Goal: Task Accomplishment & Management: Manage account settings

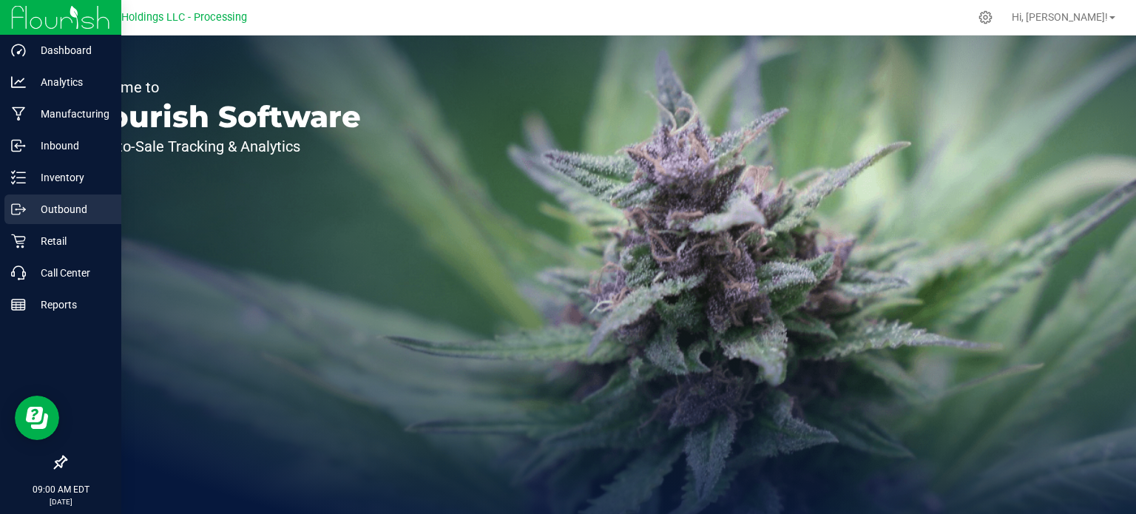
click at [57, 218] on div "Outbound" at bounding box center [62, 209] width 117 height 30
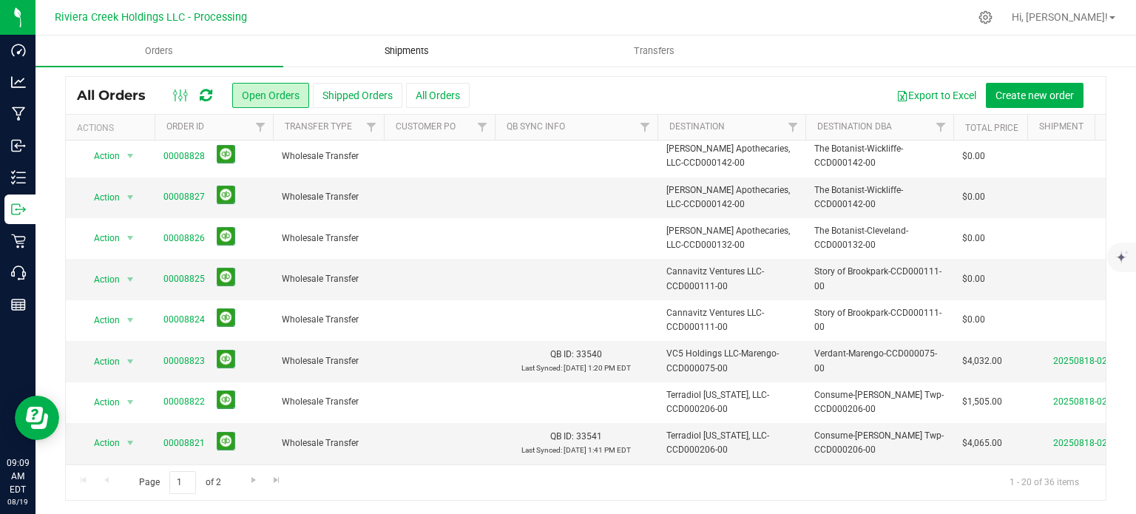
scroll to position [133, 0]
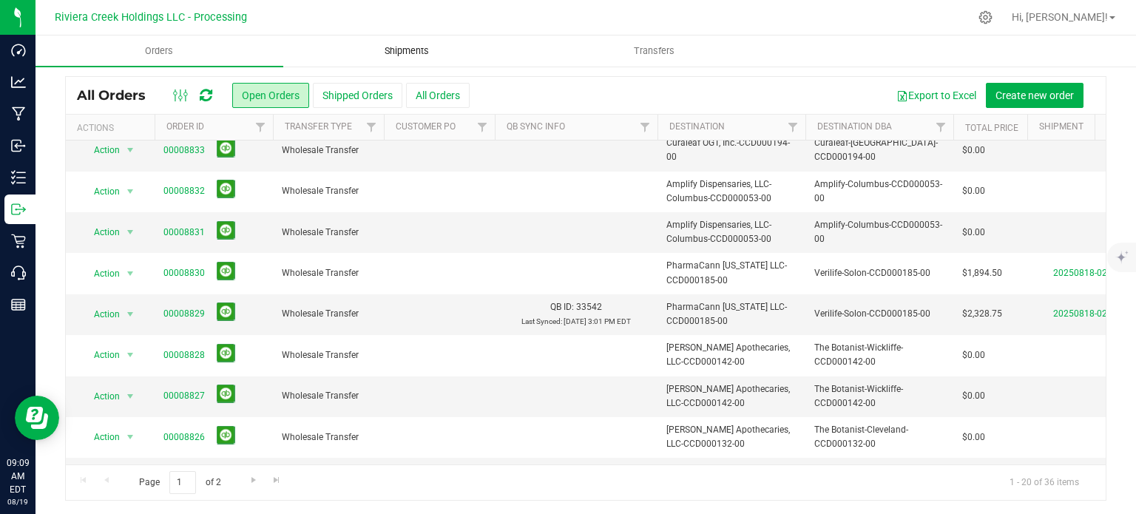
click at [405, 48] on span "Shipments" at bounding box center [407, 50] width 84 height 13
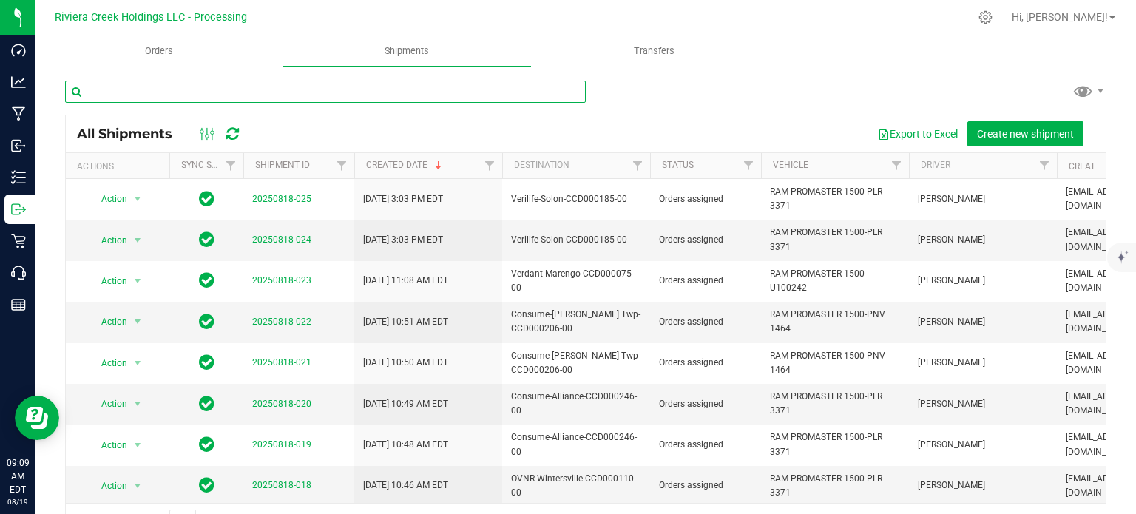
click at [186, 91] on input "text" at bounding box center [325, 92] width 521 height 22
paste input "CCD000131-00"
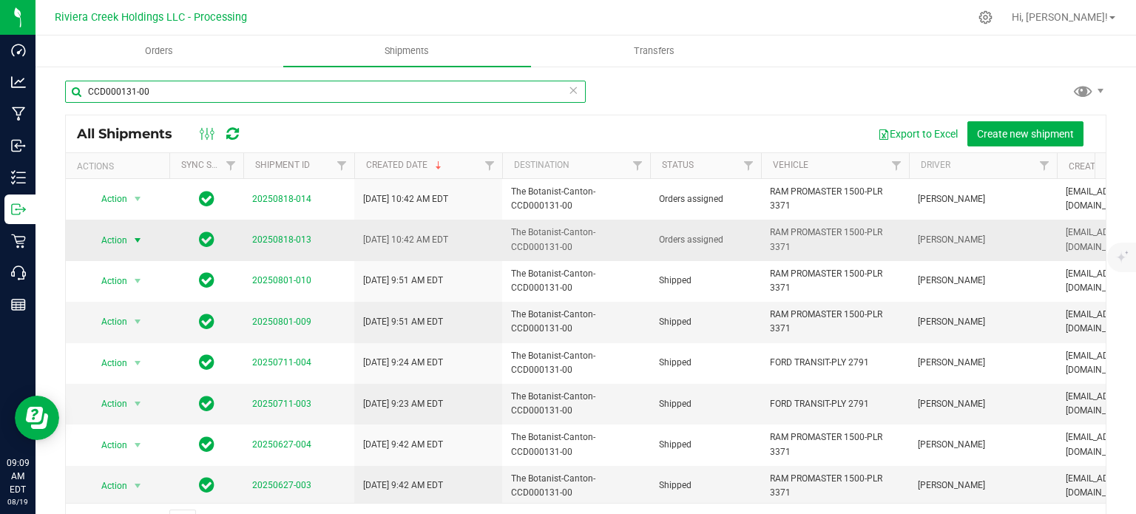
type input "CCD000131-00"
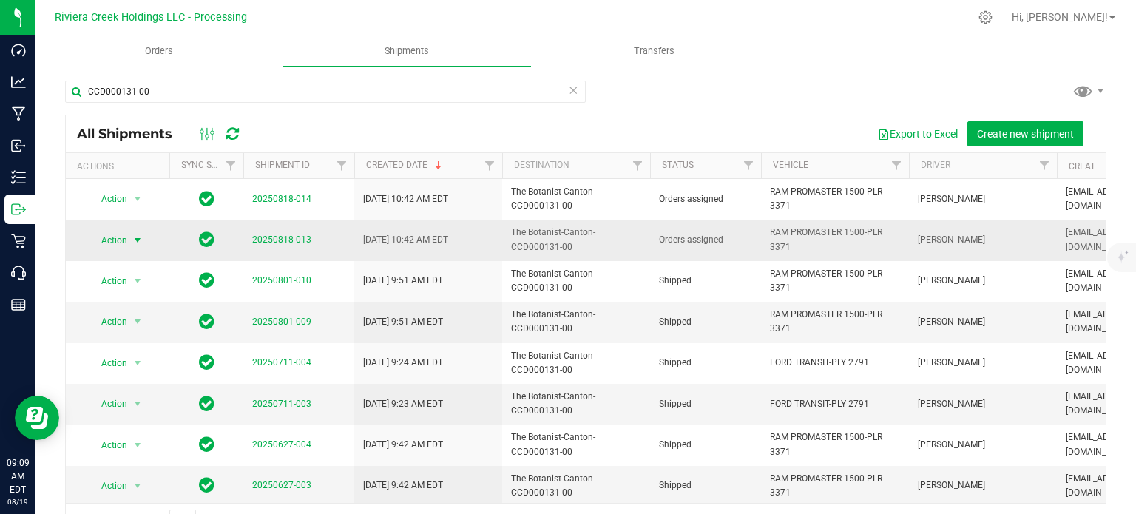
click at [135, 242] on span "select" at bounding box center [138, 240] width 12 height 12
click at [133, 382] on li "Ship shipment" at bounding box center [143, 393] width 109 height 22
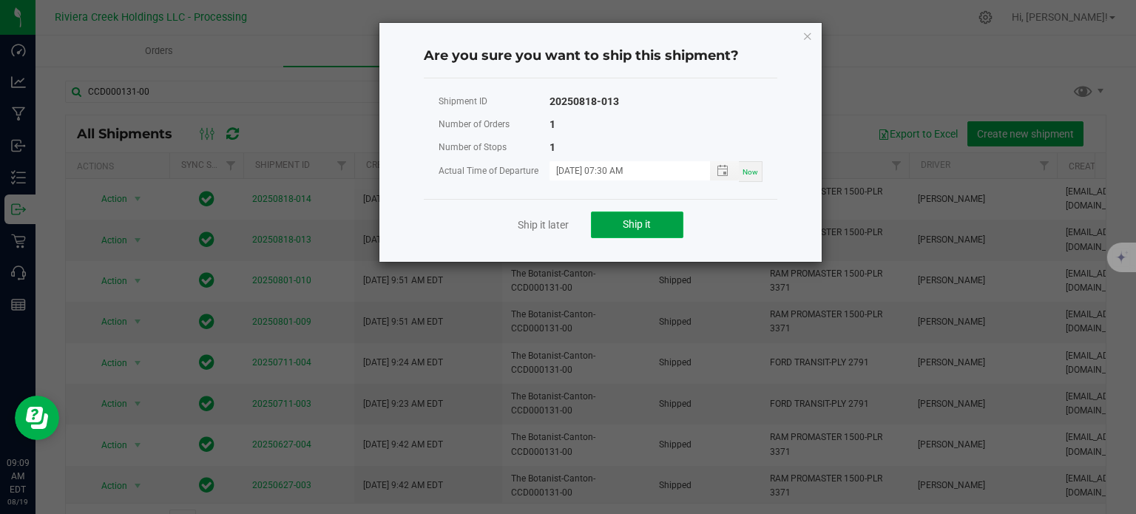
click at [625, 226] on span "Ship it" at bounding box center [637, 224] width 28 height 12
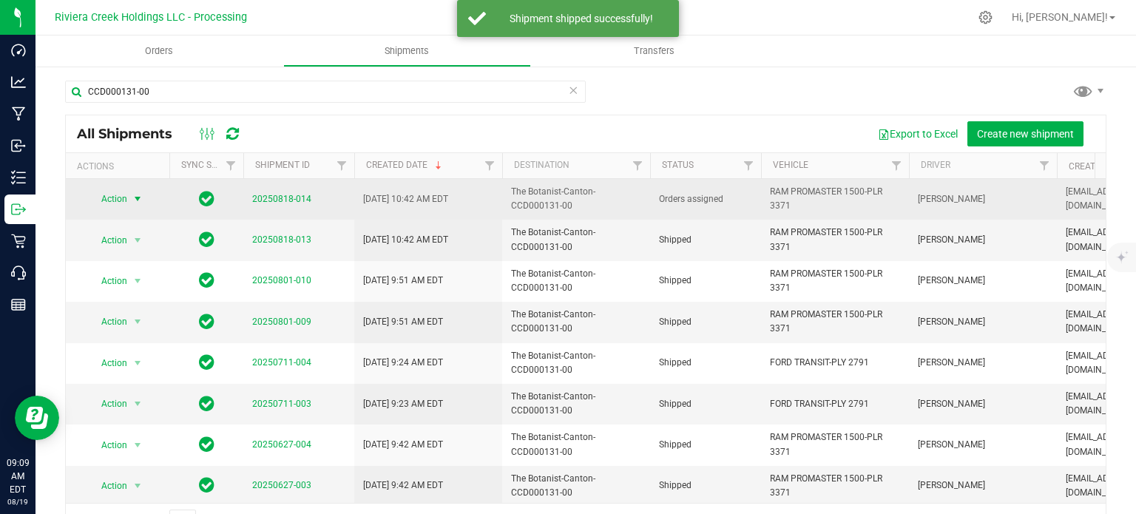
click at [123, 198] on span "Action" at bounding box center [108, 199] width 40 height 21
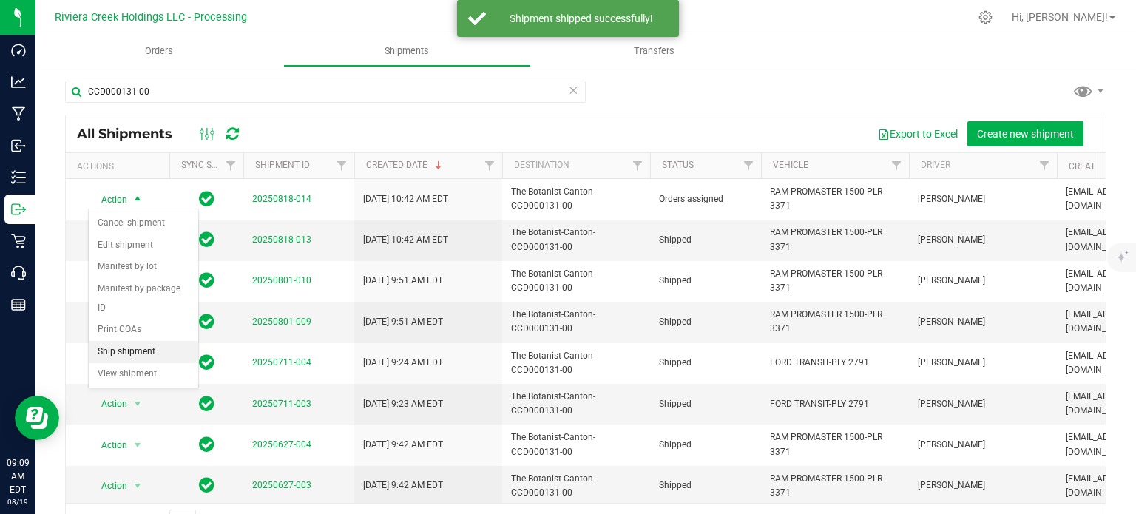
click at [131, 341] on li "Ship shipment" at bounding box center [143, 352] width 109 height 22
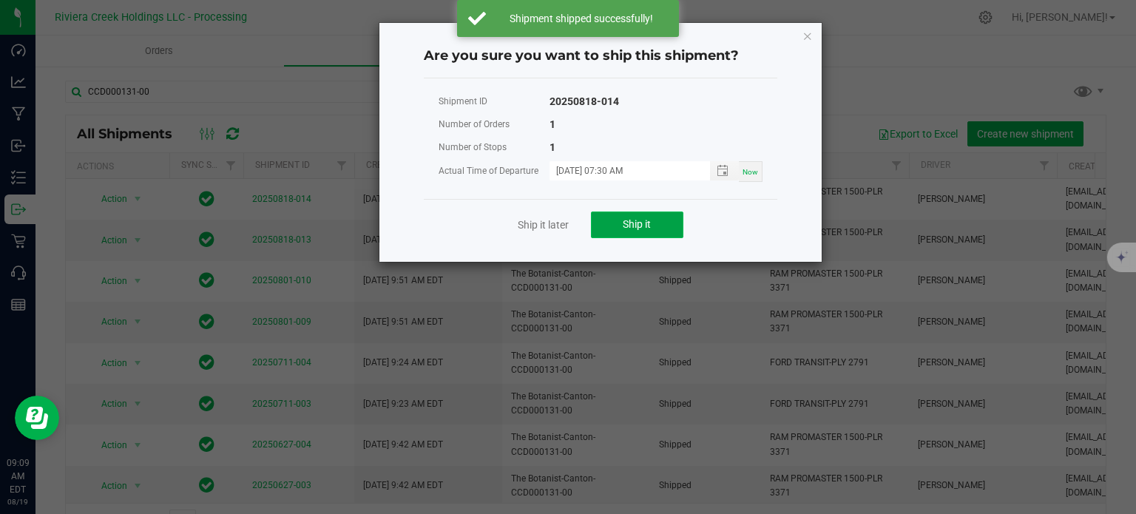
click at [615, 224] on button "Ship it" at bounding box center [637, 225] width 92 height 27
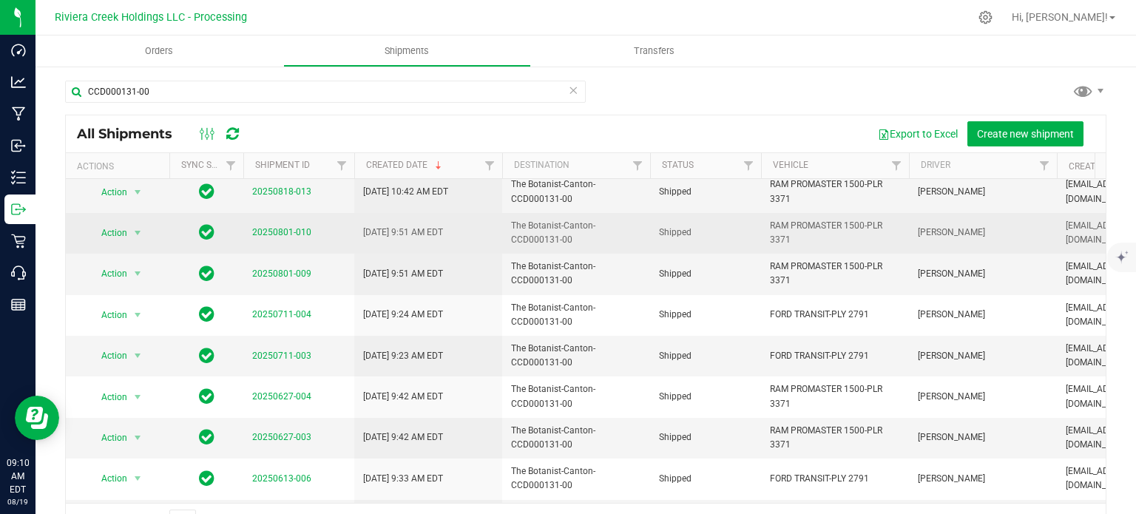
scroll to position [74, 0]
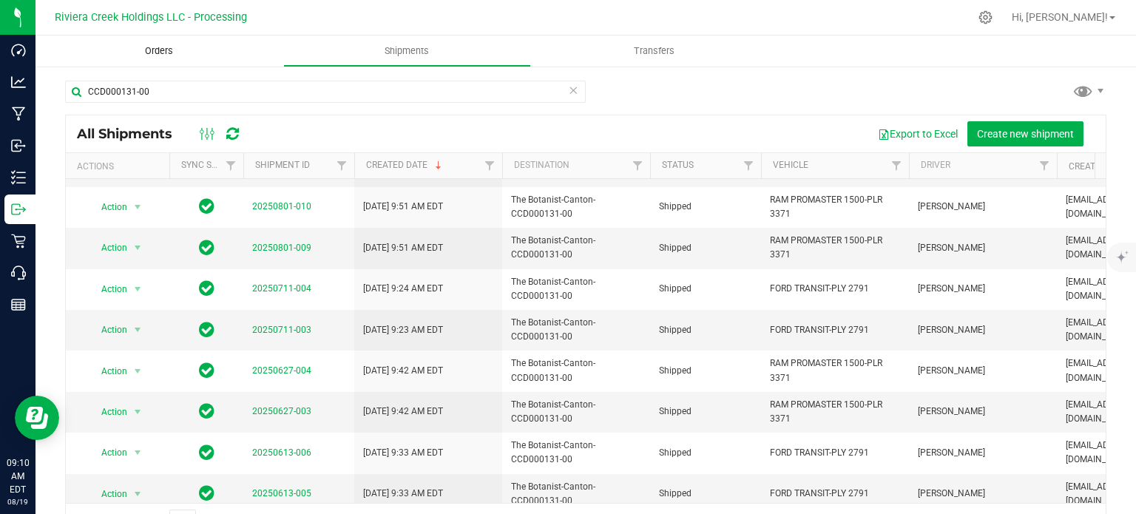
click at [163, 50] on span "Orders" at bounding box center [159, 50] width 68 height 13
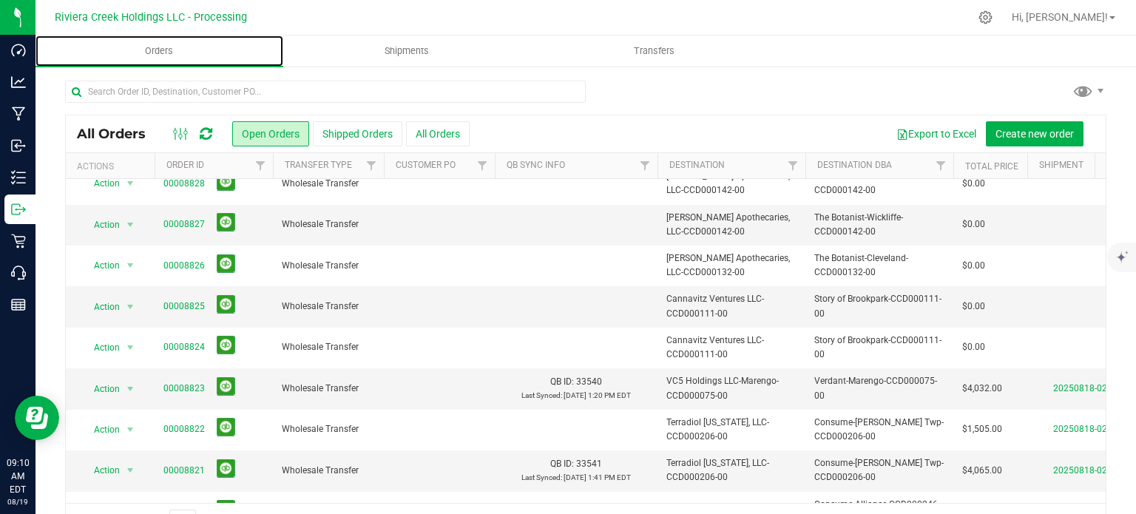
scroll to position [370, 0]
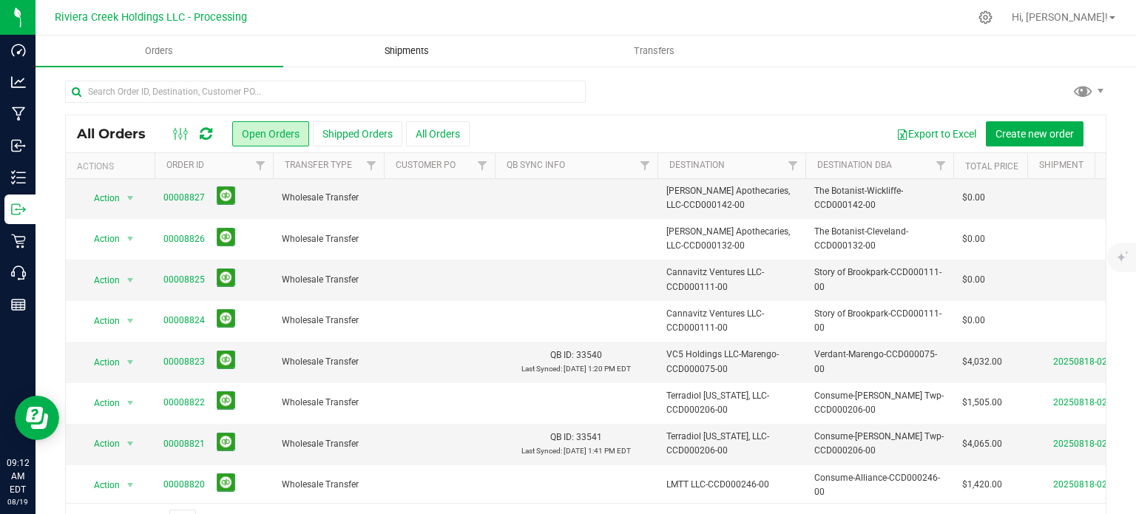
click at [402, 55] on span "Shipments" at bounding box center [407, 50] width 84 height 13
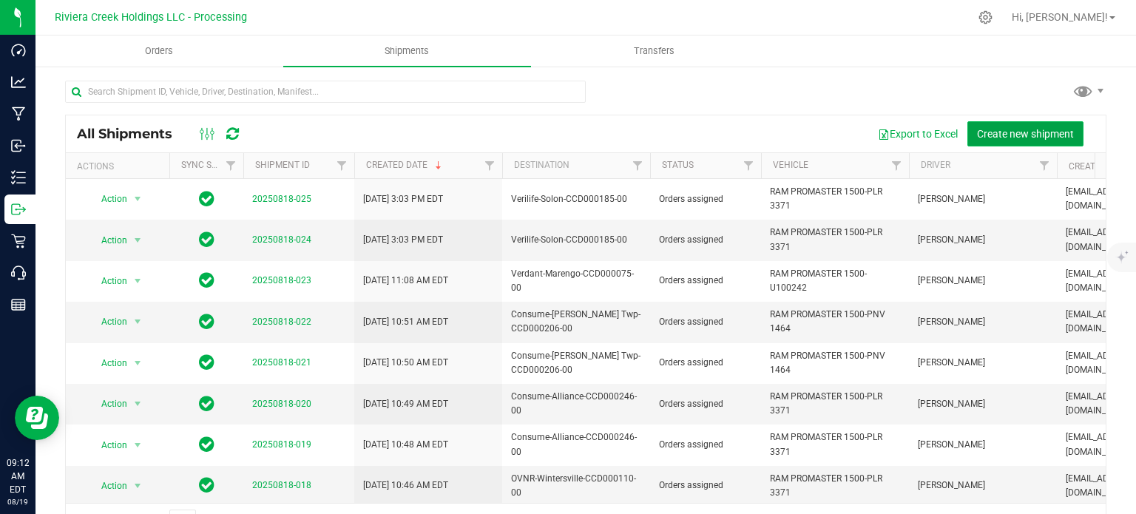
click at [1002, 130] on span "Create new shipment" at bounding box center [1025, 134] width 97 height 12
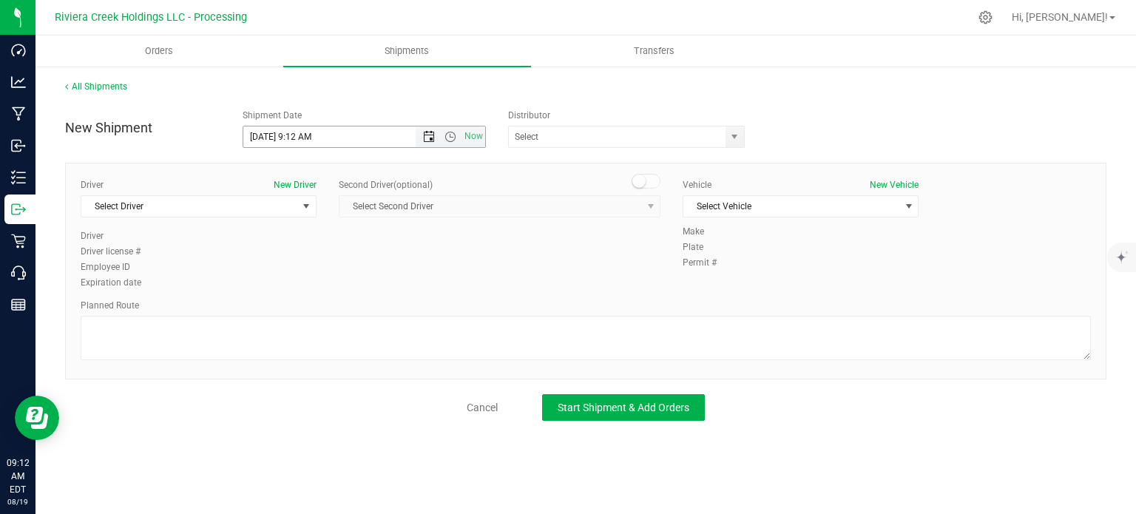
click at [429, 138] on span "Open the date view" at bounding box center [429, 137] width 12 height 12
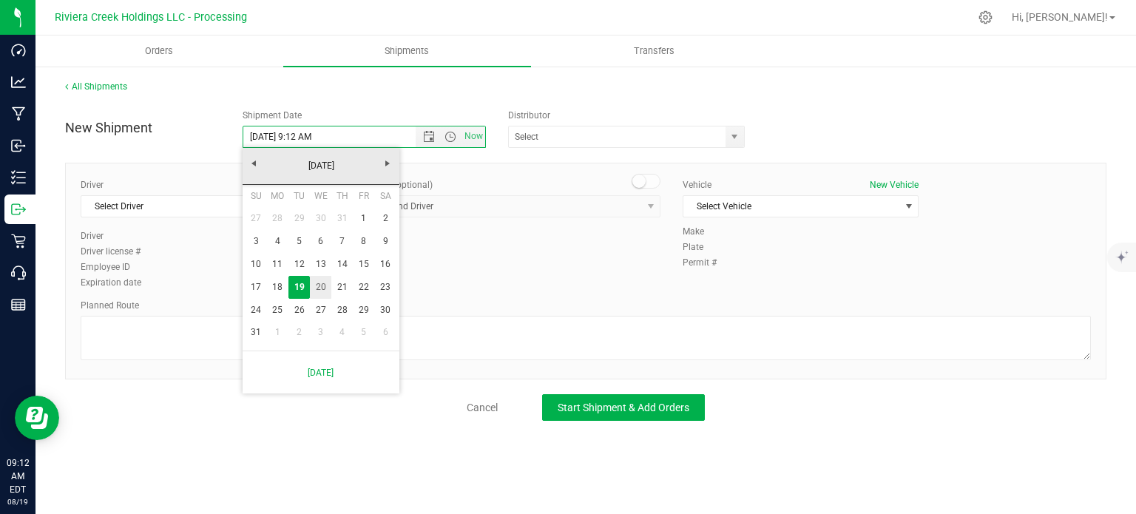
click at [323, 286] on link "20" at bounding box center [320, 287] width 21 height 23
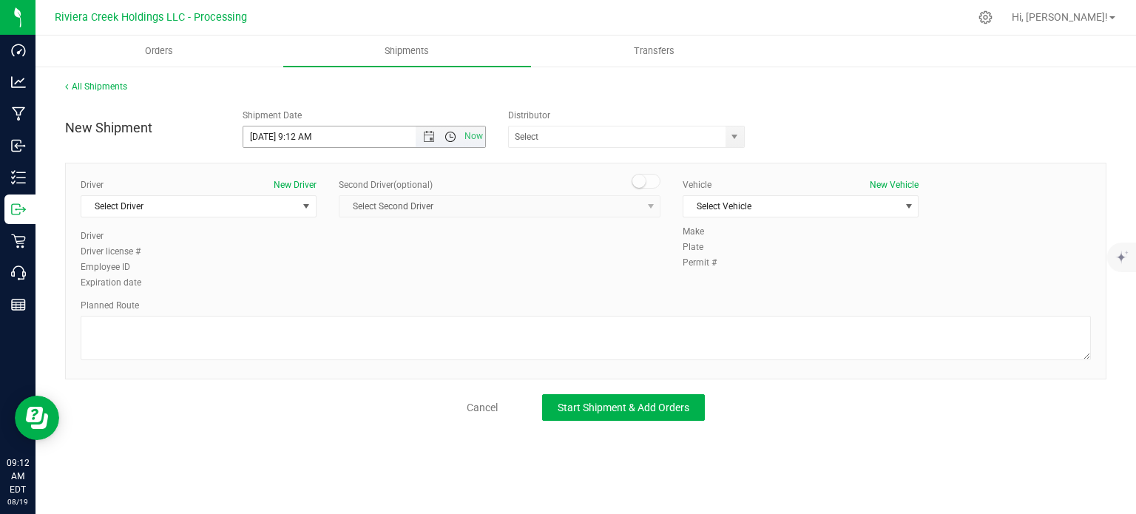
click at [447, 140] on span "Open the time view" at bounding box center [450, 137] width 12 height 12
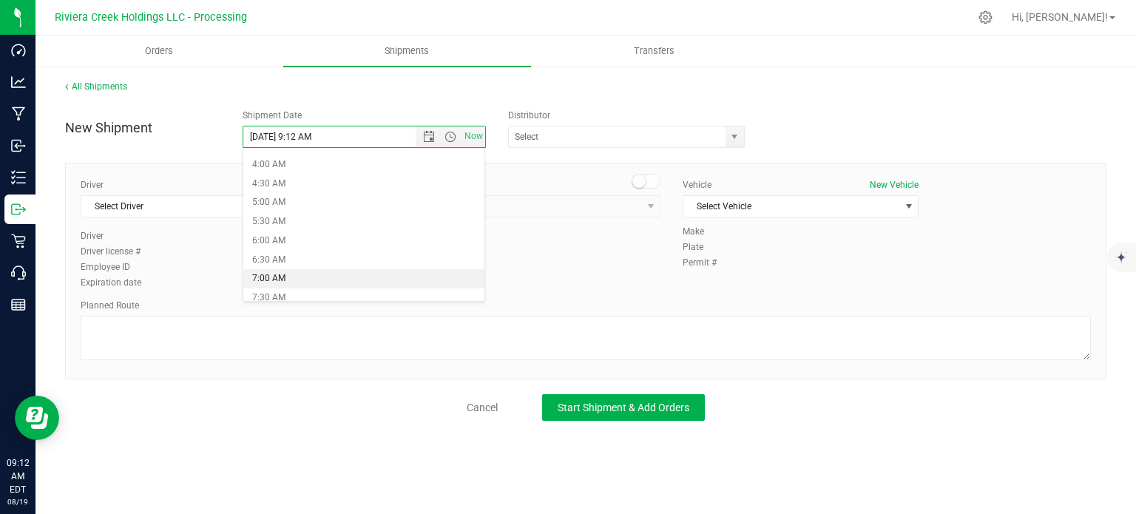
scroll to position [222, 0]
click at [289, 221] on li "7:30 AM" at bounding box center [363, 223] width 241 height 19
type input "8/20/2025 7:30 AM"
click at [728, 137] on span "select" at bounding box center [734, 136] width 18 height 21
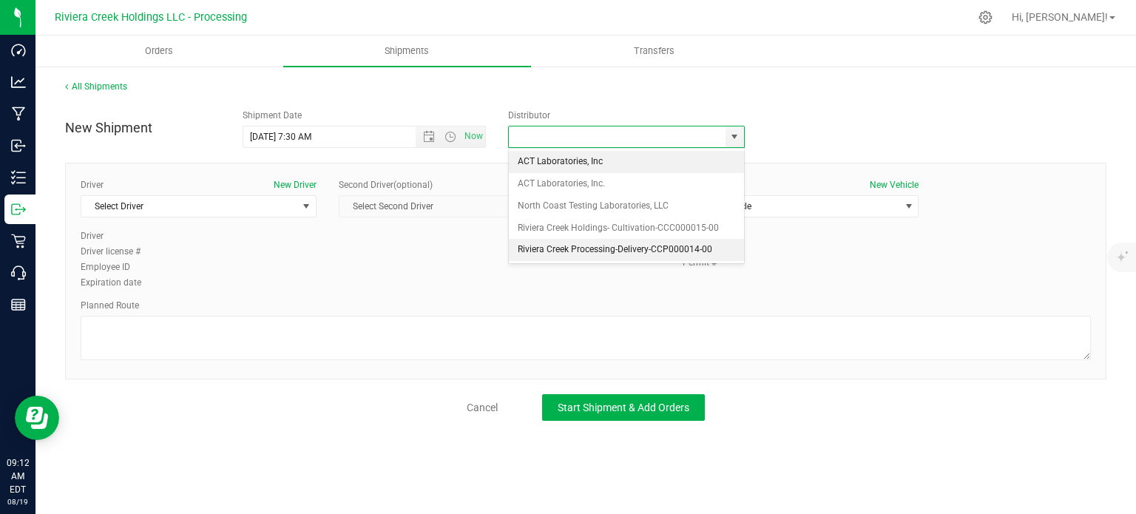
click at [555, 247] on li "Riviera Creek Processing-Delivery-CCP000014-00" at bounding box center [626, 250] width 235 height 22
type input "Riviera Creek Processing-Delivery-CCP000014-00"
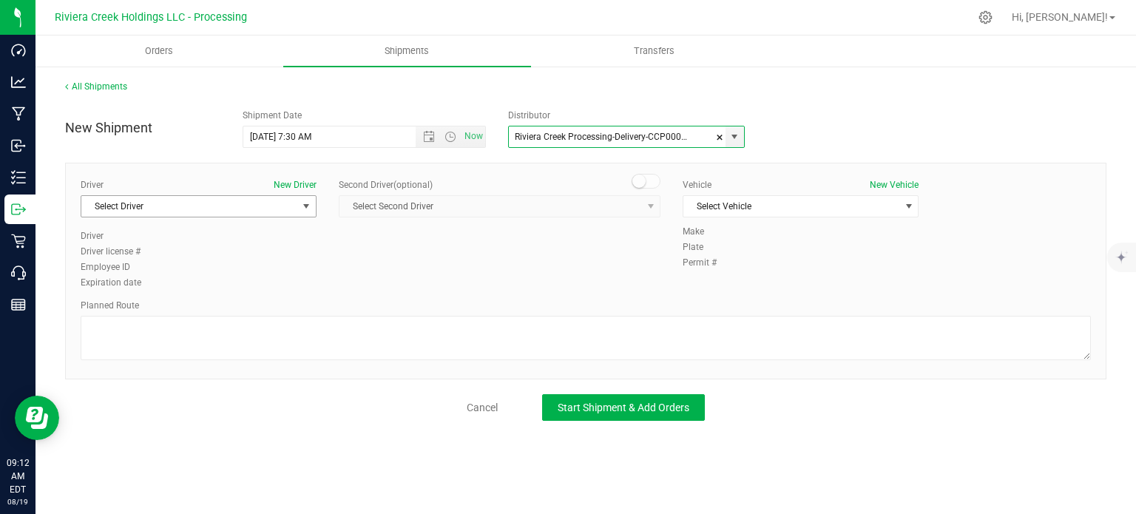
click at [125, 206] on span "Select Driver" at bounding box center [189, 206] width 216 height 21
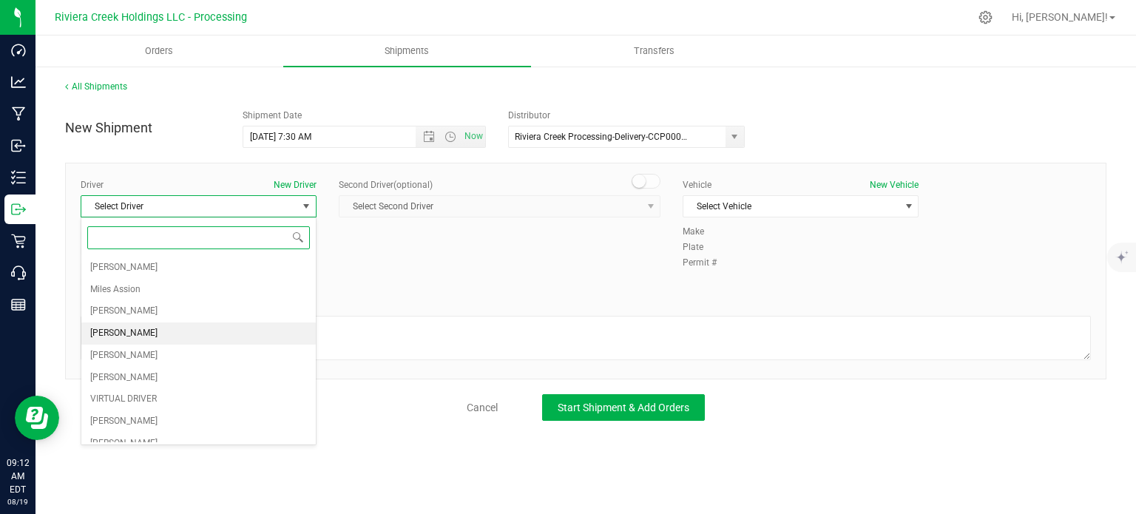
click at [126, 334] on span "Taon Belcher" at bounding box center [123, 333] width 67 height 19
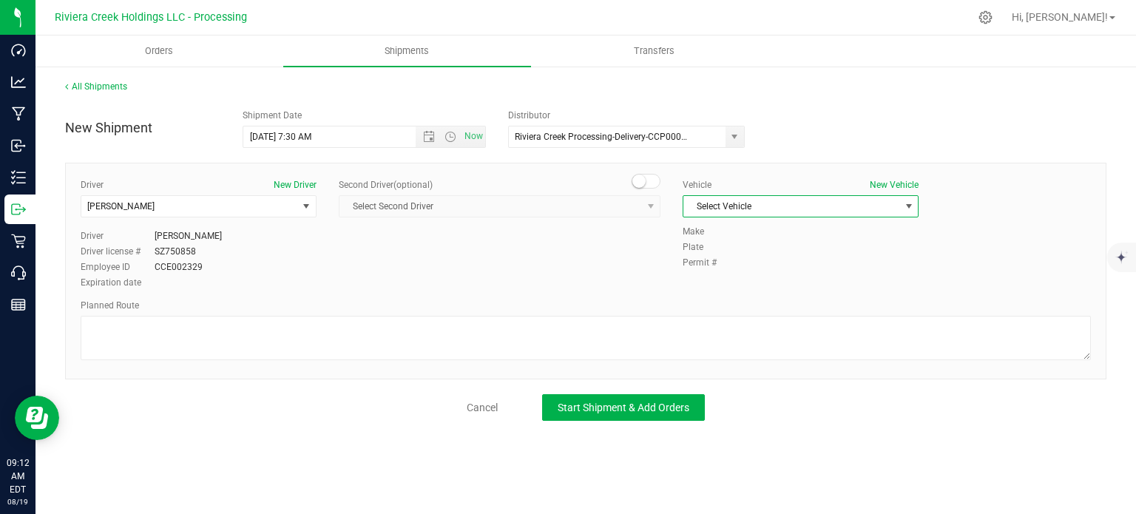
click at [781, 206] on span "Select Vehicle" at bounding box center [791, 206] width 216 height 21
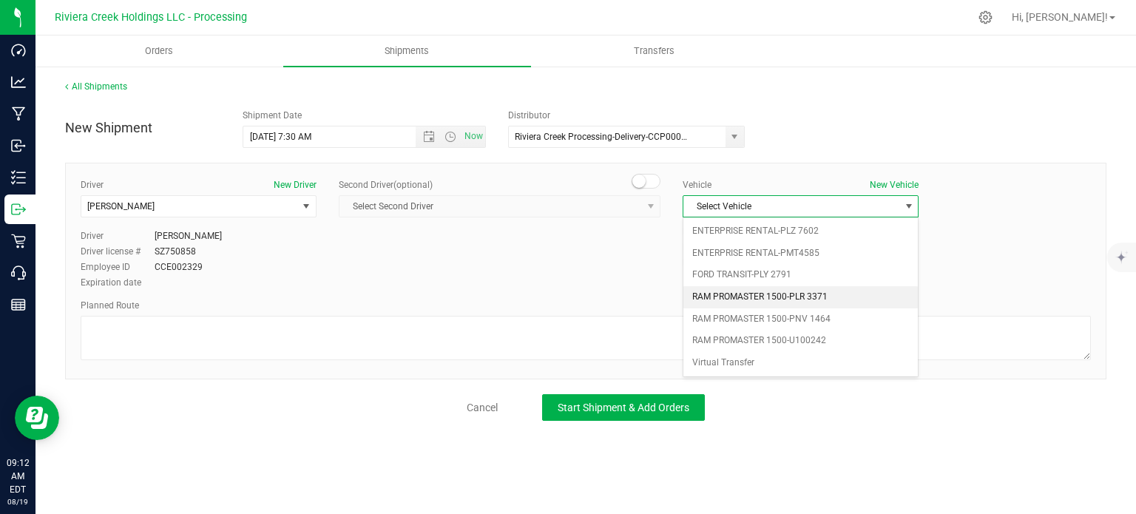
click at [760, 298] on li "RAM PROMASTER 1500-PLR 3371" at bounding box center [800, 297] width 234 height 22
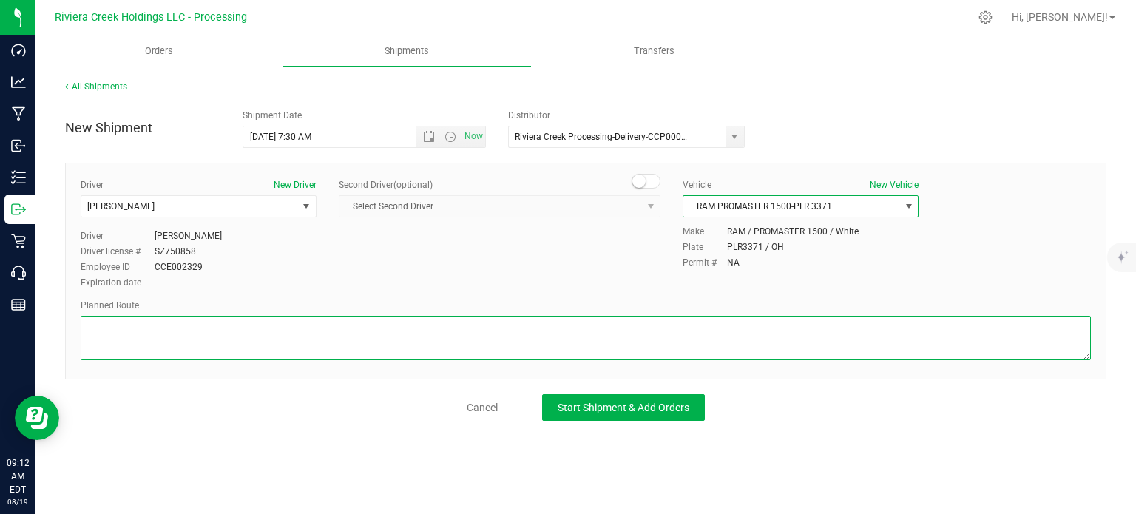
click at [153, 347] on textarea at bounding box center [586, 338] width 1010 height 44
paste textarea "Head west on St Clair St toward Crescent St 187 ft St Clair St turns slightly l…"
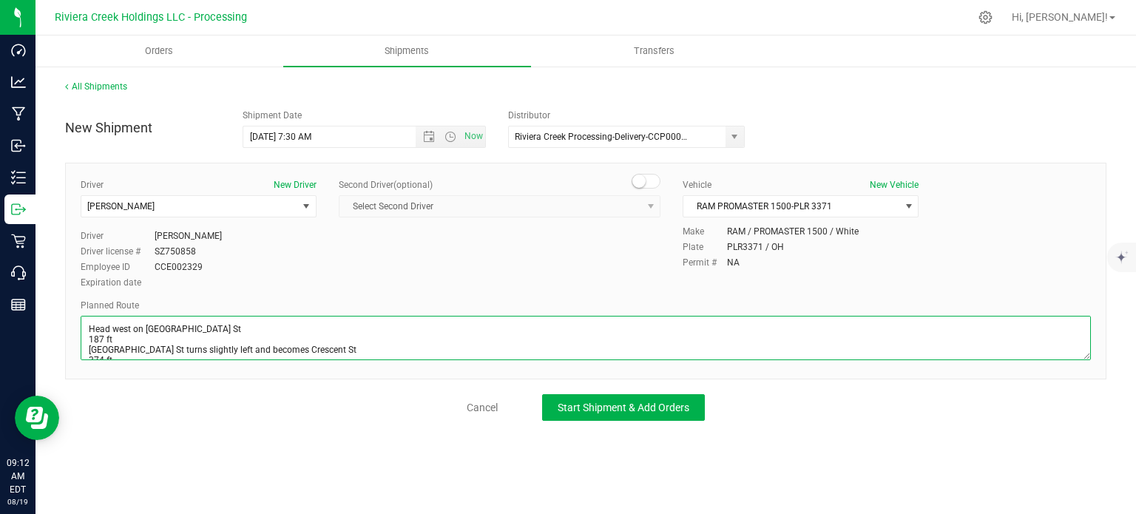
scroll to position [263, 0]
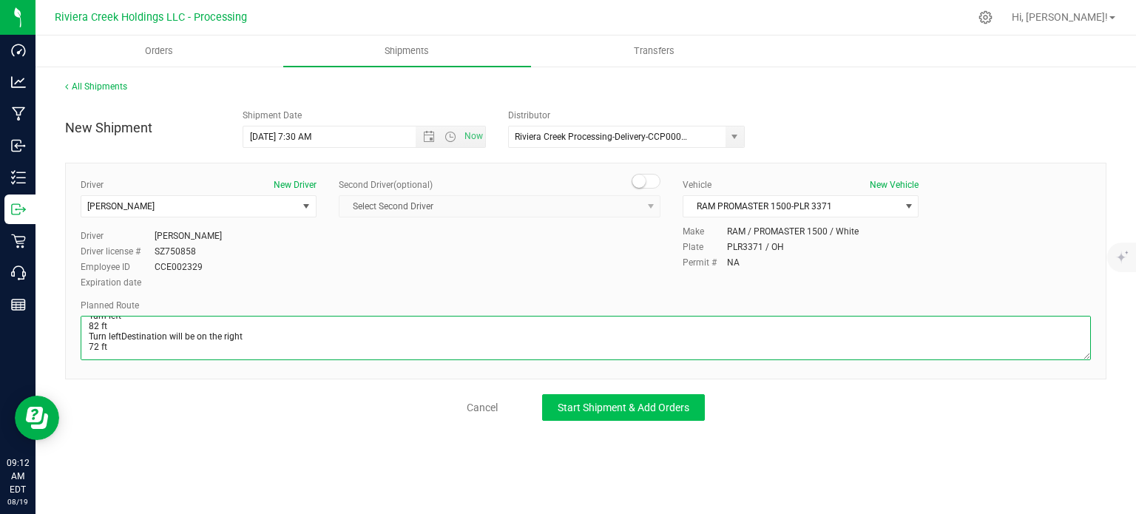
type textarea "Head west on St Clair St toward Crescent St 187 ft St Clair St turns slightly l…"
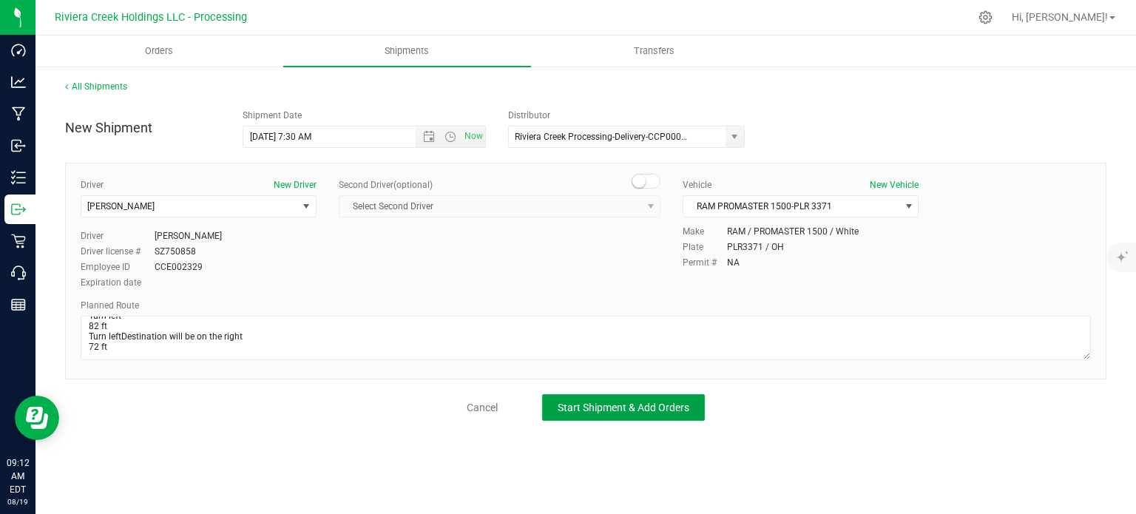
click at [588, 407] on span "Start Shipment & Add Orders" at bounding box center [624, 408] width 132 height 12
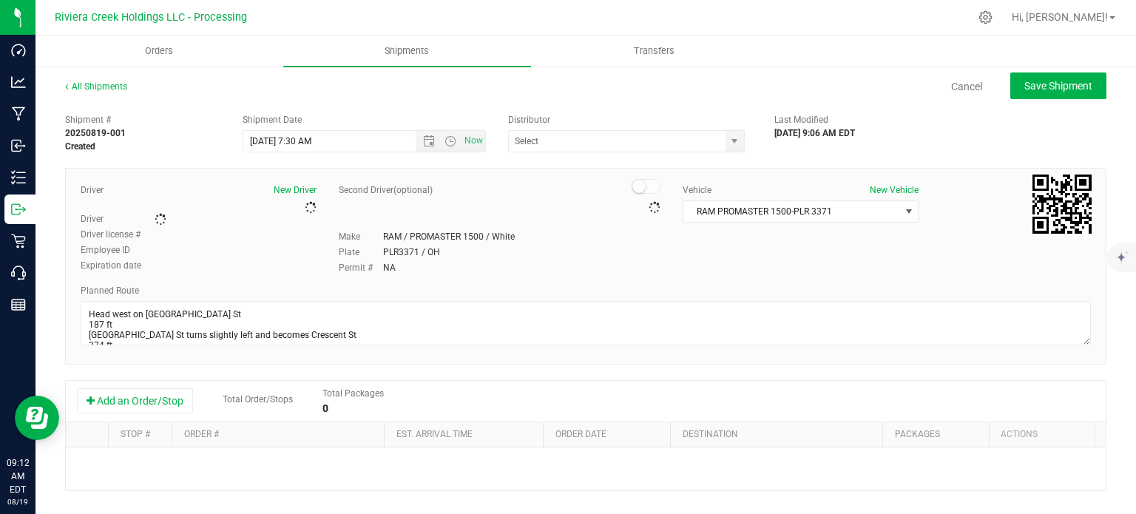
type input "Riviera Creek Processing-Delivery-CCP000014-00"
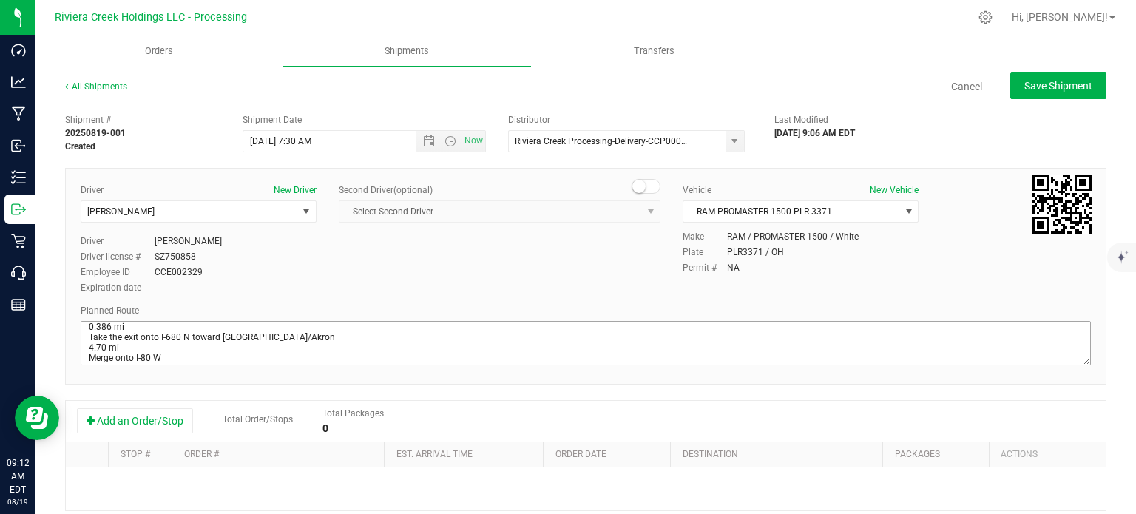
scroll to position [148, 0]
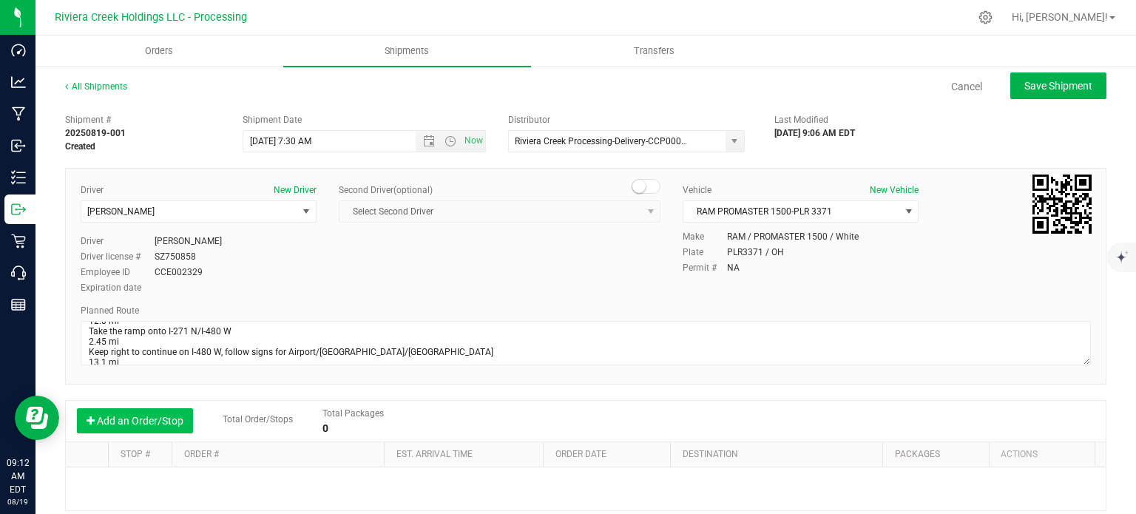
click at [129, 433] on div "Add an Order/Stop Total Order/Stops Total Packages 0" at bounding box center [586, 421] width 1018 height 26
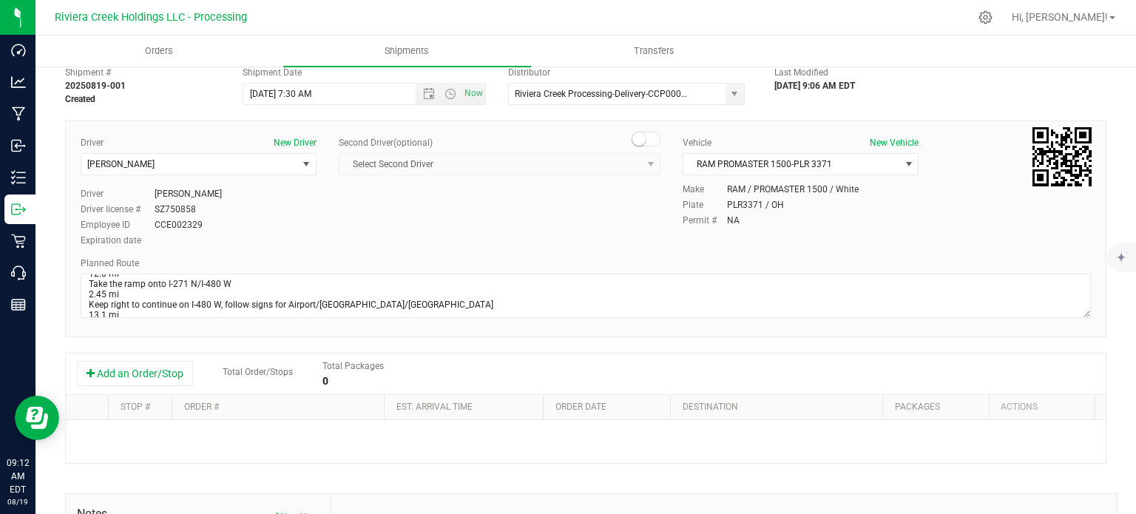
scroll to position [222, 0]
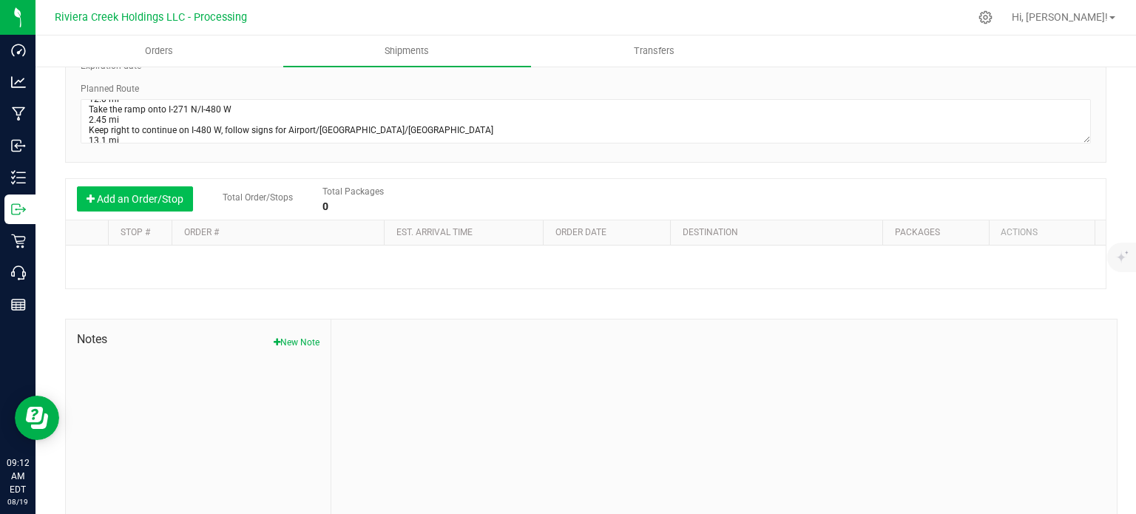
click at [133, 199] on button "Add an Order/Stop" at bounding box center [135, 198] width 116 height 25
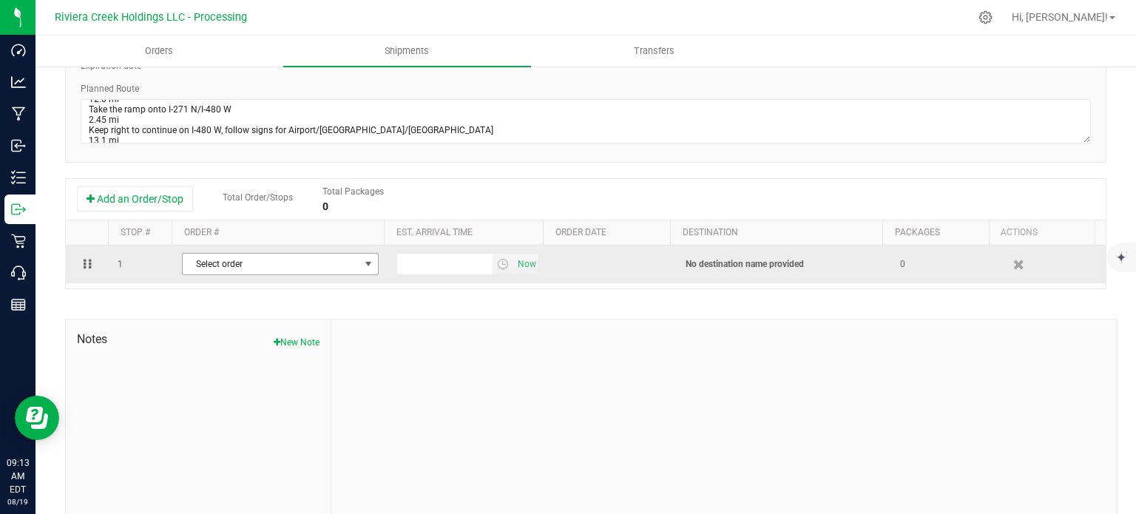
click at [319, 263] on span "Select order" at bounding box center [271, 264] width 177 height 21
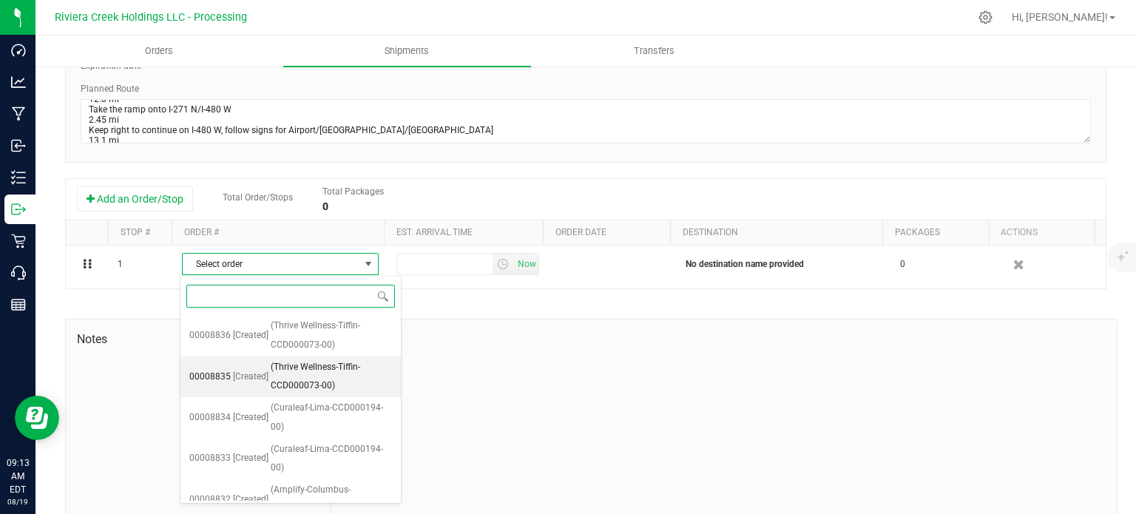
scroll to position [262, 0]
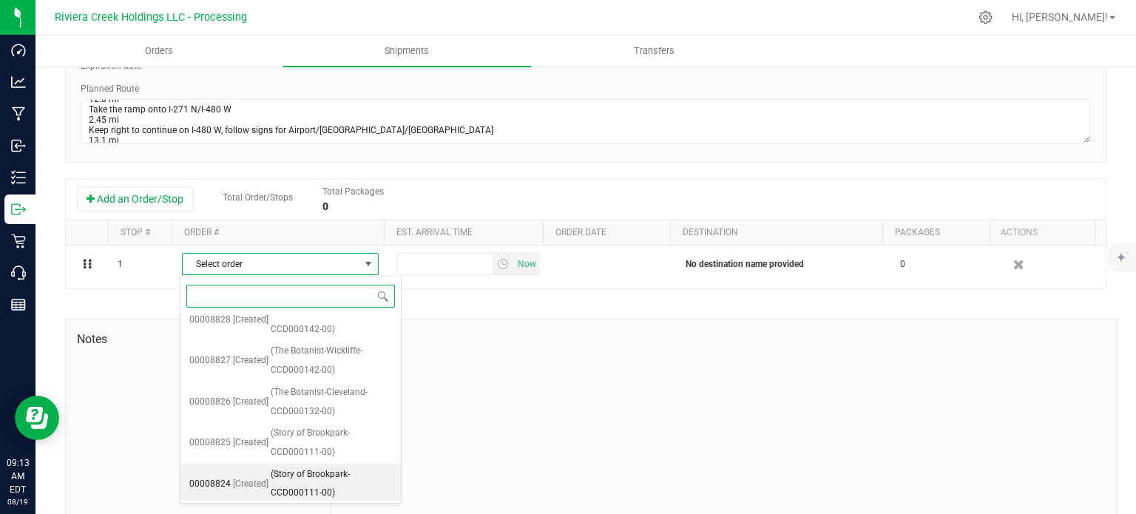
click at [328, 473] on span "(Story of Brookpark-CCD000111-00)" at bounding box center [331, 484] width 121 height 38
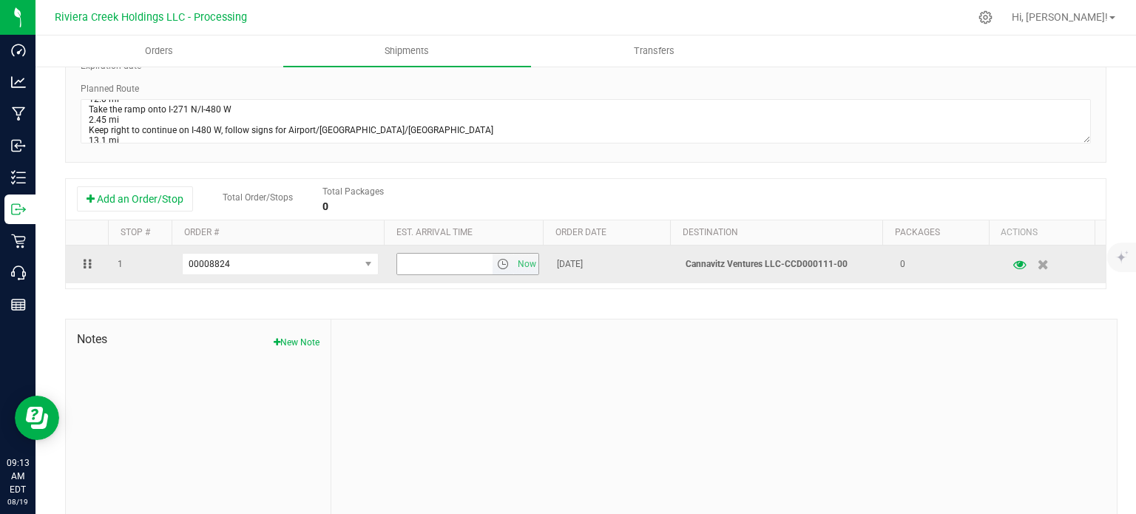
click at [497, 264] on span "select" at bounding box center [503, 264] width 12 height 12
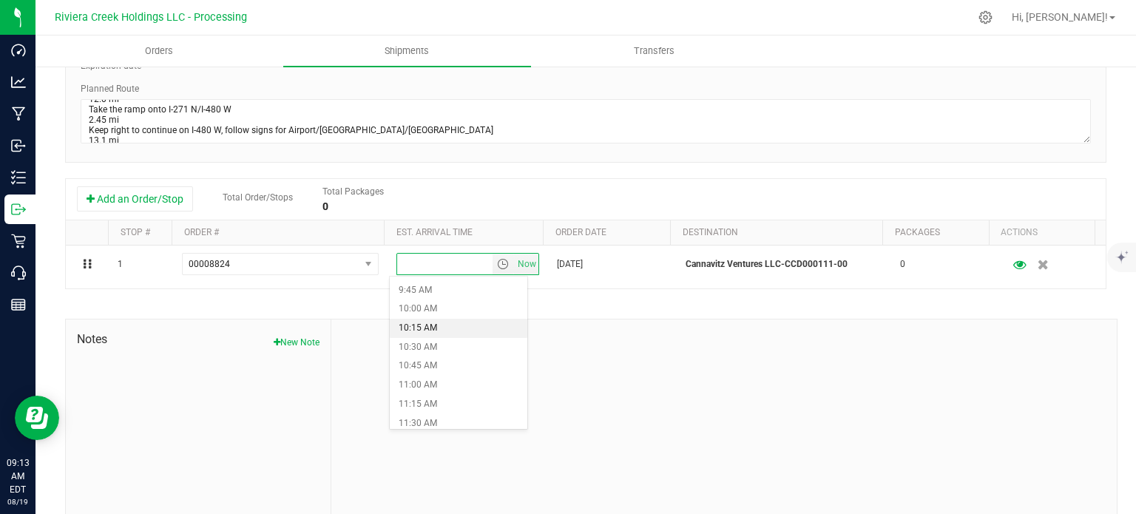
scroll to position [666, 0]
click at [460, 310] on li "9:00 AM" at bounding box center [458, 306] width 137 height 19
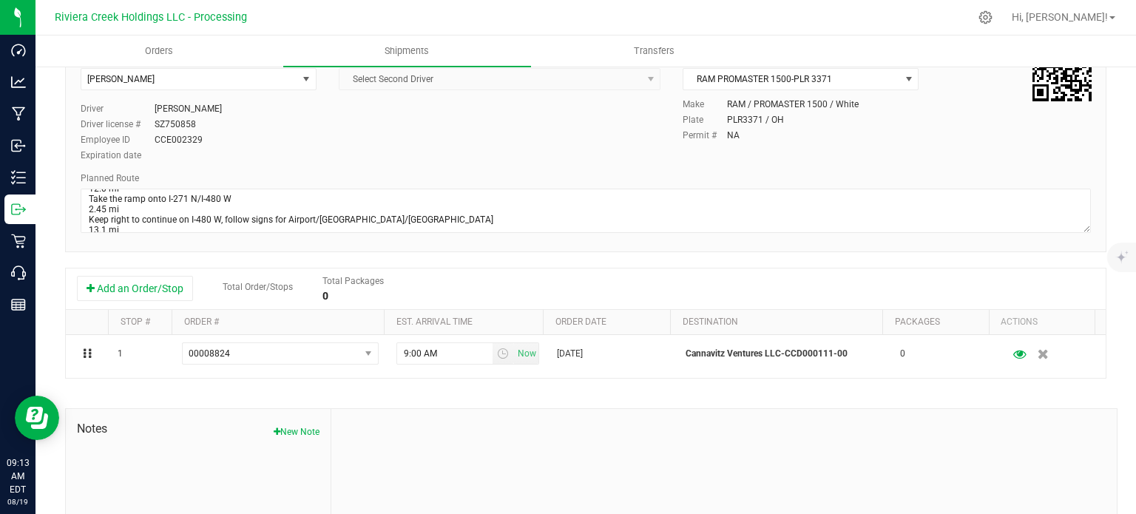
scroll to position [0, 0]
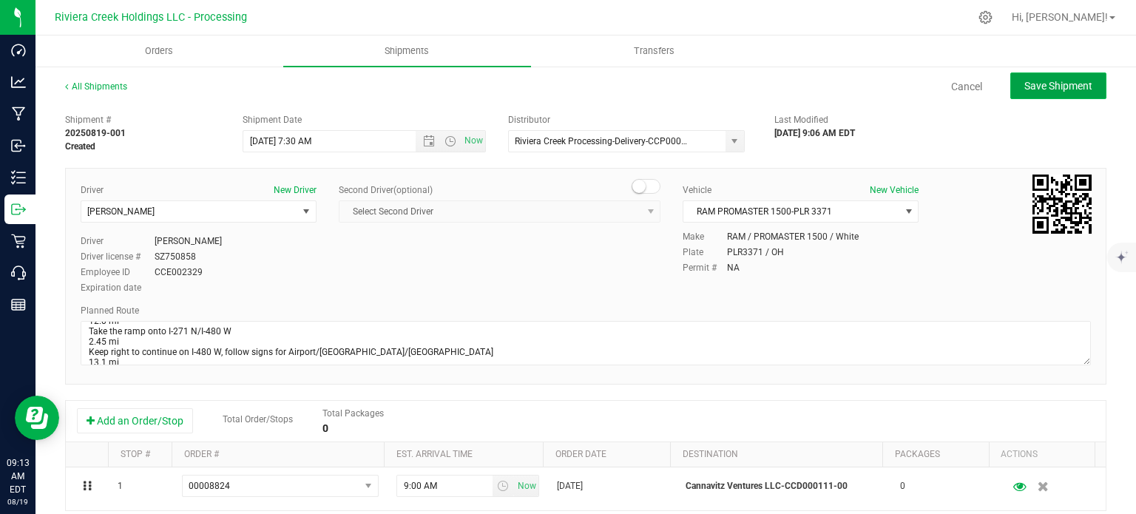
click at [1040, 92] on button "Save Shipment" at bounding box center [1058, 85] width 96 height 27
type input "8/20/2025 11:30 AM"
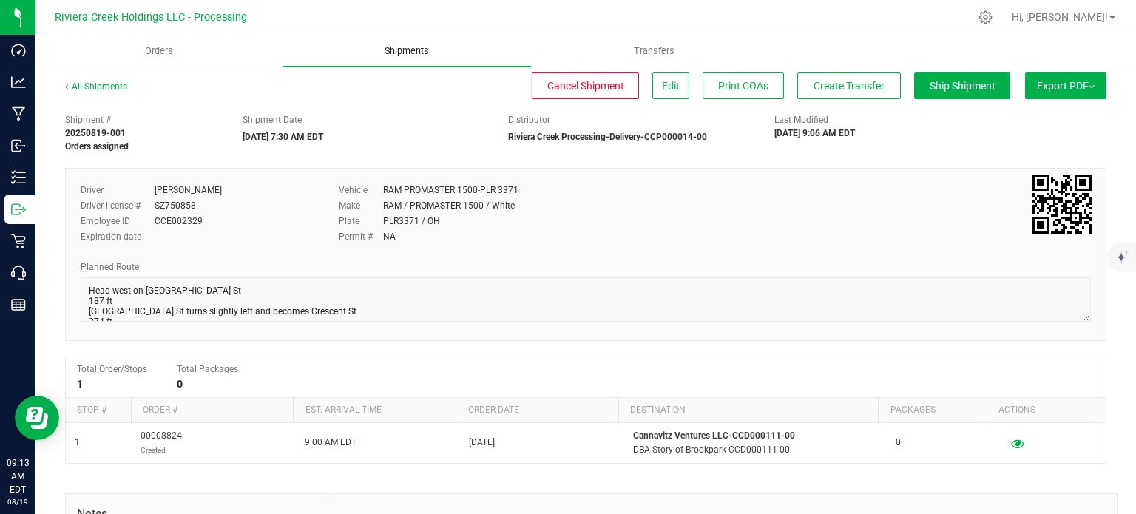
click at [390, 51] on span "Shipments" at bounding box center [407, 50] width 84 height 13
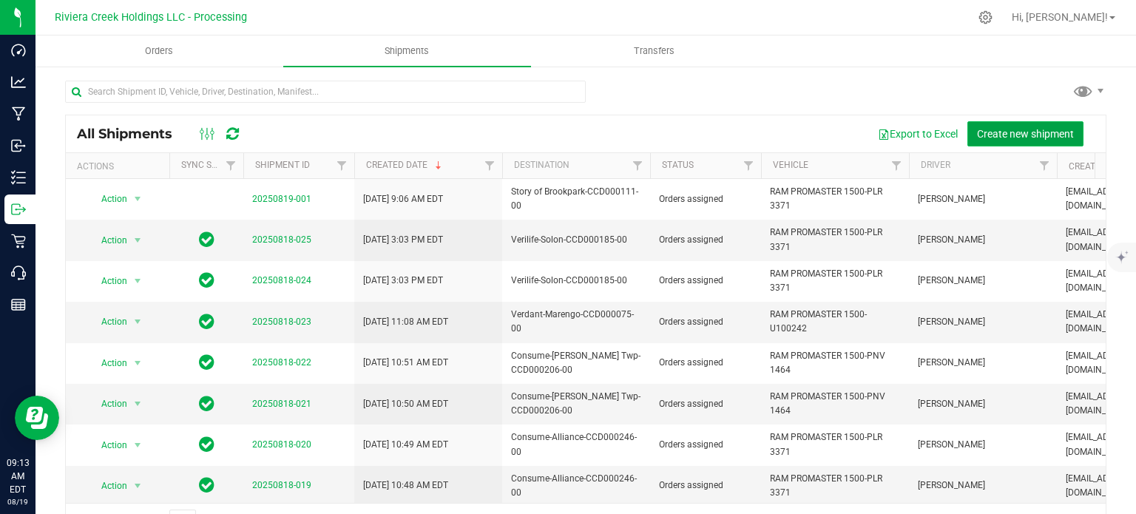
click at [991, 135] on span "Create new shipment" at bounding box center [1025, 134] width 97 height 12
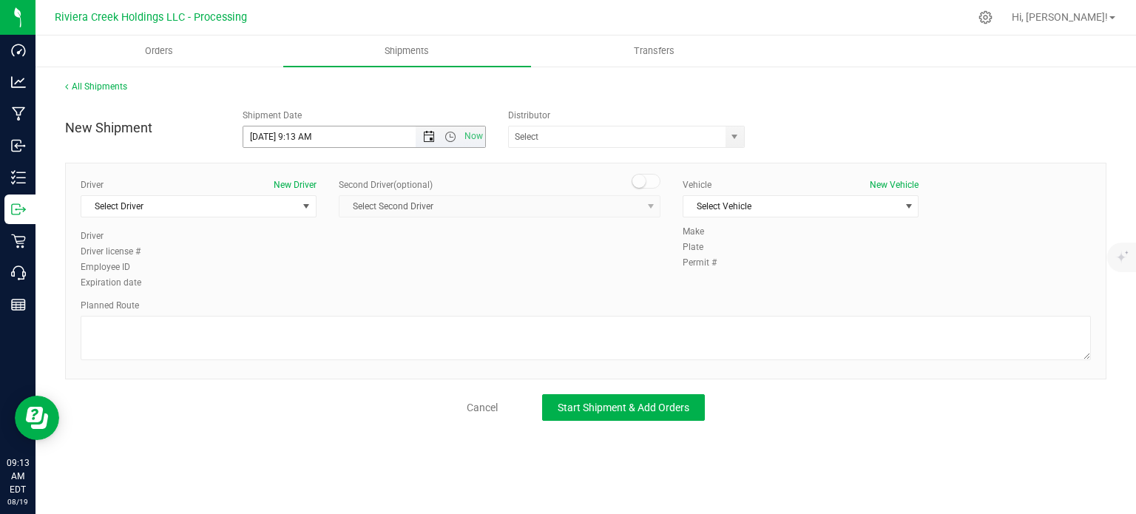
click at [425, 138] on span "Open the date view" at bounding box center [429, 137] width 12 height 12
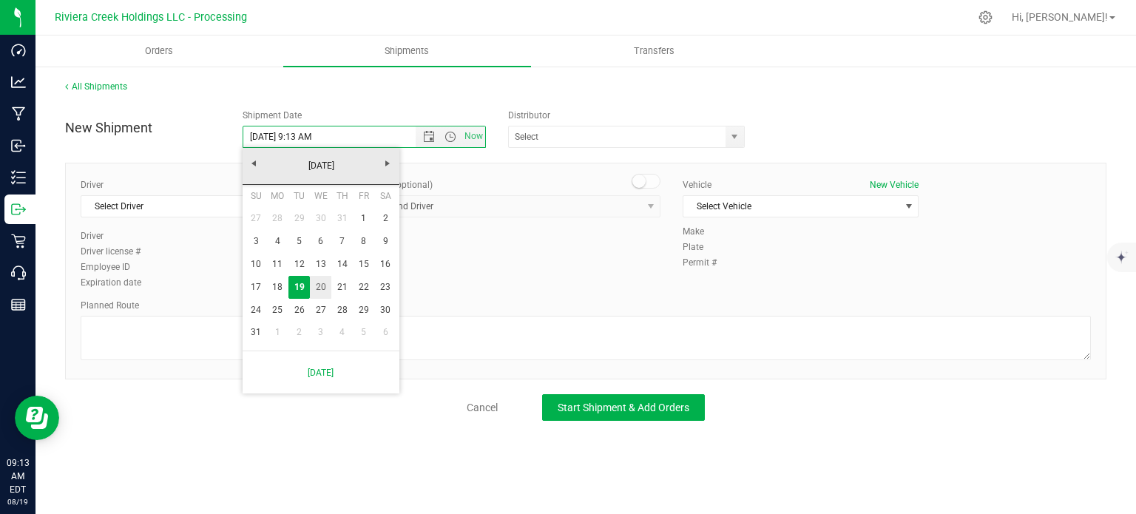
click at [319, 292] on link "20" at bounding box center [320, 287] width 21 height 23
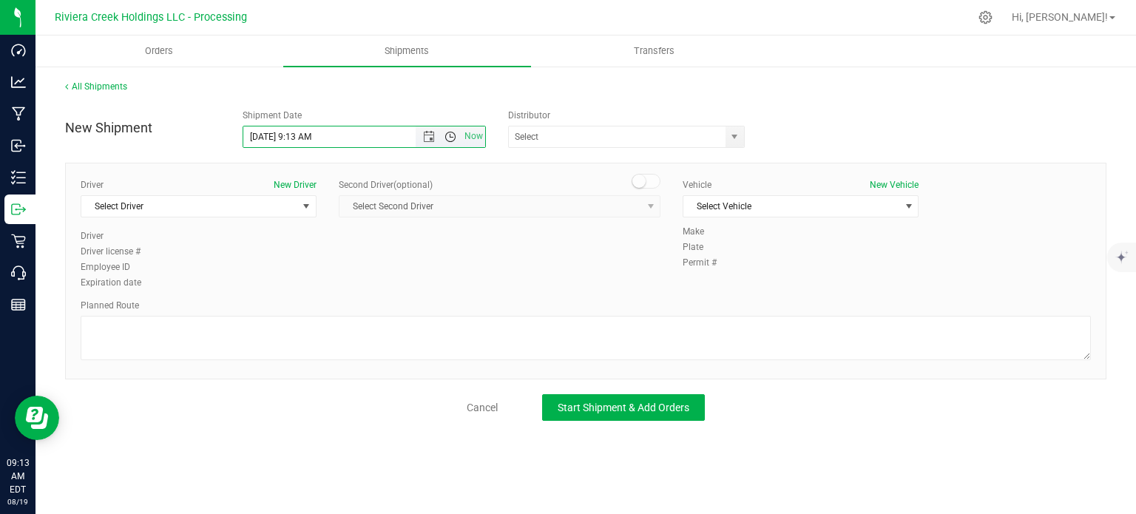
click at [450, 138] on span "Open the time view" at bounding box center [450, 137] width 12 height 12
click at [278, 290] on li "7:30 AM" at bounding box center [363, 297] width 241 height 19
type input "8/20/2025 7:30 AM"
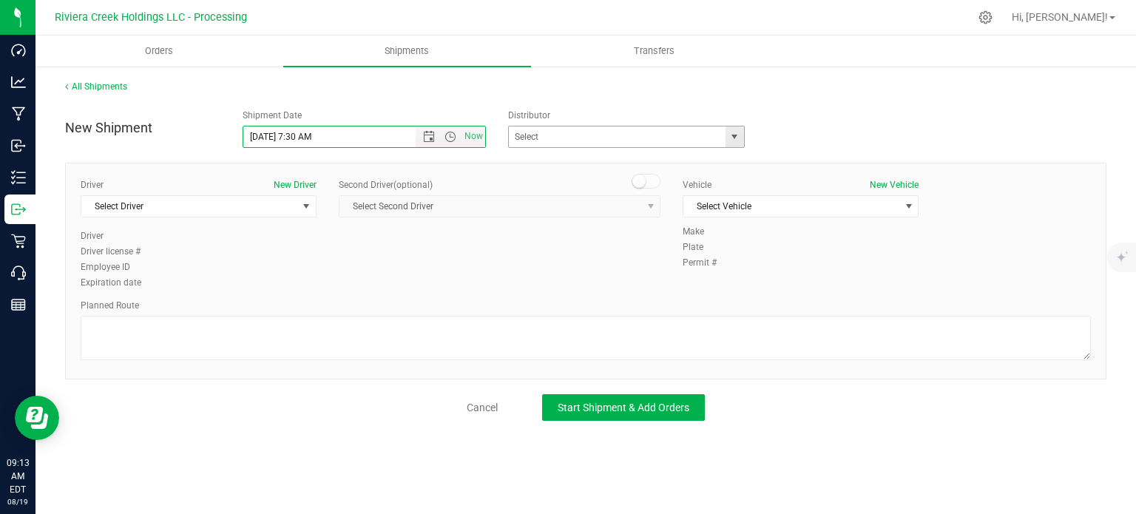
click at [740, 138] on span "select" at bounding box center [734, 137] width 12 height 12
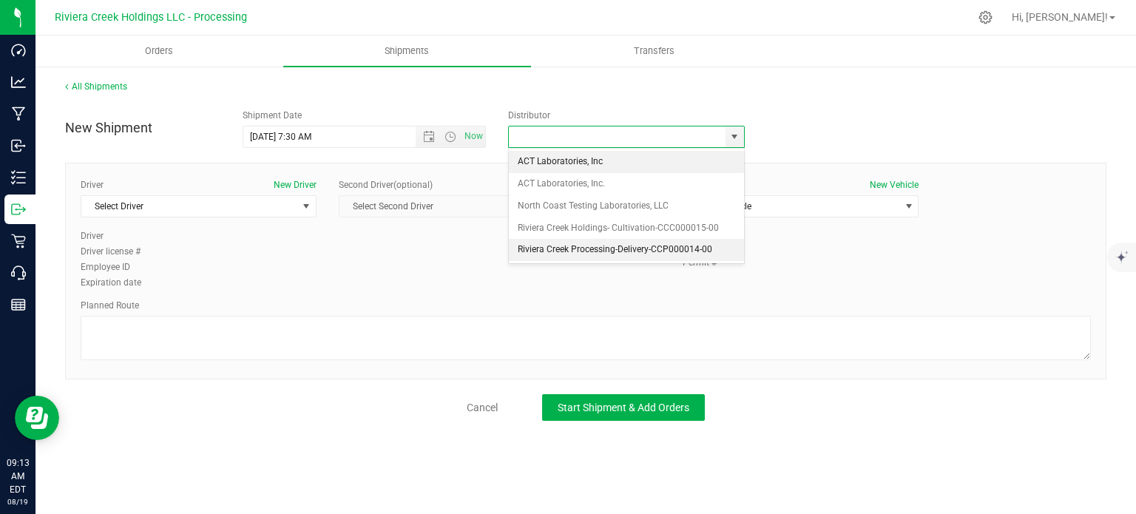
click at [575, 253] on li "Riviera Creek Processing-Delivery-CCP000014-00" at bounding box center [626, 250] width 235 height 22
type input "Riviera Creek Processing-Delivery-CCP000014-00"
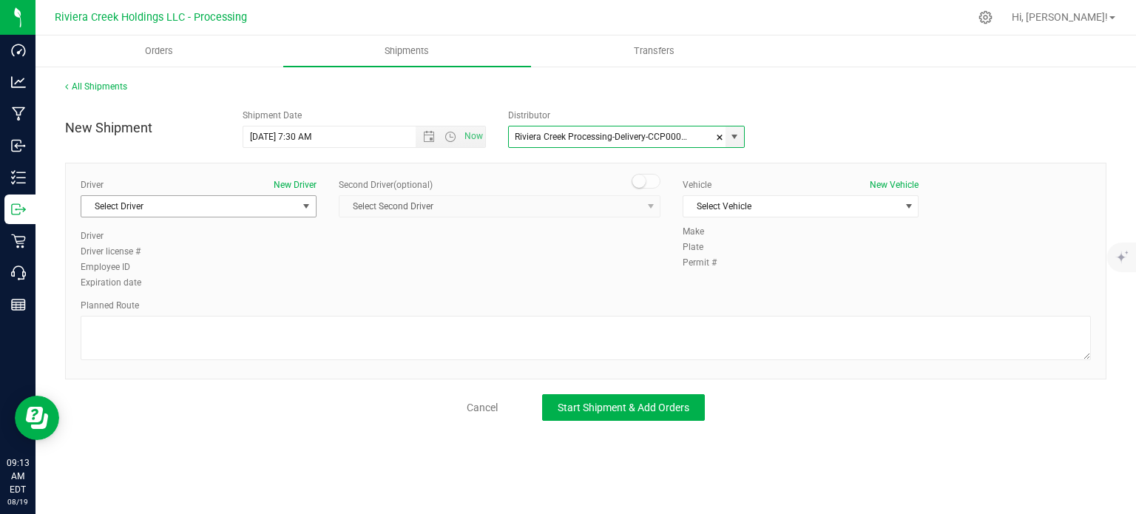
click at [248, 203] on span "Select Driver" at bounding box center [189, 206] width 216 height 21
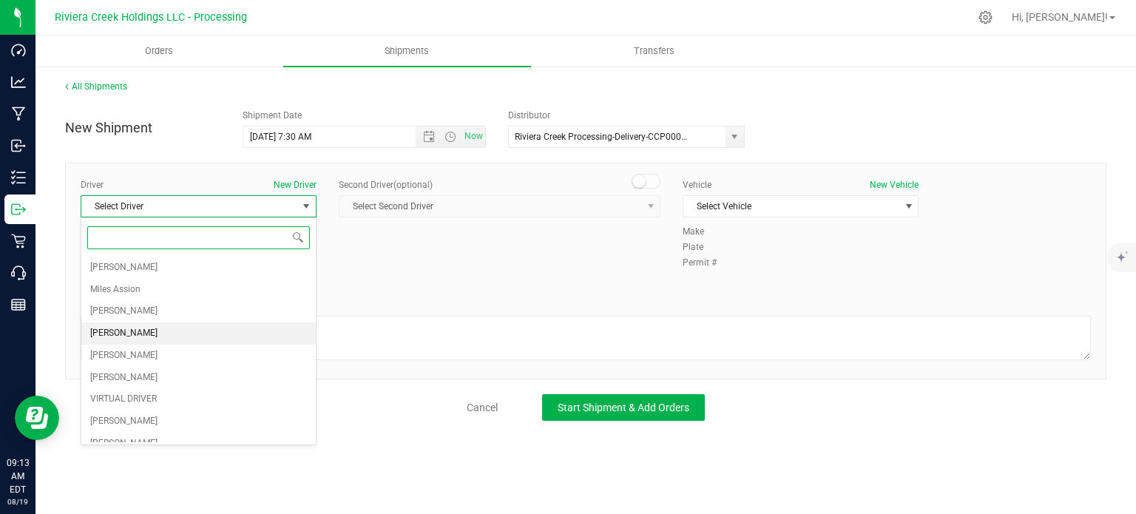
click at [146, 328] on li "Taon Belcher" at bounding box center [198, 333] width 234 height 22
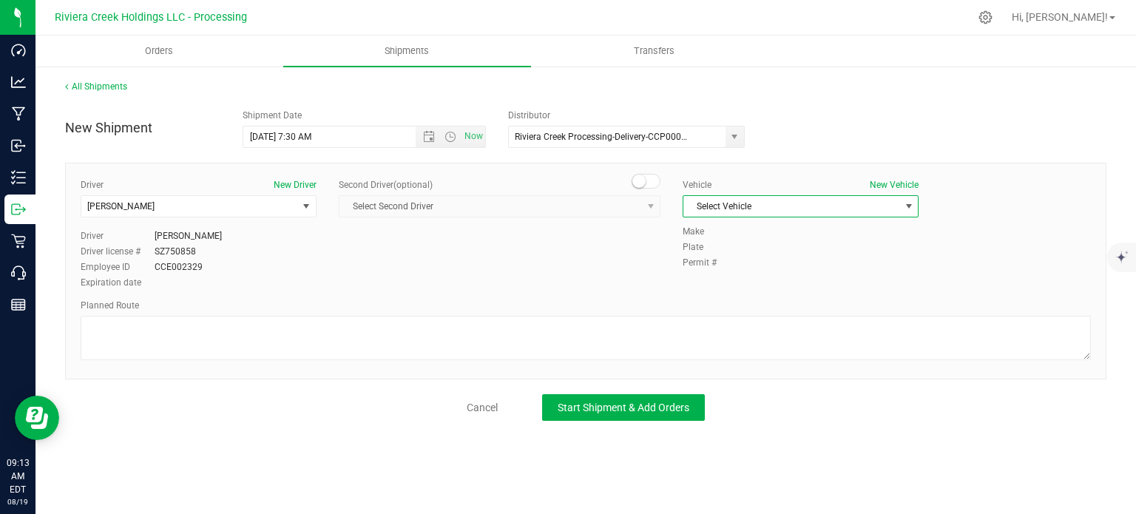
click at [736, 207] on span "Select Vehicle" at bounding box center [791, 206] width 216 height 21
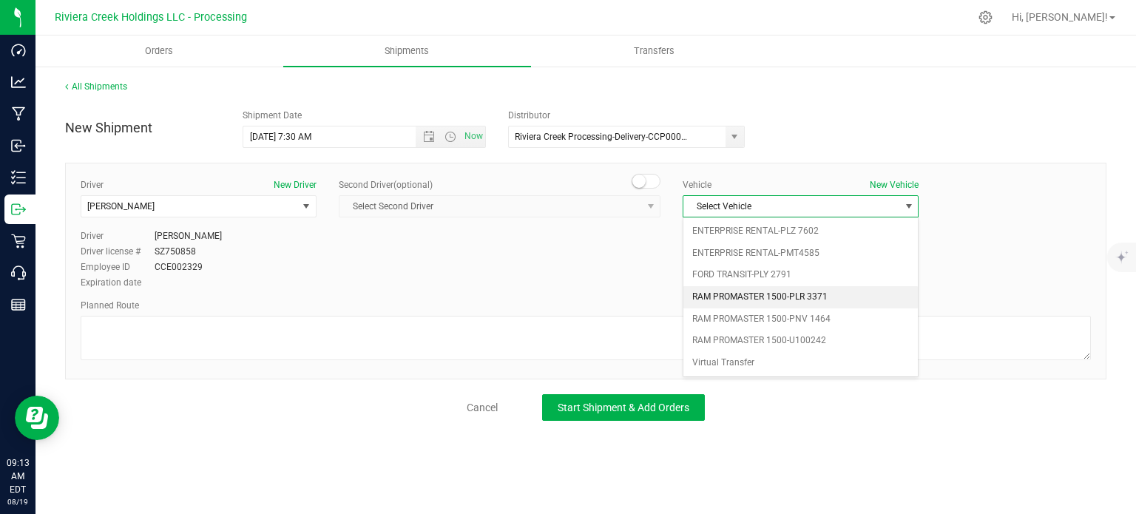
click at [763, 291] on li "RAM PROMASTER 1500-PLR 3371" at bounding box center [800, 297] width 234 height 22
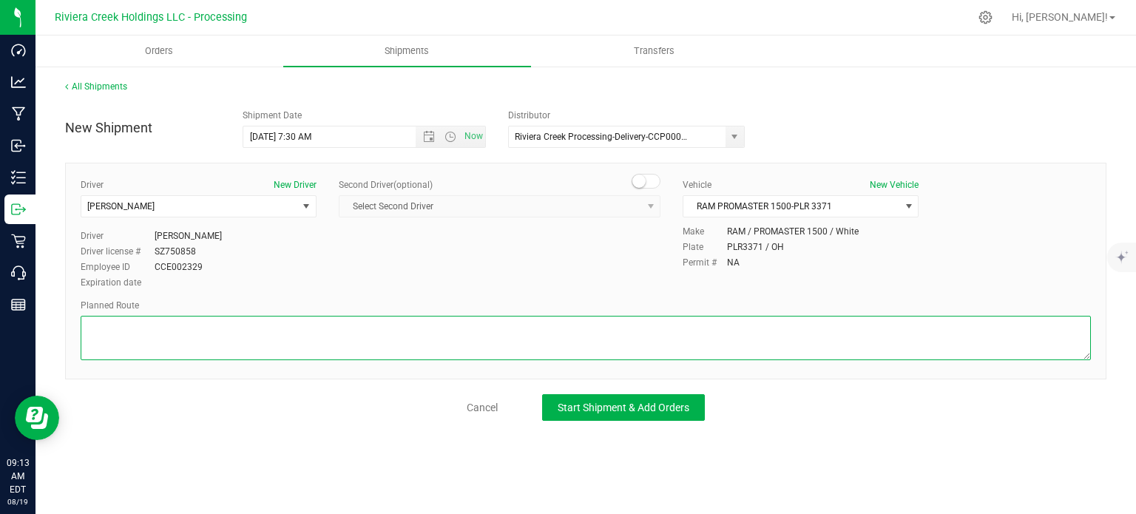
click at [274, 337] on textarea at bounding box center [586, 338] width 1010 height 44
paste textarea "Head west on St Clair St toward Crescent St 187 ft St Clair St turns slightly l…"
type textarea "Head west on St Clair St toward Crescent St 187 ft St Clair St turns slightly l…"
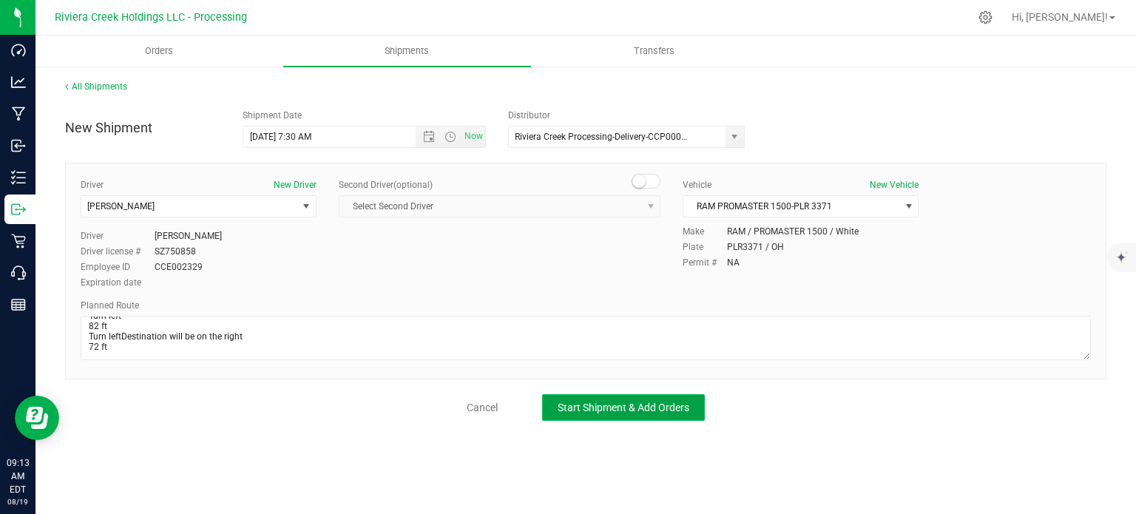
click at [576, 399] on button "Start Shipment & Add Orders" at bounding box center [623, 407] width 163 height 27
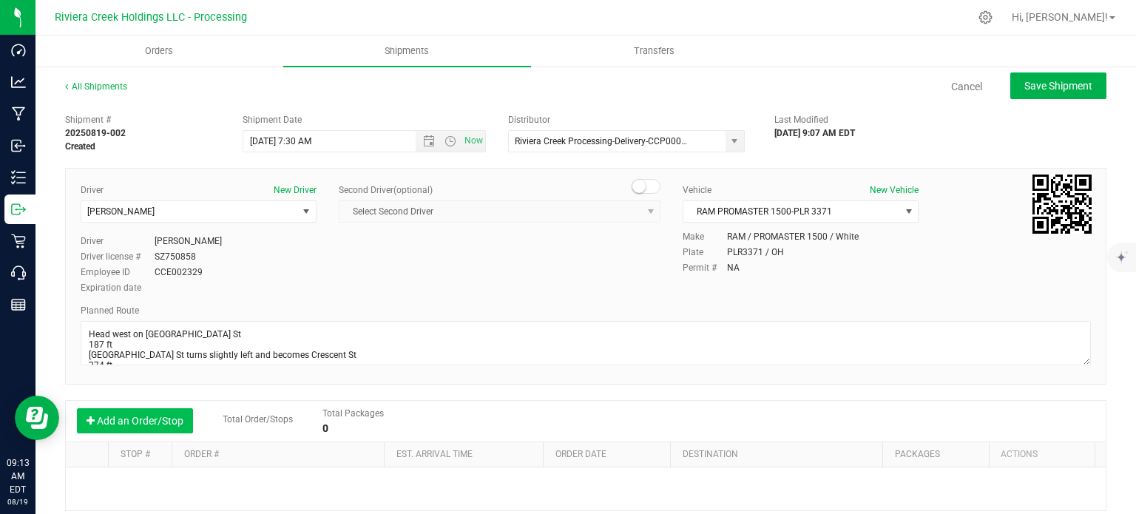
click at [109, 416] on button "Add an Order/Stop" at bounding box center [135, 420] width 116 height 25
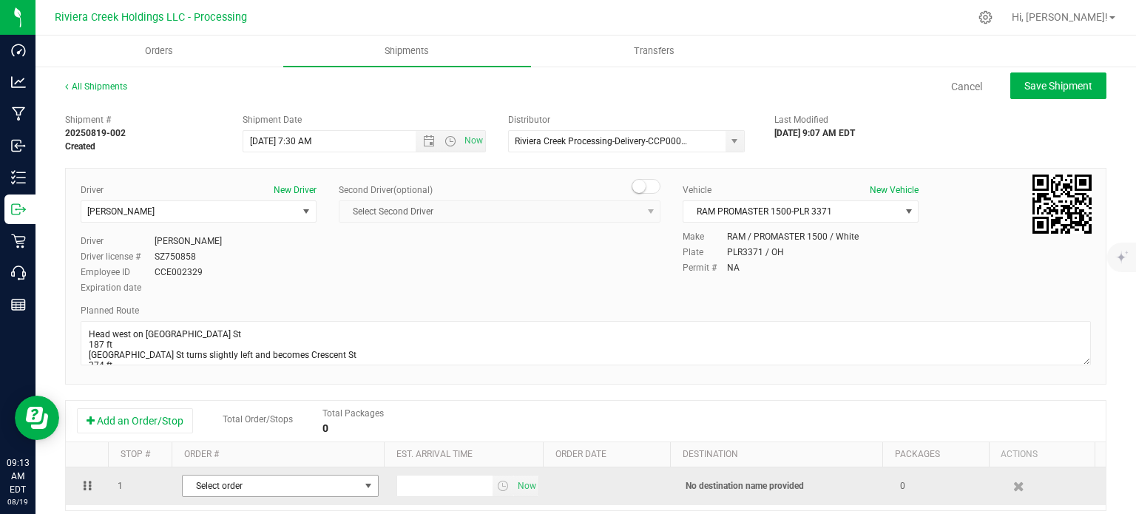
click at [239, 485] on span "Select order" at bounding box center [271, 486] width 177 height 21
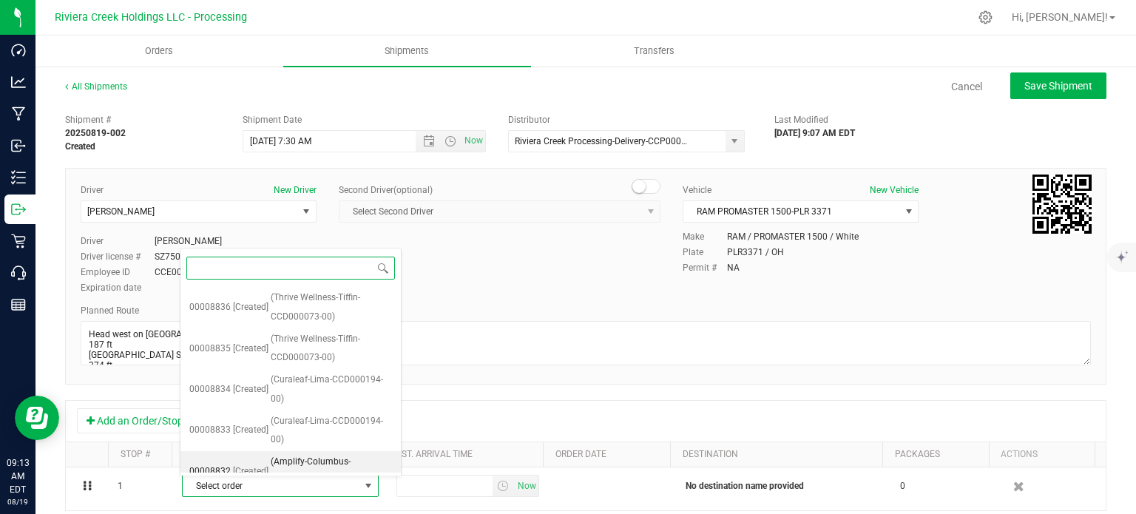
scroll to position [221, 0]
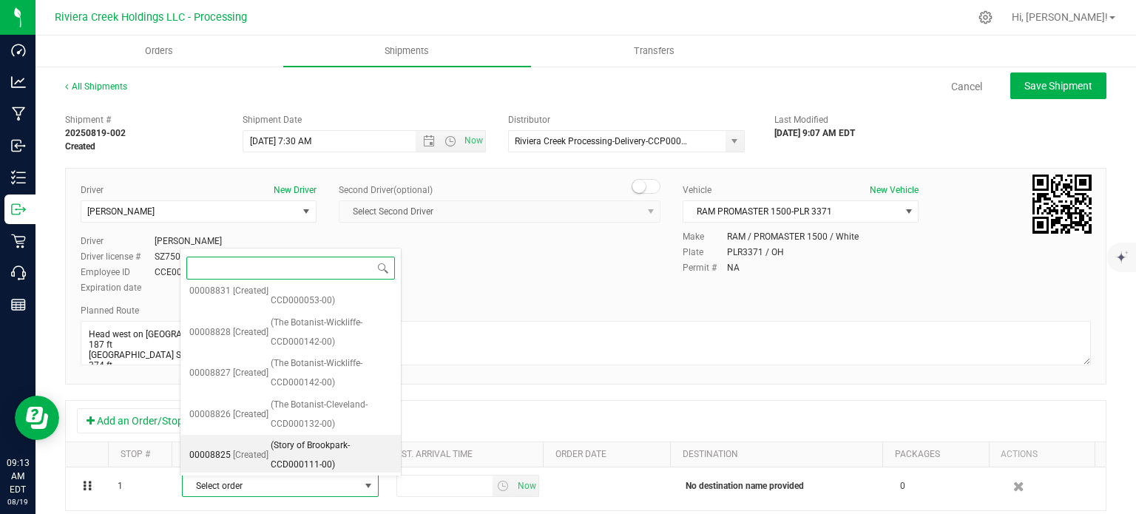
click at [284, 447] on span "(Story of Brookpark-CCD000111-00)" at bounding box center [331, 455] width 121 height 38
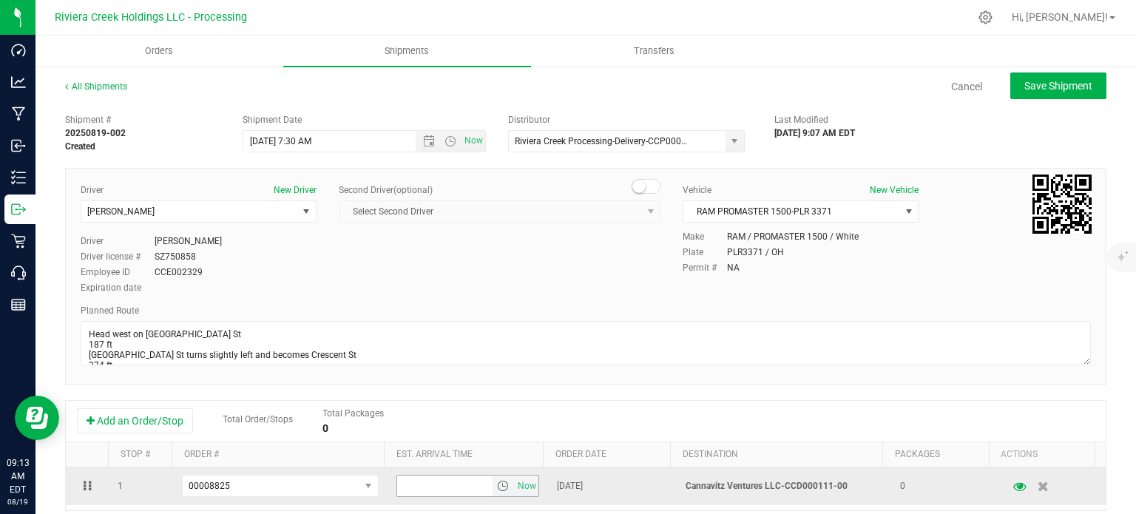
click at [497, 488] on span "select" at bounding box center [503, 486] width 12 height 12
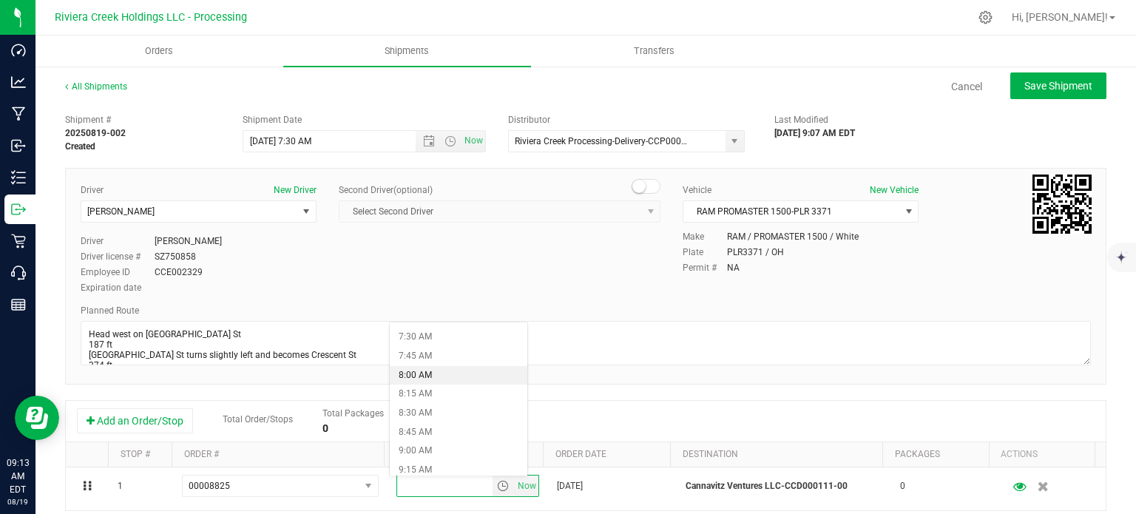
scroll to position [592, 0]
click at [440, 425] on li "9:00 AM" at bounding box center [458, 426] width 137 height 19
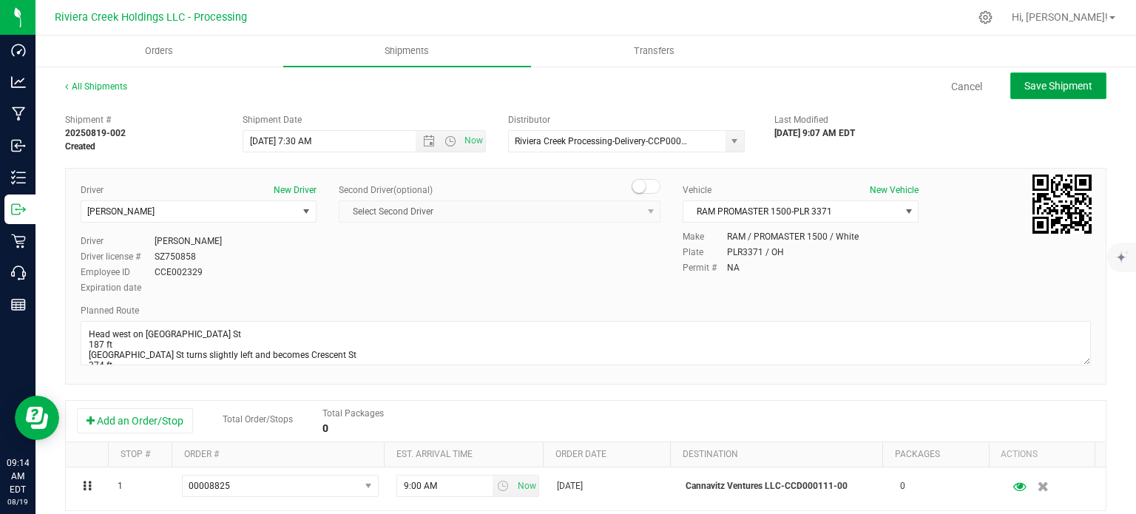
click at [1024, 88] on span "Save Shipment" at bounding box center [1058, 86] width 68 height 12
type input "8/20/2025 11:30 AM"
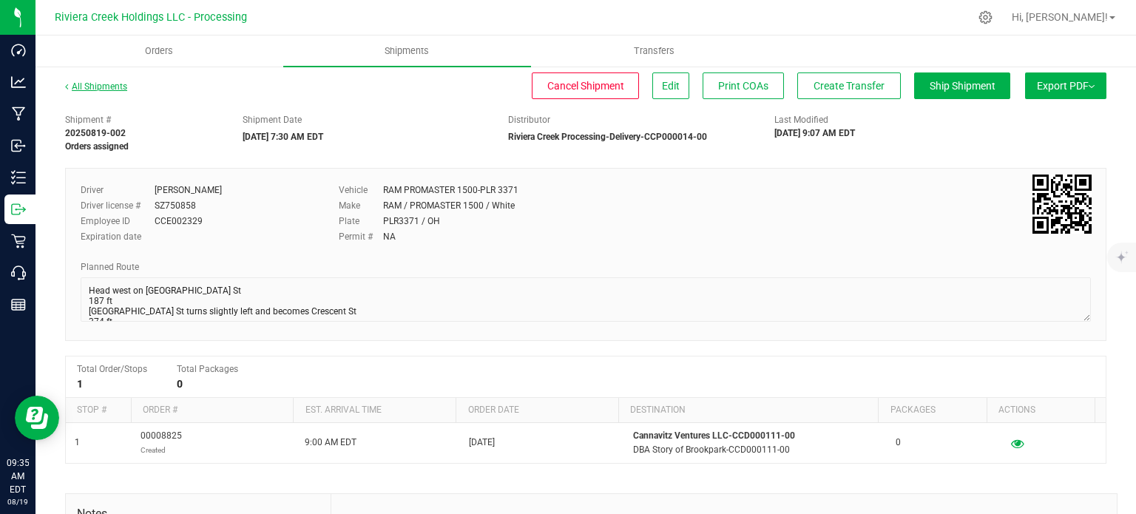
click at [106, 87] on link "All Shipments" at bounding box center [96, 86] width 62 height 10
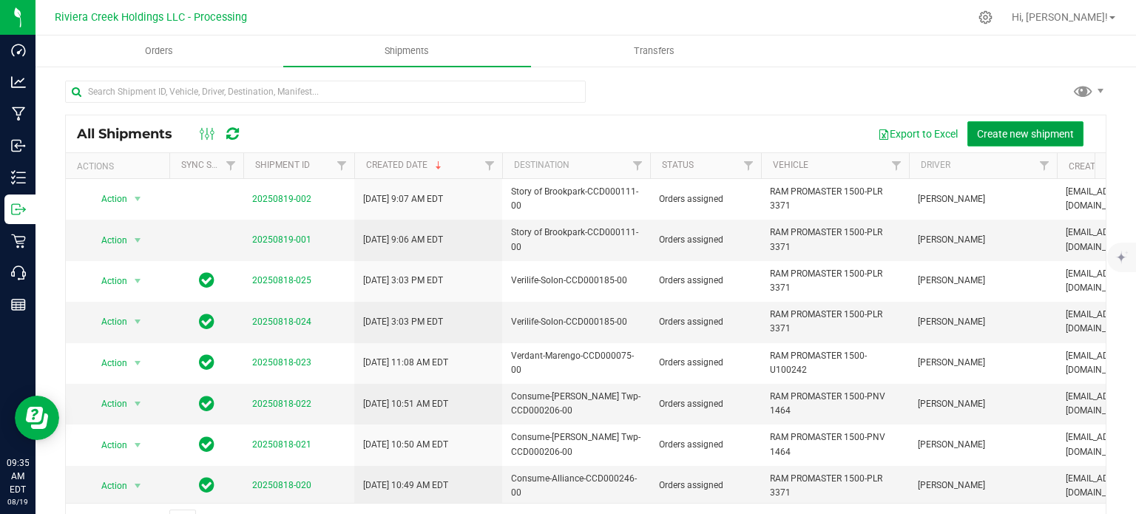
click at [989, 135] on span "Create new shipment" at bounding box center [1025, 134] width 97 height 12
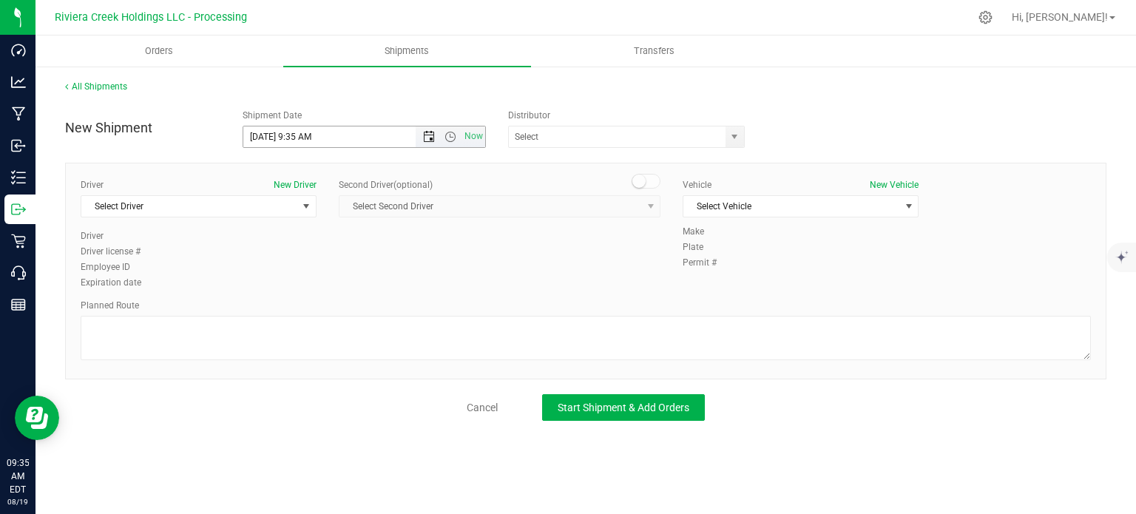
click at [426, 138] on span "Open the date view" at bounding box center [429, 137] width 12 height 12
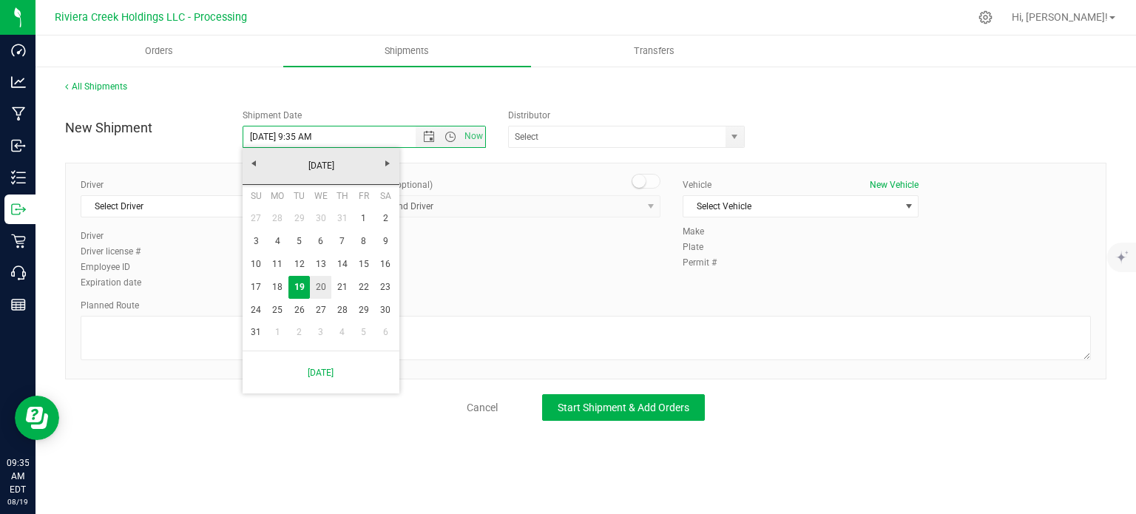
click at [317, 293] on link "20" at bounding box center [320, 287] width 21 height 23
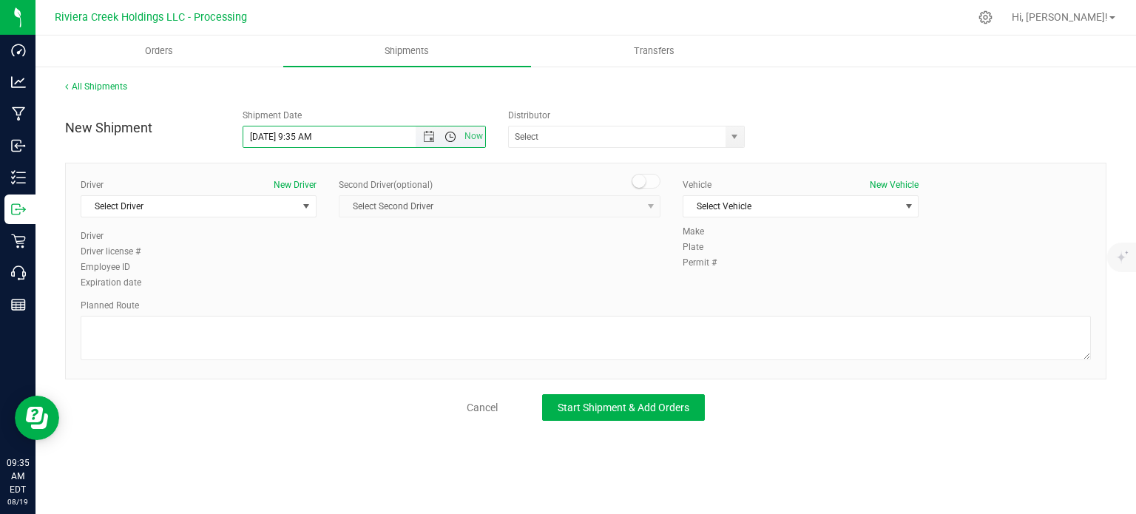
click at [447, 134] on span "Open the time view" at bounding box center [450, 137] width 12 height 12
click at [280, 296] on li "7:30 AM" at bounding box center [363, 297] width 241 height 19
type input "8/20/2025 7:30 AM"
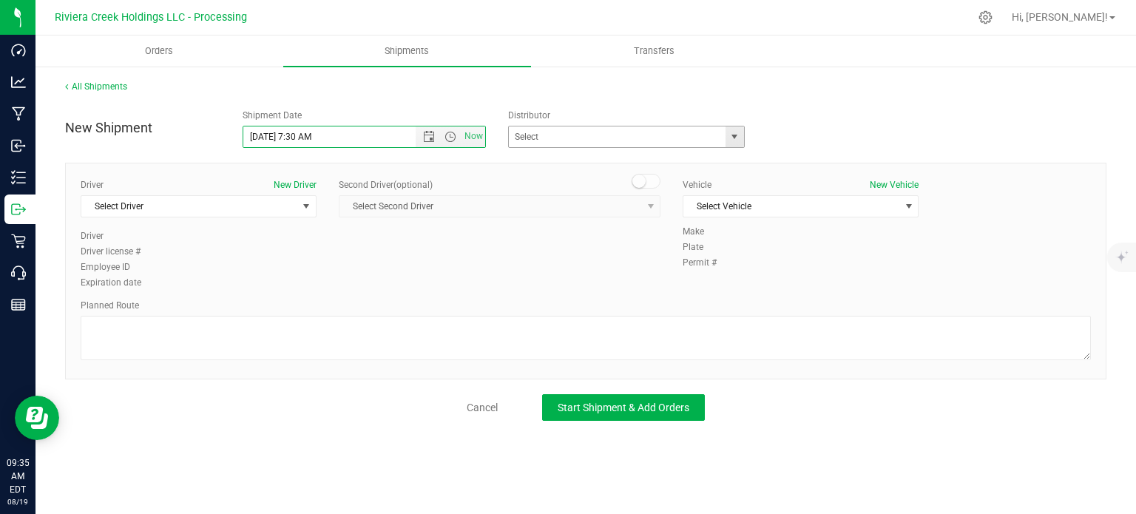
drag, startPoint x: 734, startPoint y: 135, endPoint x: 714, endPoint y: 146, distance: 21.8
click at [732, 135] on span "select" at bounding box center [734, 137] width 12 height 12
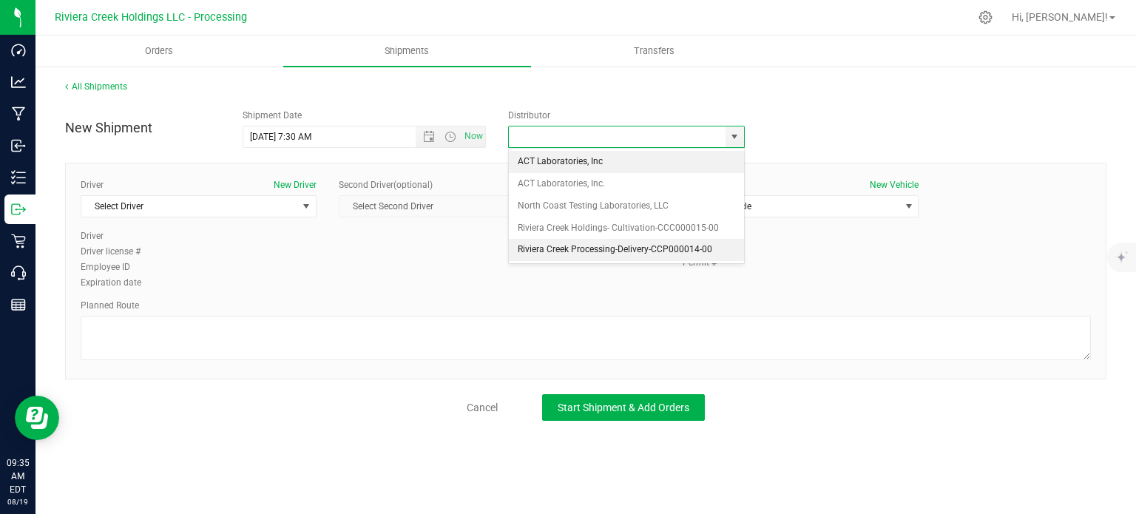
click at [555, 248] on li "Riviera Creek Processing-Delivery-CCP000014-00" at bounding box center [626, 250] width 235 height 22
type input "Riviera Creek Processing-Delivery-CCP000014-00"
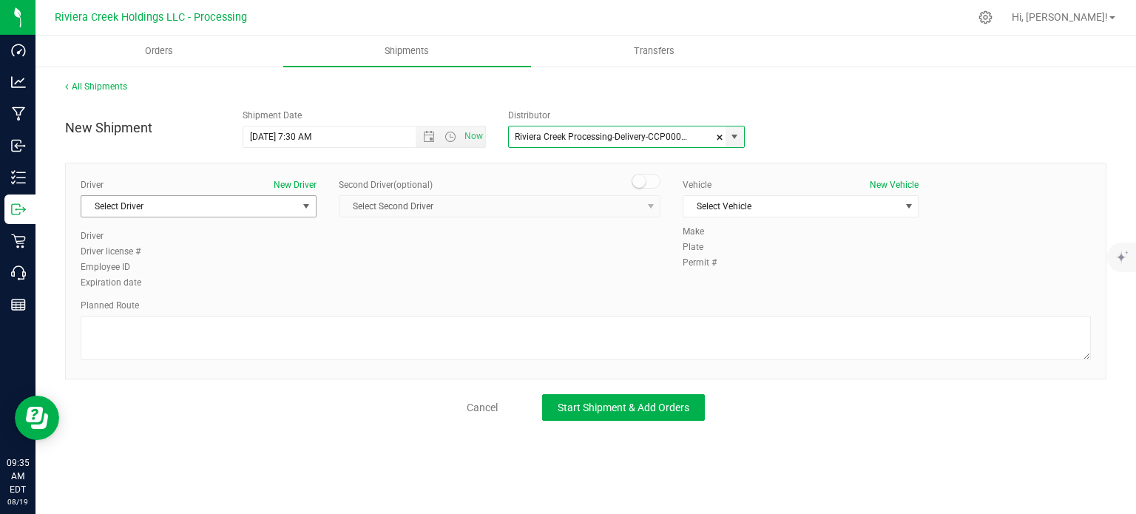
click at [213, 211] on span "Select Driver" at bounding box center [189, 206] width 216 height 21
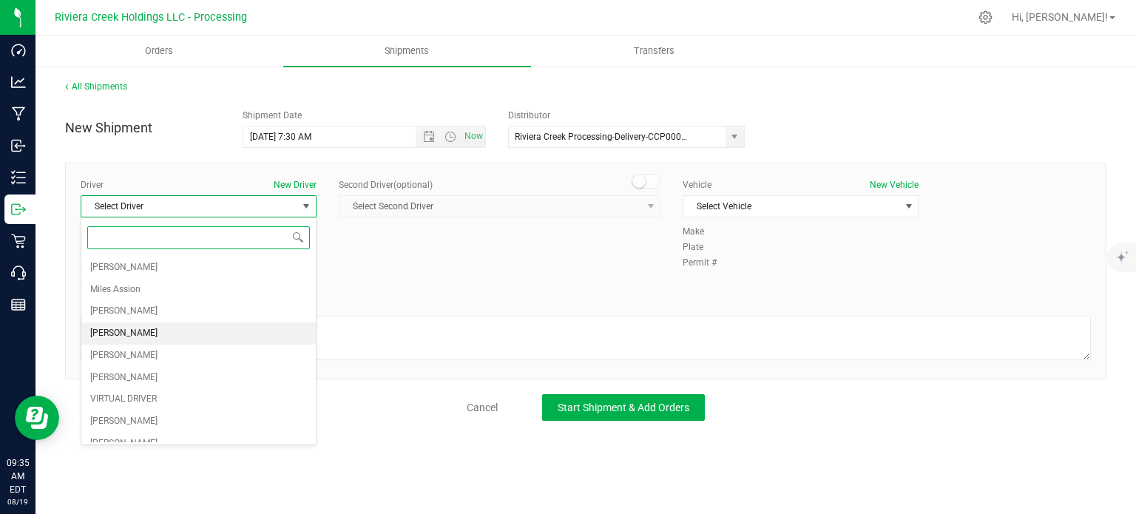
click at [150, 327] on li "Taon Belcher" at bounding box center [198, 333] width 234 height 22
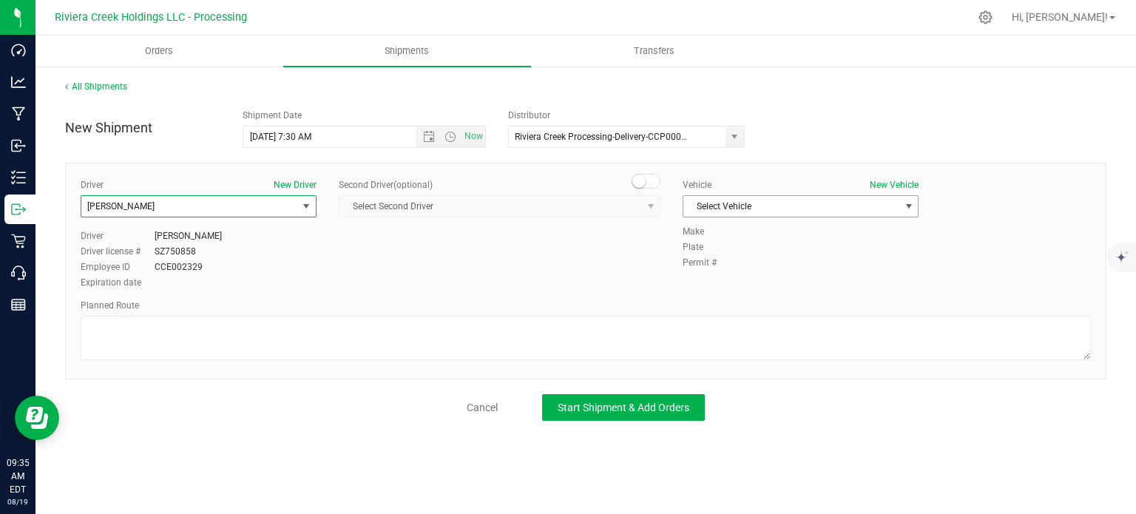
click at [748, 208] on span "Select Vehicle" at bounding box center [791, 206] width 216 height 21
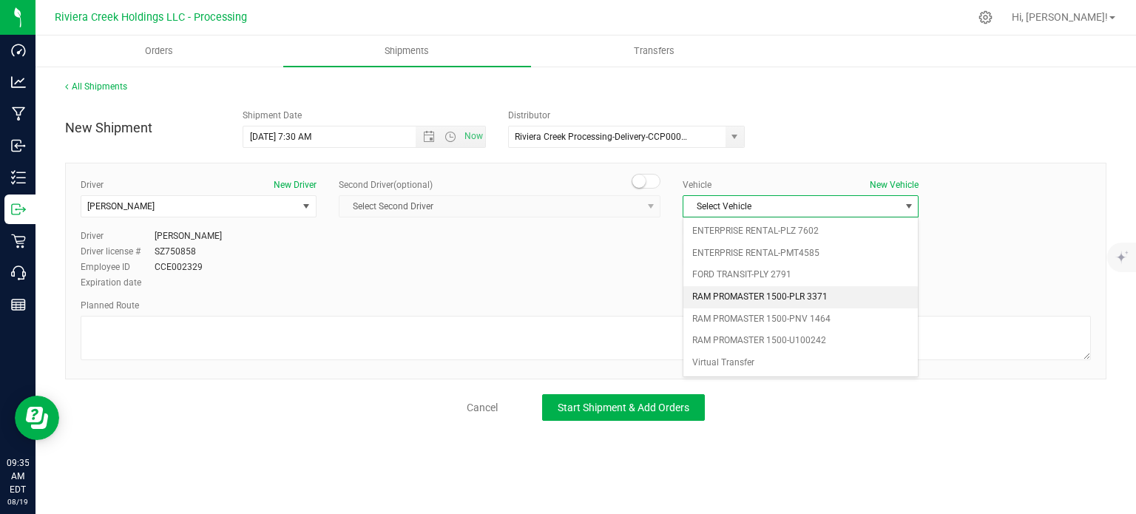
click at [762, 298] on li "RAM PROMASTER 1500-PLR 3371" at bounding box center [800, 297] width 234 height 22
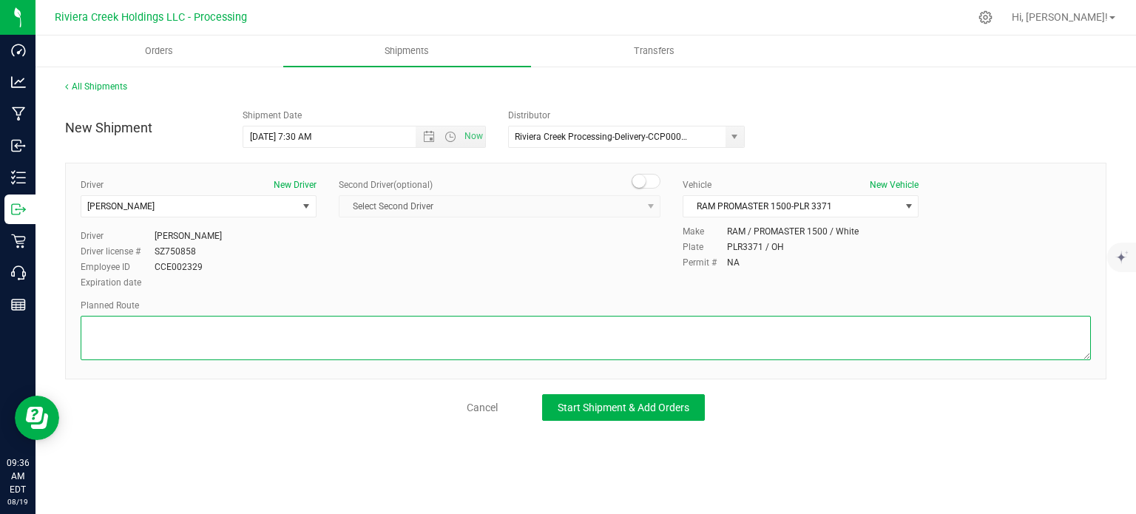
click at [247, 340] on textarea at bounding box center [586, 338] width 1010 height 44
paste textarea "Head east toward Brookpark Rd 72 ft Turn right toward Brookpark Rd 82 ft Turn r…"
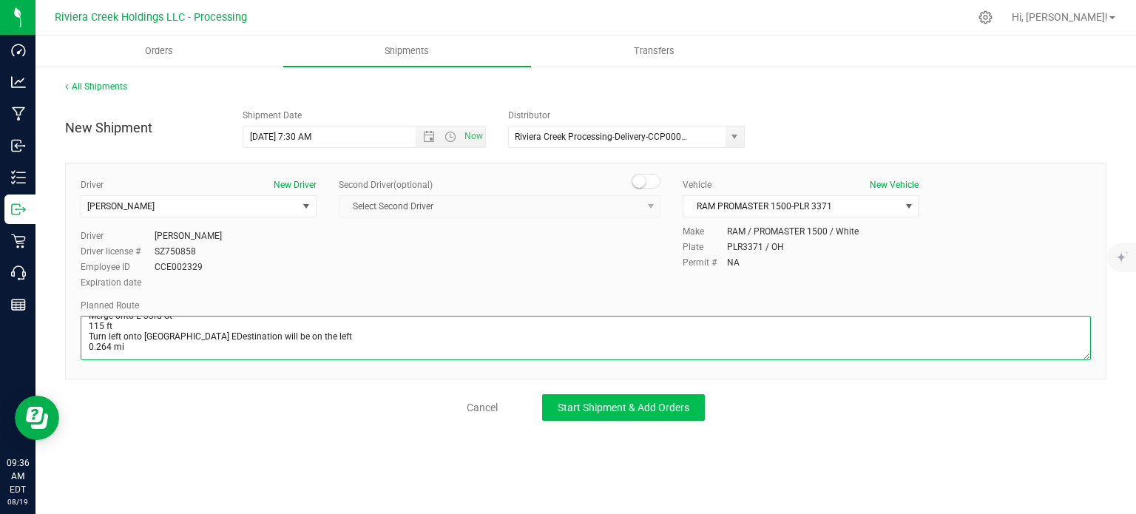
type textarea "Head east toward Brookpark Rd 72 ft Turn right toward Brookpark Rd 82 ft Turn r…"
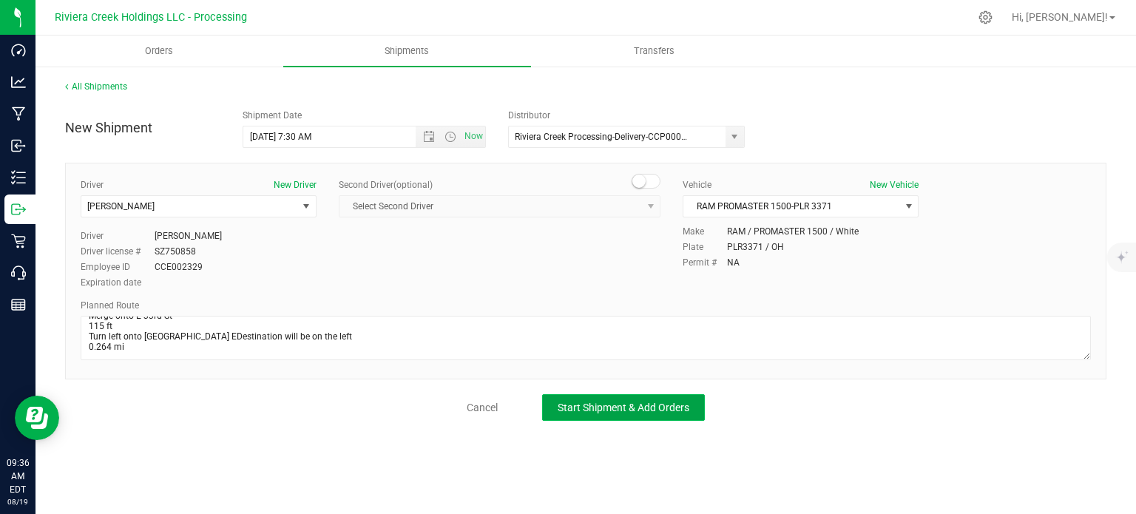
click at [600, 411] on span "Start Shipment & Add Orders" at bounding box center [624, 408] width 132 height 12
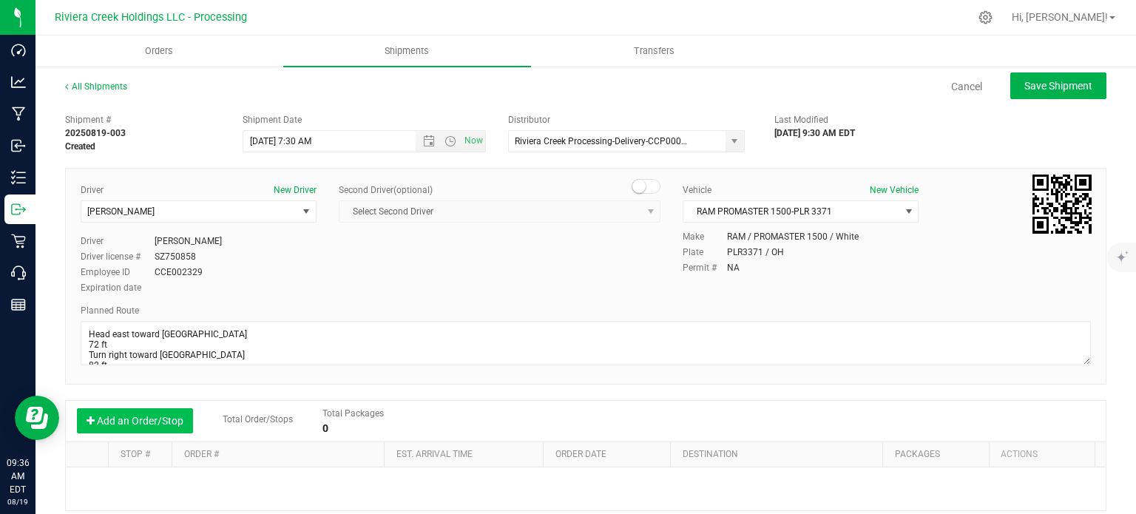
click at [127, 419] on button "Add an Order/Stop" at bounding box center [135, 420] width 116 height 25
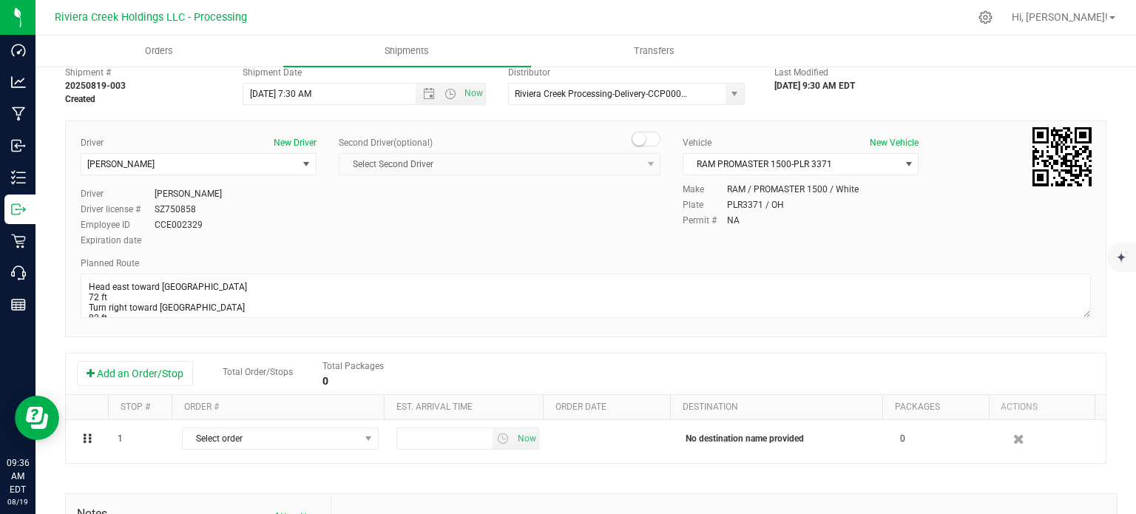
scroll to position [74, 0]
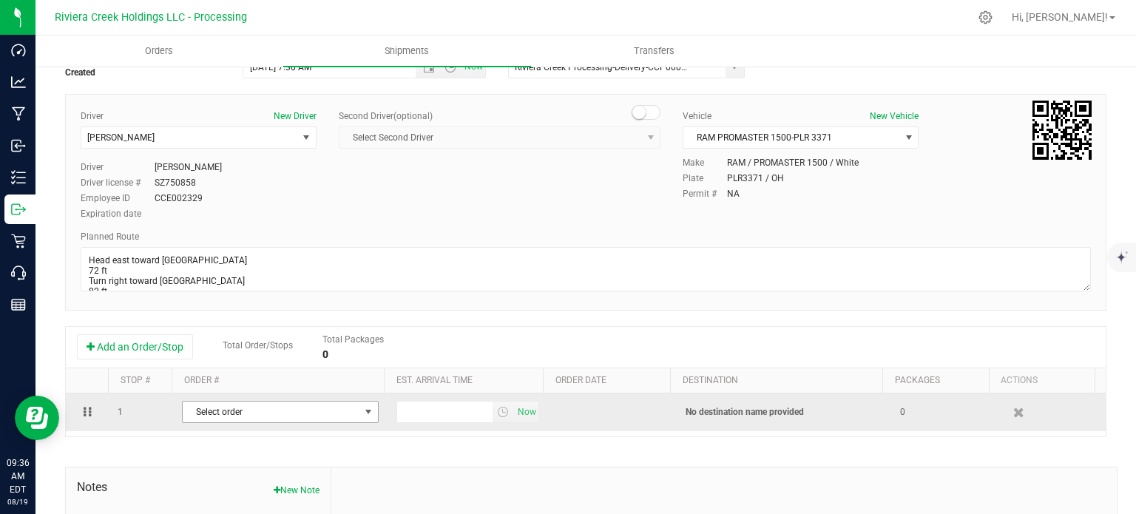
click at [315, 408] on span "Select order" at bounding box center [271, 412] width 177 height 21
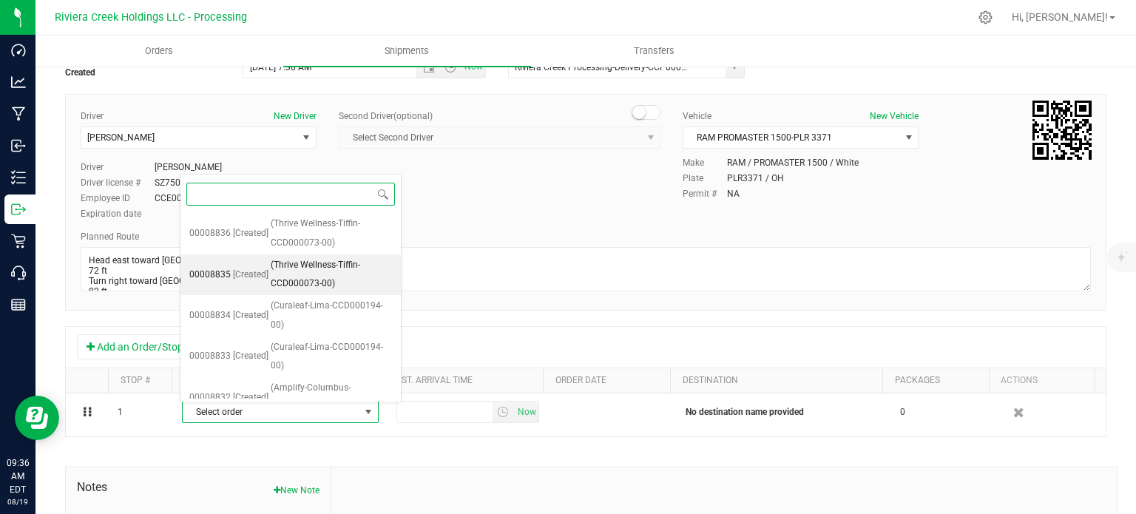
scroll to position [180, 0]
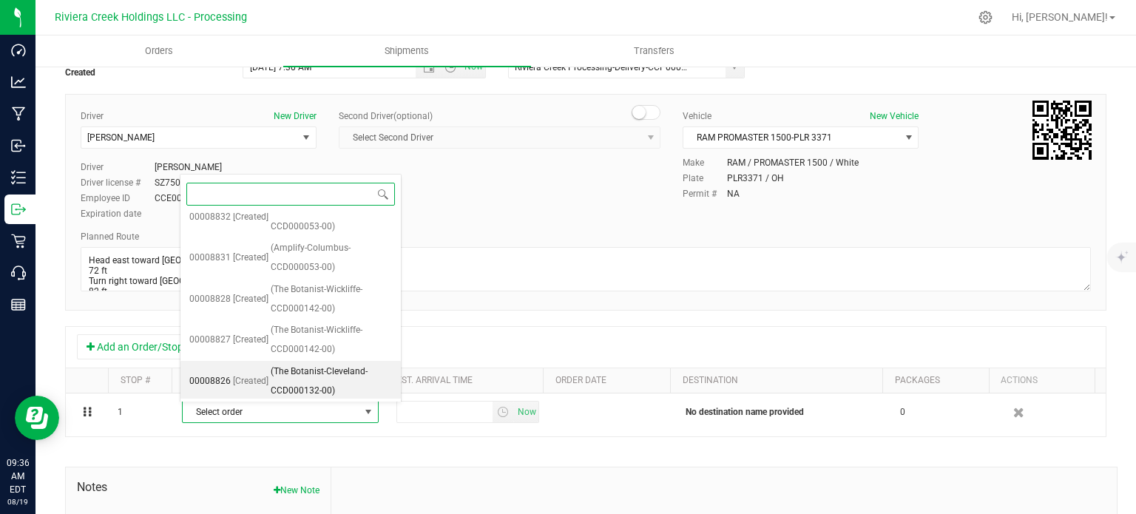
click at [295, 381] on span "(The Botanist-Cleveland-CCD000132-00)" at bounding box center [331, 381] width 121 height 38
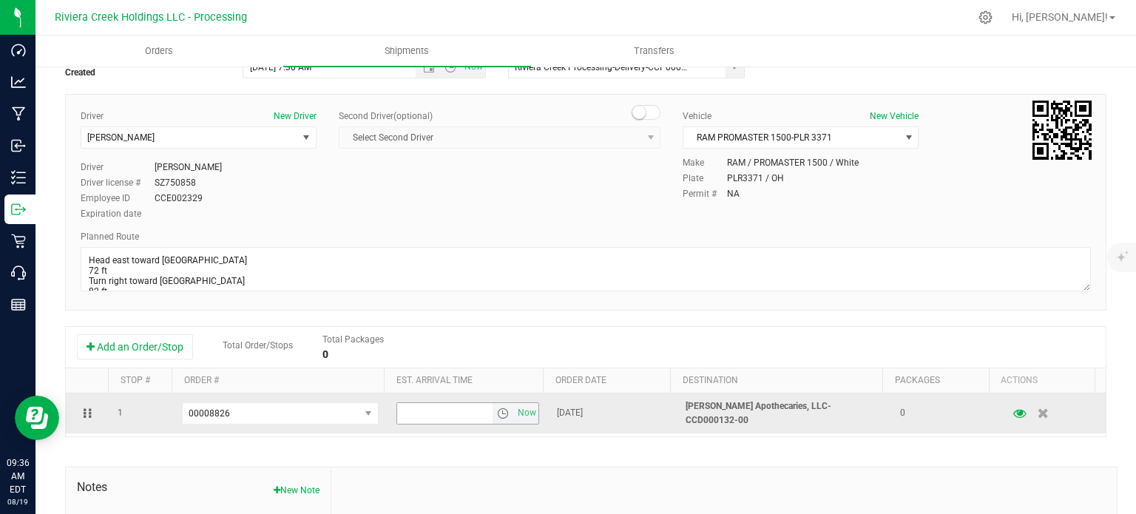
click at [493, 419] on span "select" at bounding box center [503, 413] width 21 height 21
click at [497, 413] on span "select" at bounding box center [503, 413] width 12 height 12
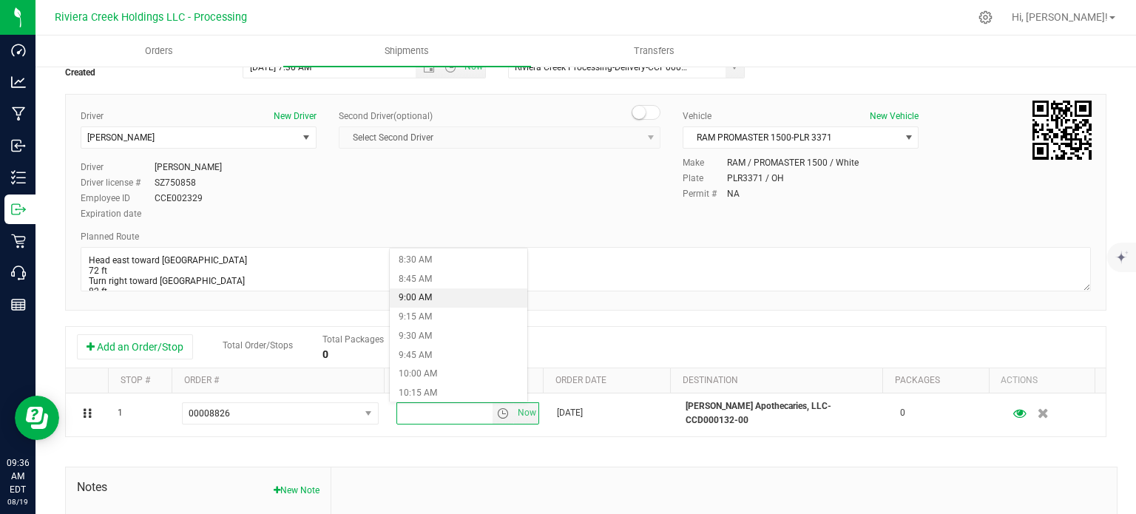
scroll to position [666, 0]
click at [438, 355] on li "10:00 AM" at bounding box center [458, 354] width 137 height 19
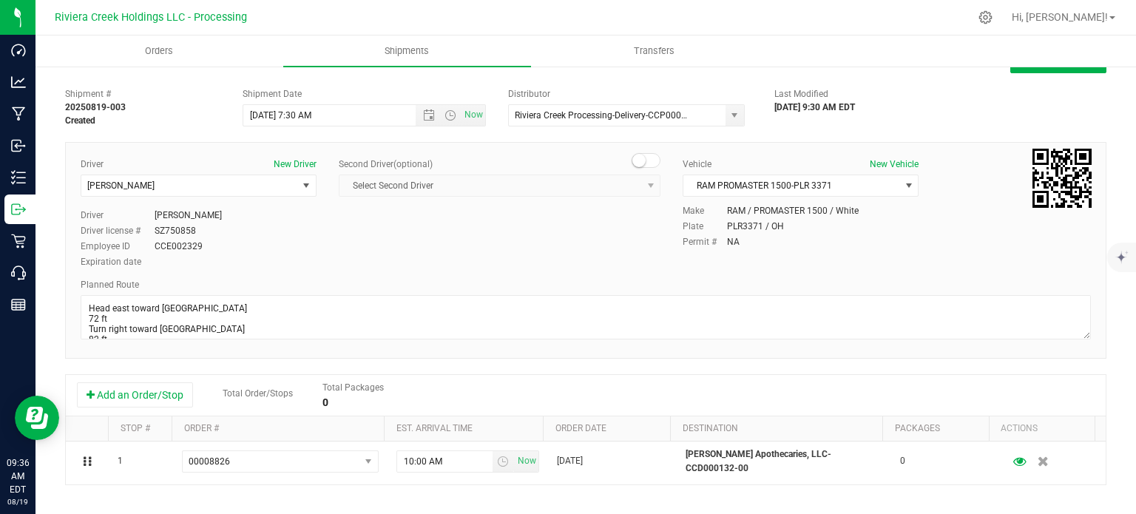
scroll to position [0, 0]
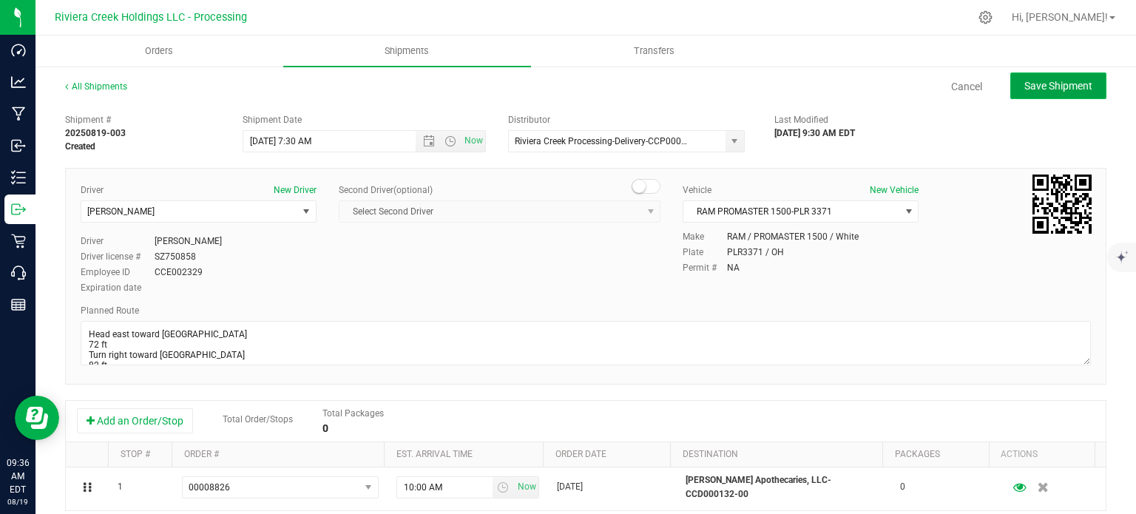
click at [1047, 95] on button "Save Shipment" at bounding box center [1058, 85] width 96 height 27
type input "8/20/2025 11:30 AM"
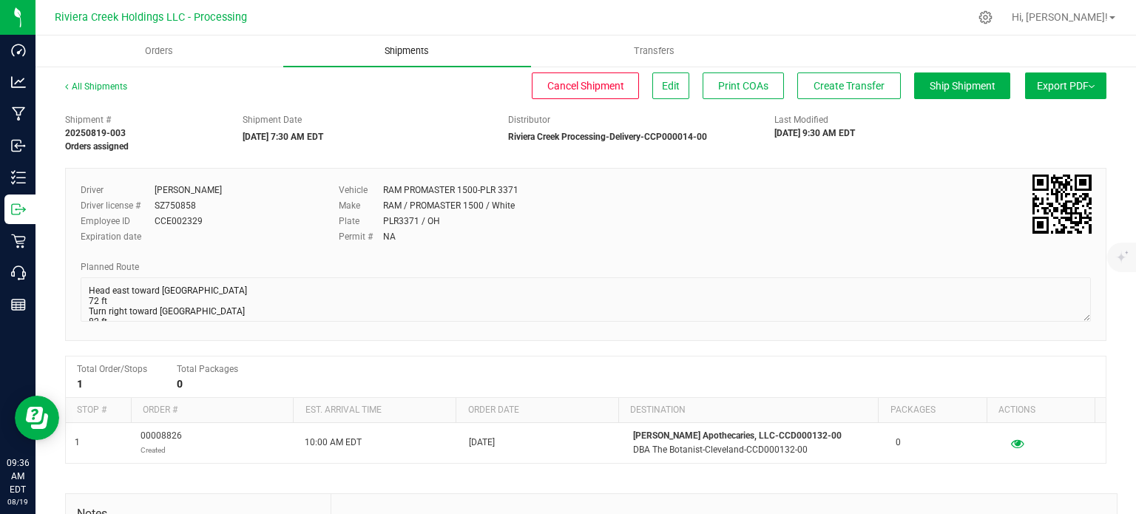
click at [400, 52] on span "Shipments" at bounding box center [407, 50] width 84 height 13
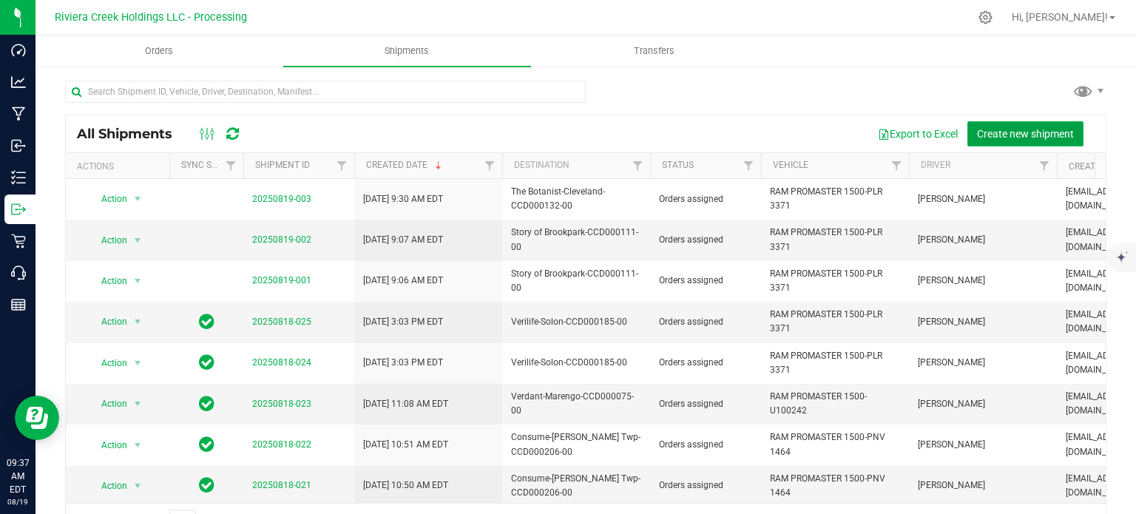
click at [1011, 132] on span "Create new shipment" at bounding box center [1025, 134] width 97 height 12
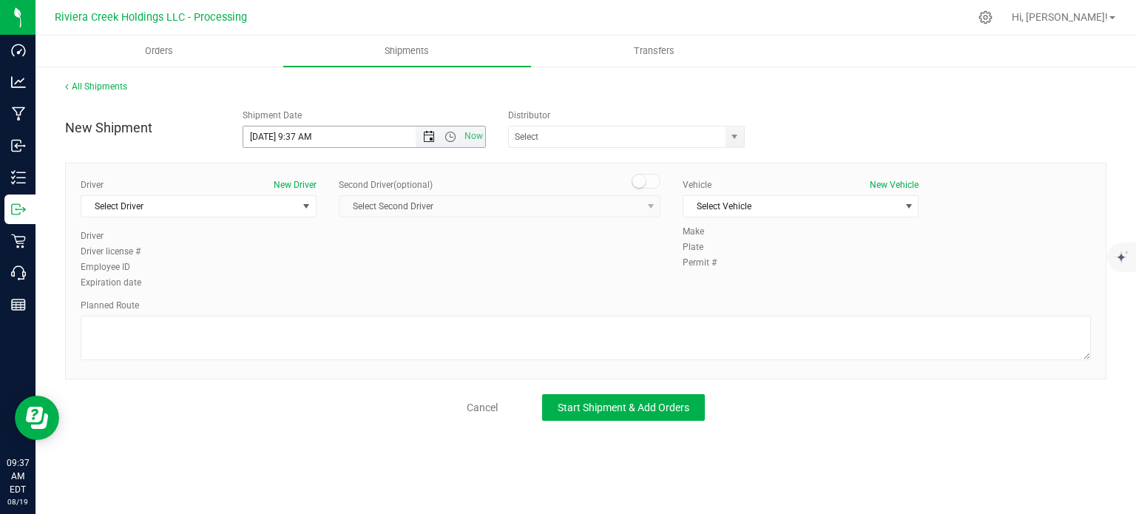
click at [426, 141] on span "Open the date view" at bounding box center [429, 137] width 12 height 12
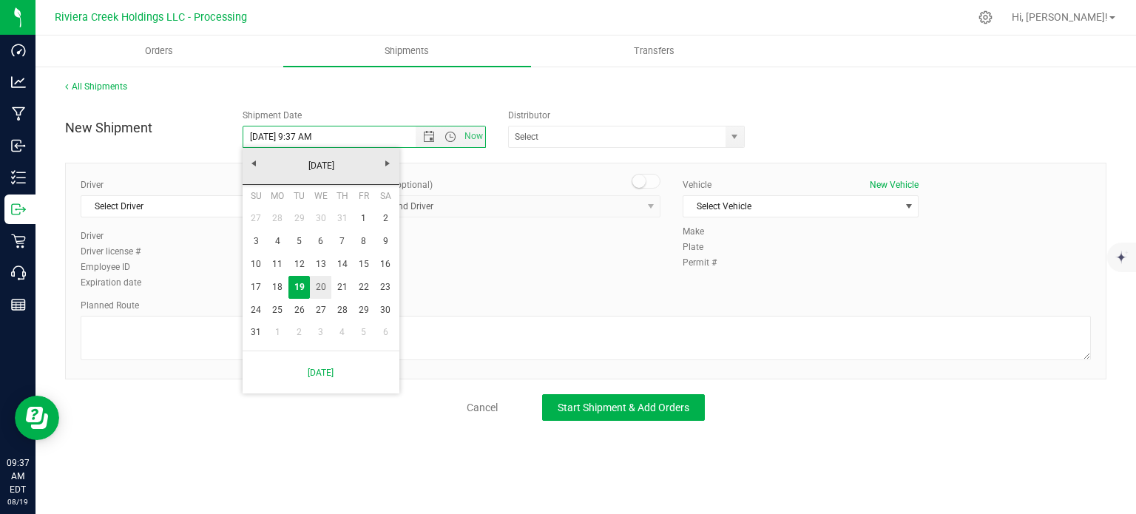
click at [321, 288] on link "20" at bounding box center [320, 287] width 21 height 23
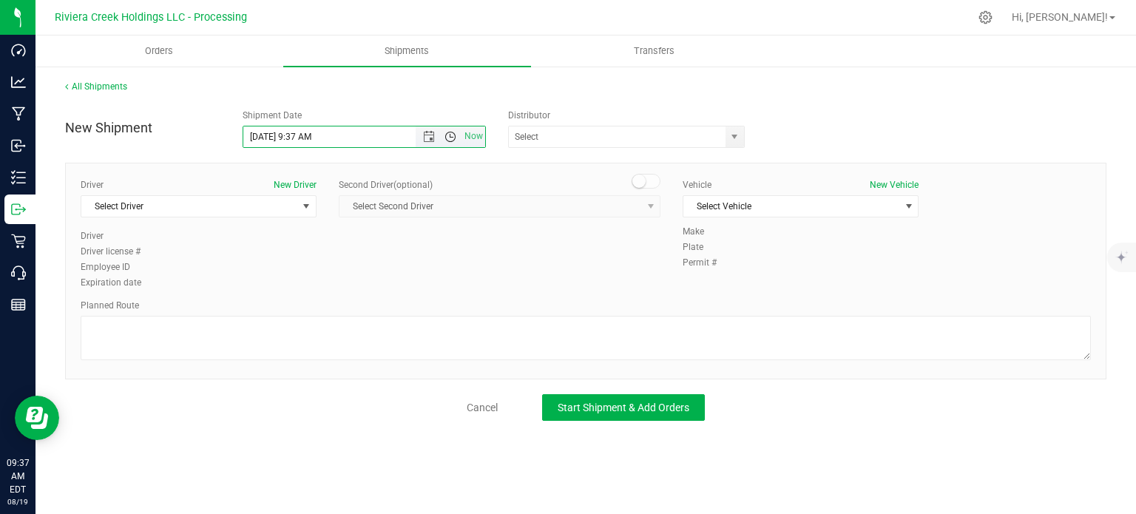
click at [447, 140] on span "Open the time view" at bounding box center [450, 137] width 12 height 12
click at [285, 223] on li "7:30 AM" at bounding box center [363, 223] width 241 height 19
type input "8/20/2025 7:30 AM"
click at [736, 137] on span "select" at bounding box center [734, 137] width 12 height 12
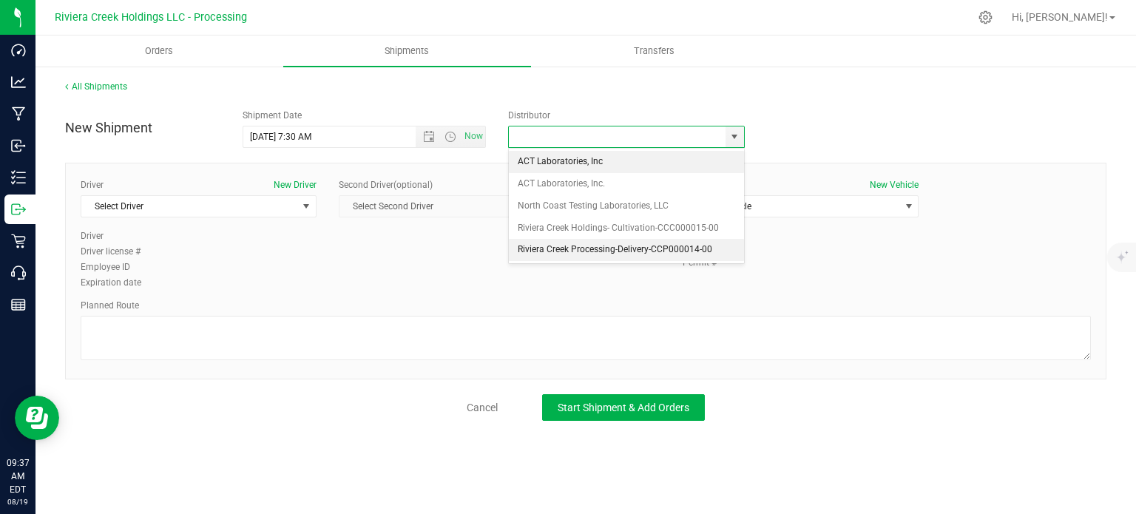
click at [535, 246] on li "Riviera Creek Processing-Delivery-CCP000014-00" at bounding box center [626, 250] width 235 height 22
type input "Riviera Creek Processing-Delivery-CCP000014-00"
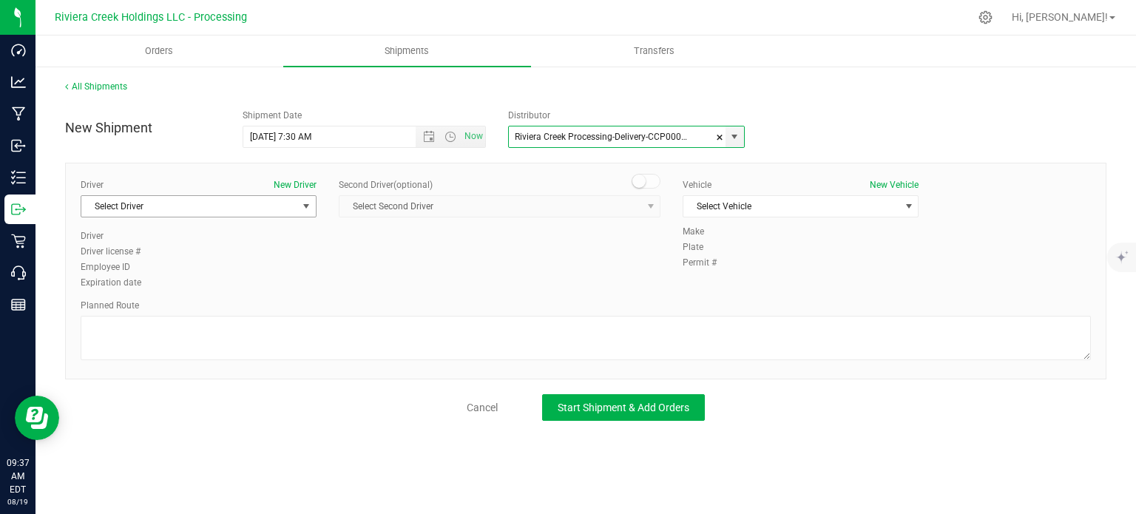
click at [139, 214] on span "Select Driver" at bounding box center [189, 206] width 216 height 21
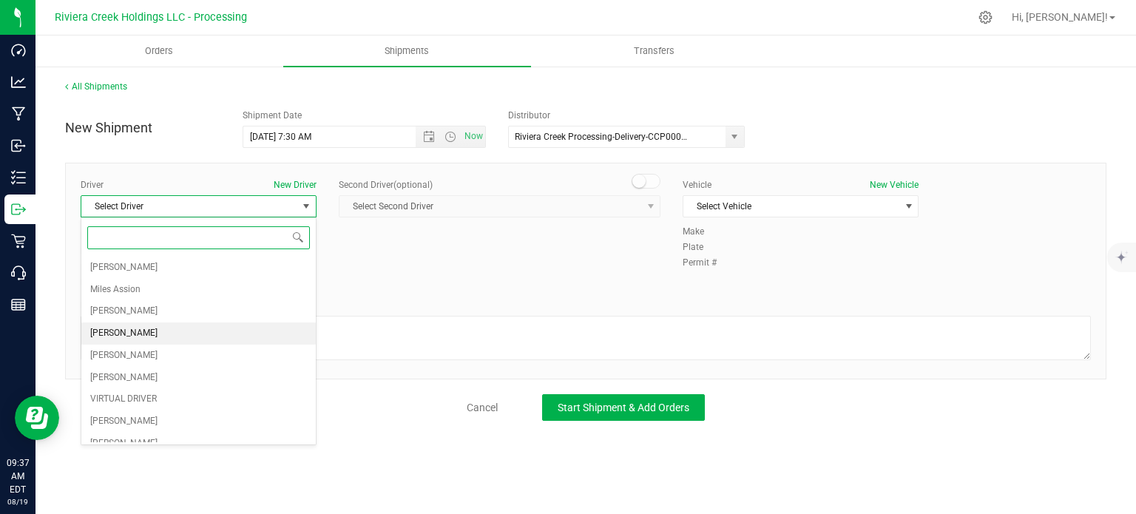
click at [125, 333] on span "Taon Belcher" at bounding box center [123, 333] width 67 height 19
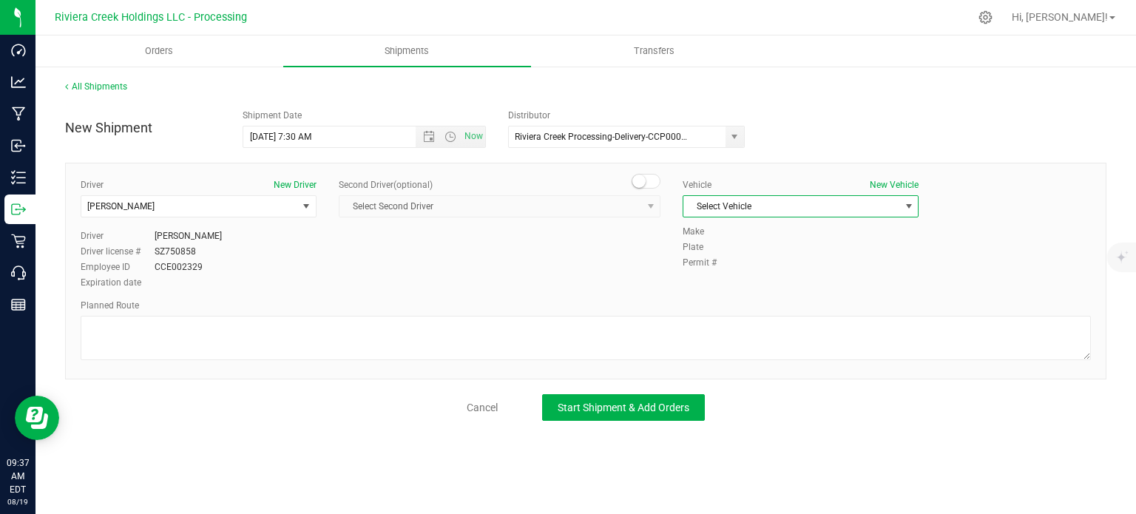
click at [722, 209] on span "Select Vehicle" at bounding box center [791, 206] width 216 height 21
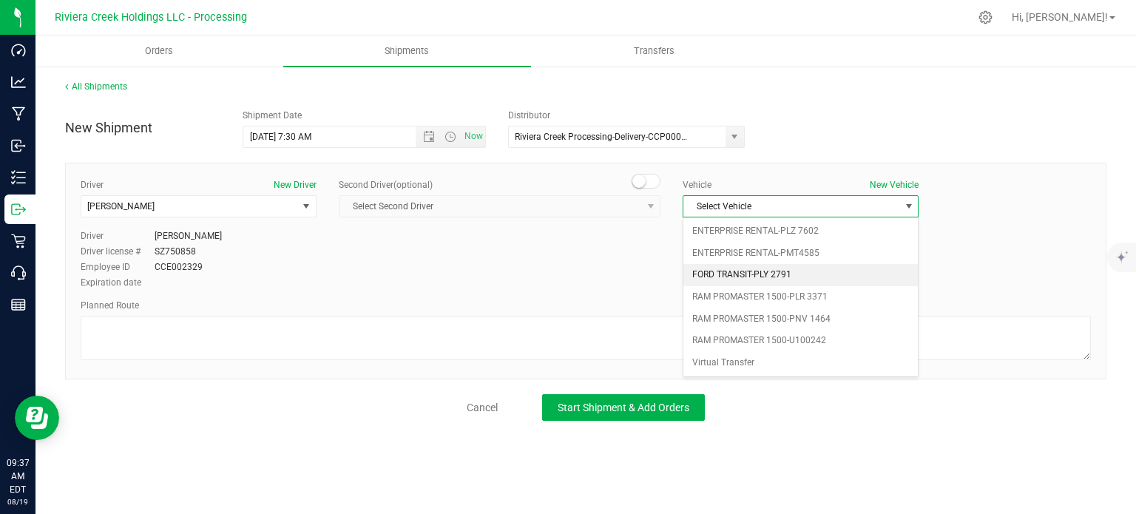
click at [765, 274] on li "FORD TRANSIT-PLY 2791" at bounding box center [800, 275] width 234 height 22
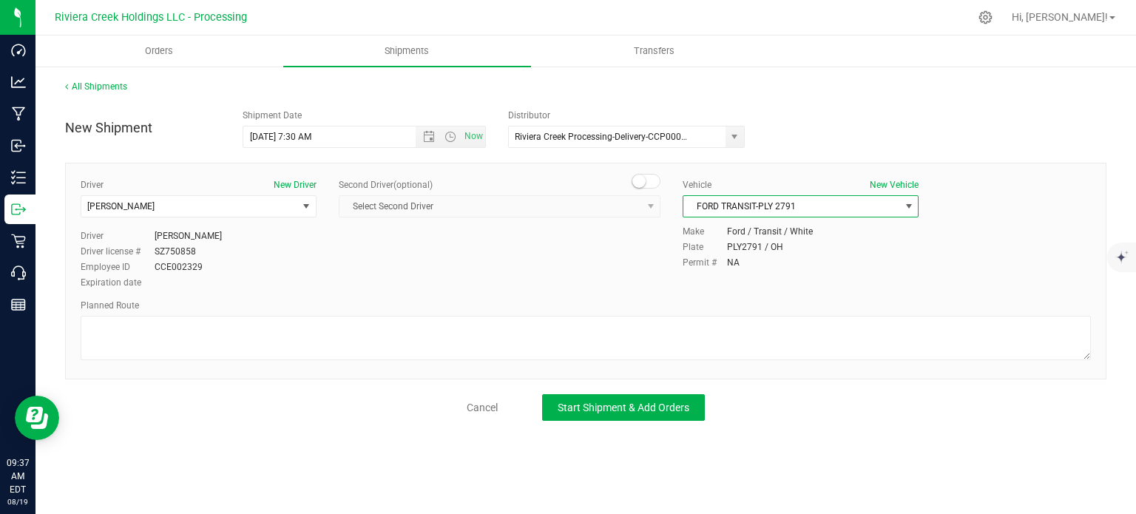
click at [785, 209] on span "FORD TRANSIT-PLY 2791" at bounding box center [791, 206] width 216 height 21
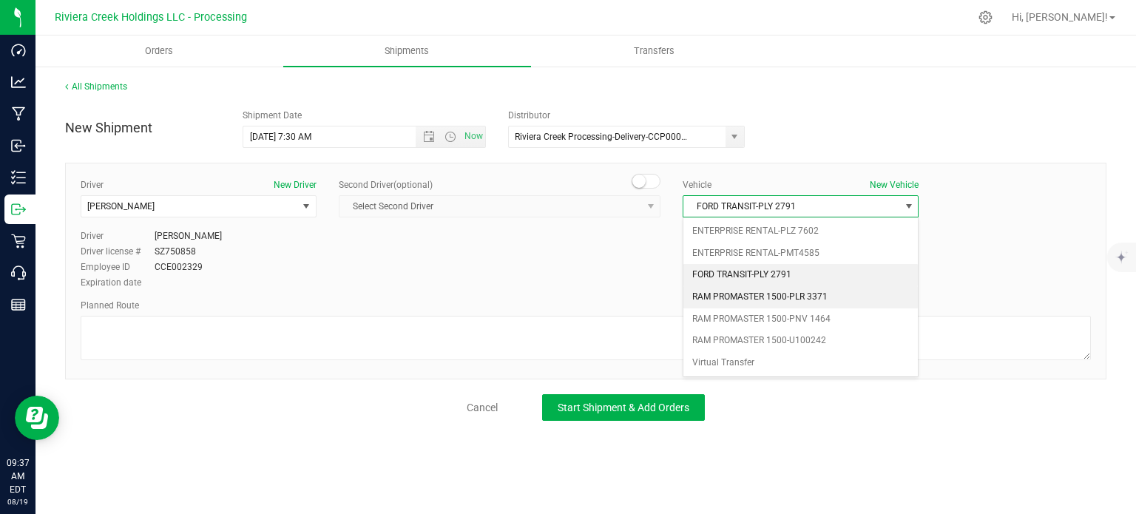
click at [811, 291] on li "RAM PROMASTER 1500-PLR 3371" at bounding box center [800, 297] width 234 height 22
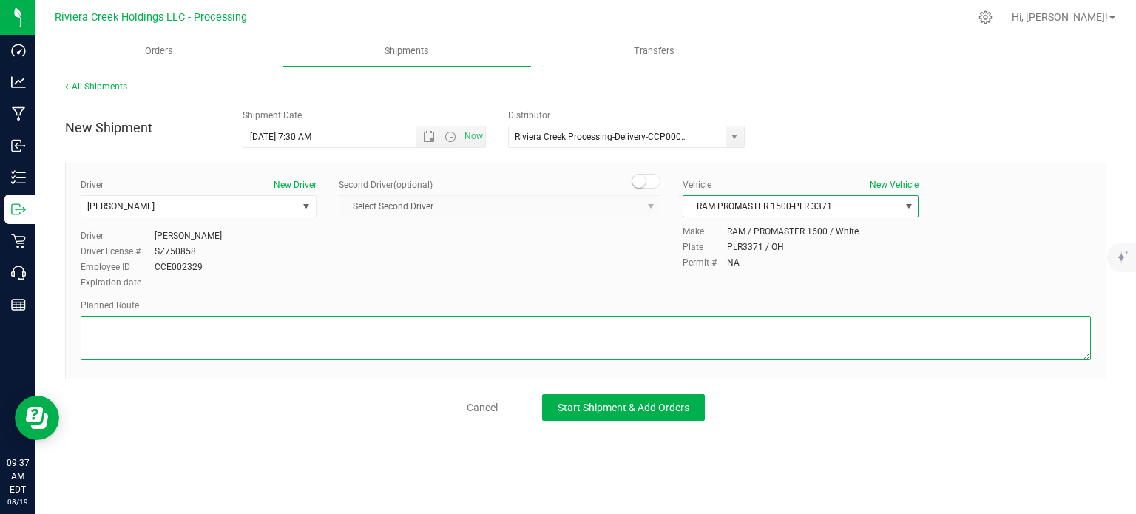
click at [519, 339] on textarea at bounding box center [586, 338] width 1010 height 44
paste textarea "Head east toward Brookpark Rd 72 ft Turn right toward Brookpark Rd 82 ft Turn r…"
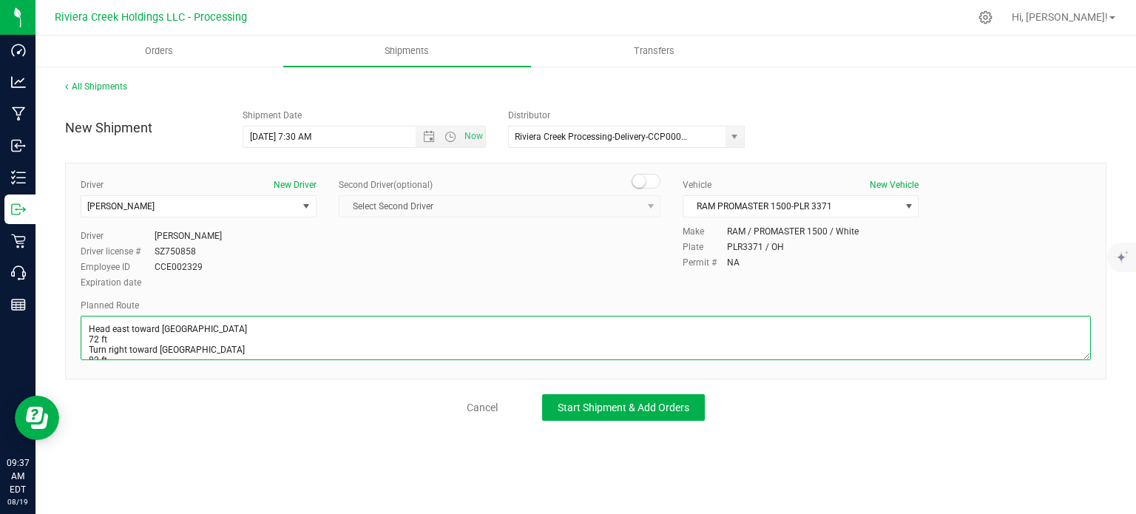
scroll to position [220, 0]
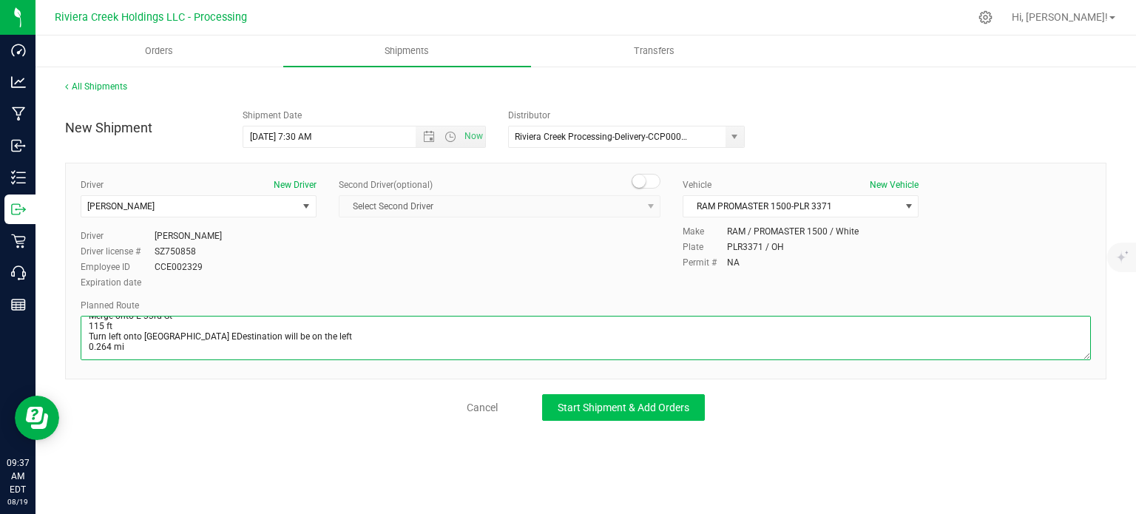
type textarea "Head east toward Brookpark Rd 72 ft Turn right toward Brookpark Rd 82 ft Turn r…"
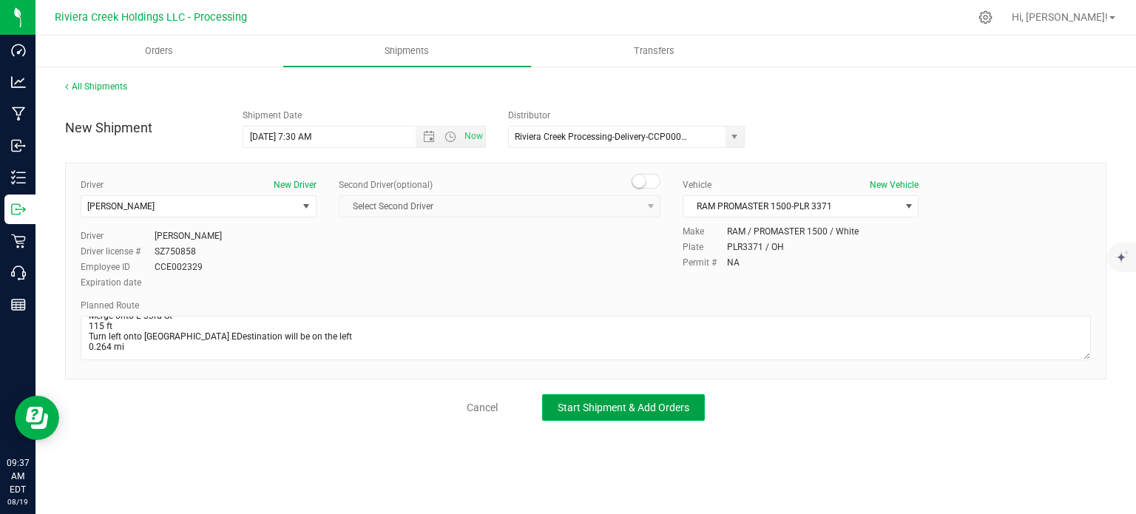
click at [595, 409] on span "Start Shipment & Add Orders" at bounding box center [624, 408] width 132 height 12
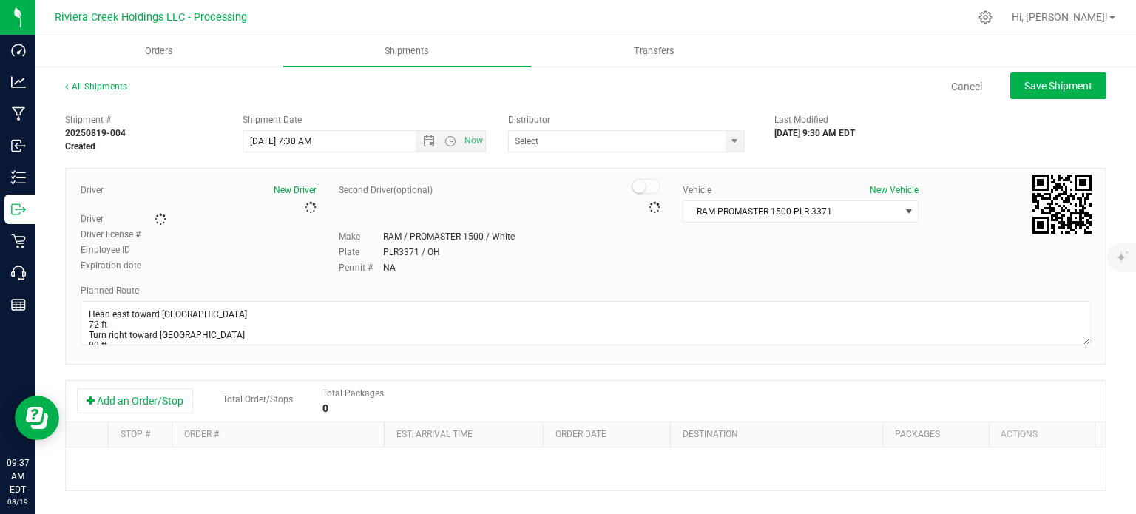
type input "Riviera Creek Processing-Delivery-CCP000014-00"
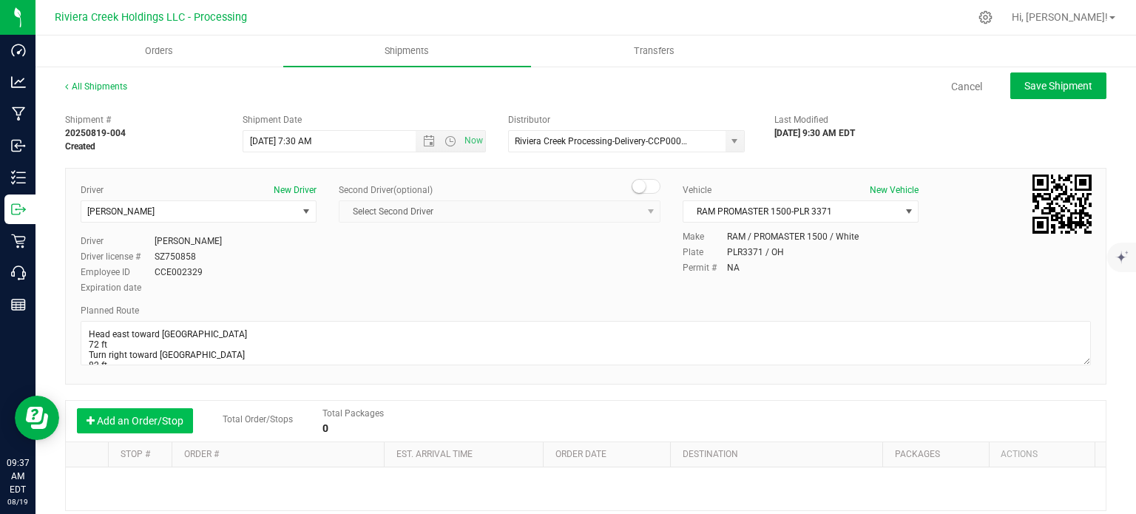
click at [131, 422] on button "Add an Order/Stop" at bounding box center [135, 420] width 116 height 25
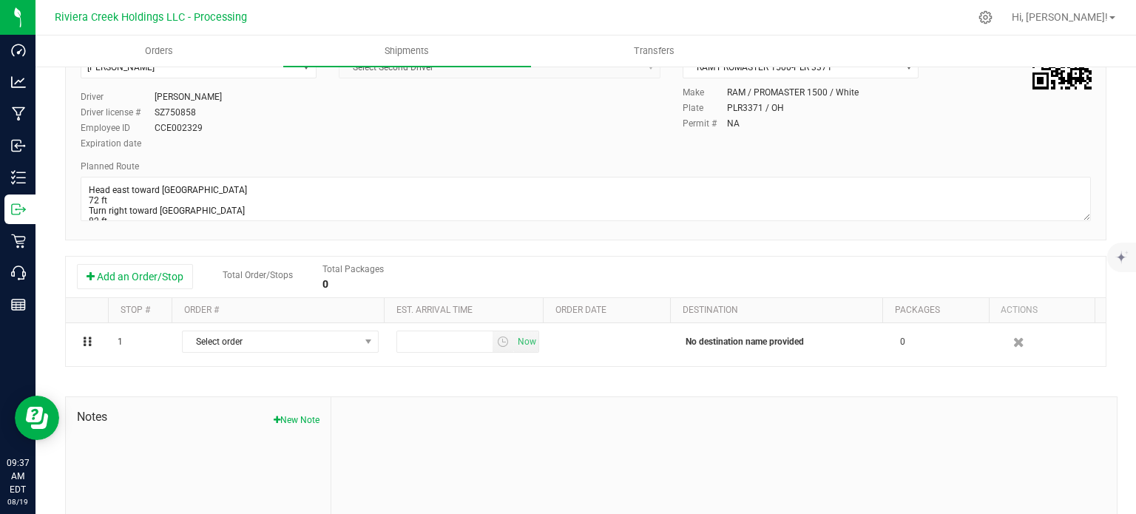
scroll to position [148, 0]
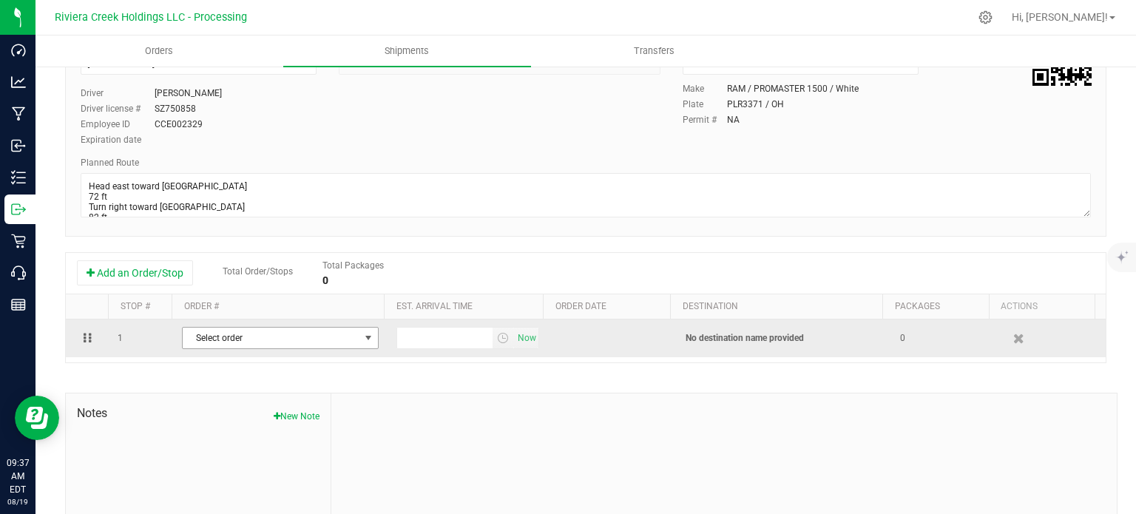
click at [359, 340] on span "select" at bounding box center [368, 338] width 18 height 21
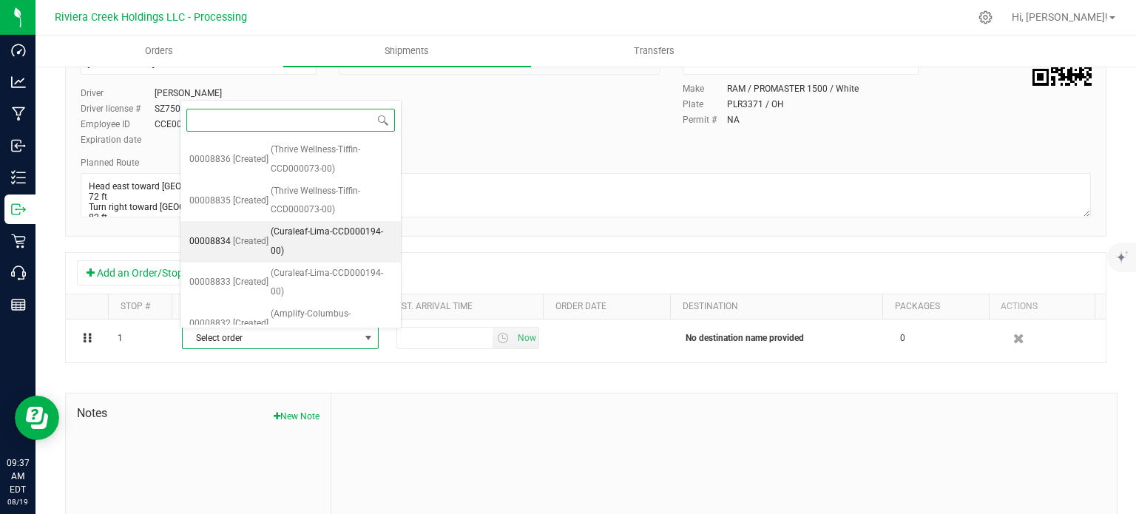
scroll to position [139, 0]
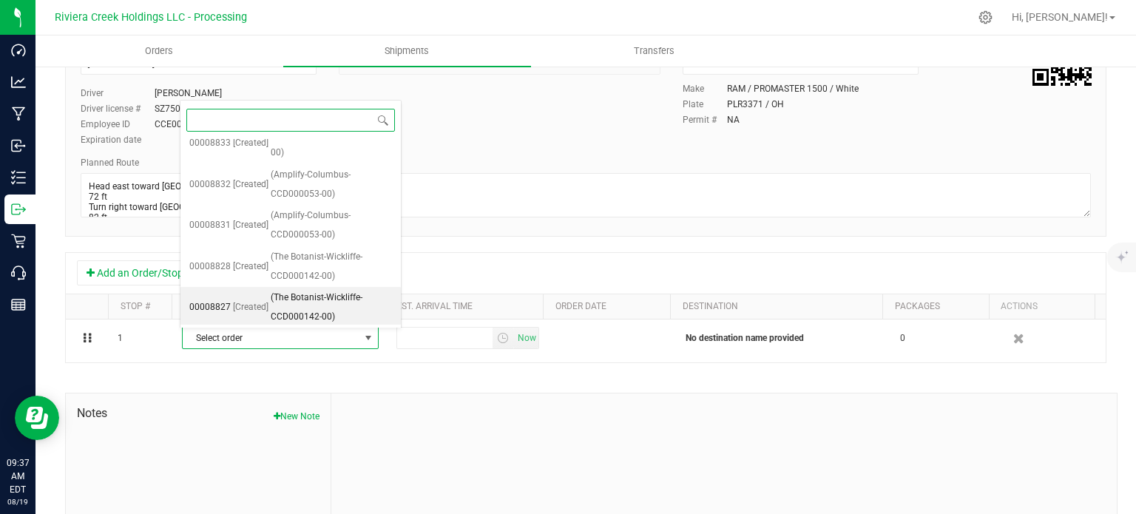
click at [314, 302] on span "(The Botanist-Wickliffe-CCD000142-00)" at bounding box center [331, 307] width 121 height 38
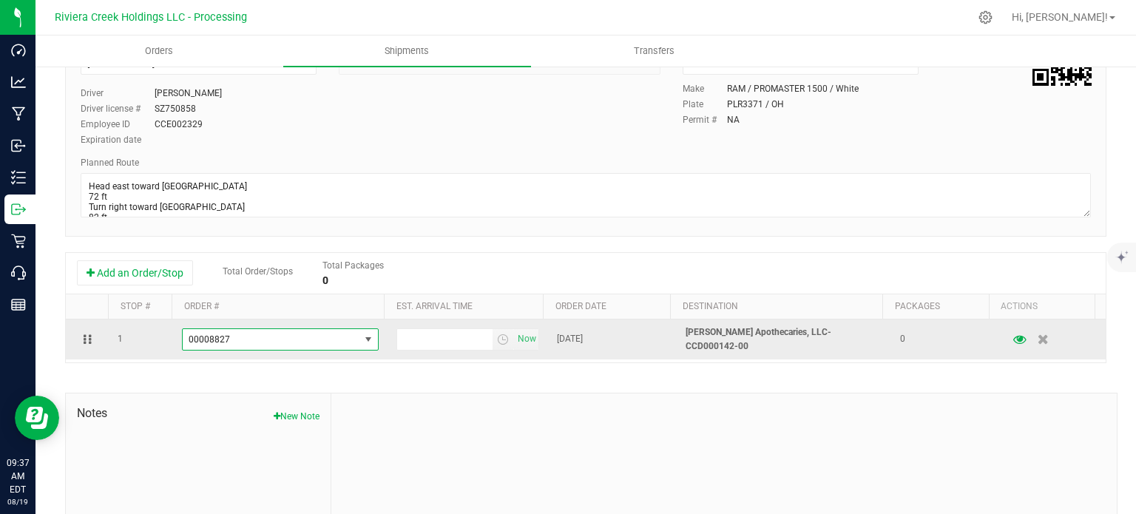
click at [362, 342] on span "select" at bounding box center [368, 340] width 12 height 12
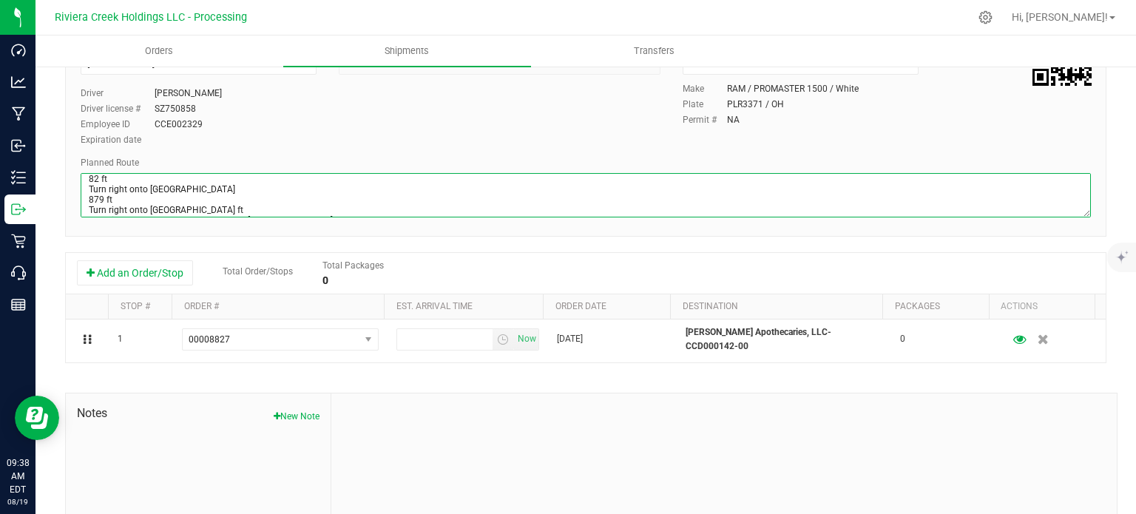
scroll to position [227, 0]
drag, startPoint x: 89, startPoint y: 183, endPoint x: 530, endPoint y: 252, distance: 446.8
click at [530, 252] on div "Shipment # 20250819-004 Created Shipment Date 8/20/2025 7:30 AM Now Distributor…" at bounding box center [585, 276] width 1041 height 634
paste textarea "northeast on Lakeside Ave E toward E 40th St 381 ft Turn left onto E 40th St 1,…"
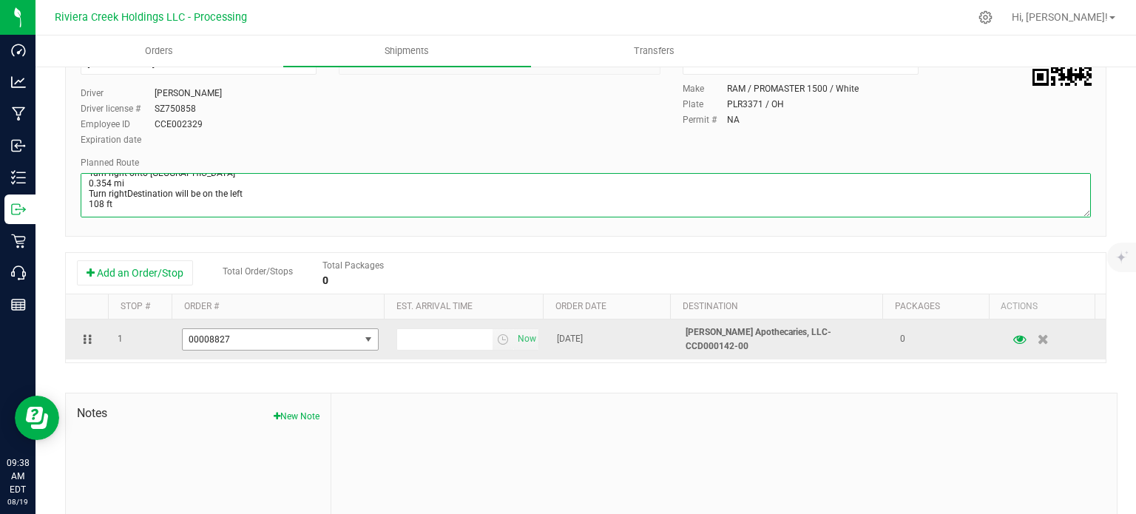
type textarea "Head northeast on Lakeside Ave E toward E 40th St 381 ft Turn left onto E 40th …"
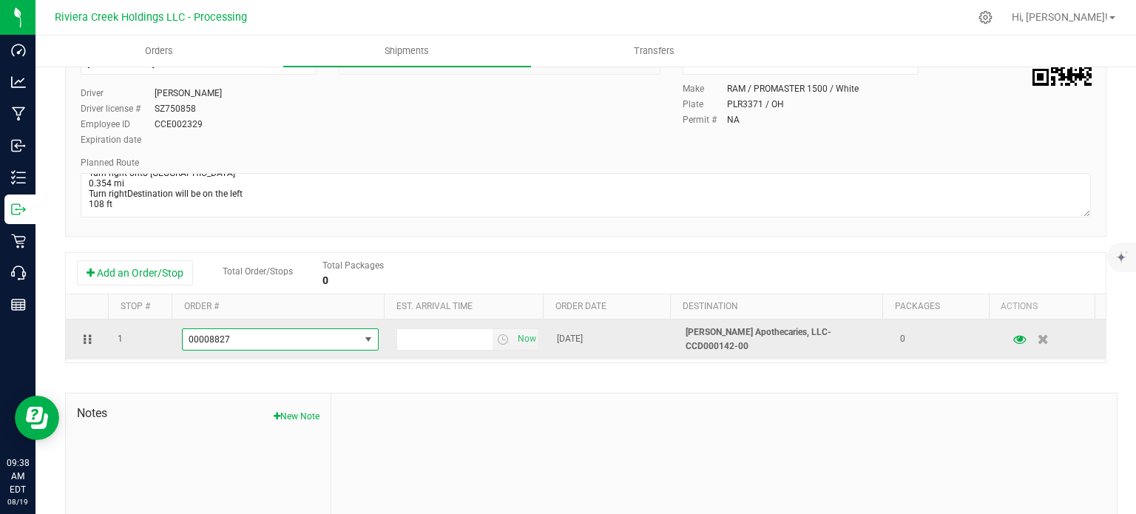
click at [359, 340] on span "select" at bounding box center [368, 339] width 18 height 21
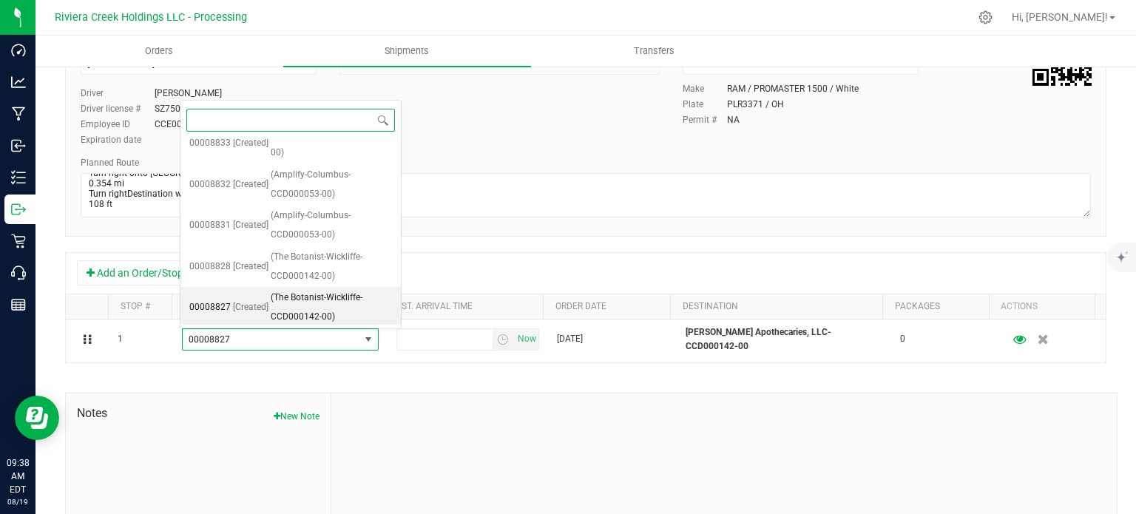
click at [353, 310] on span "(The Botanist-Wickliffe-CCD000142-00)" at bounding box center [331, 307] width 121 height 38
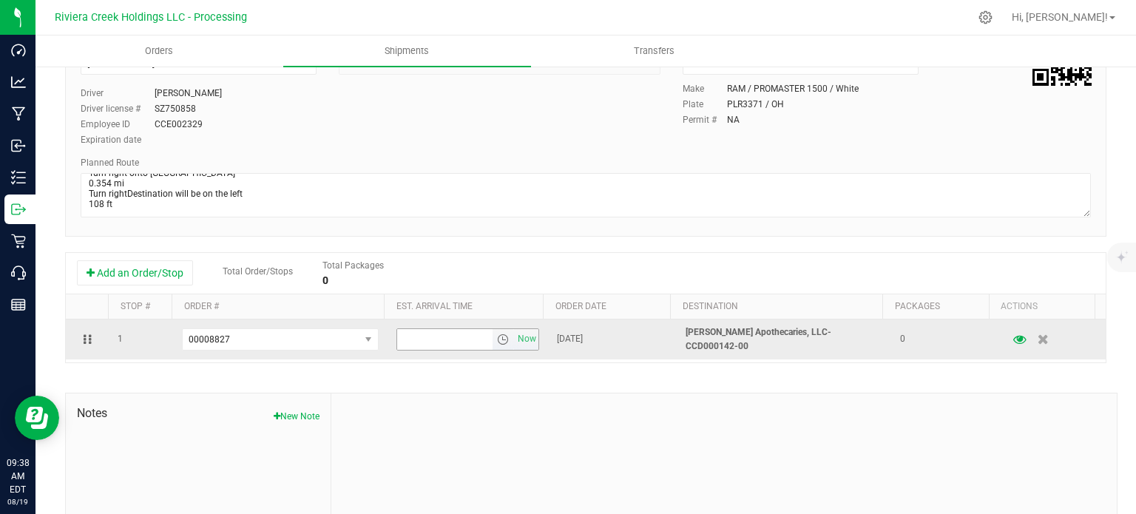
click at [497, 334] on span "select" at bounding box center [503, 340] width 12 height 12
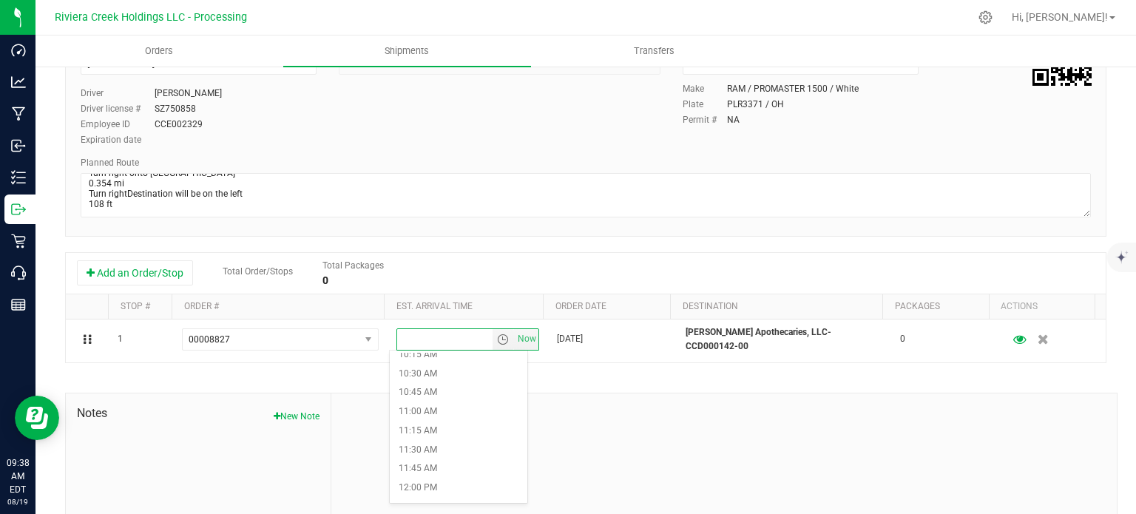
scroll to position [813, 0]
click at [450, 389] on li "11:00 AM" at bounding box center [458, 385] width 137 height 19
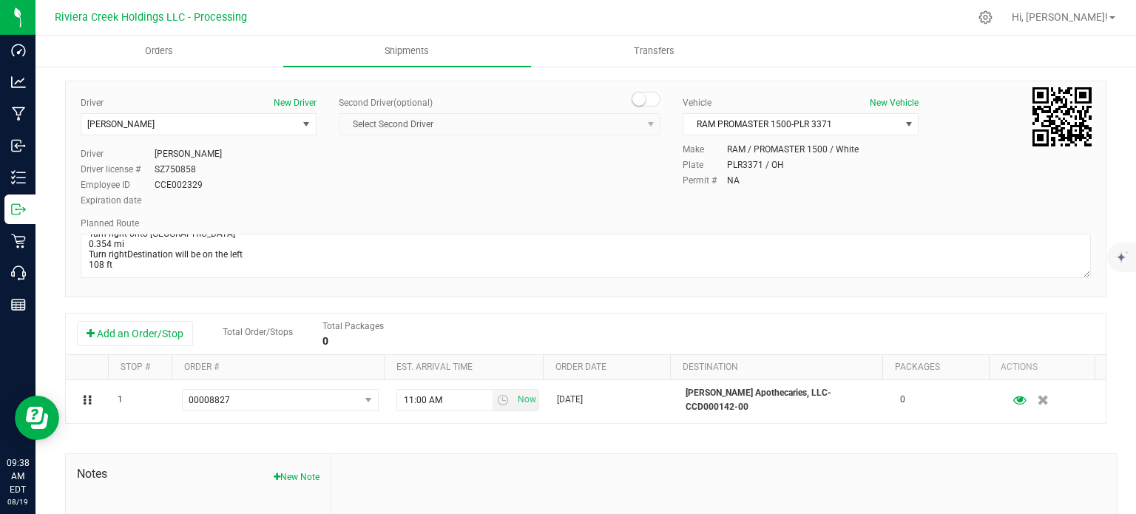
scroll to position [0, 0]
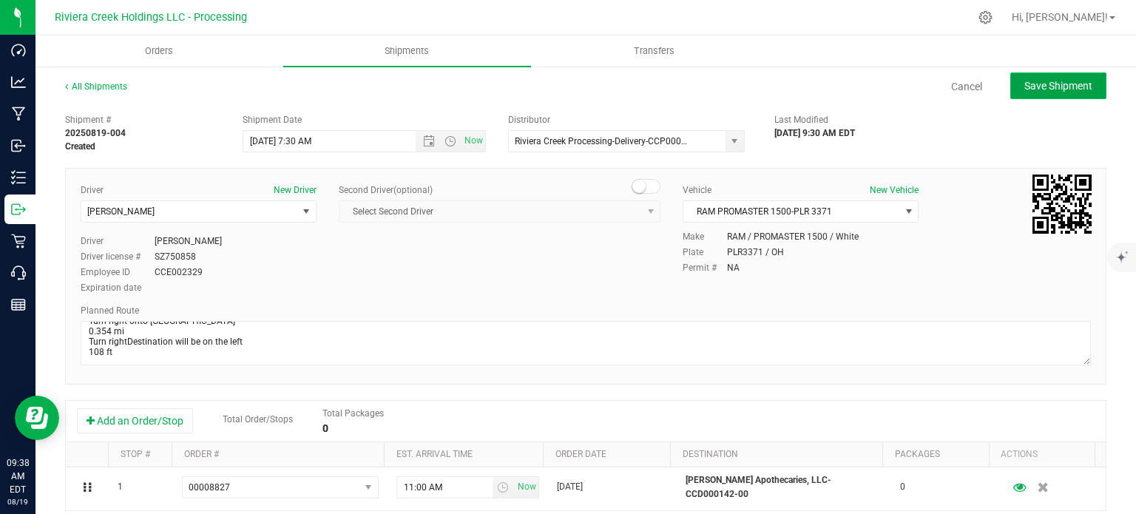
click at [1058, 82] on span "Save Shipment" at bounding box center [1058, 86] width 68 height 12
type input "8/20/2025 11:30 AM"
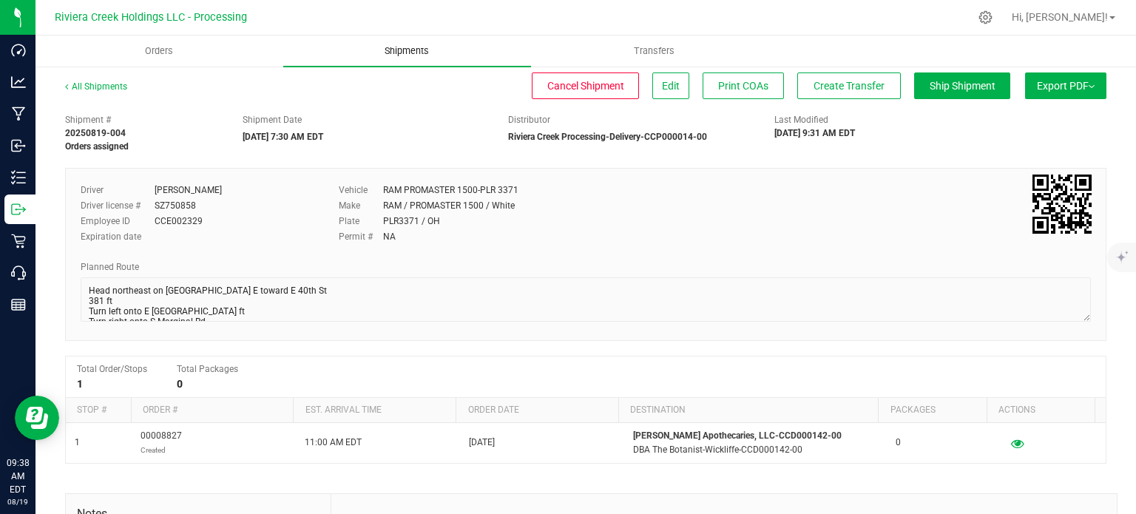
click at [401, 47] on span "Shipments" at bounding box center [407, 50] width 84 height 13
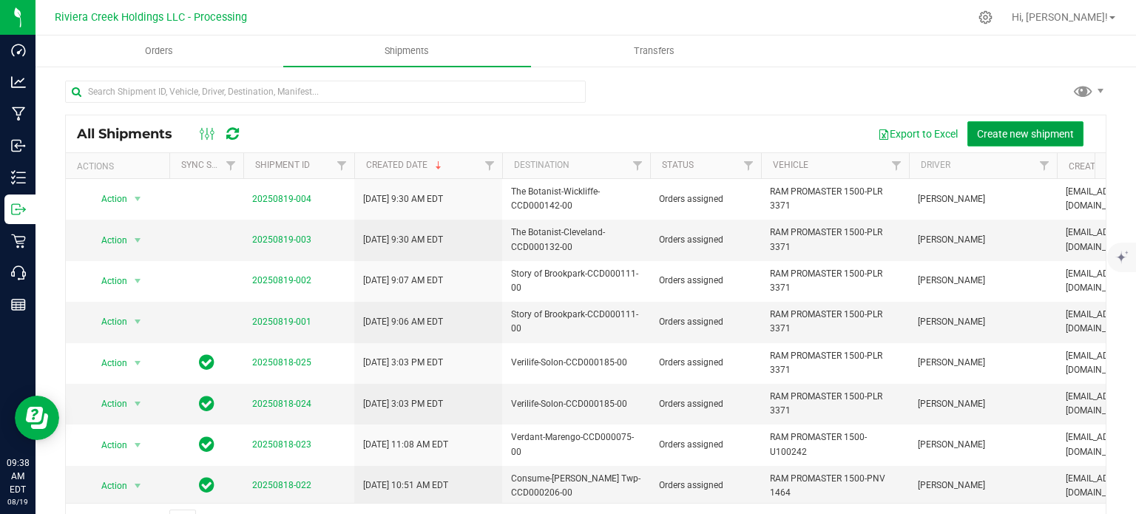
click at [1006, 138] on span "Create new shipment" at bounding box center [1025, 134] width 97 height 12
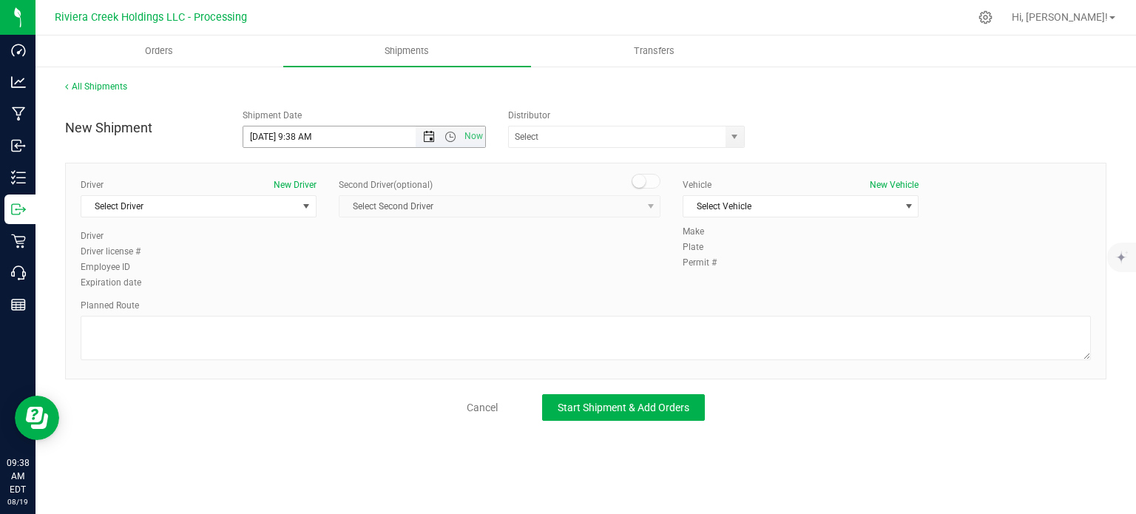
click at [426, 141] on span "Open the date view" at bounding box center [429, 137] width 12 height 12
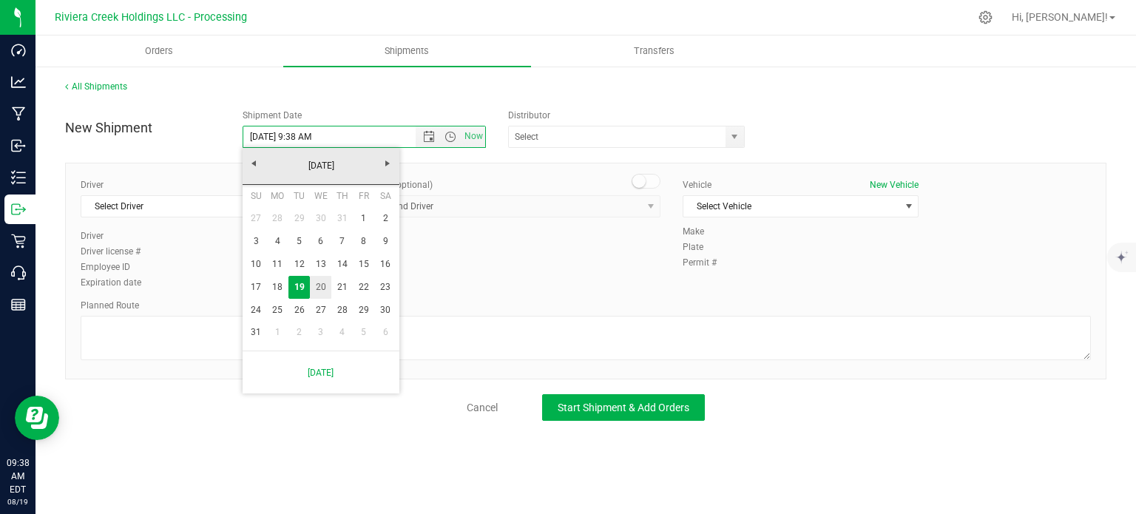
click at [322, 288] on link "20" at bounding box center [320, 287] width 21 height 23
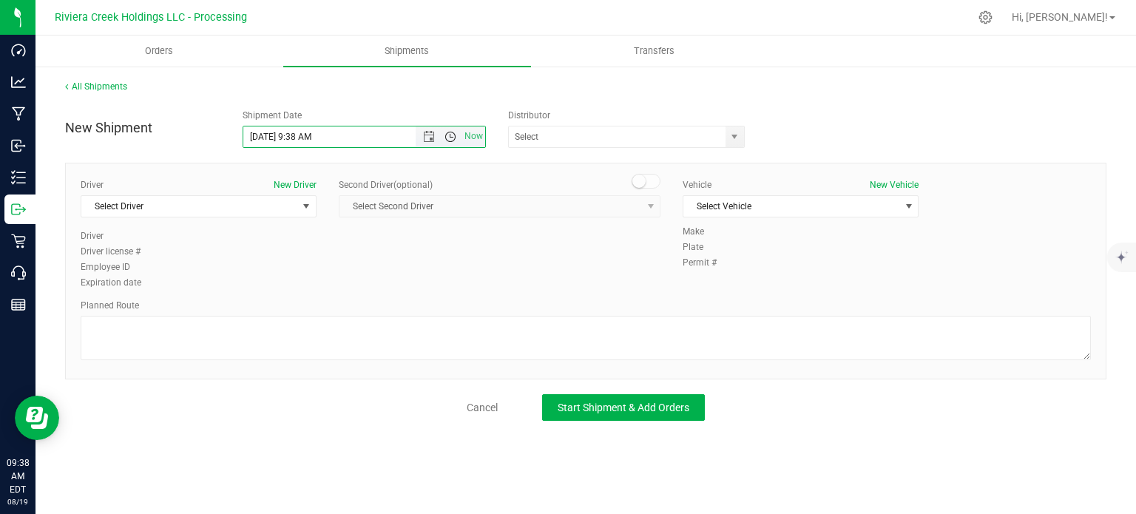
click at [455, 135] on span "Open the time view" at bounding box center [450, 137] width 12 height 12
click at [289, 227] on li "7:30 AM" at bounding box center [363, 223] width 241 height 19
type input "8/20/2025 7:30 AM"
click at [728, 138] on span "select" at bounding box center [734, 137] width 12 height 12
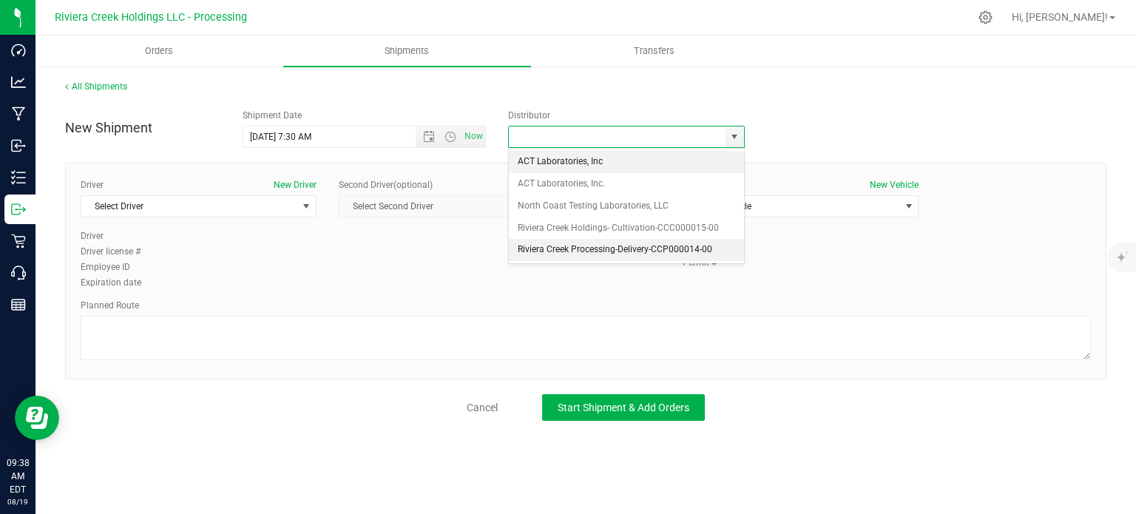
click at [581, 246] on li "Riviera Creek Processing-Delivery-CCP000014-00" at bounding box center [626, 250] width 235 height 22
type input "Riviera Creek Processing-Delivery-CCP000014-00"
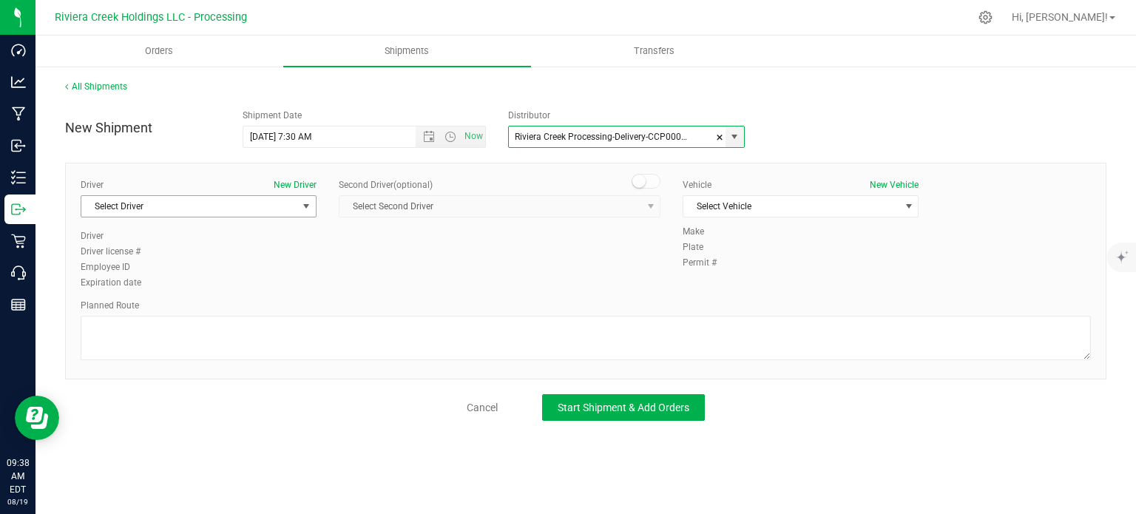
click at [124, 206] on span "Select Driver" at bounding box center [189, 206] width 216 height 21
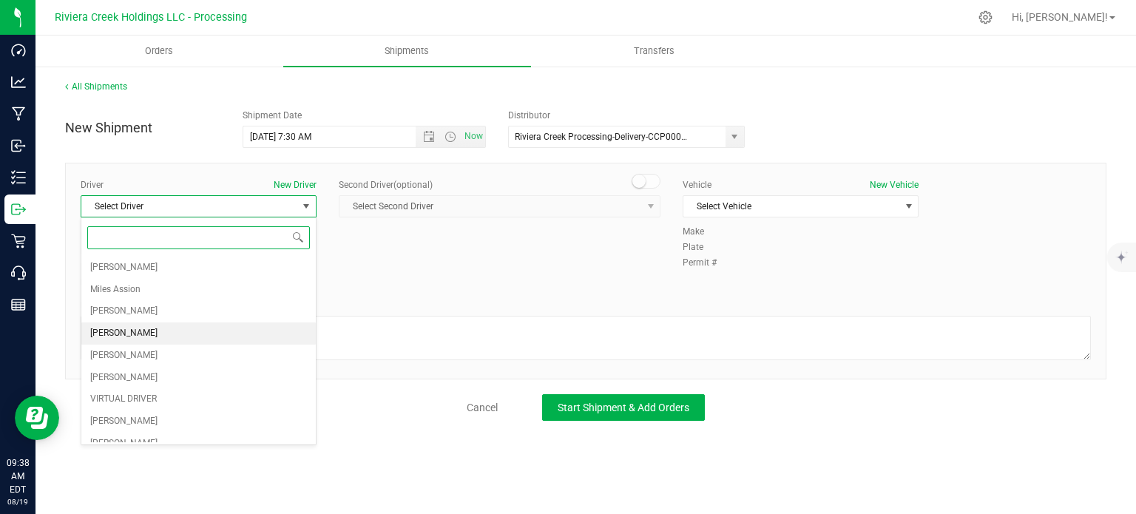
click at [126, 334] on span "Taon Belcher" at bounding box center [123, 333] width 67 height 19
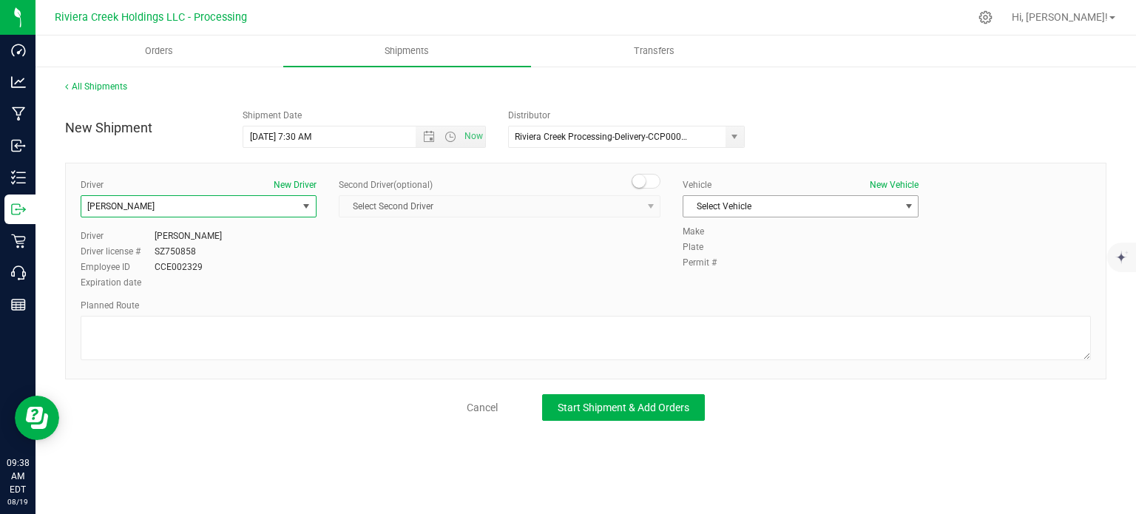
click at [719, 209] on span "Select Vehicle" at bounding box center [791, 206] width 216 height 21
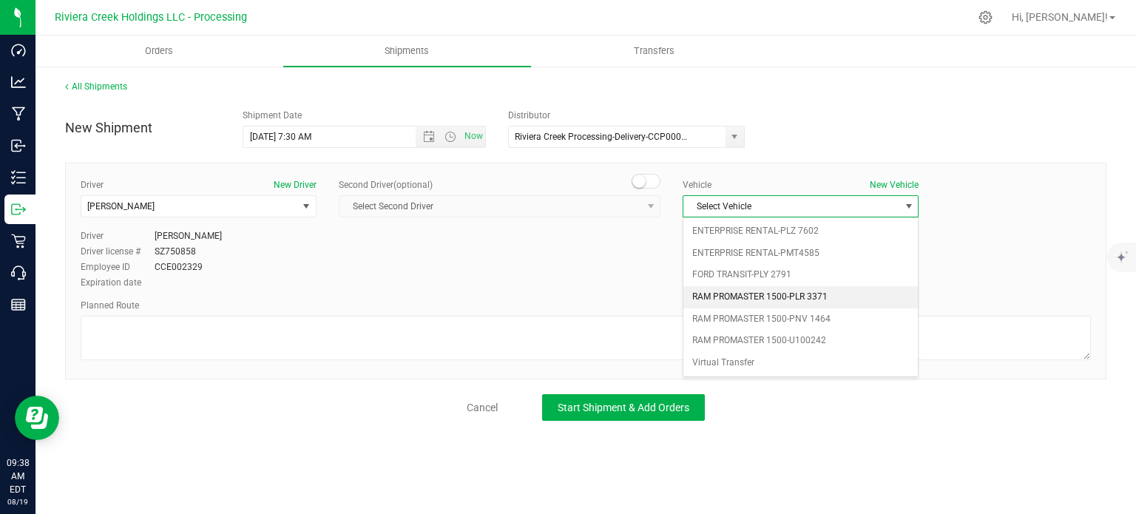
click at [728, 295] on li "RAM PROMASTER 1500-PLR 3371" at bounding box center [800, 297] width 234 height 22
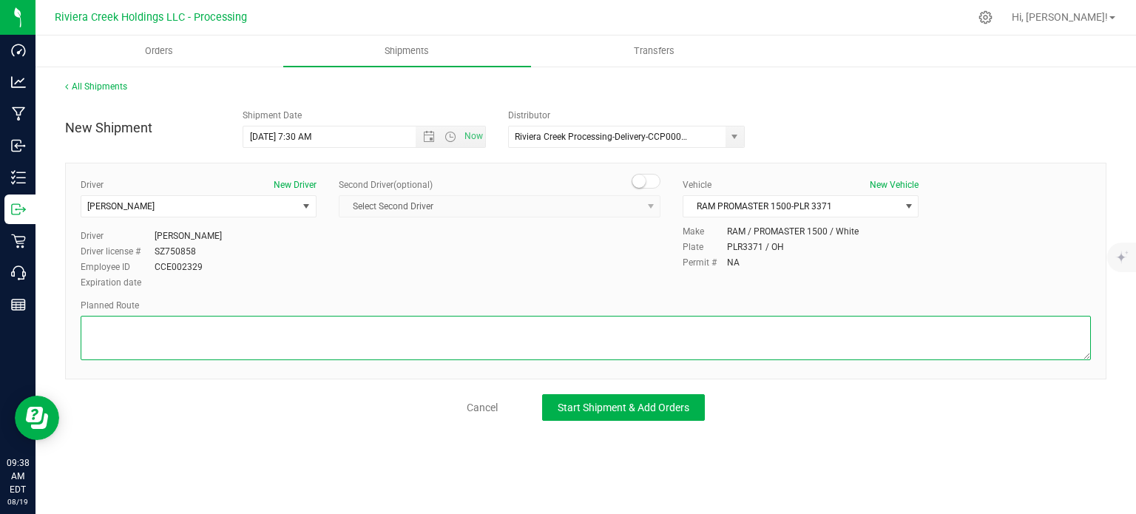
click at [441, 331] on textarea at bounding box center [586, 338] width 1010 height 44
paste textarea "Head northeast on Lakeside Ave E toward E 40th St 381 ft Turn left onto E 40th …"
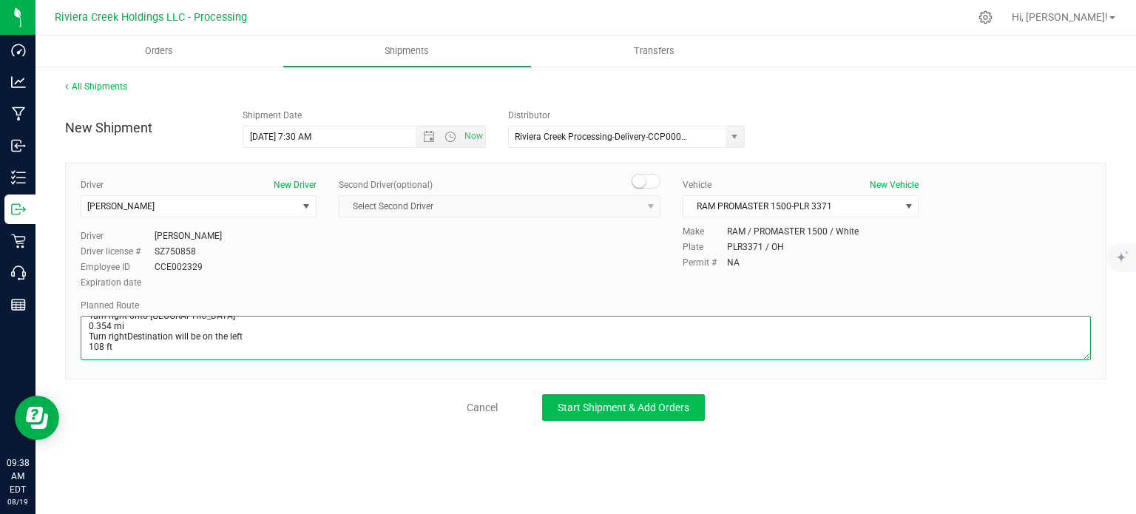
type textarea "Head northeast on Lakeside Ave E toward E 40th St 381 ft Turn left onto E 40th …"
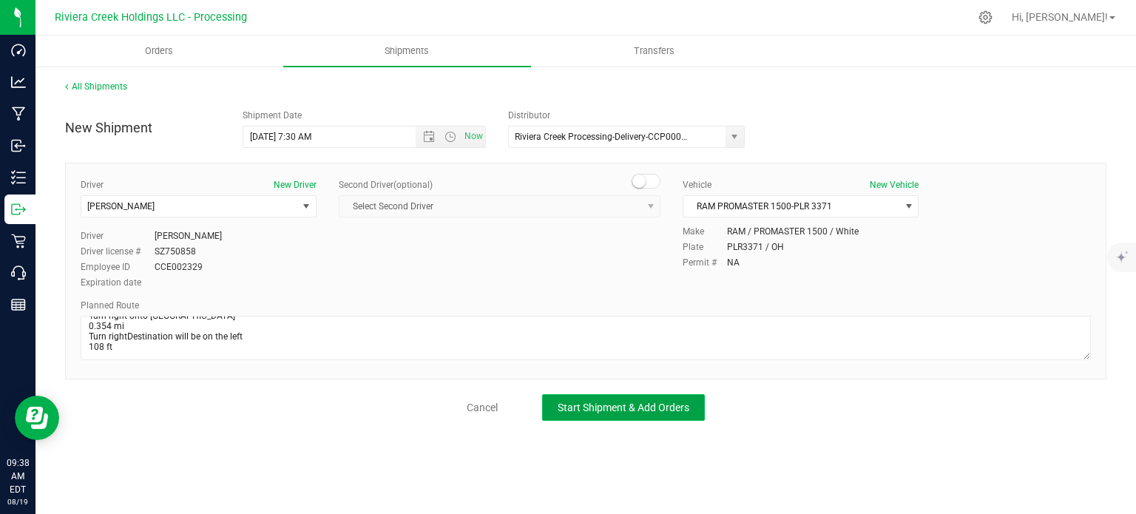
click at [555, 406] on button "Start Shipment & Add Orders" at bounding box center [623, 407] width 163 height 27
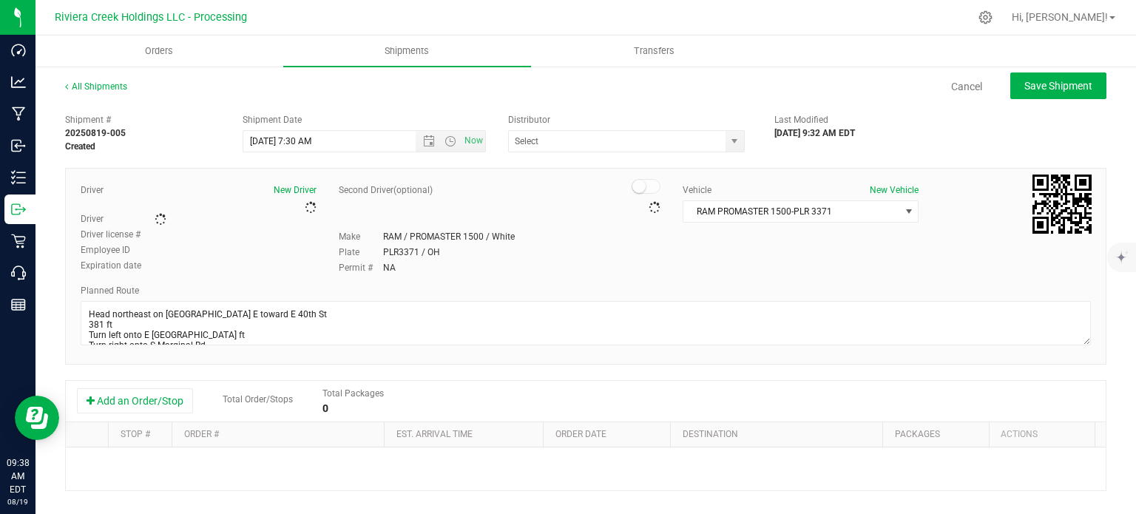
type input "Riviera Creek Processing-Delivery-CCP000014-00"
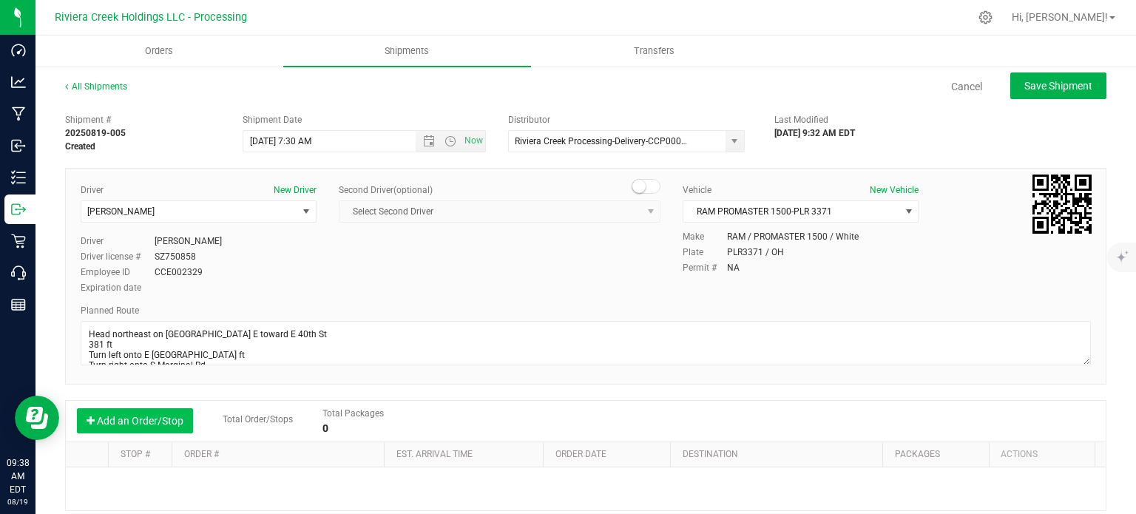
click at [134, 425] on button "Add an Order/Stop" at bounding box center [135, 420] width 116 height 25
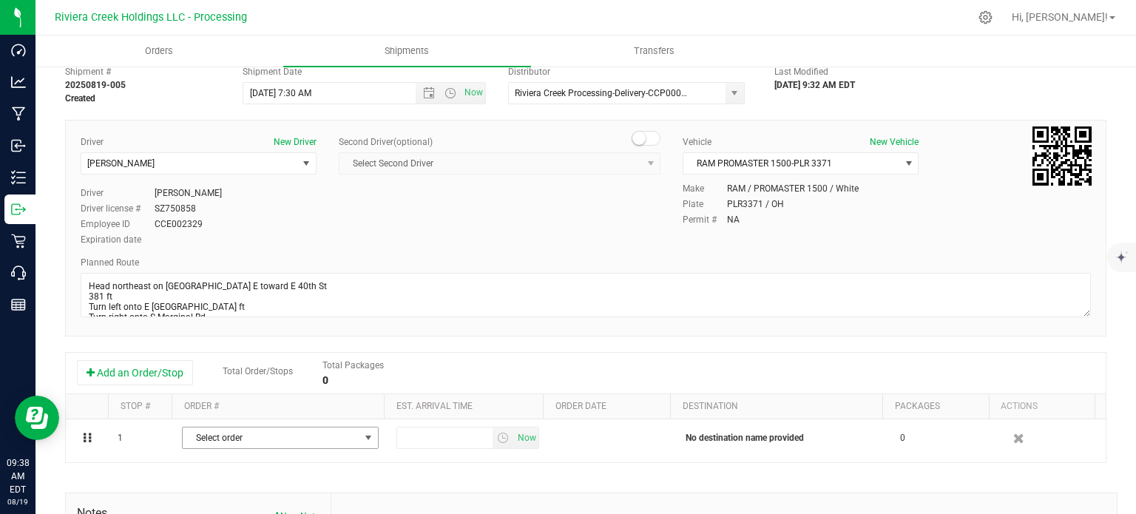
scroll to position [148, 0]
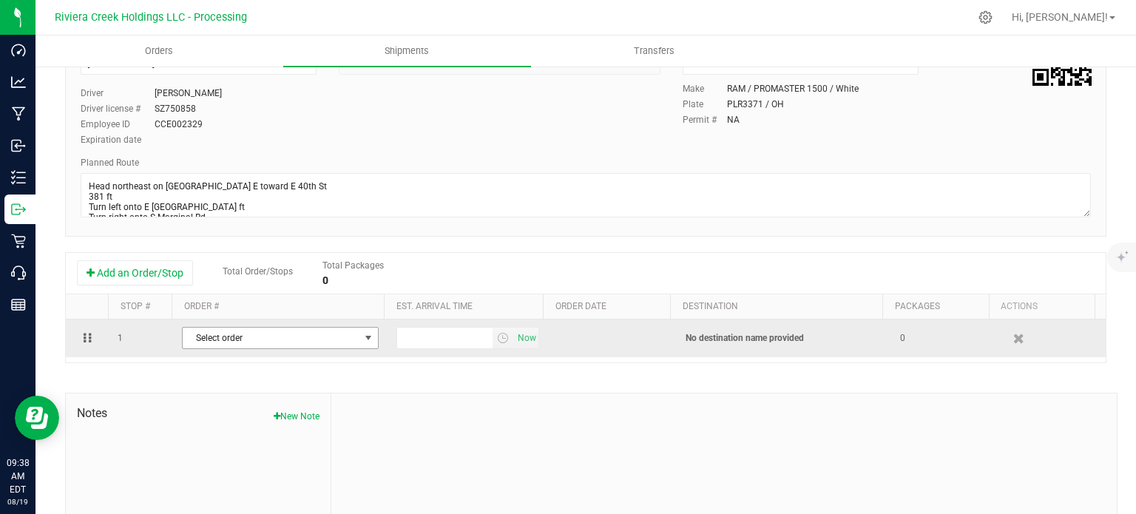
click at [350, 339] on span "Select order" at bounding box center [271, 338] width 177 height 21
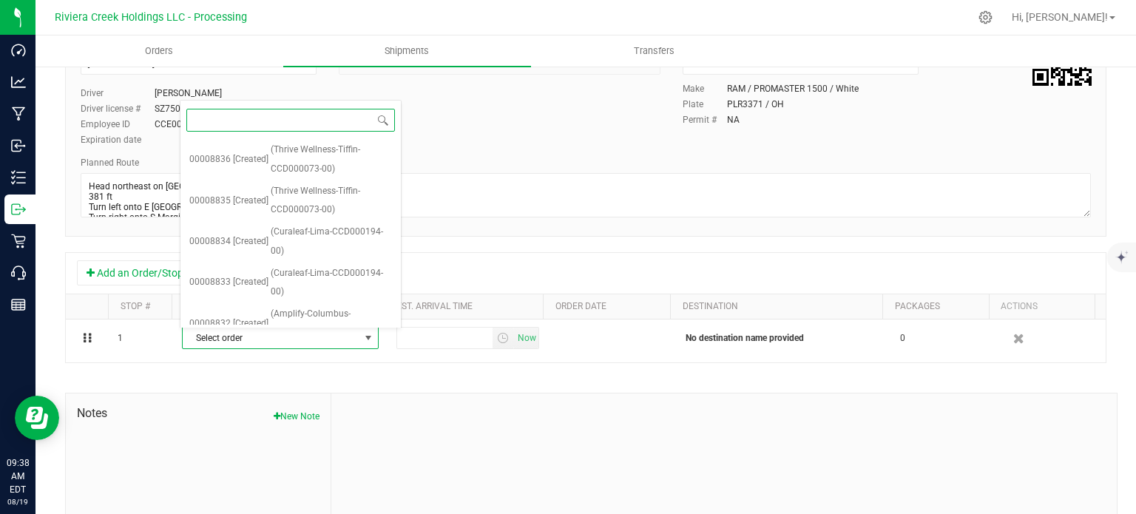
scroll to position [98, 0]
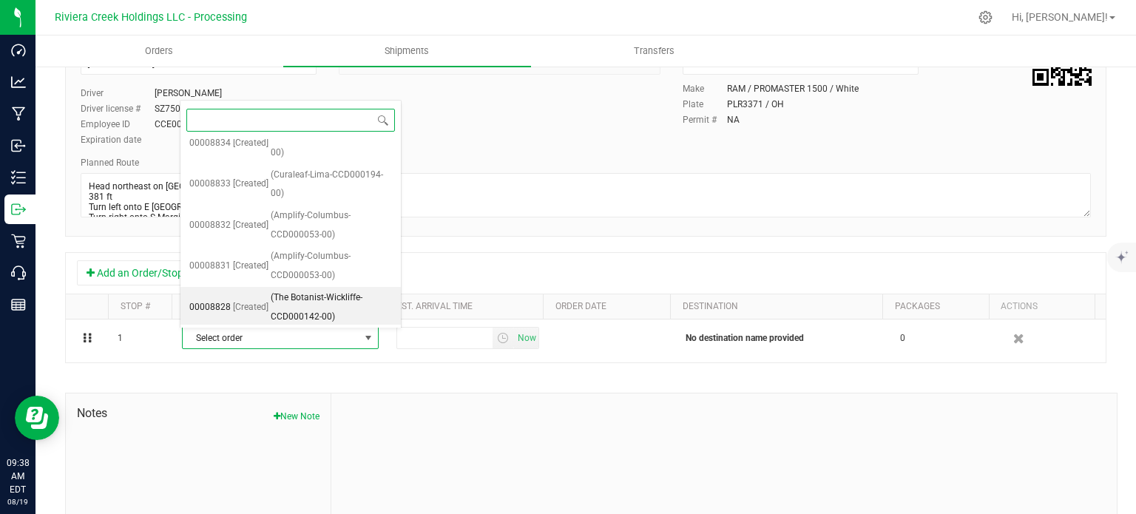
click at [334, 302] on span "(The Botanist-Wickliffe-CCD000142-00)" at bounding box center [331, 307] width 121 height 38
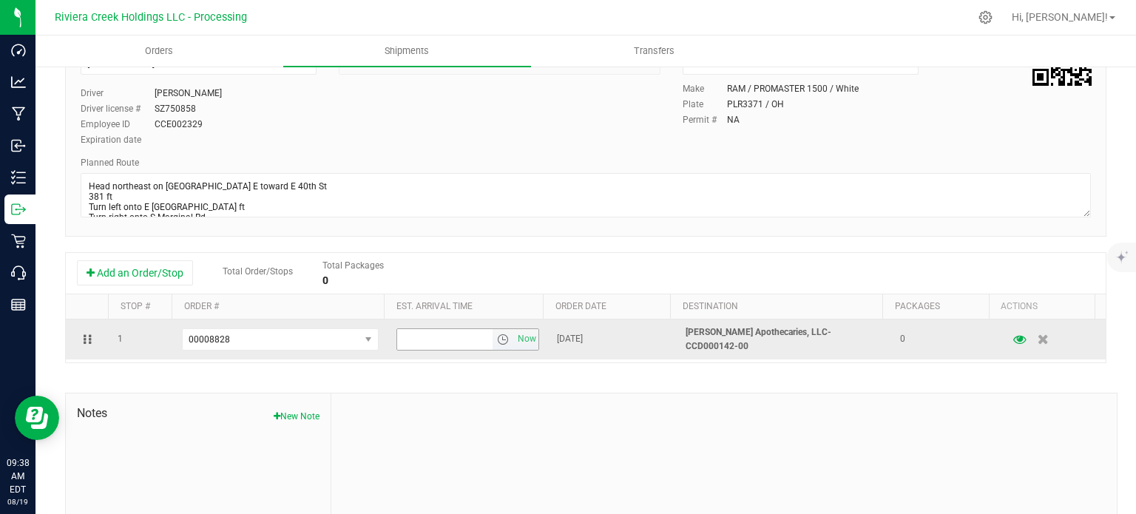
click at [497, 339] on span "select" at bounding box center [503, 340] width 12 height 12
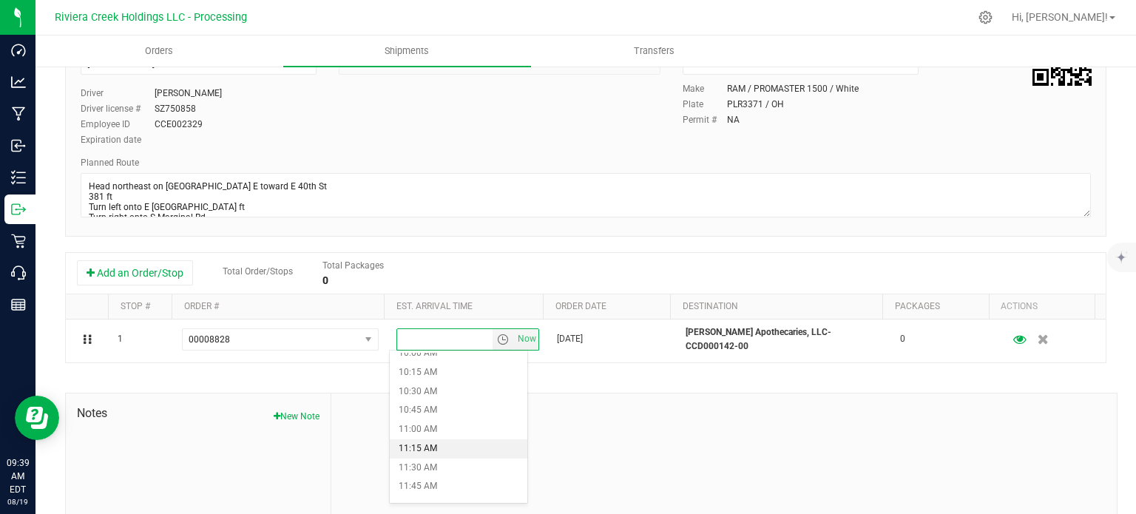
scroll to position [813, 0]
click at [441, 388] on li "11:00 AM" at bounding box center [458, 385] width 137 height 19
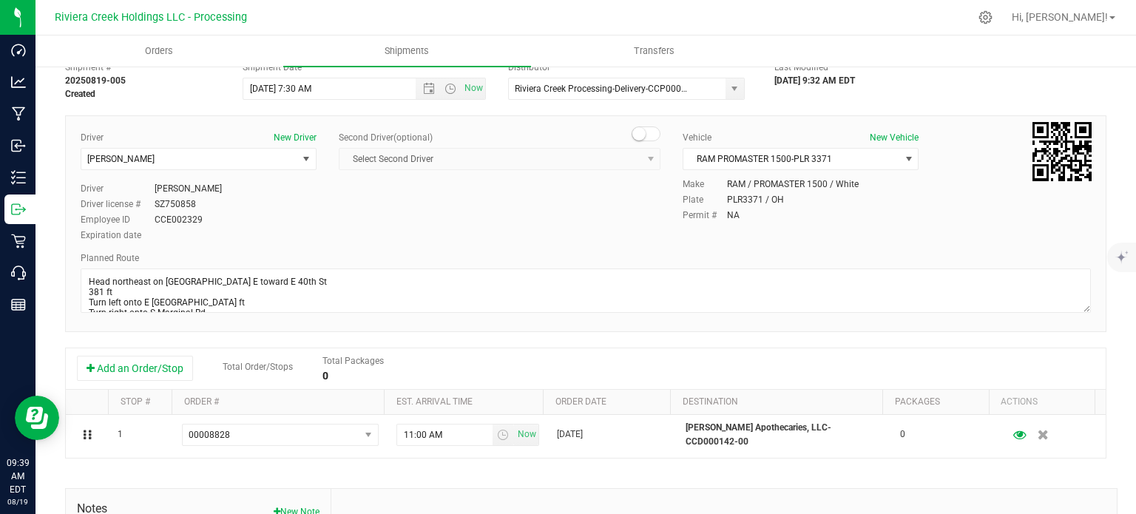
scroll to position [0, 0]
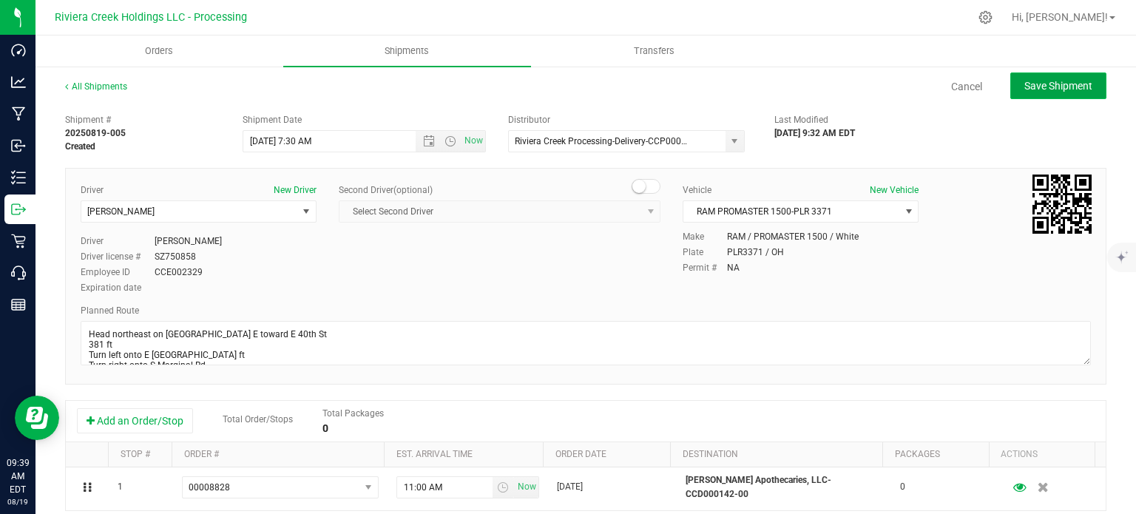
click at [1038, 87] on span "Save Shipment" at bounding box center [1058, 86] width 68 height 12
type input "8/20/2025 11:30 AM"
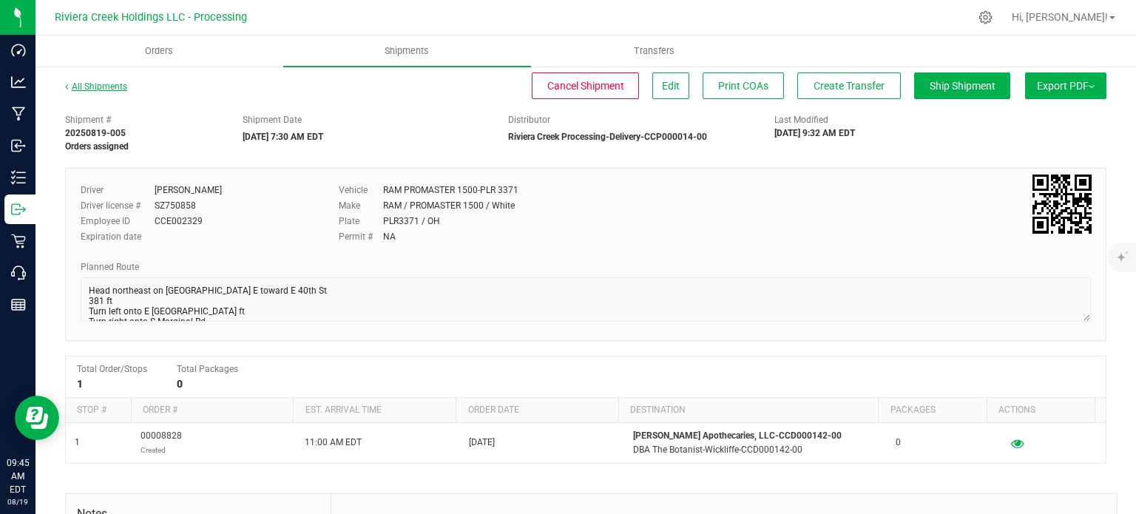
click at [101, 90] on link "All Shipments" at bounding box center [96, 86] width 62 height 10
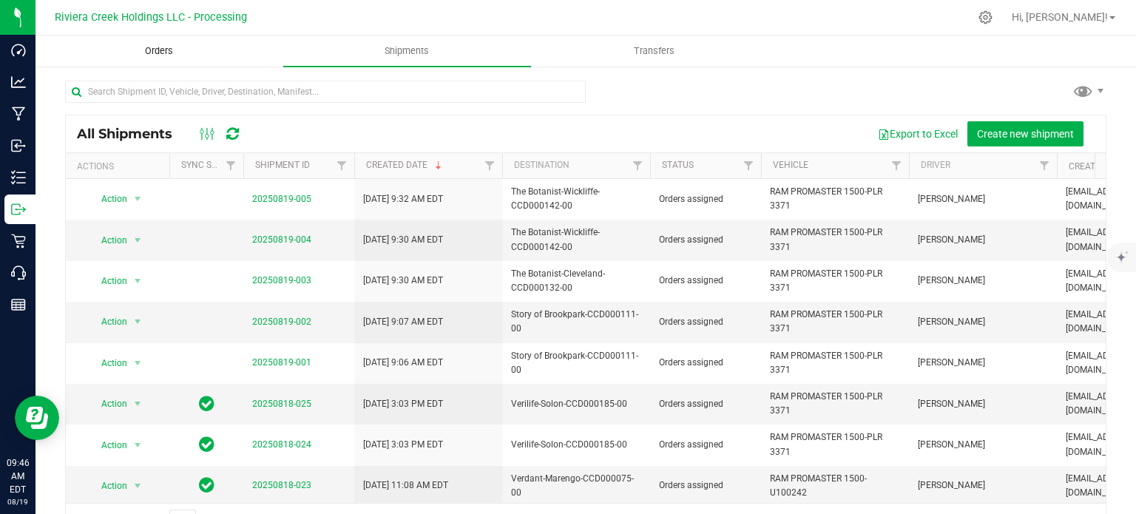
click at [169, 44] on uib-tab-heading "Orders" at bounding box center [159, 51] width 246 height 30
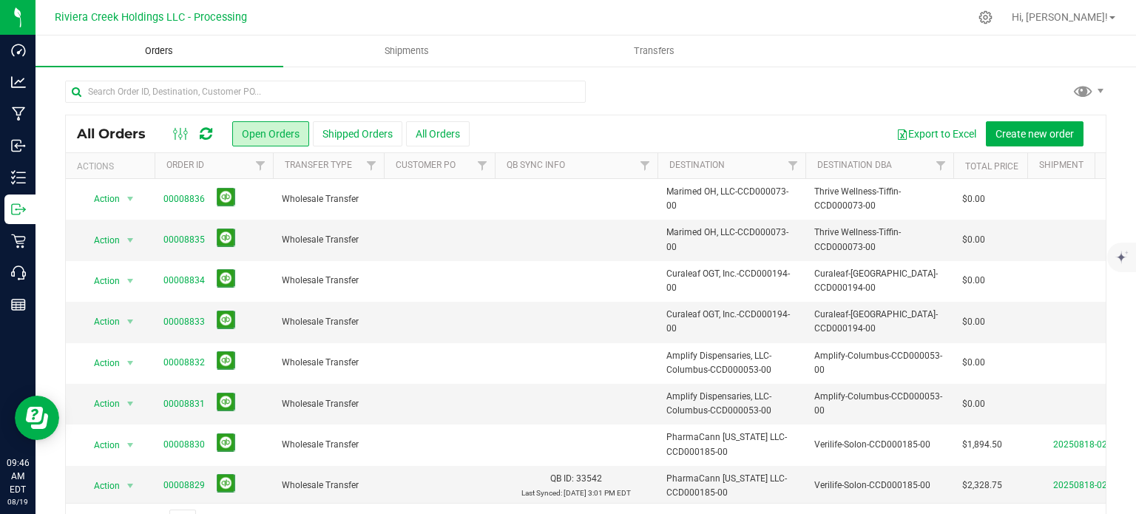
click at [169, 47] on span "Orders" at bounding box center [159, 50] width 68 height 13
click at [1015, 135] on span "Create new order" at bounding box center [1034, 134] width 78 height 12
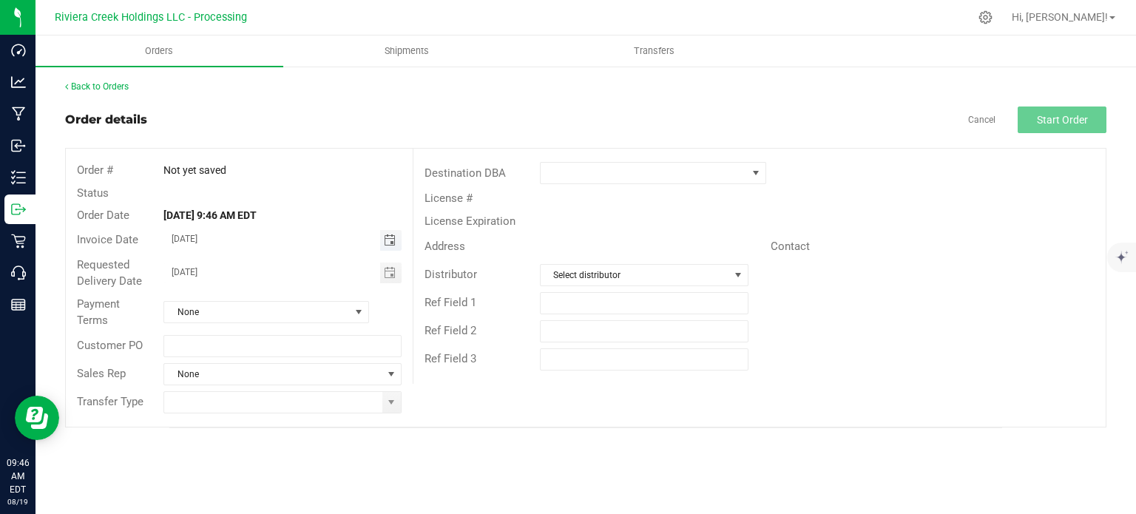
click at [386, 240] on span "Toggle calendar" at bounding box center [390, 240] width 12 height 12
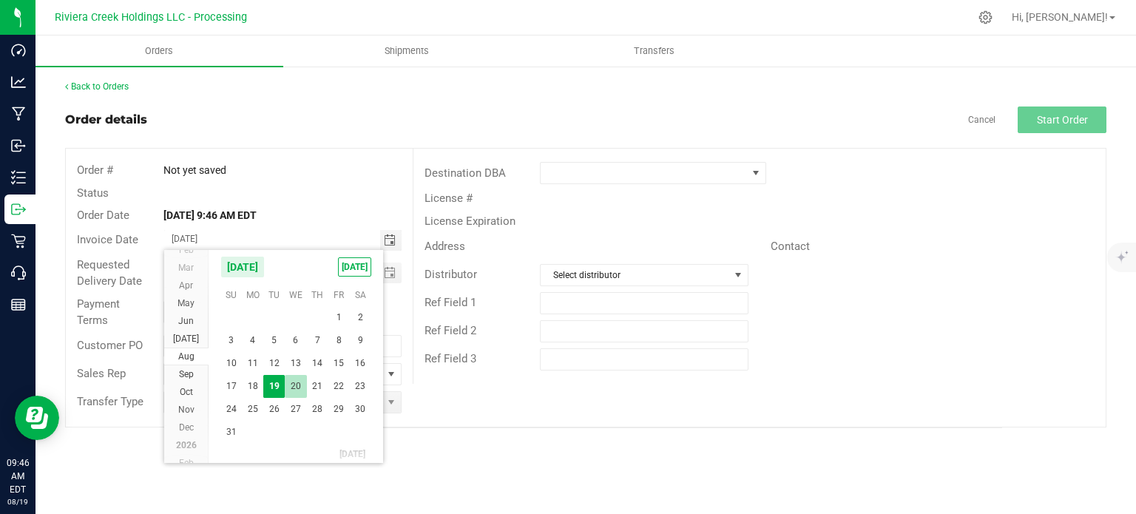
click at [297, 388] on span "20" at bounding box center [295, 386] width 21 height 23
type input "[DATE]"
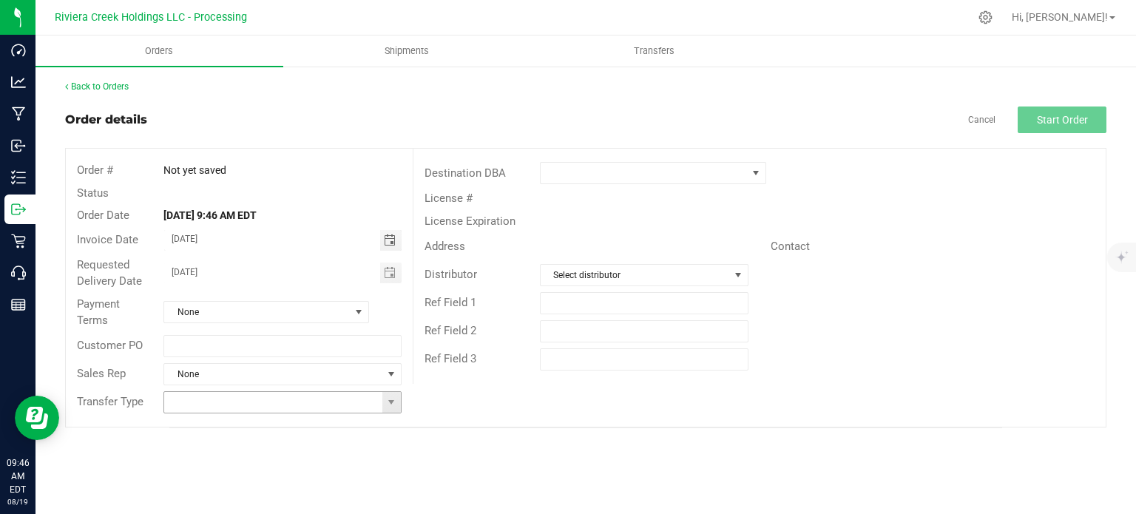
click at [390, 409] on span at bounding box center [391, 402] width 18 height 21
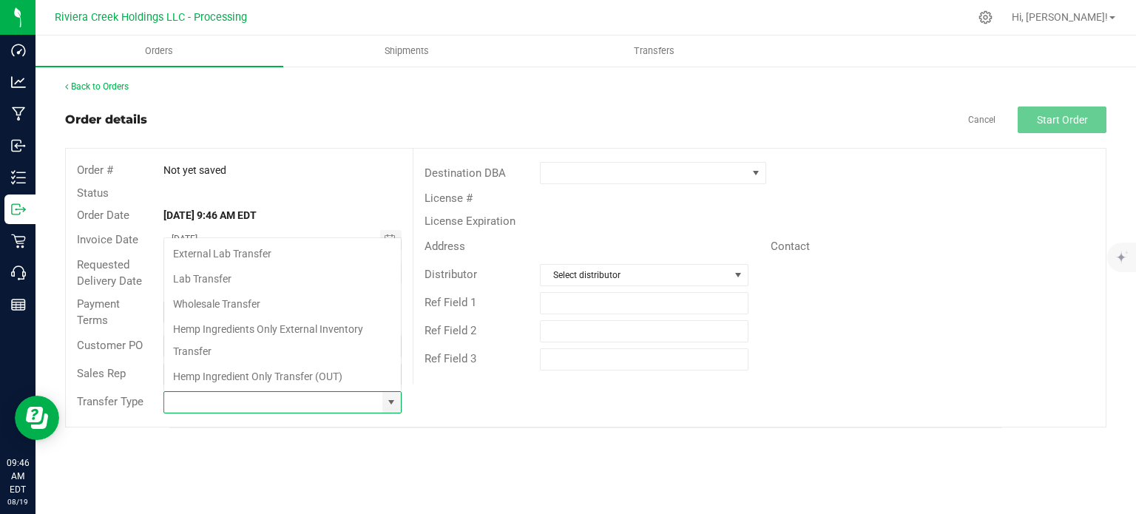
scroll to position [21, 234]
click at [222, 298] on li "Wholesale Transfer" at bounding box center [282, 303] width 237 height 25
type input "Wholesale Transfer"
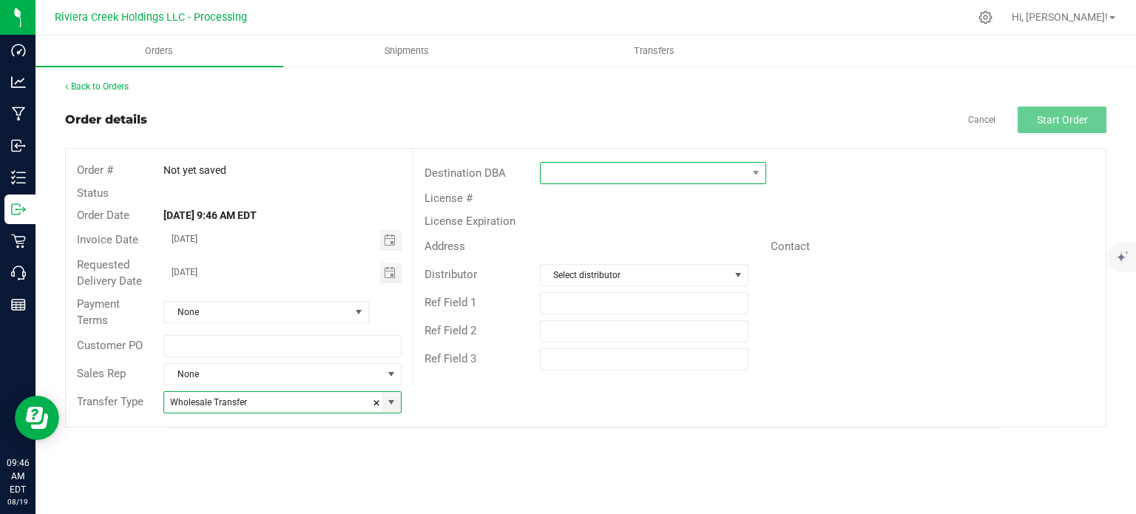
click at [586, 171] on span at bounding box center [644, 173] width 206 height 21
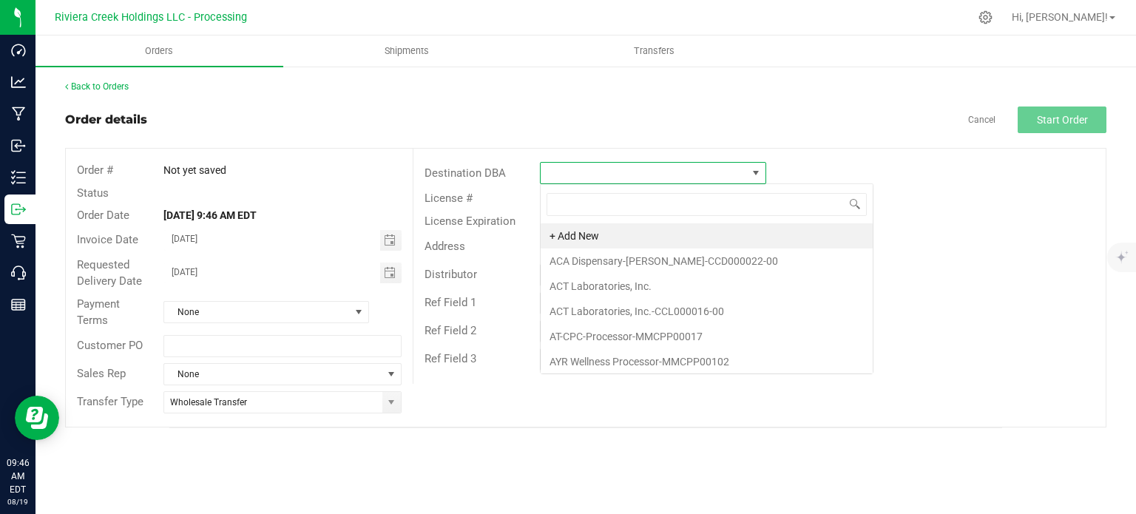
scroll to position [21, 226]
type input "ita"
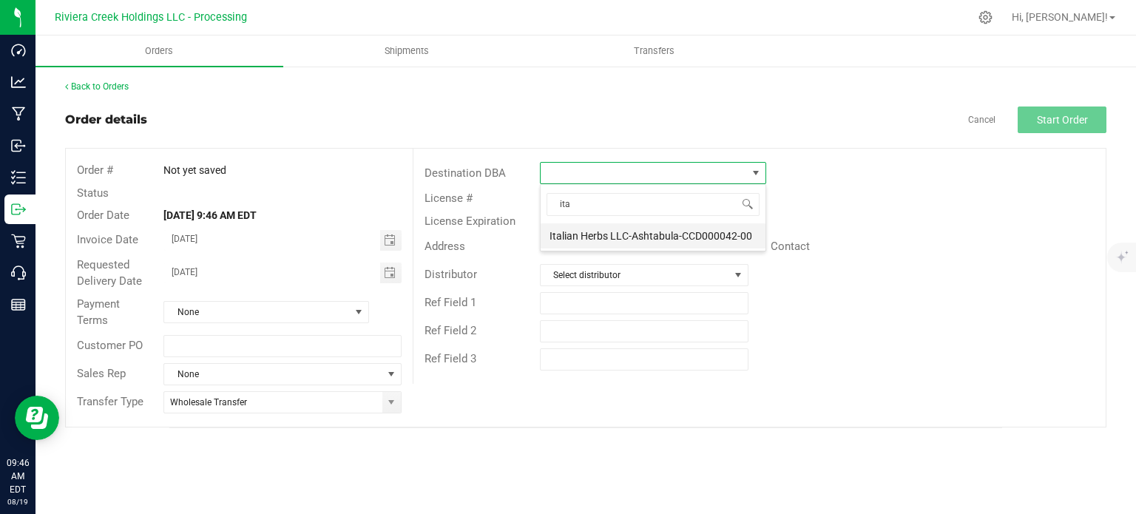
click at [586, 235] on li "Italian Herbs LLC-Ashtabula-CCD000042-00" at bounding box center [653, 235] width 225 height 25
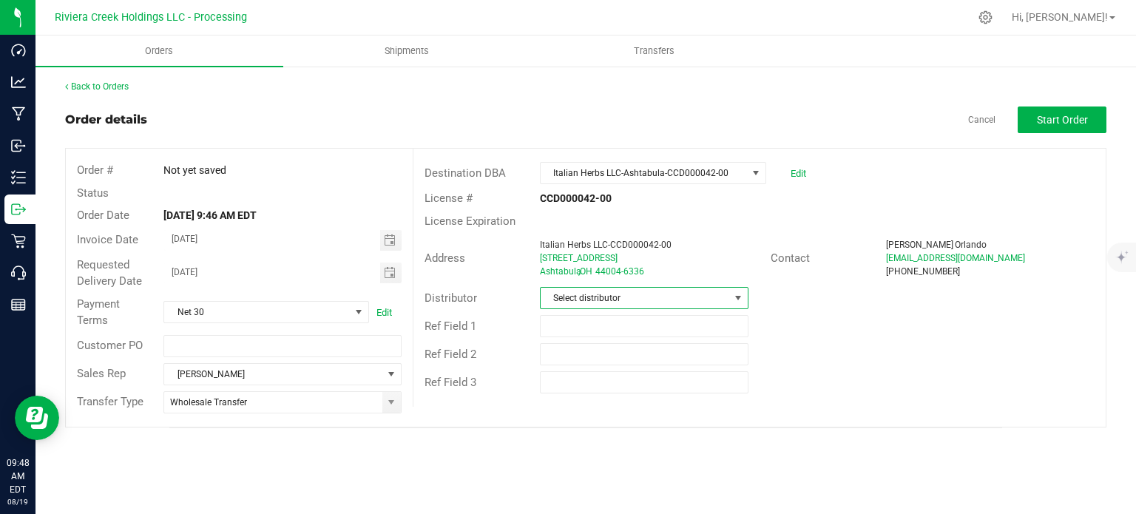
click at [716, 295] on span "Select distributor" at bounding box center [635, 298] width 189 height 21
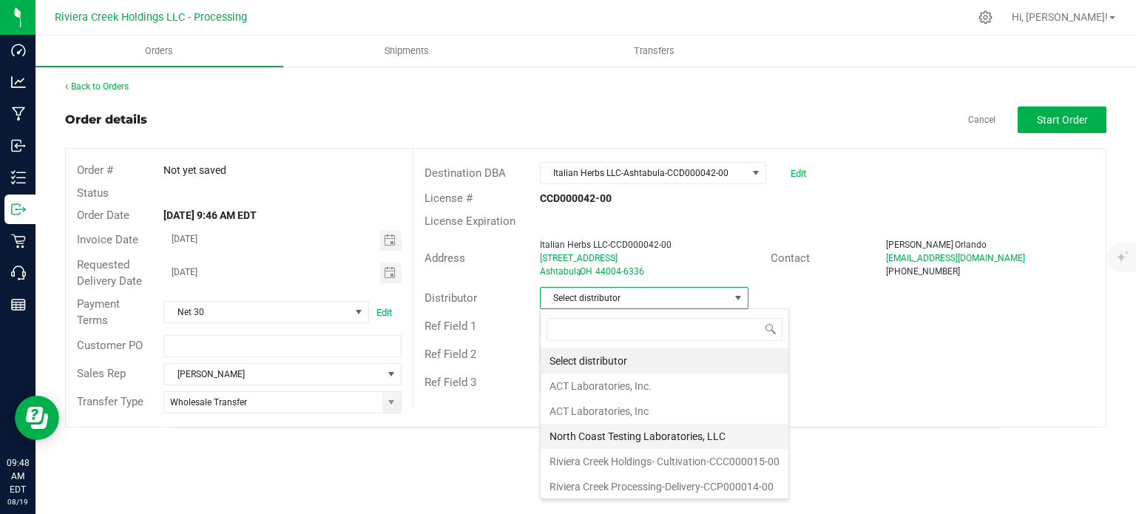
scroll to position [1, 0]
click at [597, 485] on li "Riviera Creek Processing-Delivery-CCP000014-00" at bounding box center [665, 485] width 248 height 25
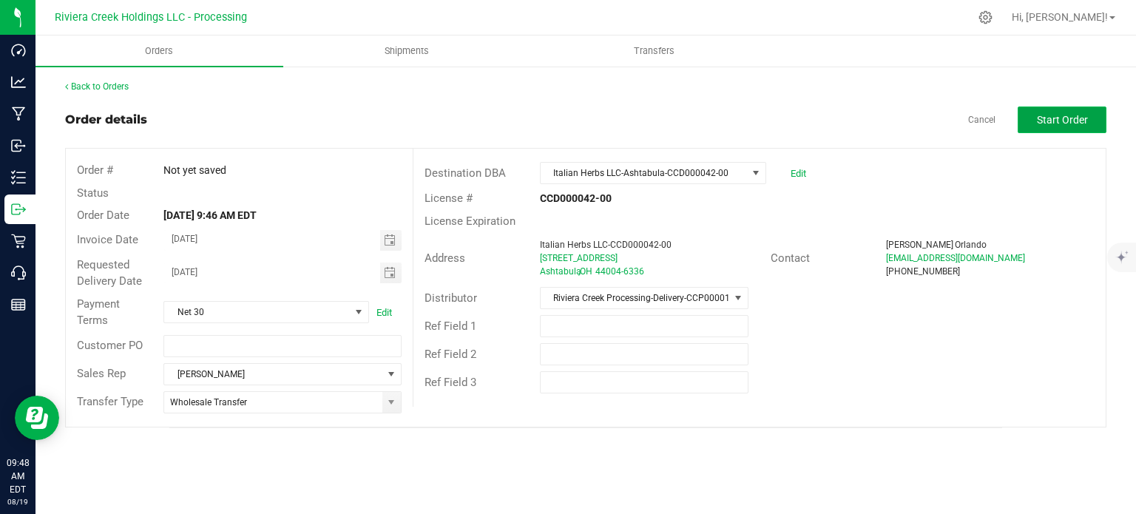
click at [1050, 128] on button "Start Order" at bounding box center [1062, 119] width 89 height 27
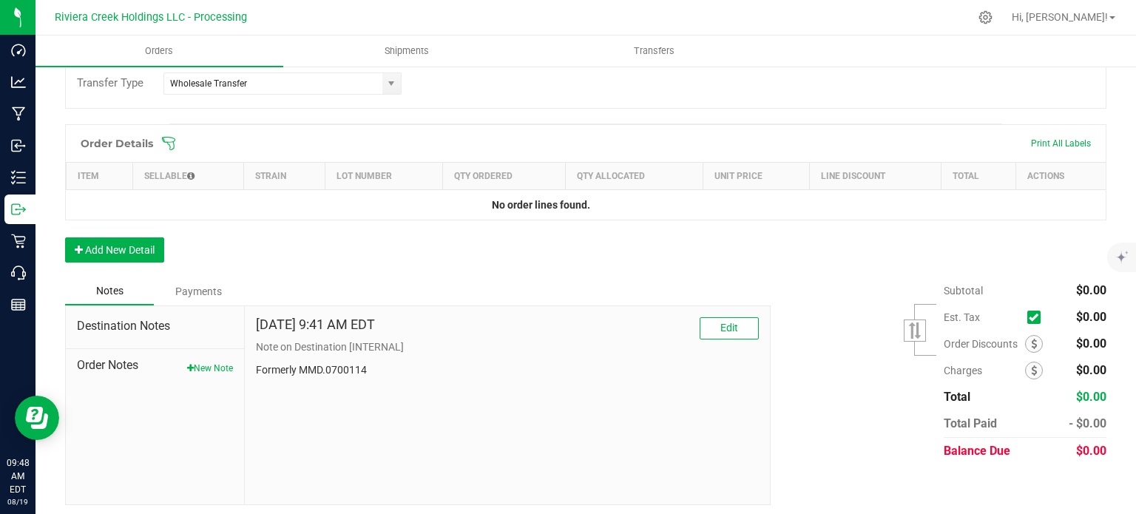
scroll to position [361, 0]
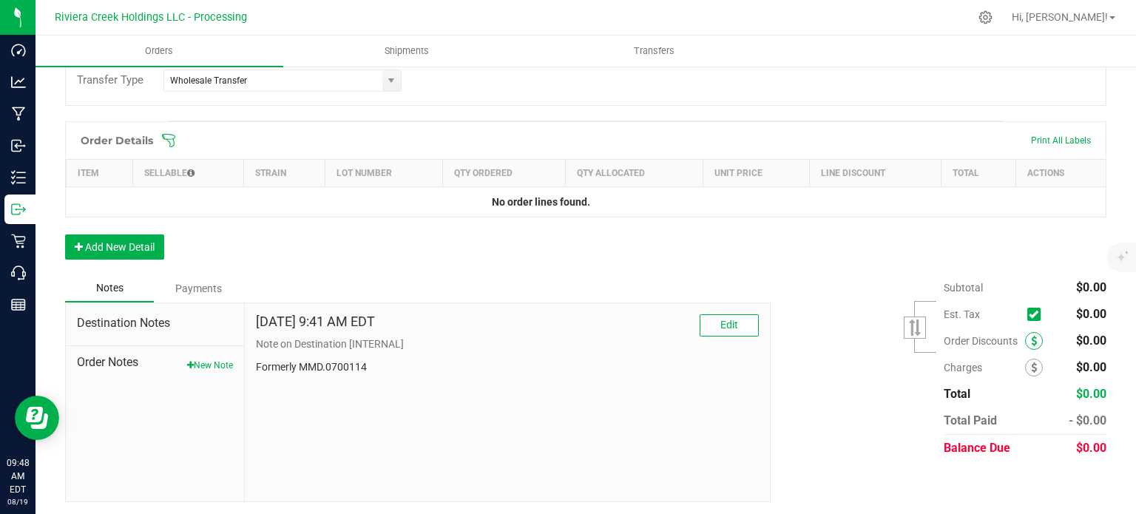
click at [1031, 339] on icon at bounding box center [1034, 341] width 6 height 10
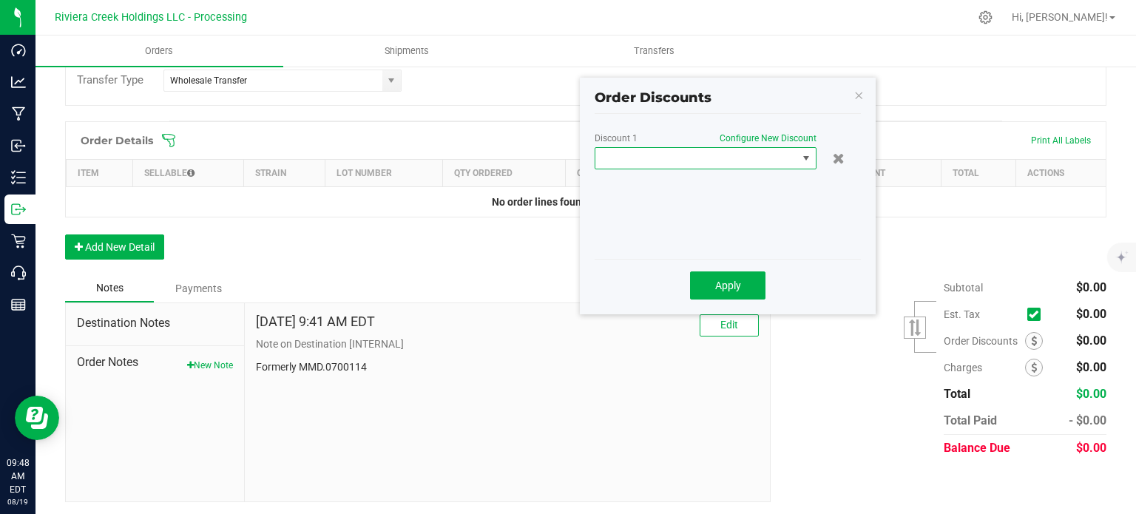
click at [713, 160] on span at bounding box center [696, 158] width 202 height 21
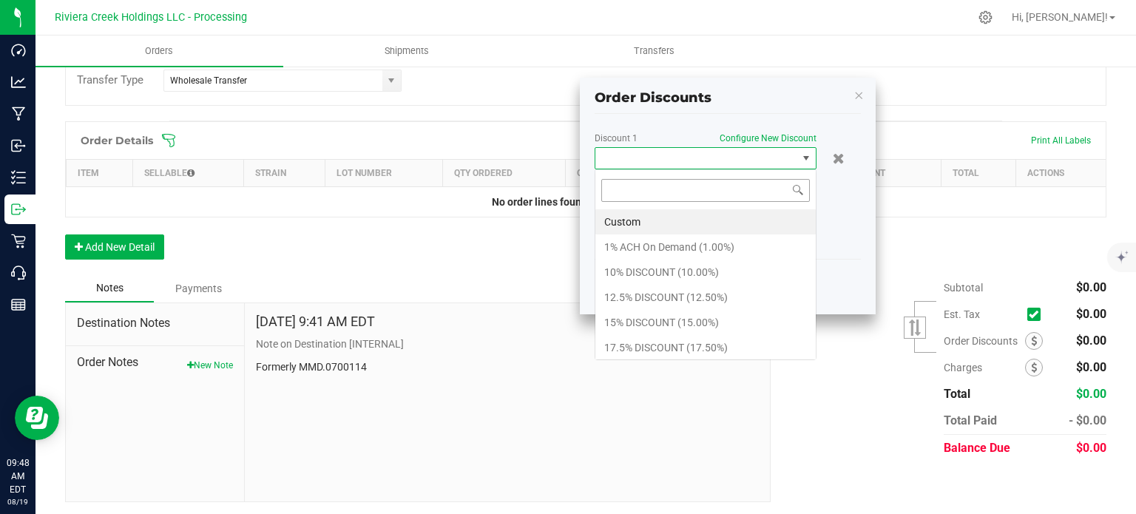
scroll to position [21, 222]
click at [619, 268] on li "10% DISCOUNT (10.00%)" at bounding box center [705, 272] width 220 height 25
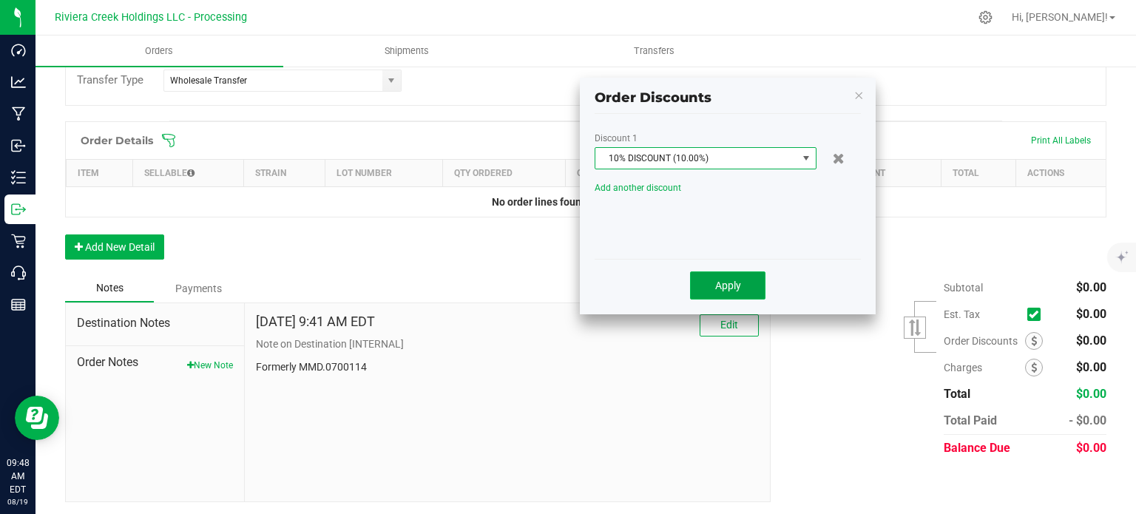
click at [731, 287] on span "Apply" at bounding box center [728, 286] width 26 height 12
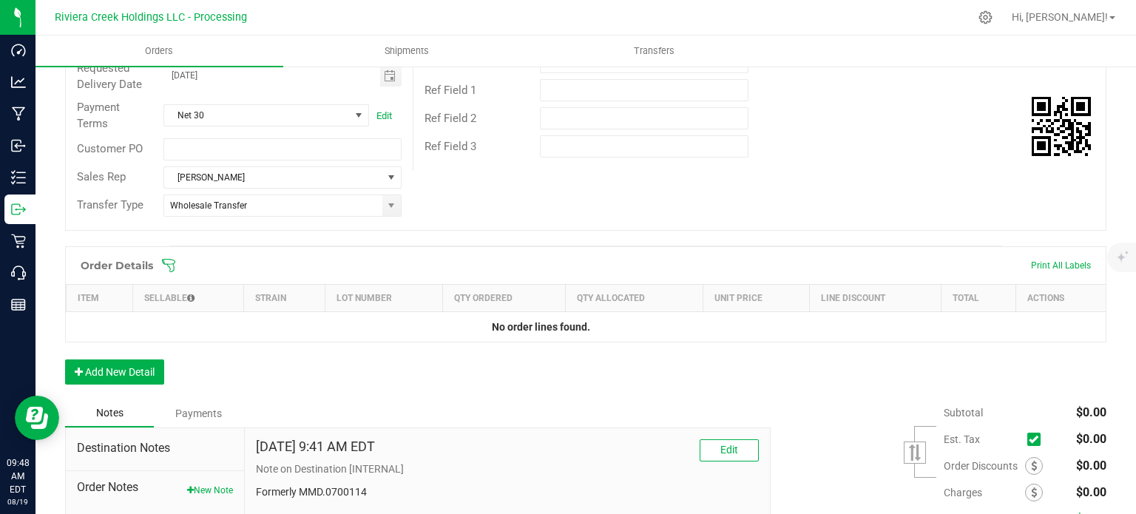
scroll to position [0, 0]
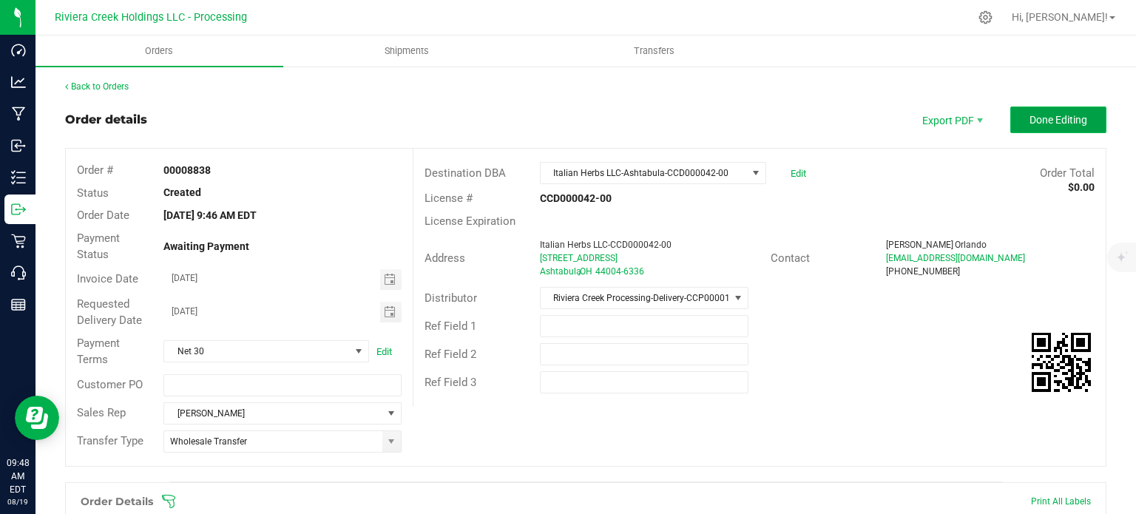
click at [1023, 126] on button "Done Editing" at bounding box center [1058, 119] width 96 height 27
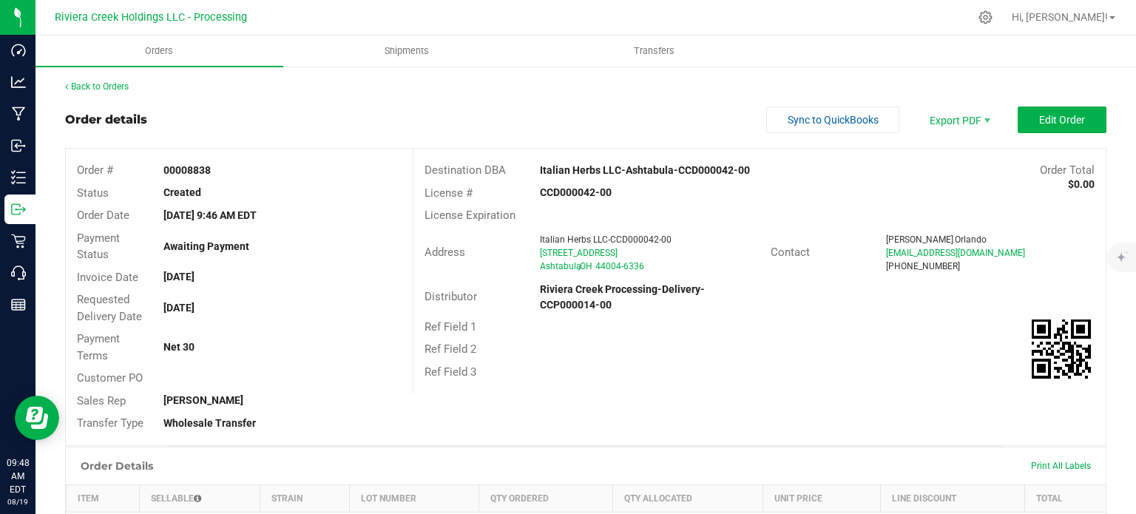
drag, startPoint x: 159, startPoint y: 171, endPoint x: 217, endPoint y: 176, distance: 57.9
click at [217, 176] on div "00008838" at bounding box center [282, 171] width 260 height 16
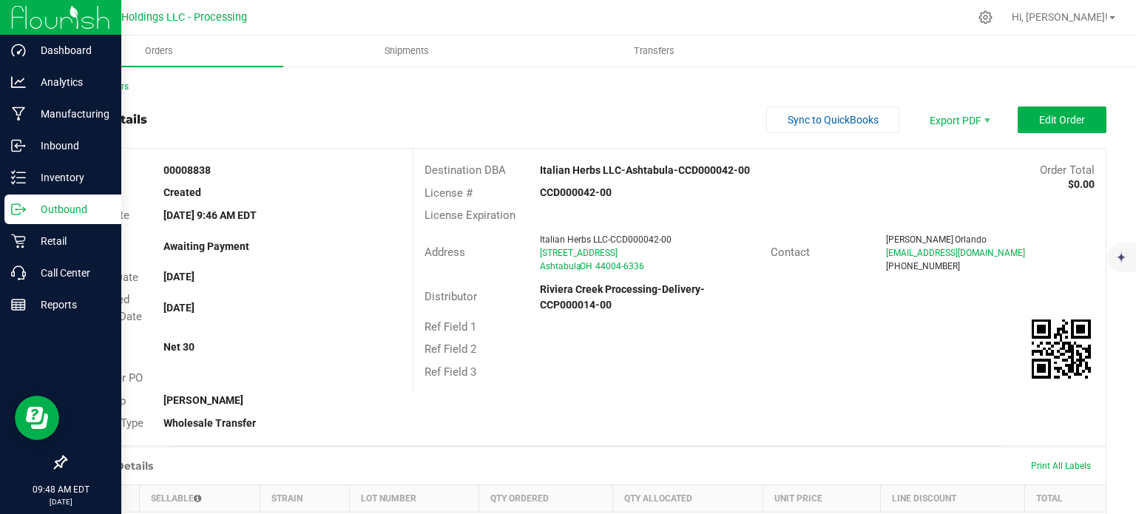
copy strong "00008838"
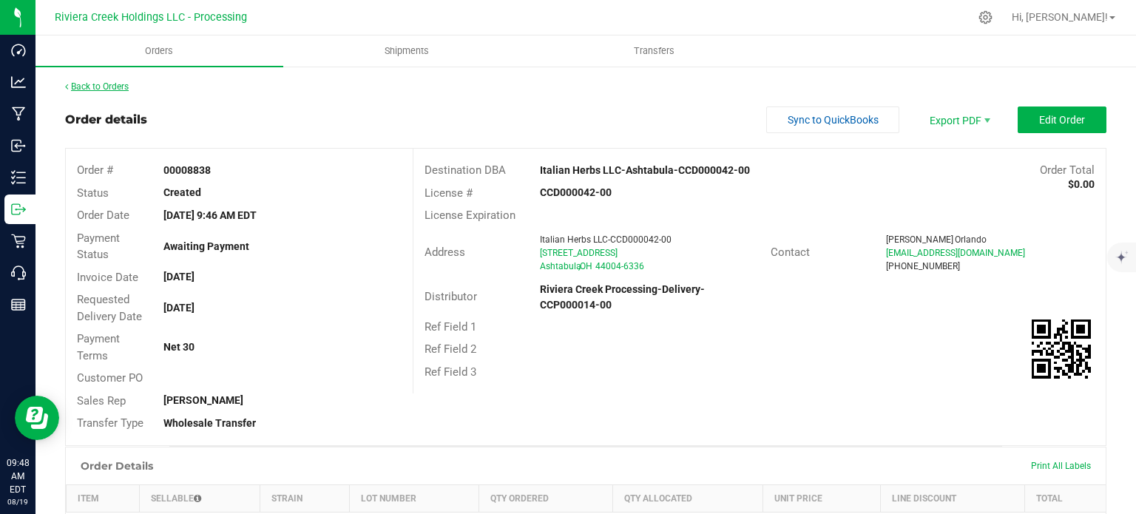
click at [114, 89] on link "Back to Orders" at bounding box center [97, 86] width 64 height 10
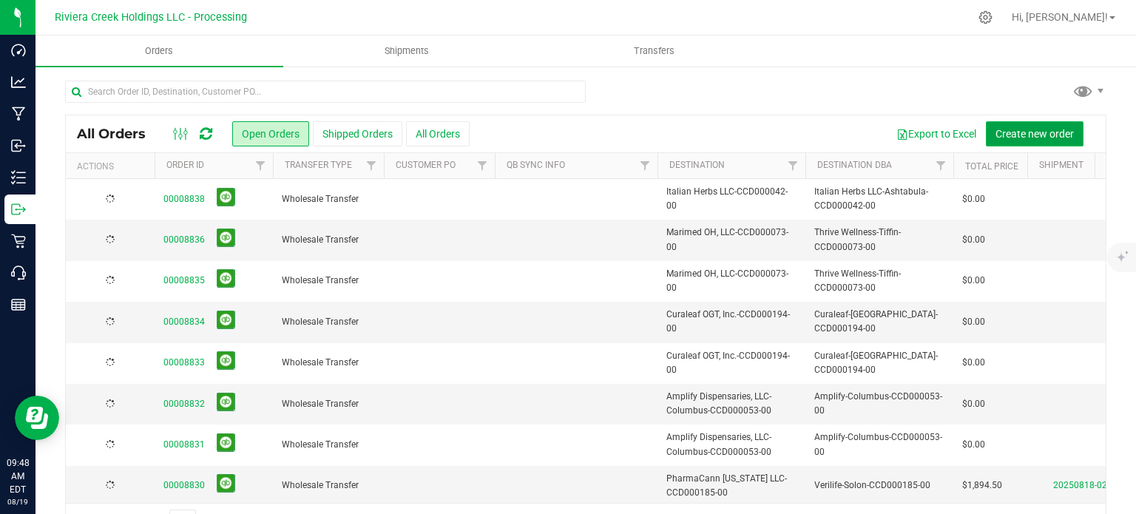
click at [1014, 135] on span "Create new order" at bounding box center [1034, 134] width 78 height 12
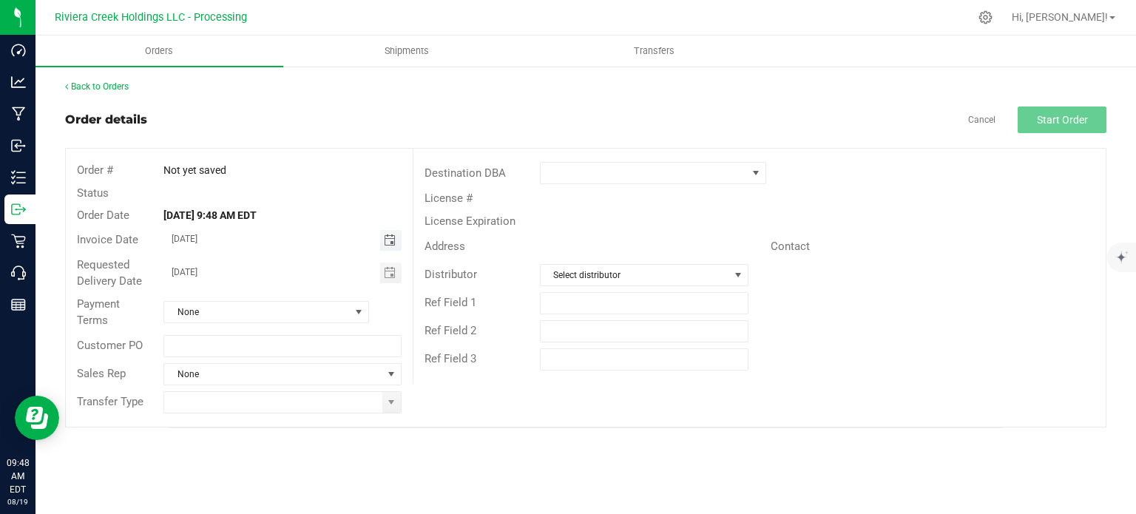
click at [385, 243] on span "Toggle calendar" at bounding box center [390, 240] width 12 height 12
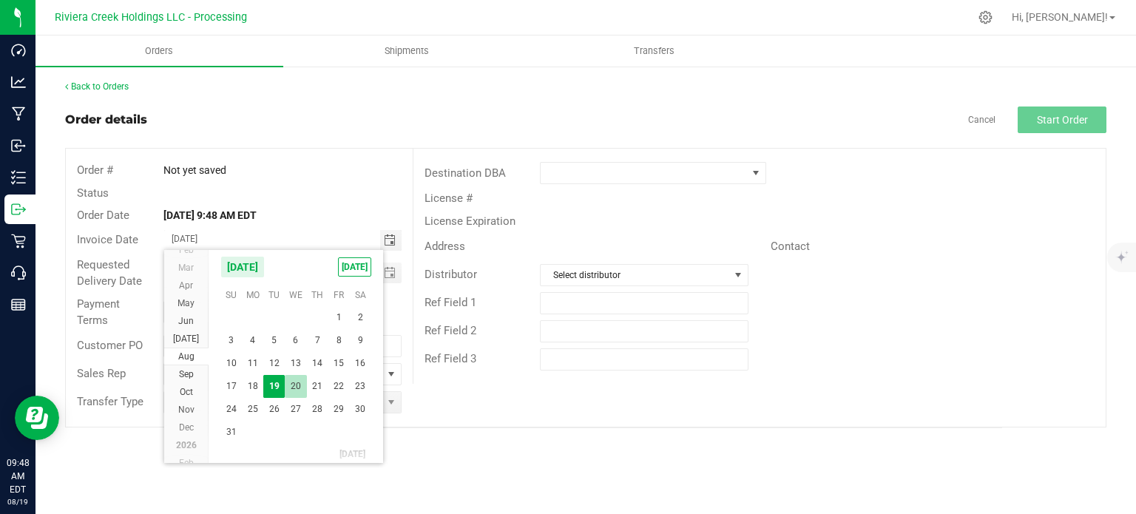
click at [294, 384] on span "20" at bounding box center [295, 386] width 21 height 23
type input "[DATE]"
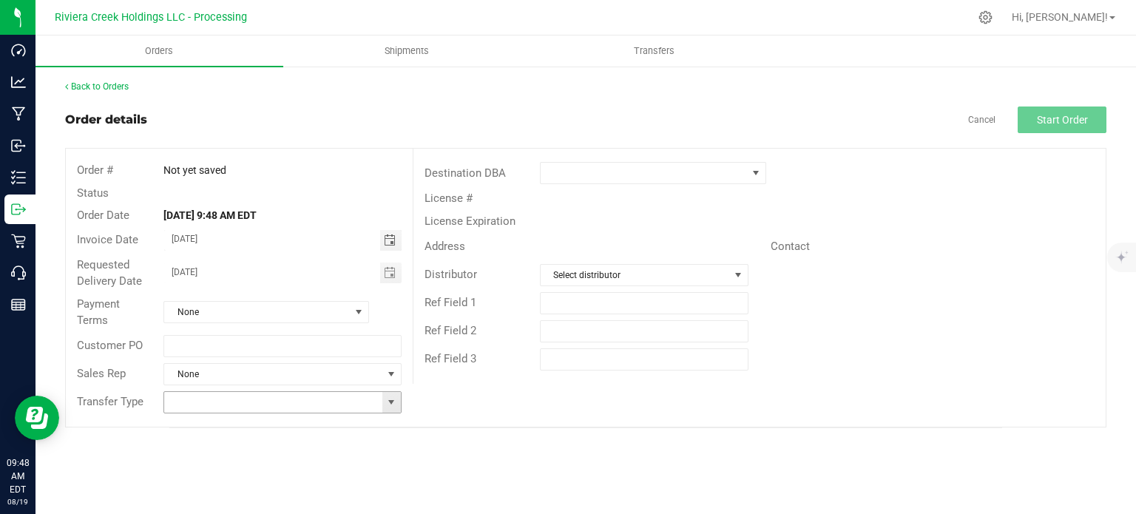
click at [392, 402] on span at bounding box center [391, 402] width 12 height 12
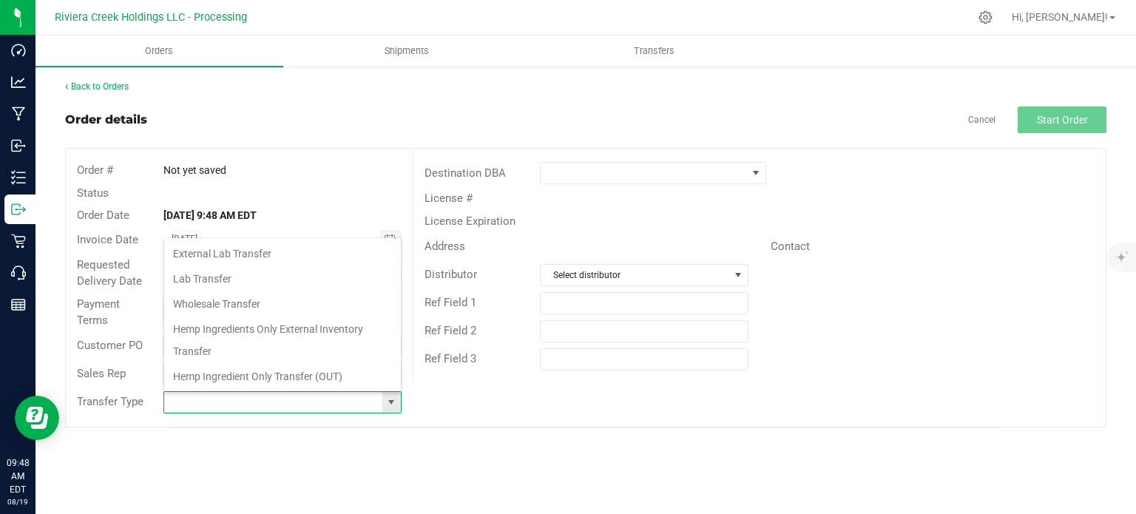
scroll to position [21, 234]
click at [250, 307] on li "Wholesale Transfer" at bounding box center [282, 303] width 237 height 25
type input "Wholesale Transfer"
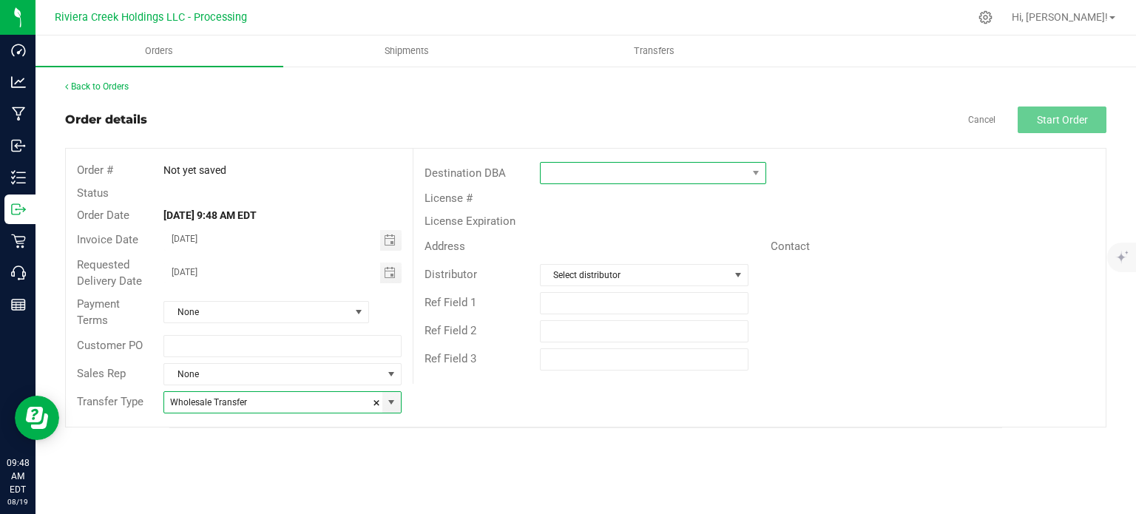
click at [577, 174] on span at bounding box center [644, 173] width 206 height 21
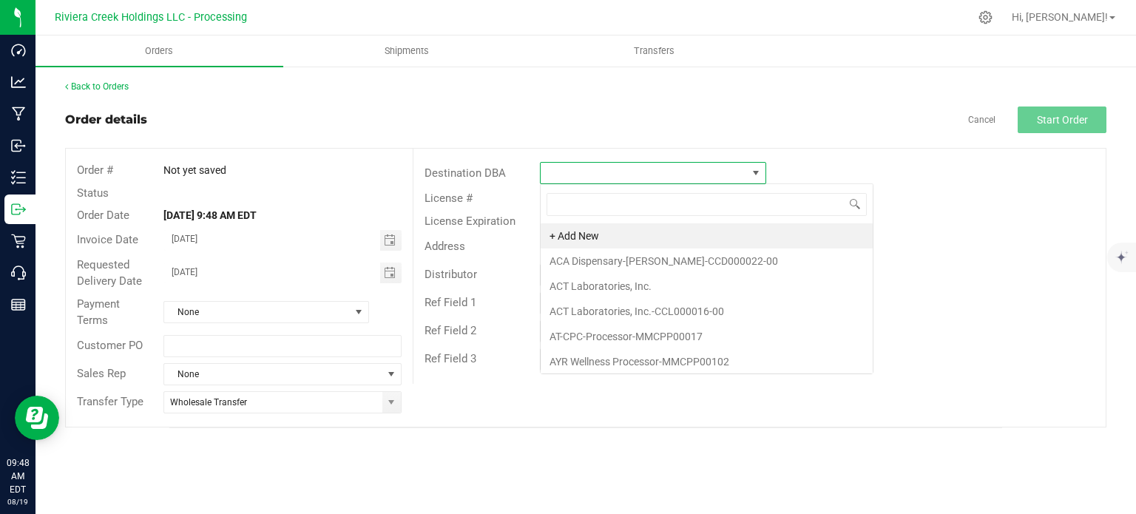
scroll to position [21, 226]
type input "it"
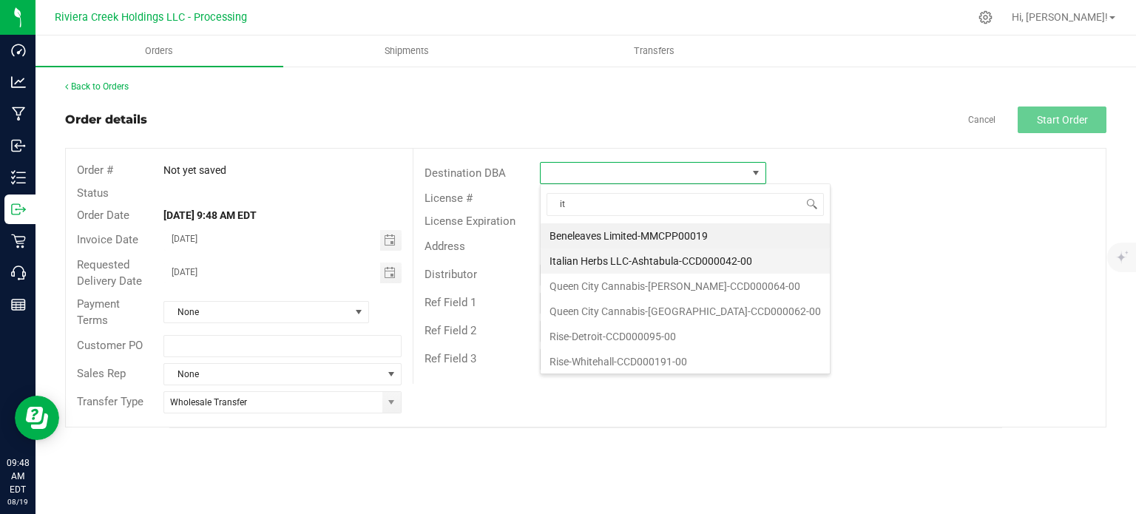
click at [609, 267] on li "Italian Herbs LLC-Ashtabula-CCD000042-00" at bounding box center [685, 260] width 289 height 25
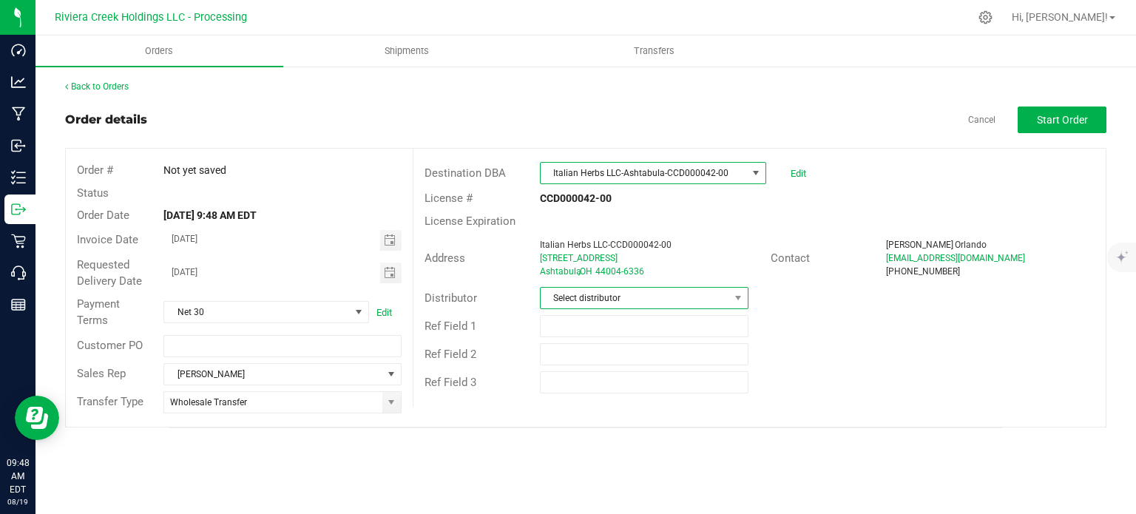
click at [610, 299] on span "Select distributor" at bounding box center [635, 298] width 189 height 21
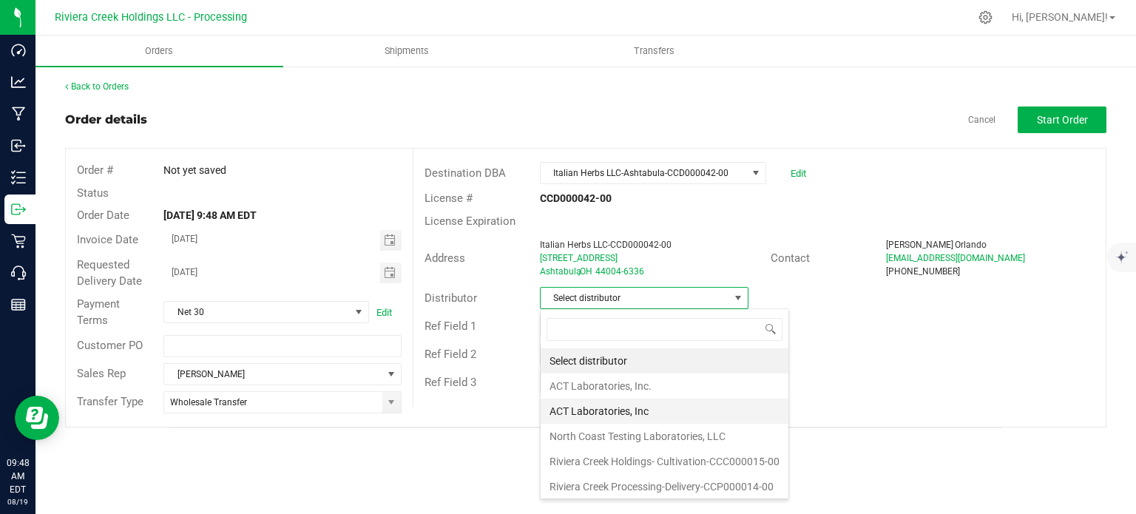
scroll to position [1, 0]
click at [630, 486] on li "Riviera Creek Processing-Delivery-CCP000014-00" at bounding box center [665, 485] width 248 height 25
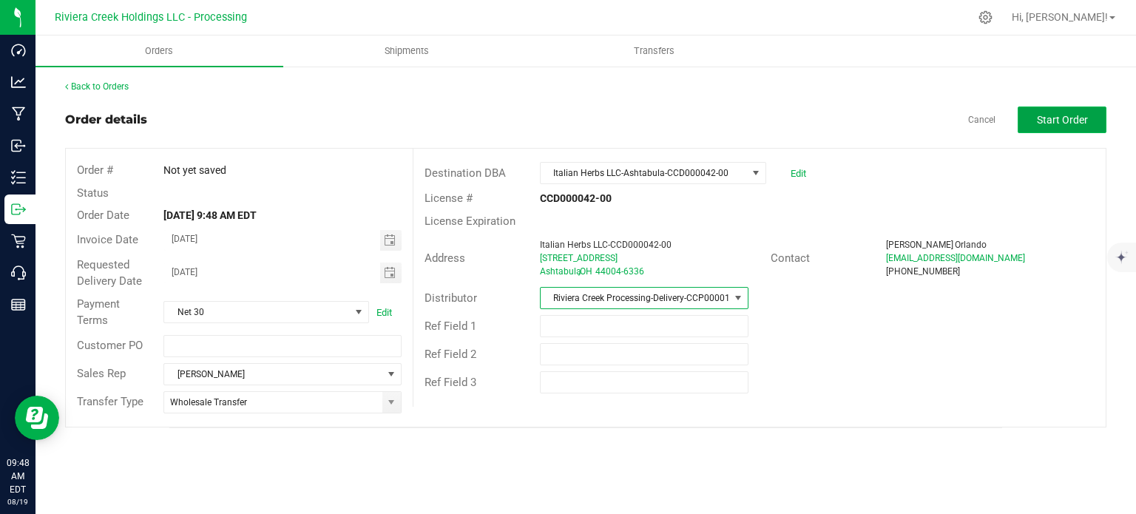
click at [1050, 124] on span "Start Order" at bounding box center [1062, 120] width 51 height 12
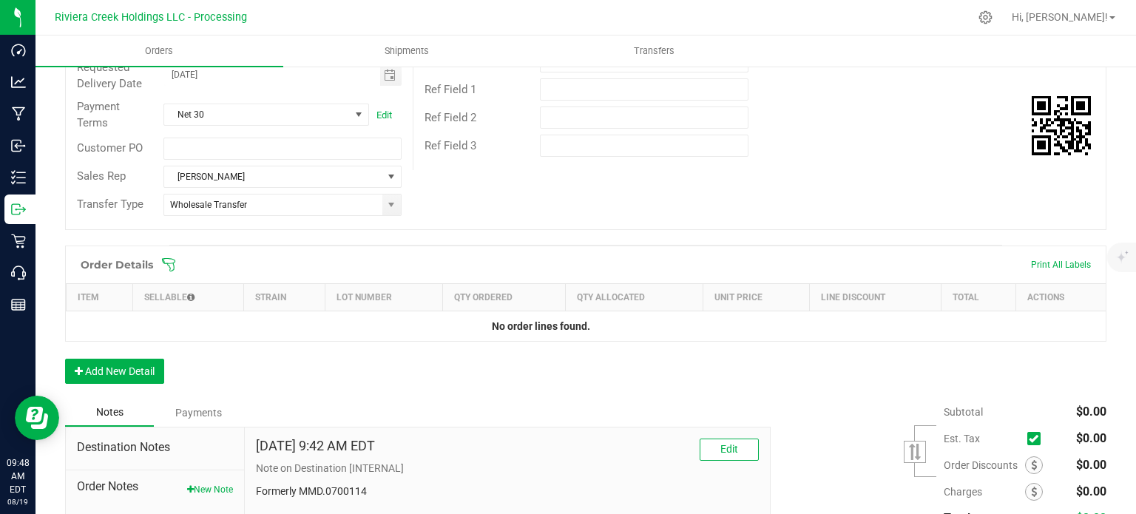
scroll to position [361, 0]
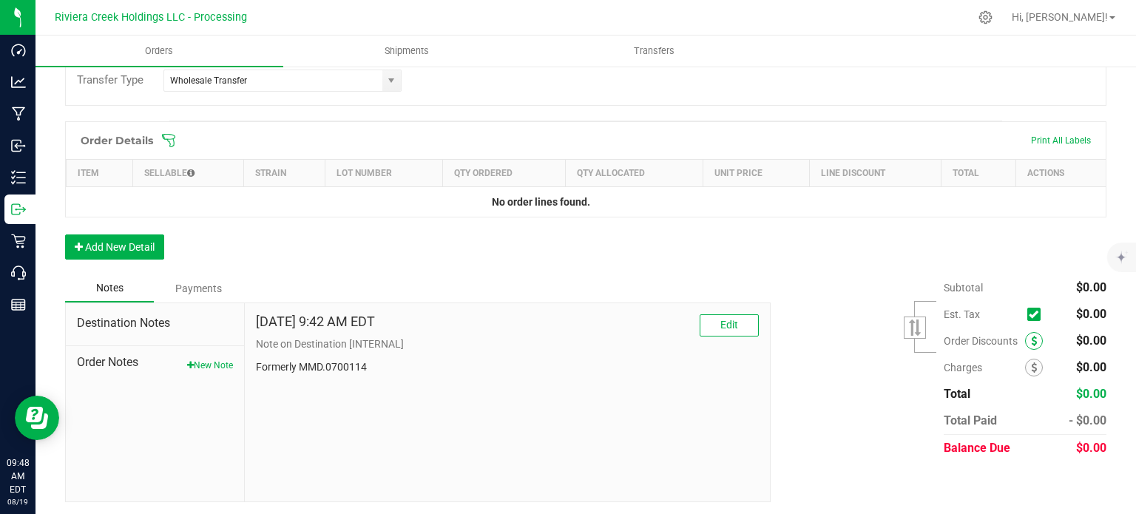
click at [1025, 339] on span at bounding box center [1034, 341] width 18 height 18
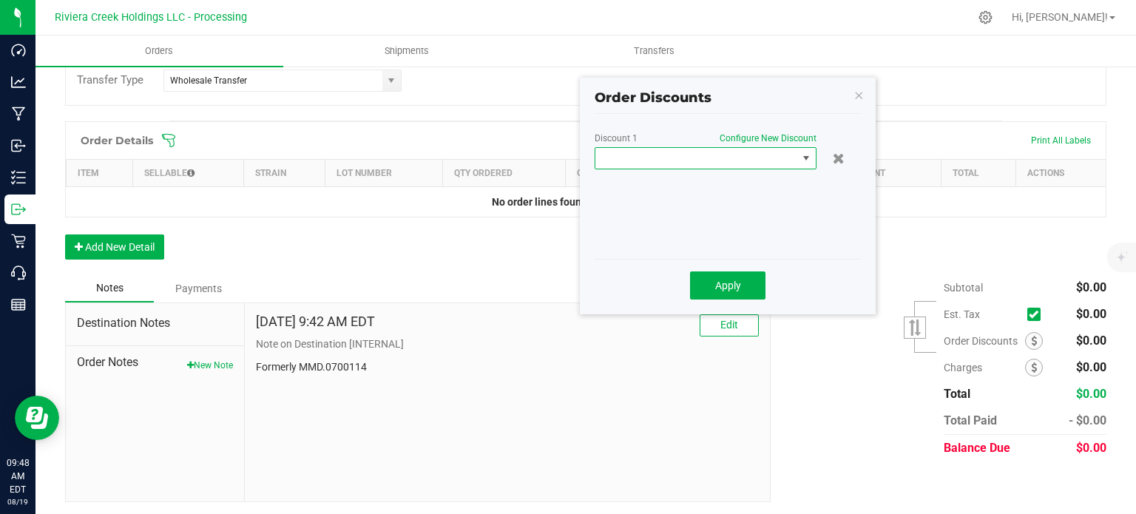
click at [671, 163] on span at bounding box center [696, 158] width 202 height 21
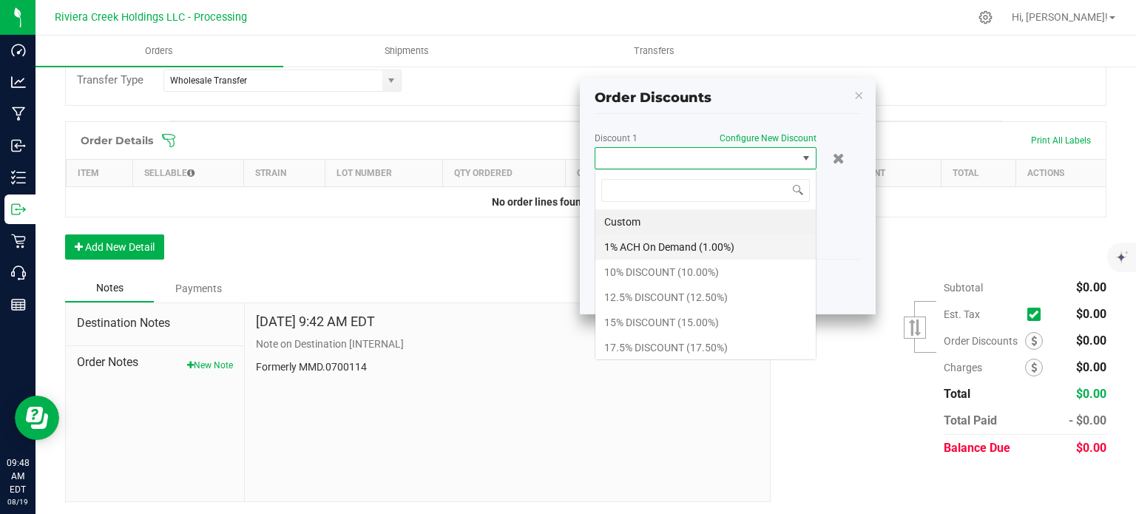
scroll to position [21, 222]
click at [649, 266] on li "10% DISCOUNT (10.00%)" at bounding box center [705, 272] width 220 height 25
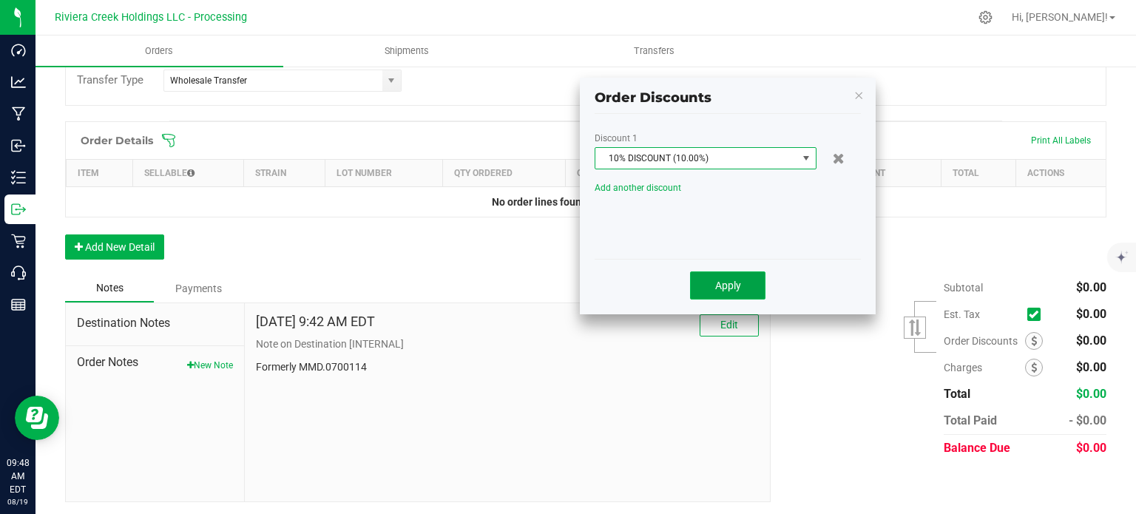
click at [734, 286] on span "Apply" at bounding box center [728, 286] width 26 height 12
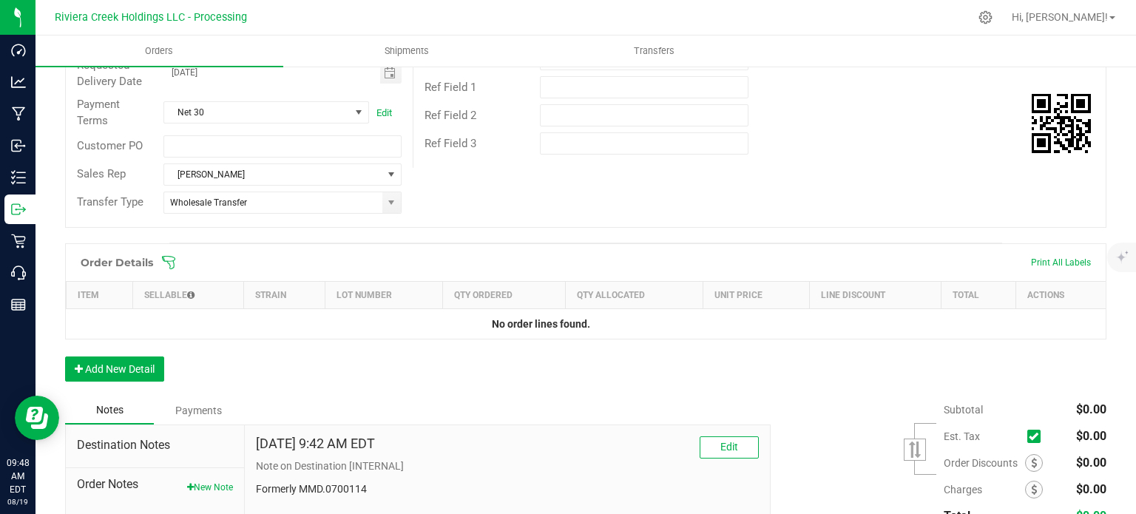
scroll to position [0, 0]
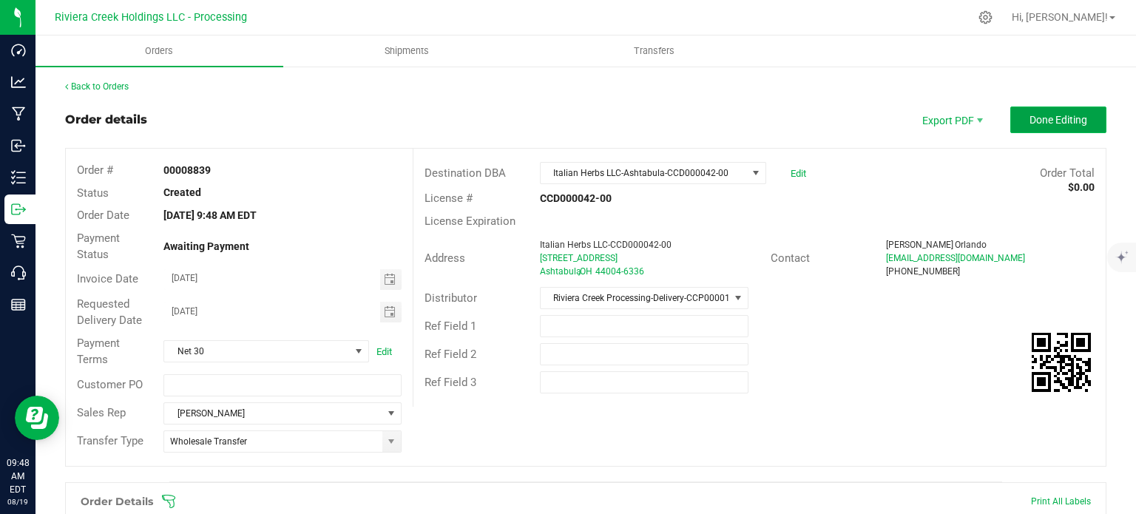
click at [1049, 116] on span "Done Editing" at bounding box center [1058, 120] width 58 height 12
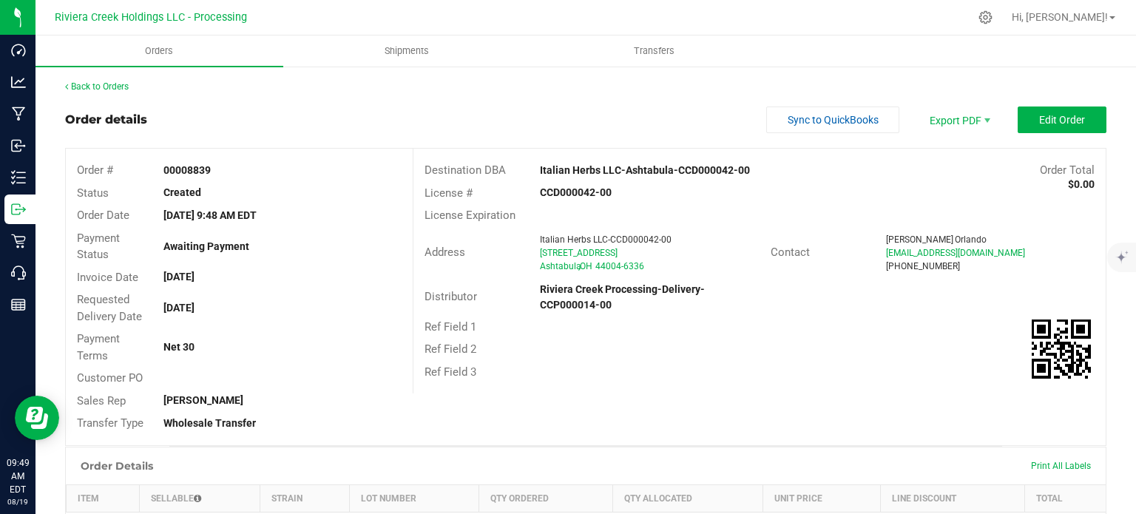
drag, startPoint x: 166, startPoint y: 169, endPoint x: 223, endPoint y: 169, distance: 56.9
click at [223, 169] on div "00008839" at bounding box center [282, 171] width 260 height 16
click at [257, 172] on div "00008839" at bounding box center [282, 171] width 260 height 16
drag, startPoint x: 163, startPoint y: 164, endPoint x: 215, endPoint y: 167, distance: 52.6
click at [215, 167] on div "00008839" at bounding box center [282, 171] width 260 height 16
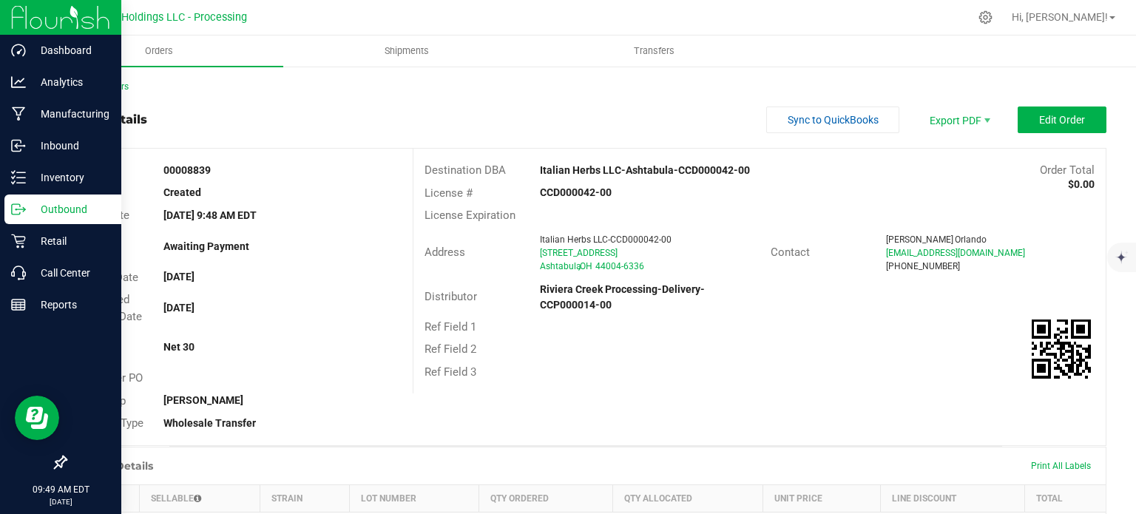
copy strong "00008839"
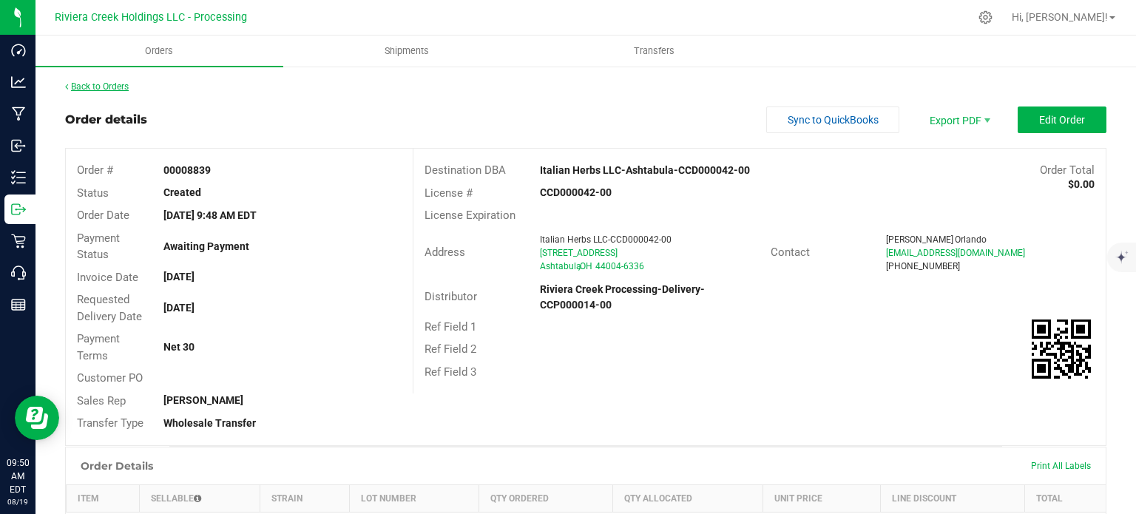
click at [113, 85] on link "Back to Orders" at bounding box center [97, 86] width 64 height 10
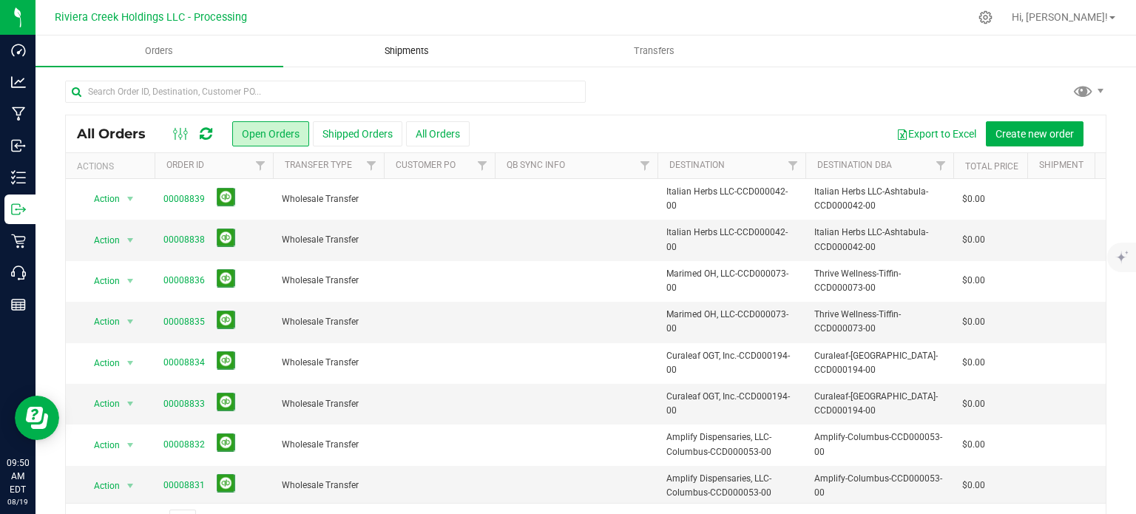
click at [402, 51] on span "Shipments" at bounding box center [407, 50] width 84 height 13
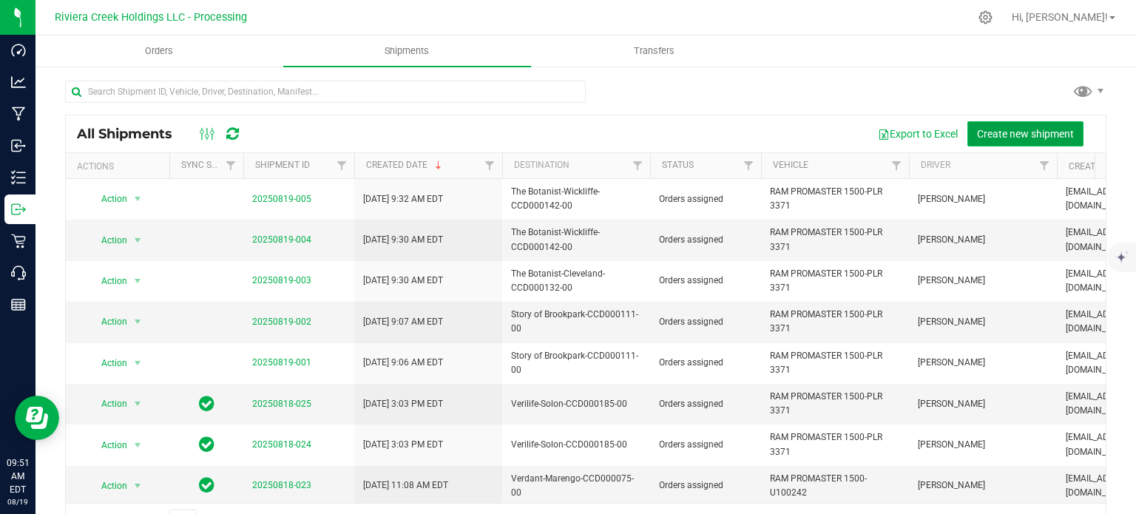
click at [988, 139] on span "Create new shipment" at bounding box center [1025, 134] width 97 height 12
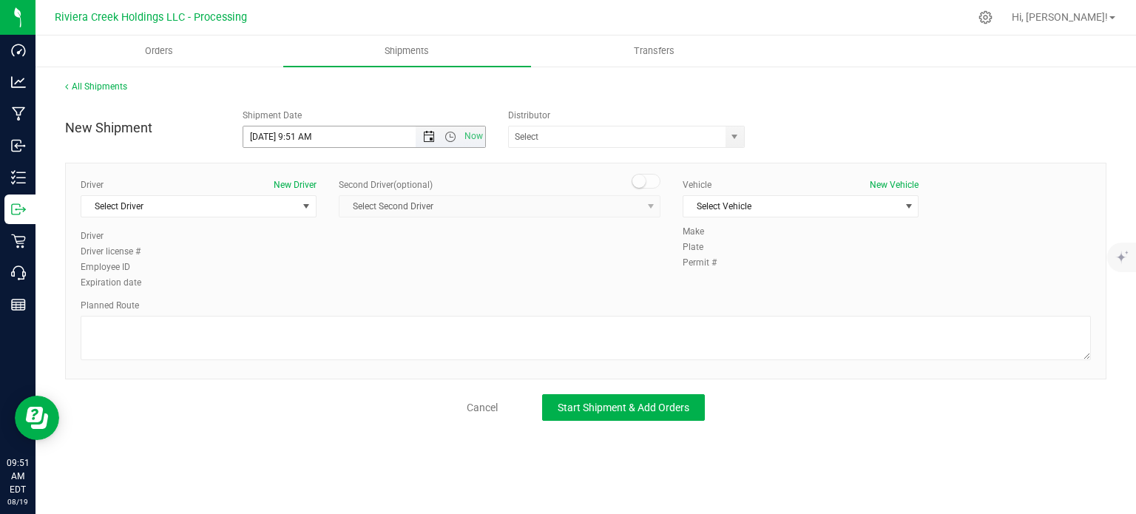
click at [432, 138] on span "Open the date view" at bounding box center [429, 137] width 12 height 12
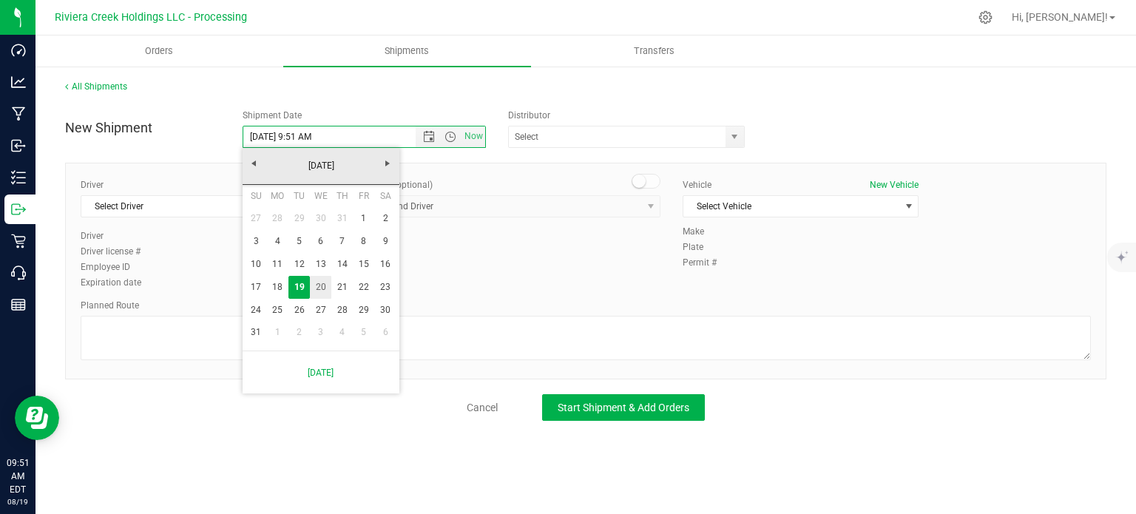
click at [317, 294] on link "20" at bounding box center [320, 287] width 21 height 23
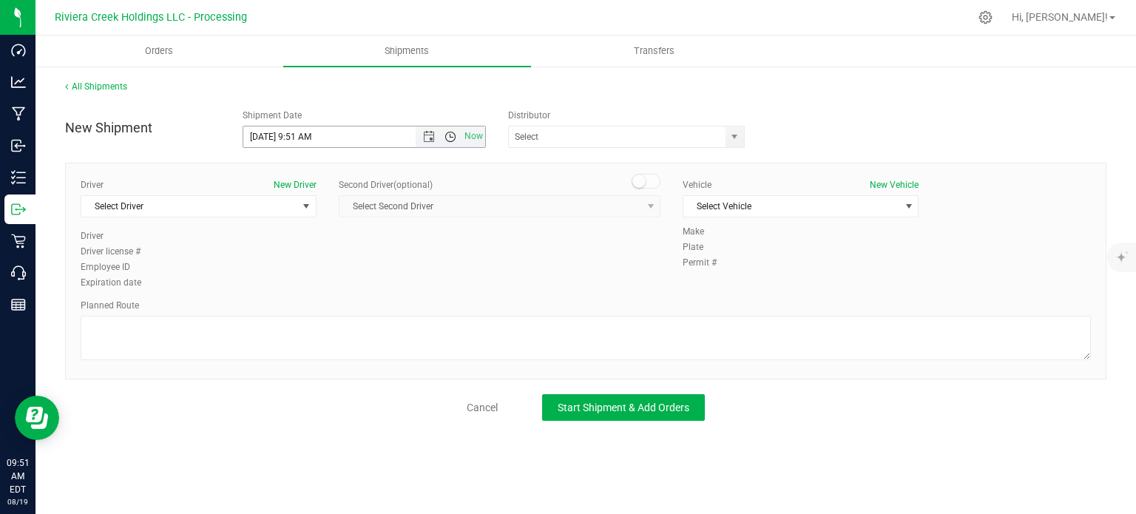
click at [448, 138] on span "Open the time view" at bounding box center [450, 137] width 12 height 12
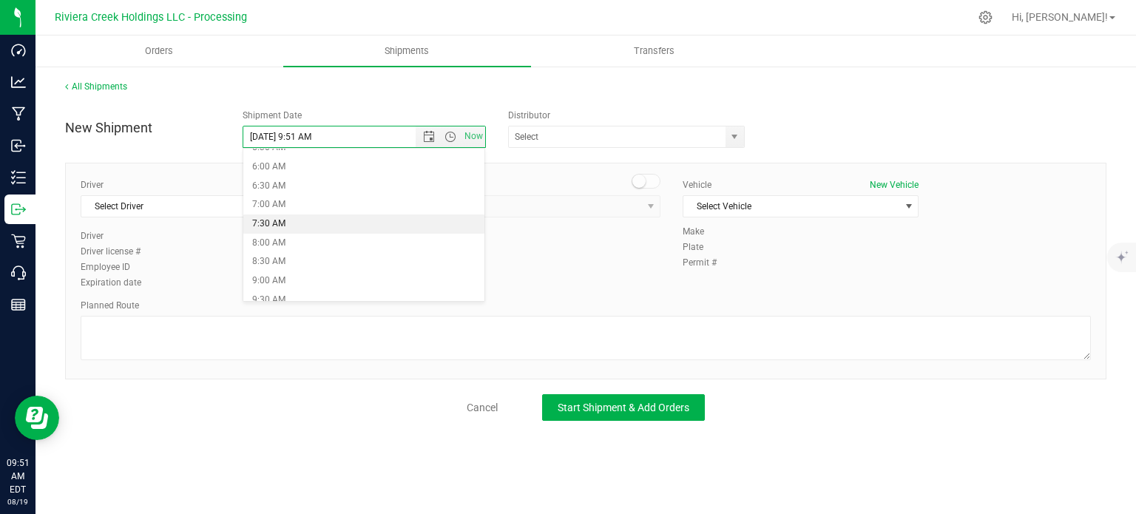
click at [299, 226] on li "7:30 AM" at bounding box center [363, 223] width 241 height 19
type input "8/20/2025 7:30 AM"
click at [731, 141] on span "select" at bounding box center [734, 137] width 12 height 12
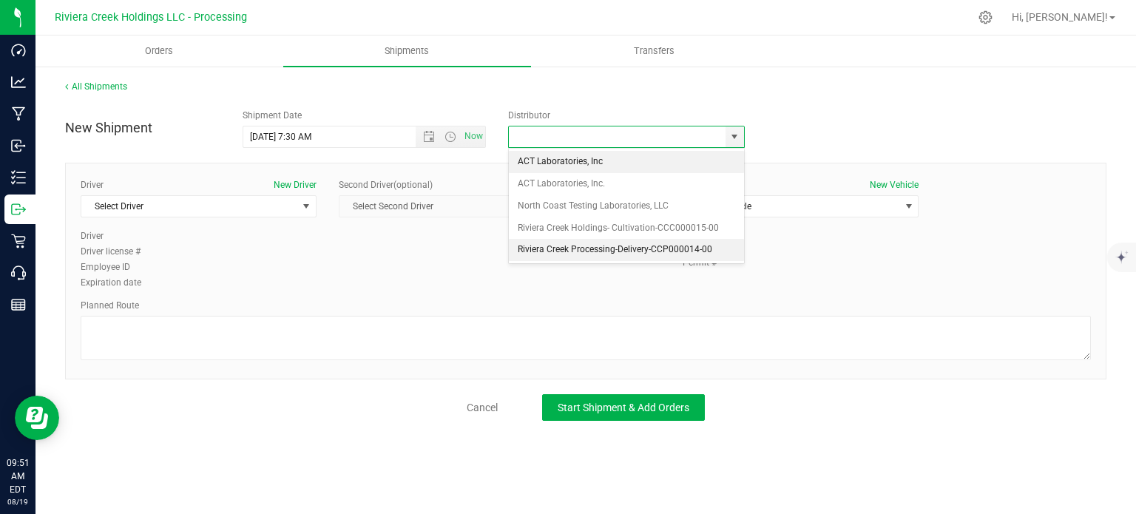
click at [526, 251] on li "Riviera Creek Processing-Delivery-CCP000014-00" at bounding box center [626, 250] width 235 height 22
type input "Riviera Creek Processing-Delivery-CCP000014-00"
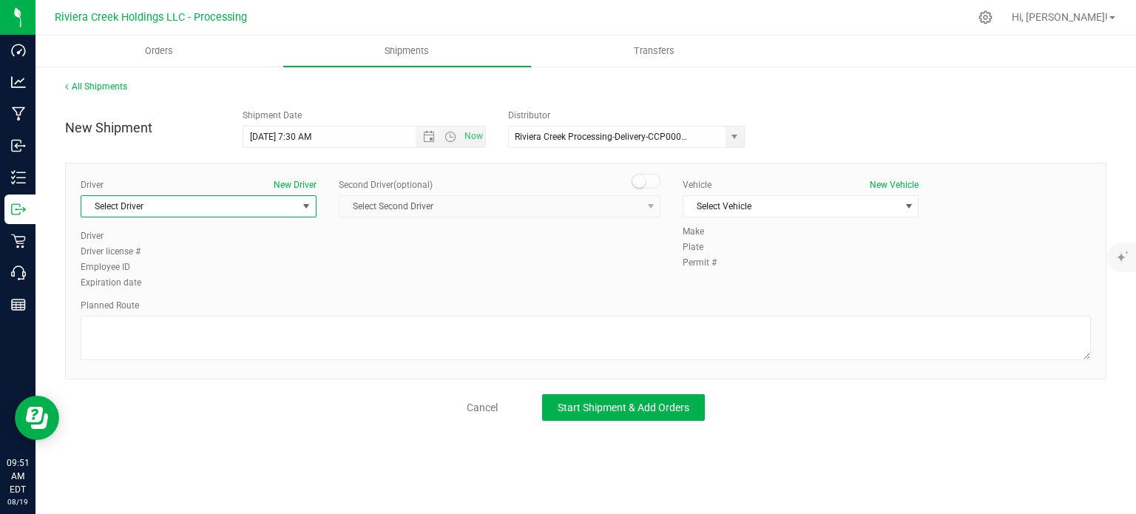
click at [155, 210] on span "Select Driver" at bounding box center [189, 206] width 216 height 21
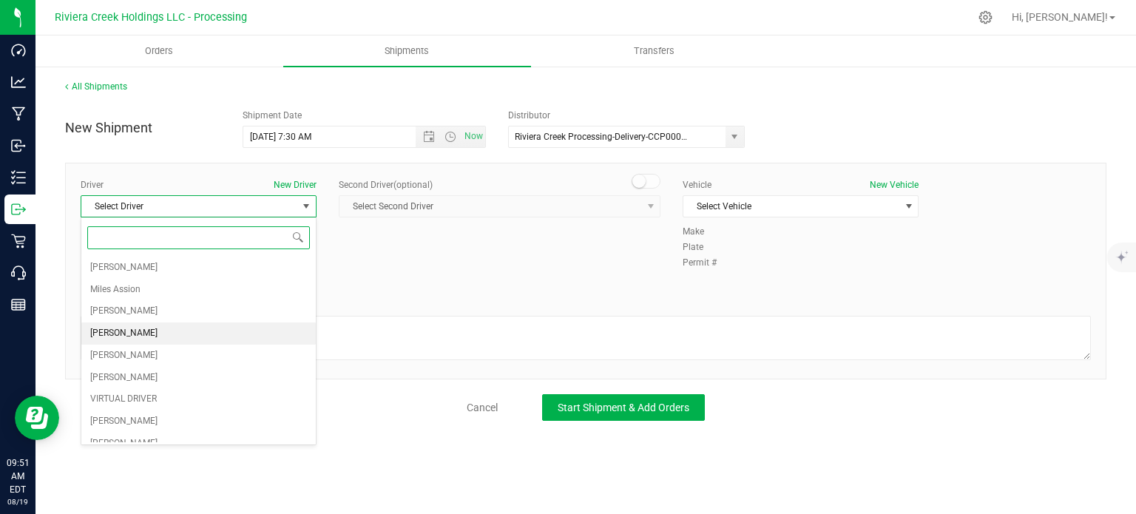
click at [140, 330] on span "Taon Belcher" at bounding box center [123, 333] width 67 height 19
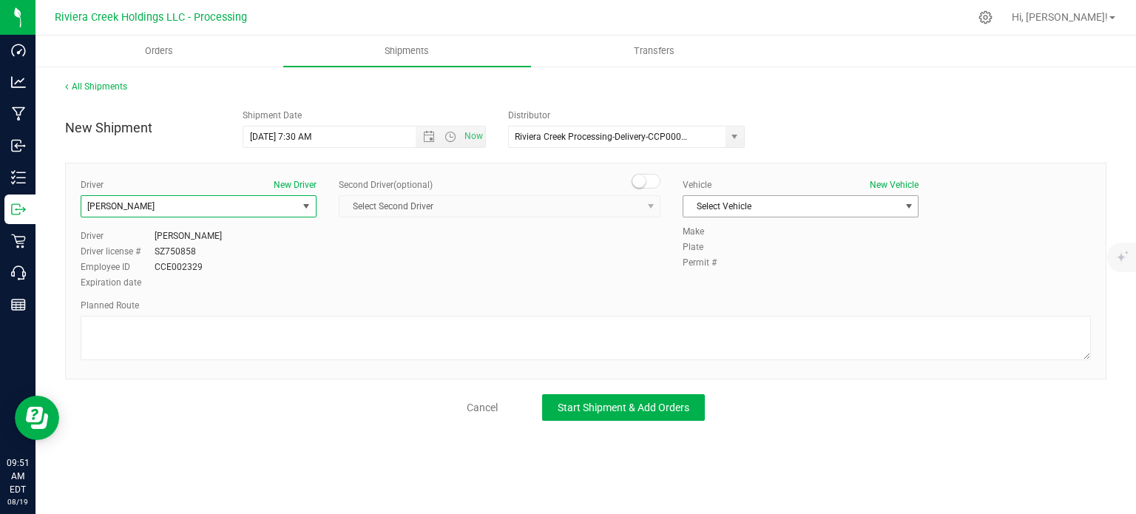
click at [729, 202] on span "Select Vehicle" at bounding box center [791, 206] width 216 height 21
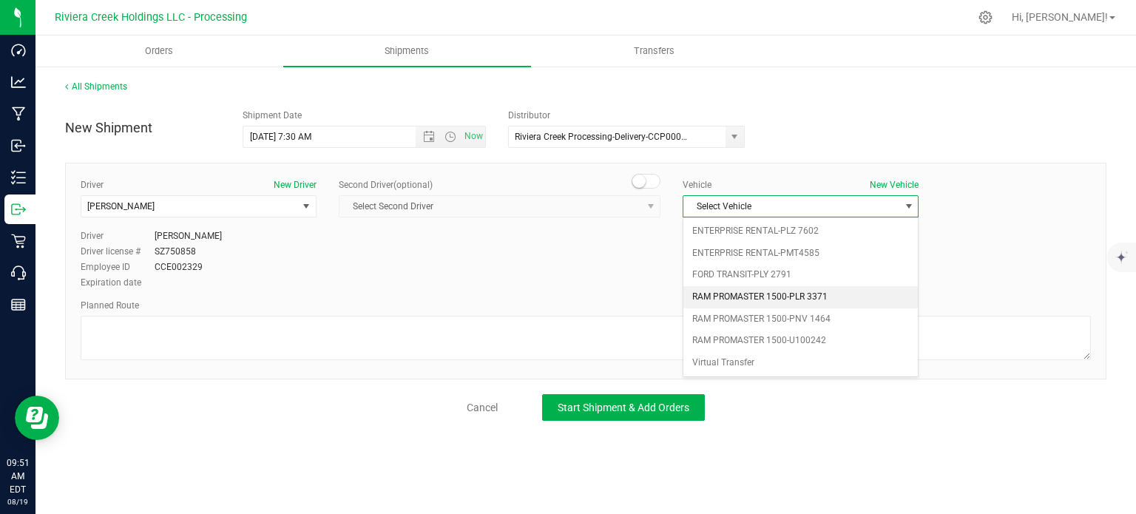
click at [755, 295] on li "RAM PROMASTER 1500-PLR 3371" at bounding box center [800, 297] width 234 height 22
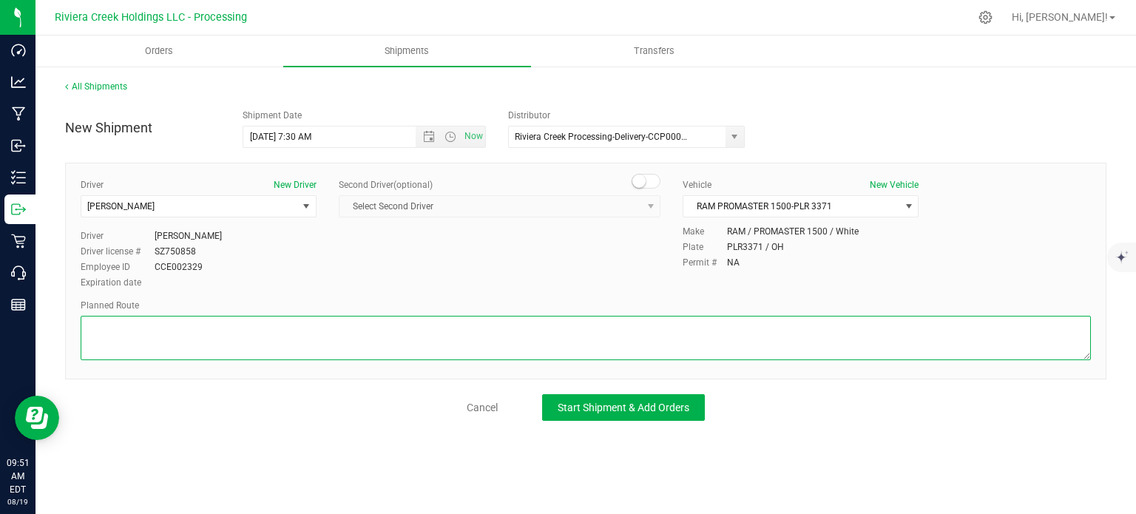
click at [453, 348] on textarea at bounding box center [586, 338] width 1010 height 44
paste textarea "Head northeast toward Aurora Rd 282 ft Turn left onto Aurora Rd 1,043 ft Turn r…"
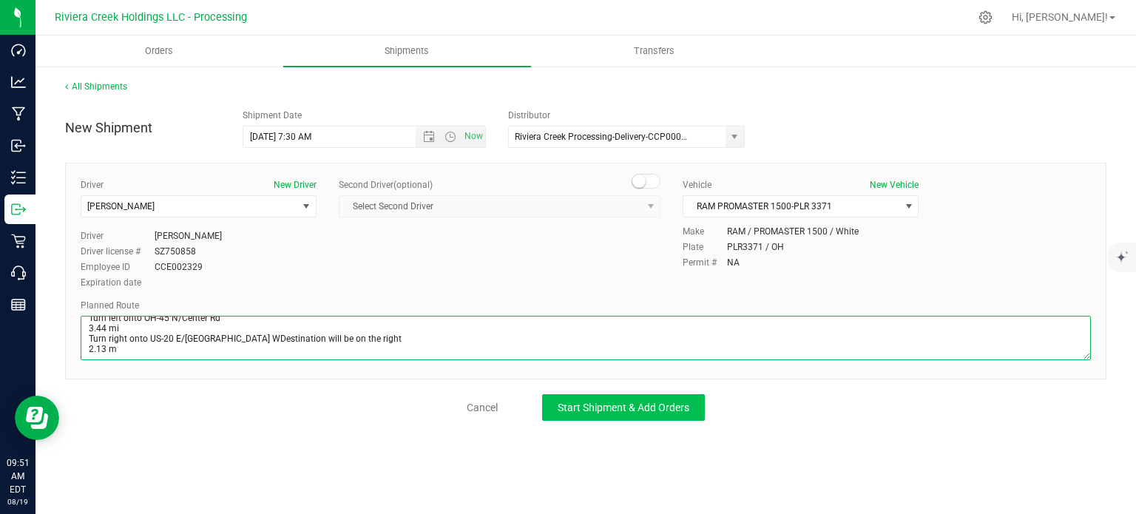
type textarea "Head northeast toward Aurora Rd 282 ft Turn left onto Aurora Rd 1,043 ft Turn r…"
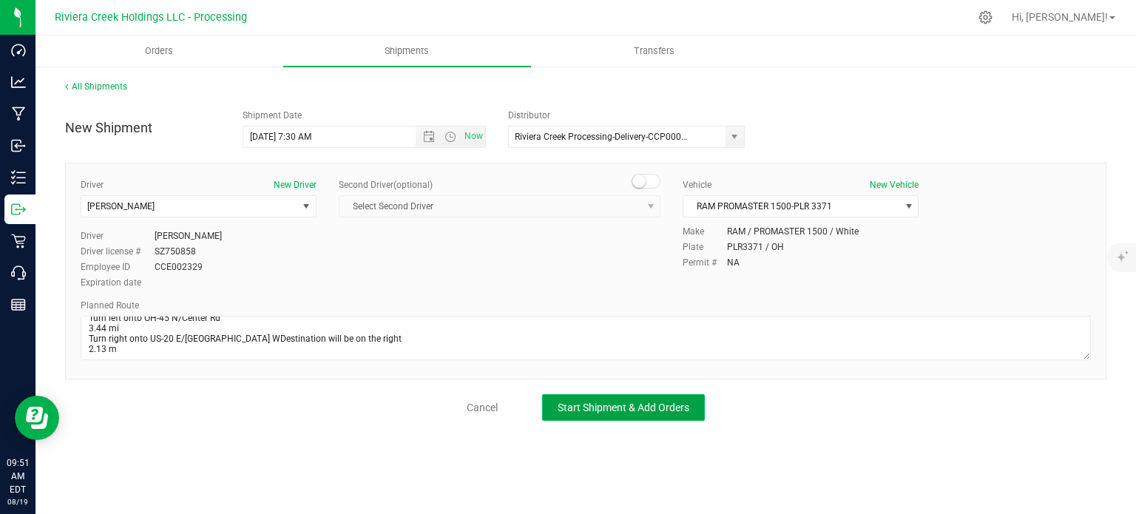
click at [577, 403] on span "Start Shipment & Add Orders" at bounding box center [624, 408] width 132 height 12
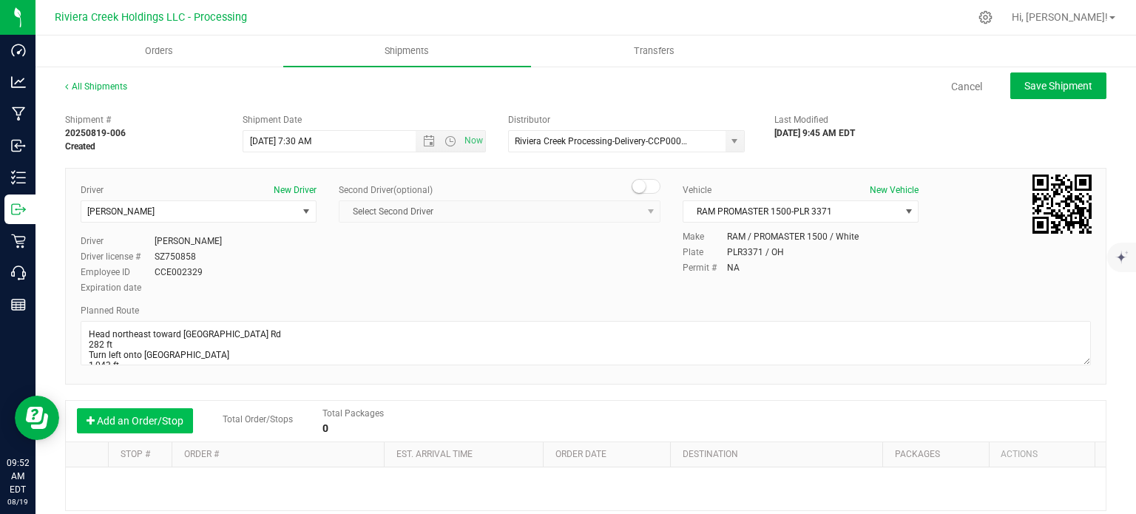
click at [106, 422] on button "Add an Order/Stop" at bounding box center [135, 420] width 116 height 25
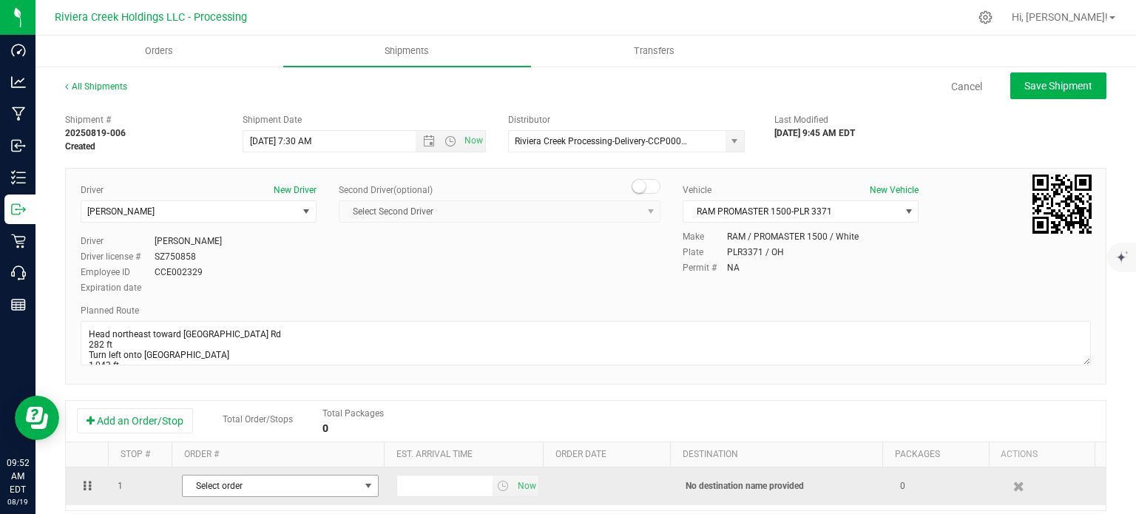
click at [362, 490] on span "select" at bounding box center [368, 486] width 12 height 12
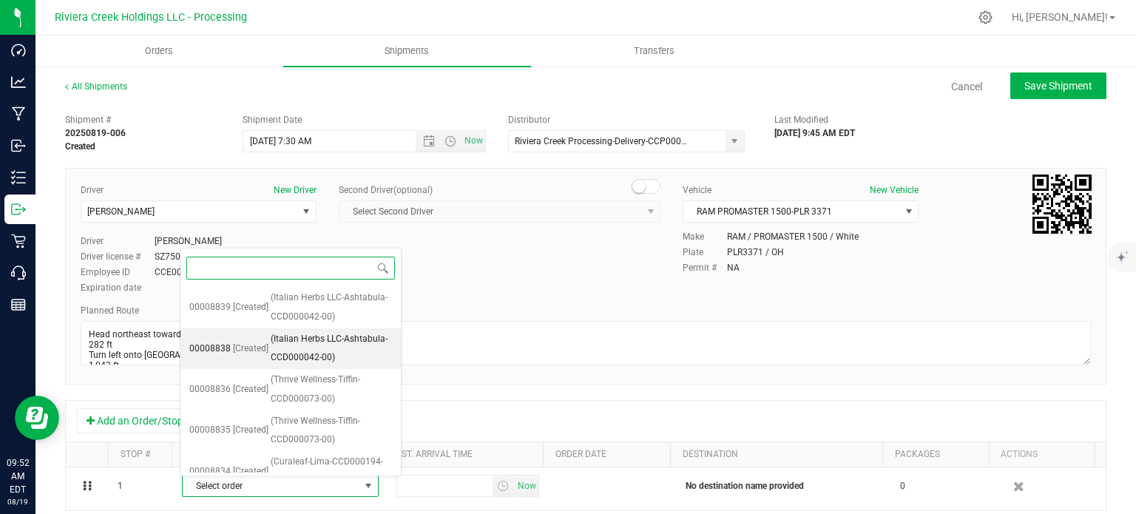
click at [287, 342] on span "(Italian Herbs LLC-Ashtabula-CCD000042-00)" at bounding box center [331, 349] width 121 height 38
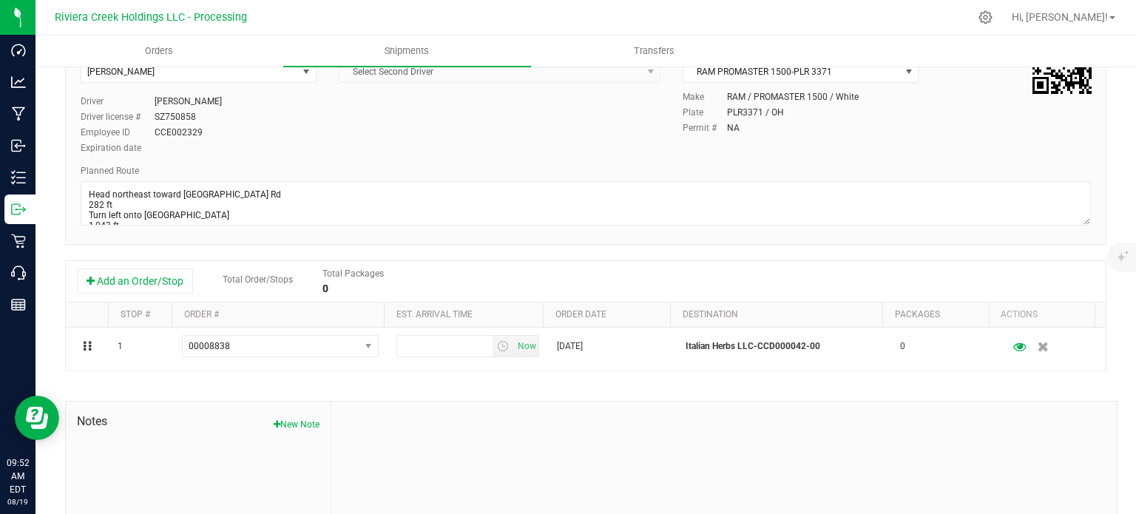
scroll to position [148, 0]
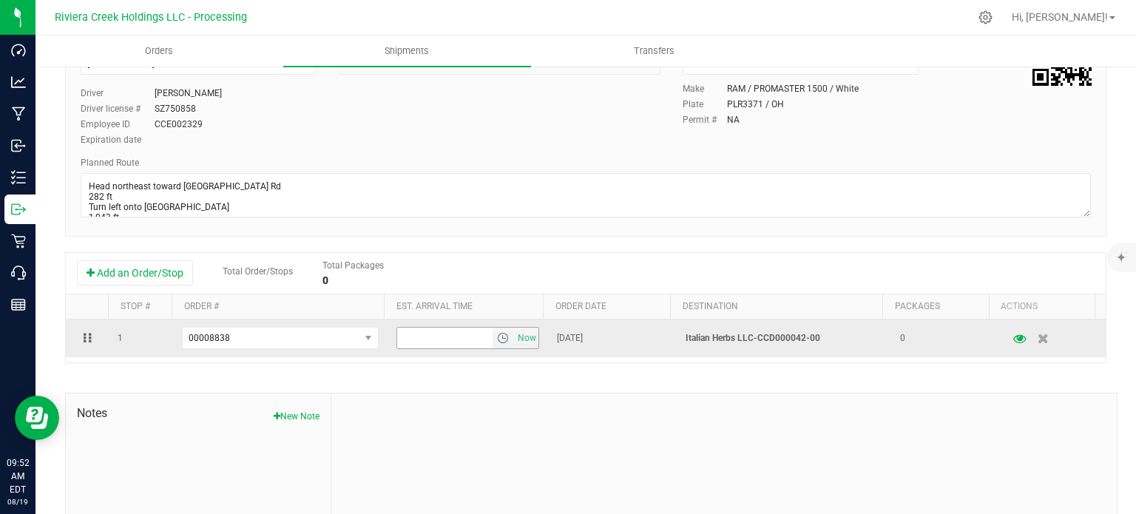
click at [497, 336] on span "select" at bounding box center [503, 338] width 12 height 12
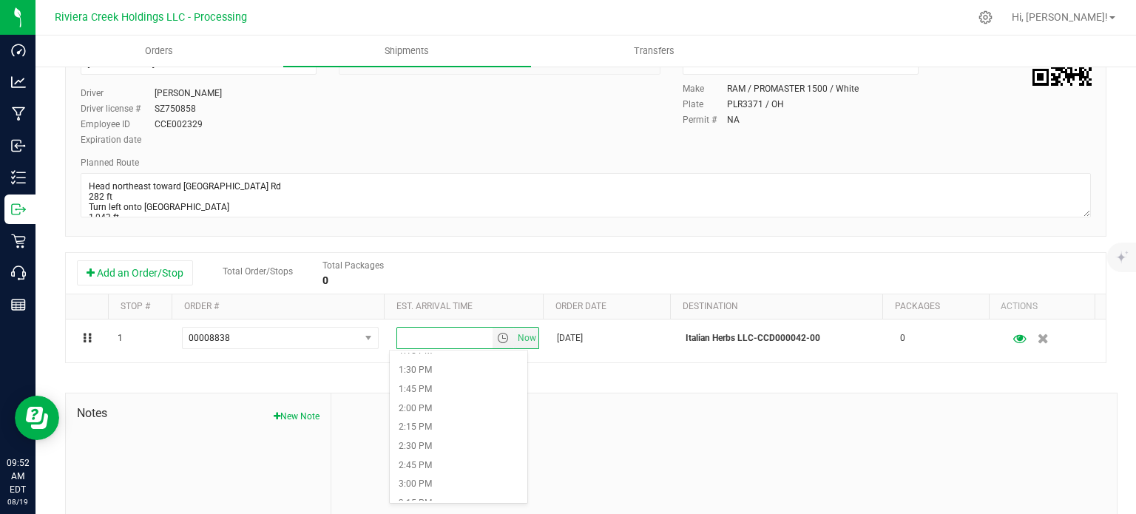
scroll to position [1035, 0]
click at [436, 384] on li "2:00 PM" at bounding box center [458, 391] width 137 height 19
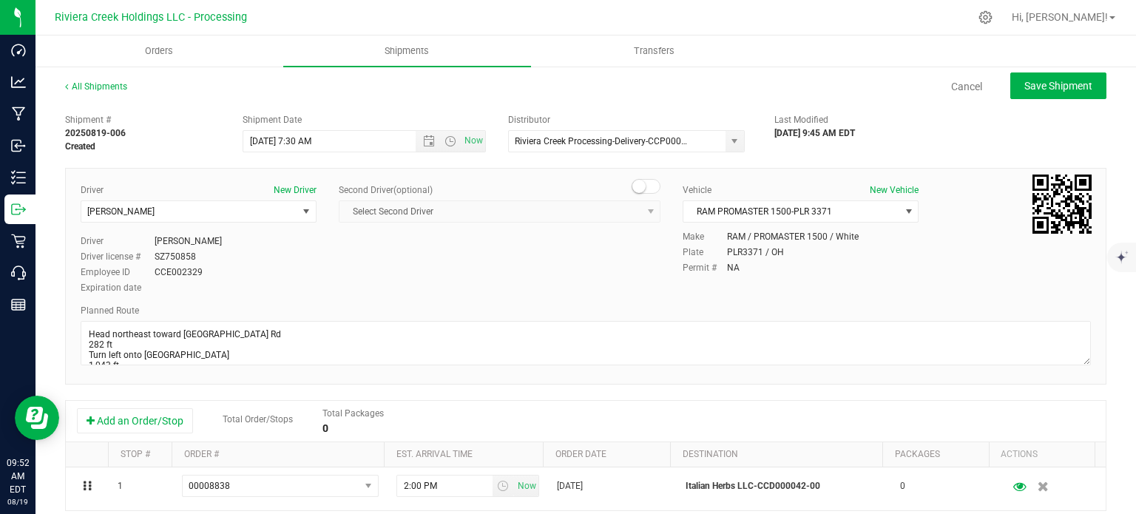
scroll to position [0, 0]
click at [1024, 88] on span "Save Shipment" at bounding box center [1058, 86] width 68 height 12
type input "8/20/2025 11:30 AM"
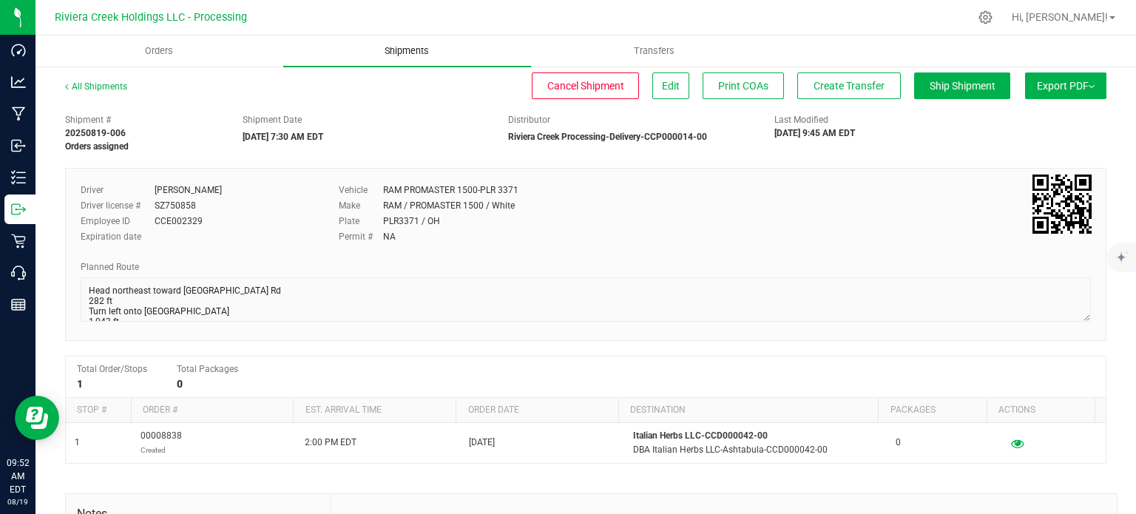
click at [411, 54] on span "Shipments" at bounding box center [407, 50] width 84 height 13
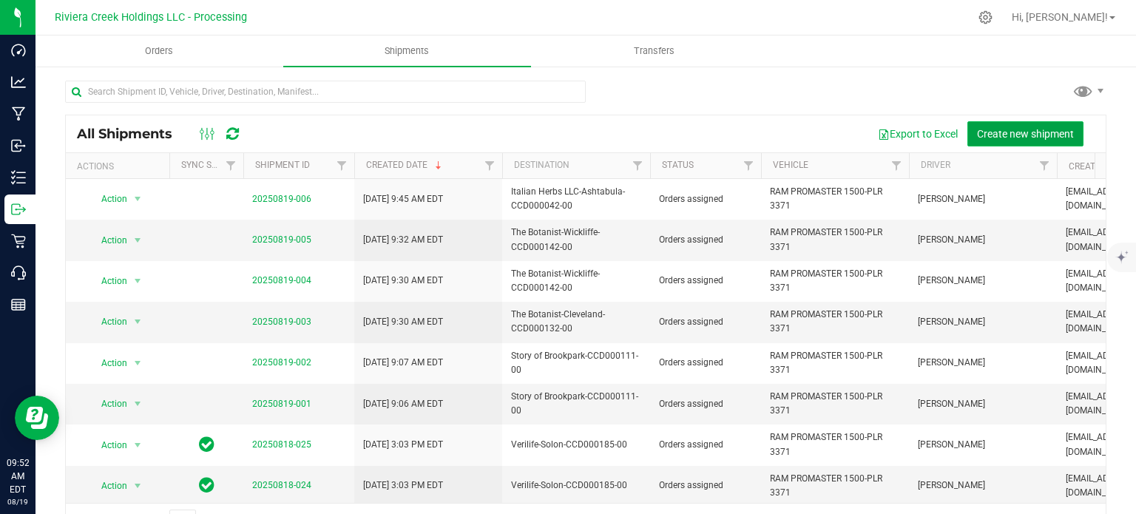
click at [983, 136] on span "Create new shipment" at bounding box center [1025, 134] width 97 height 12
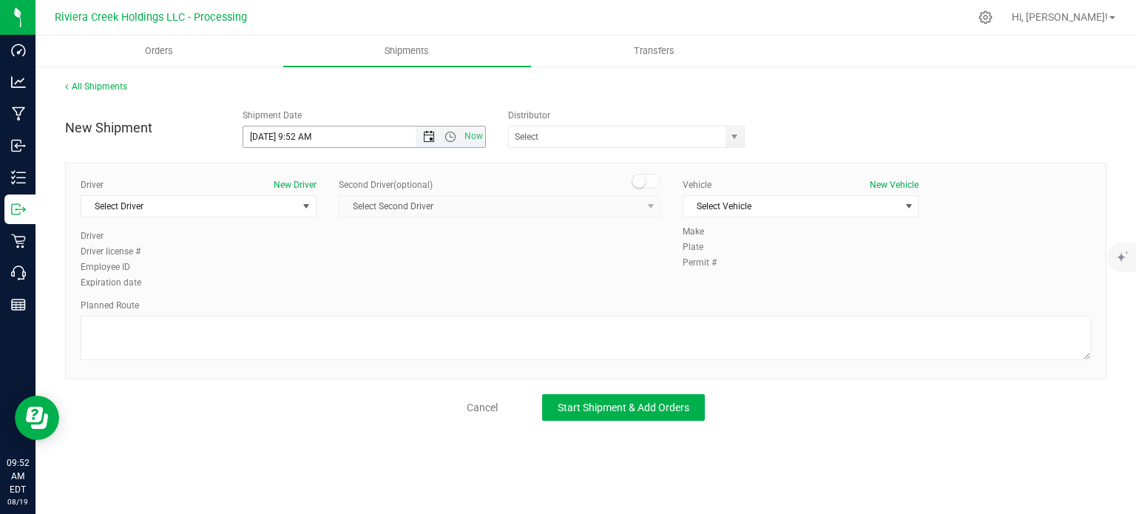
click at [433, 134] on span "Open the date view" at bounding box center [429, 137] width 12 height 12
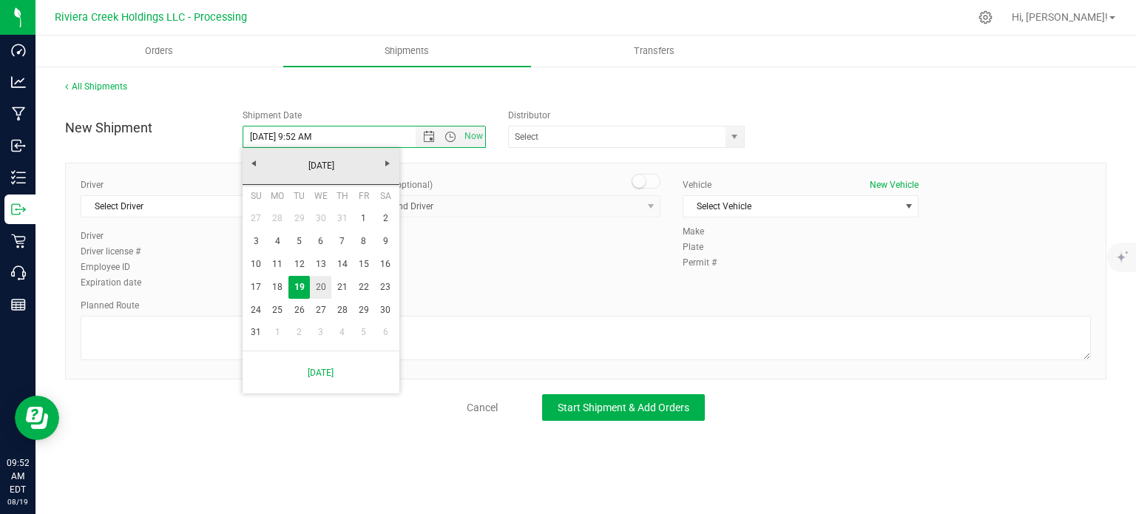
click at [320, 294] on link "20" at bounding box center [320, 287] width 21 height 23
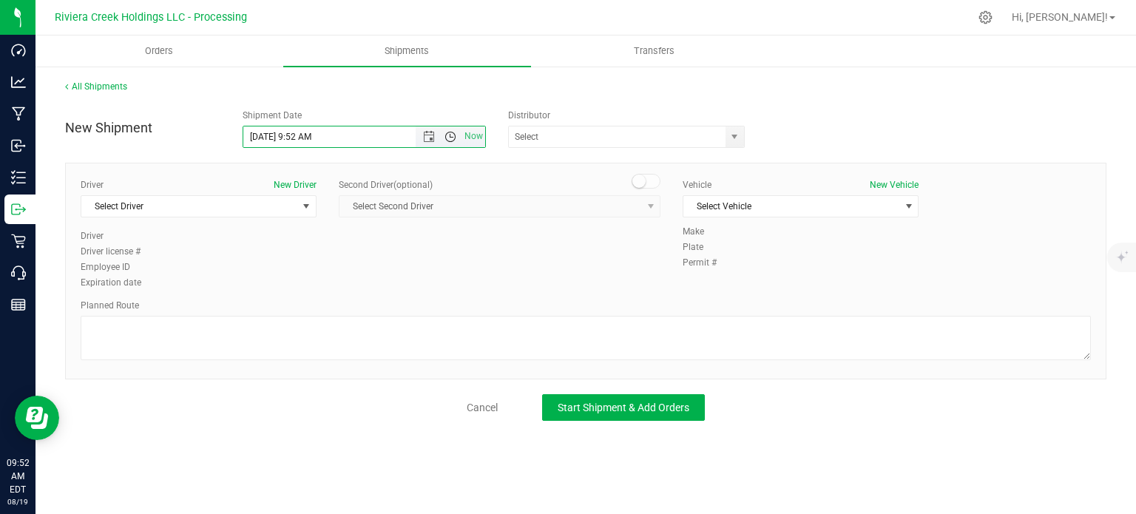
click at [451, 135] on span "Open the time view" at bounding box center [450, 137] width 12 height 12
click at [269, 292] on li "7:30 AM" at bounding box center [363, 297] width 241 height 19
type input "8/20/2025 7:30 AM"
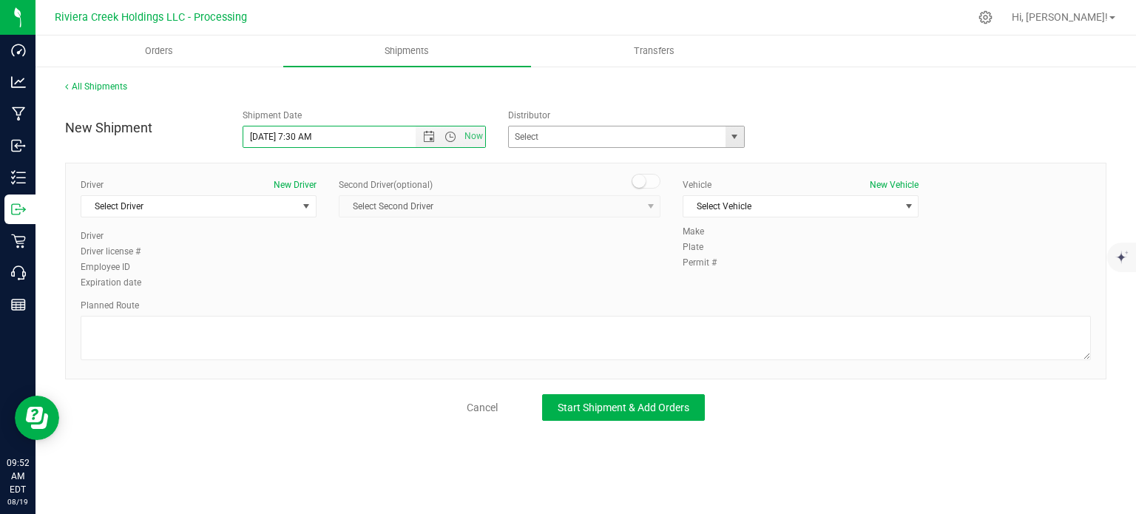
click at [731, 138] on span "select" at bounding box center [734, 137] width 12 height 12
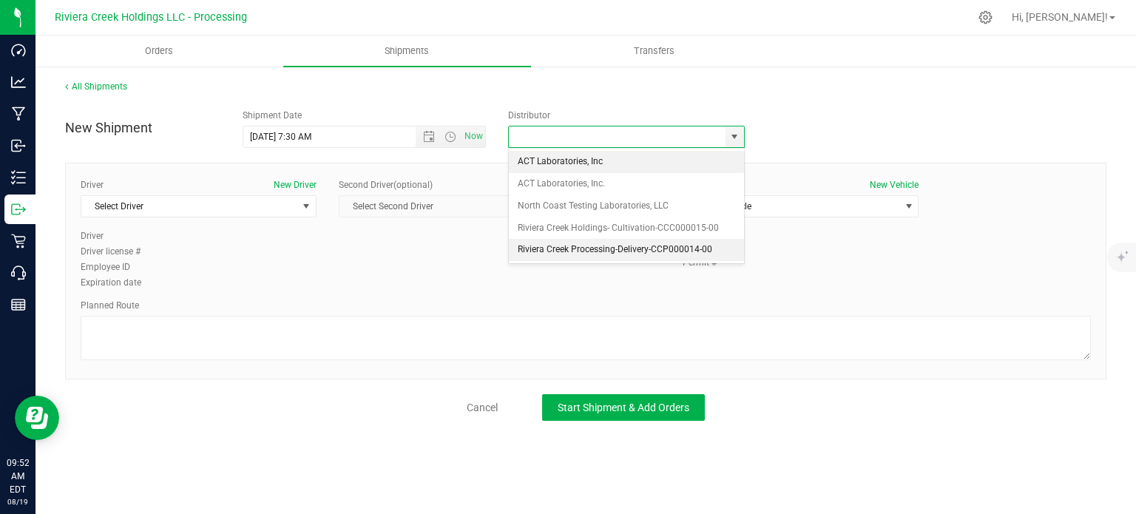
click at [538, 242] on li "Riviera Creek Processing-Delivery-CCP000014-00" at bounding box center [626, 250] width 235 height 22
type input "Riviera Creek Processing-Delivery-CCP000014-00"
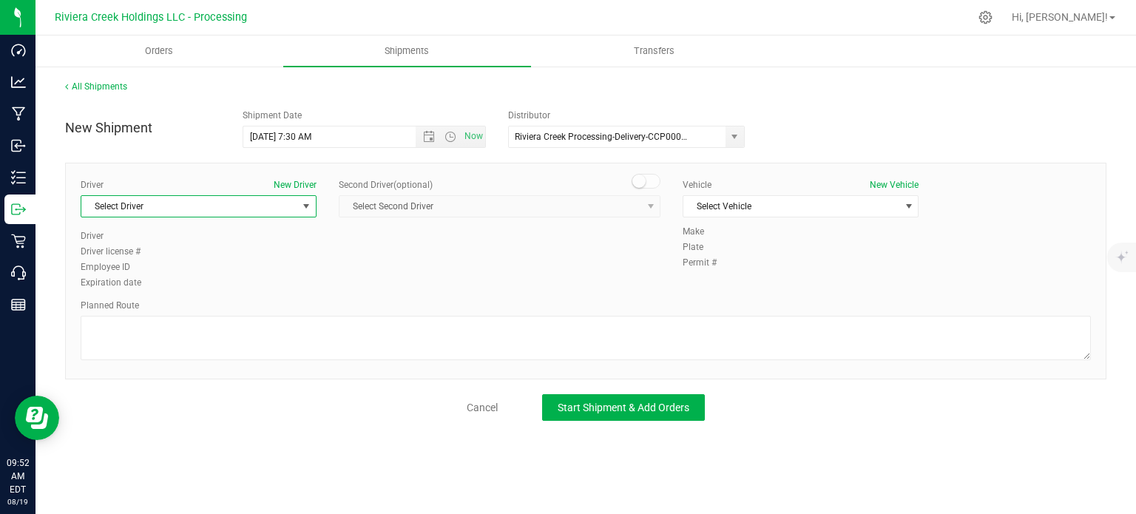
click at [243, 212] on span "Select Driver" at bounding box center [189, 206] width 216 height 21
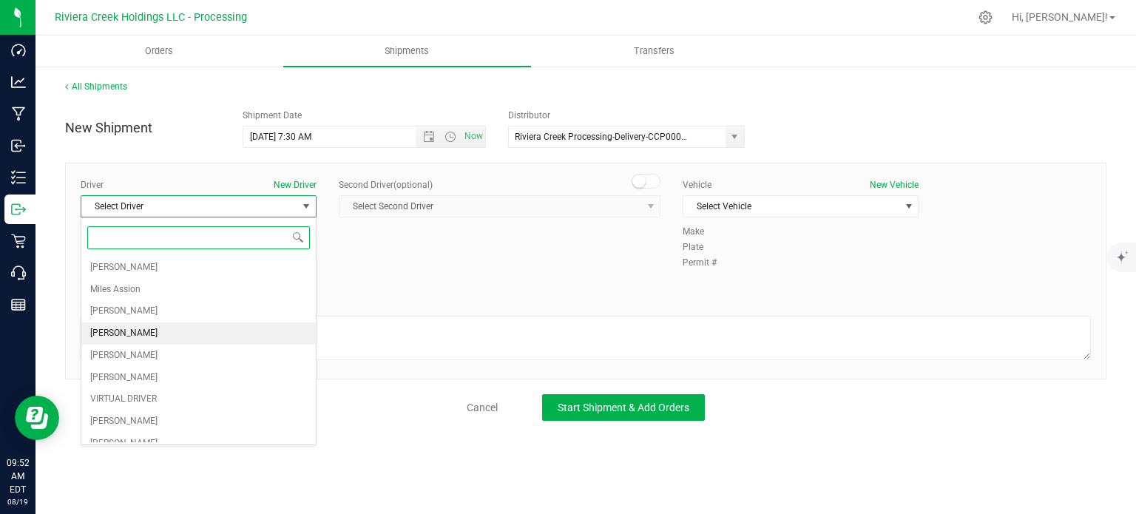
click at [186, 334] on li "Taon Belcher" at bounding box center [198, 333] width 234 height 22
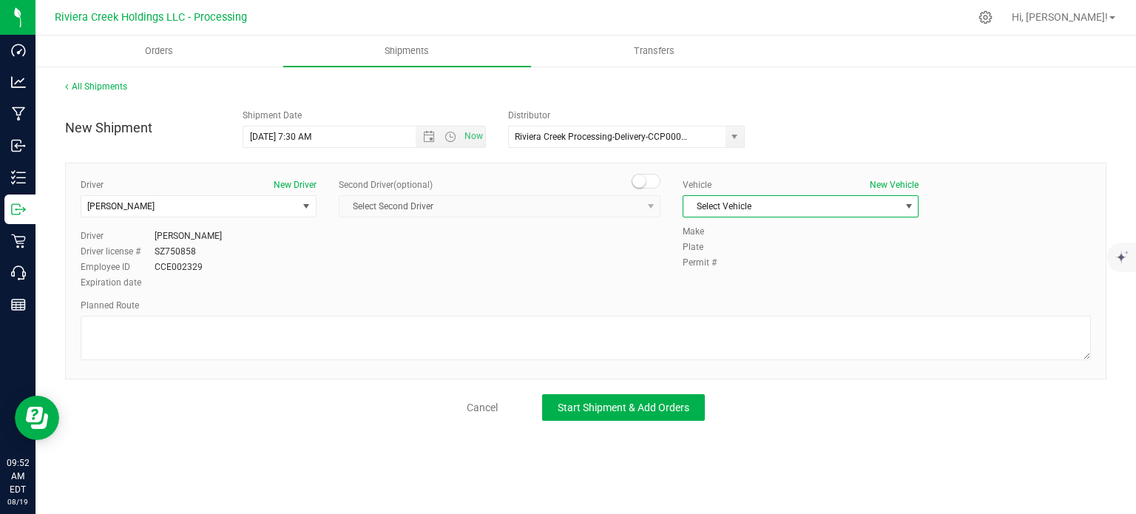
click at [787, 197] on span "Select Vehicle" at bounding box center [791, 206] width 216 height 21
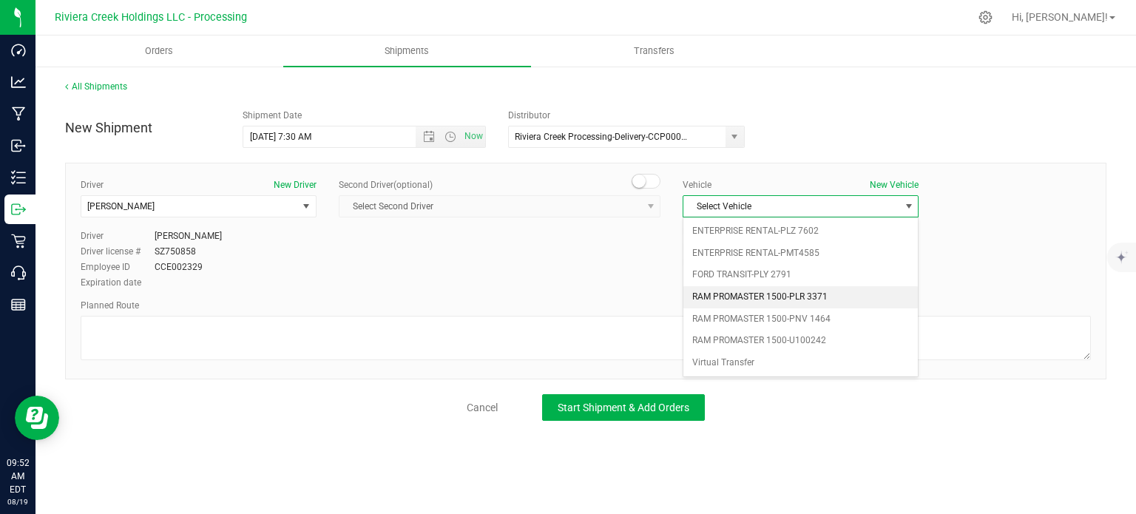
click at [808, 294] on li "RAM PROMASTER 1500-PLR 3371" at bounding box center [800, 297] width 234 height 22
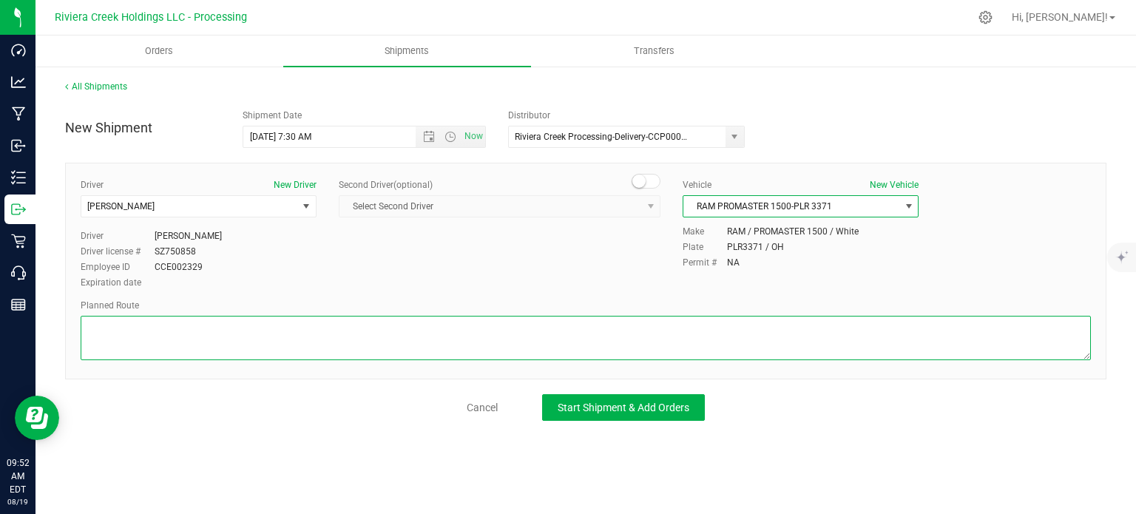
click at [294, 342] on textarea at bounding box center [586, 338] width 1010 height 44
paste textarea "Head northeast toward Aurora Rd 282 ft Turn left onto Aurora Rd 1,043 ft Turn r…"
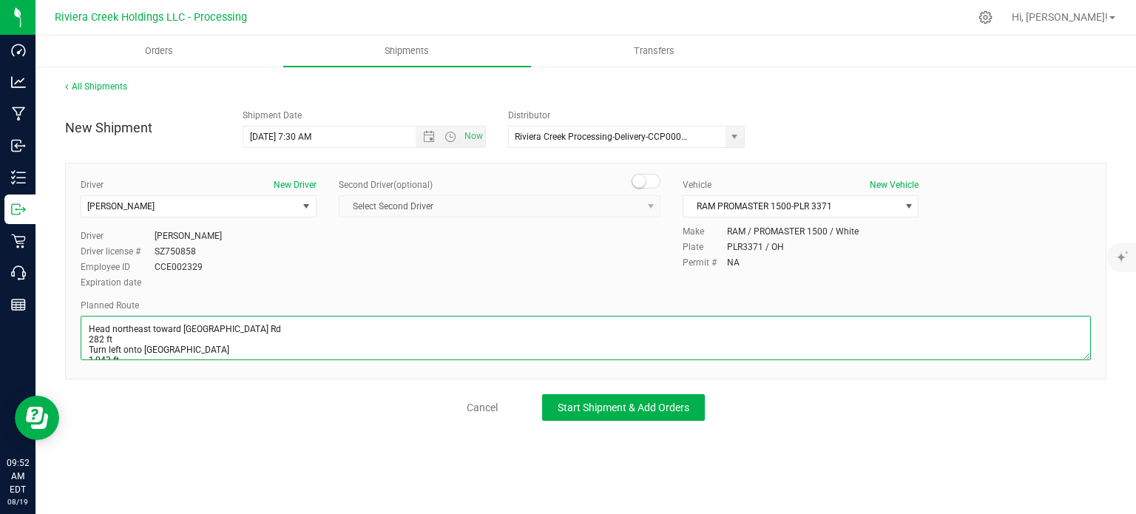
scroll to position [156, 0]
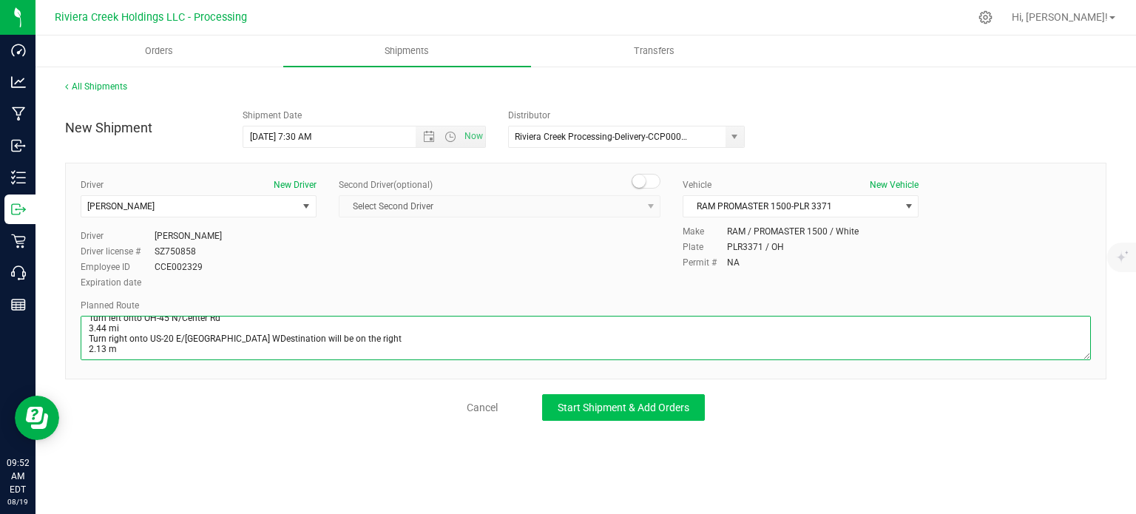
type textarea "Head northeast toward Aurora Rd 282 ft Turn left onto Aurora Rd 1,043 ft Turn r…"
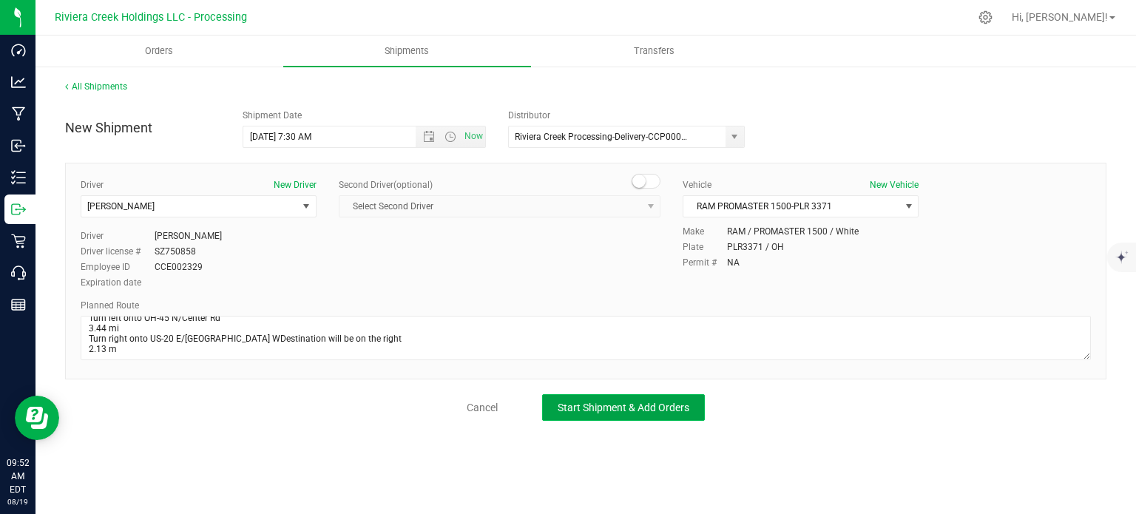
click at [581, 413] on button "Start Shipment & Add Orders" at bounding box center [623, 407] width 163 height 27
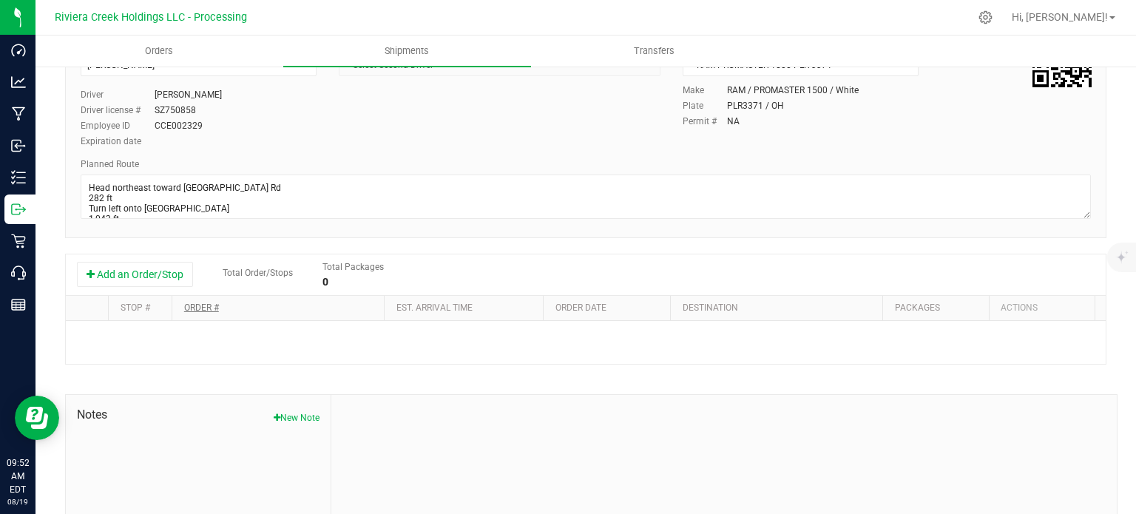
scroll to position [148, 0]
click at [166, 274] on button "Add an Order/Stop" at bounding box center [135, 272] width 116 height 25
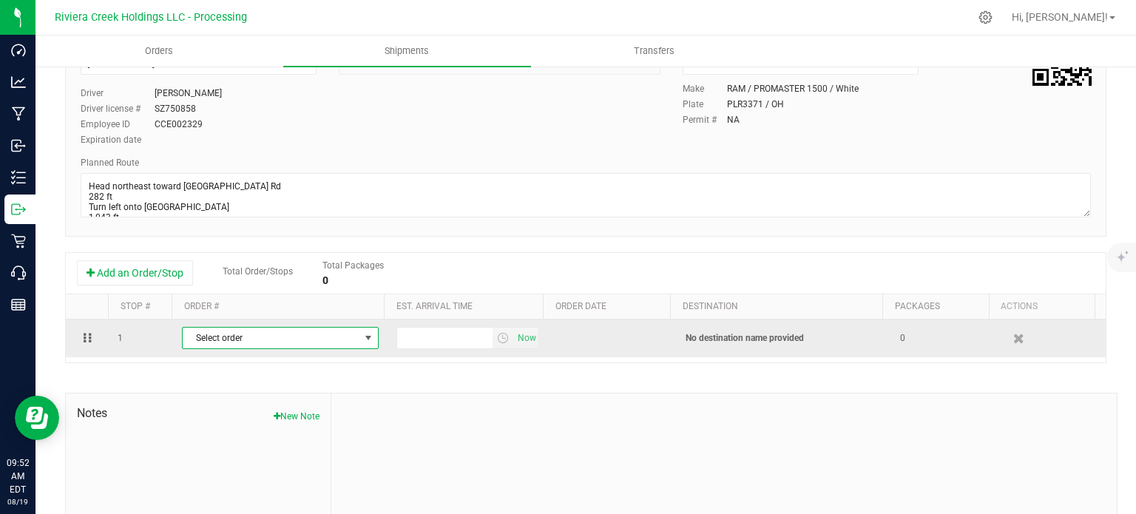
click at [266, 334] on span "Select order" at bounding box center [271, 338] width 177 height 21
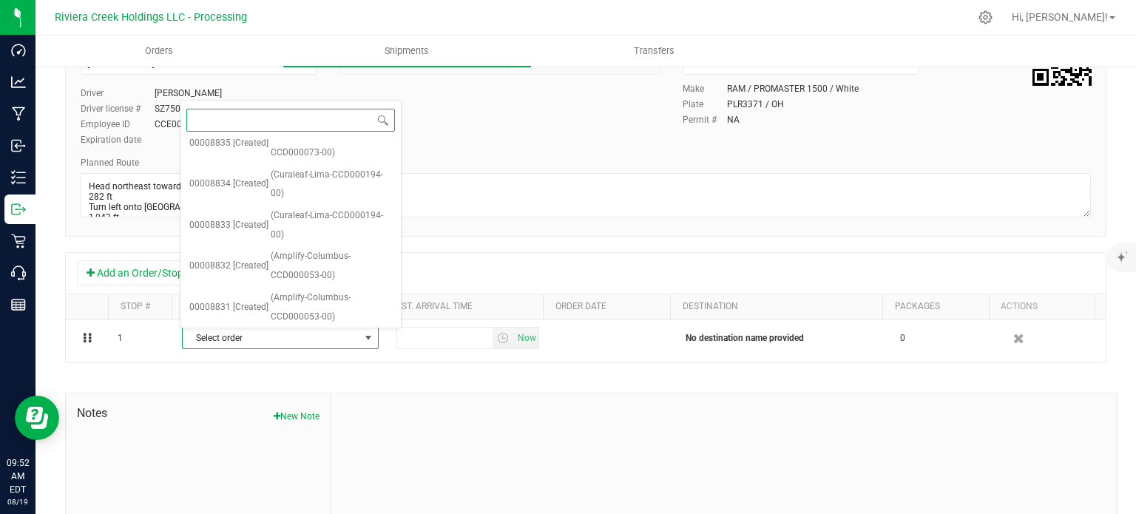
scroll to position [0, 0]
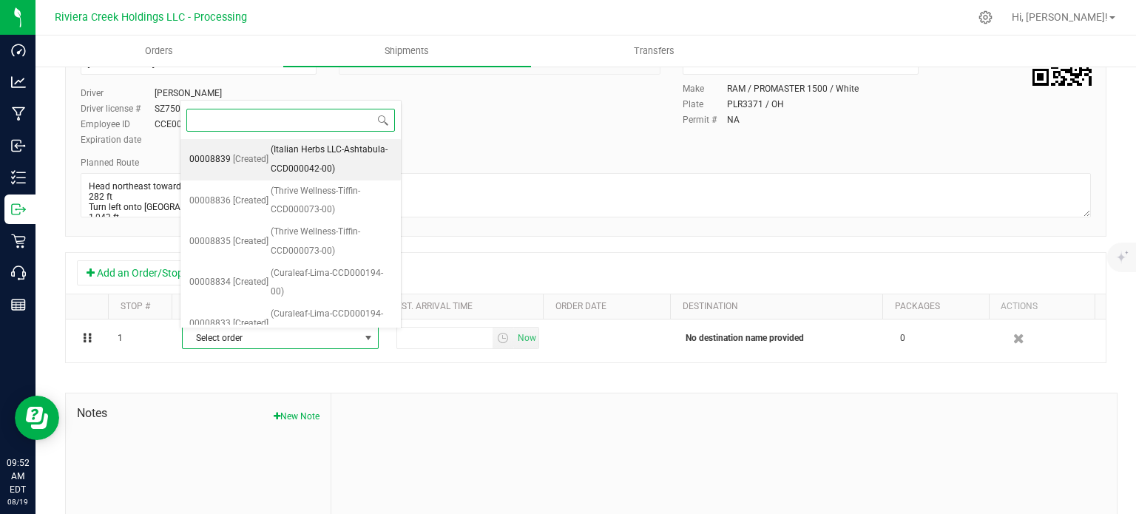
click at [301, 168] on span "(Italian Herbs LLC-Ashtabula-CCD000042-00)" at bounding box center [331, 160] width 121 height 38
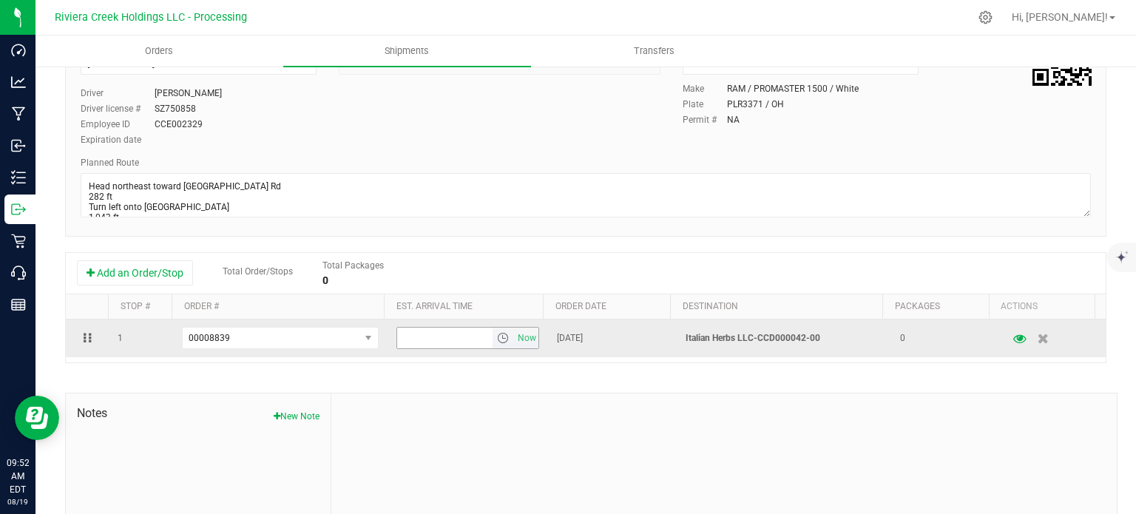
click at [497, 339] on span "select" at bounding box center [503, 338] width 12 height 12
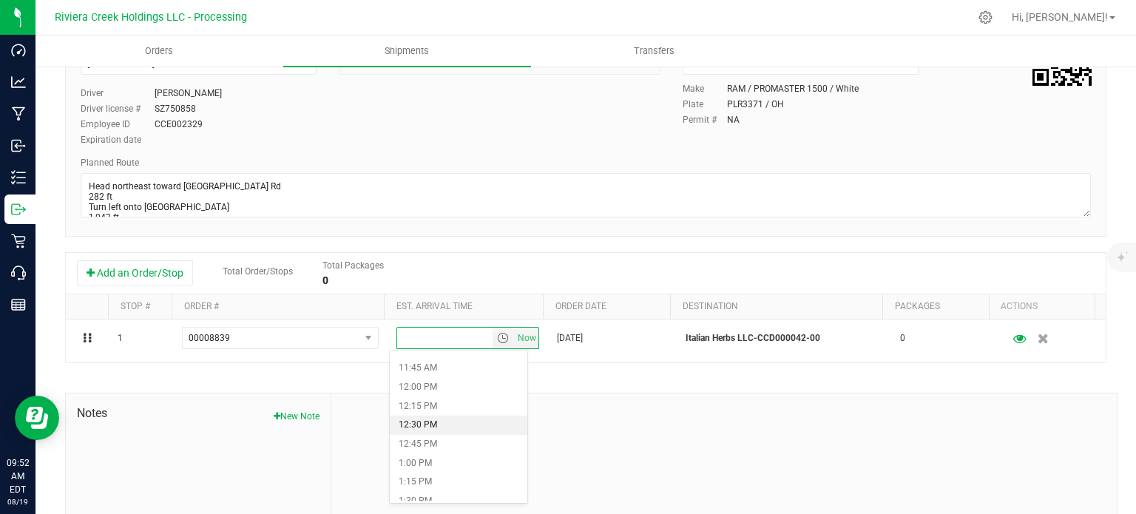
scroll to position [961, 0]
click at [441, 463] on li "2:00 PM" at bounding box center [458, 465] width 137 height 19
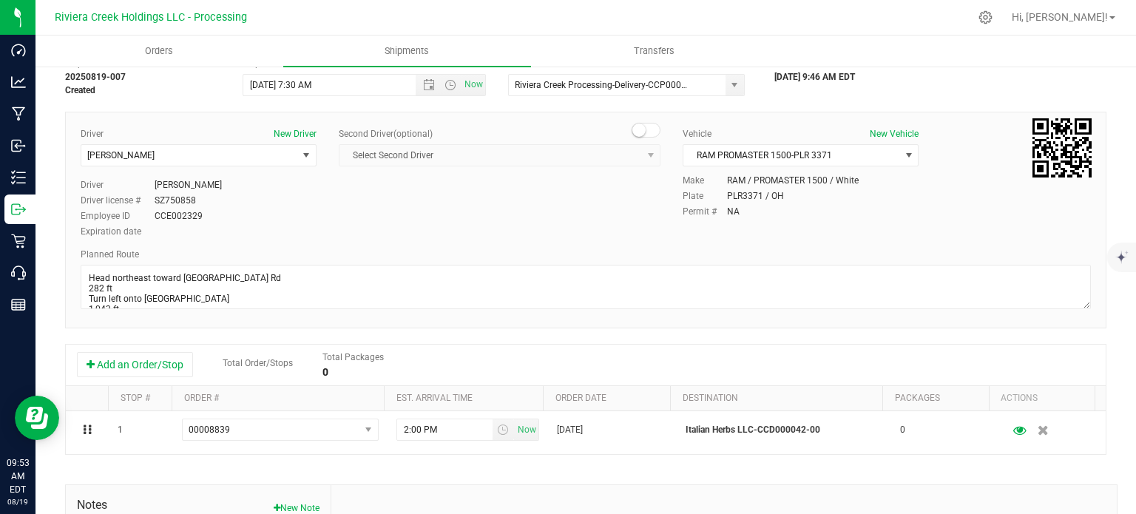
scroll to position [0, 0]
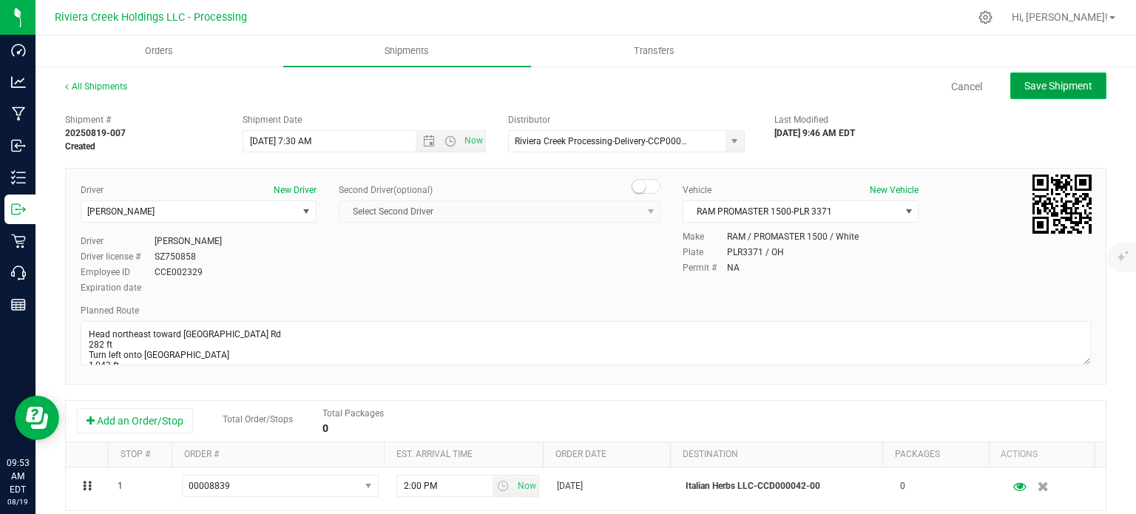
click at [1017, 92] on button "Save Shipment" at bounding box center [1058, 85] width 96 height 27
type input "8/20/2025 11:30 AM"
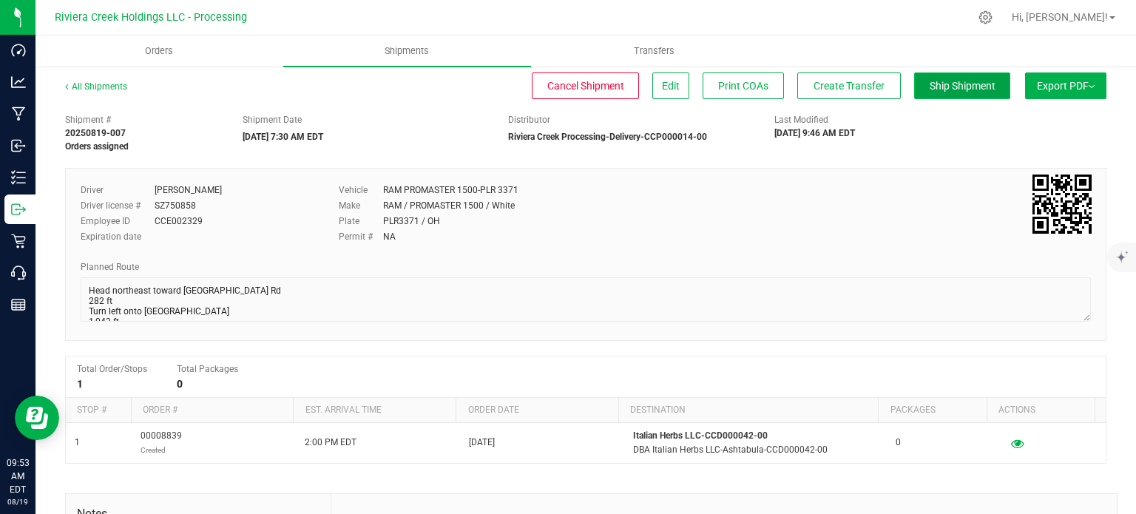
click at [930, 86] on span "Ship Shipment" at bounding box center [963, 86] width 66 height 12
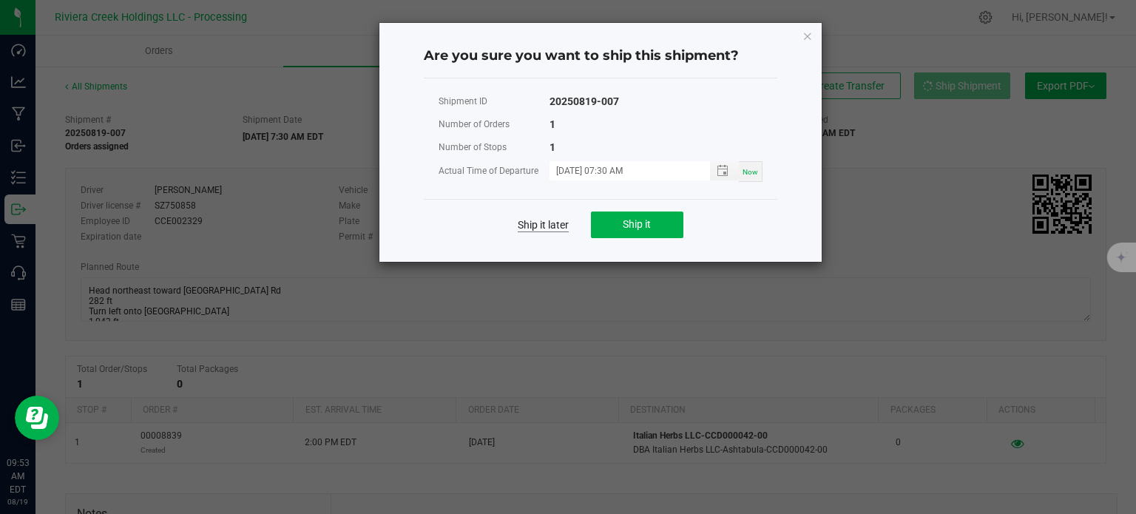
click at [544, 226] on link "Ship it later" at bounding box center [543, 224] width 51 height 15
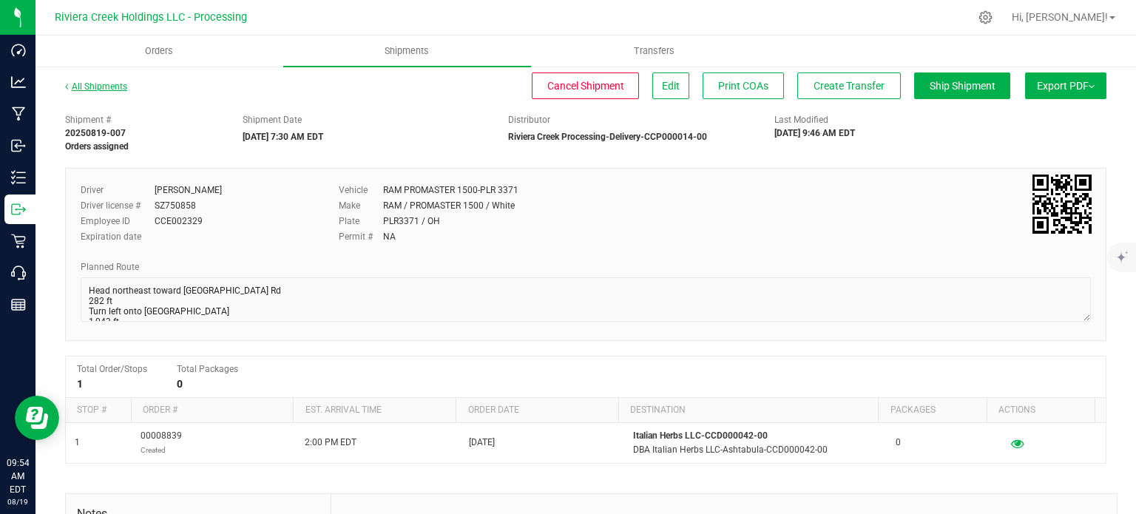
click at [107, 87] on link "All Shipments" at bounding box center [96, 86] width 62 height 10
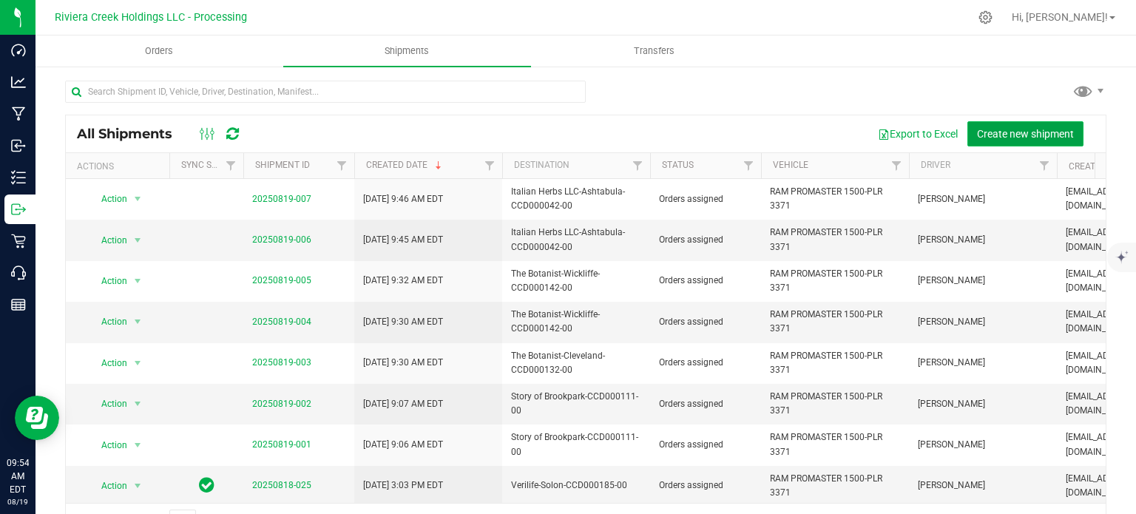
click at [1030, 135] on span "Create new shipment" at bounding box center [1025, 134] width 97 height 12
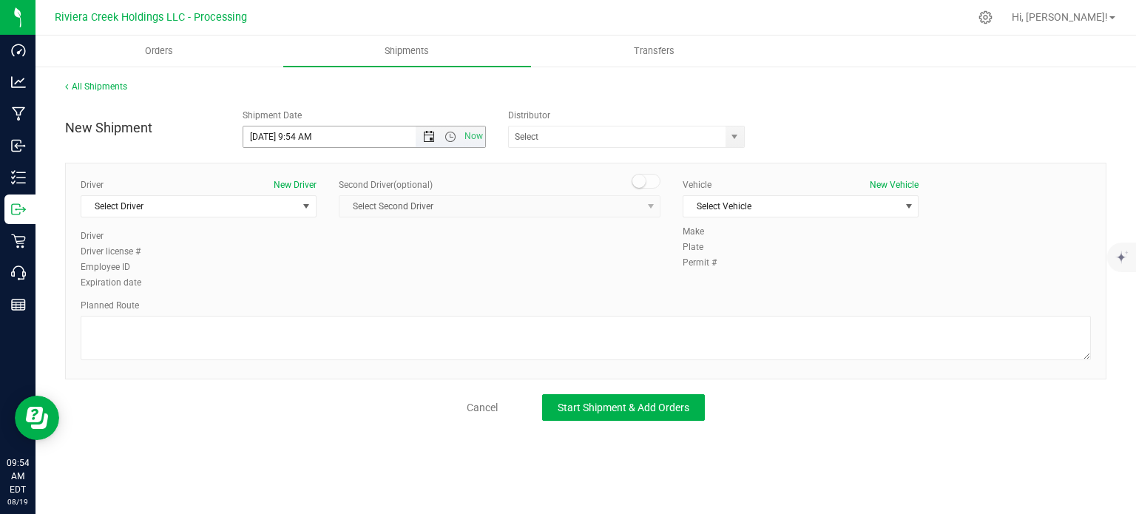
click at [425, 133] on span "Open the date view" at bounding box center [429, 137] width 12 height 12
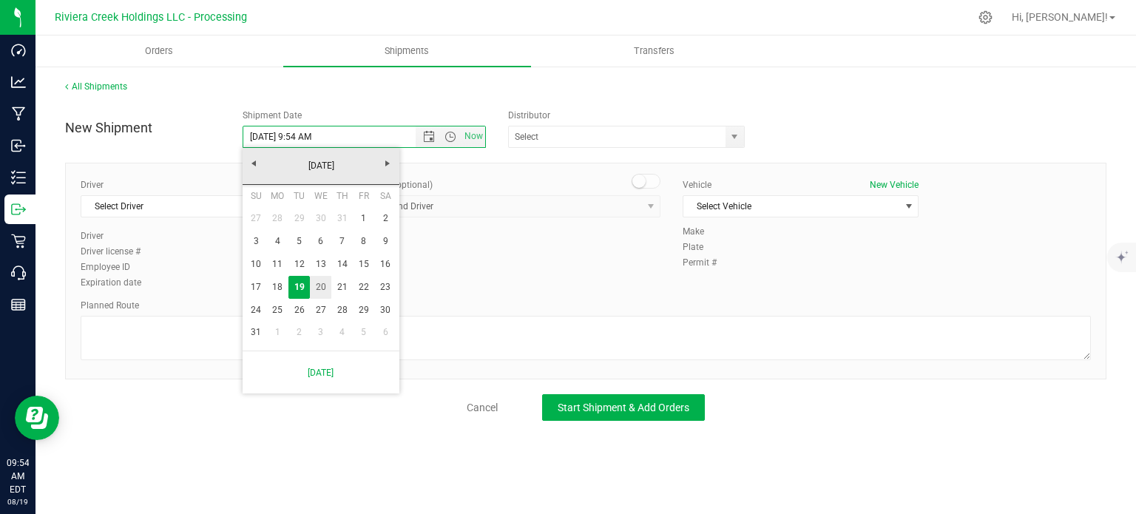
click at [319, 289] on link "20" at bounding box center [320, 287] width 21 height 23
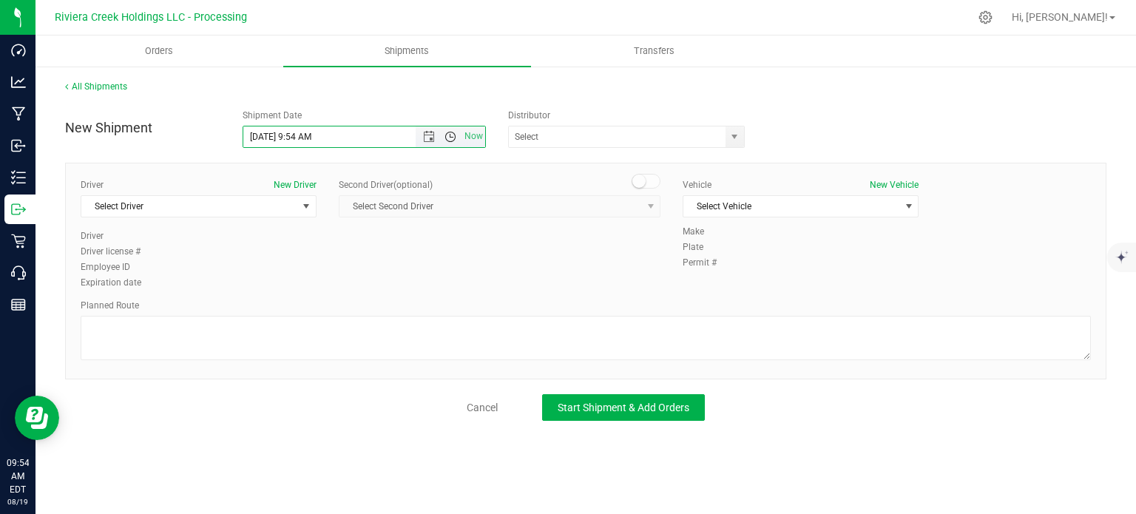
click at [451, 136] on span "Open the time view" at bounding box center [450, 137] width 12 height 12
click at [308, 240] on li "7:30 PM" at bounding box center [363, 236] width 241 height 19
type input "8/20/2025 7:30 PM"
click at [734, 135] on span "select" at bounding box center [734, 137] width 12 height 12
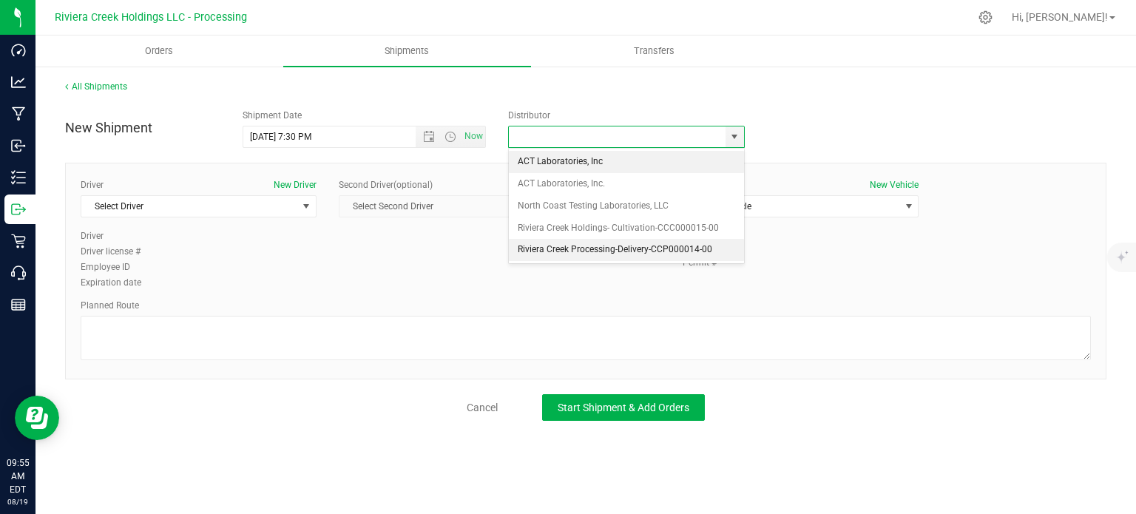
click at [577, 255] on li "Riviera Creek Processing-Delivery-CCP000014-00" at bounding box center [626, 250] width 235 height 22
type input "Riviera Creek Processing-Delivery-CCP000014-00"
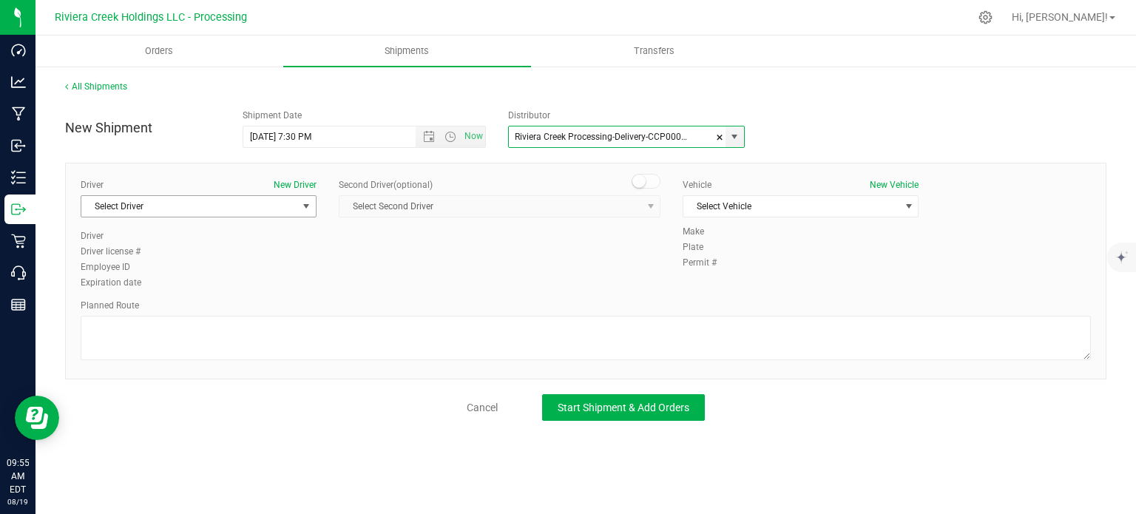
click at [146, 206] on span "Select Driver" at bounding box center [189, 206] width 216 height 21
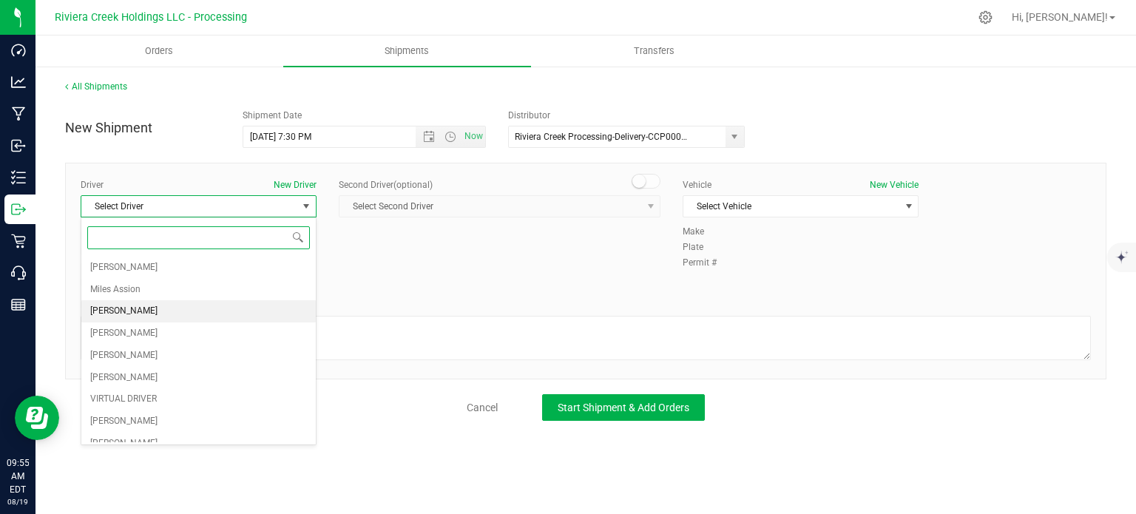
click at [124, 312] on span "James Bednar Jr." at bounding box center [123, 311] width 67 height 19
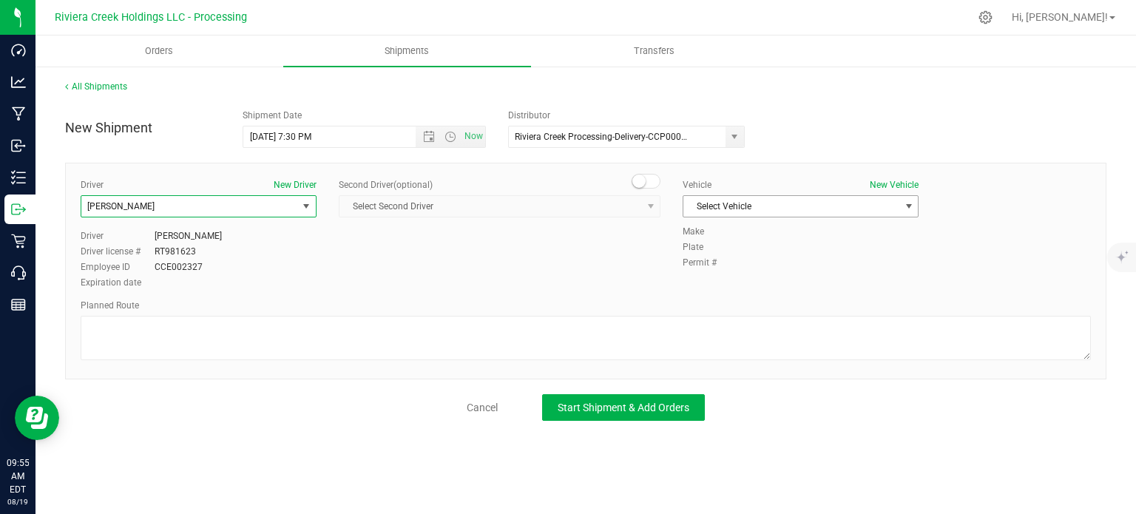
click at [755, 204] on span "Select Vehicle" at bounding box center [791, 206] width 216 height 21
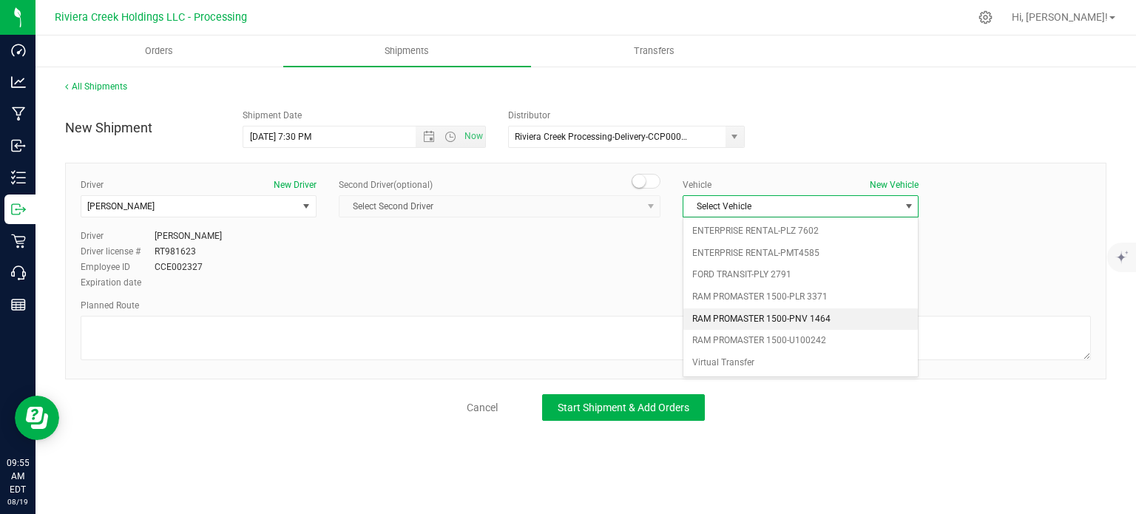
click at [763, 311] on li "RAM PROMASTER 1500-PNV 1464" at bounding box center [800, 319] width 234 height 22
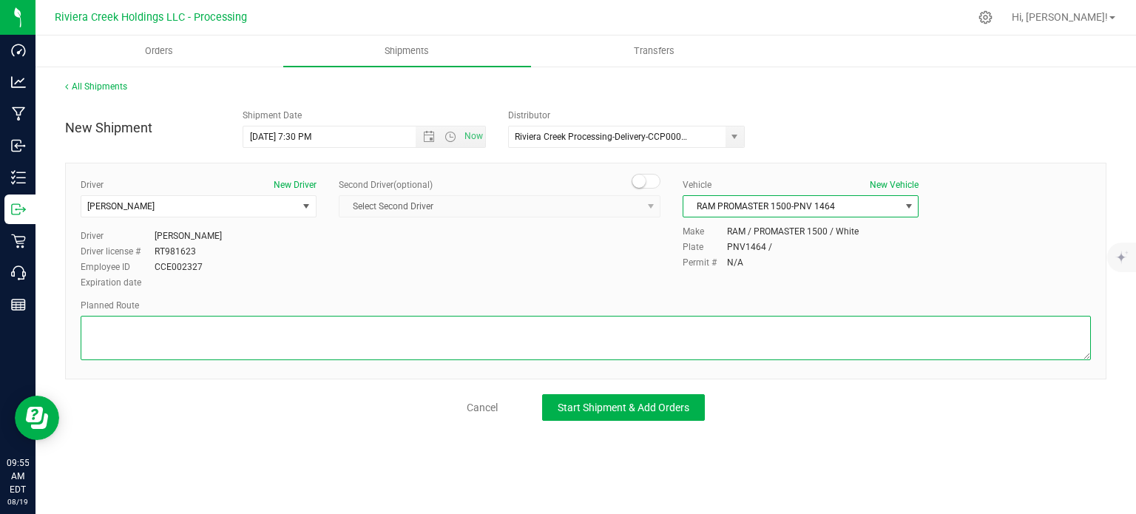
click at [322, 320] on textarea at bounding box center [586, 338] width 1010 height 44
paste textarea "Head east on W Willow St toward S High St 98 ft Turn left at the 1st cross stre…"
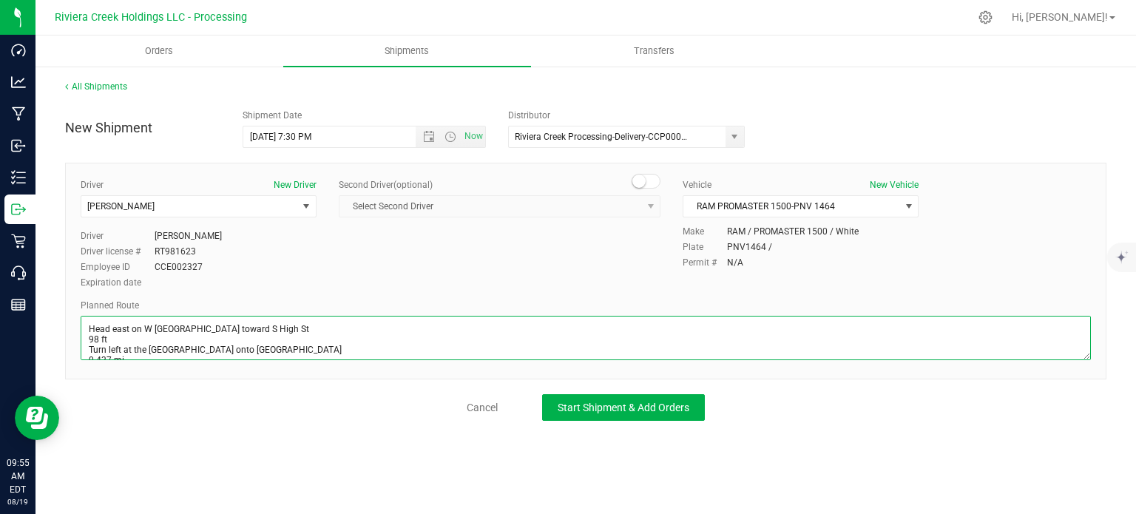
scroll to position [305, 0]
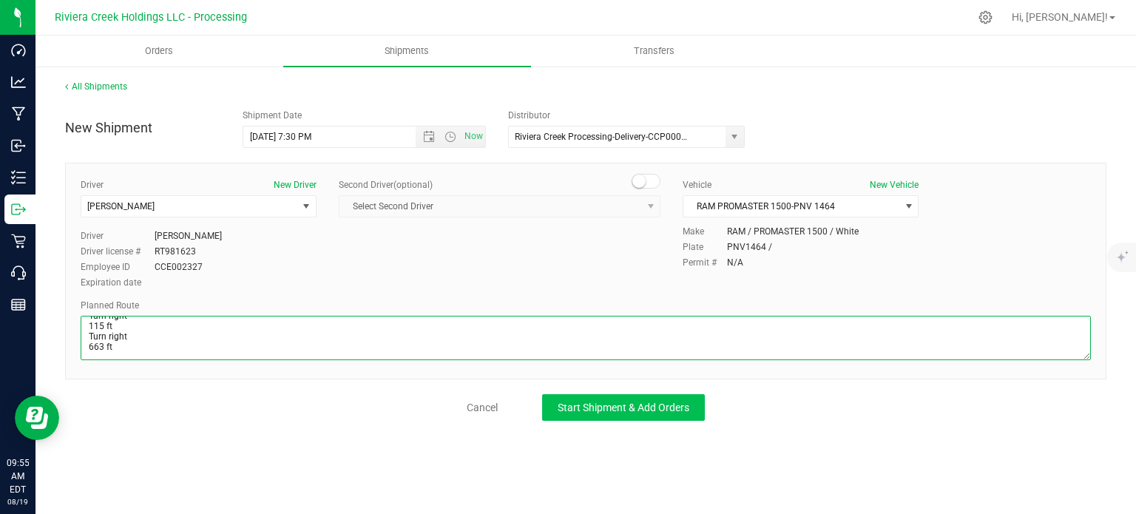
type textarea "Head east on W Willow St toward S High St 98 ft Turn left at the 1st cross stre…"
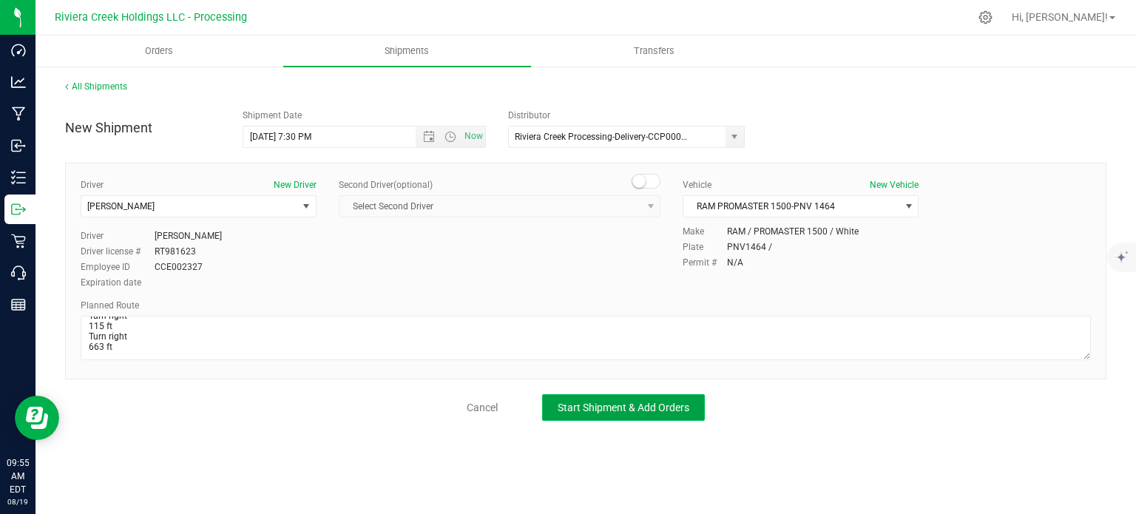
click at [621, 417] on button "Start Shipment & Add Orders" at bounding box center [623, 407] width 163 height 27
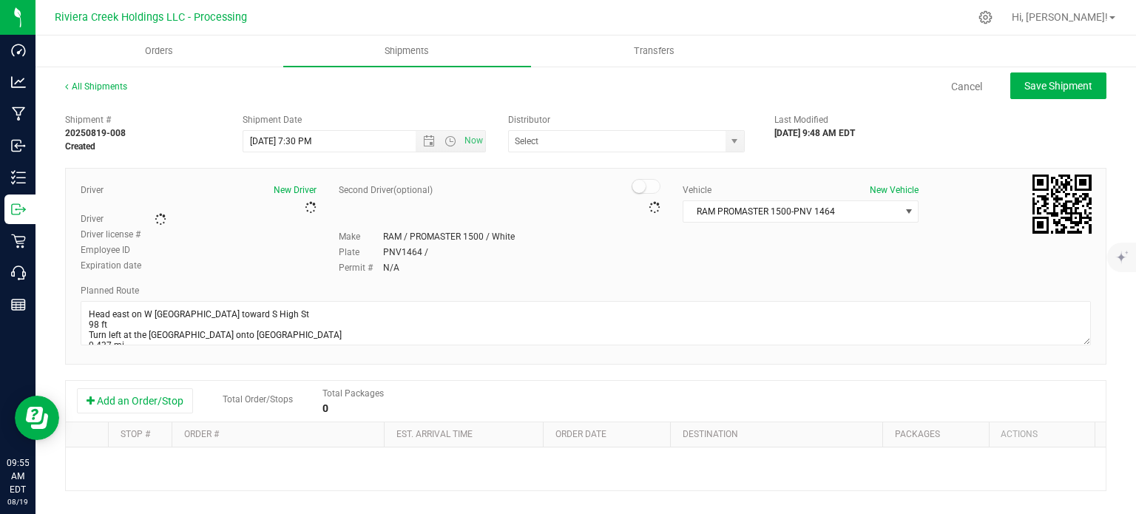
type input "Riviera Creek Processing-Delivery-CCP000014-00"
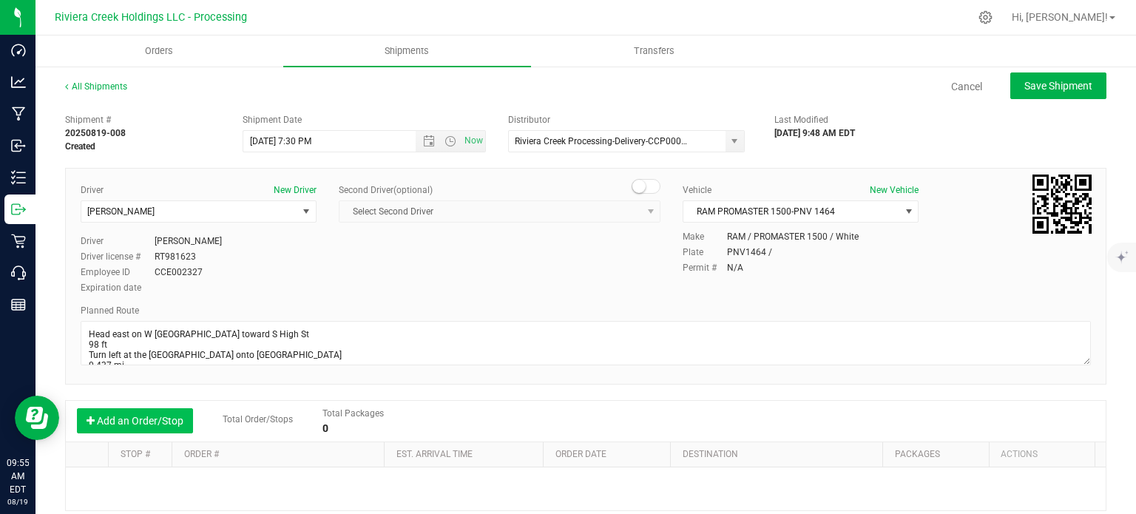
click at [152, 427] on button "Add an Order/Stop" at bounding box center [135, 420] width 116 height 25
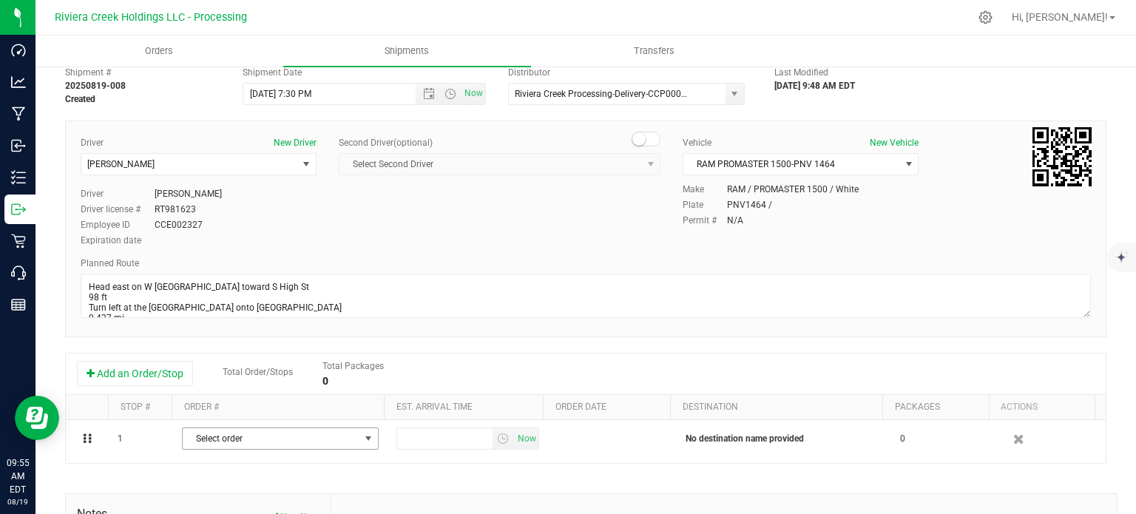
scroll to position [74, 0]
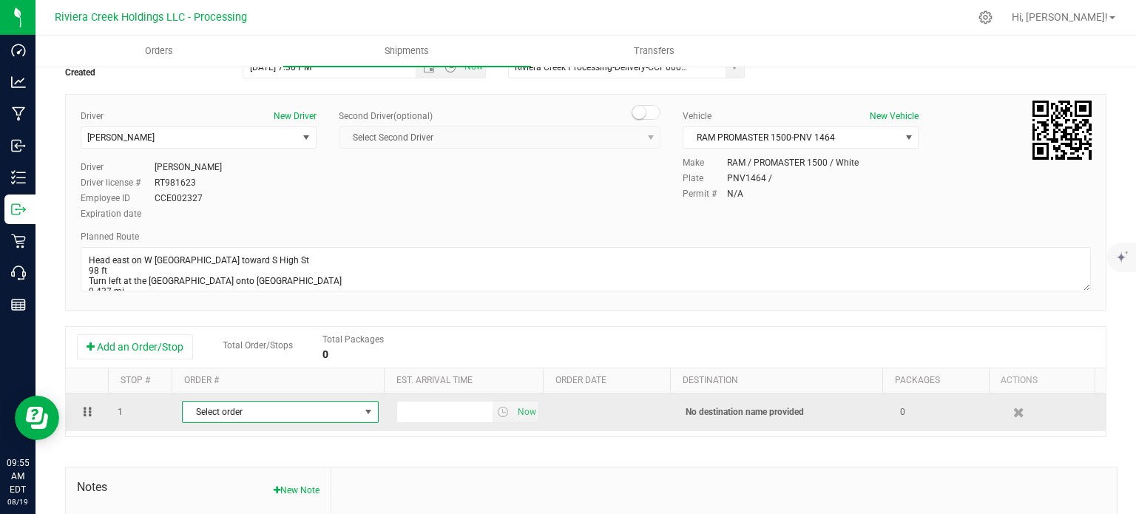
click at [317, 410] on span "Select order" at bounding box center [271, 412] width 177 height 21
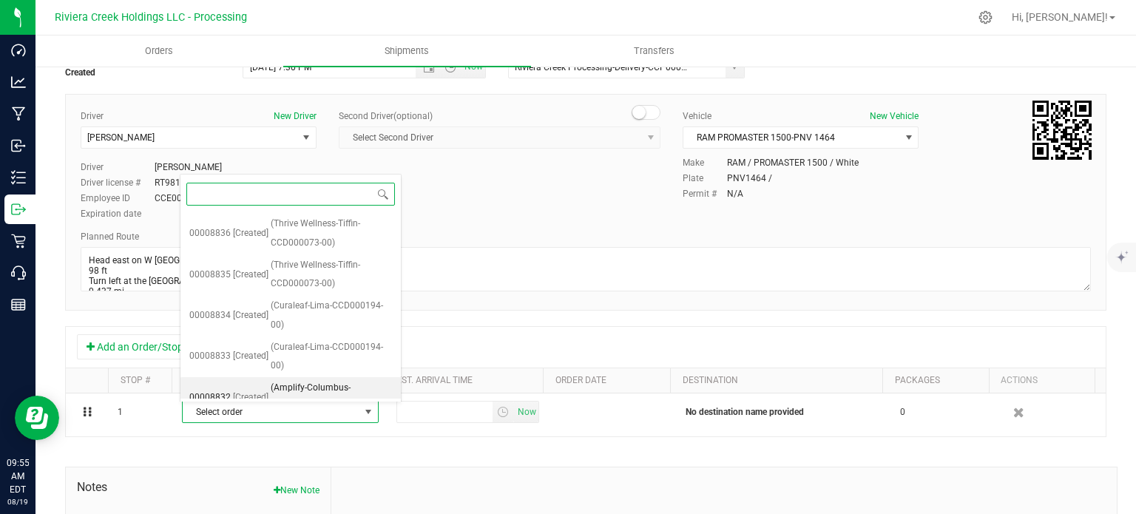
scroll to position [58, 0]
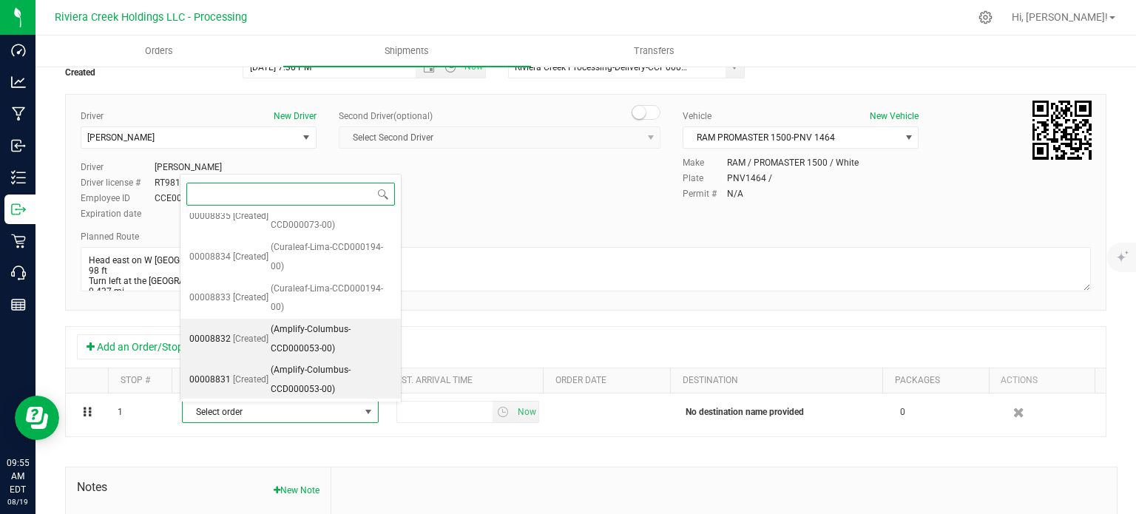
click at [315, 381] on span "(Amplify-Columbus-CCD000053-00)" at bounding box center [331, 380] width 121 height 38
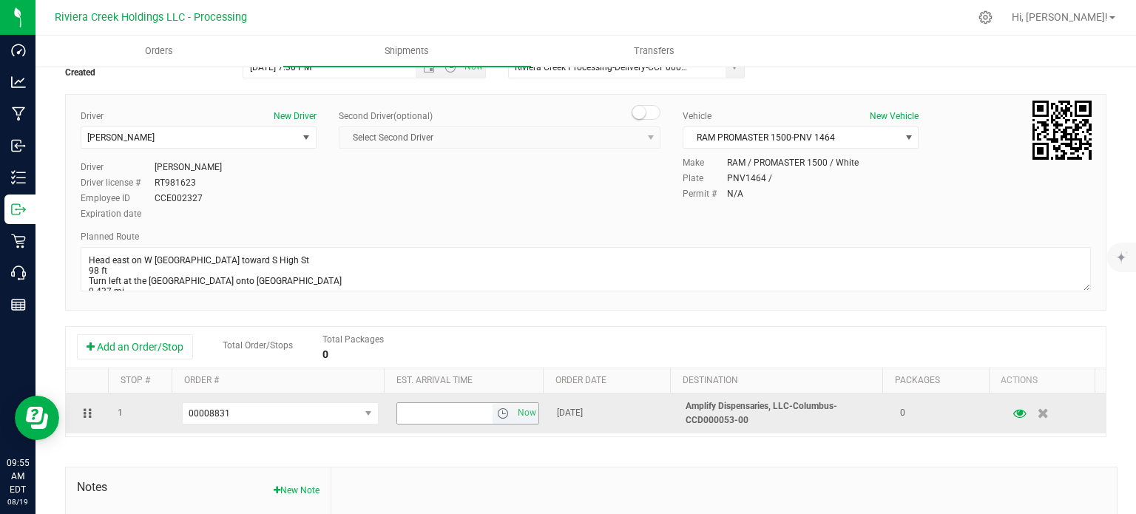
click at [497, 416] on span "select" at bounding box center [503, 413] width 12 height 12
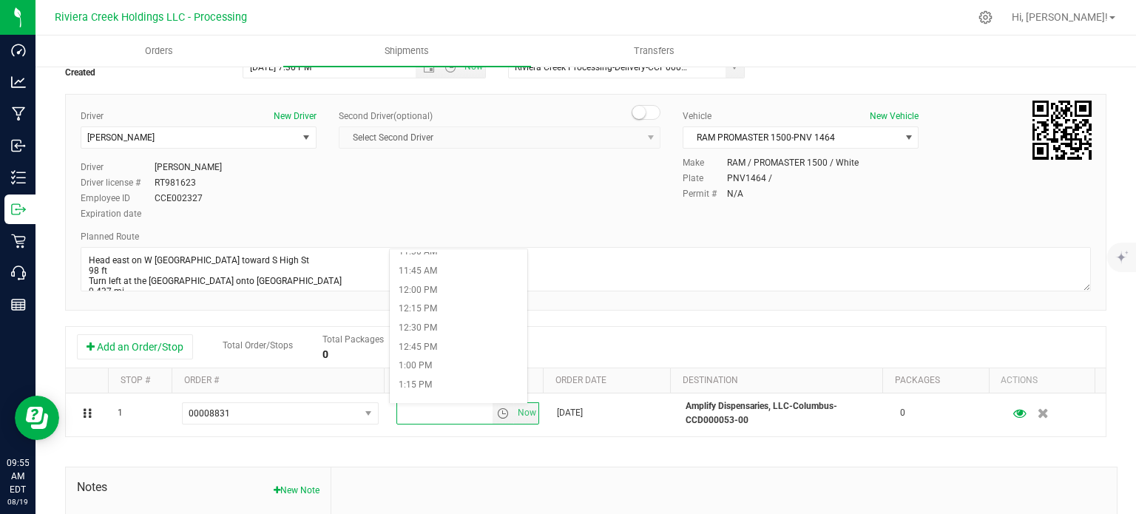
scroll to position [887, 0]
click at [432, 356] on li "1:00 PM" at bounding box center [458, 362] width 137 height 19
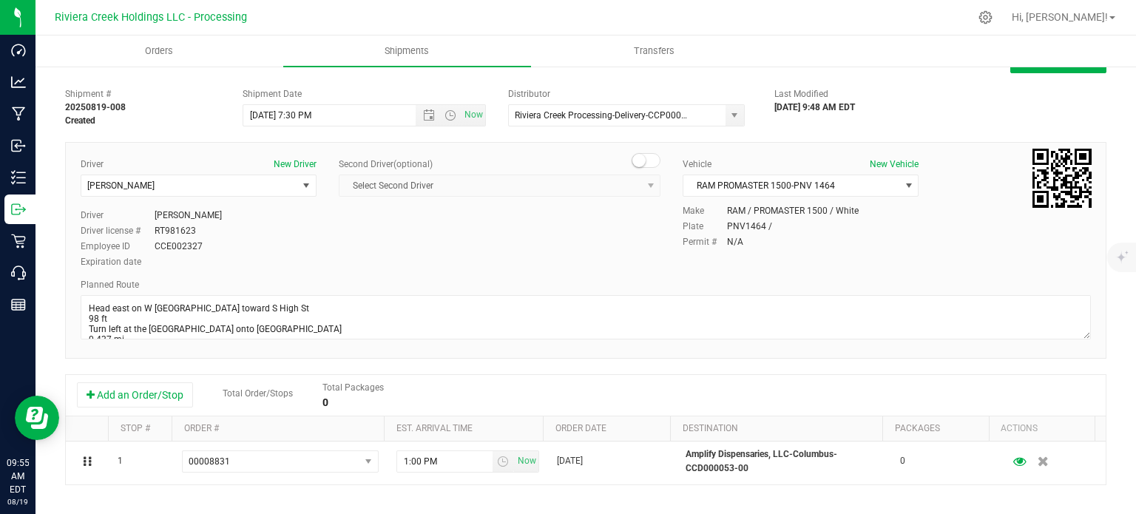
scroll to position [0, 0]
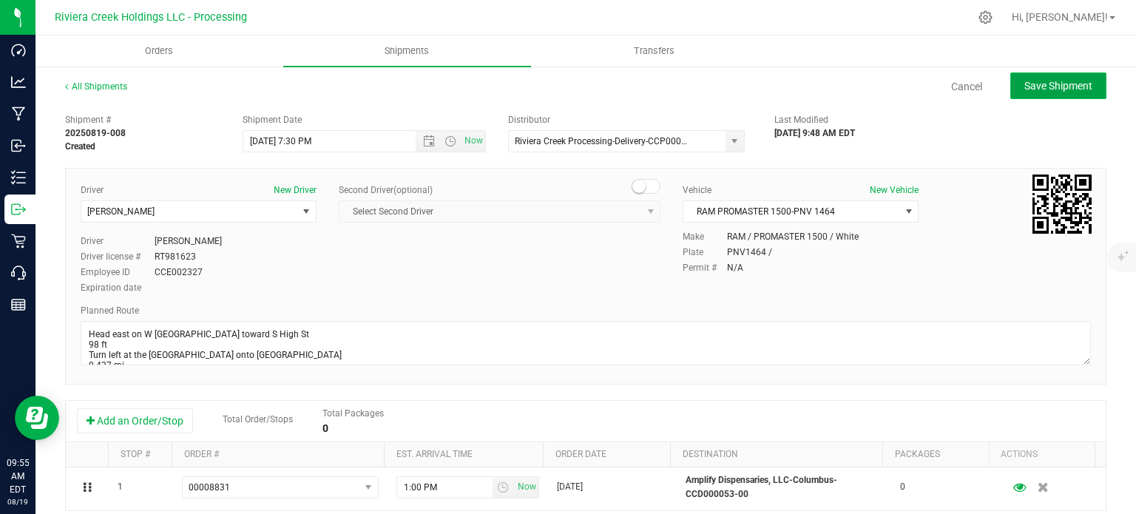
click at [1033, 92] on button "Save Shipment" at bounding box center [1058, 85] width 96 height 27
type input "8/20/2025 11:30 PM"
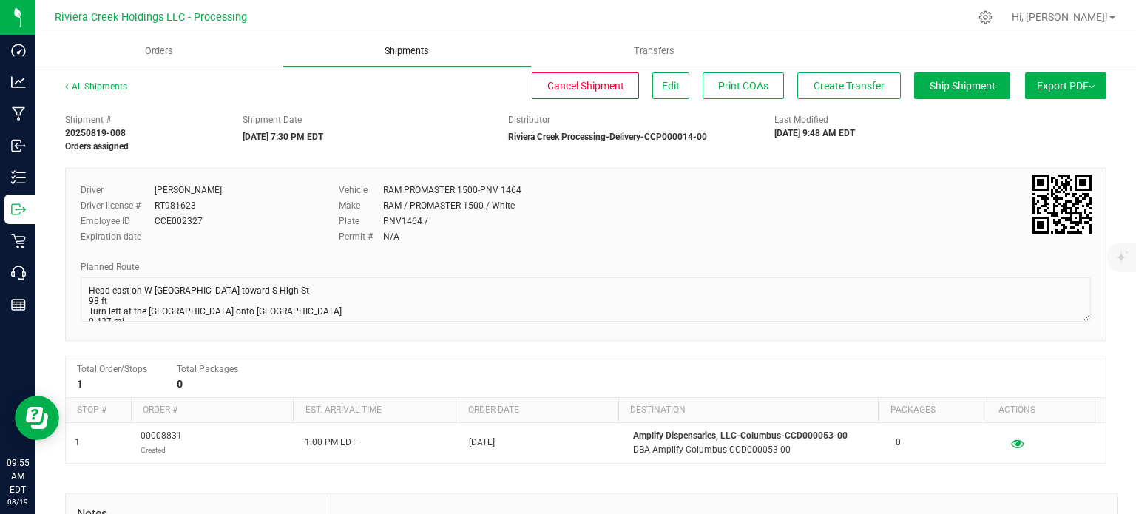
click at [407, 51] on span "Shipments" at bounding box center [407, 50] width 84 height 13
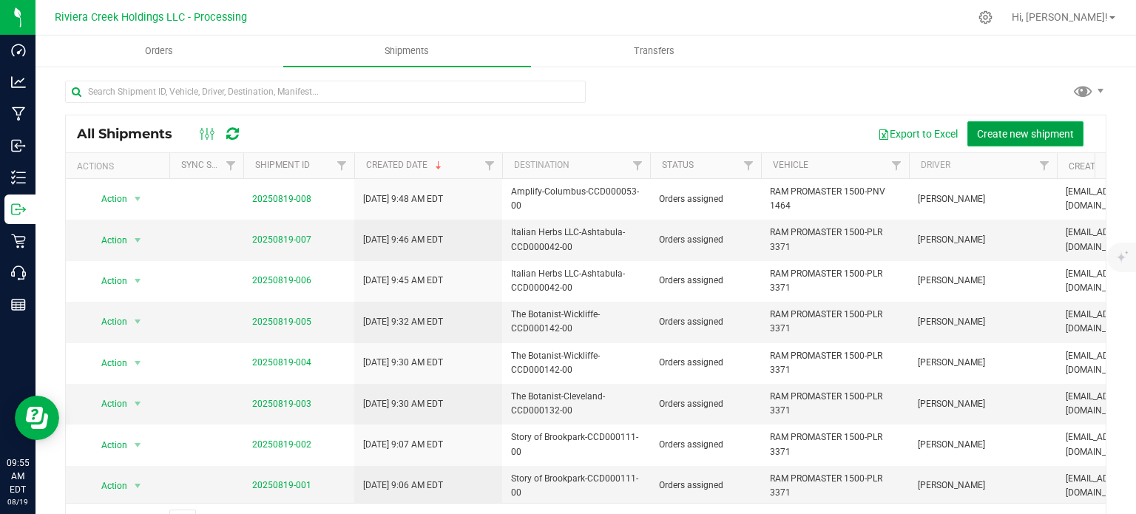
click at [1014, 132] on span "Create new shipment" at bounding box center [1025, 134] width 97 height 12
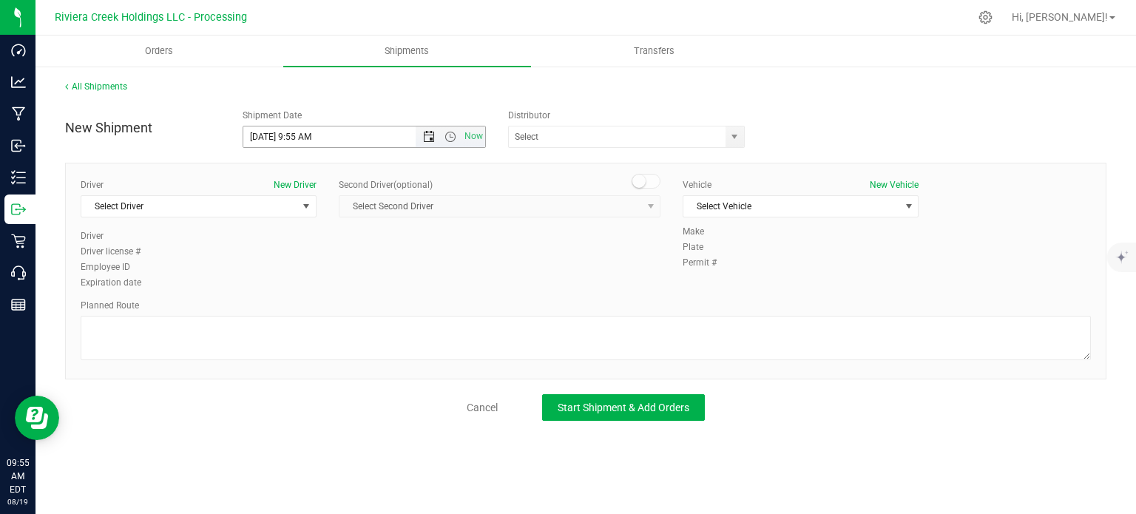
click at [429, 137] on span "Open the date view" at bounding box center [429, 137] width 12 height 12
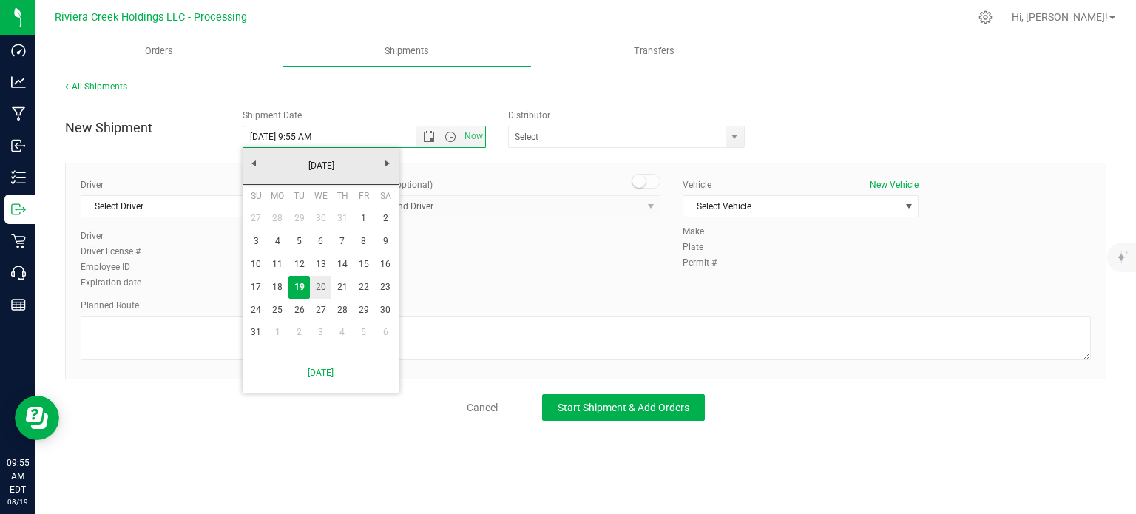
click at [319, 290] on link "20" at bounding box center [320, 287] width 21 height 23
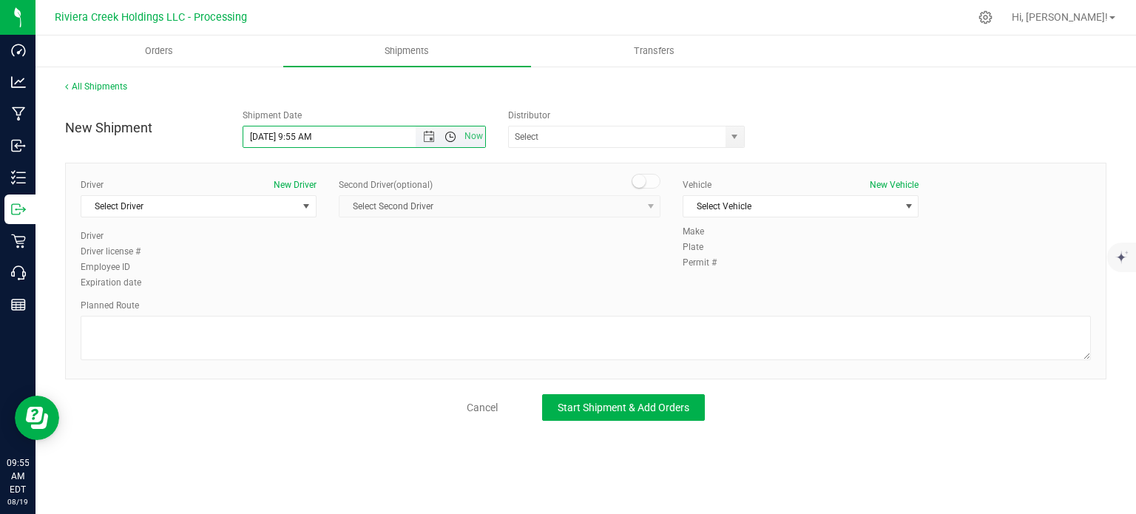
click at [447, 136] on span "Open the time view" at bounding box center [450, 137] width 12 height 12
click at [277, 227] on li "7:30 AM" at bounding box center [363, 223] width 241 height 19
type input "8/20/2025 7:30 AM"
click at [731, 135] on span "select" at bounding box center [734, 137] width 12 height 12
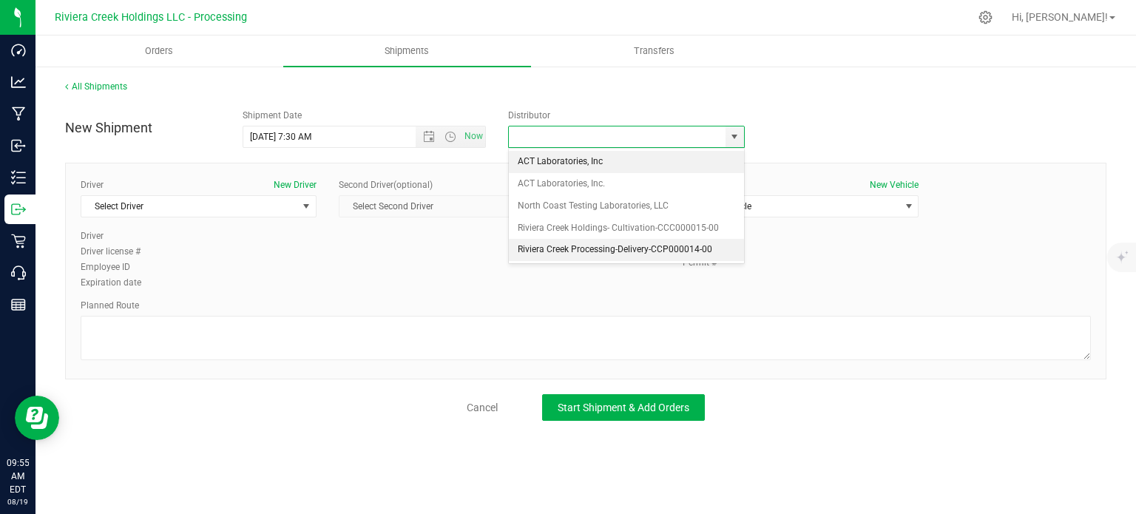
click at [568, 246] on li "Riviera Creek Processing-Delivery-CCP000014-00" at bounding box center [626, 250] width 235 height 22
type input "Riviera Creek Processing-Delivery-CCP000014-00"
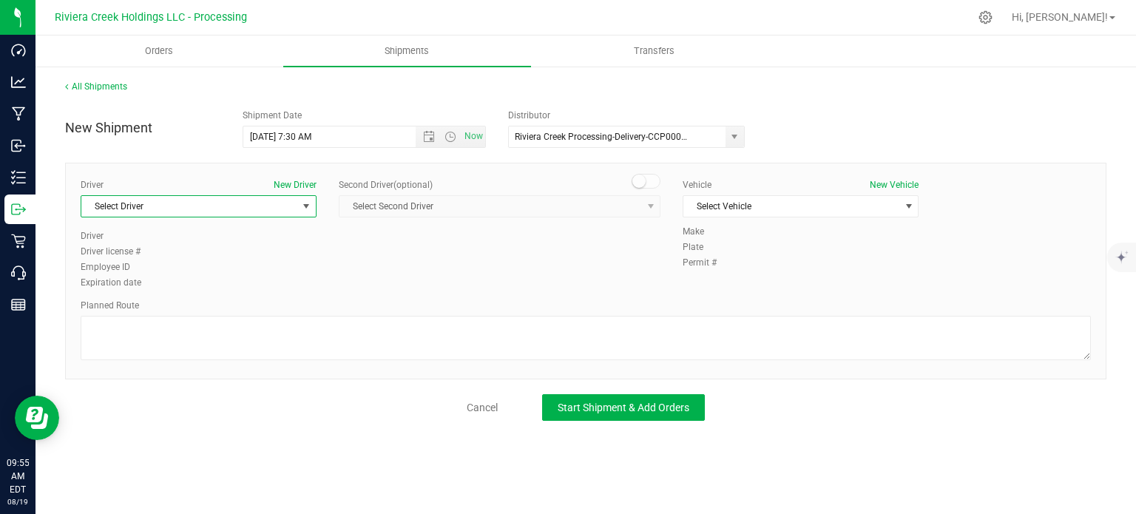
click at [121, 210] on span "Select Driver" at bounding box center [189, 206] width 216 height 21
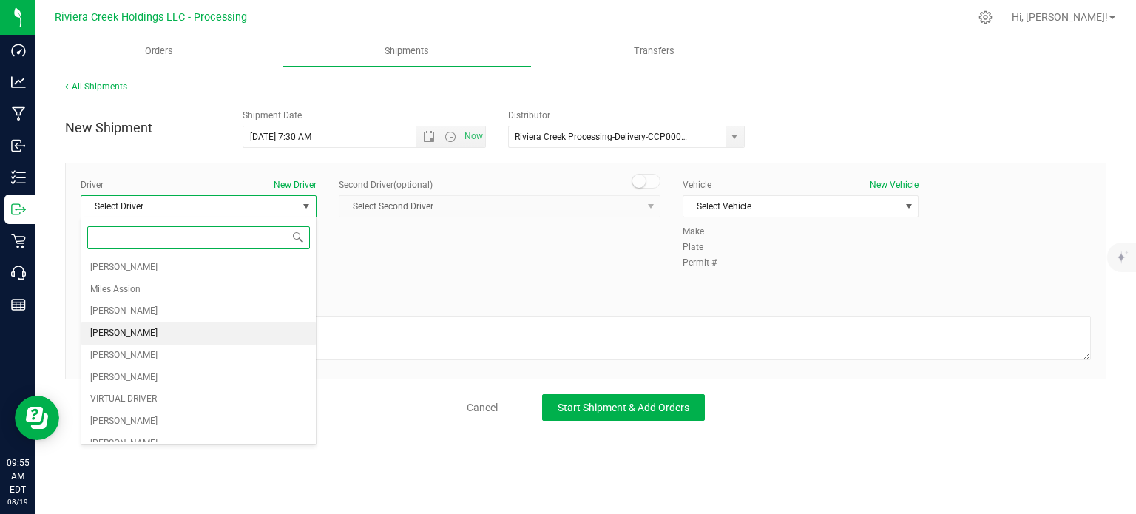
click at [128, 329] on span "Taon Belcher" at bounding box center [123, 333] width 67 height 19
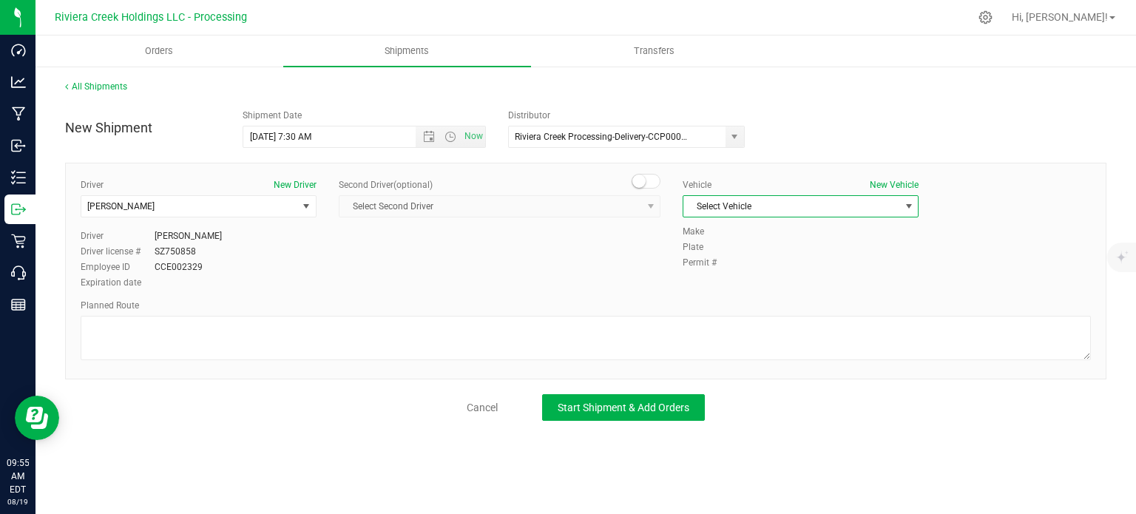
click at [793, 209] on span "Select Vehicle" at bounding box center [791, 206] width 216 height 21
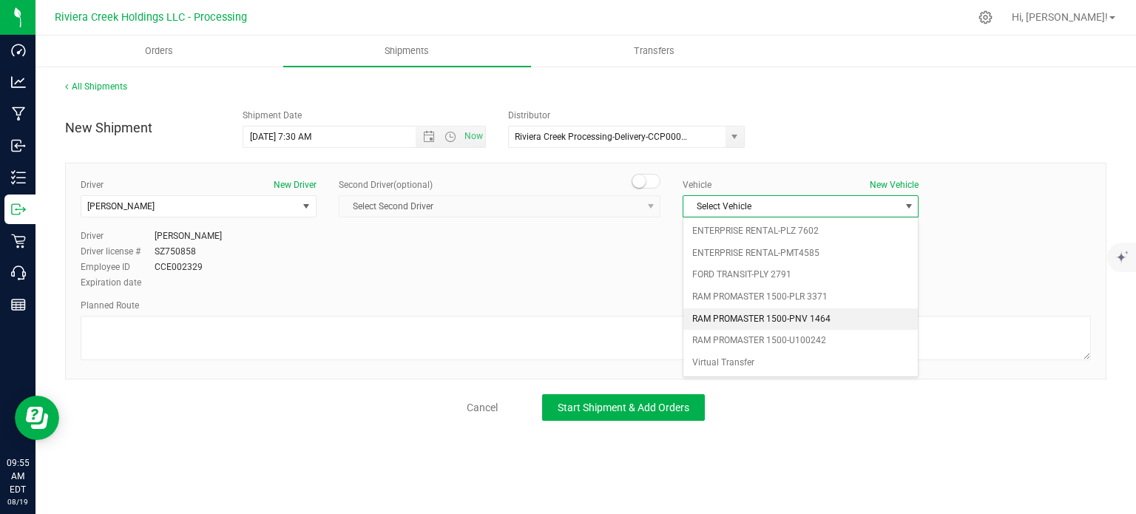
click at [786, 316] on li "RAM PROMASTER 1500-PNV 1464" at bounding box center [800, 319] width 234 height 22
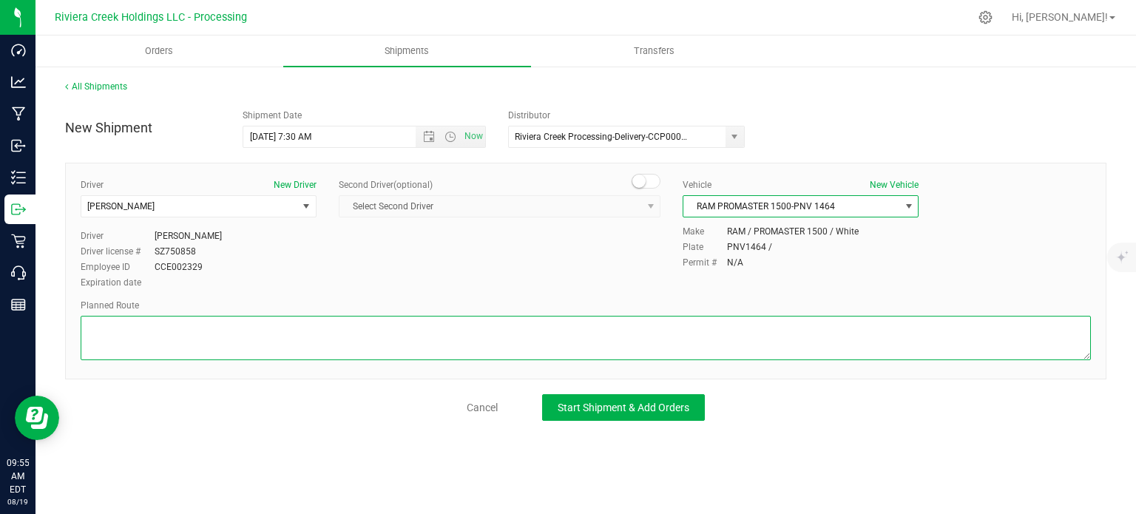
click at [510, 331] on textarea at bounding box center [586, 338] width 1010 height 44
paste textarea "Head east on W Willow St toward S High St 98 ft Turn left at the 1st cross stre…"
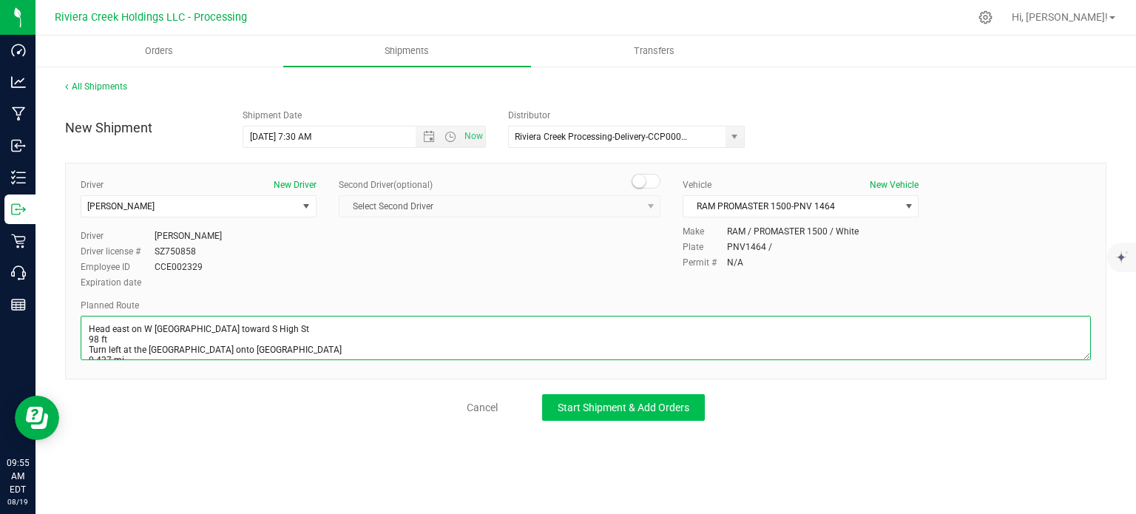
scroll to position [305, 0]
type textarea "Head east on W Willow St toward S High St 98 ft Turn left at the 1st cross stre…"
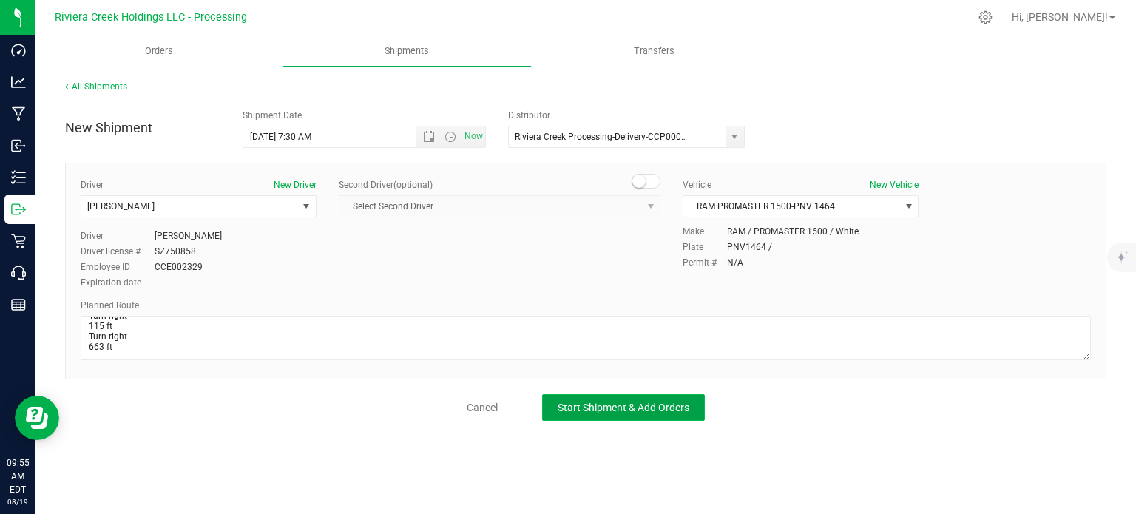
click at [620, 412] on span "Start Shipment & Add Orders" at bounding box center [624, 408] width 132 height 12
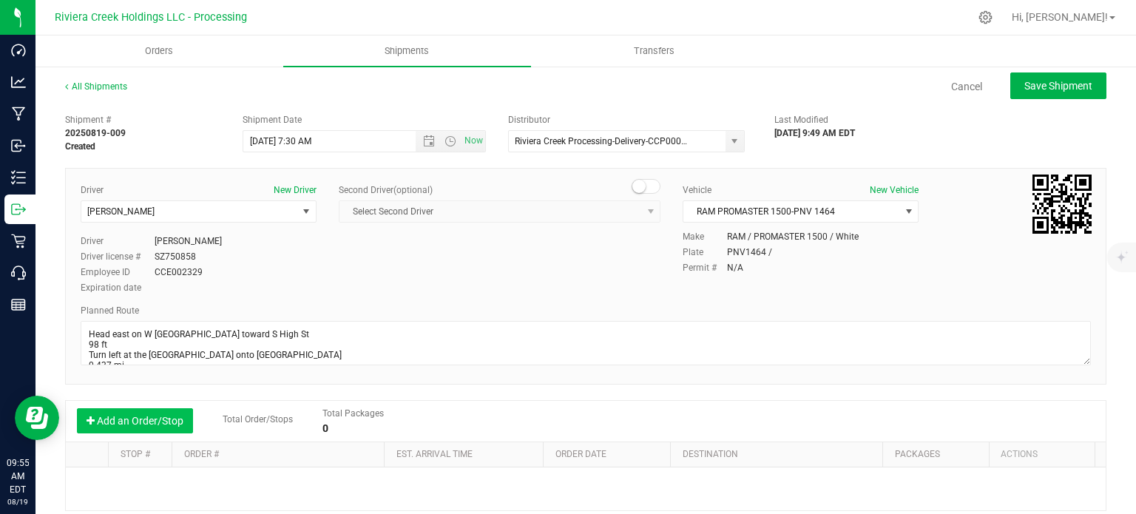
click at [147, 420] on button "Add an Order/Stop" at bounding box center [135, 420] width 116 height 25
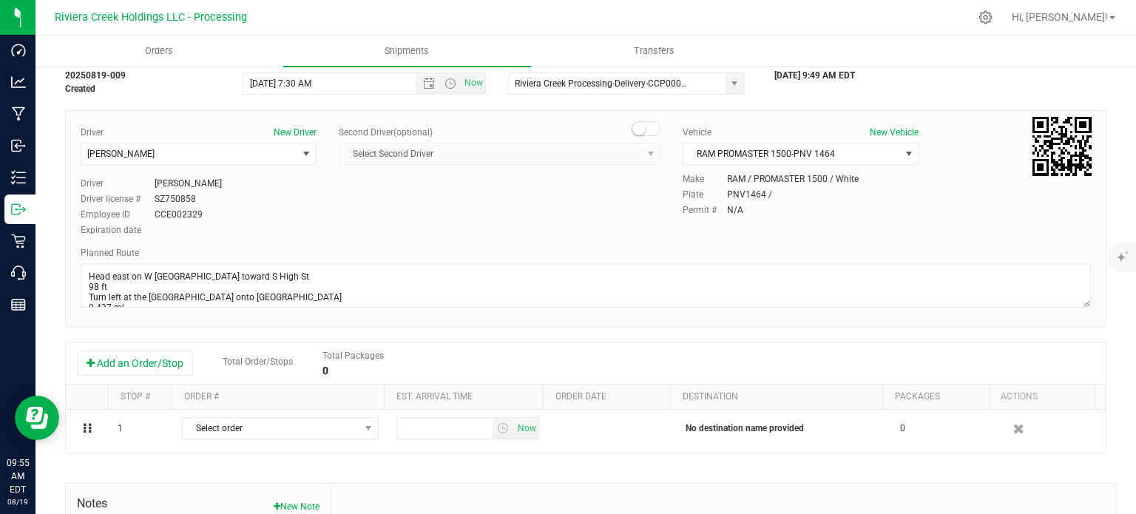
scroll to position [240, 0]
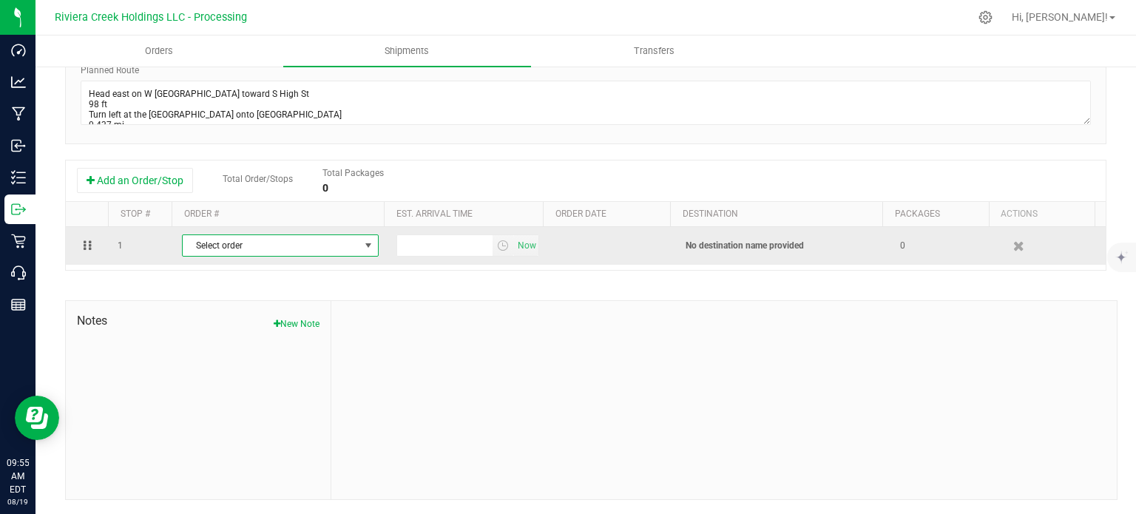
click at [345, 245] on span "Select order" at bounding box center [271, 245] width 177 height 21
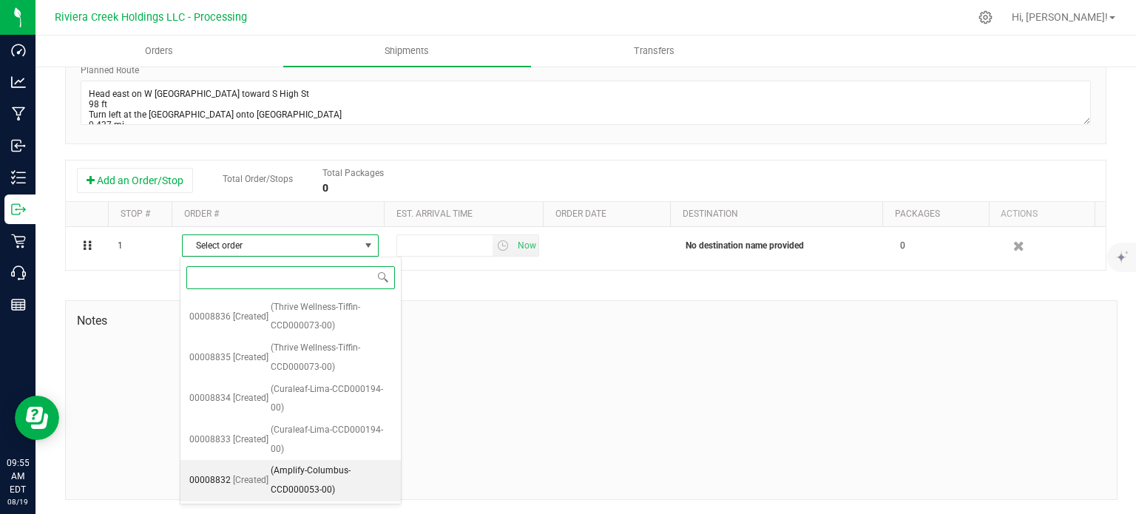
click at [307, 472] on span "(Amplify-Columbus-CCD000053-00)" at bounding box center [331, 480] width 121 height 38
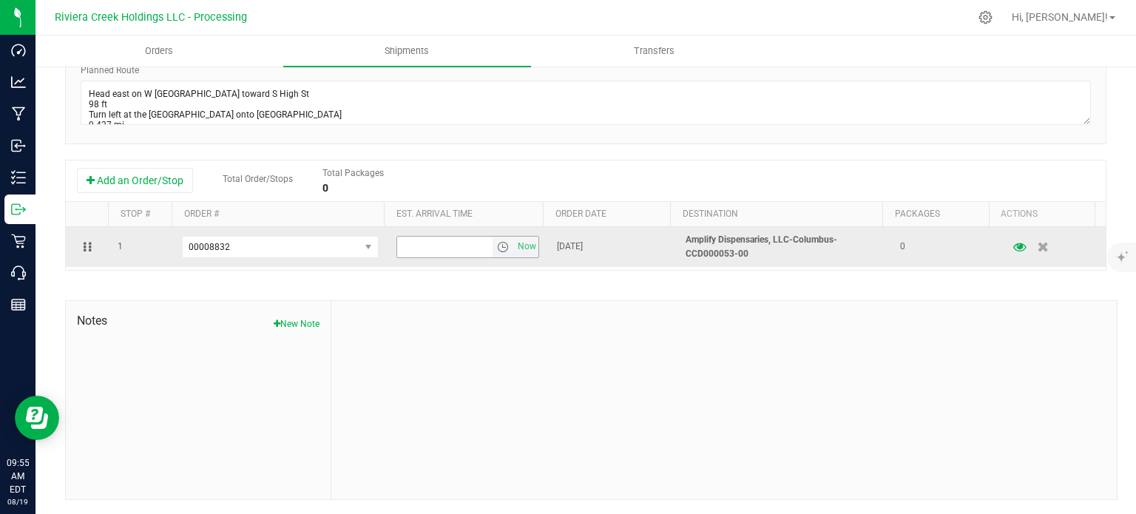
click at [497, 248] on span "select" at bounding box center [503, 247] width 12 height 12
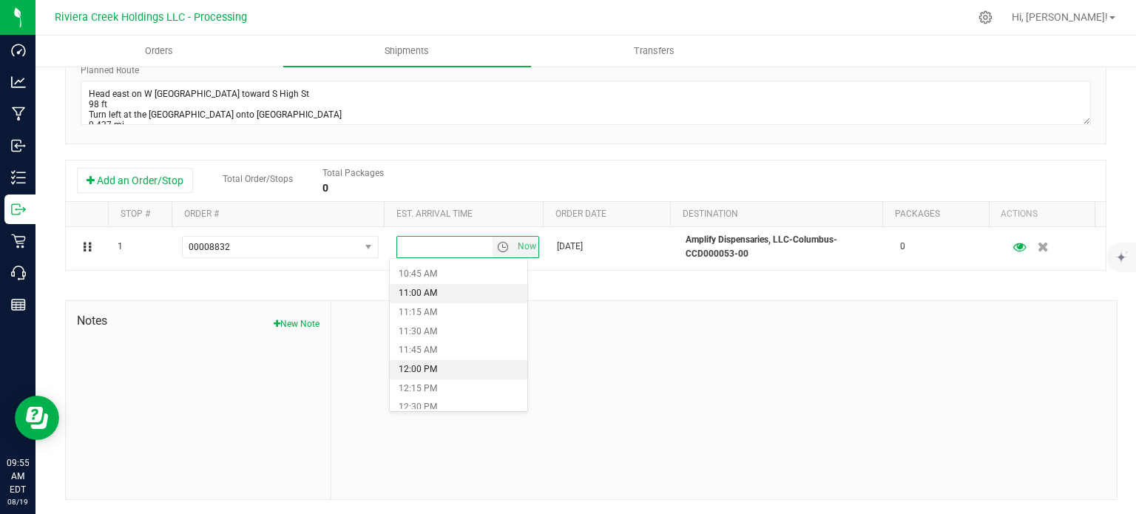
scroll to position [887, 0]
click at [435, 366] on li "1:00 PM" at bounding box center [458, 371] width 137 height 19
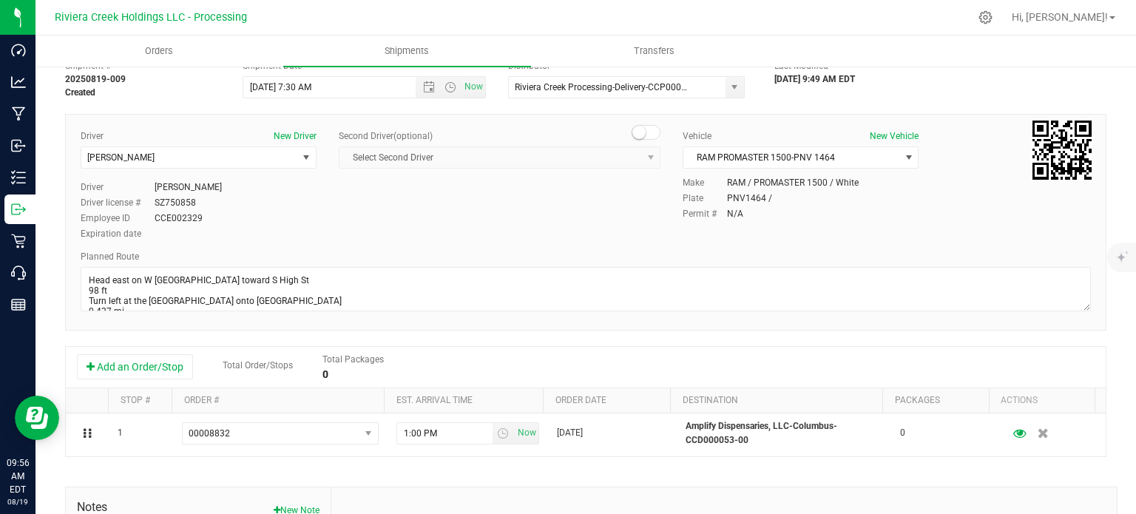
scroll to position [0, 0]
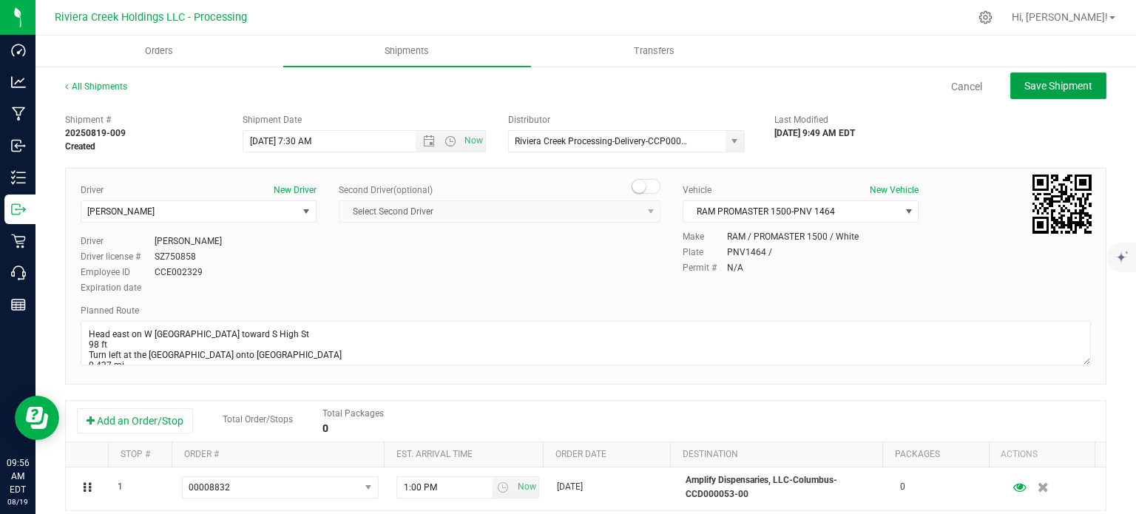
click at [1024, 88] on span "Save Shipment" at bounding box center [1058, 86] width 68 height 12
type input "8/20/2025 11:30 AM"
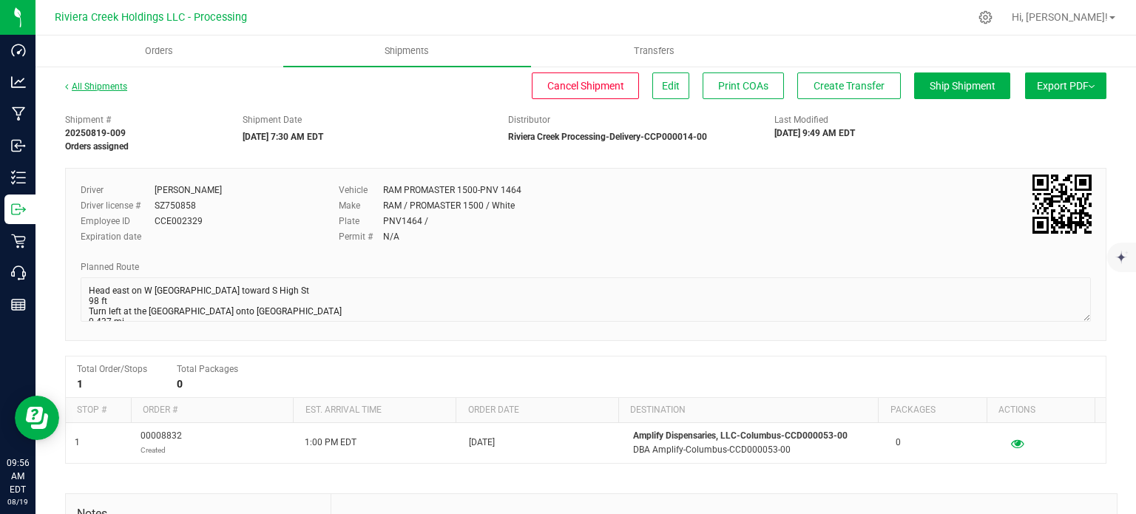
click at [101, 89] on link "All Shipments" at bounding box center [96, 86] width 62 height 10
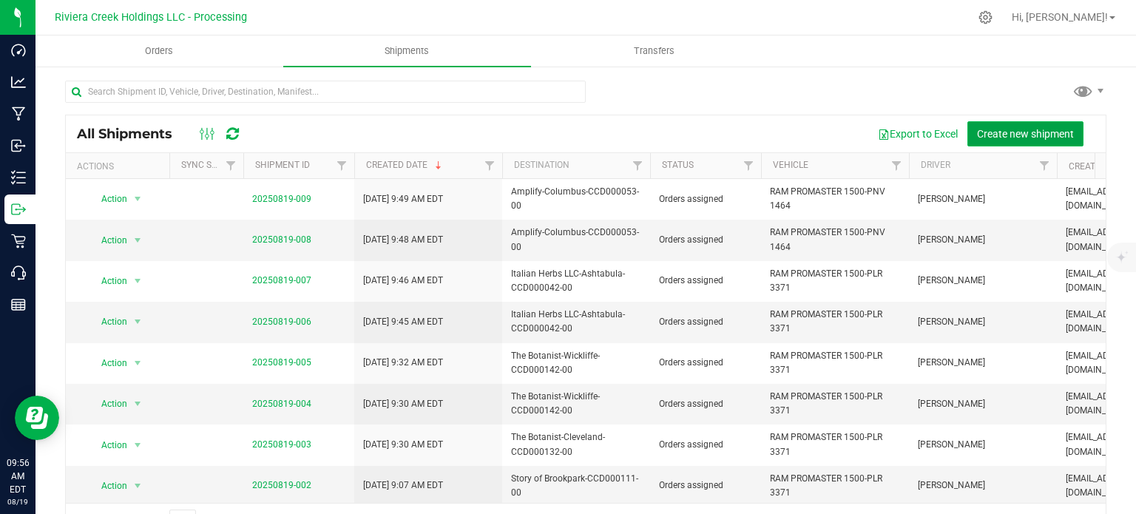
click at [1008, 138] on span "Create new shipment" at bounding box center [1025, 134] width 97 height 12
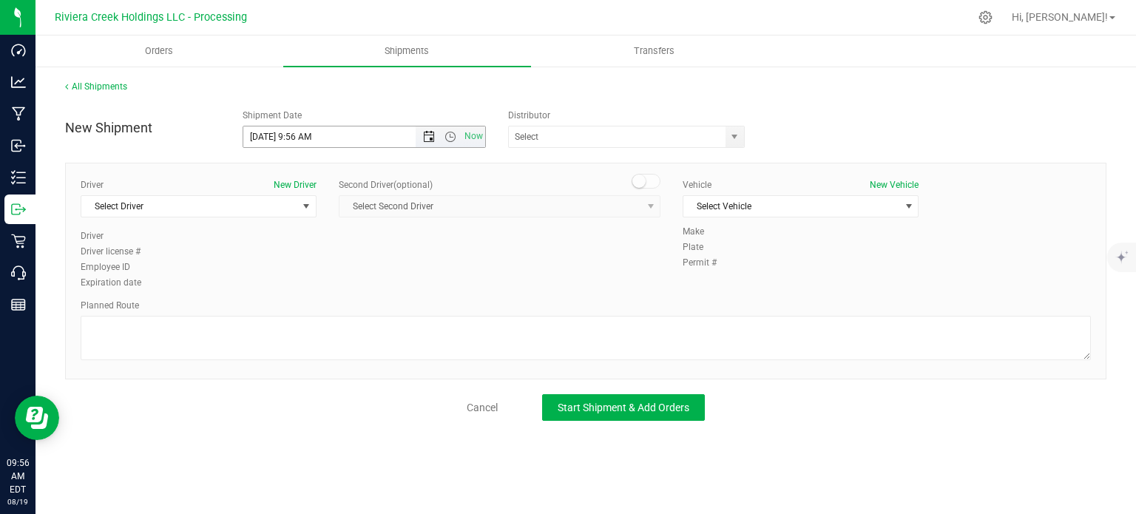
click at [430, 137] on span "Open the date view" at bounding box center [429, 137] width 12 height 12
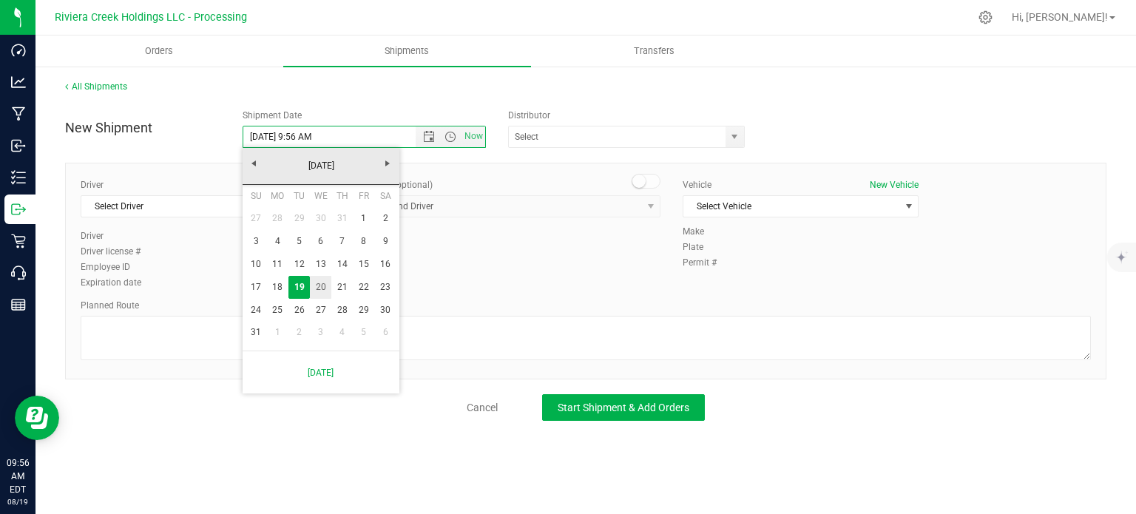
click at [319, 291] on link "20" at bounding box center [320, 287] width 21 height 23
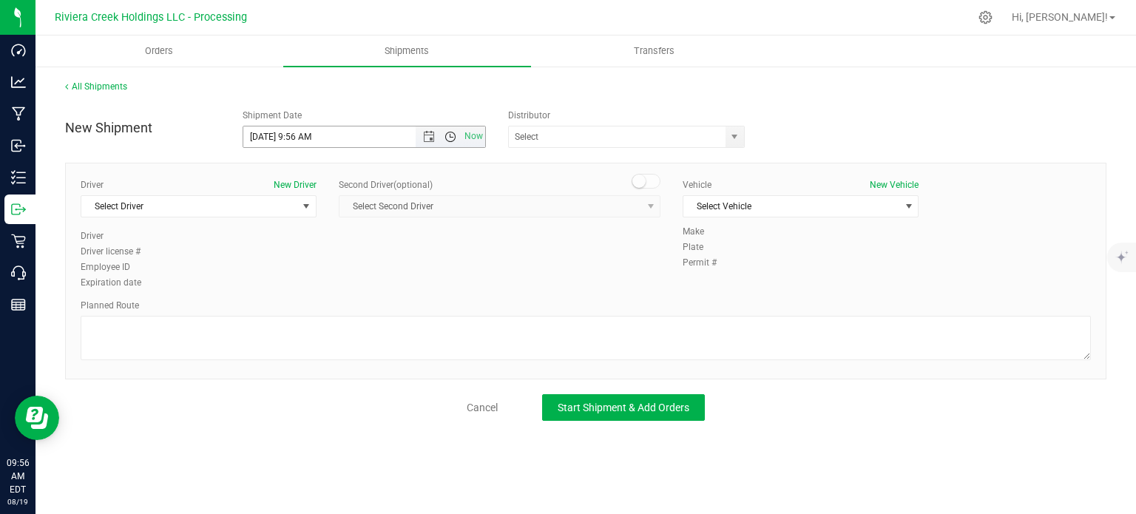
click at [449, 136] on span "Open the time view" at bounding box center [450, 137] width 12 height 12
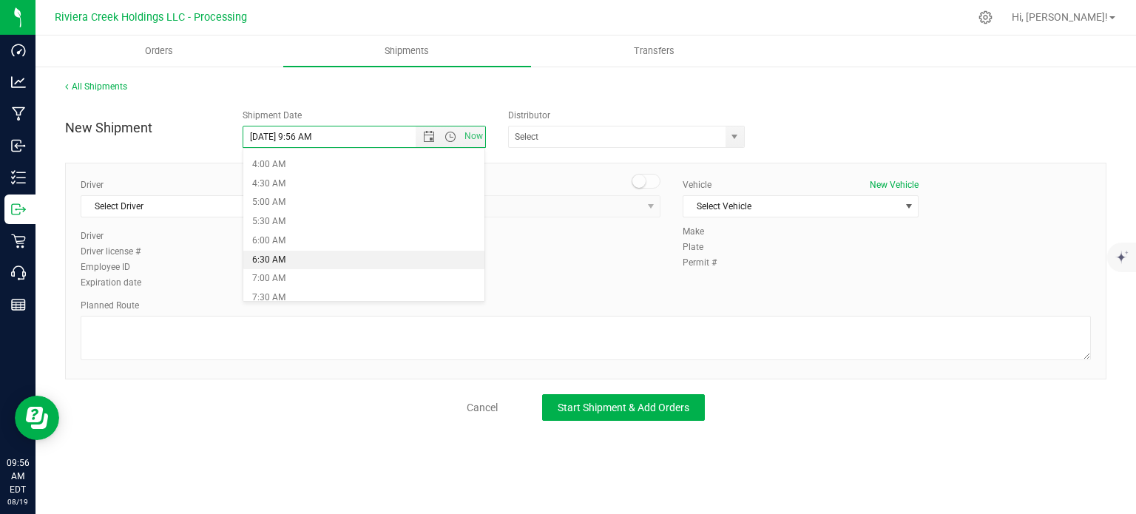
scroll to position [222, 0]
click at [286, 259] on li "8:30 AM" at bounding box center [363, 261] width 241 height 19
type input "8/20/2025 8:30 AM"
click at [727, 140] on span "select" at bounding box center [734, 136] width 18 height 21
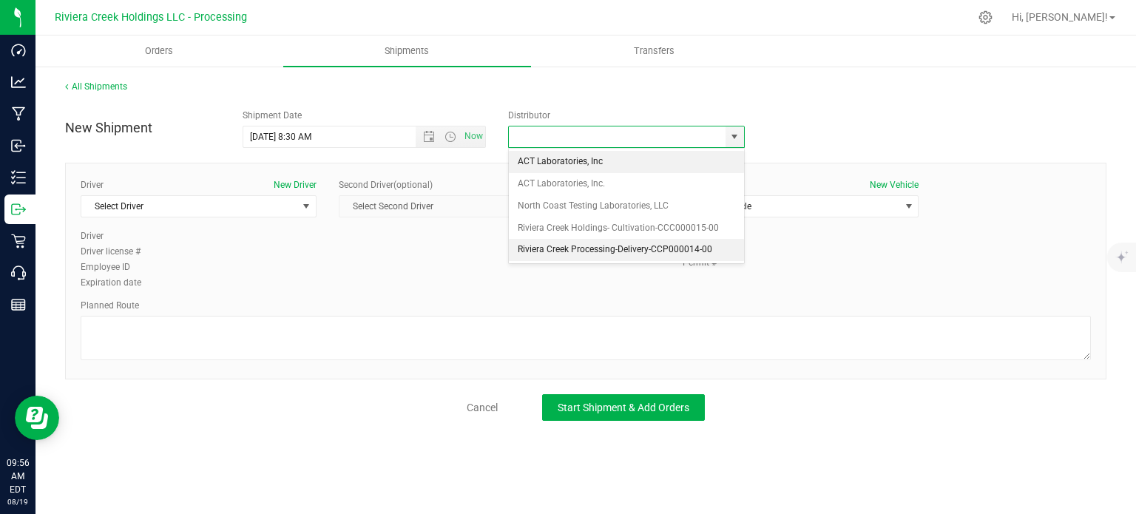
click at [518, 251] on li "Riviera Creek Processing-Delivery-CCP000014-00" at bounding box center [626, 250] width 235 height 22
type input "Riviera Creek Processing-Delivery-CCP000014-00"
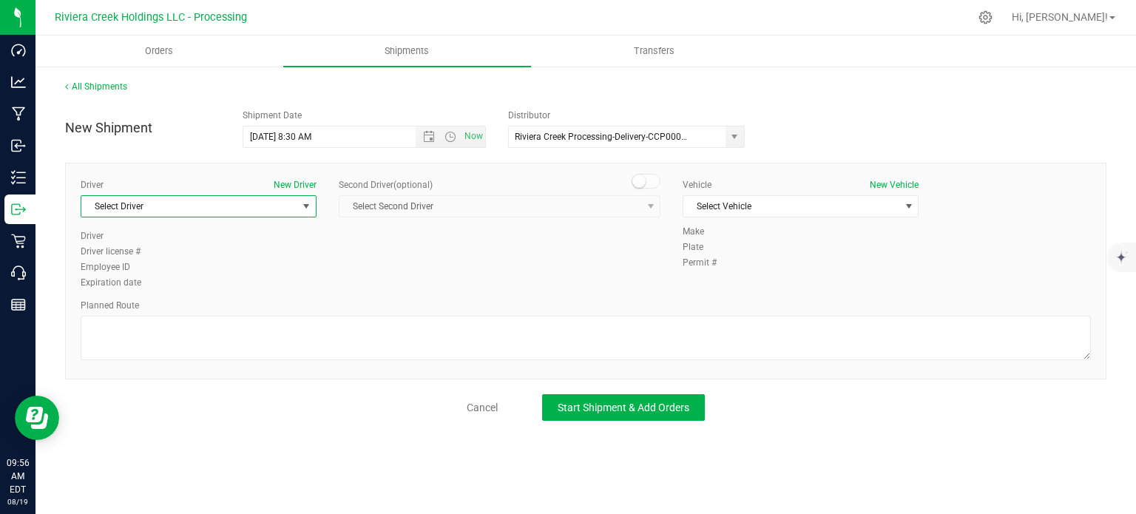
click at [112, 212] on span "Select Driver" at bounding box center [189, 206] width 216 height 21
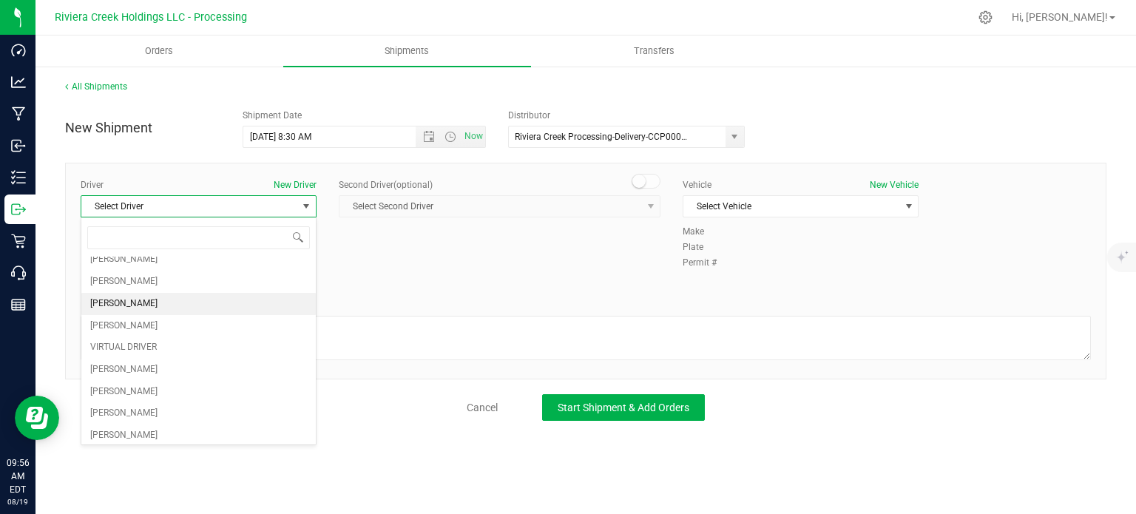
scroll to position [74, 0]
click at [120, 390] on span "[PERSON_NAME]" at bounding box center [123, 391] width 67 height 19
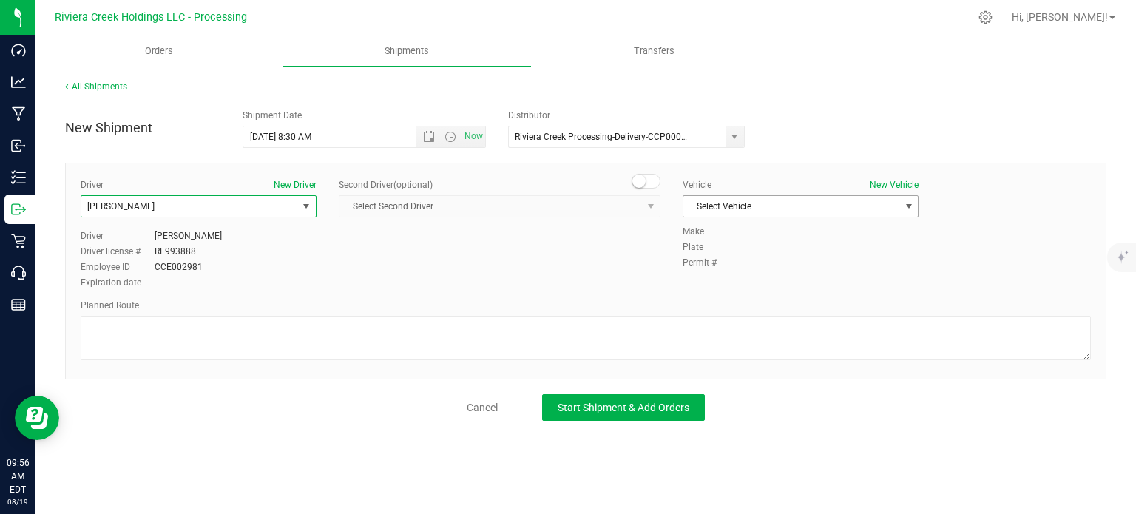
click at [722, 203] on span "Select Vehicle" at bounding box center [791, 206] width 216 height 21
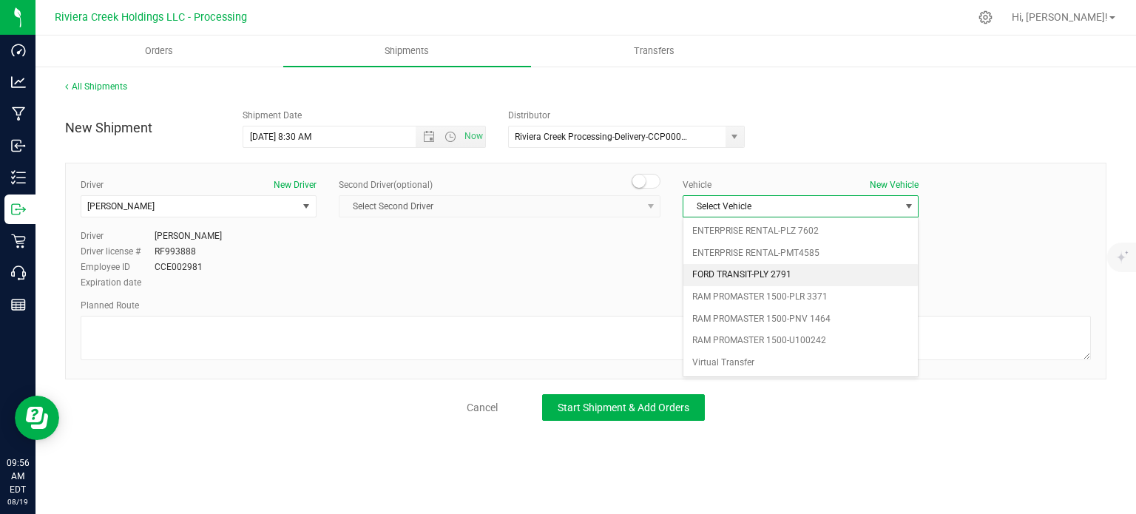
click at [730, 269] on li "FORD TRANSIT-PLY 2791" at bounding box center [800, 275] width 234 height 22
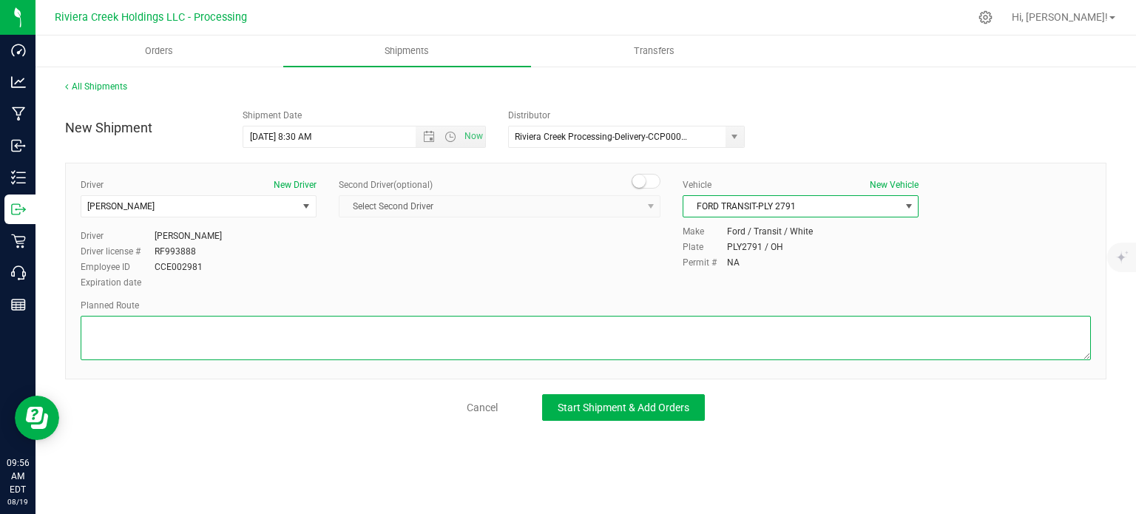
click at [298, 338] on textarea at bounding box center [586, 338] width 1010 height 44
paste textarea "Head west on St Clair St toward Crescent St 187 ft St Clair St turns slightly l…"
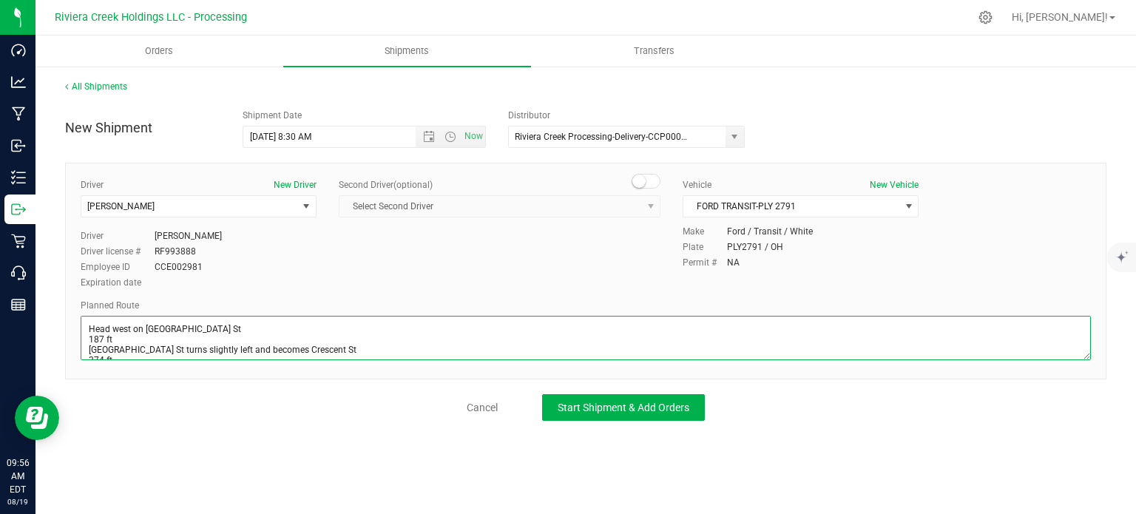
scroll to position [326, 0]
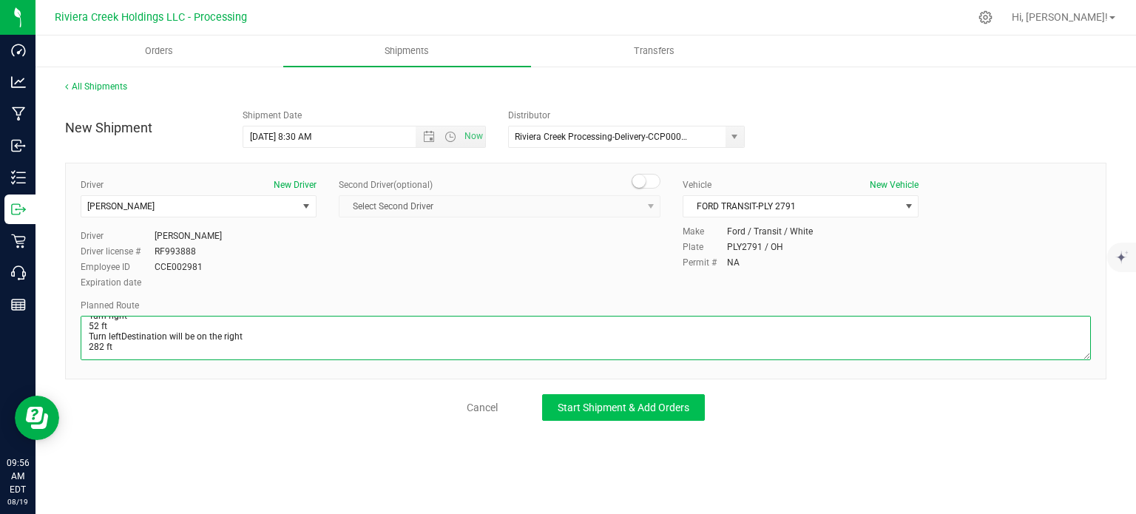
type textarea "Head west on St Clair St toward Crescent St 187 ft St Clair St turns slightly l…"
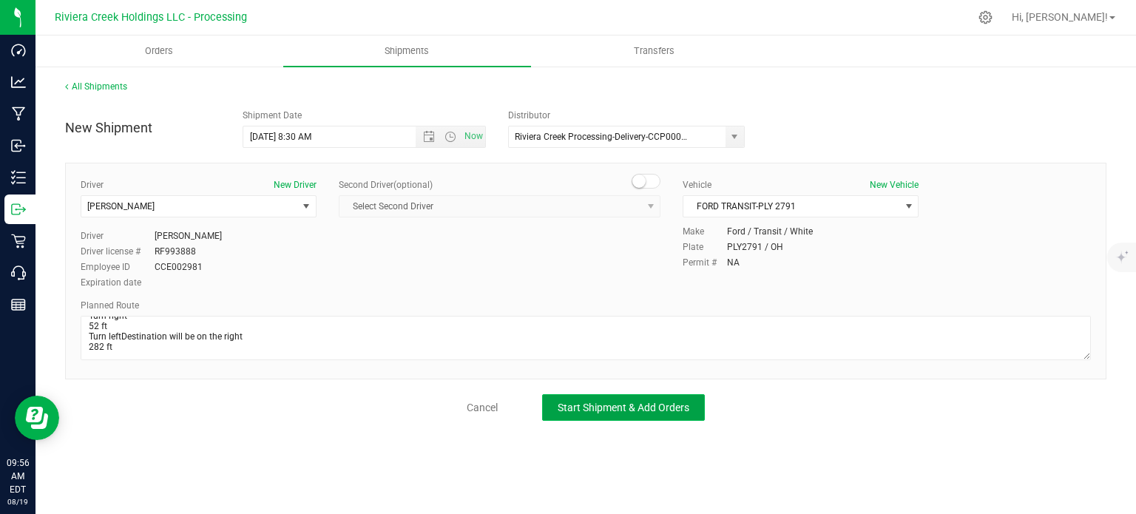
click at [595, 409] on span "Start Shipment & Add Orders" at bounding box center [624, 408] width 132 height 12
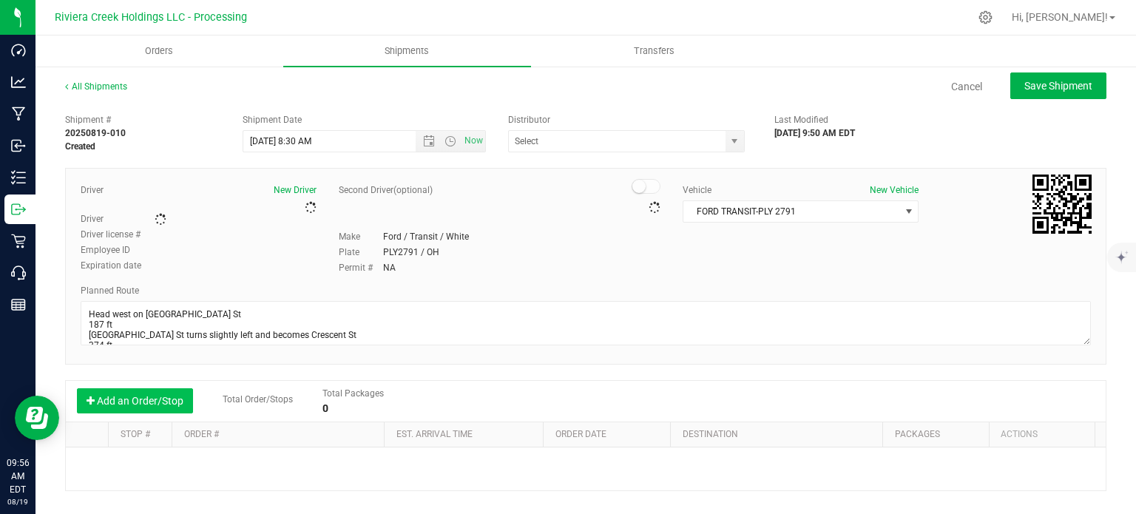
type input "Riviera Creek Processing-Delivery-CCP000014-00"
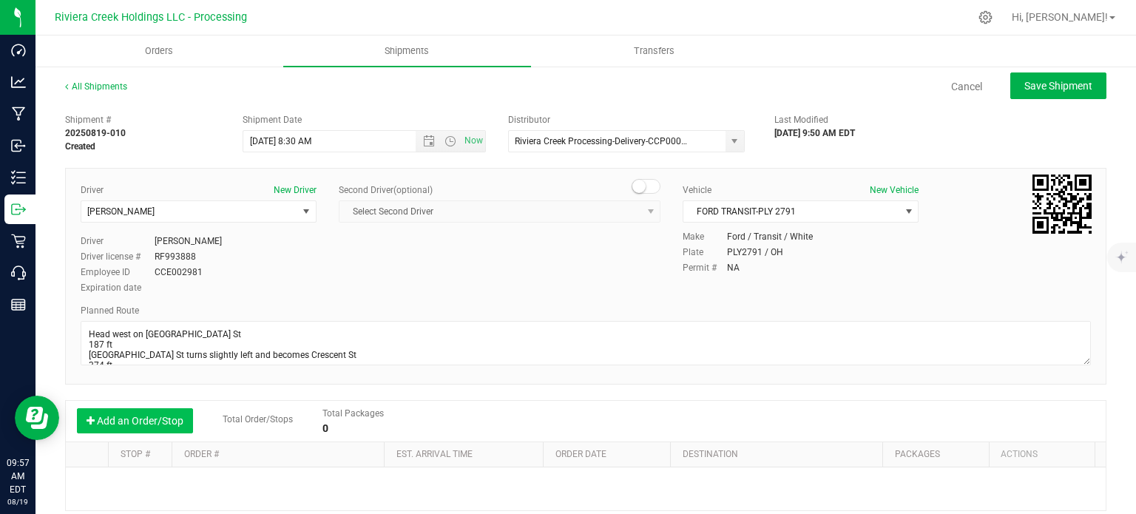
click at [133, 416] on button "Add an Order/Stop" at bounding box center [135, 420] width 116 height 25
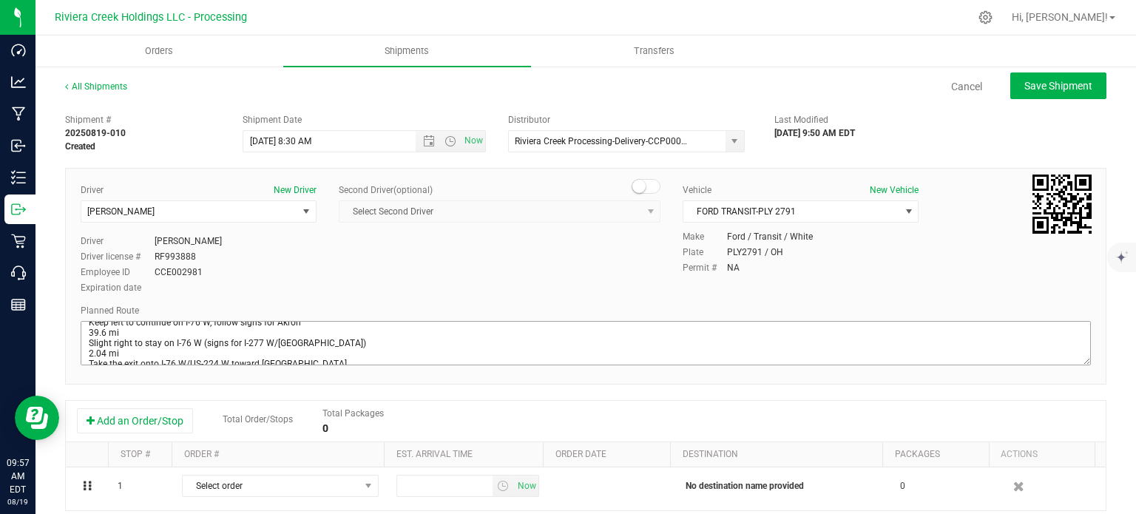
scroll to position [148, 0]
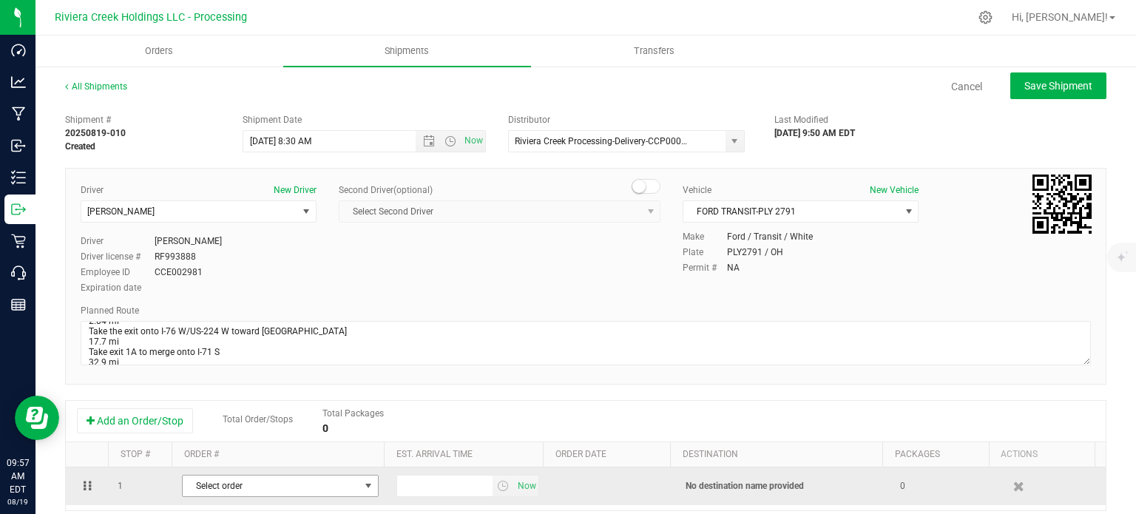
click at [280, 495] on span "Select order" at bounding box center [271, 486] width 177 height 21
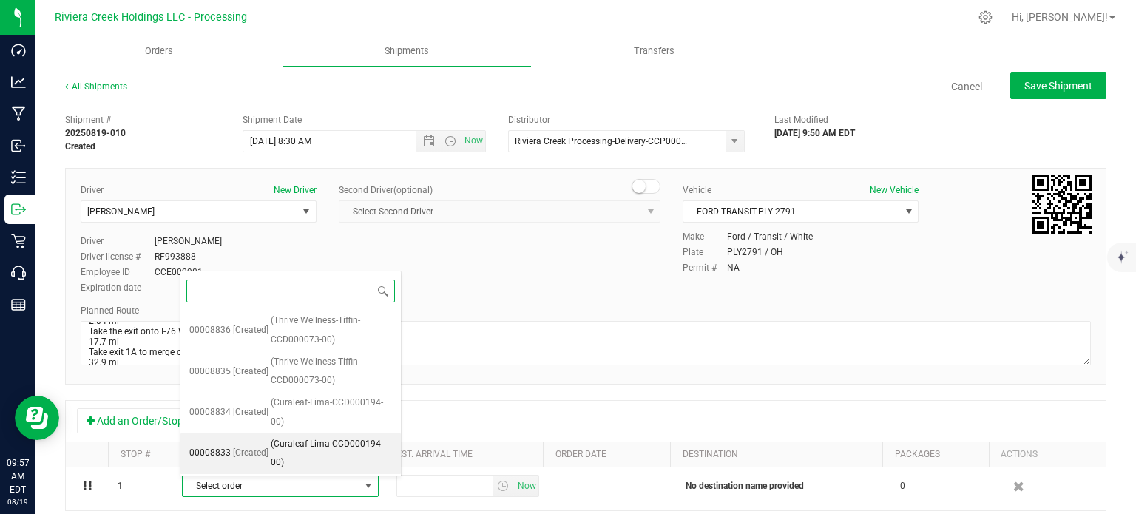
click at [296, 455] on span "(Curaleaf-Lima-CCD000194-00)" at bounding box center [331, 454] width 121 height 38
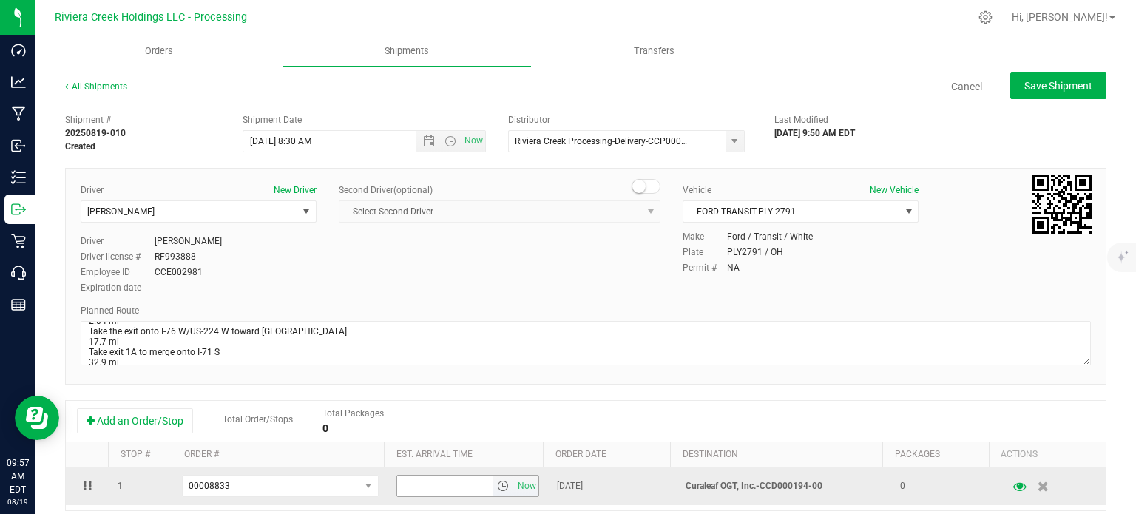
click at [497, 490] on span "select" at bounding box center [503, 486] width 12 height 12
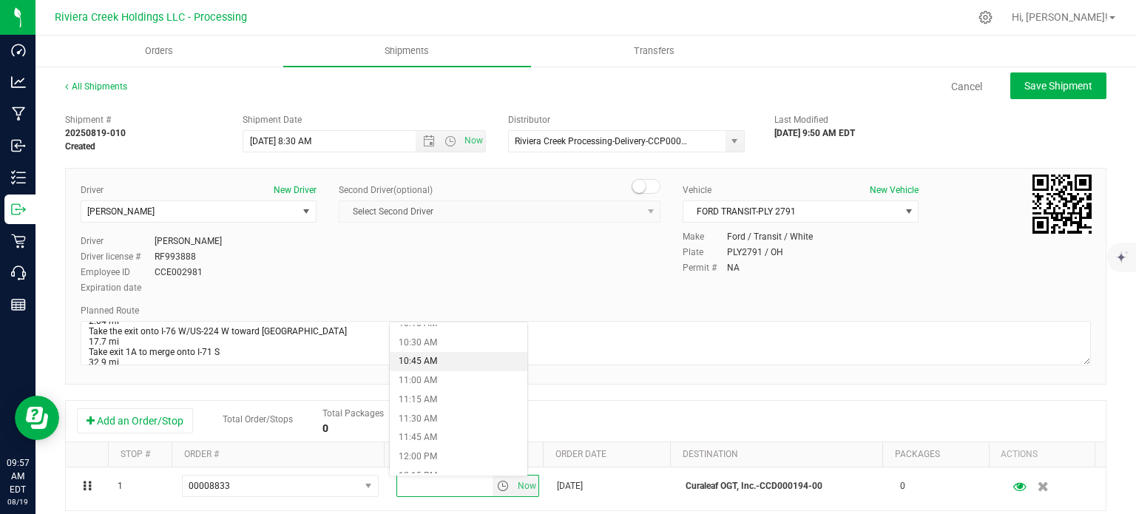
scroll to position [813, 0]
click at [429, 450] on li "12:15 PM" at bounding box center [458, 452] width 137 height 19
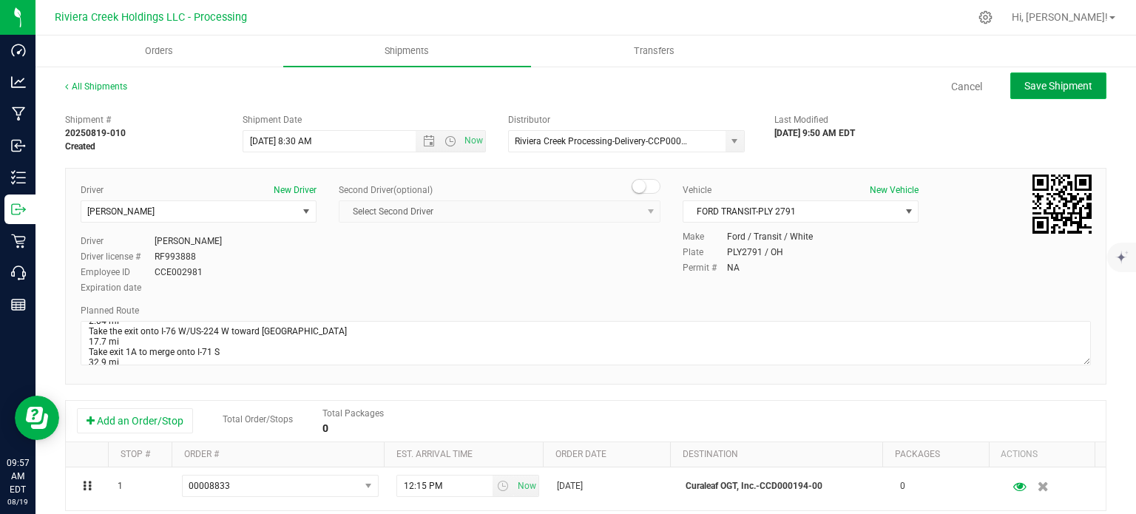
click at [1051, 91] on span "Save Shipment" at bounding box center [1058, 86] width 68 height 12
type input "8/20/2025 12:30 PM"
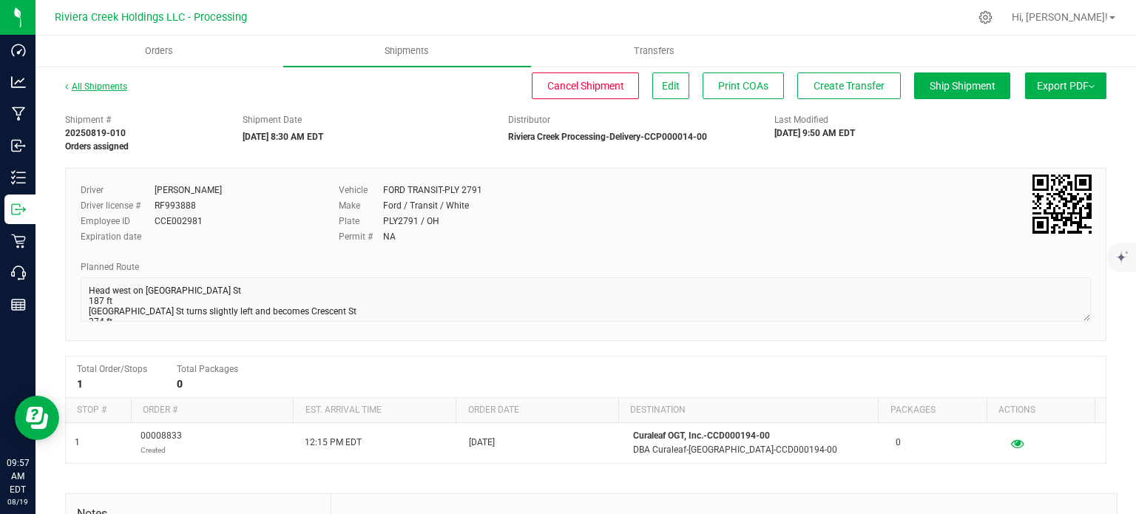
click at [99, 89] on link "All Shipments" at bounding box center [96, 86] width 62 height 10
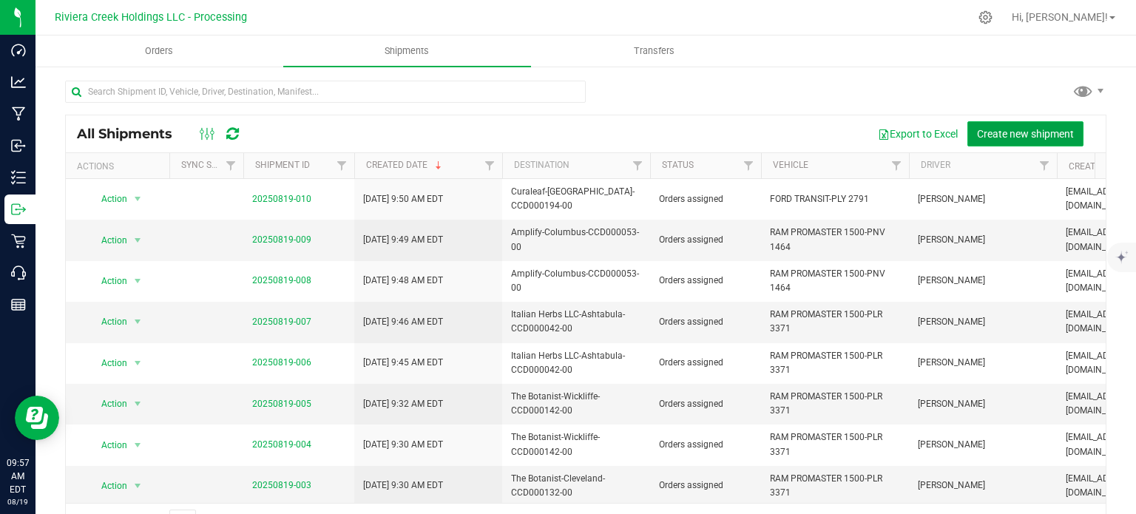
click at [1013, 132] on span "Create new shipment" at bounding box center [1025, 134] width 97 height 12
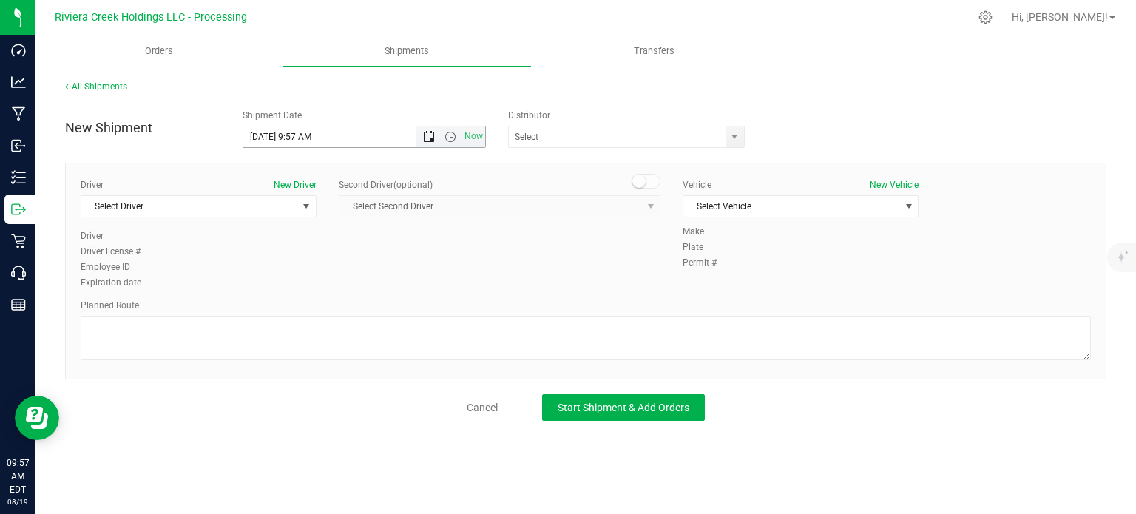
click at [426, 138] on span "Open the date view" at bounding box center [429, 137] width 12 height 12
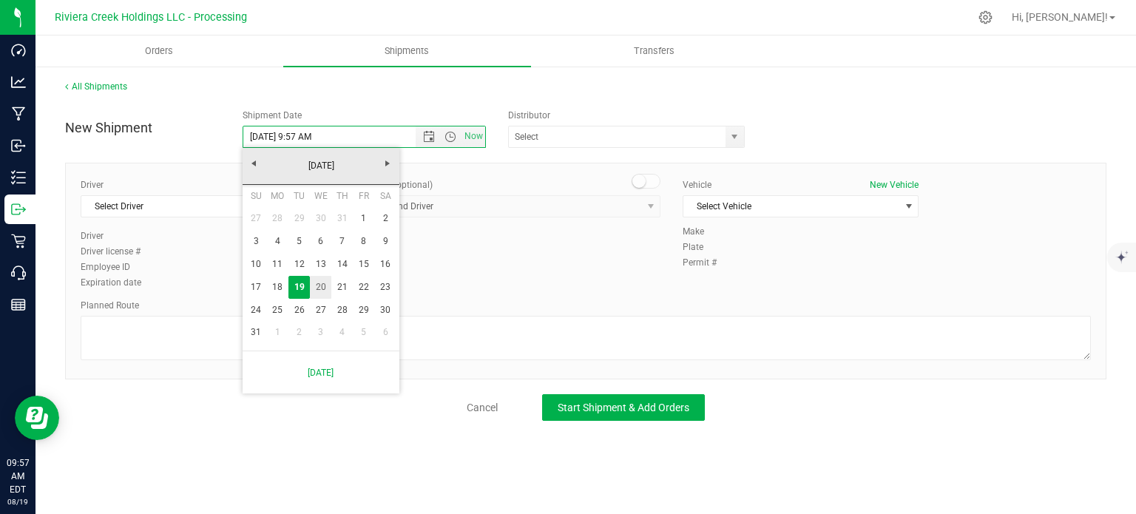
click at [320, 287] on link "20" at bounding box center [320, 287] width 21 height 23
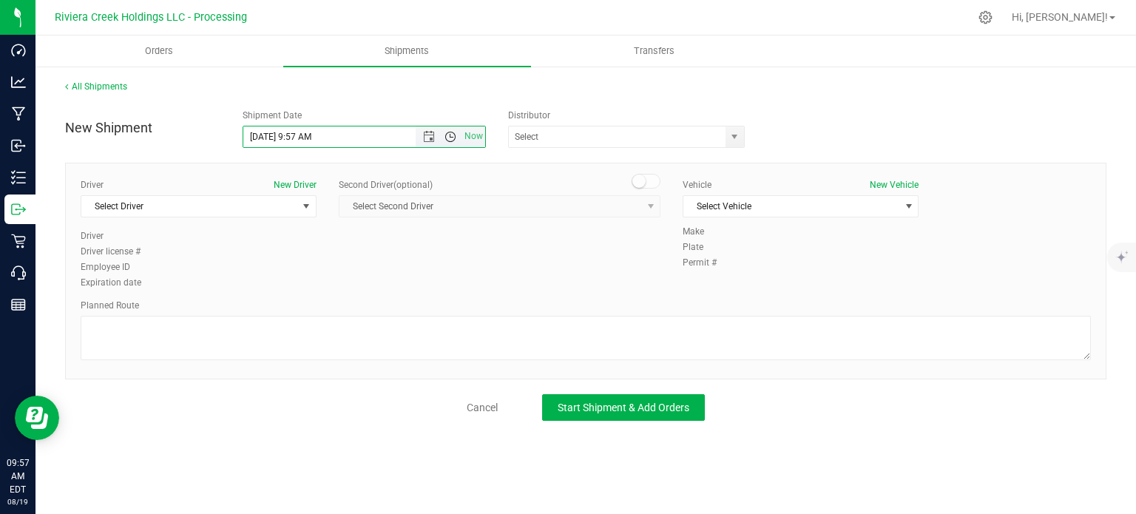
click at [450, 133] on span "Open the time view" at bounding box center [450, 137] width 12 height 12
drag, startPoint x: 298, startPoint y: 193, endPoint x: 324, endPoint y: 191, distance: 26.0
click at [298, 192] on li "8:30 AM" at bounding box center [363, 187] width 241 height 19
type input "8/20/2025 8:30 AM"
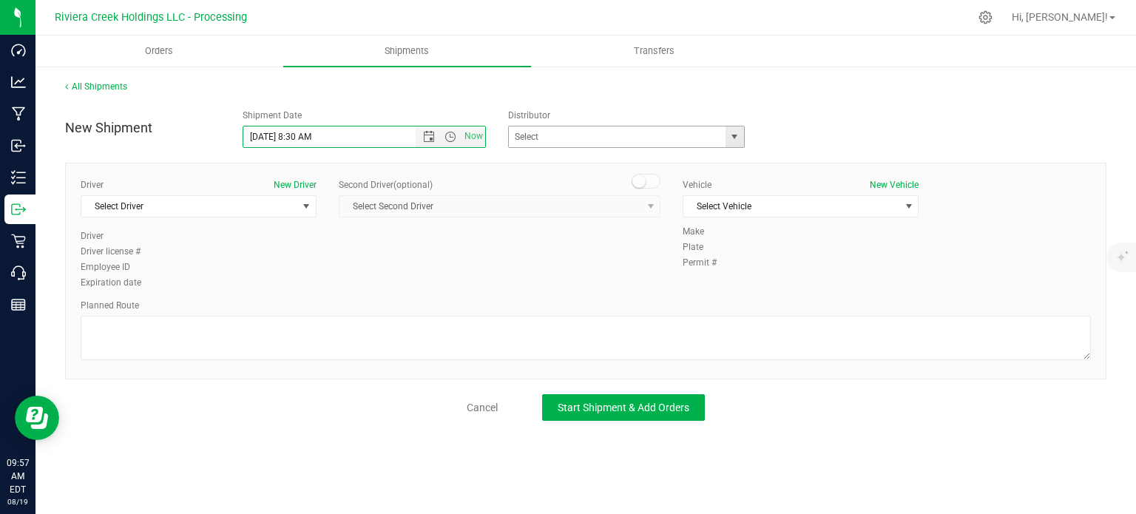
click at [728, 132] on span "select" at bounding box center [734, 137] width 12 height 12
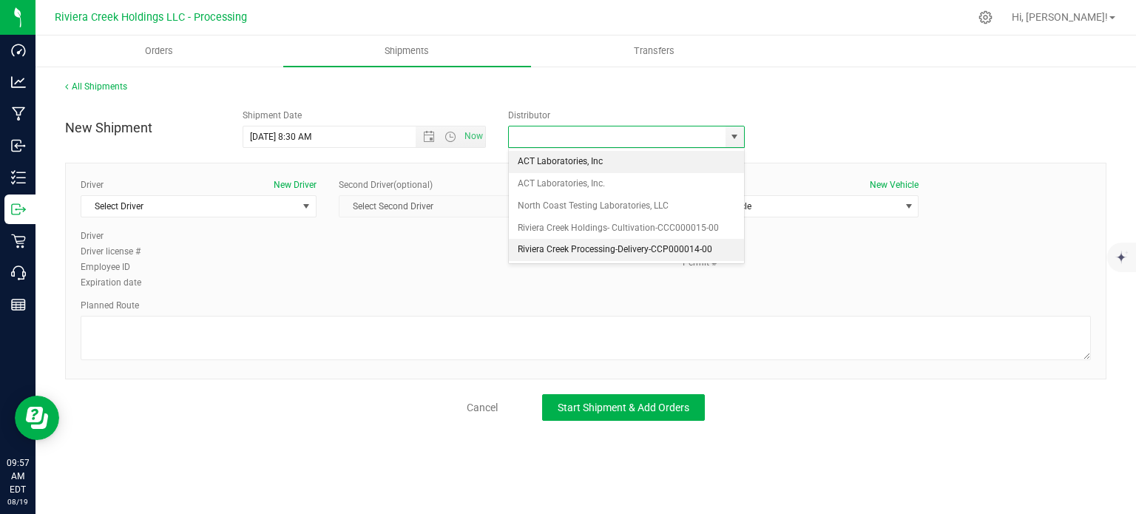
click at [529, 244] on li "Riviera Creek Processing-Delivery-CCP000014-00" at bounding box center [626, 250] width 235 height 22
type input "Riviera Creek Processing-Delivery-CCP000014-00"
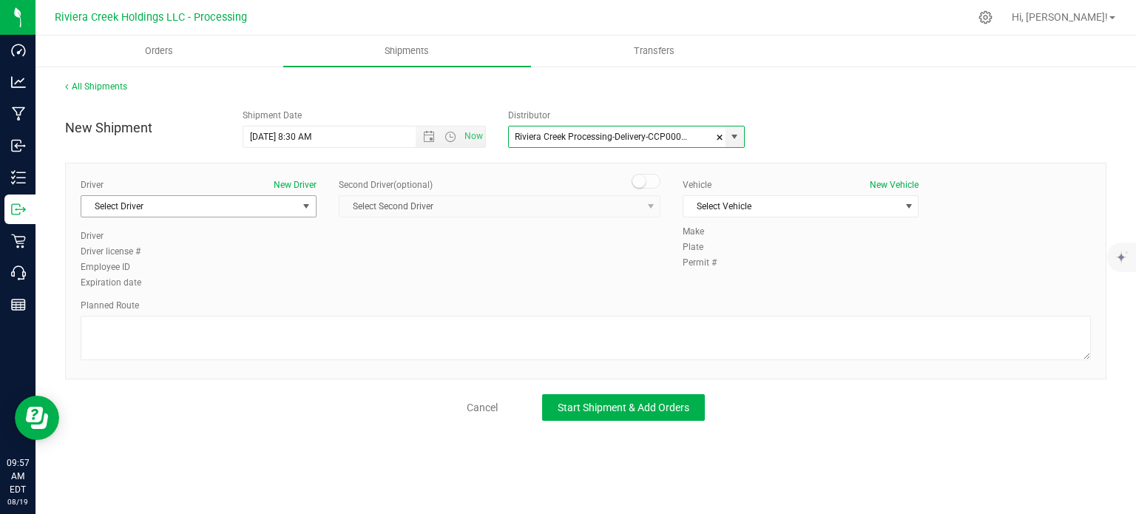
click at [141, 203] on span "Select Driver" at bounding box center [189, 206] width 216 height 21
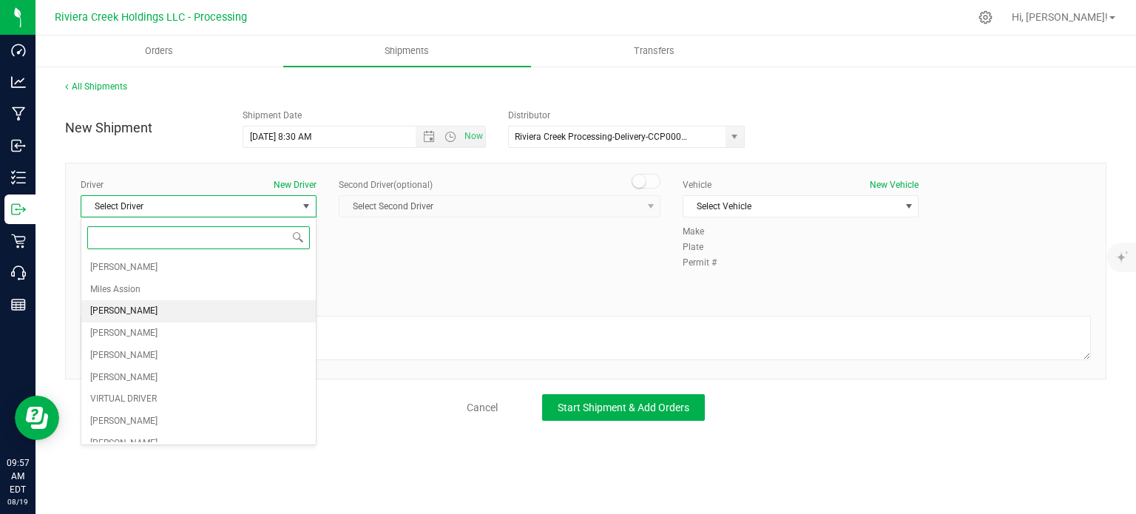
click at [142, 310] on span "[PERSON_NAME]" at bounding box center [123, 311] width 67 height 19
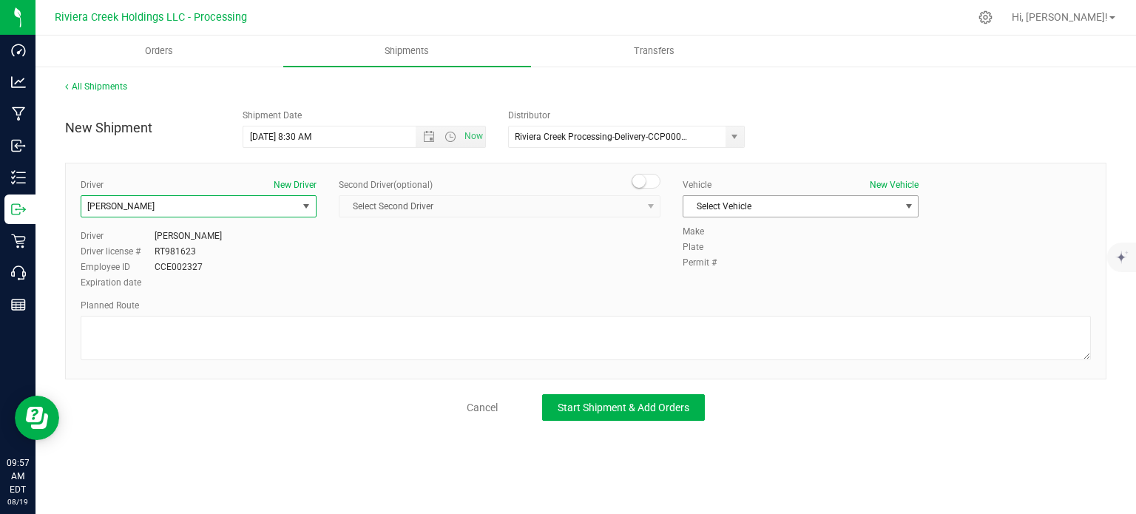
click at [762, 206] on span "Select Vehicle" at bounding box center [791, 206] width 216 height 21
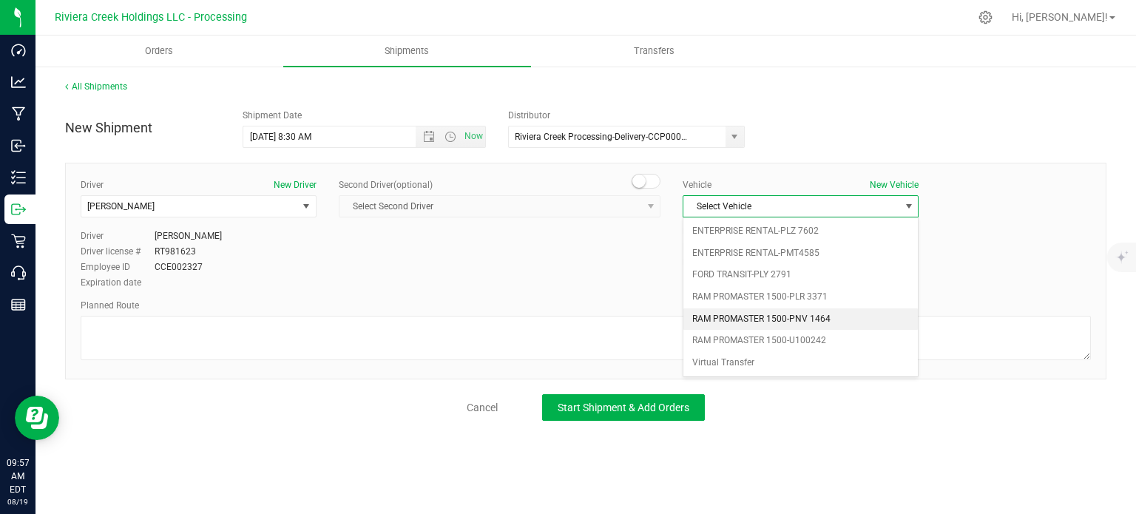
click at [760, 319] on li "RAM PROMASTER 1500-PNV 1464" at bounding box center [800, 319] width 234 height 22
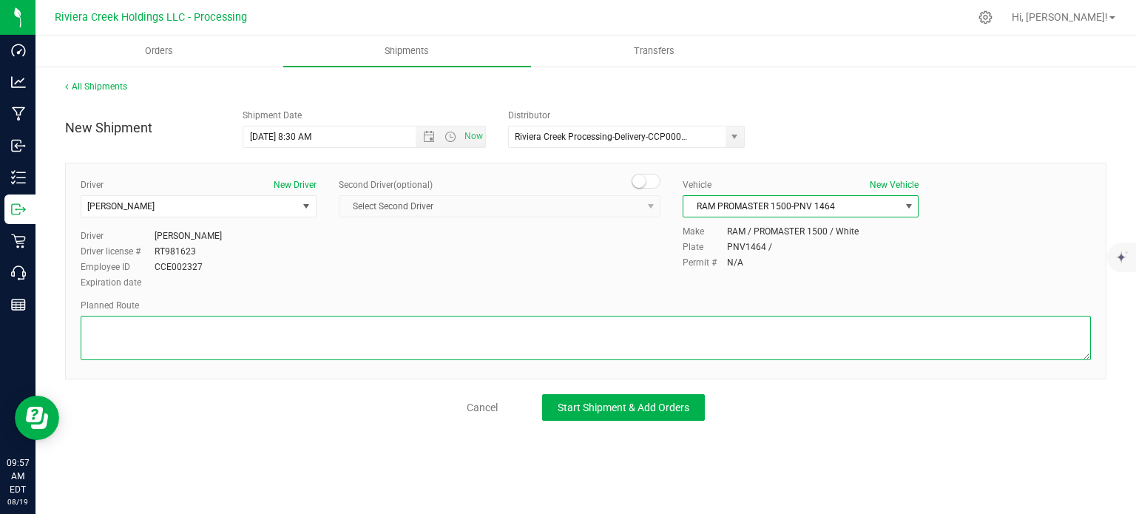
click at [480, 328] on textarea at bounding box center [586, 338] width 1010 height 44
paste textarea "Head west on St Clair St toward Crescent St 187 ft St Clair St turns slightly l…"
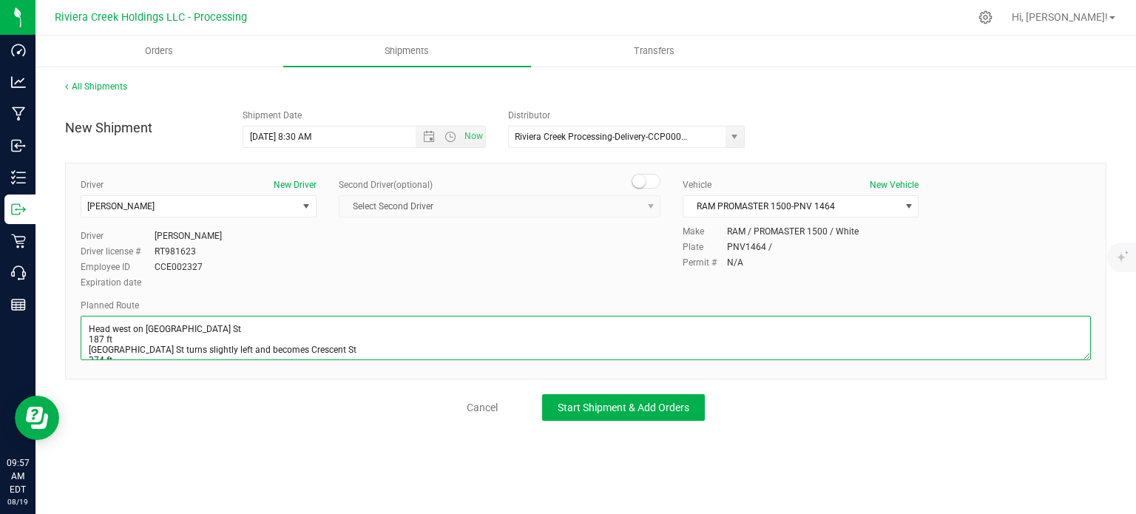
scroll to position [326, 0]
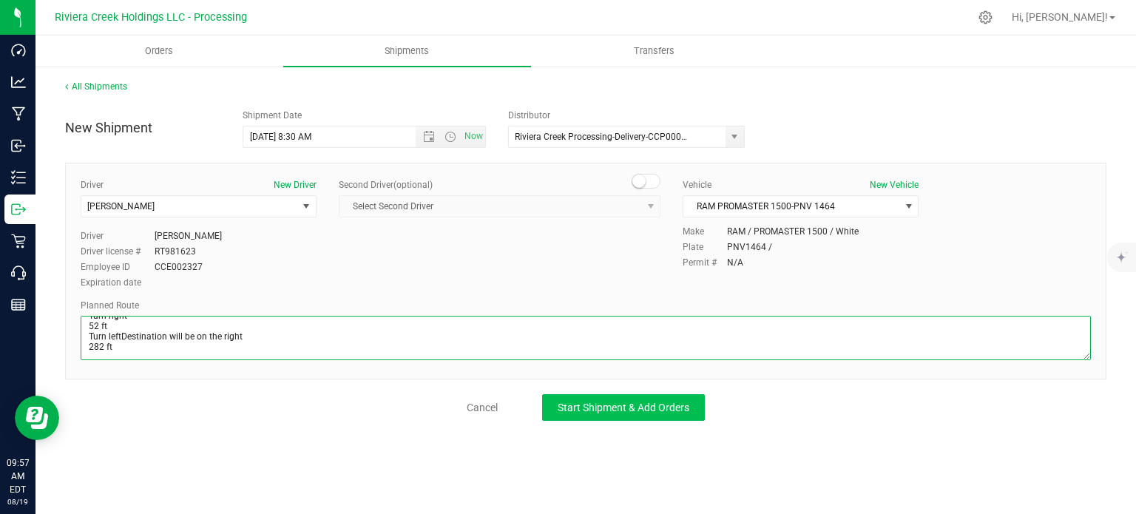
type textarea "Head west on St Clair St toward Crescent St 187 ft St Clair St turns slightly l…"
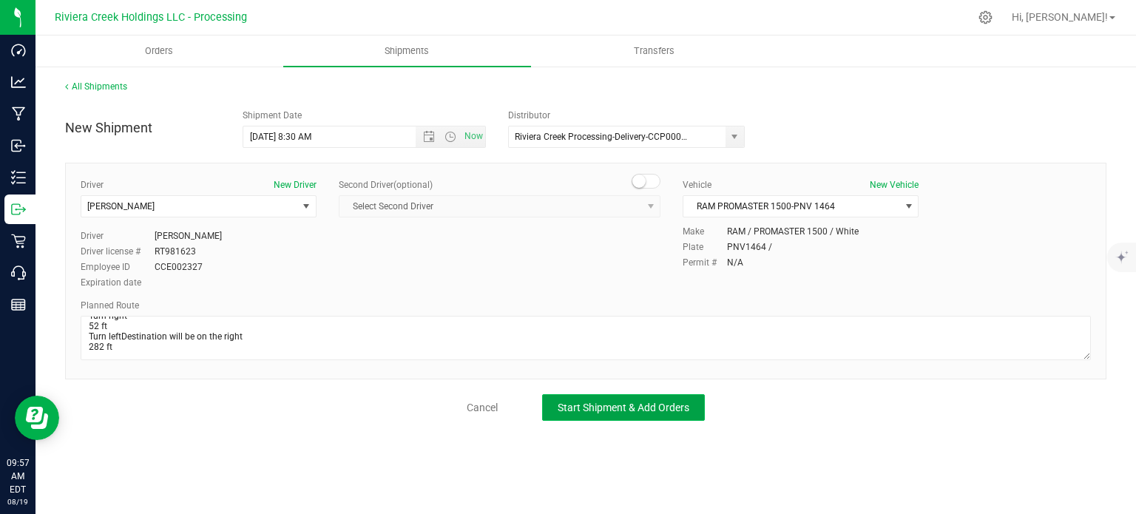
click at [600, 411] on span "Start Shipment & Add Orders" at bounding box center [624, 408] width 132 height 12
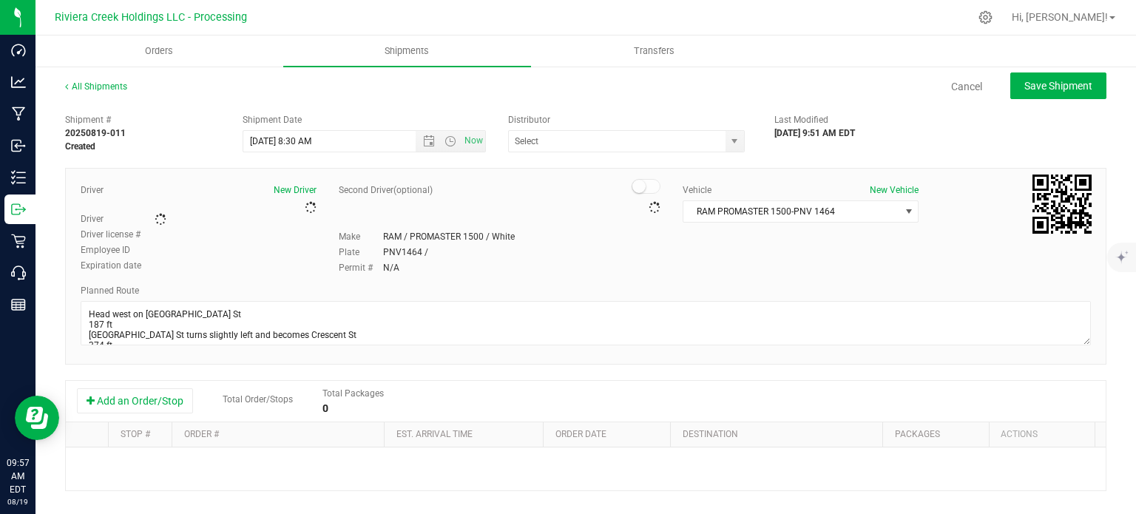
type input "Riviera Creek Processing-Delivery-CCP000014-00"
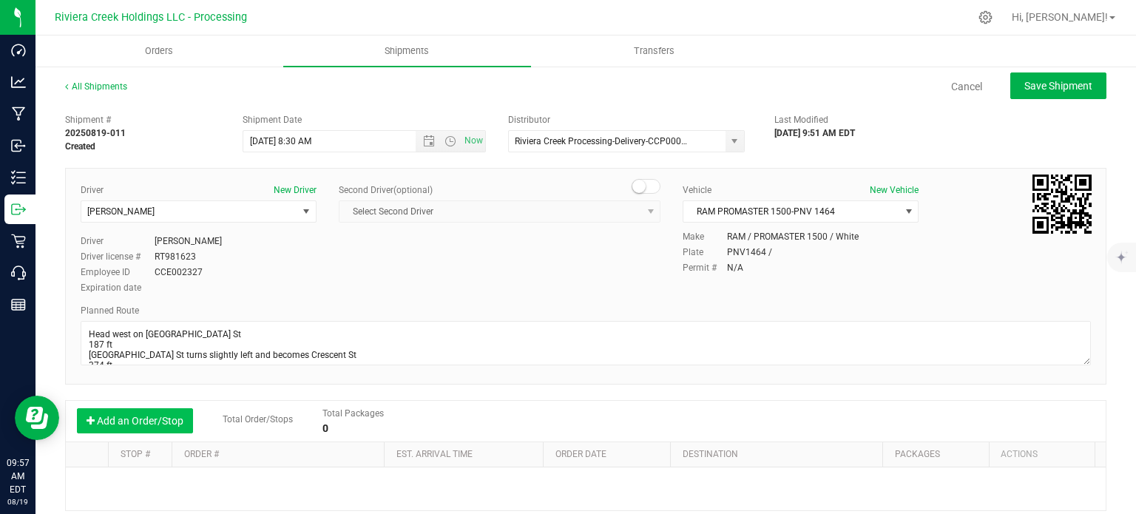
click at [130, 419] on button "Add an Order/Stop" at bounding box center [135, 420] width 116 height 25
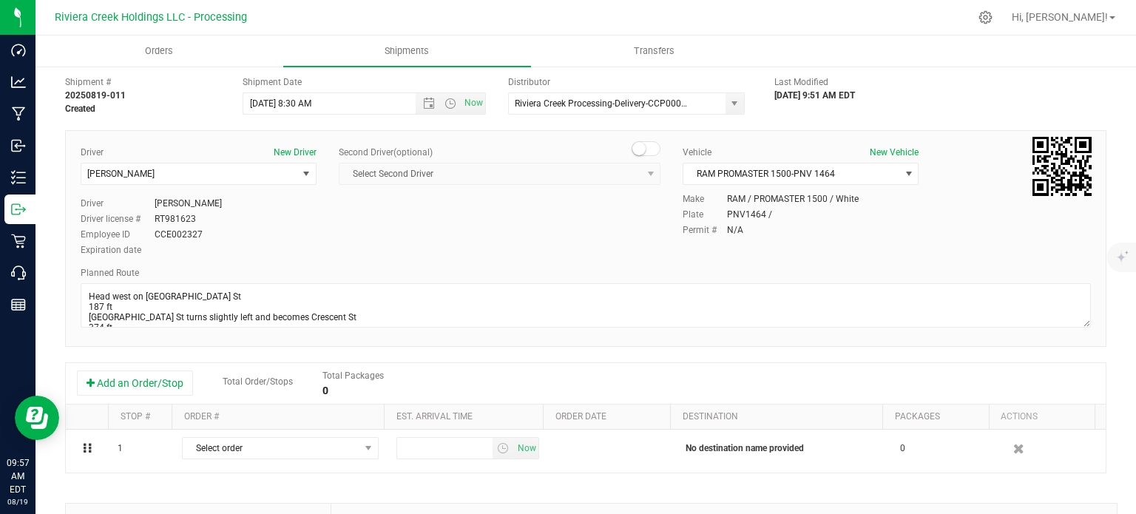
scroll to position [74, 0]
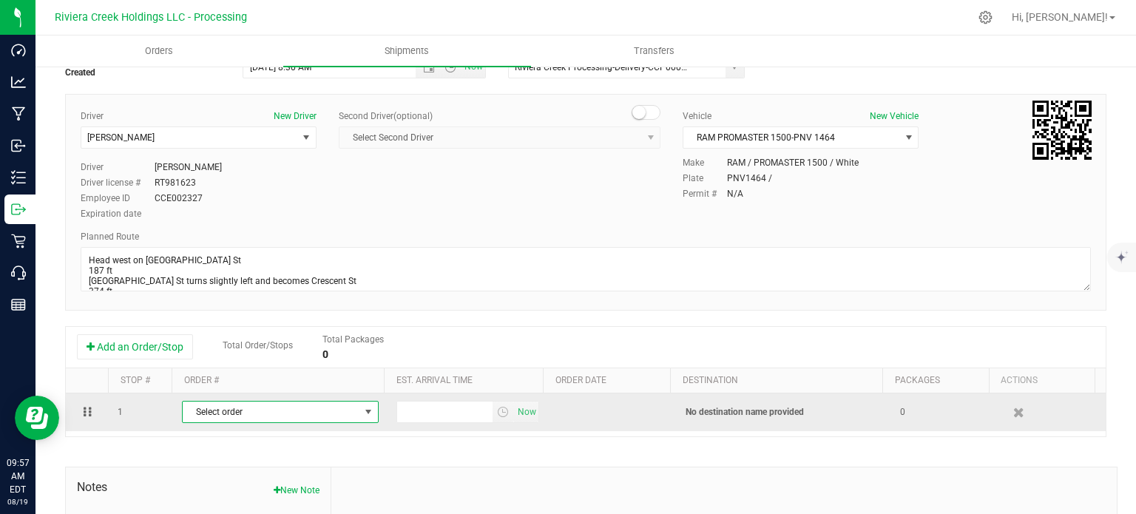
click at [297, 419] on span "Select order" at bounding box center [271, 412] width 177 height 21
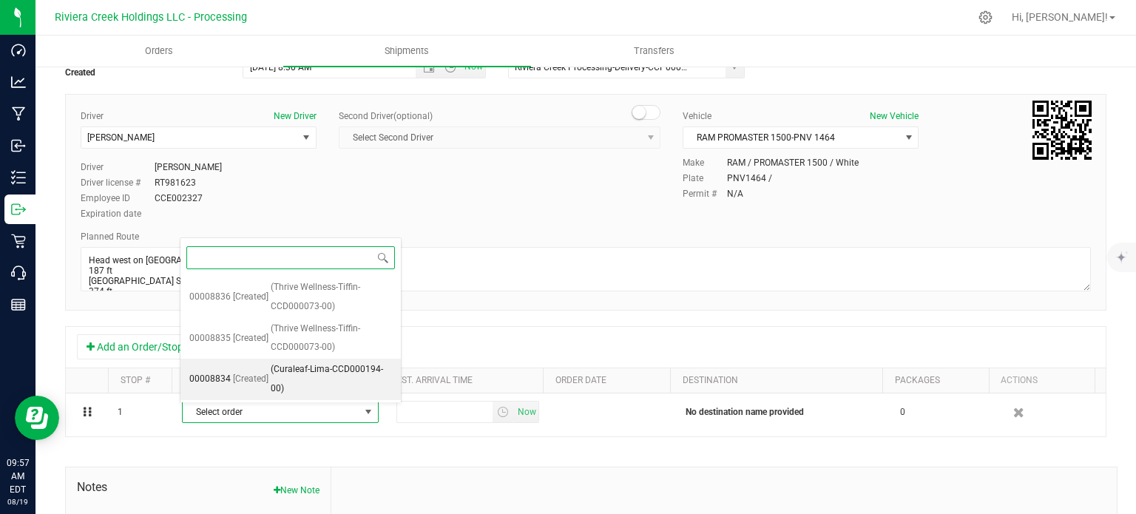
click at [288, 378] on span "(Curaleaf-Lima-CCD000194-00)" at bounding box center [331, 379] width 121 height 38
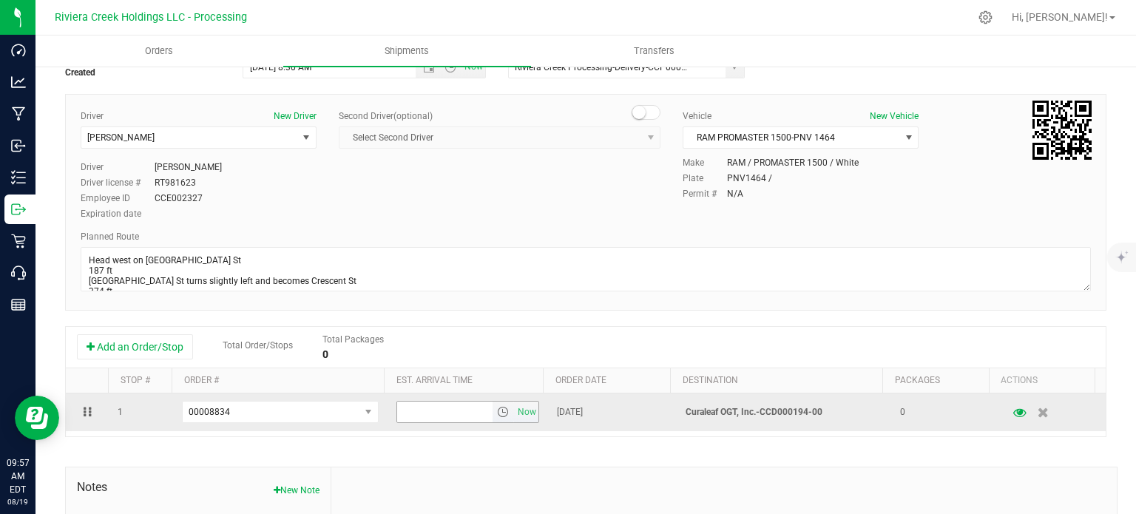
click at [497, 415] on span "select" at bounding box center [503, 412] width 12 height 12
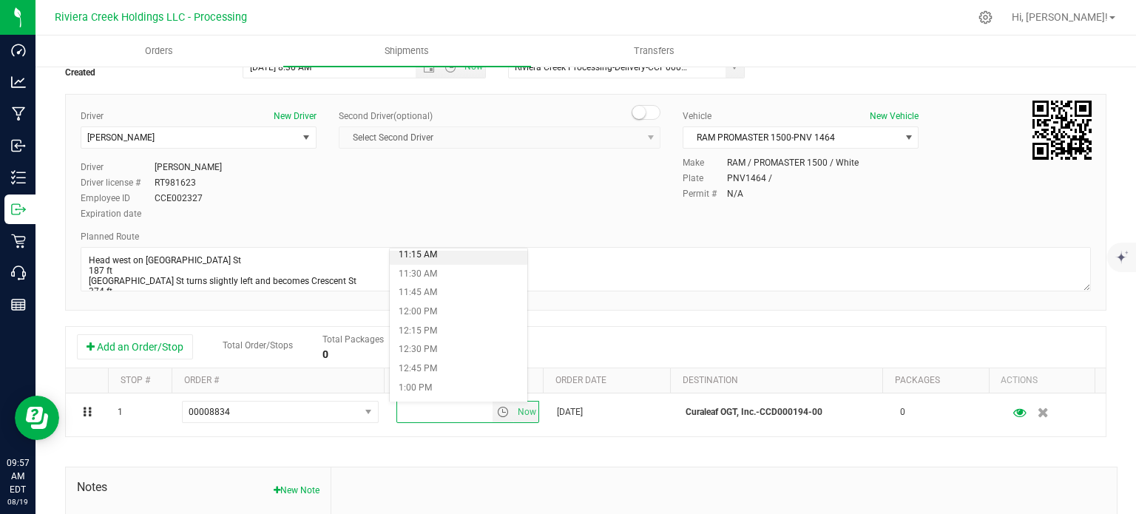
scroll to position [887, 0]
click at [450, 307] on li "12:15 PM" at bounding box center [458, 304] width 137 height 19
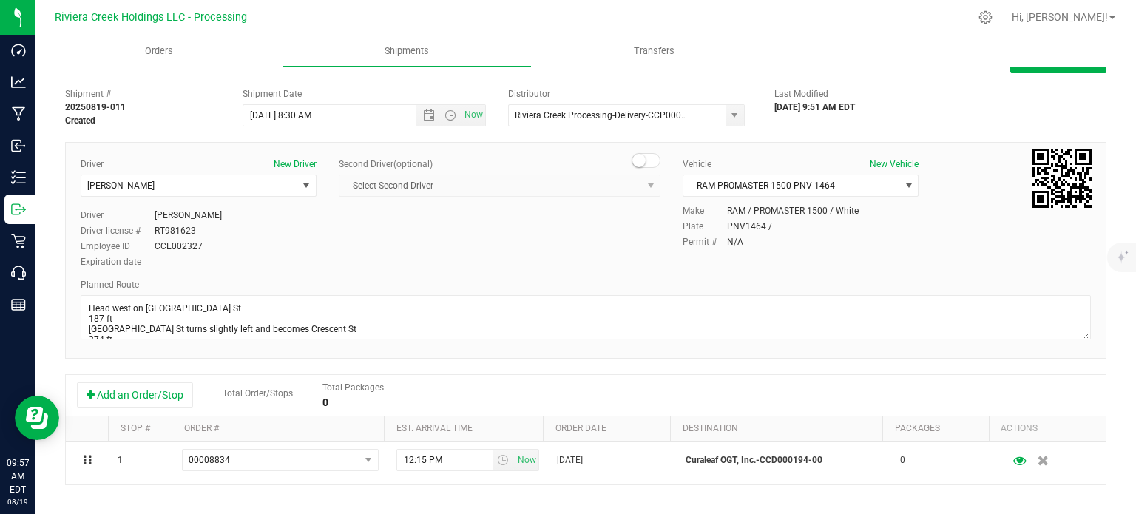
scroll to position [0, 0]
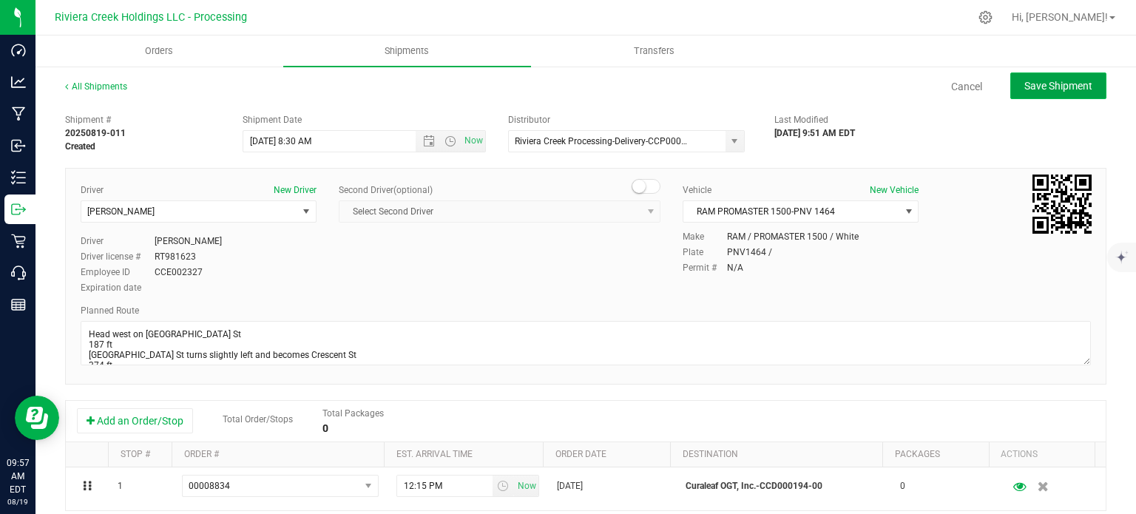
click at [1024, 87] on span "Save Shipment" at bounding box center [1058, 86] width 68 height 12
type input "8/20/2025 12:30 PM"
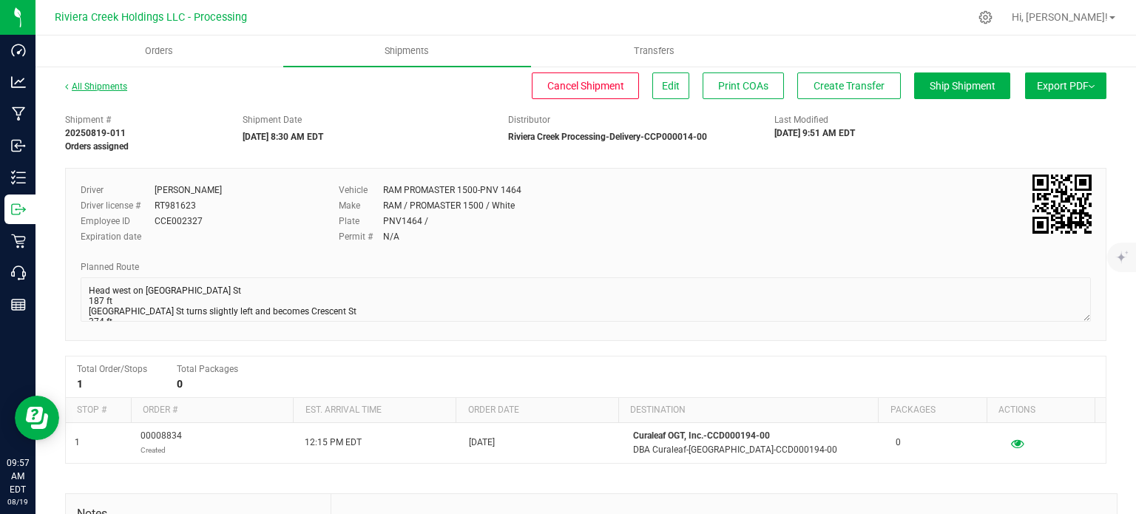
click at [95, 85] on link "All Shipments" at bounding box center [96, 86] width 62 height 10
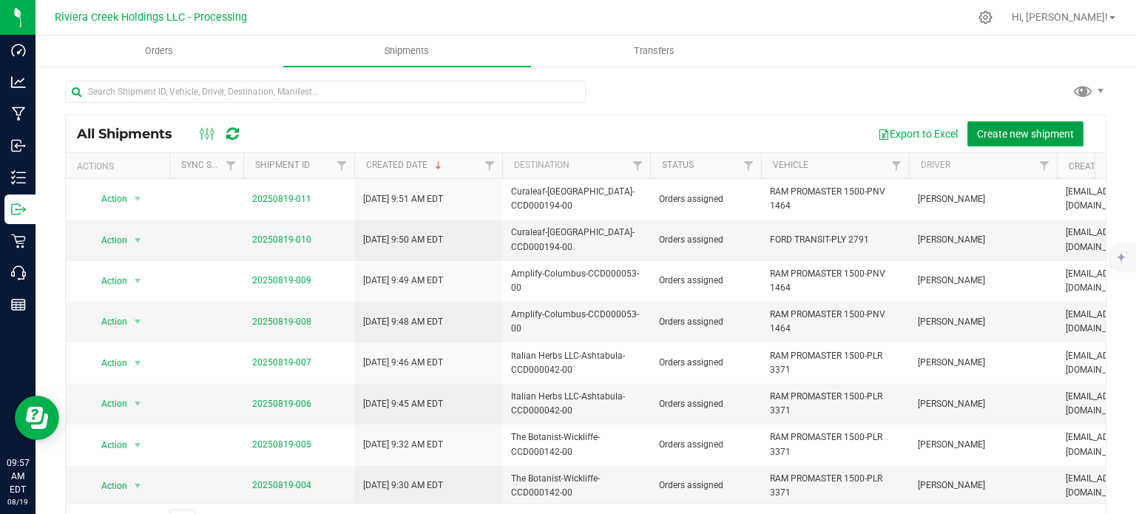
click at [992, 136] on span "Create new shipment" at bounding box center [1025, 134] width 97 height 12
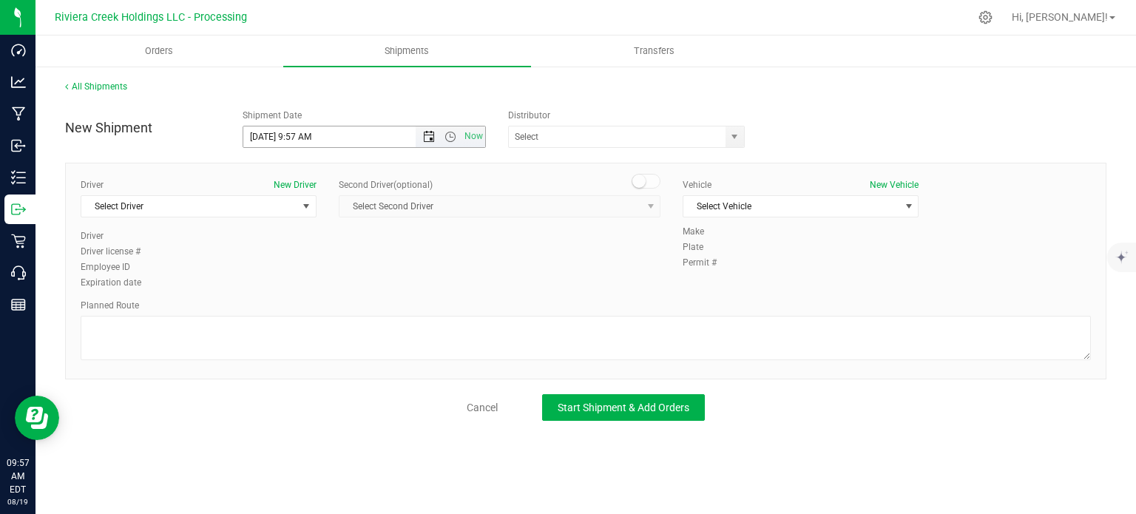
click at [428, 141] on span "Open the date view" at bounding box center [429, 137] width 12 height 12
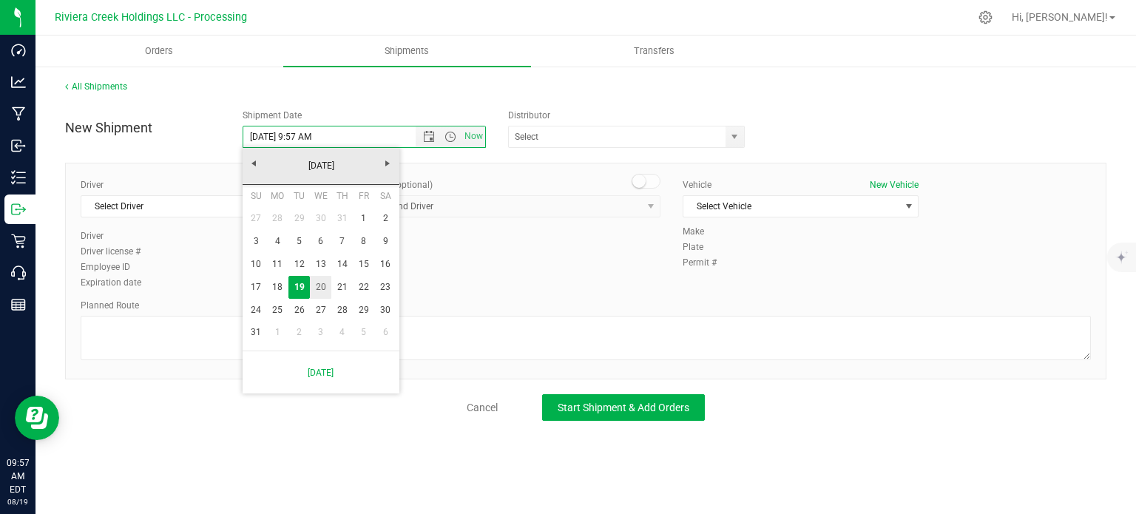
click at [320, 290] on link "20" at bounding box center [320, 287] width 21 height 23
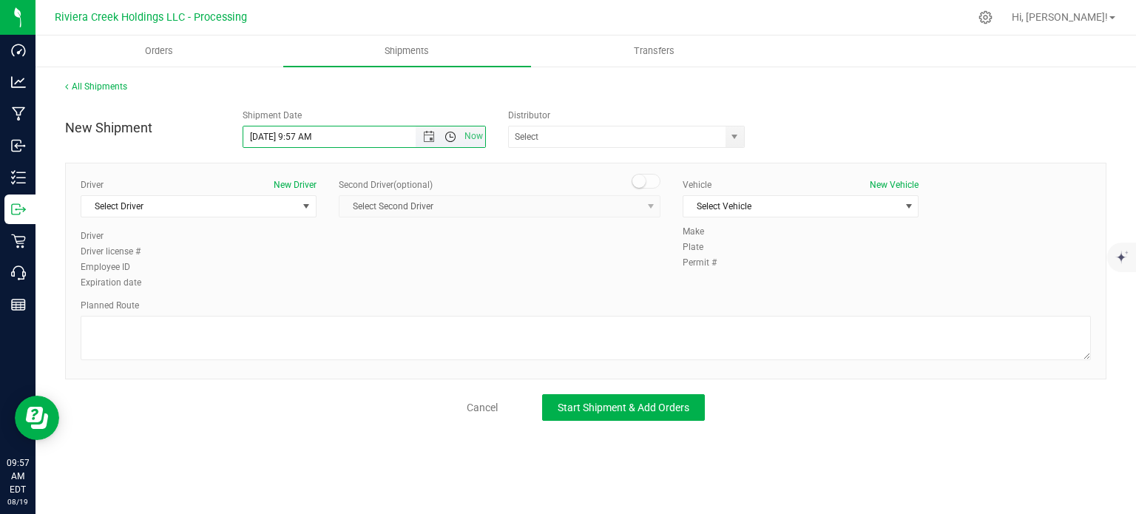
click at [448, 135] on span "Open the time view" at bounding box center [450, 137] width 12 height 12
click at [290, 254] on li "8:30 AM" at bounding box center [363, 261] width 241 height 19
type input "8/20/2025 8:30 AM"
click at [728, 136] on span "select" at bounding box center [734, 137] width 12 height 12
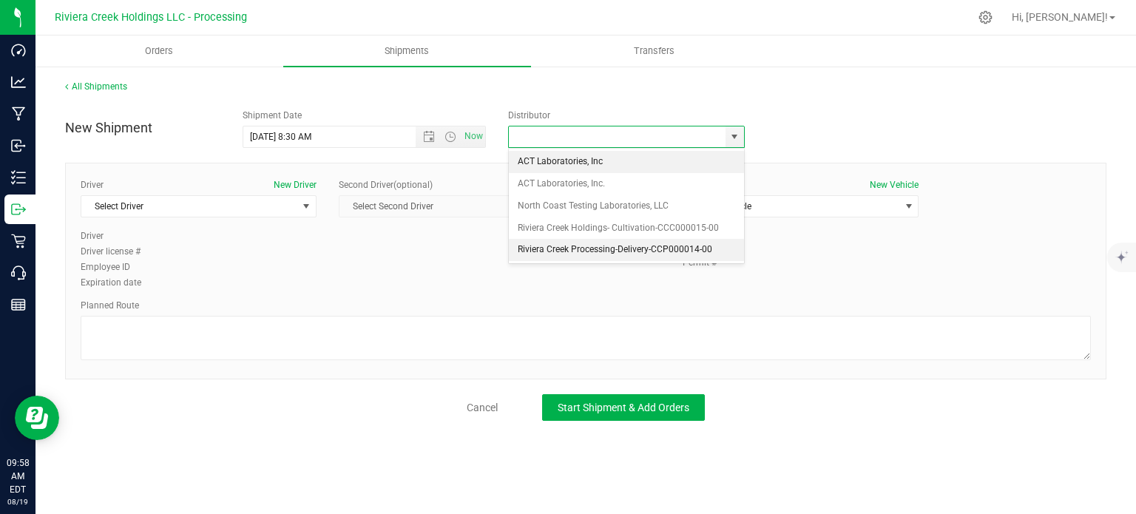
drag, startPoint x: 550, startPoint y: 245, endPoint x: 539, endPoint y: 248, distance: 11.5
click at [549, 245] on li "Riviera Creek Processing-Delivery-CCP000014-00" at bounding box center [626, 250] width 235 height 22
type input "Riviera Creek Processing-Delivery-CCP000014-00"
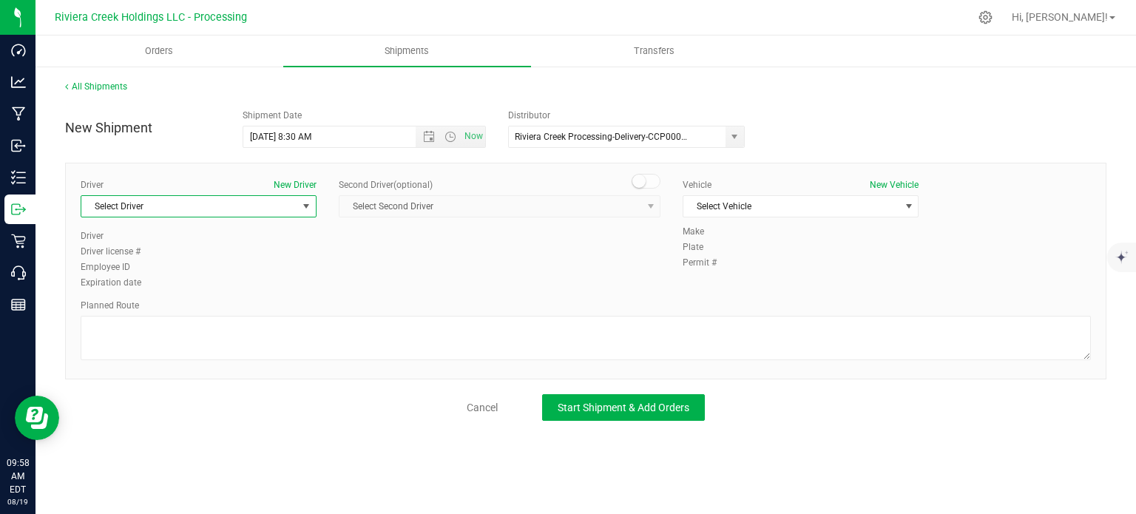
click at [163, 210] on span "Select Driver" at bounding box center [189, 206] width 216 height 21
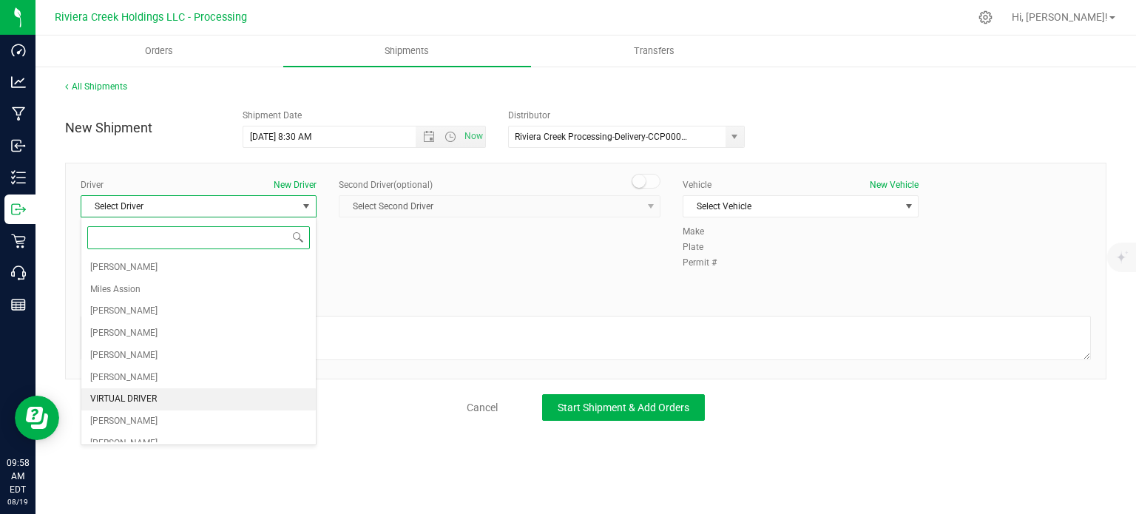
scroll to position [74, 0]
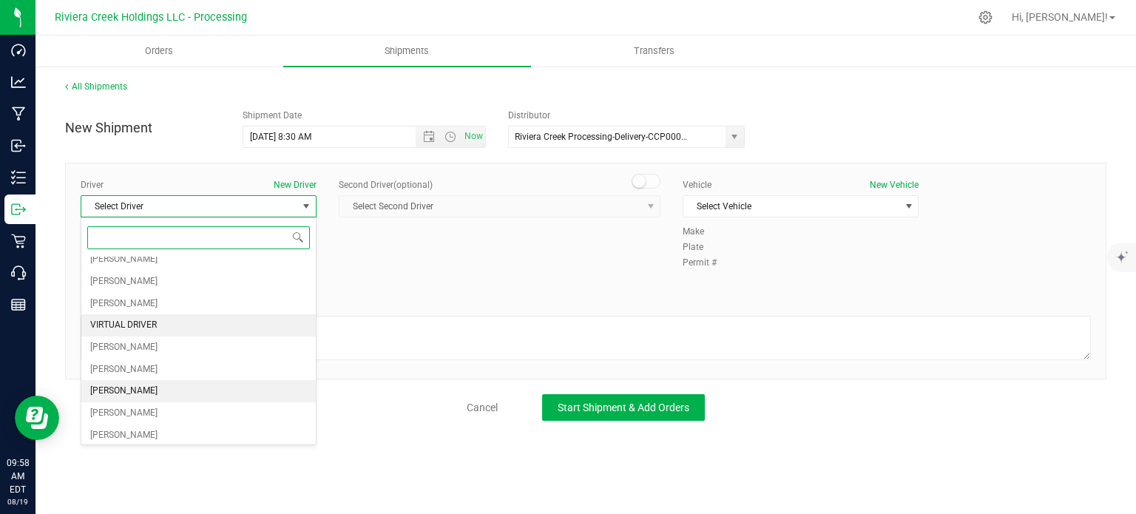
click at [124, 386] on span "[PERSON_NAME]" at bounding box center [123, 391] width 67 height 19
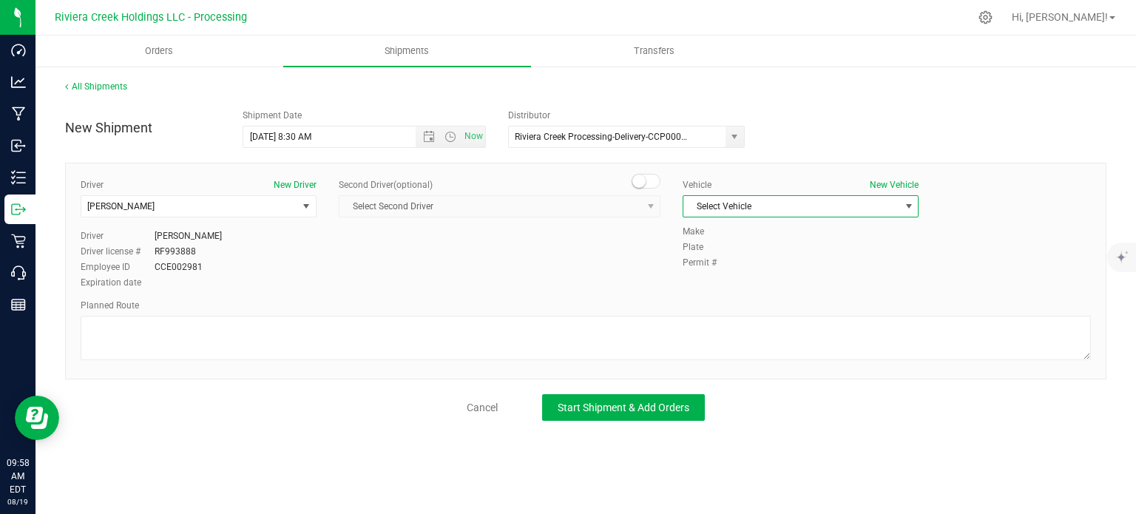
click at [721, 210] on span "Select Vehicle" at bounding box center [791, 206] width 216 height 21
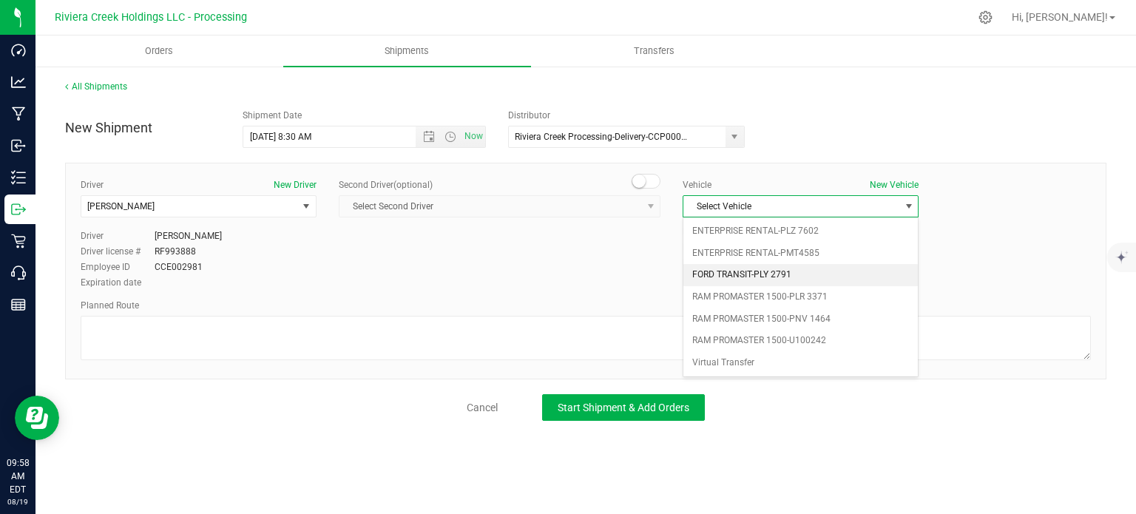
click at [731, 271] on li "FORD TRANSIT-PLY 2791" at bounding box center [800, 275] width 234 height 22
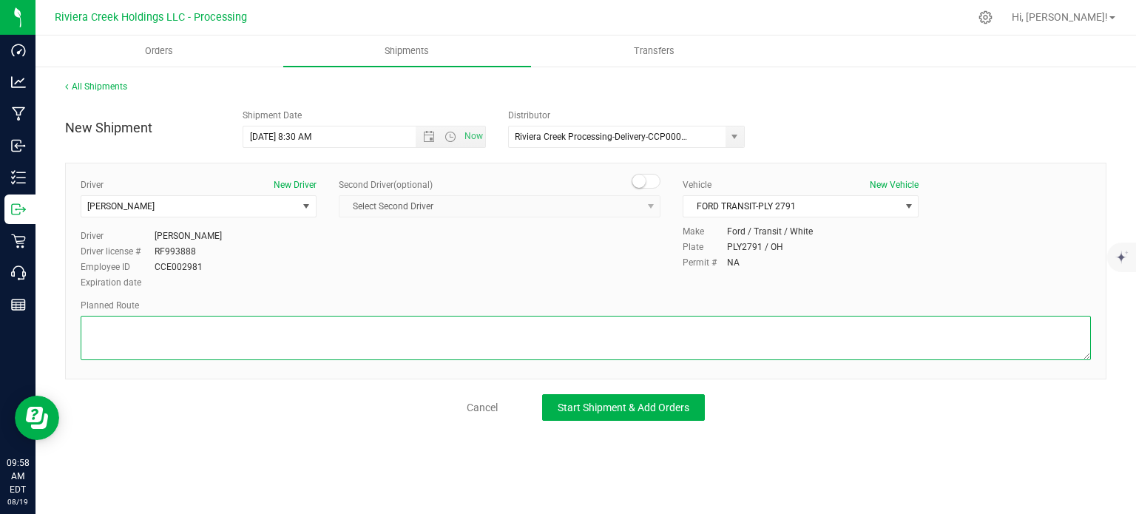
click at [156, 336] on textarea at bounding box center [586, 338] width 1010 height 44
paste textarea "Head northeast toward OH-309 E/Elida Rd 282 ft Turn right toward OH-309 E/Elida…"
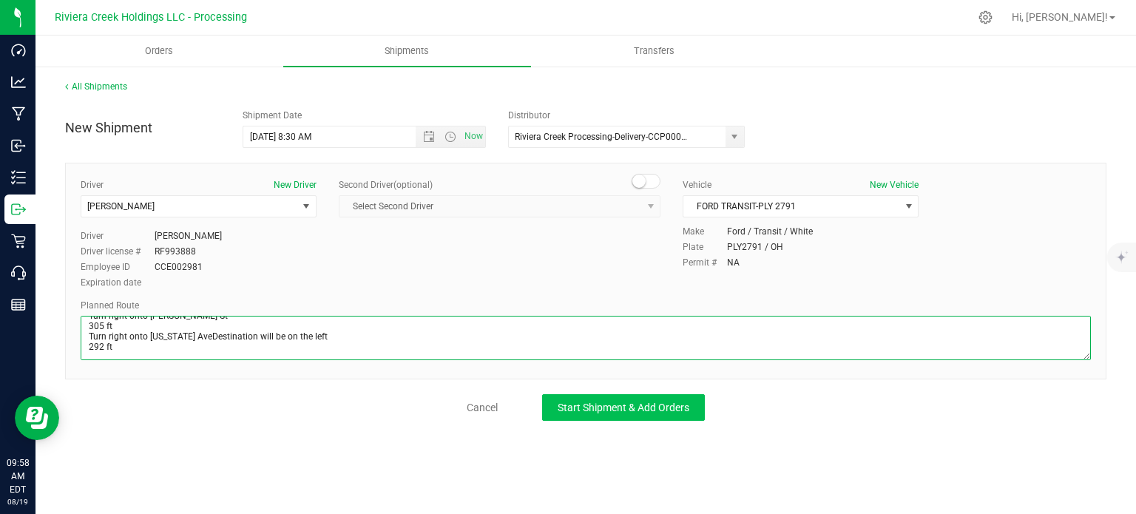
type textarea "Head northeast toward OH-309 E/Elida Rd 282 ft Turn right toward OH-309 E/Elida…"
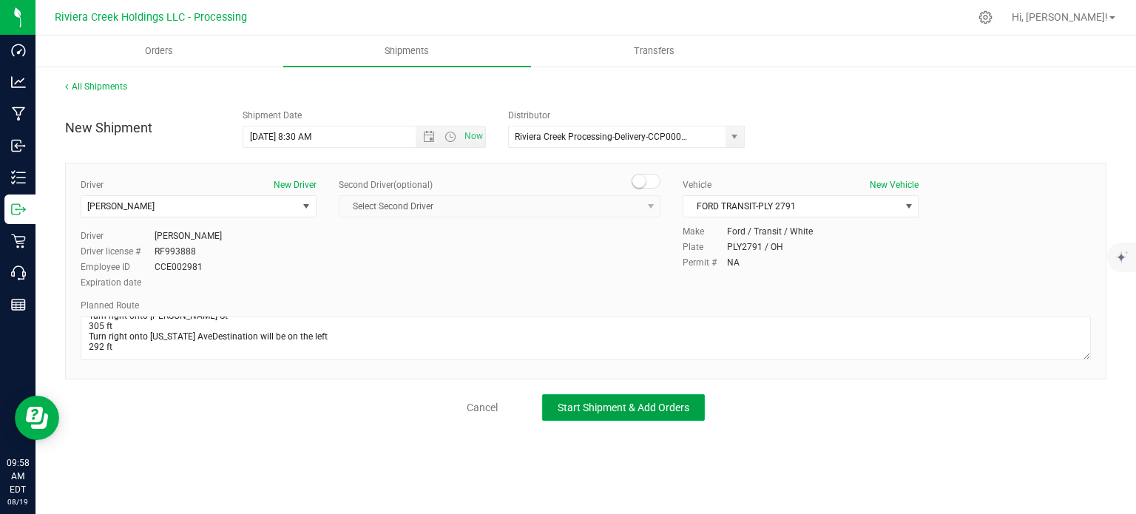
click at [569, 399] on button "Start Shipment & Add Orders" at bounding box center [623, 407] width 163 height 27
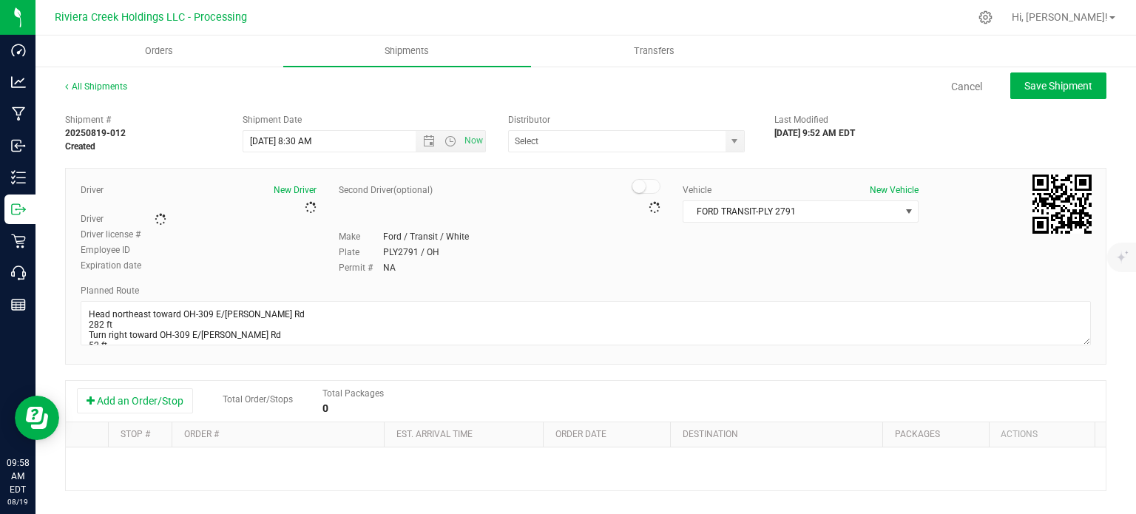
type input "Riviera Creek Processing-Delivery-CCP000014-00"
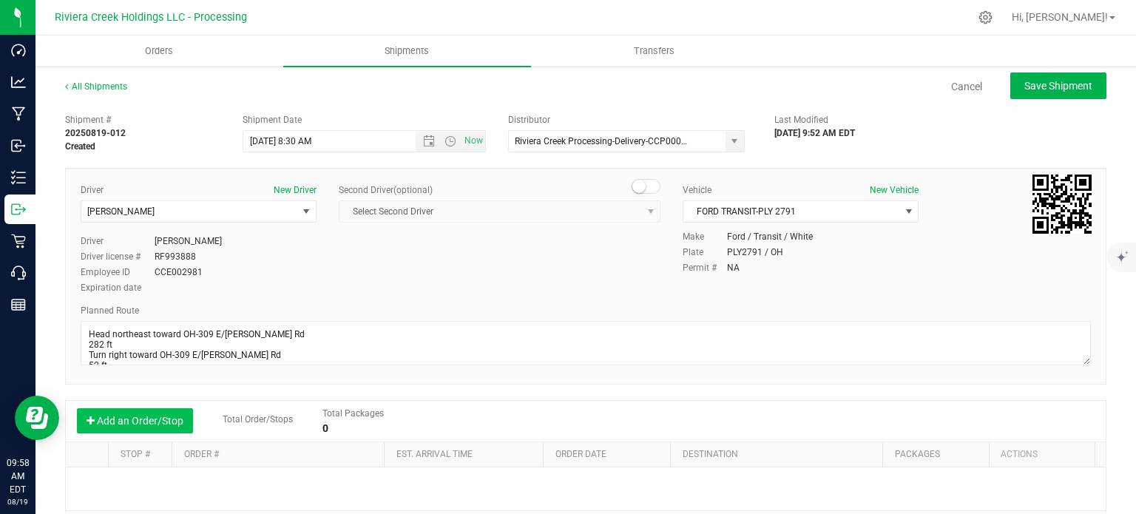
click at [135, 415] on button "Add an Order/Stop" at bounding box center [135, 420] width 116 height 25
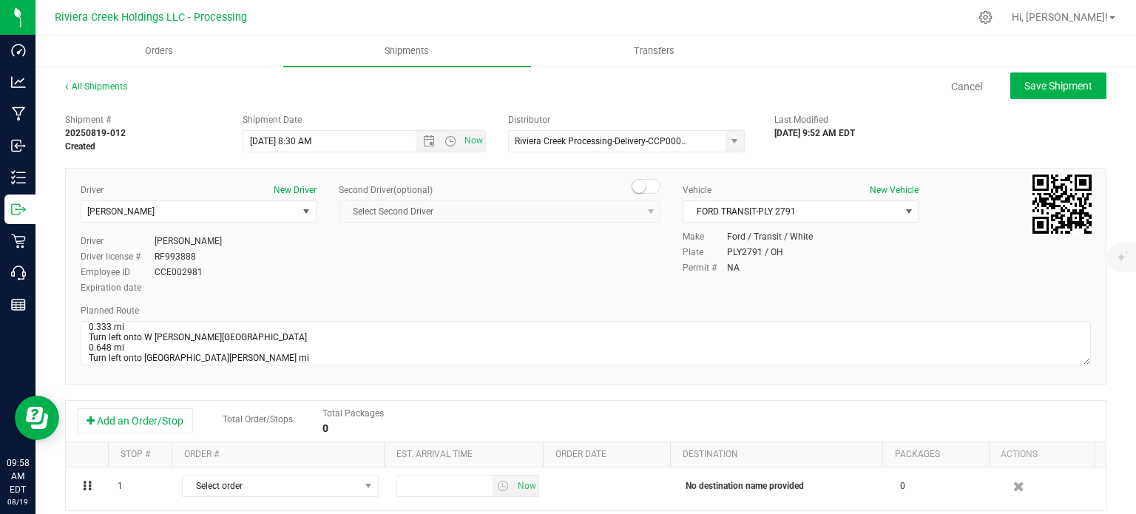
scroll to position [148, 0]
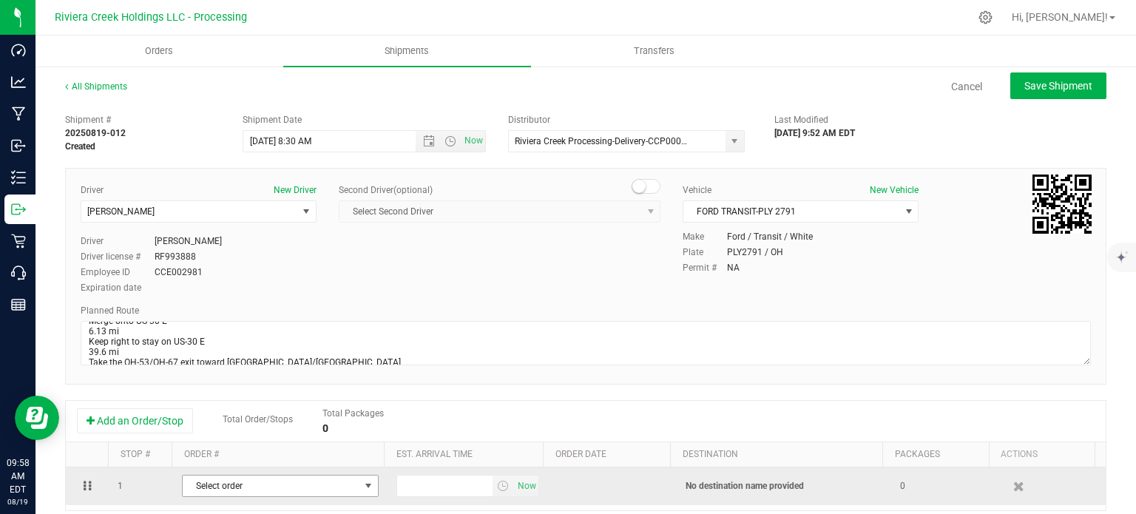
click at [309, 487] on span "Select order" at bounding box center [271, 486] width 177 height 21
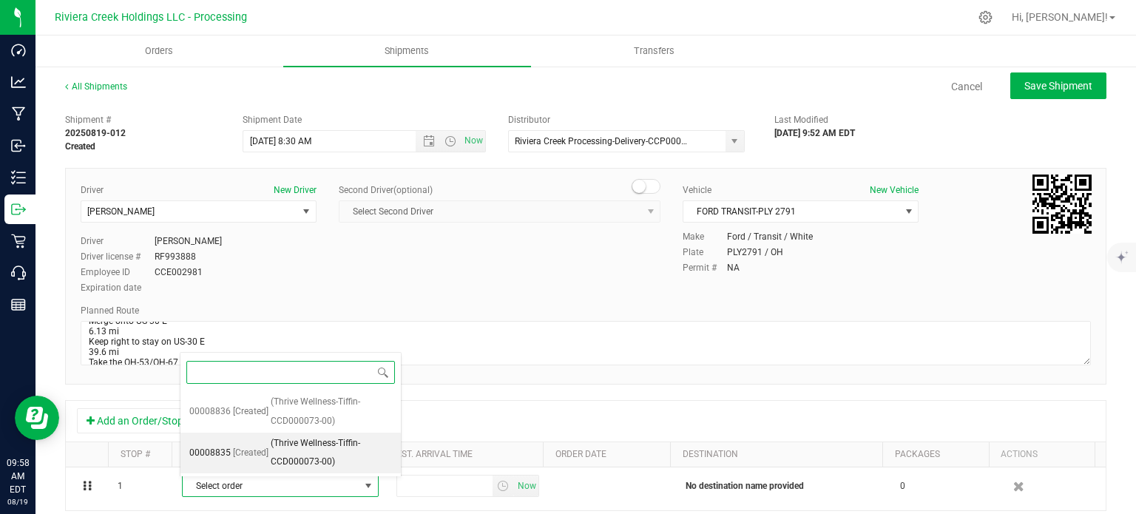
click at [314, 457] on span "(Thrive Wellness-Tiffin-CCD000073-00)" at bounding box center [331, 453] width 121 height 38
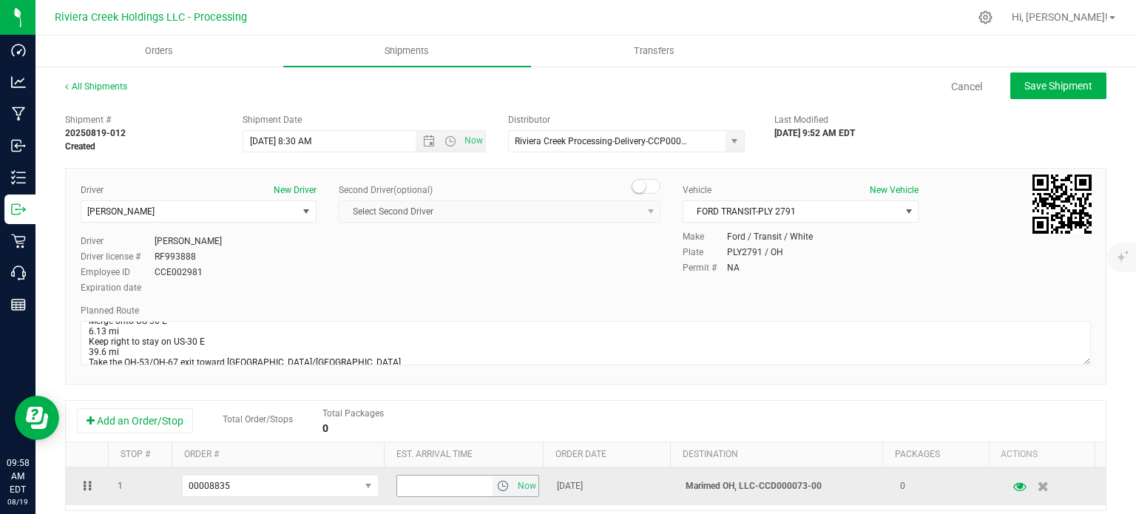
click at [493, 494] on span "select" at bounding box center [503, 486] width 21 height 21
click at [497, 489] on span "select" at bounding box center [503, 486] width 12 height 12
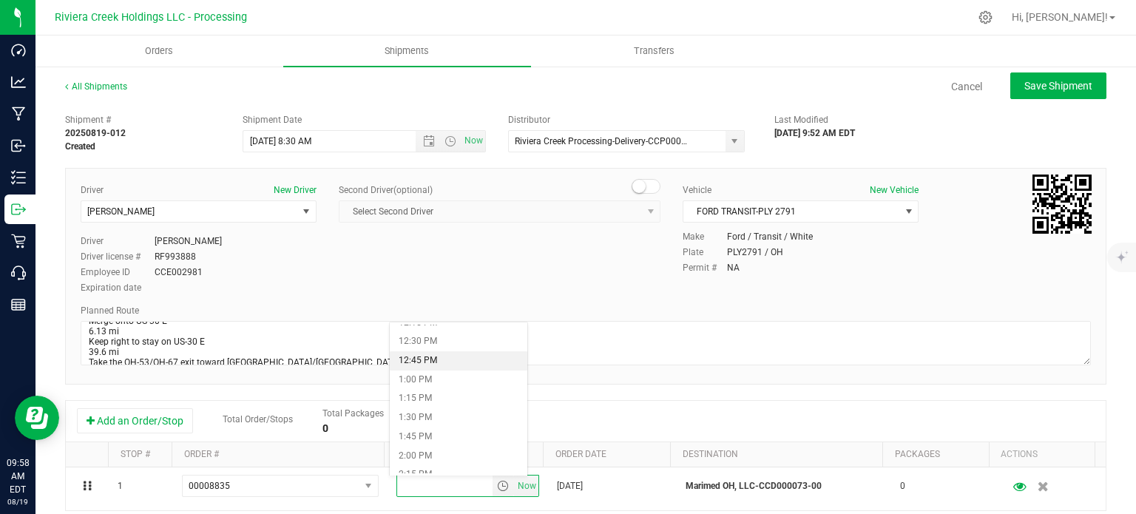
scroll to position [961, 0]
click at [432, 437] on li "2:00 PM" at bounding box center [458, 437] width 137 height 19
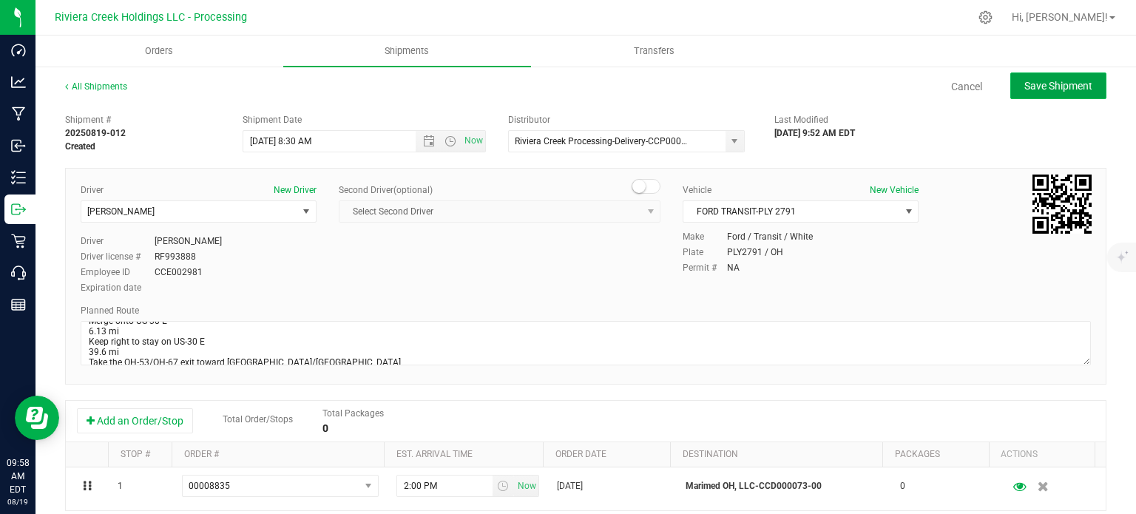
click at [1037, 90] on span "Save Shipment" at bounding box center [1058, 86] width 68 height 12
type input "8/20/2025 12:30 PM"
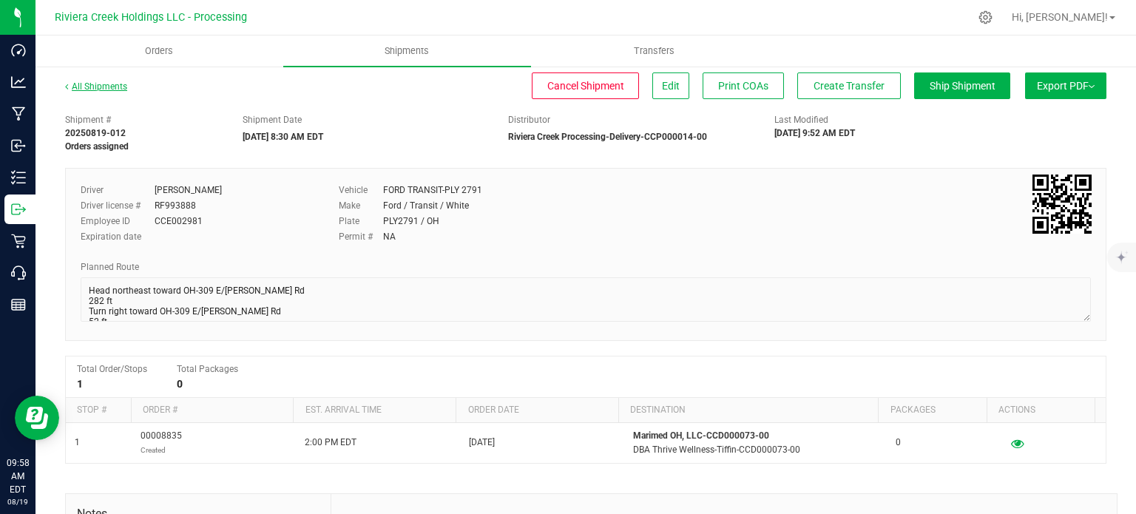
click at [98, 85] on link "All Shipments" at bounding box center [96, 86] width 62 height 10
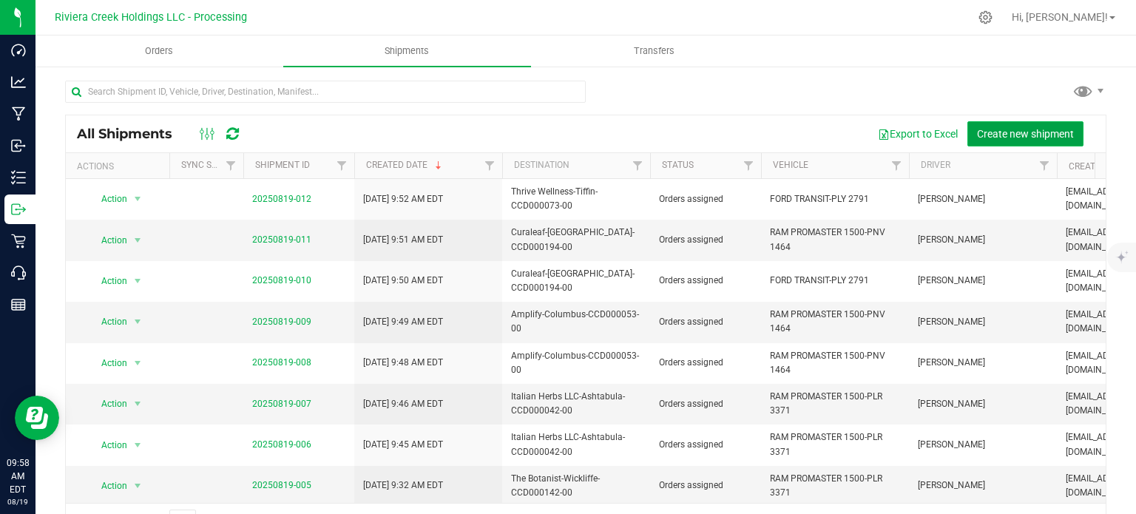
click at [1026, 131] on span "Create new shipment" at bounding box center [1025, 134] width 97 height 12
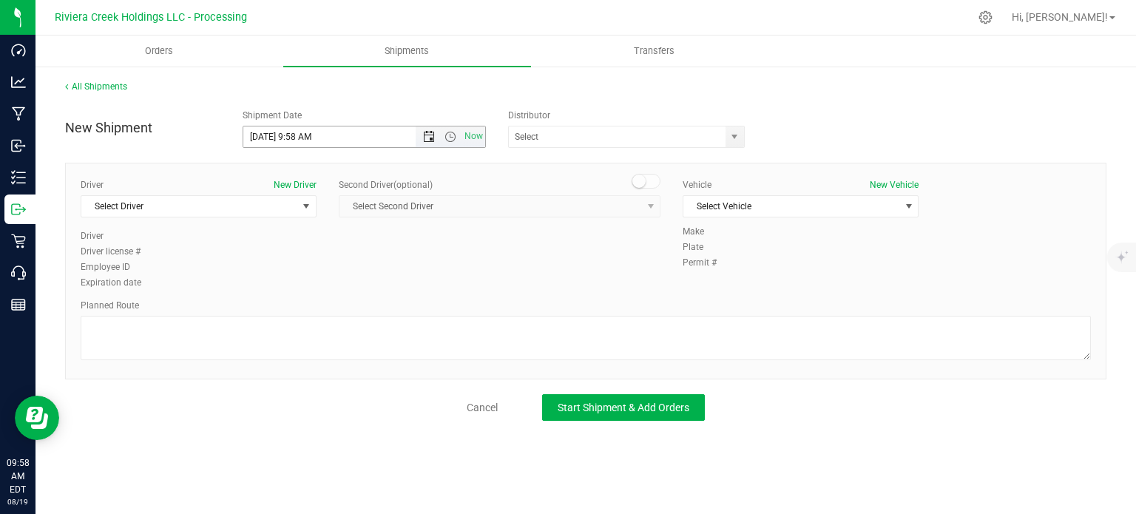
click at [427, 138] on span "Open the date view" at bounding box center [429, 137] width 12 height 12
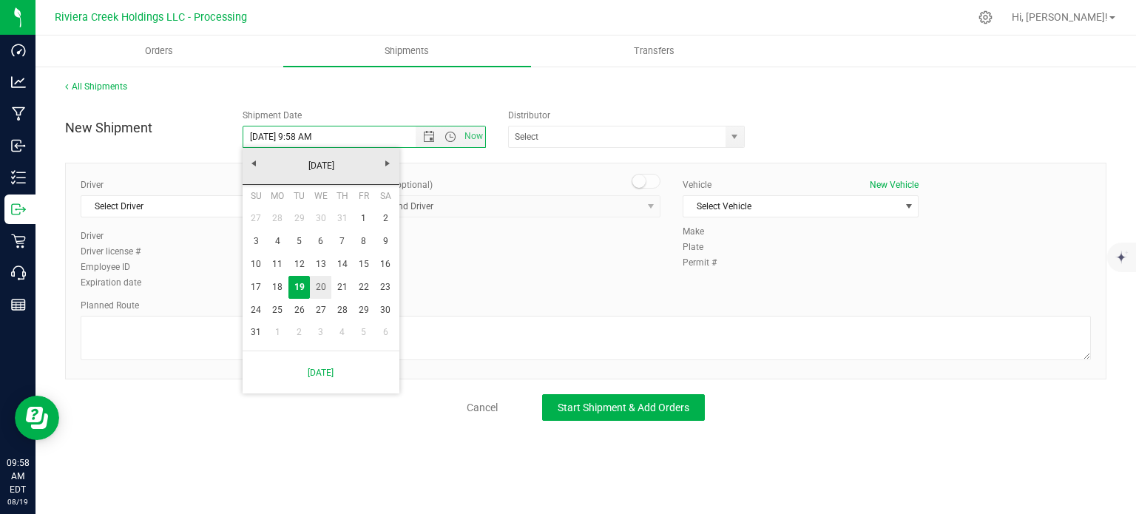
click at [319, 287] on link "20" at bounding box center [320, 287] width 21 height 23
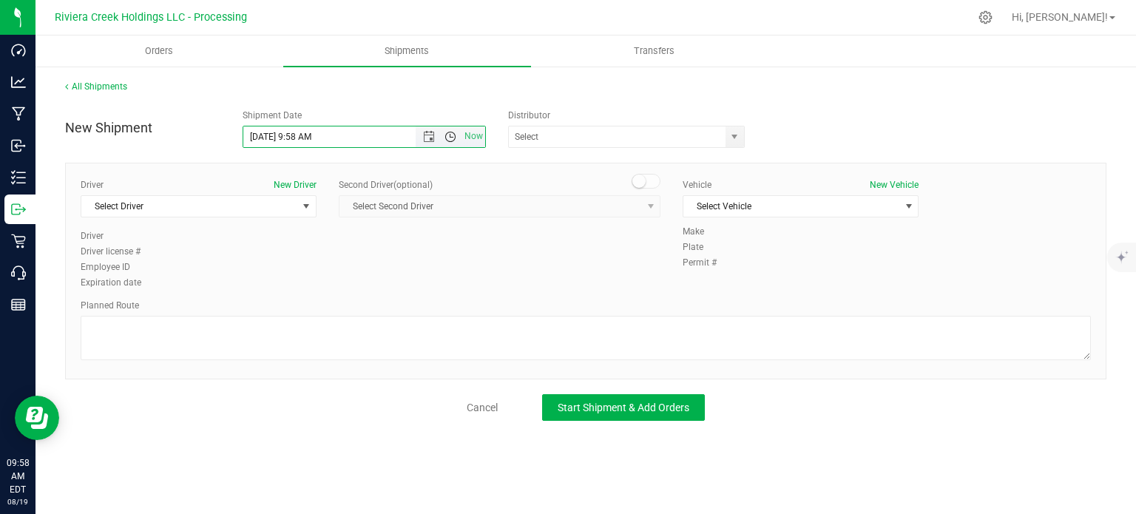
click at [451, 138] on span "Open the time view" at bounding box center [450, 137] width 12 height 12
click at [309, 260] on li "8:30 AM" at bounding box center [363, 261] width 241 height 19
type input "8/20/2025 8:30 AM"
click at [737, 139] on span "select" at bounding box center [734, 137] width 12 height 12
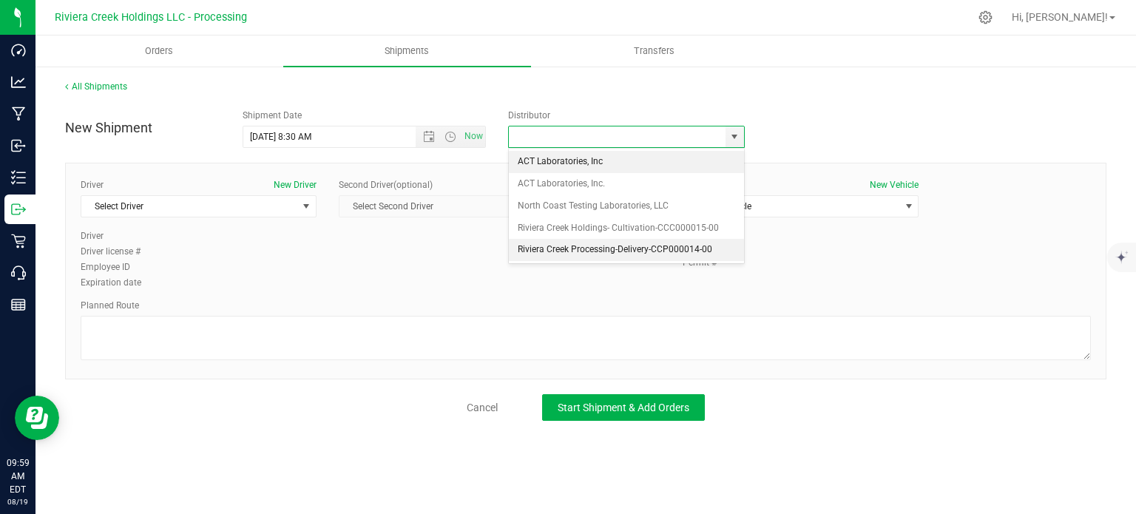
click at [555, 247] on li "Riviera Creek Processing-Delivery-CCP000014-00" at bounding box center [626, 250] width 235 height 22
type input "Riviera Creek Processing-Delivery-CCP000014-00"
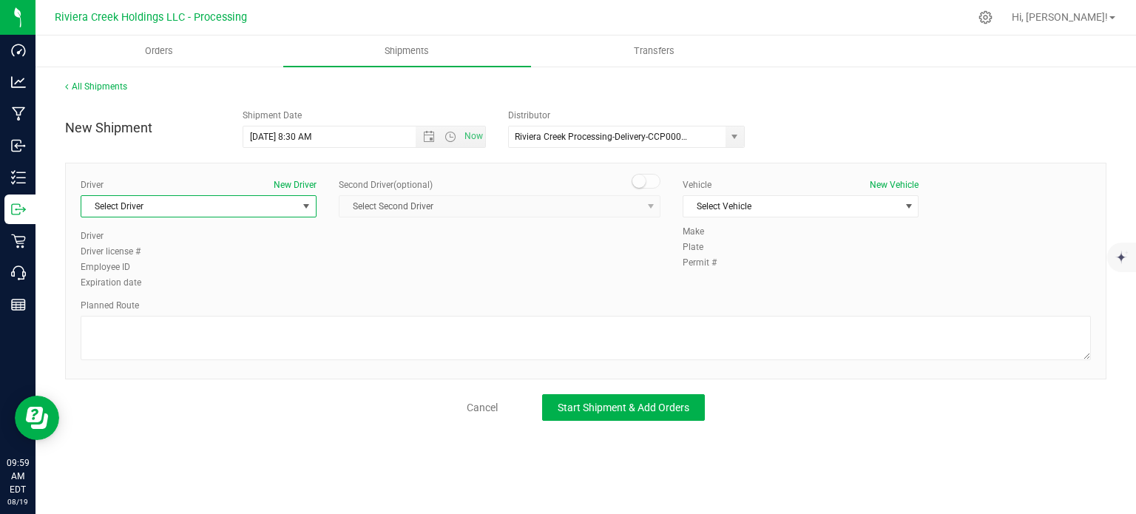
click at [176, 212] on span "Select Driver" at bounding box center [189, 206] width 216 height 21
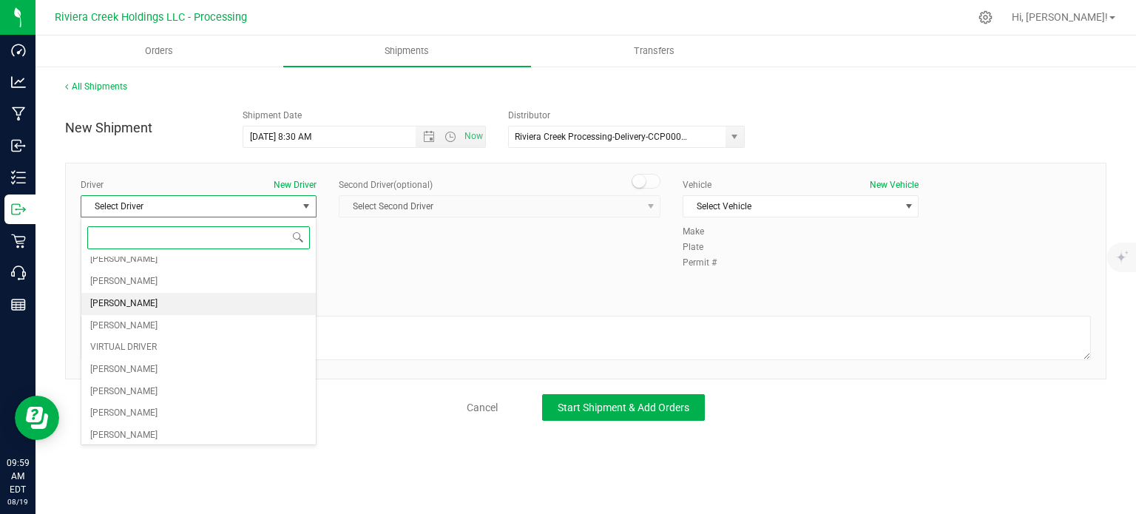
scroll to position [74, 0]
click at [133, 387] on span "[PERSON_NAME]" at bounding box center [123, 391] width 67 height 19
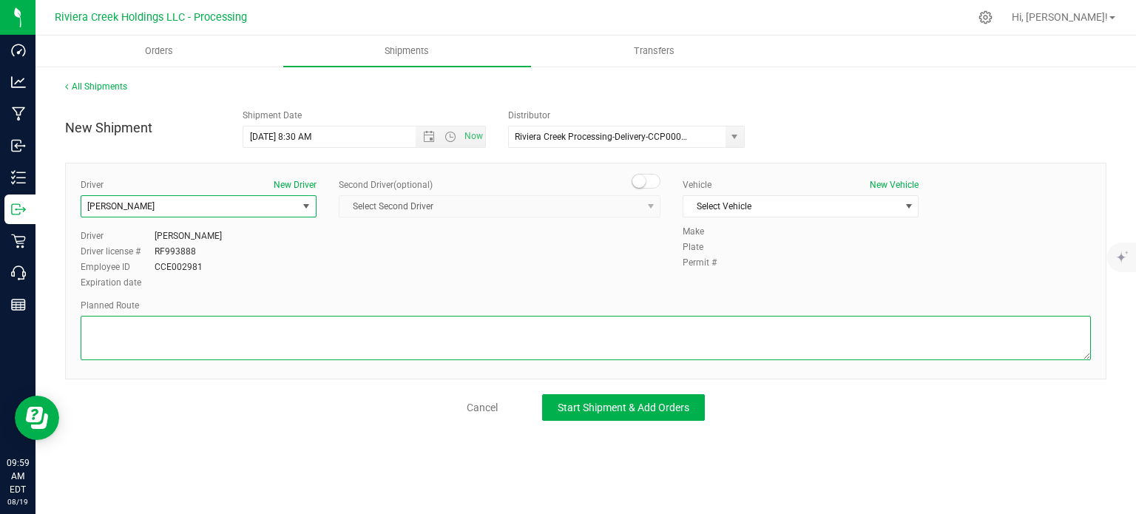
click at [172, 335] on textarea at bounding box center [586, 338] width 1010 height 44
paste textarea "Head northeast toward OH-309 E/Elida Rd 282 ft Turn right toward OH-309 E/Elida…"
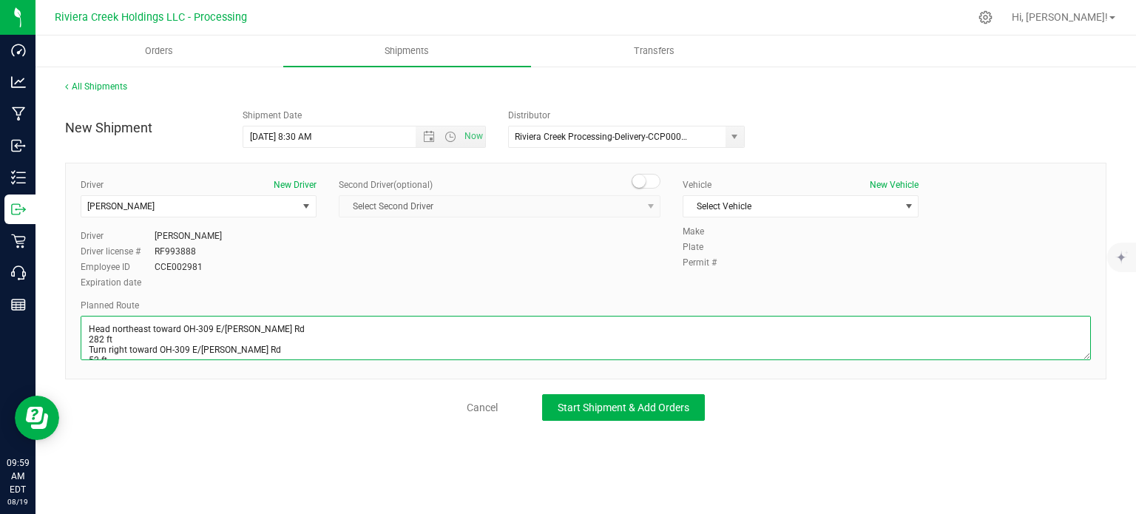
scroll to position [284, 0]
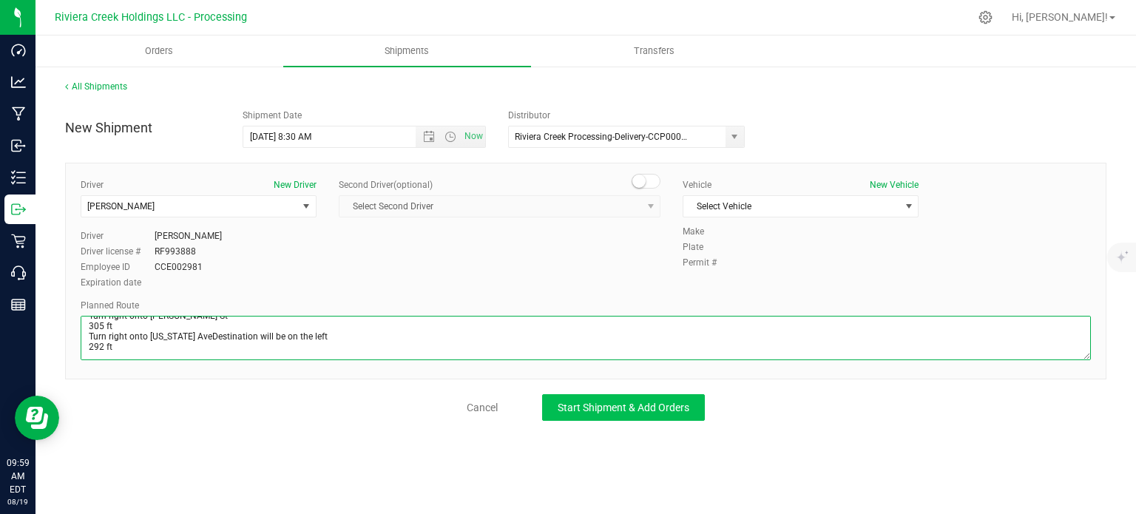
type textarea "Head northeast toward OH-309 E/Elida Rd 282 ft Turn right toward OH-309 E/Elida…"
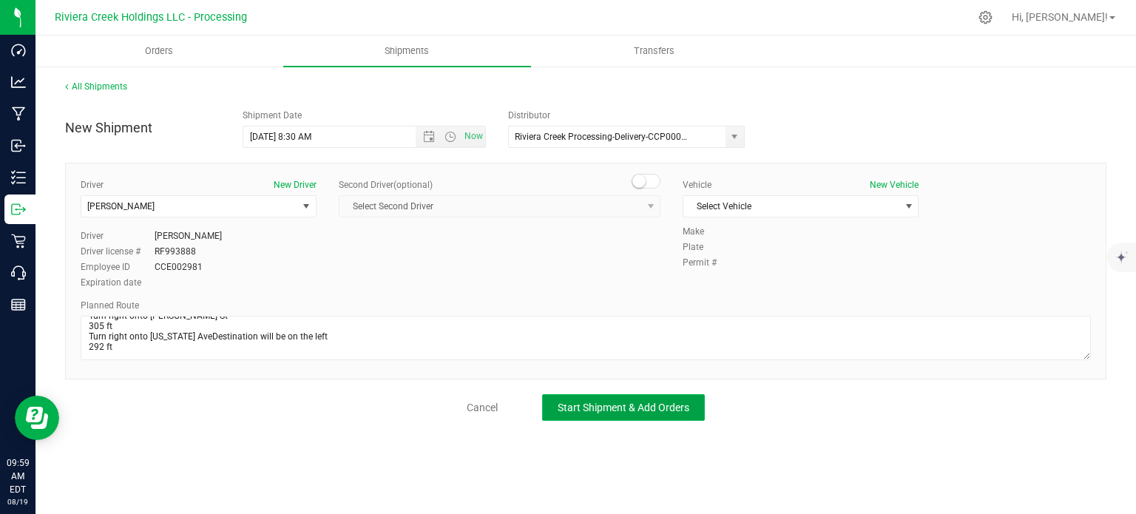
click at [577, 405] on span "Start Shipment & Add Orders" at bounding box center [624, 408] width 132 height 12
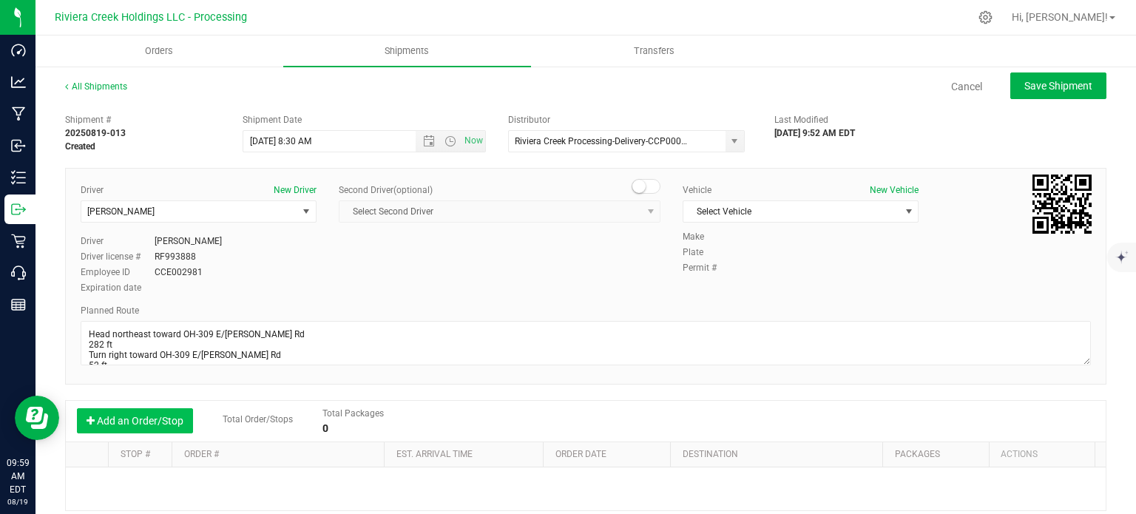
click at [139, 419] on button "Add an Order/Stop" at bounding box center [135, 420] width 116 height 25
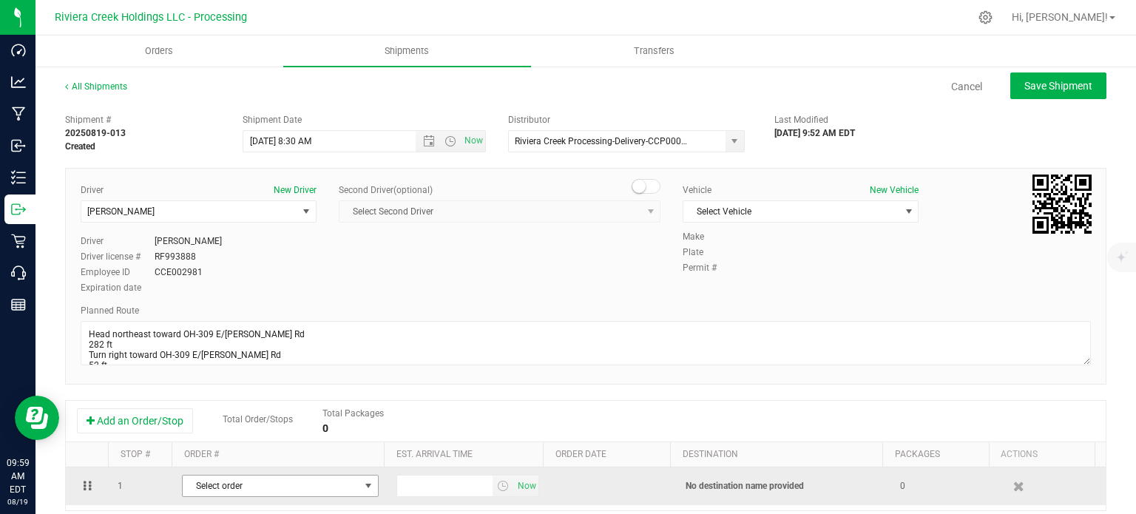
click at [289, 484] on span "Select order" at bounding box center [271, 486] width 177 height 21
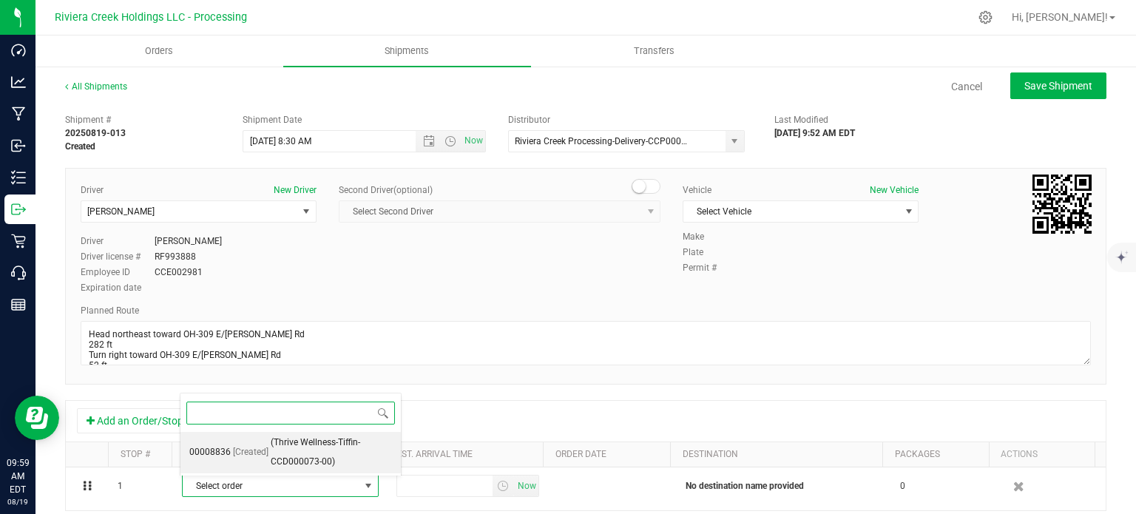
click at [301, 456] on span "(Thrive Wellness-Tiffin-CCD000073-00)" at bounding box center [331, 452] width 121 height 38
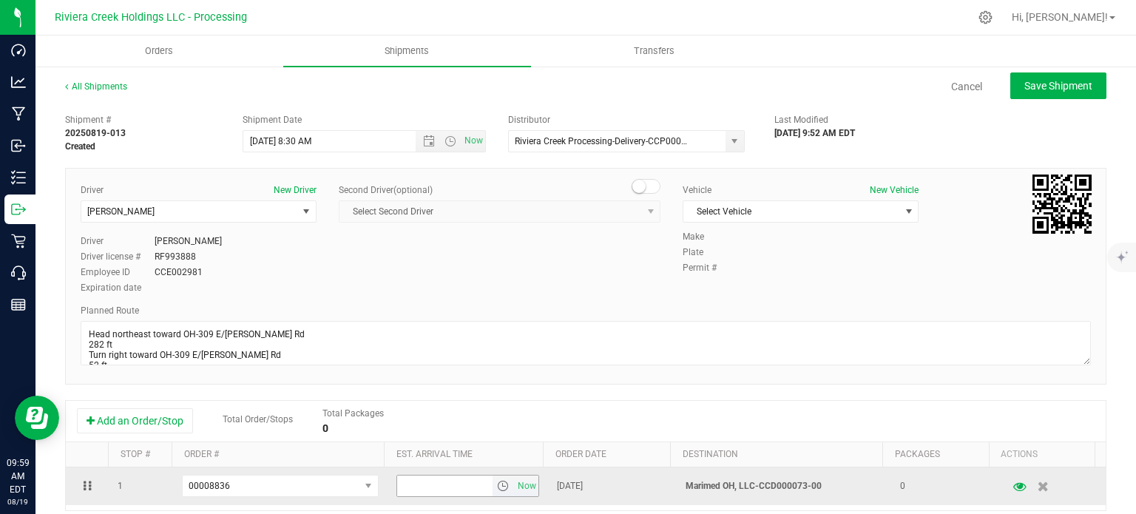
click at [497, 487] on span "select" at bounding box center [503, 486] width 12 height 12
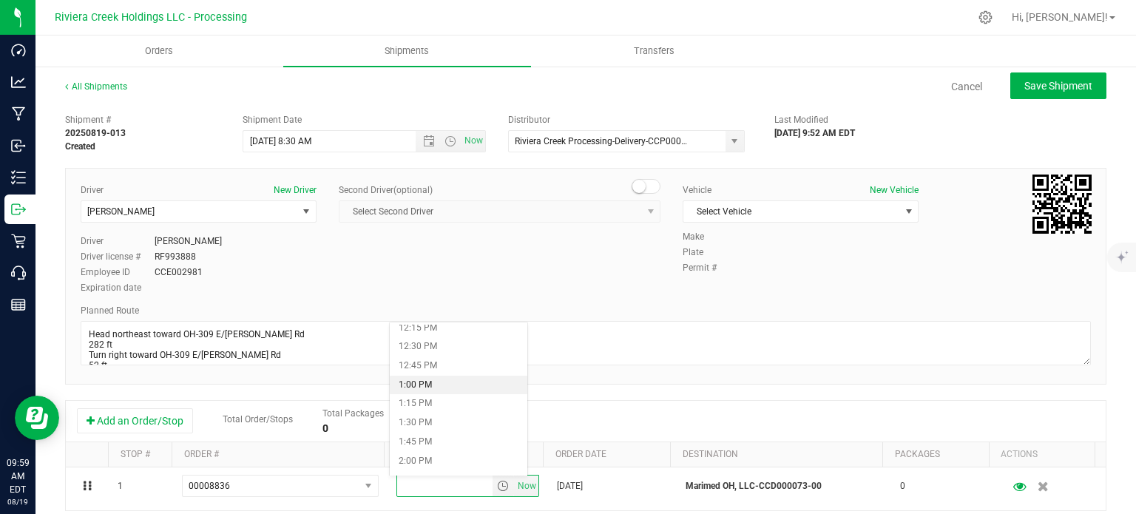
scroll to position [961, 0]
click at [426, 434] on li "2:00 PM" at bounding box center [458, 437] width 137 height 19
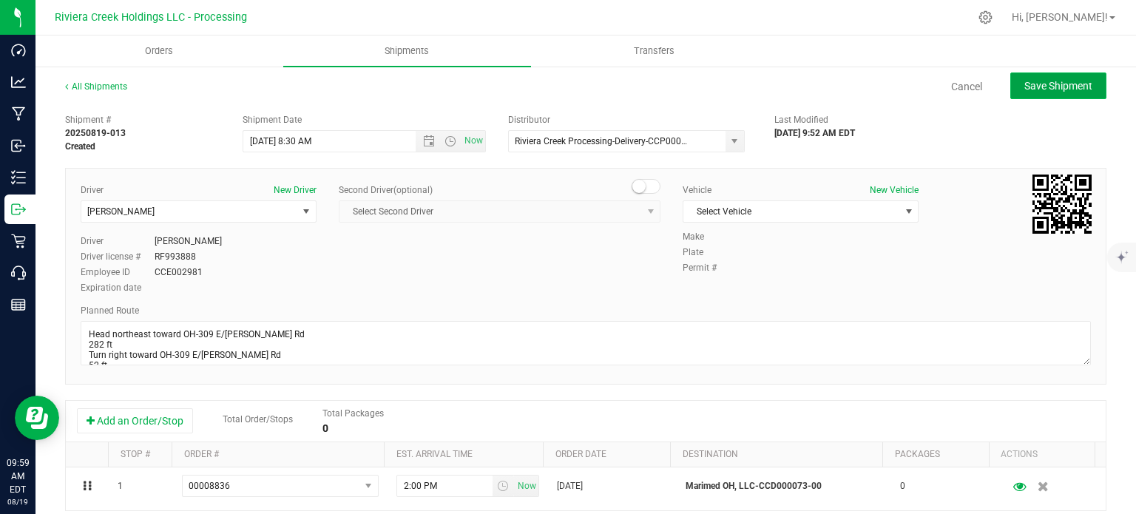
click at [1057, 85] on span "Save Shipment" at bounding box center [1058, 86] width 68 height 12
type input "8/20/2025 12:30 PM"
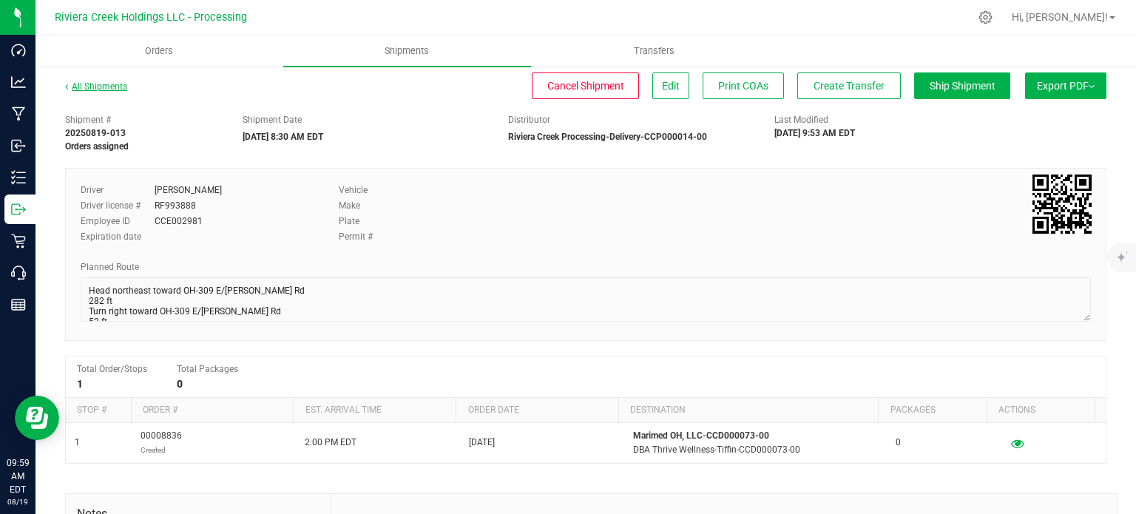
click at [110, 85] on link "All Shipments" at bounding box center [96, 86] width 62 height 10
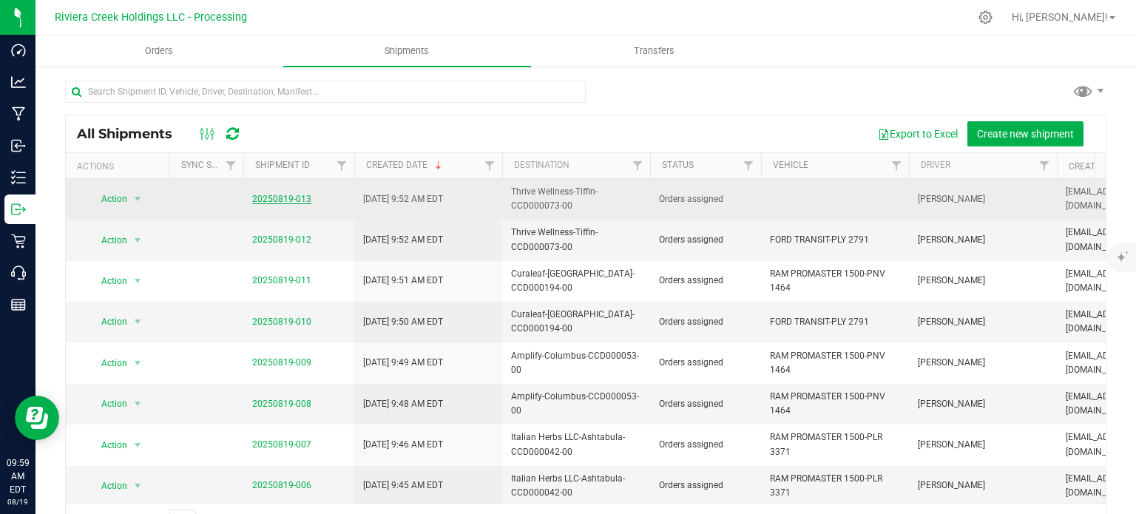
click at [282, 199] on link "20250819-013" at bounding box center [281, 199] width 59 height 10
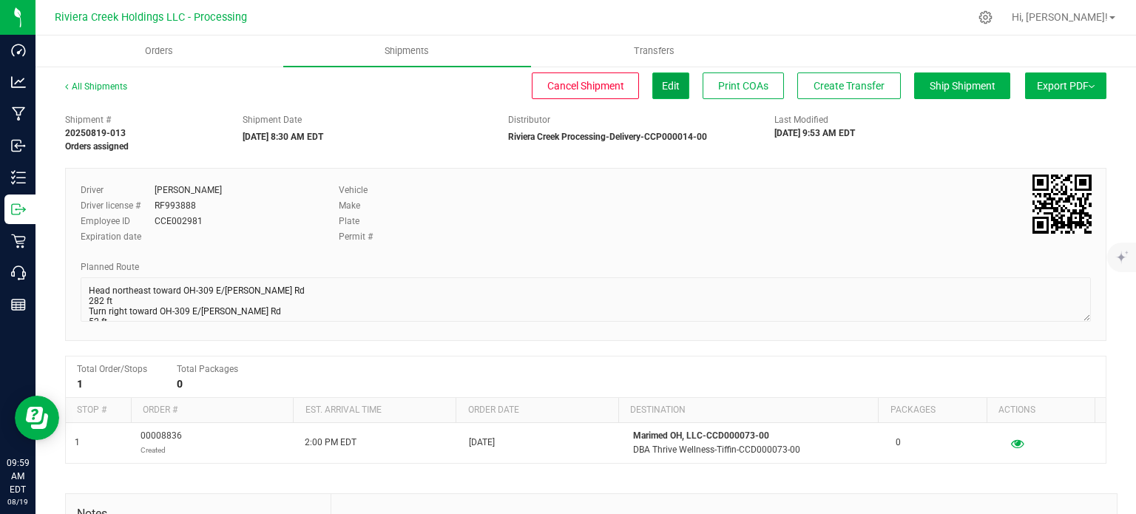
click at [662, 82] on span "Edit" at bounding box center [671, 86] width 18 height 12
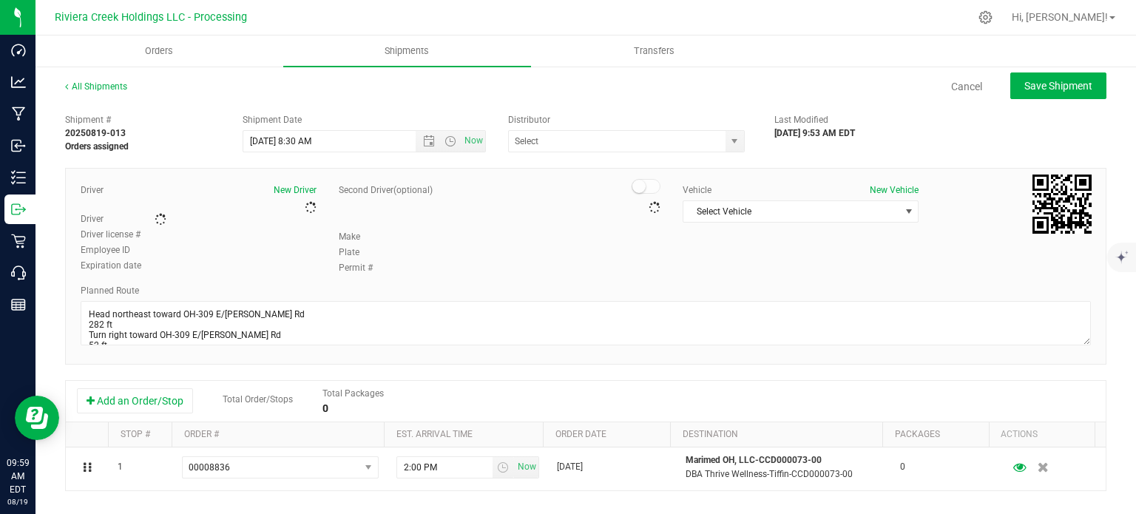
type input "Riviera Creek Processing-Delivery-CCP000014-00"
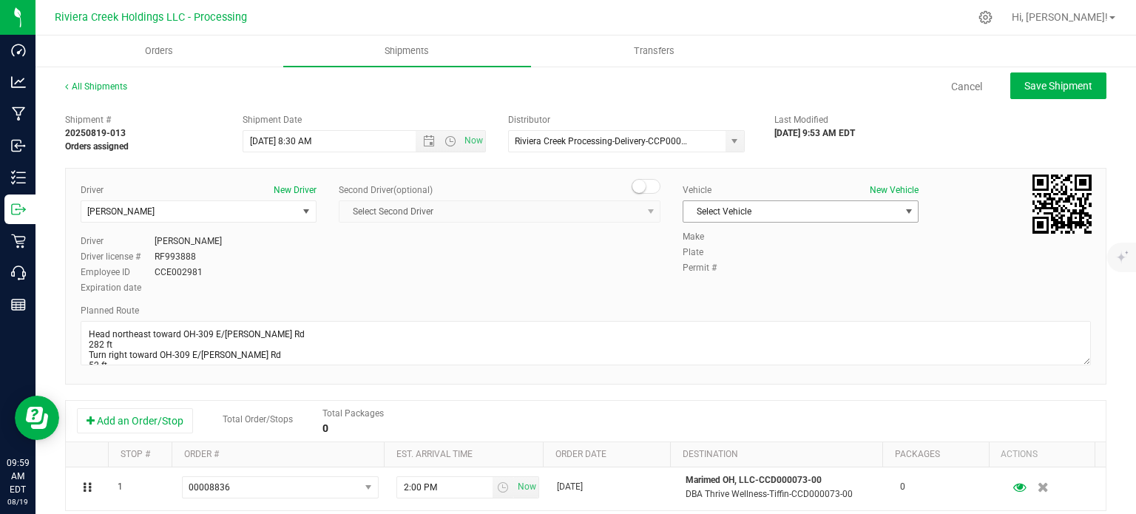
click at [877, 217] on span "Select Vehicle" at bounding box center [791, 211] width 216 height 21
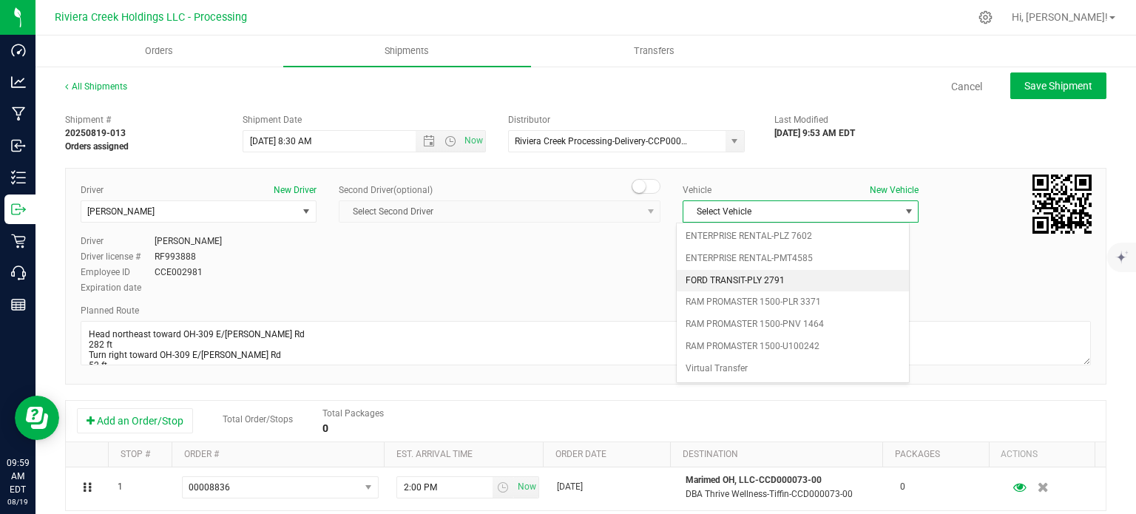
click at [772, 284] on li "FORD TRANSIT-PLY 2791" at bounding box center [792, 281] width 231 height 22
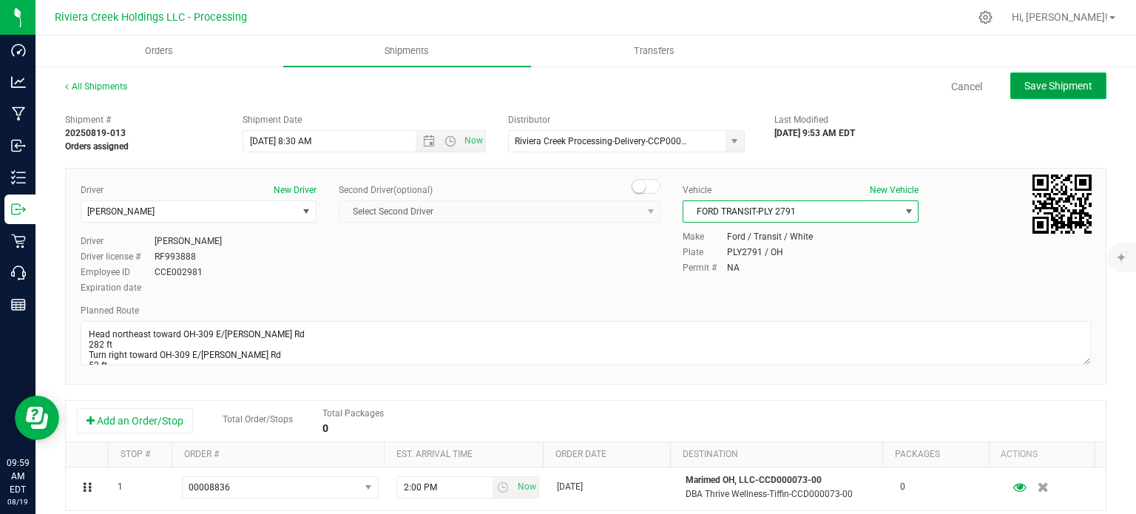
click at [1038, 80] on span "Save Shipment" at bounding box center [1058, 86] width 68 height 12
type input "8/20/2025 12:30 PM"
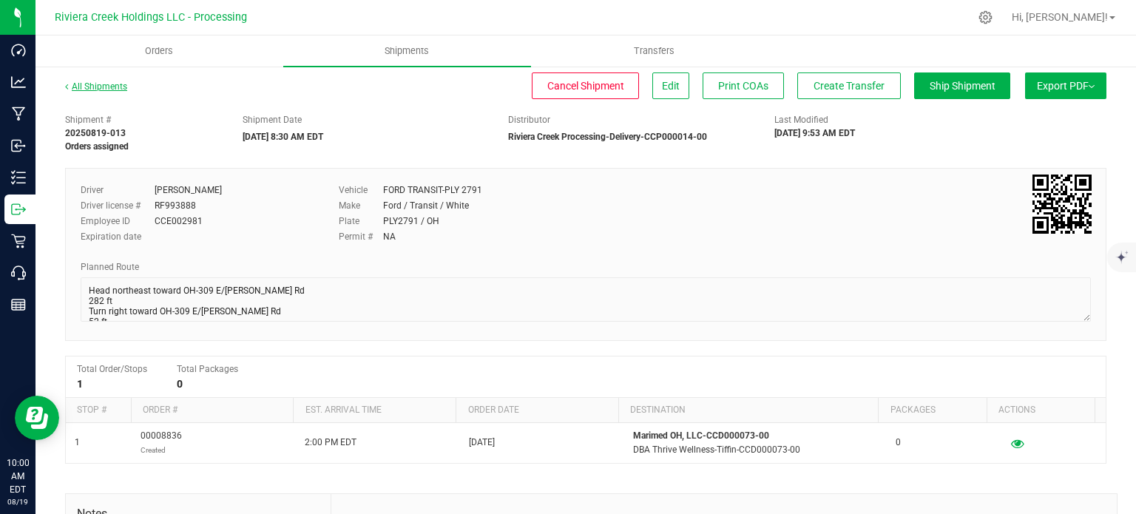
click at [91, 86] on link "All Shipments" at bounding box center [96, 86] width 62 height 10
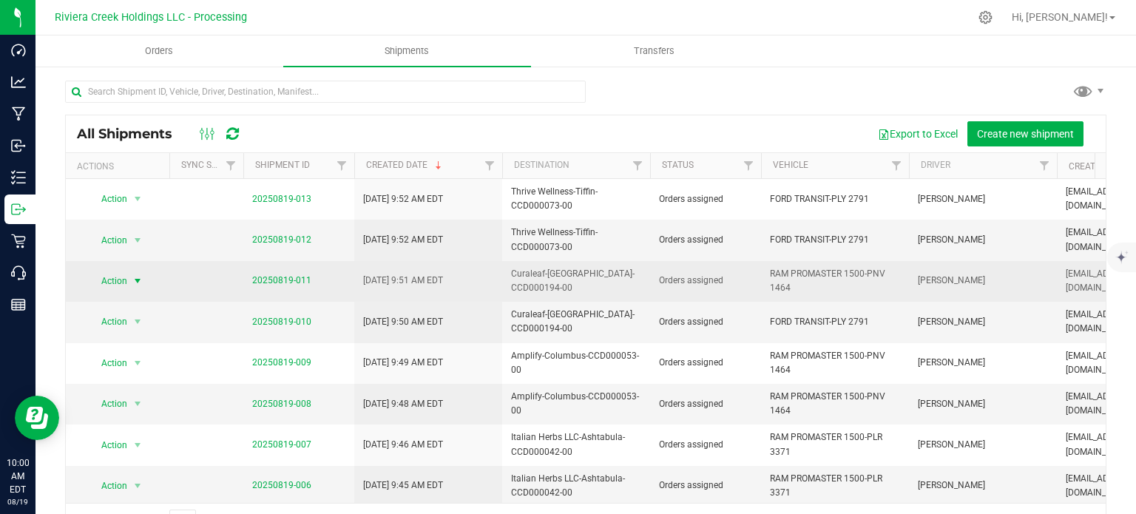
click at [129, 281] on span "select" at bounding box center [138, 281] width 18 height 21
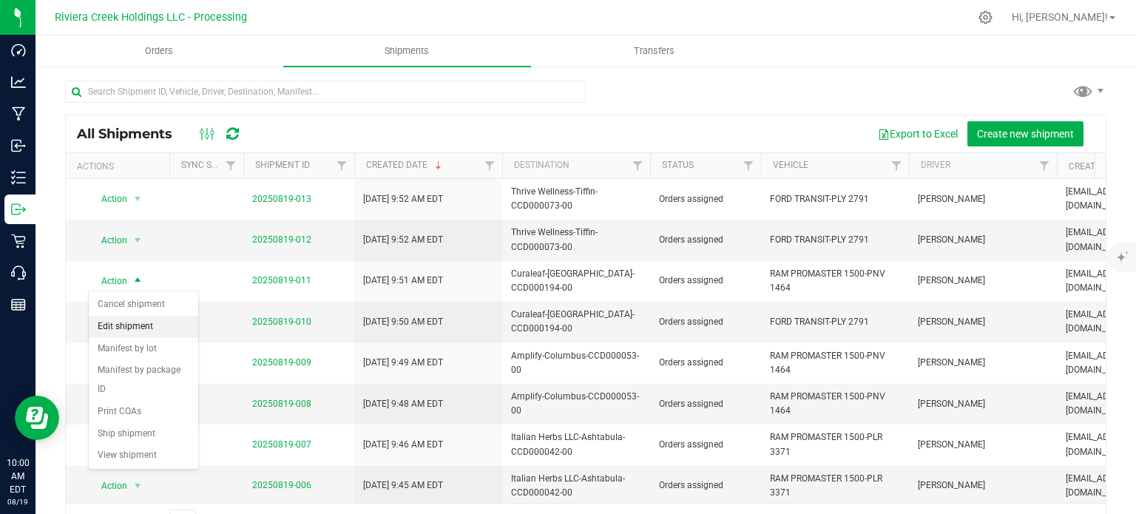
click at [126, 322] on li "Edit shipment" at bounding box center [143, 327] width 109 height 22
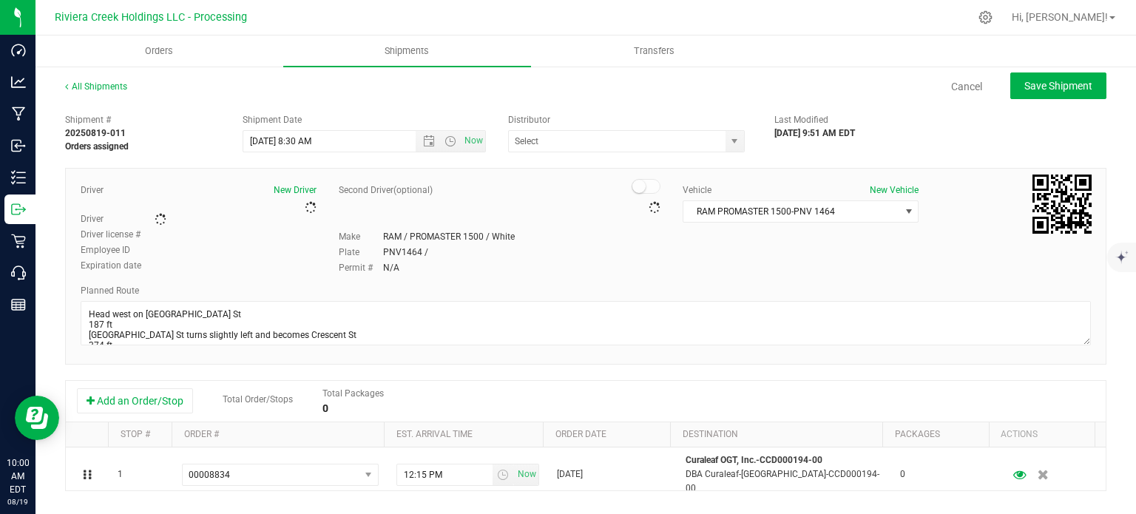
type input "Riviera Creek Processing-Delivery-CCP000014-00"
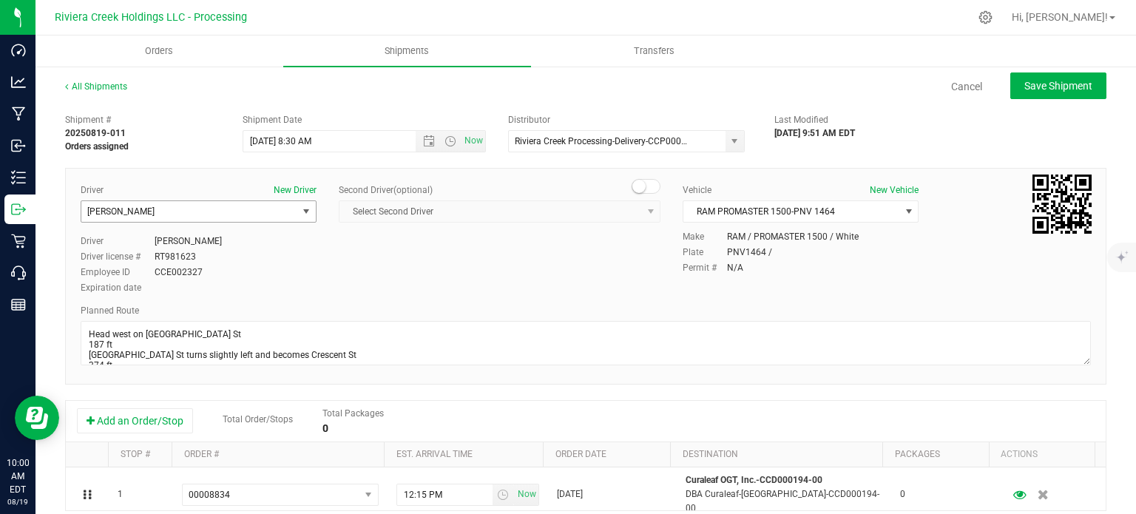
click at [214, 214] on span "[PERSON_NAME]" at bounding box center [189, 211] width 216 height 21
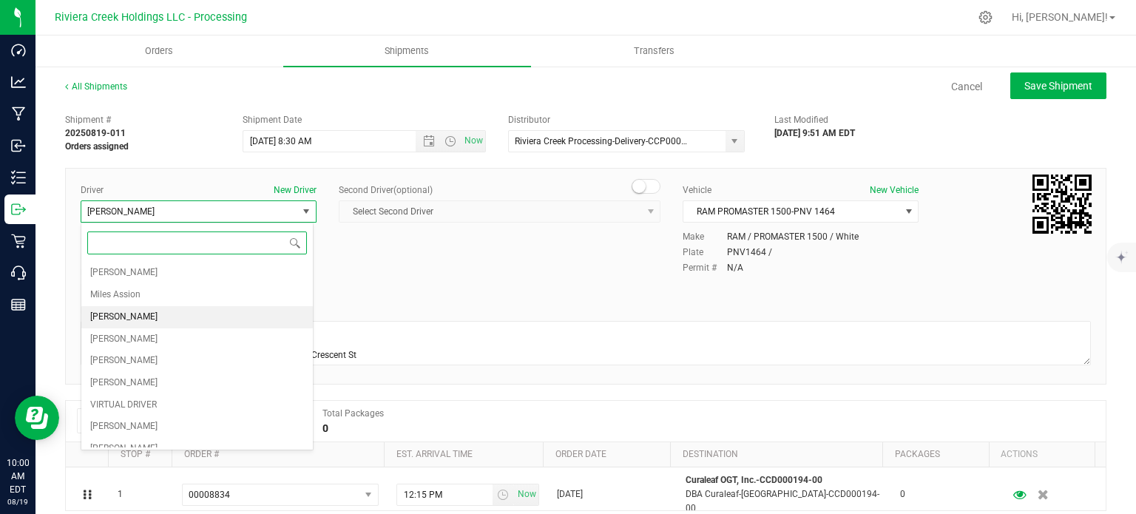
scroll to position [74, 0]
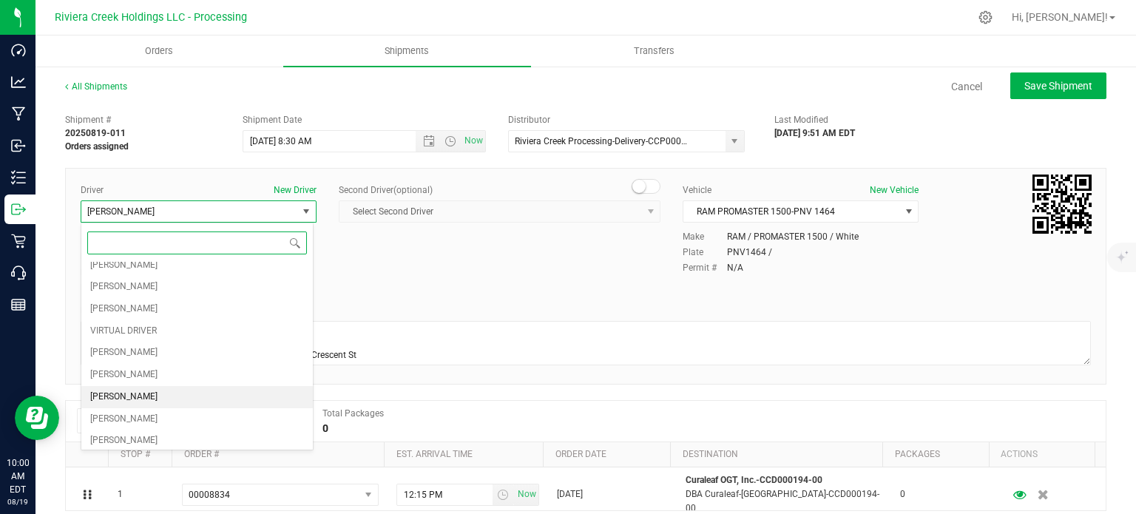
click at [128, 391] on span "[PERSON_NAME]" at bounding box center [123, 397] width 67 height 19
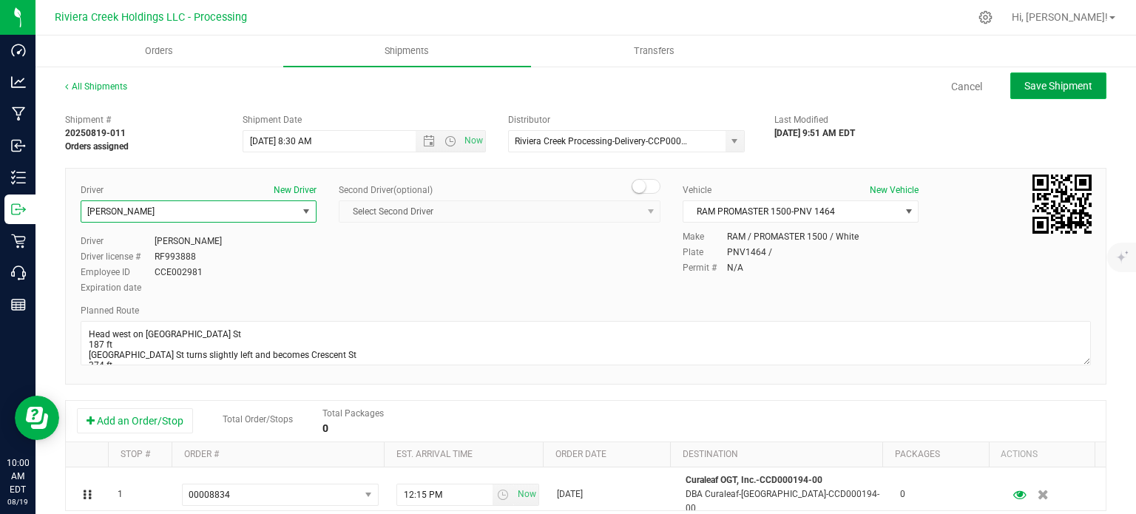
click at [1024, 86] on span "Save Shipment" at bounding box center [1058, 86] width 68 height 12
type input "8/20/2025 12:30 PM"
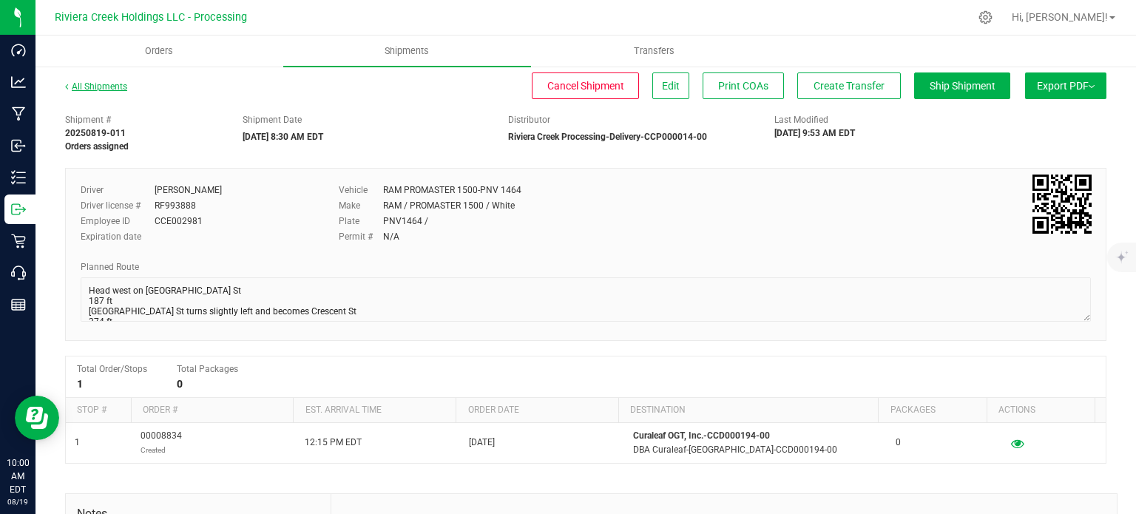
click at [94, 87] on link "All Shipments" at bounding box center [96, 86] width 62 height 10
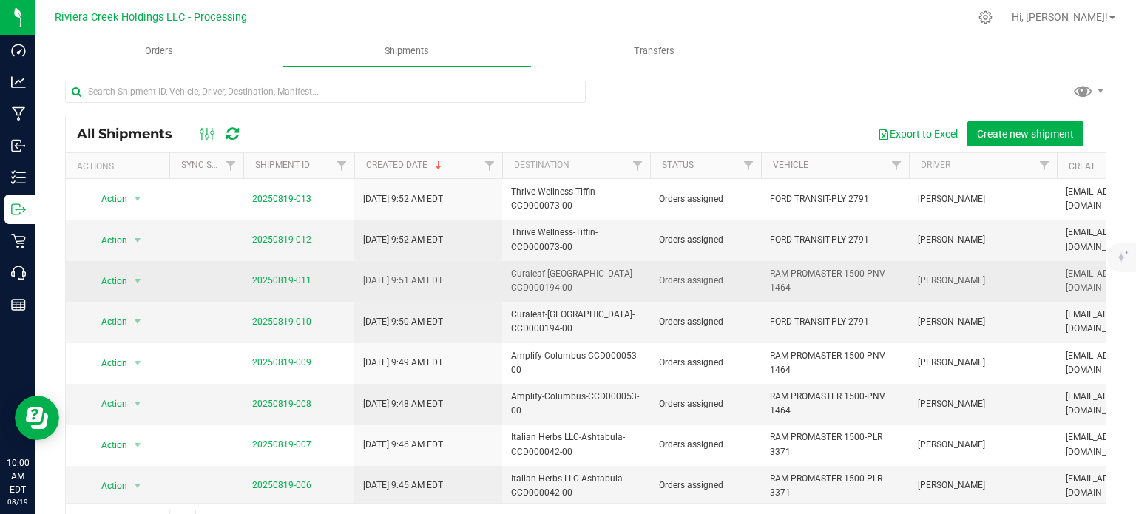
click at [286, 282] on link "20250819-011" at bounding box center [281, 280] width 59 height 10
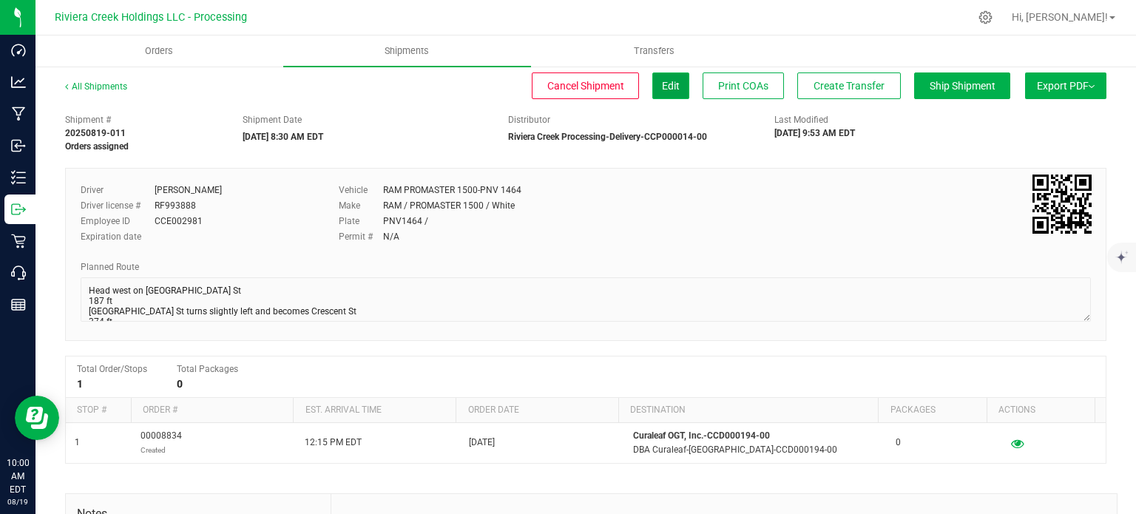
click at [658, 93] on button "Edit" at bounding box center [670, 85] width 37 height 27
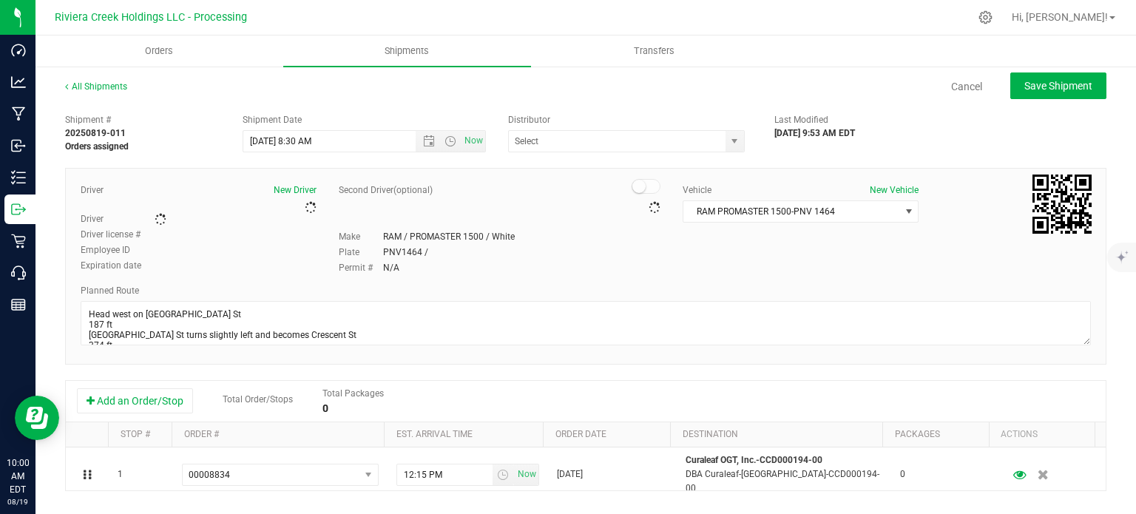
type input "Riviera Creek Processing-Delivery-CCP000014-00"
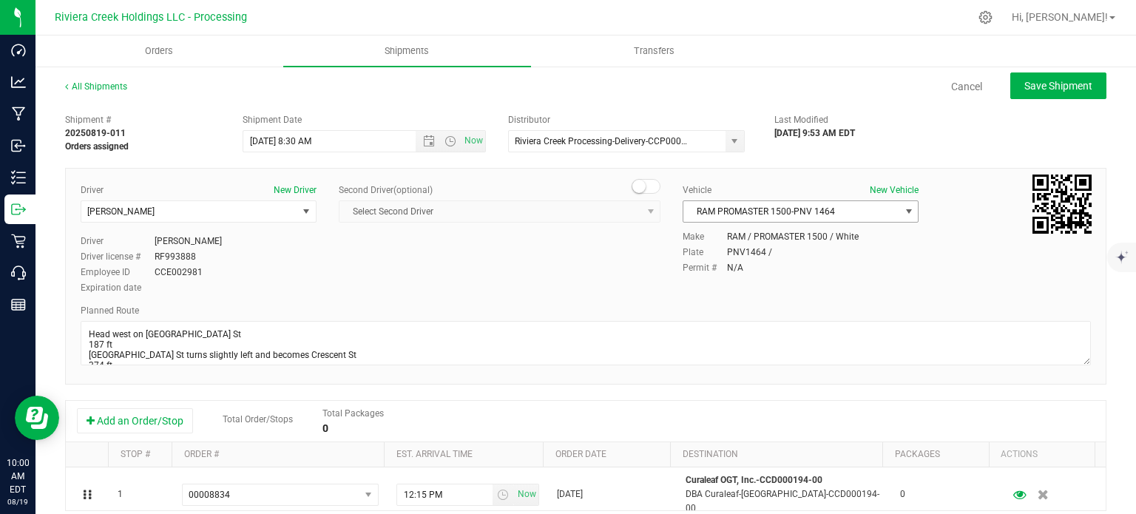
click at [769, 209] on span "RAM PROMASTER 1500-PNV 1464" at bounding box center [791, 211] width 216 height 21
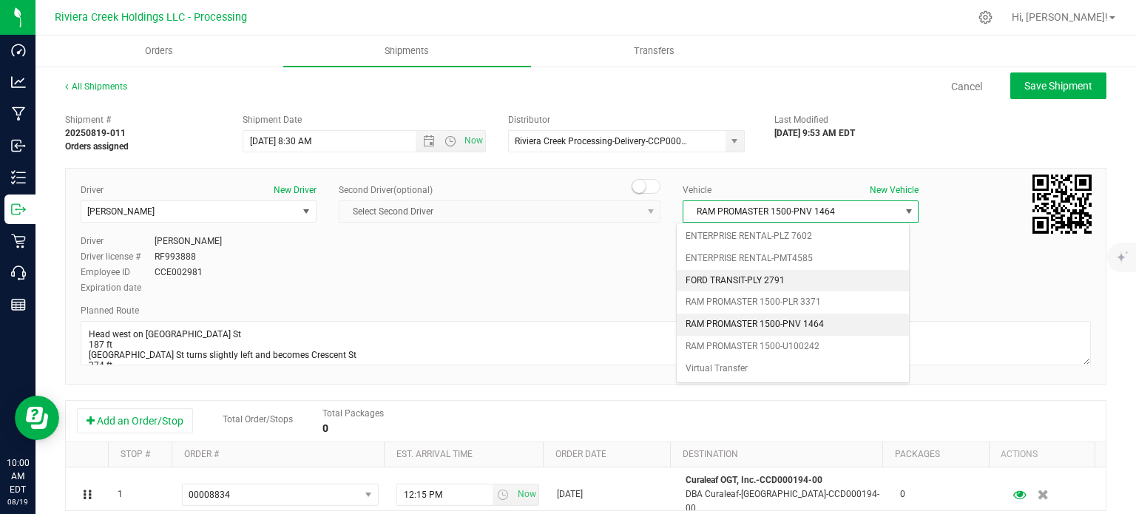
click at [772, 280] on li "FORD TRANSIT-PLY 2791" at bounding box center [792, 281] width 231 height 22
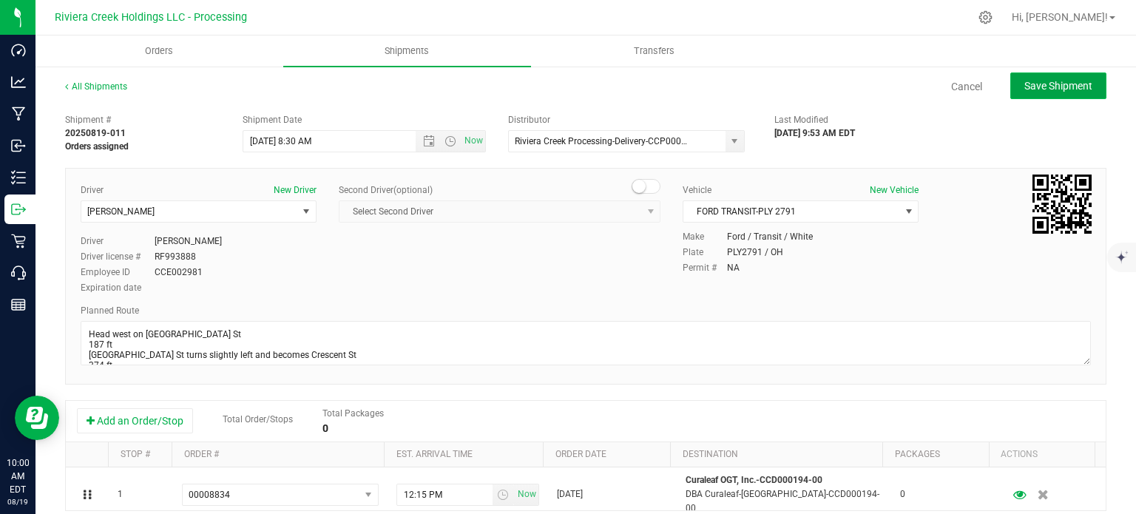
click at [1027, 80] on span "Save Shipment" at bounding box center [1058, 86] width 68 height 12
type input "8/20/2025 12:30 PM"
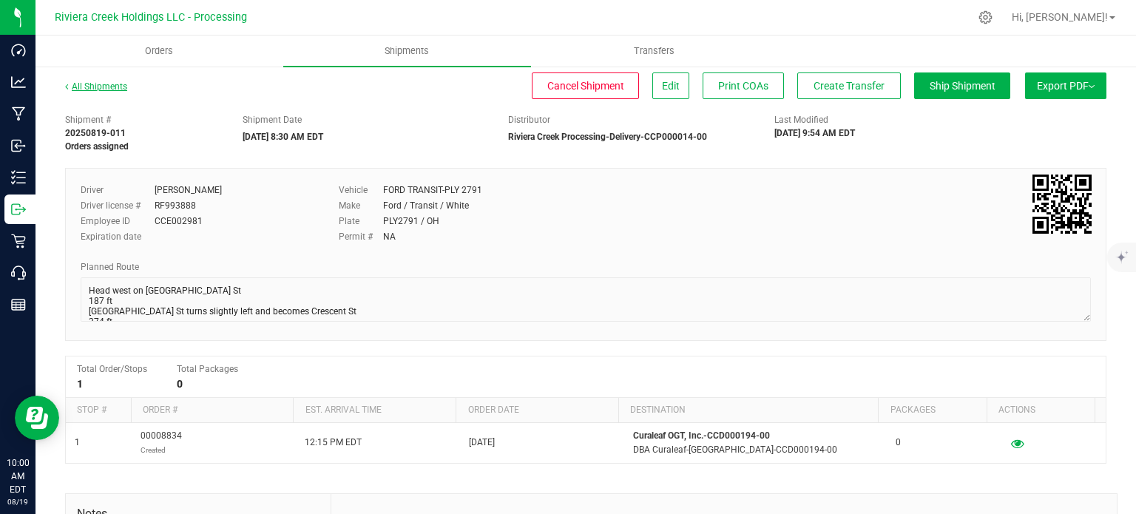
click at [95, 87] on link "All Shipments" at bounding box center [96, 86] width 62 height 10
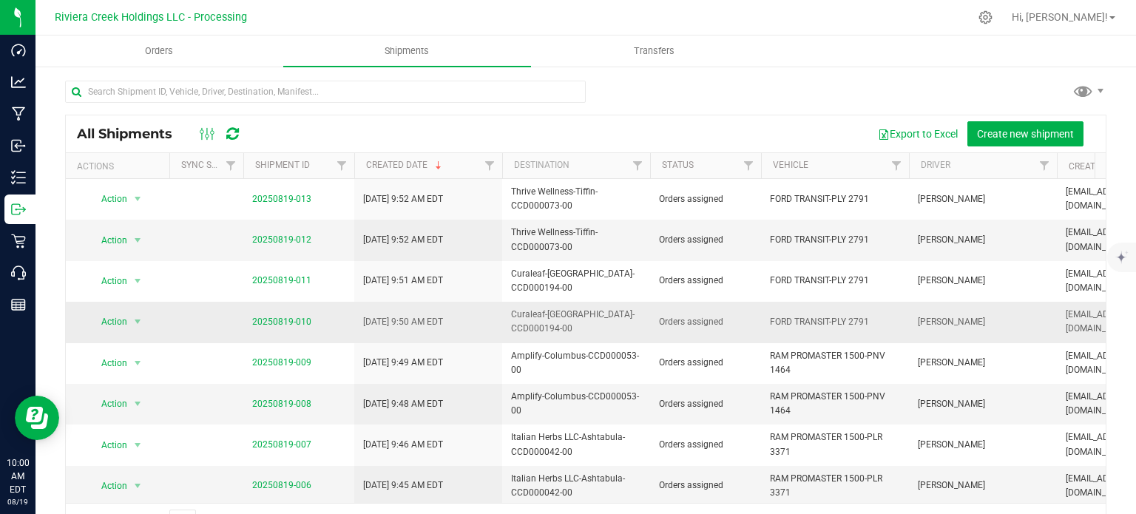
scroll to position [74, 0]
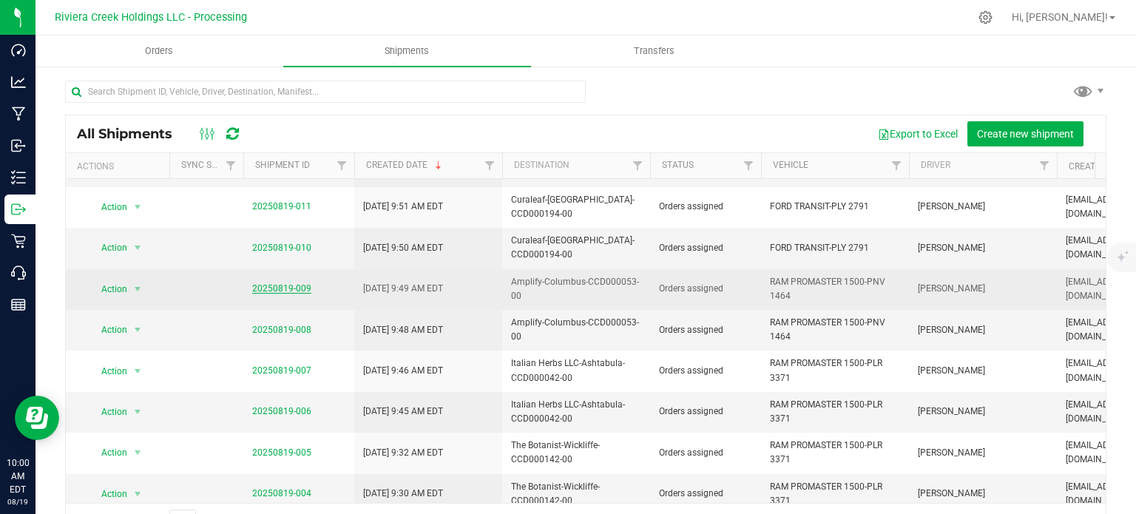
click at [259, 283] on link "20250819-009" at bounding box center [281, 288] width 59 height 10
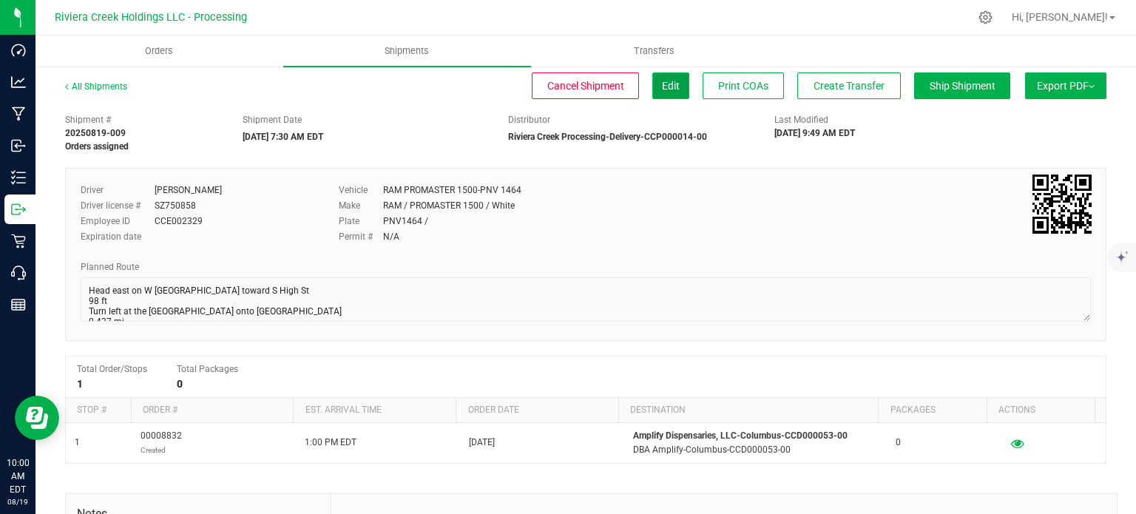
click at [662, 91] on span "Edit" at bounding box center [671, 86] width 18 height 12
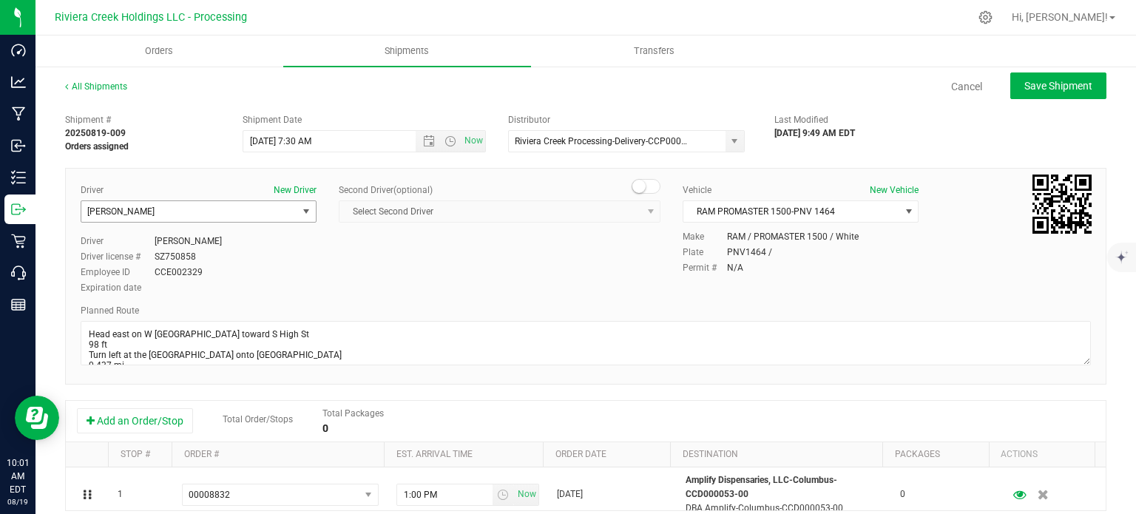
click at [219, 215] on span "[PERSON_NAME]" at bounding box center [189, 211] width 216 height 21
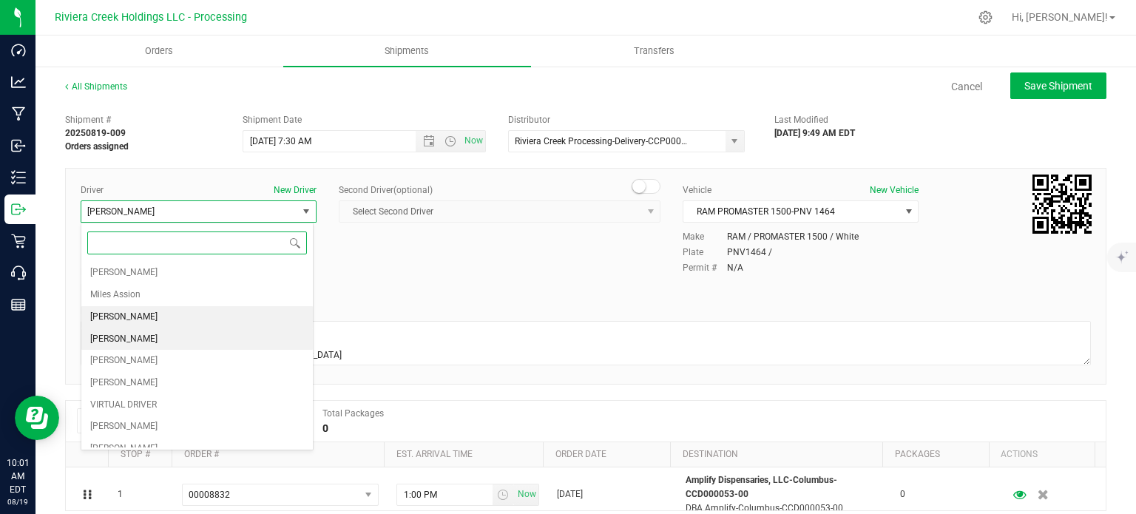
click at [173, 314] on li "[PERSON_NAME]" at bounding box center [196, 317] width 231 height 22
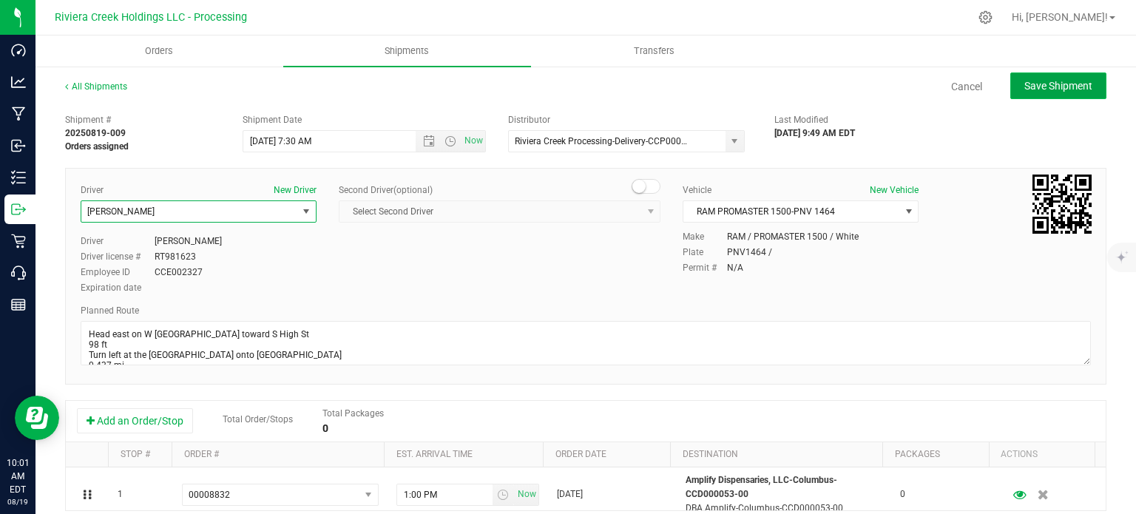
click at [1028, 83] on span "Save Shipment" at bounding box center [1058, 86] width 68 height 12
type input "8/20/2025 11:30 AM"
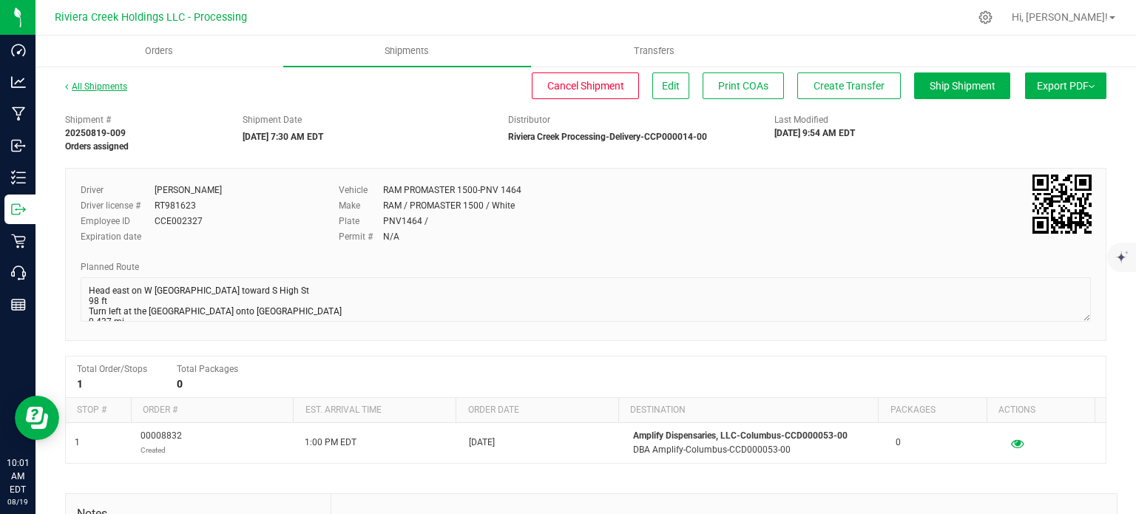
click at [103, 88] on link "All Shipments" at bounding box center [96, 86] width 62 height 10
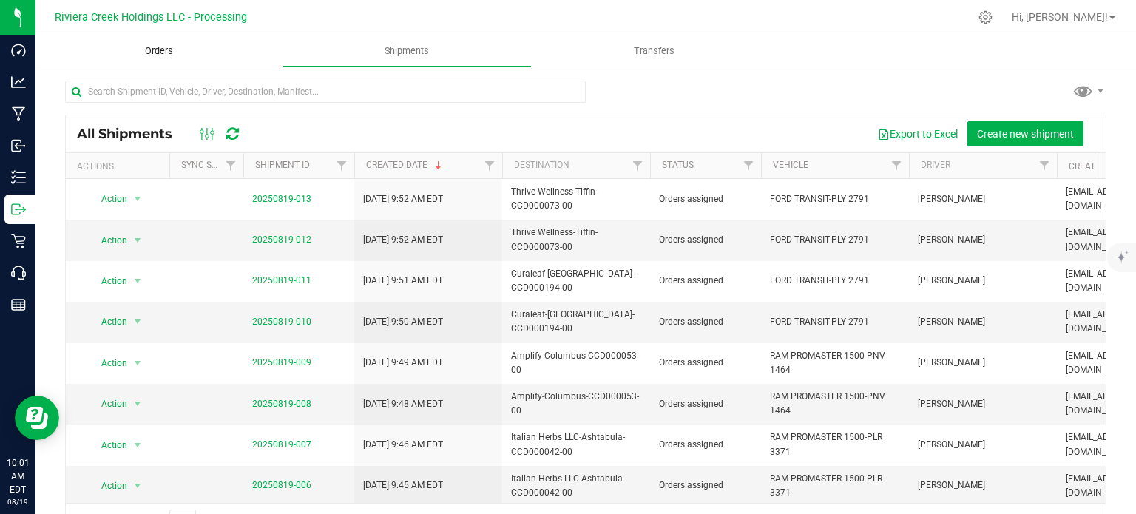
click at [158, 53] on span "Orders" at bounding box center [159, 50] width 68 height 13
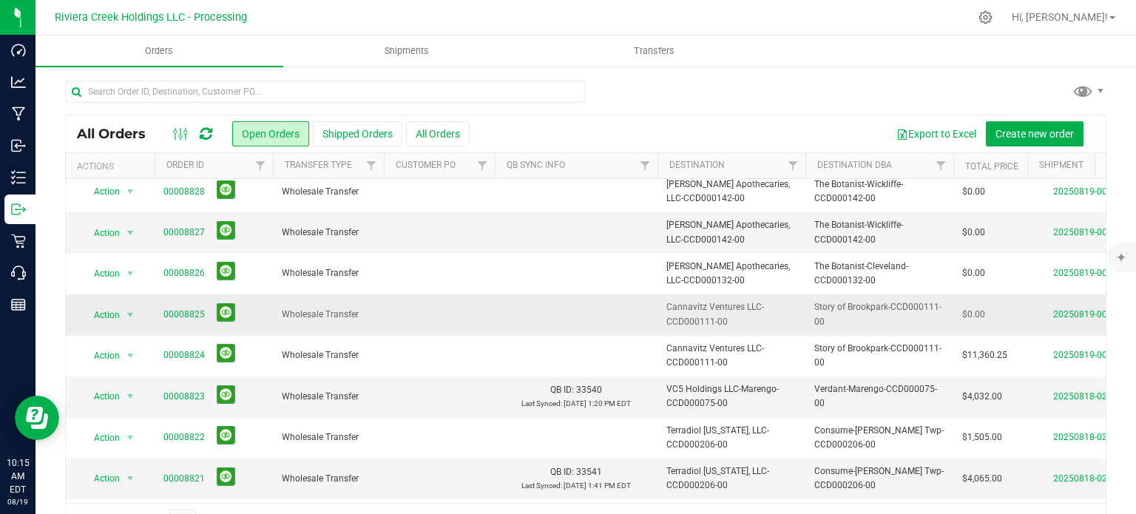
scroll to position [444, 0]
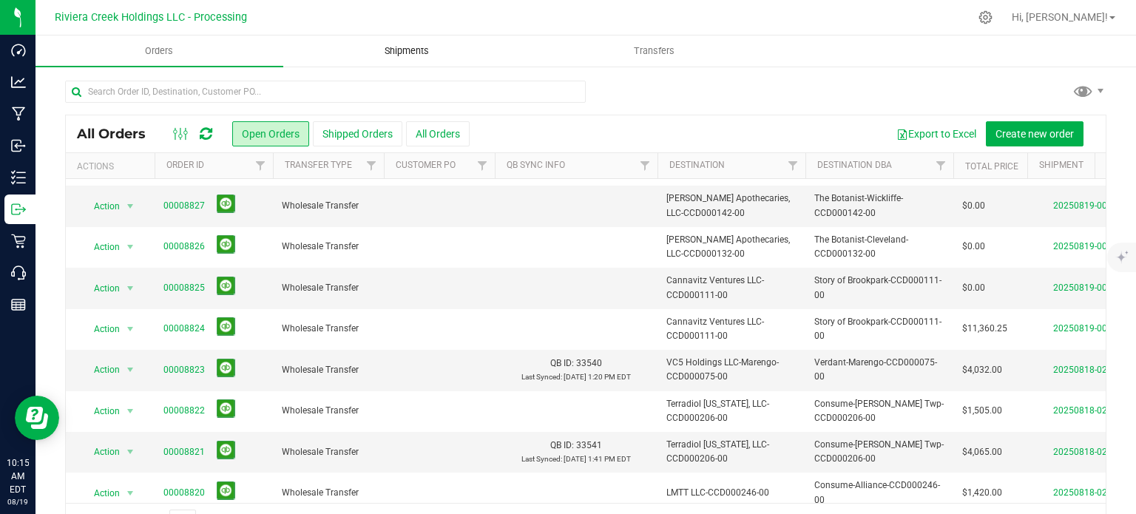
click at [396, 53] on span "Shipments" at bounding box center [407, 50] width 84 height 13
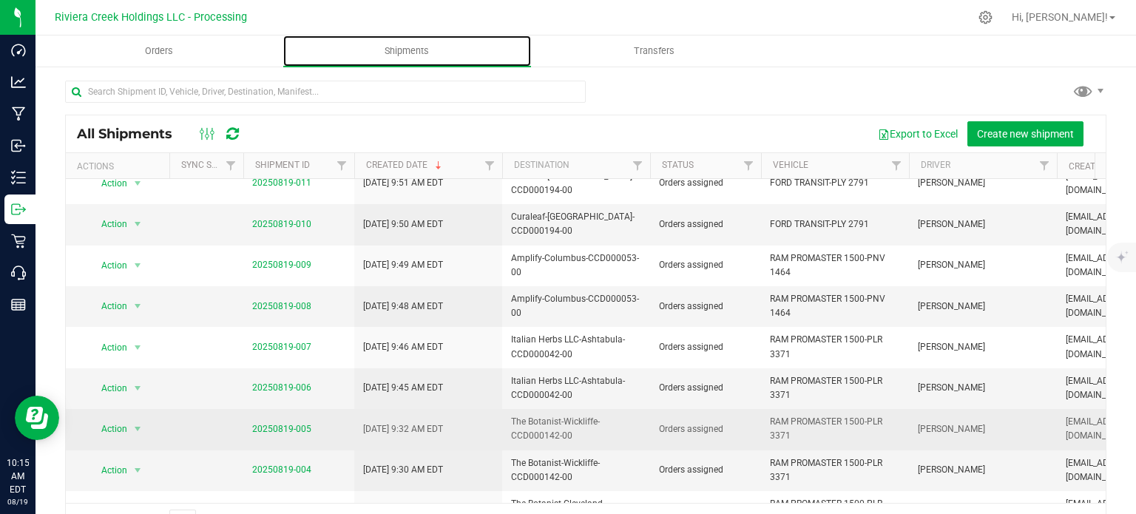
scroll to position [74, 0]
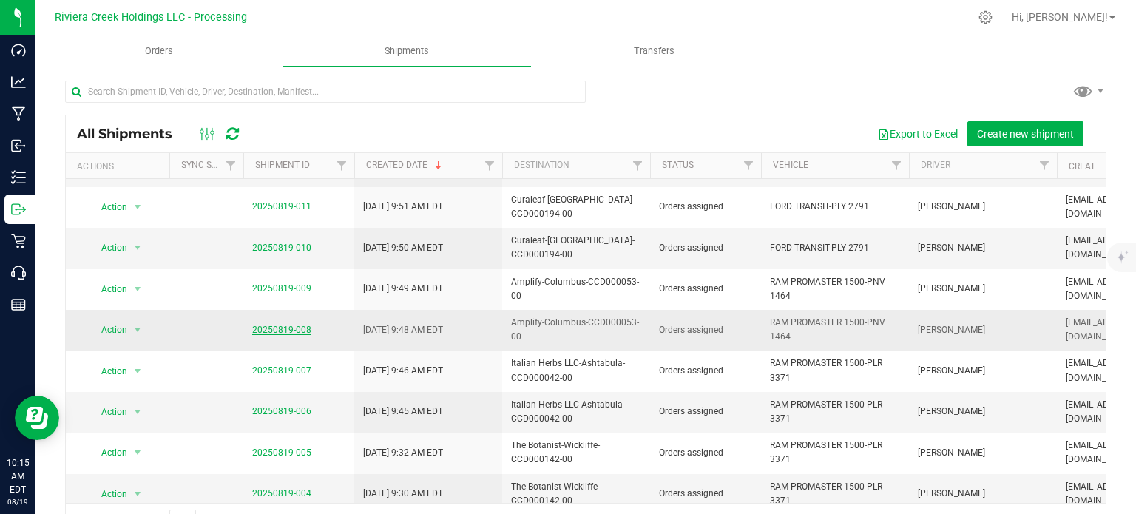
click at [260, 325] on link "20250819-008" at bounding box center [281, 330] width 59 height 10
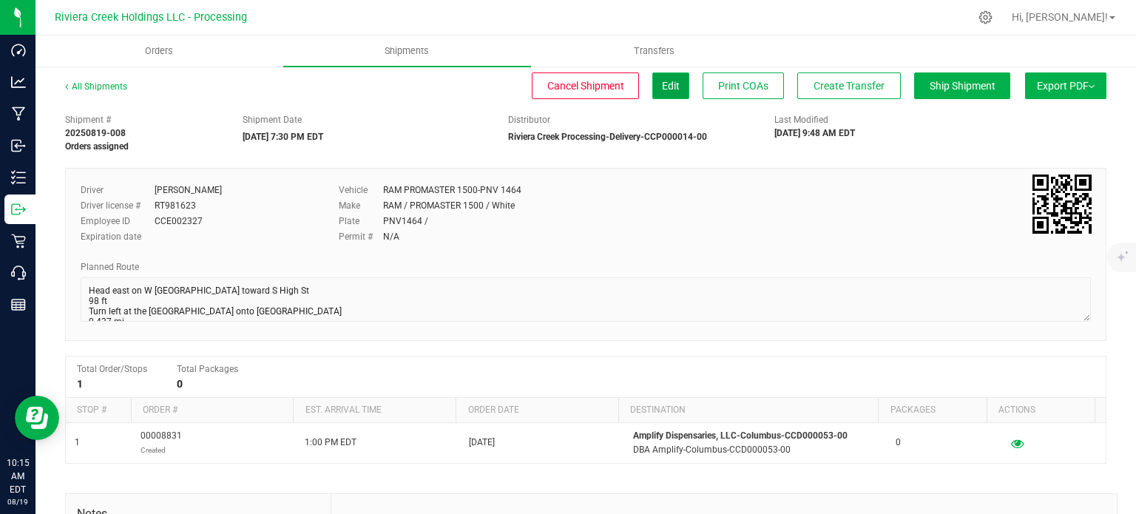
click at [662, 91] on span "Edit" at bounding box center [671, 86] width 18 height 12
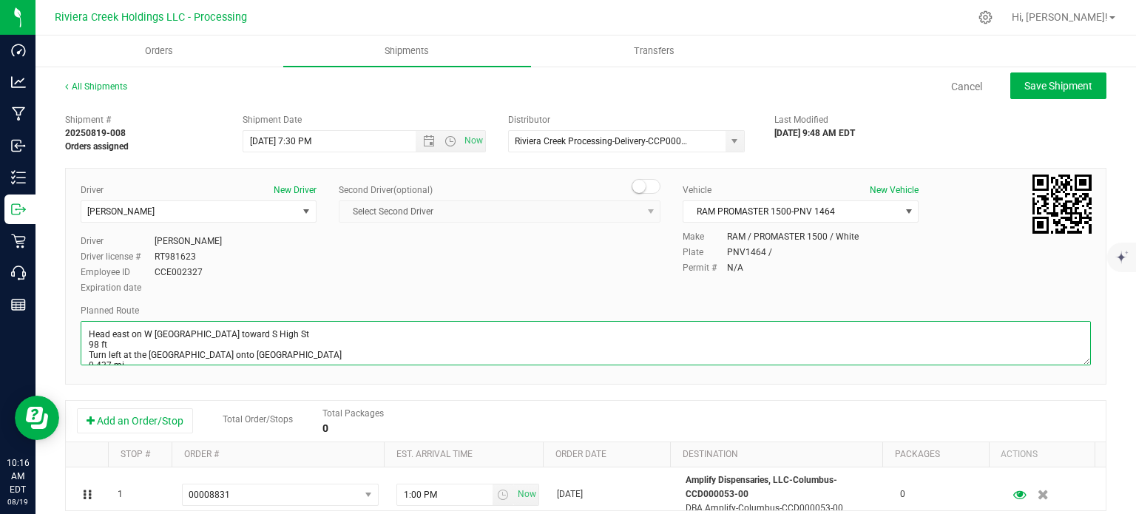
scroll to position [312, 0]
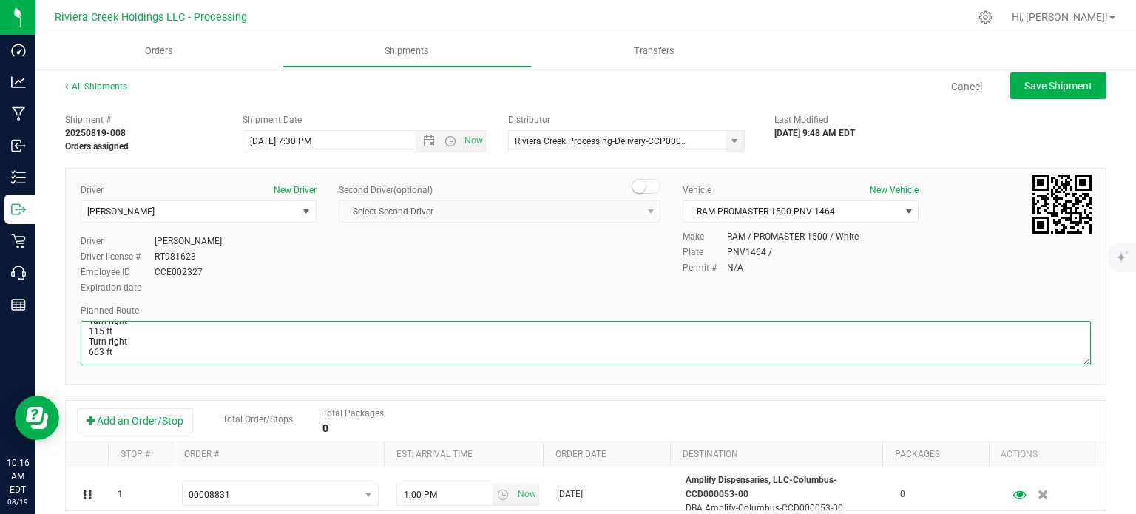
drag, startPoint x: 88, startPoint y: 336, endPoint x: 564, endPoint y: 419, distance: 482.7
click at [564, 419] on div "Shipment # 20250819-008 Orders assigned Shipment Date 8/20/2025 7:30 PM Now Dis…" at bounding box center [585, 423] width 1041 height 634
paste textarea "west on Crestview Rd toward N High St 115 ft Turn right onto N High St 568 ft T…"
type textarea "Head west on Crestview Rd toward N High St 115 ft Turn right onto N High St 568…"
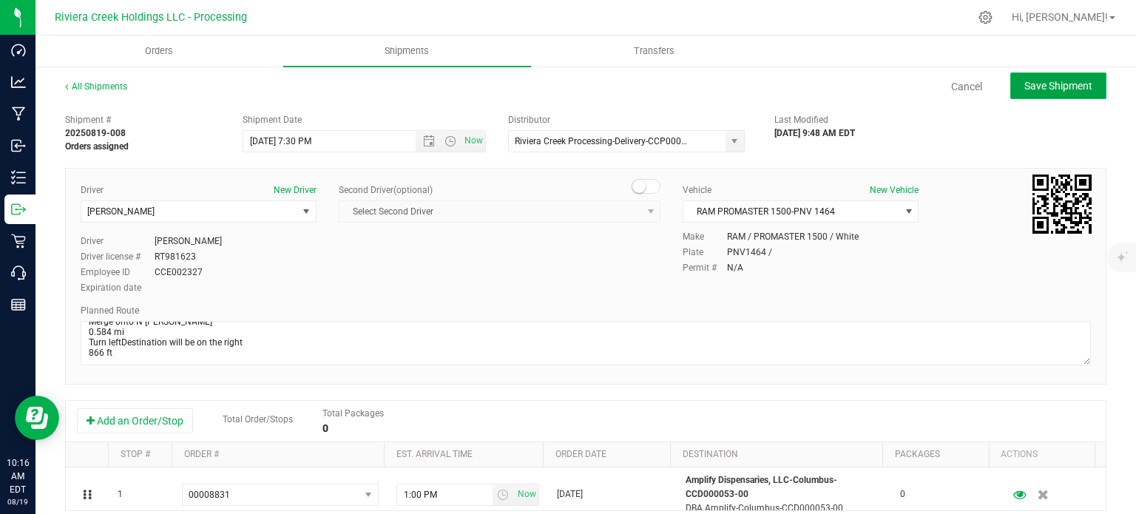
click at [1025, 87] on span "Save Shipment" at bounding box center [1058, 86] width 68 height 12
type input "8/20/2025 11:30 PM"
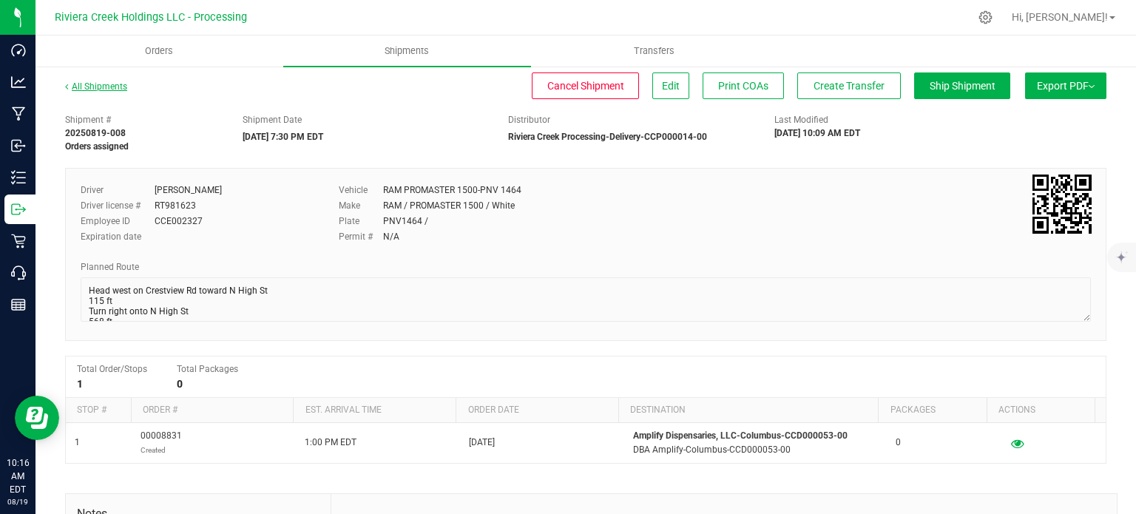
click at [82, 86] on link "All Shipments" at bounding box center [96, 86] width 62 height 10
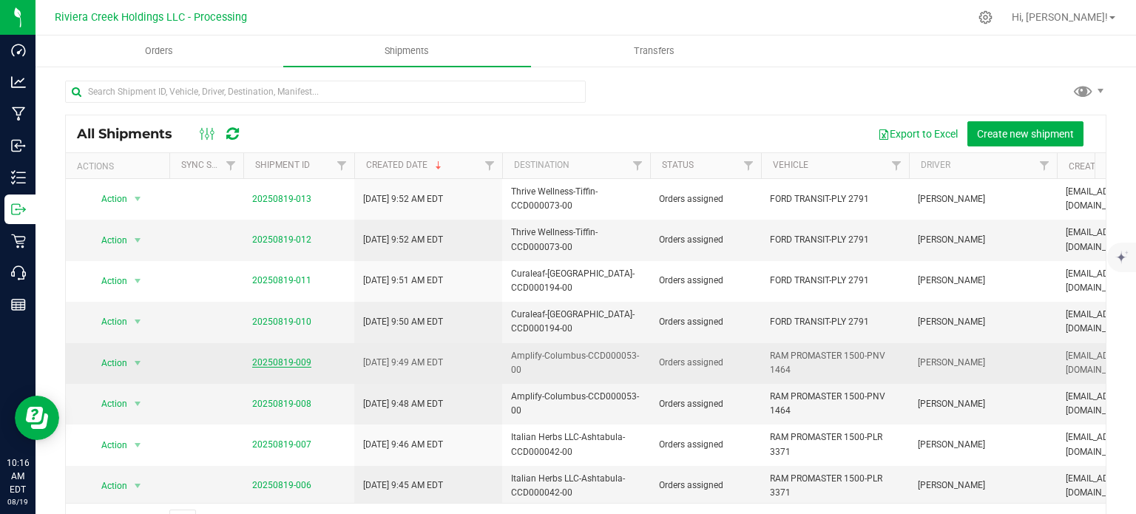
click at [284, 357] on link "20250819-009" at bounding box center [281, 362] width 59 height 10
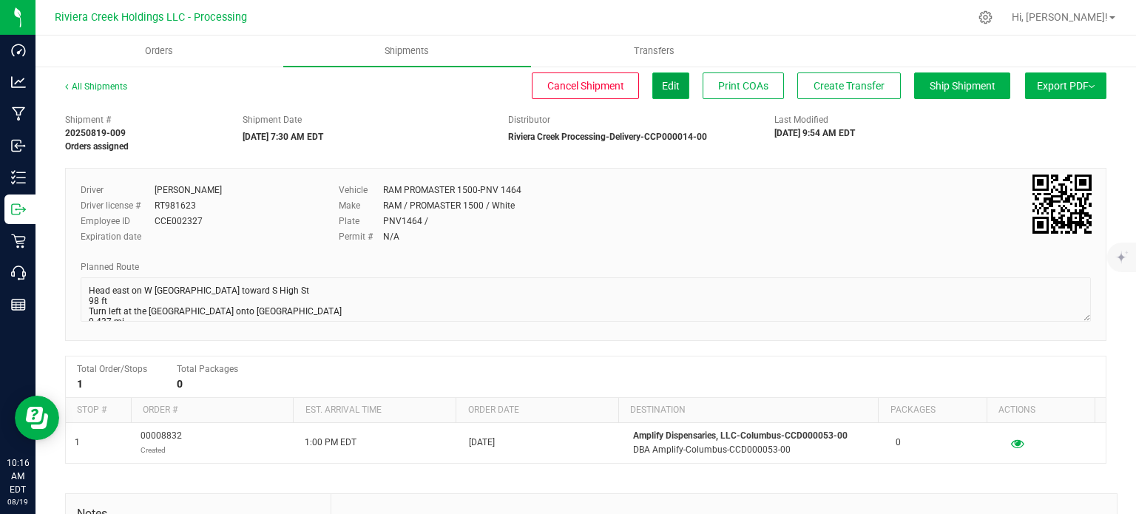
click at [662, 96] on button "Edit" at bounding box center [670, 85] width 37 height 27
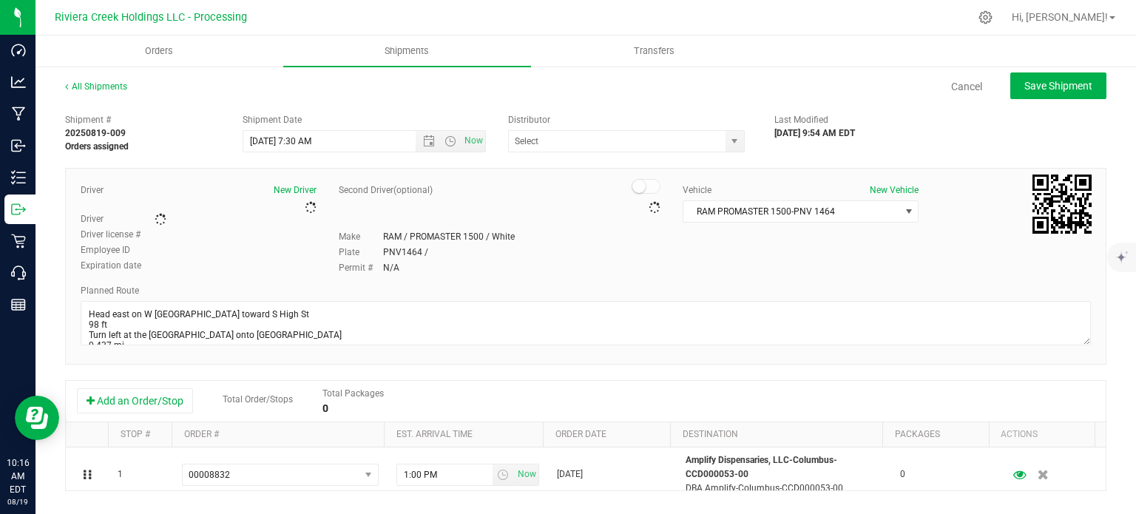
type input "Riviera Creek Processing-Delivery-CCP000014-00"
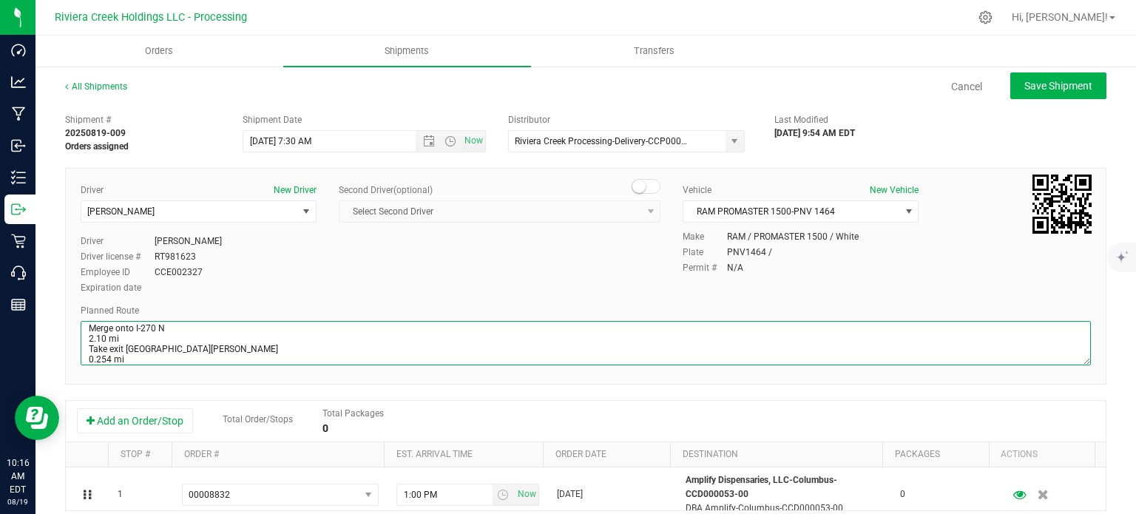
scroll to position [312, 0]
drag, startPoint x: 86, startPoint y: 331, endPoint x: 583, endPoint y: 410, distance: 504.1
click at [583, 410] on div "Shipment # 20250819-009 Orders assigned Shipment Date 8/20/2025 7:30 AM Now Dis…" at bounding box center [585, 423] width 1041 height 634
paste textarea "west on Crestview Rd toward N High St 115 ft Turn right onto N High St 568 ft T…"
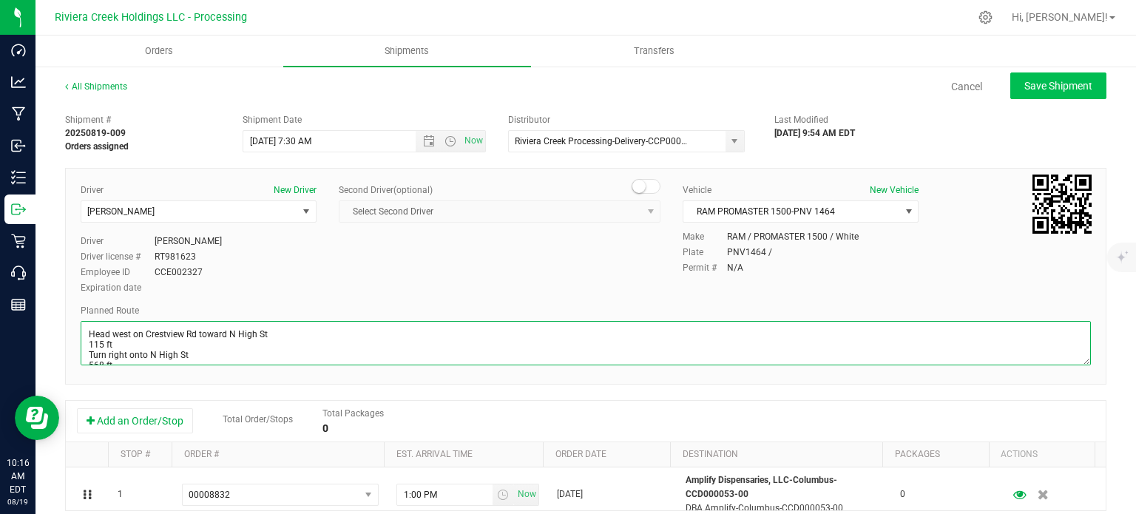
type textarea "Head west on Crestview Rd toward N High St 115 ft Turn right onto N High St 568…"
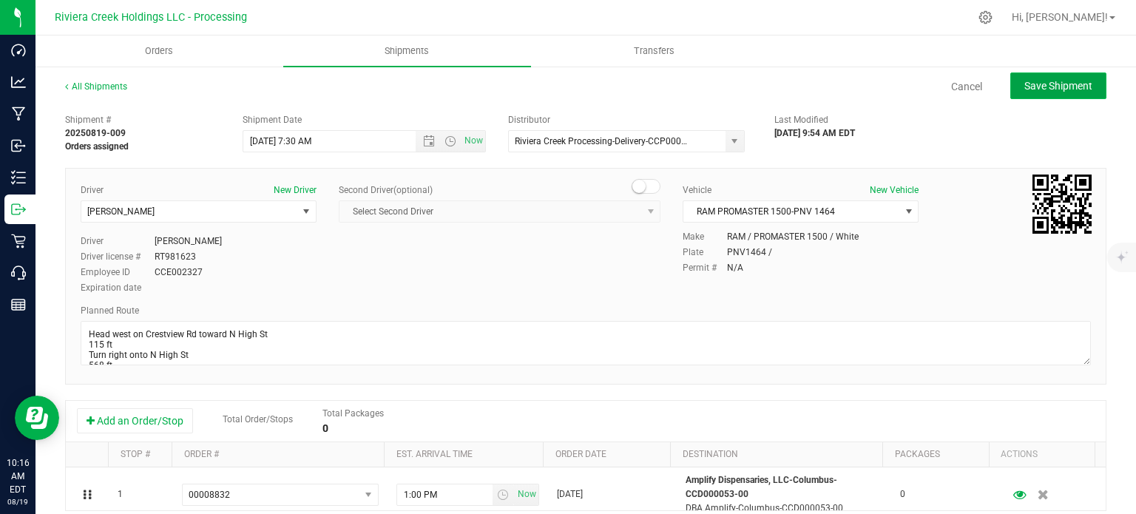
click at [1034, 87] on span "Save Shipment" at bounding box center [1058, 86] width 68 height 12
type input "8/20/2025 11:30 AM"
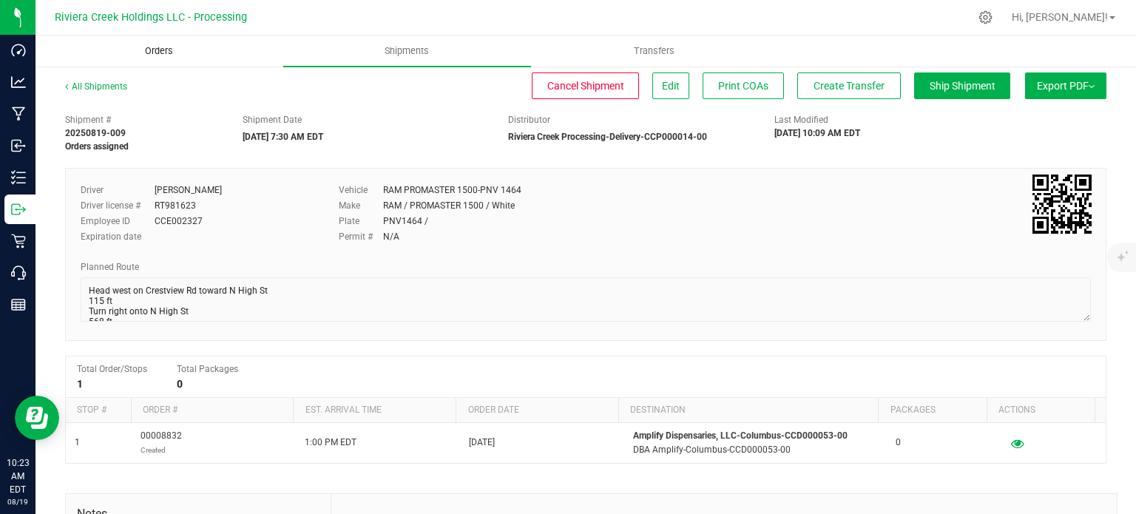
click at [160, 48] on span "Orders" at bounding box center [159, 50] width 68 height 13
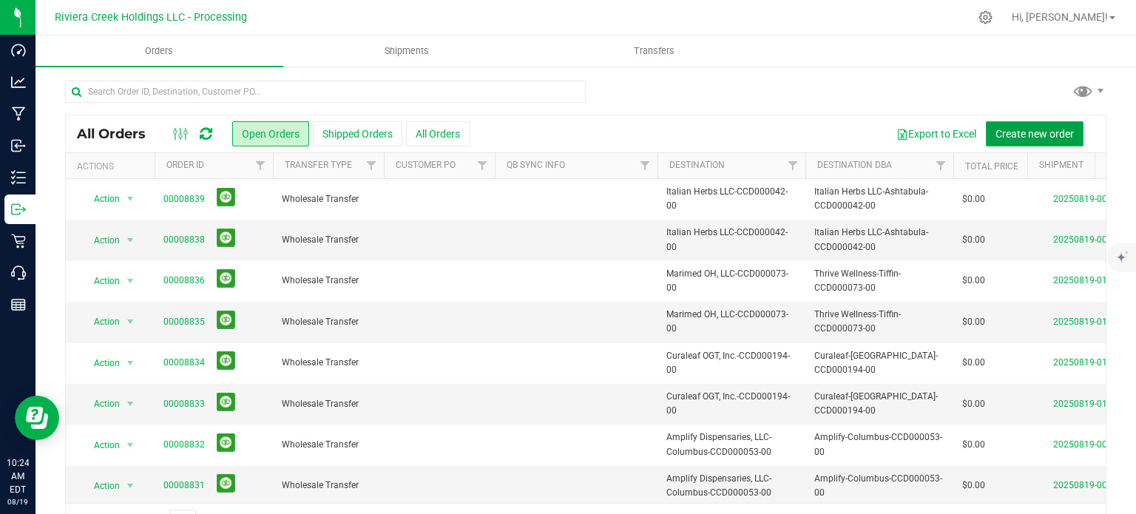
click at [1042, 135] on span "Create new order" at bounding box center [1034, 134] width 78 height 12
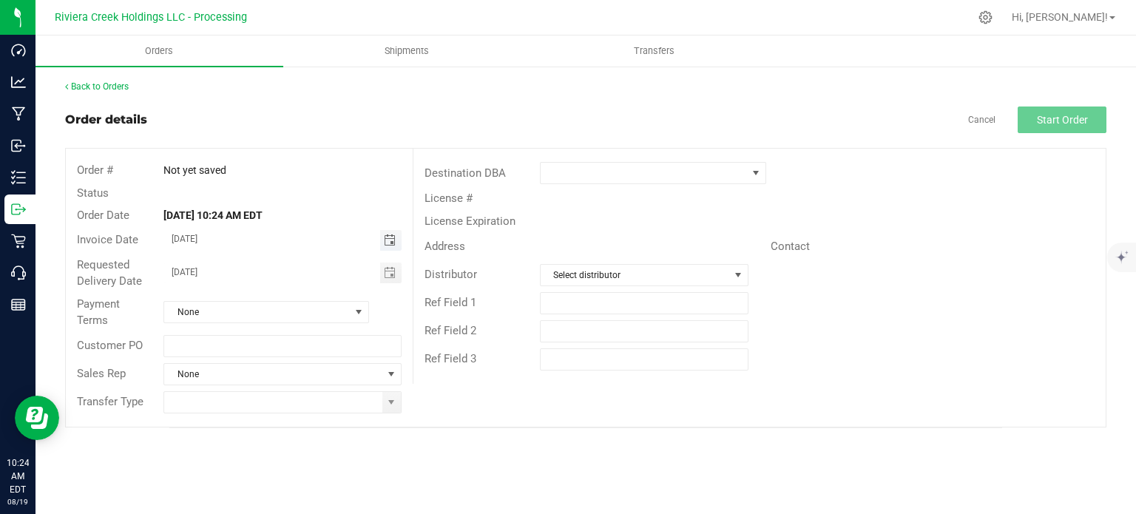
click at [391, 236] on span "Toggle calendar" at bounding box center [390, 240] width 12 height 12
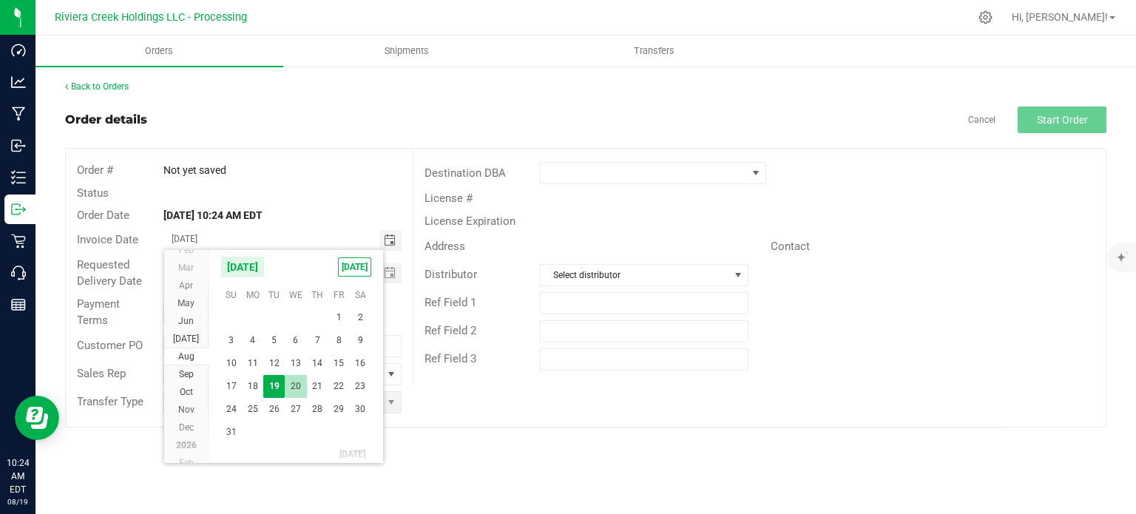
click at [296, 390] on span "20" at bounding box center [295, 386] width 21 height 23
type input "08/20/2025"
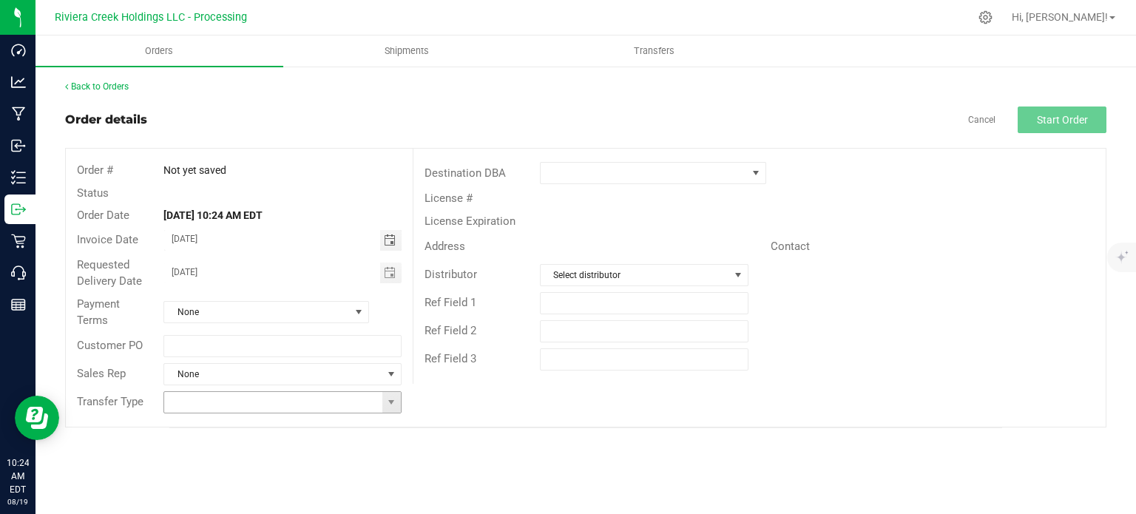
click at [389, 407] on span at bounding box center [391, 402] width 18 height 21
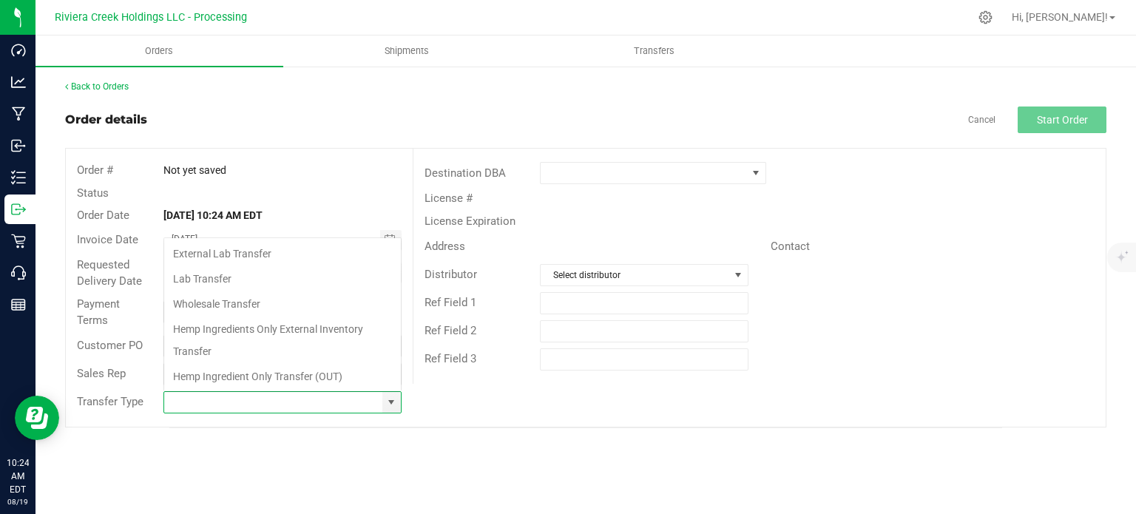
scroll to position [21, 234]
click at [214, 304] on li "Wholesale Transfer" at bounding box center [282, 303] width 237 height 25
type input "Wholesale Transfer"
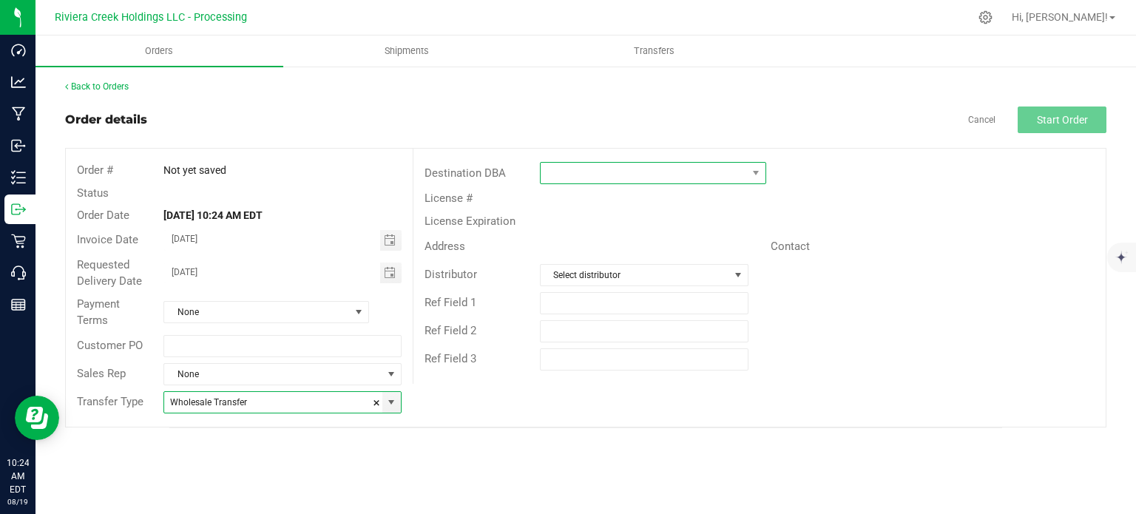
click at [585, 168] on span at bounding box center [644, 173] width 206 height 21
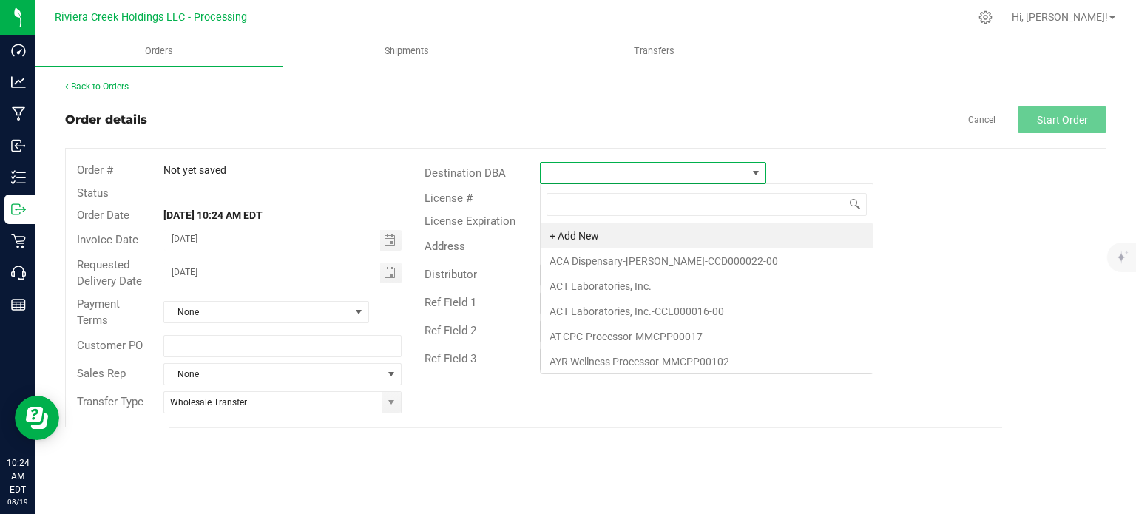
scroll to position [21, 226]
type input "tru"
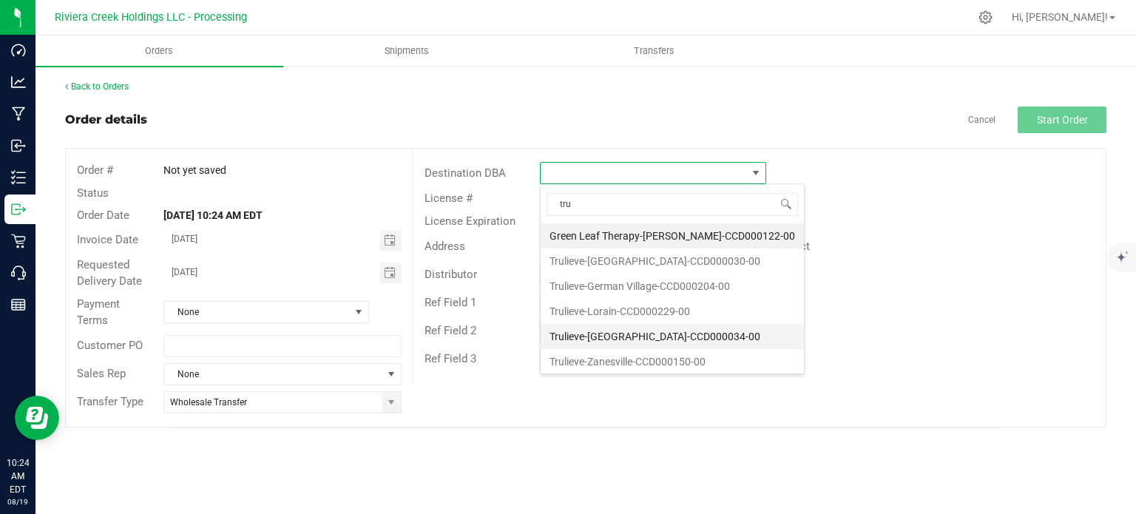
click at [587, 341] on li "Trulieve-[GEOGRAPHIC_DATA]-CCD000034-00" at bounding box center [672, 336] width 263 height 25
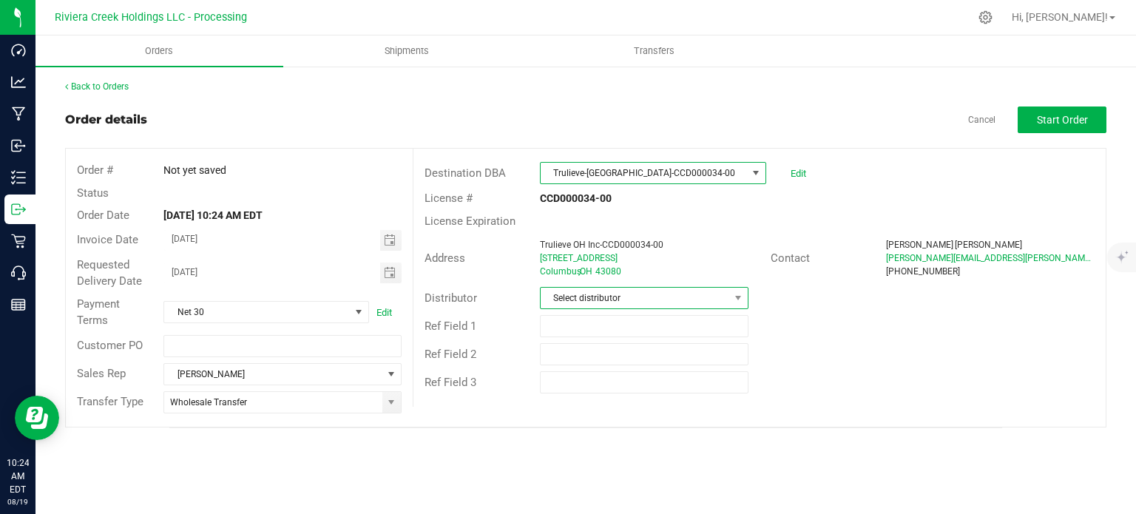
click at [600, 301] on span "Select distributor" at bounding box center [635, 298] width 189 height 21
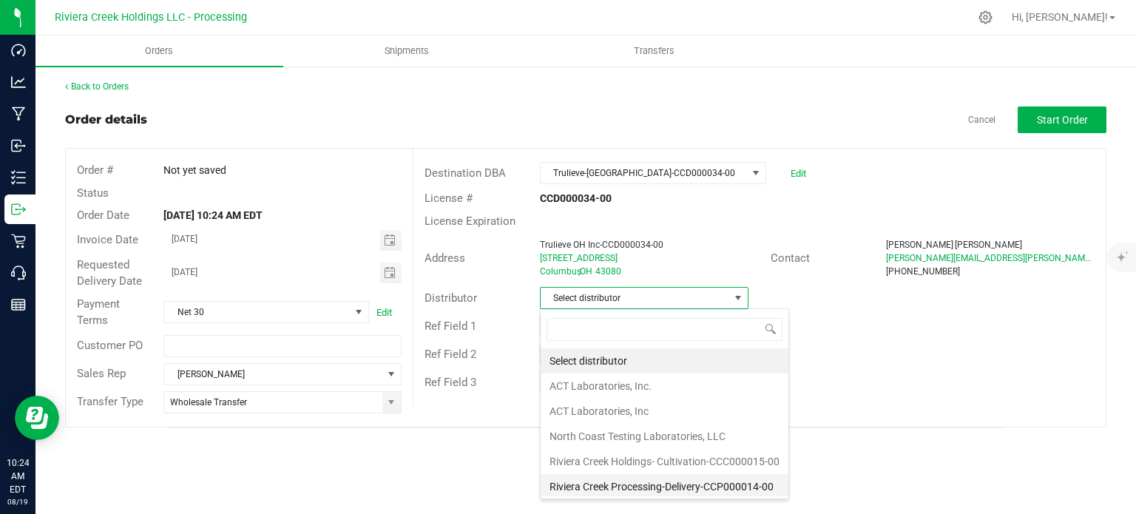
scroll to position [1, 0]
click at [598, 480] on li "Riviera Creek Processing-Delivery-CCP000014-00" at bounding box center [665, 485] width 248 height 25
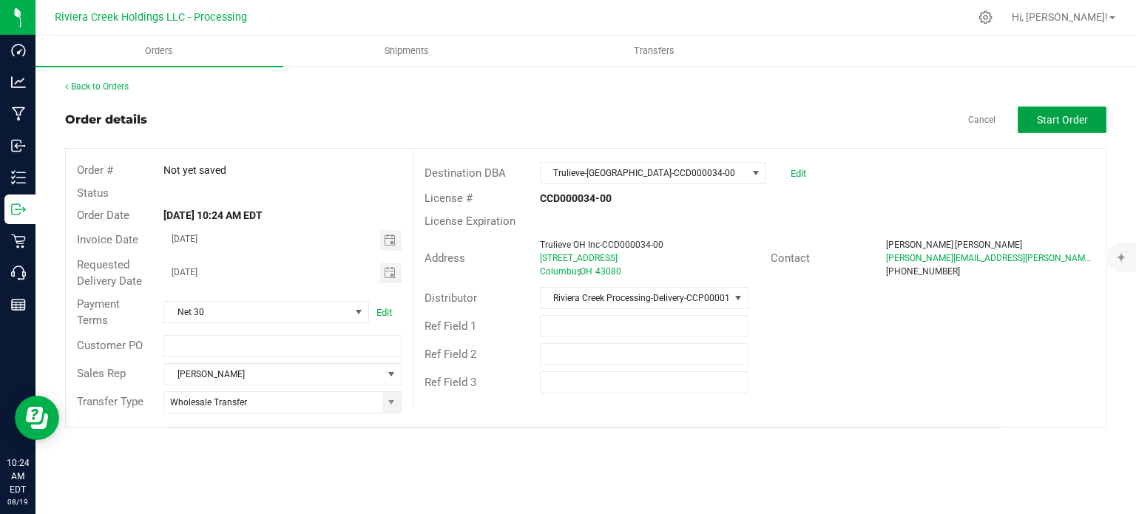
click at [1058, 129] on button "Start Order" at bounding box center [1062, 119] width 89 height 27
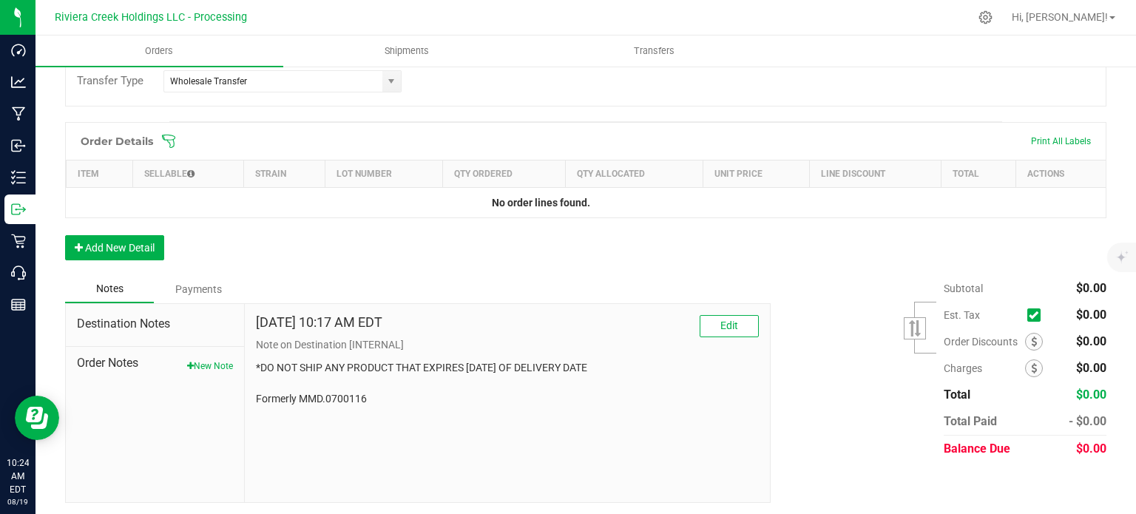
scroll to position [361, 0]
click at [218, 363] on button "New Note" at bounding box center [210, 365] width 46 height 13
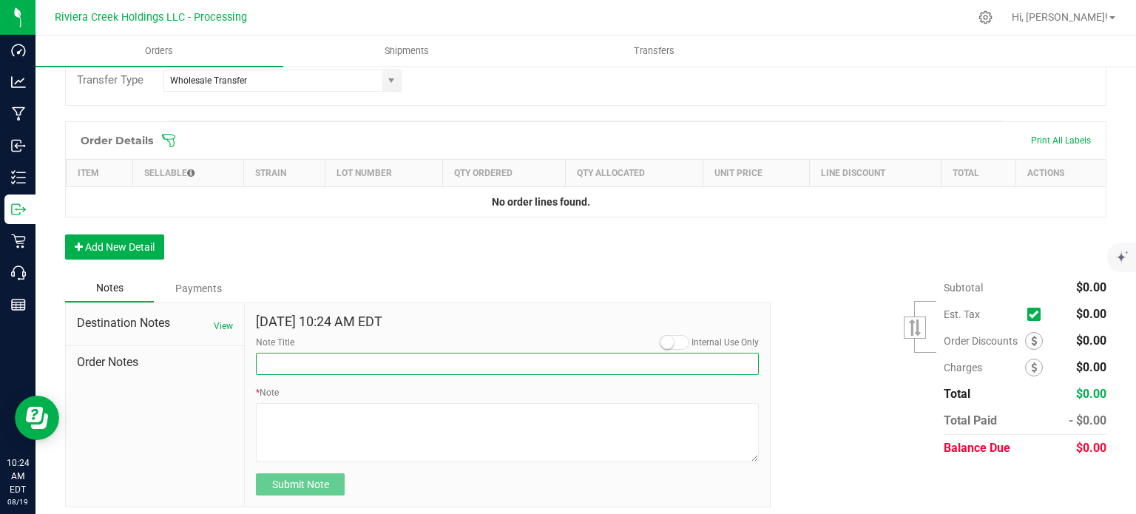
click at [295, 355] on input "Note Title" at bounding box center [507, 364] width 503 height 22
type input "10% Discount"
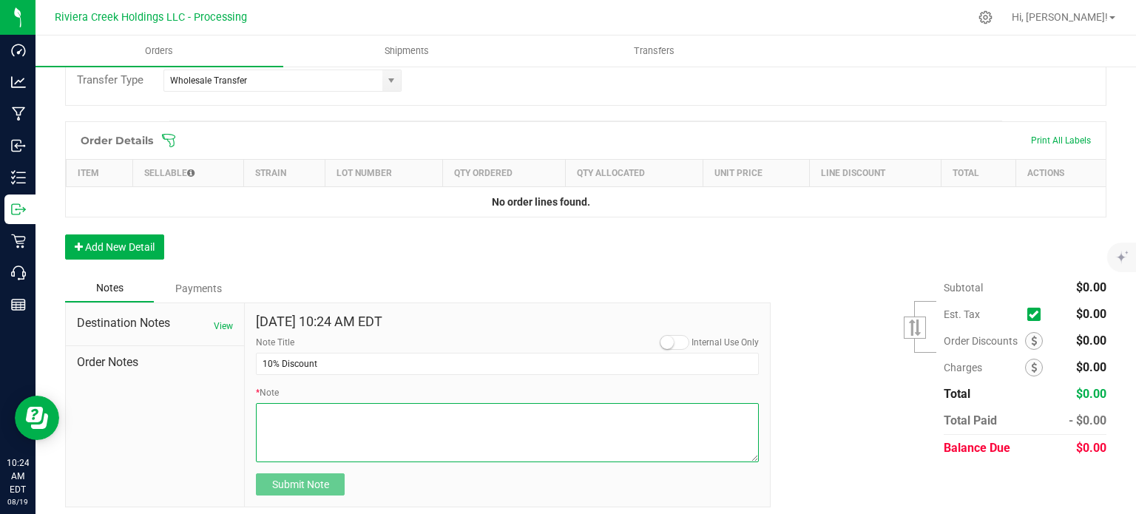
click at [293, 416] on textarea "* Note" at bounding box center [507, 432] width 503 height 59
type textarea "Applied to Line Items"
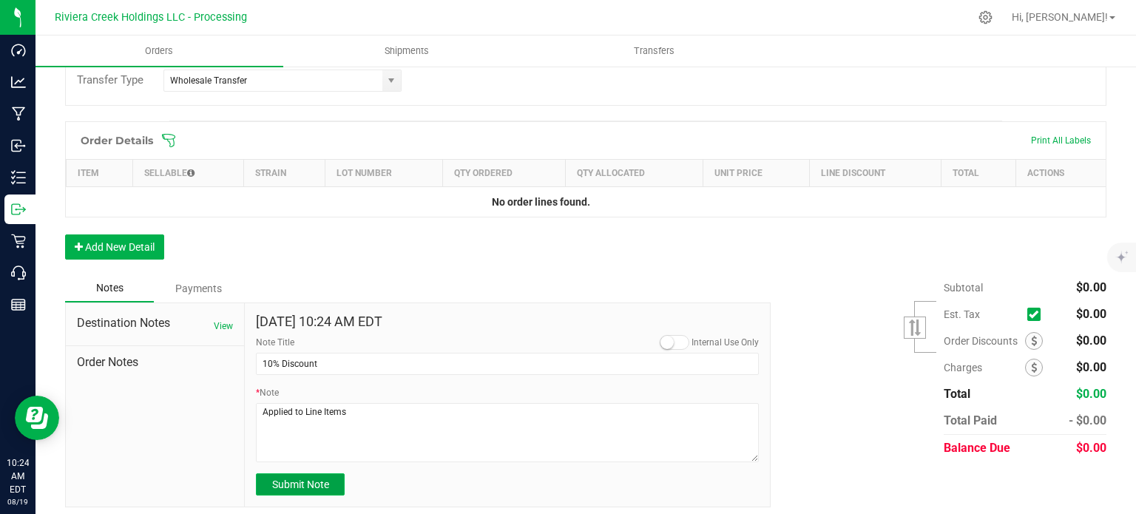
click at [310, 487] on span "Submit Note" at bounding box center [300, 484] width 57 height 12
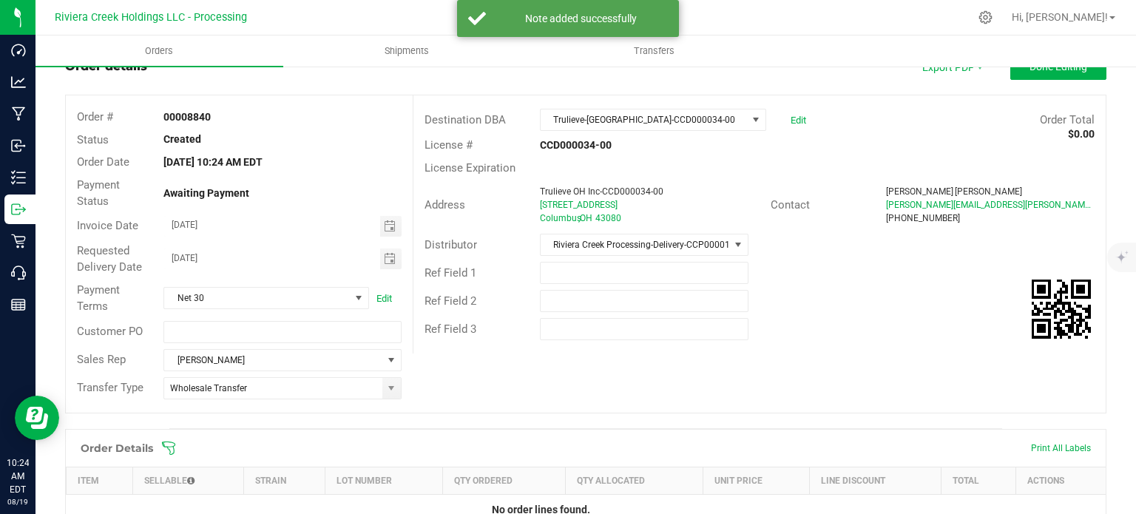
scroll to position [0, 0]
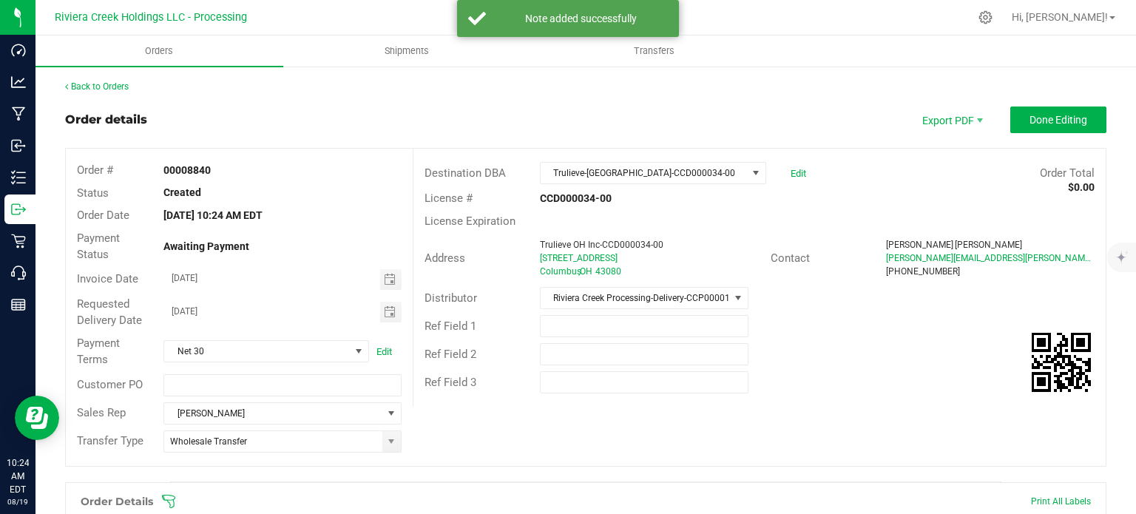
drag, startPoint x: 160, startPoint y: 166, endPoint x: 223, endPoint y: 176, distance: 62.9
click at [223, 176] on div "00008840" at bounding box center [282, 171] width 260 height 16
copy strong "00008840"
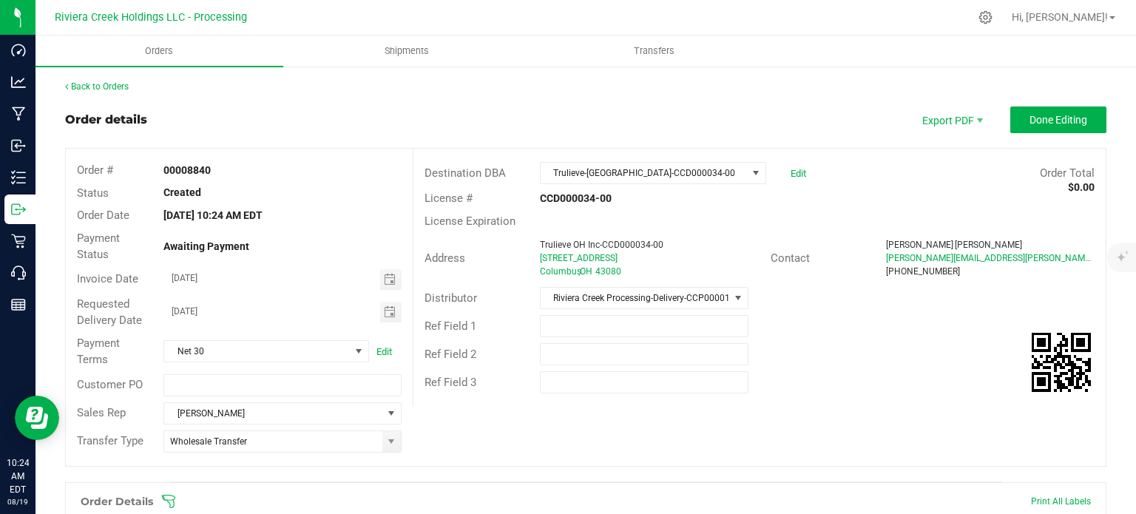
click at [91, 94] on div "Back to Orders Order details Export PDF Done Editing Order # 00008840 Status Cr…" at bounding box center [585, 471] width 1041 height 783
click at [92, 85] on link "Back to Orders" at bounding box center [97, 86] width 64 height 10
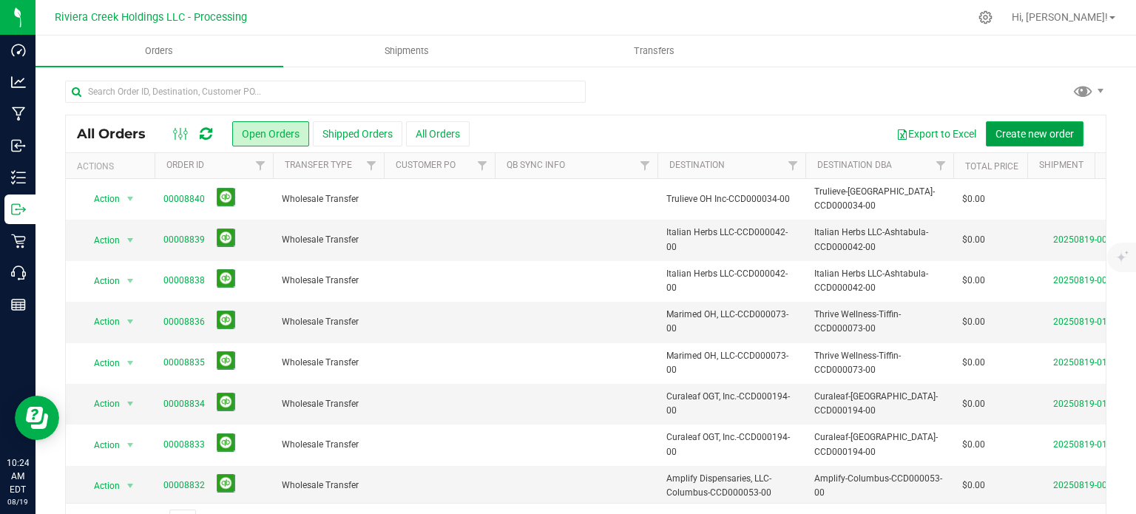
click at [1035, 135] on span "Create new order" at bounding box center [1034, 134] width 78 height 12
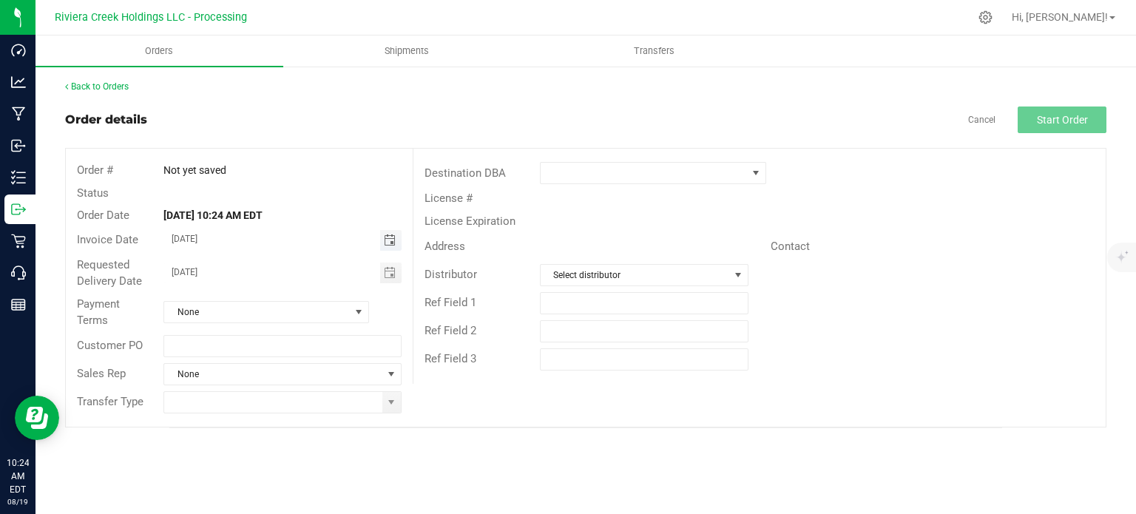
click at [388, 240] on span "Toggle calendar" at bounding box center [390, 240] width 12 height 12
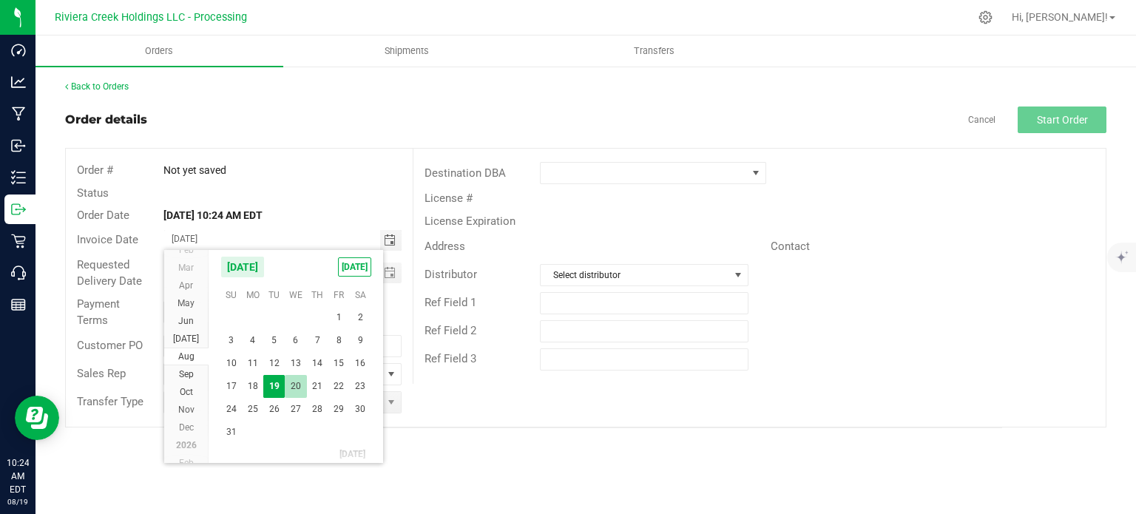
click at [293, 389] on span "20" at bounding box center [295, 386] width 21 height 23
type input "08/20/2025"
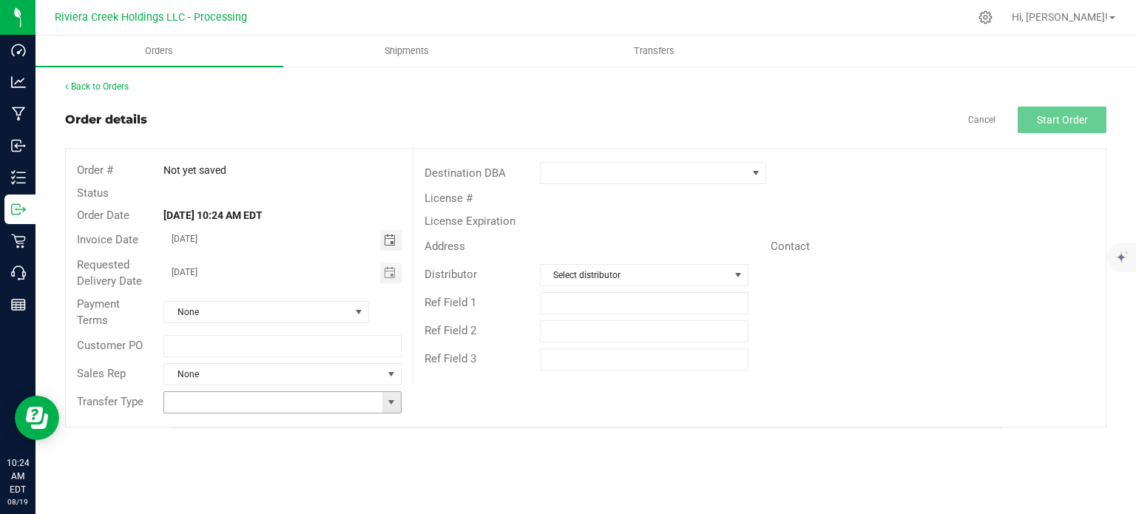
click at [393, 400] on span at bounding box center [391, 402] width 12 height 12
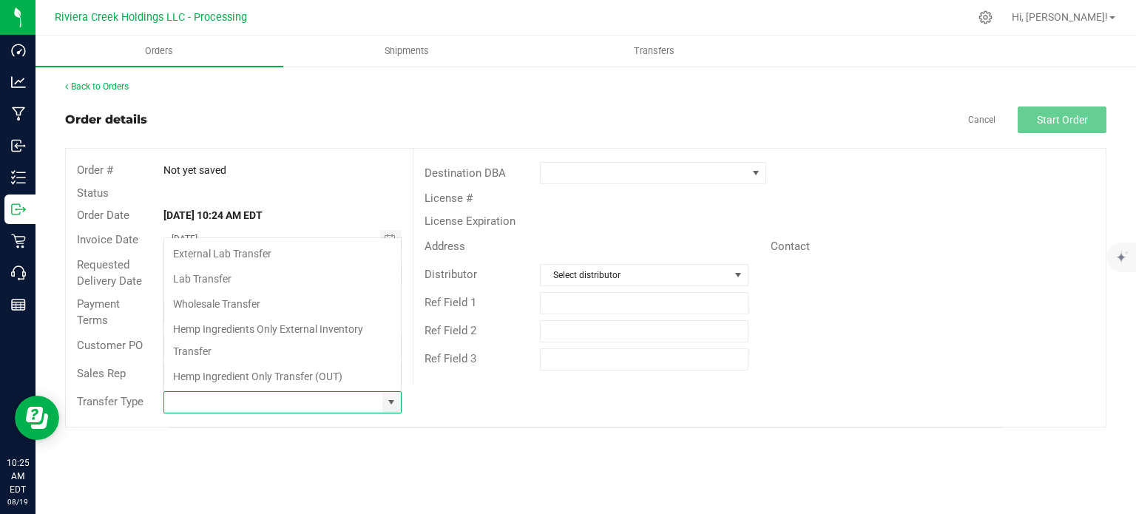
scroll to position [21, 234]
click at [222, 307] on li "Wholesale Transfer" at bounding box center [282, 303] width 237 height 25
type input "Wholesale Transfer"
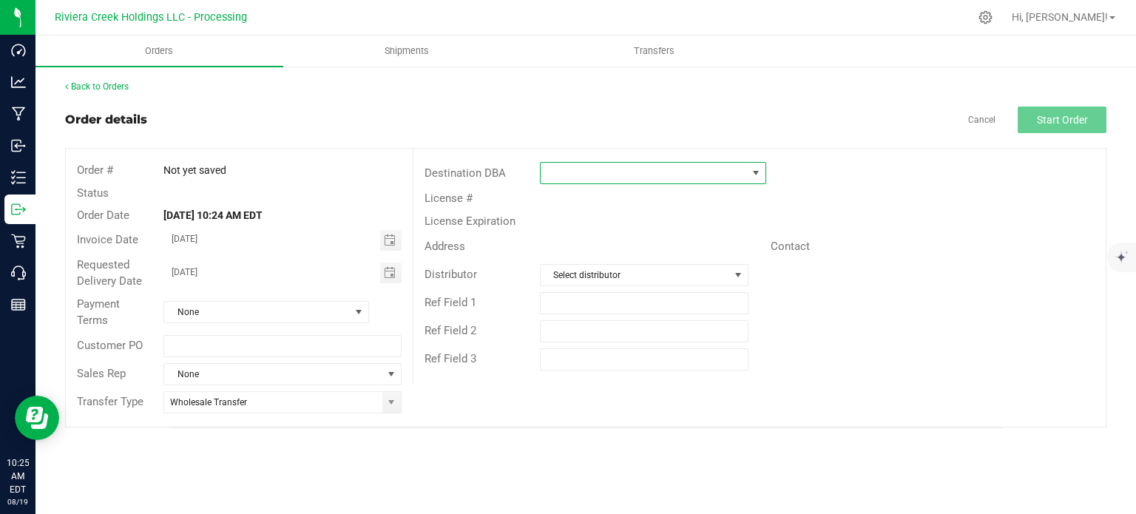
click at [578, 175] on span at bounding box center [644, 173] width 206 height 21
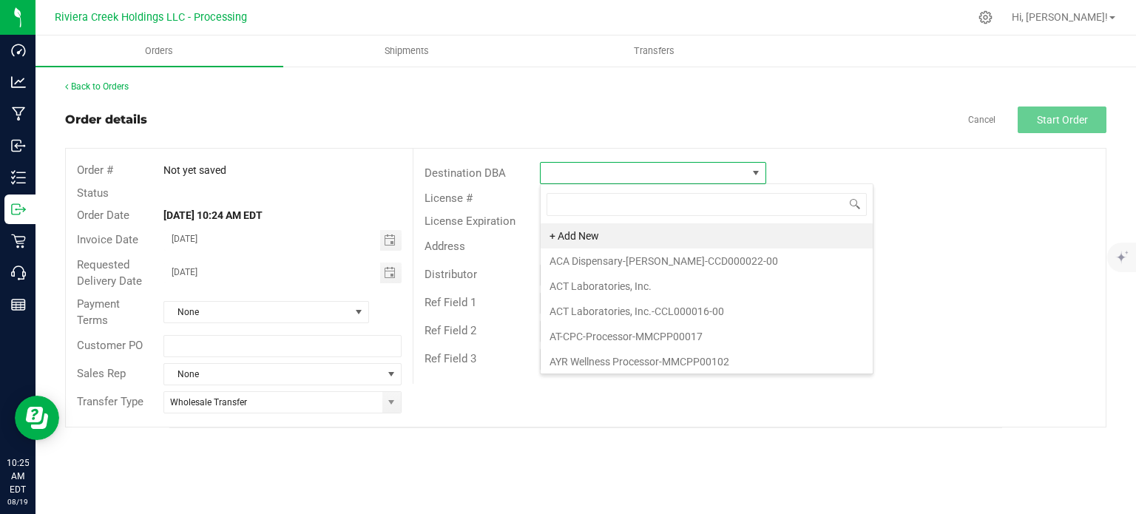
scroll to position [21, 226]
type input "tru"
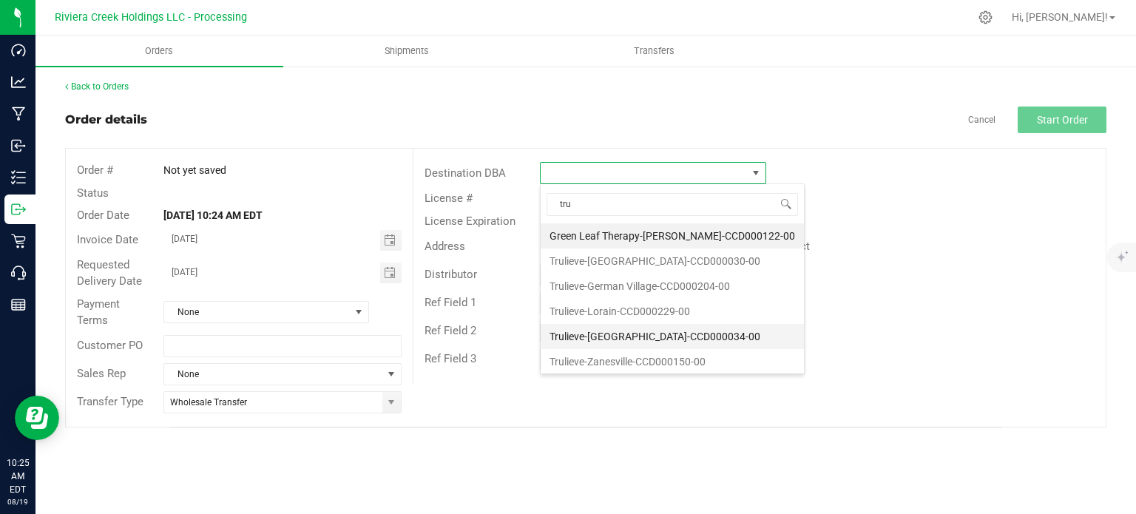
click at [582, 333] on li "Trulieve-[GEOGRAPHIC_DATA]-CCD000034-00" at bounding box center [672, 336] width 263 height 25
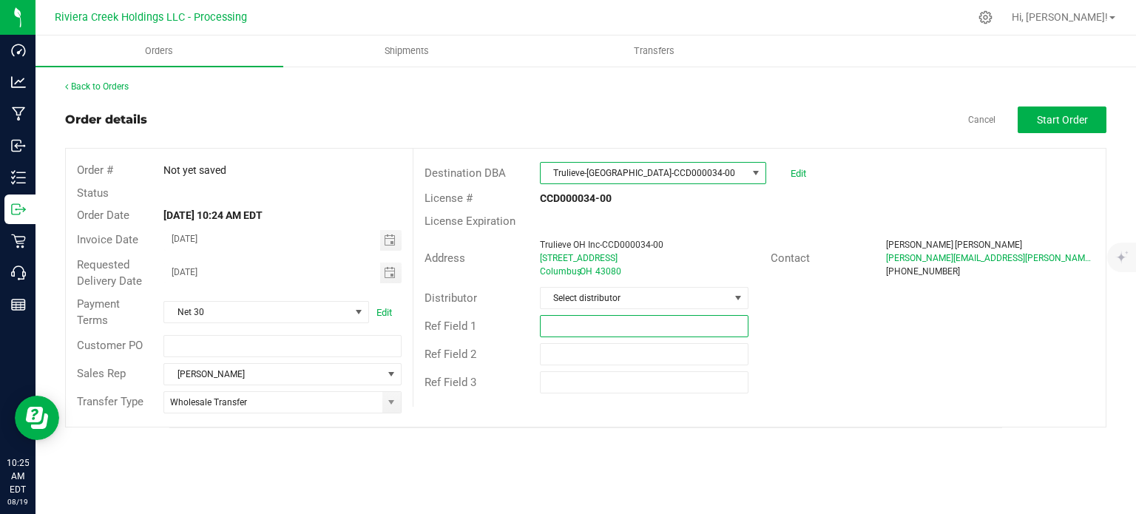
click at [583, 319] on input "text" at bounding box center [644, 326] width 209 height 22
click at [595, 301] on span "Select distributor" at bounding box center [635, 298] width 189 height 21
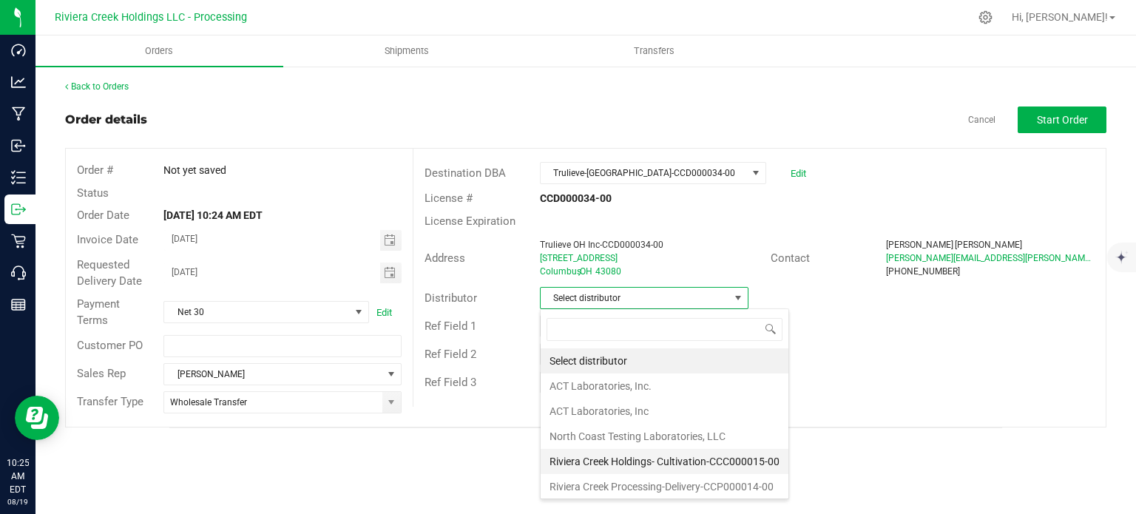
scroll to position [1, 0]
click at [598, 480] on li "Riviera Creek Processing-Delivery-CCP000014-00" at bounding box center [665, 485] width 248 height 25
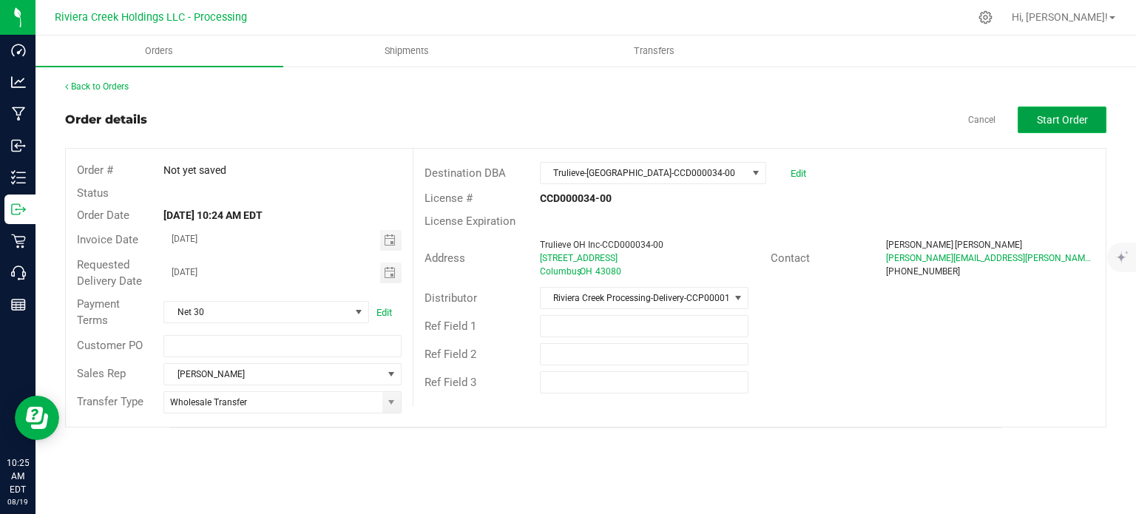
click at [1072, 124] on span "Start Order" at bounding box center [1062, 120] width 51 height 12
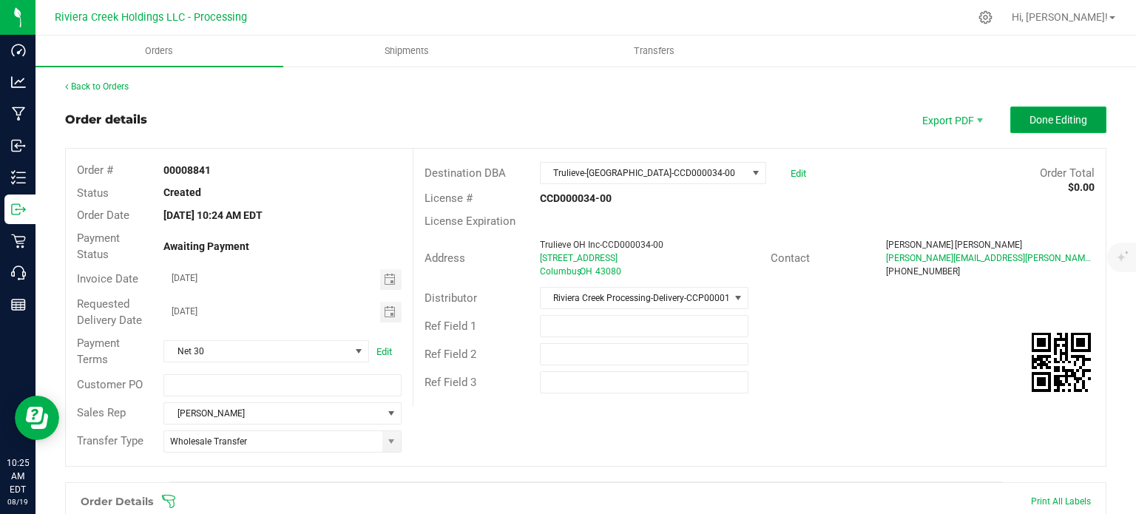
click at [1029, 122] on span "Done Editing" at bounding box center [1058, 120] width 58 height 12
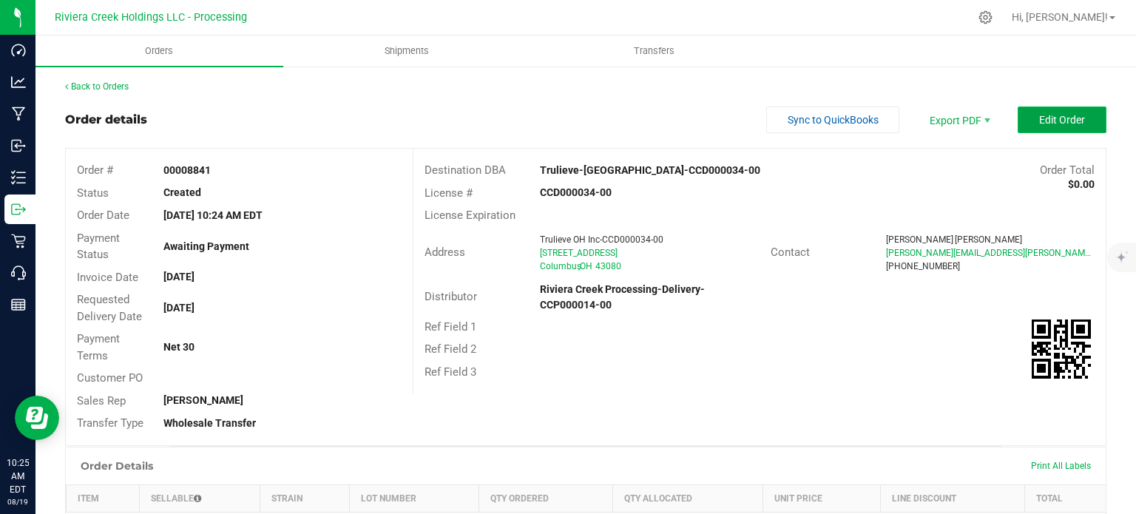
click at [1039, 118] on span "Edit Order" at bounding box center [1062, 120] width 46 height 12
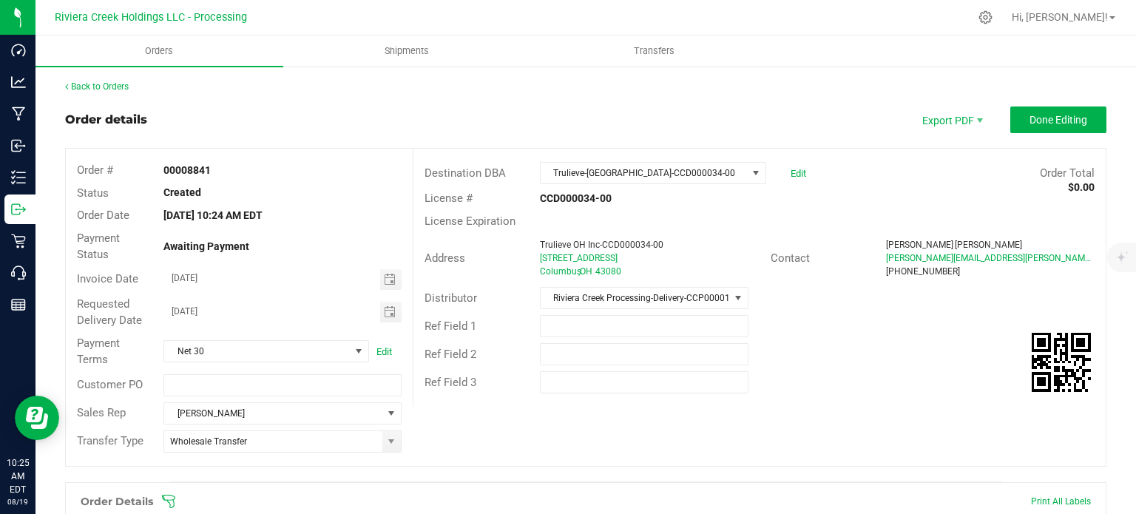
scroll to position [361, 0]
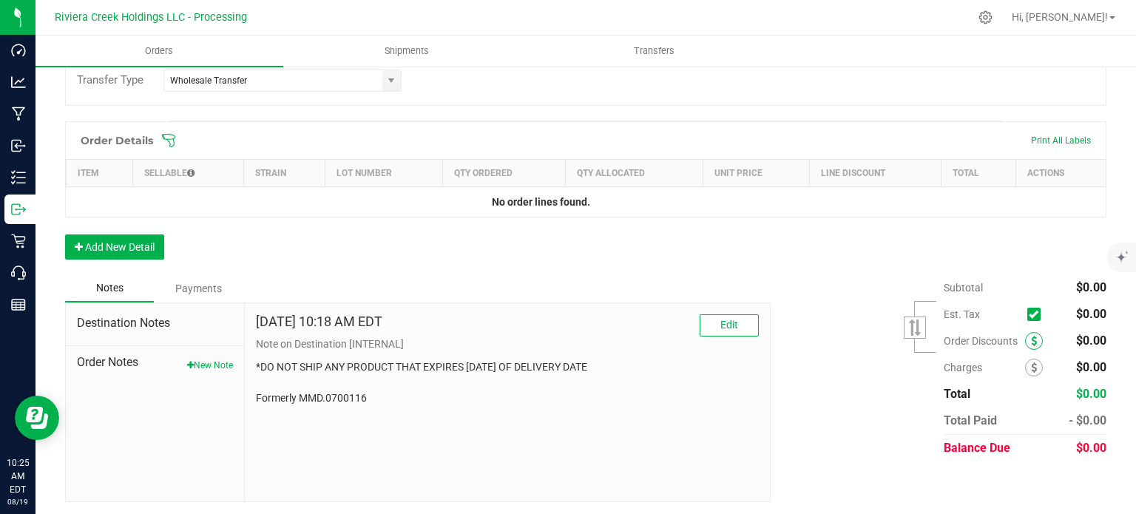
click at [1025, 345] on span at bounding box center [1034, 341] width 18 height 18
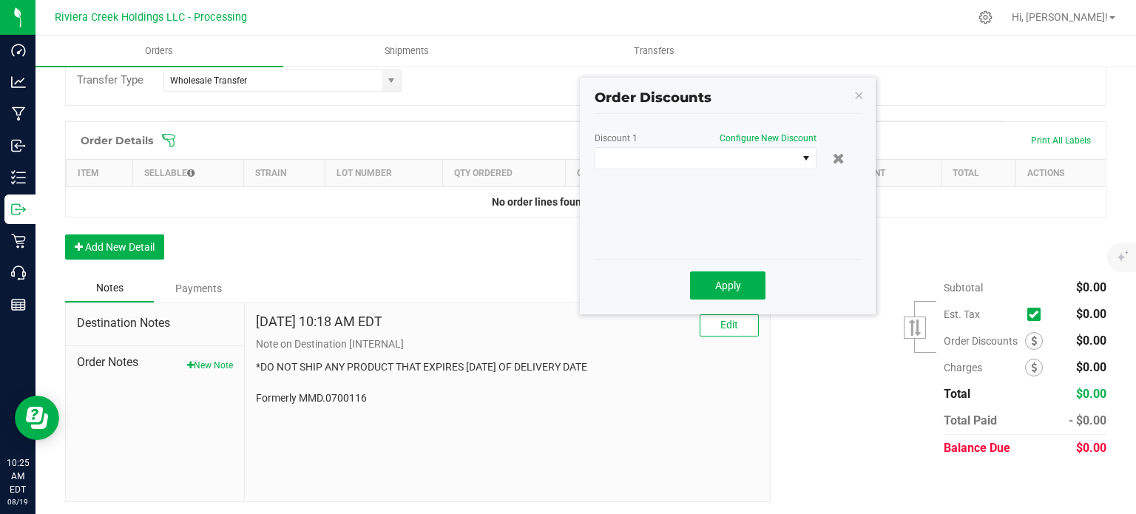
click at [519, 399] on p "*DO NOT SHIP ANY PRODUCT THAT EXPIRES WITHIN 6 MONTHS OF DELIVERY DATE Formerly…" at bounding box center [507, 382] width 503 height 47
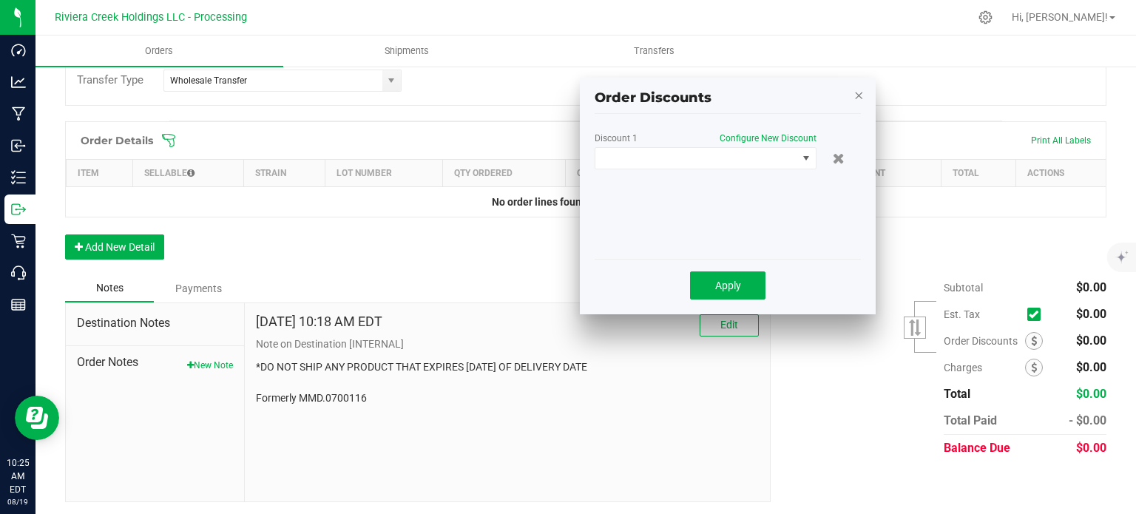
click at [856, 88] on icon "button" at bounding box center [858, 95] width 10 height 18
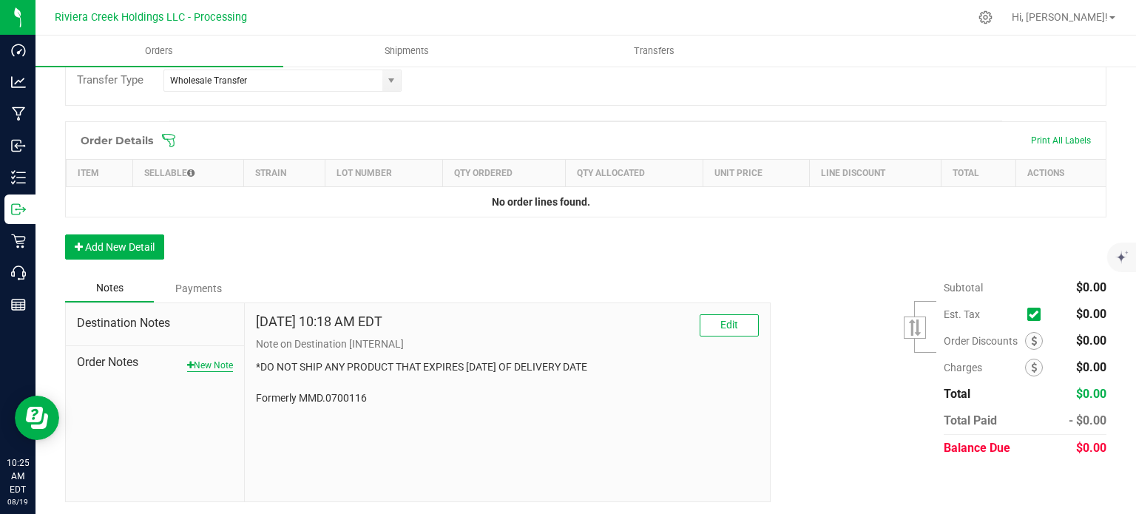
click at [210, 363] on button "New Note" at bounding box center [210, 365] width 46 height 13
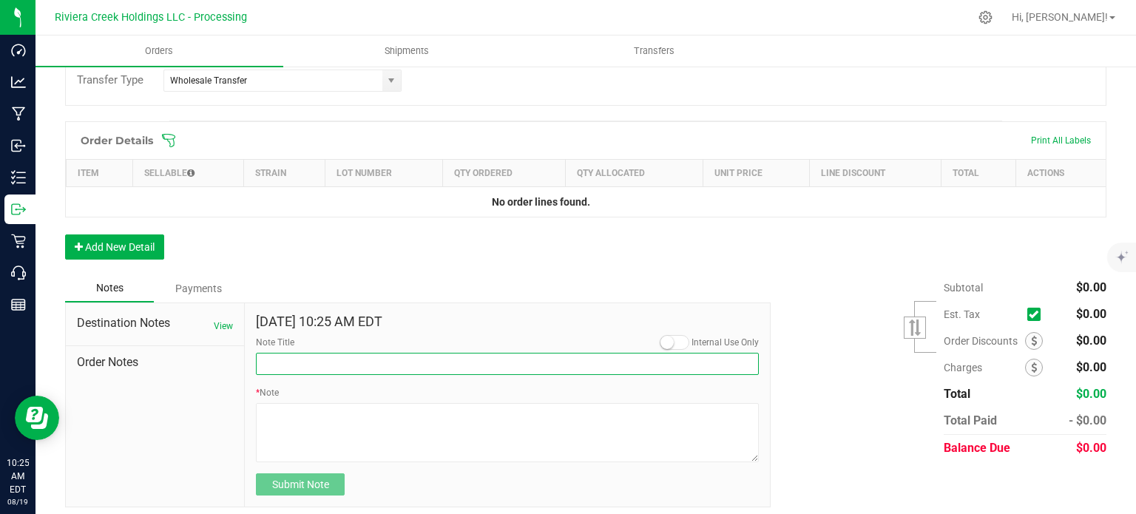
click at [303, 362] on input "Note Title" at bounding box center [507, 364] width 503 height 22
type input "10% Discount"
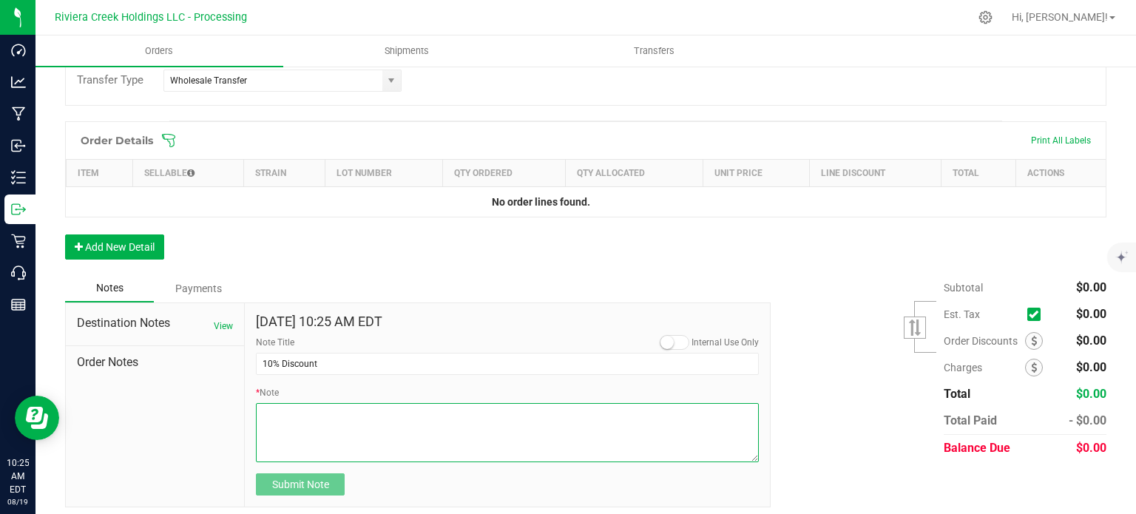
click at [323, 416] on textarea "* Note" at bounding box center [507, 432] width 503 height 59
type textarea "Applied to Line Items"
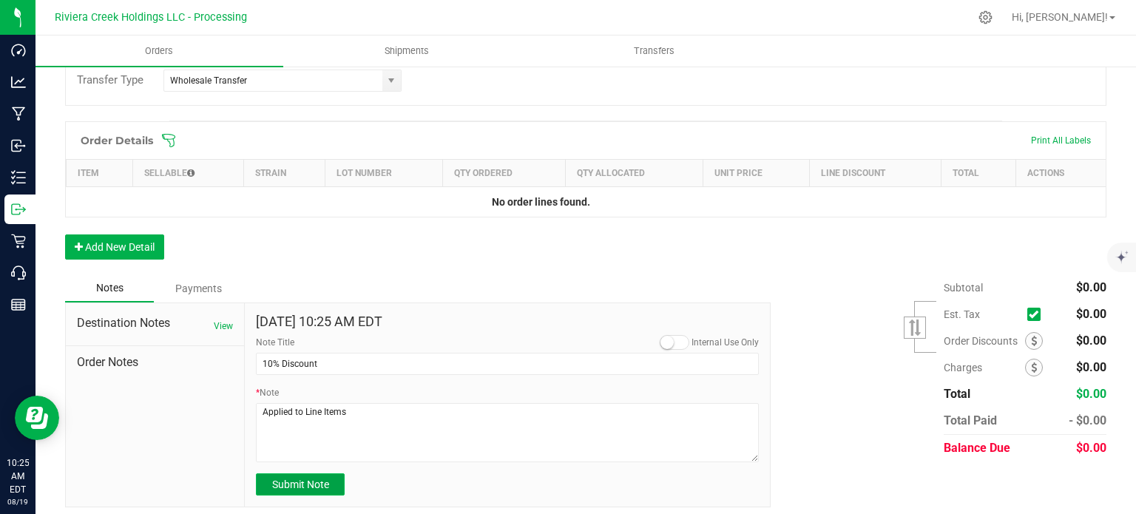
click at [323, 490] on button "Submit Note" at bounding box center [300, 484] width 89 height 22
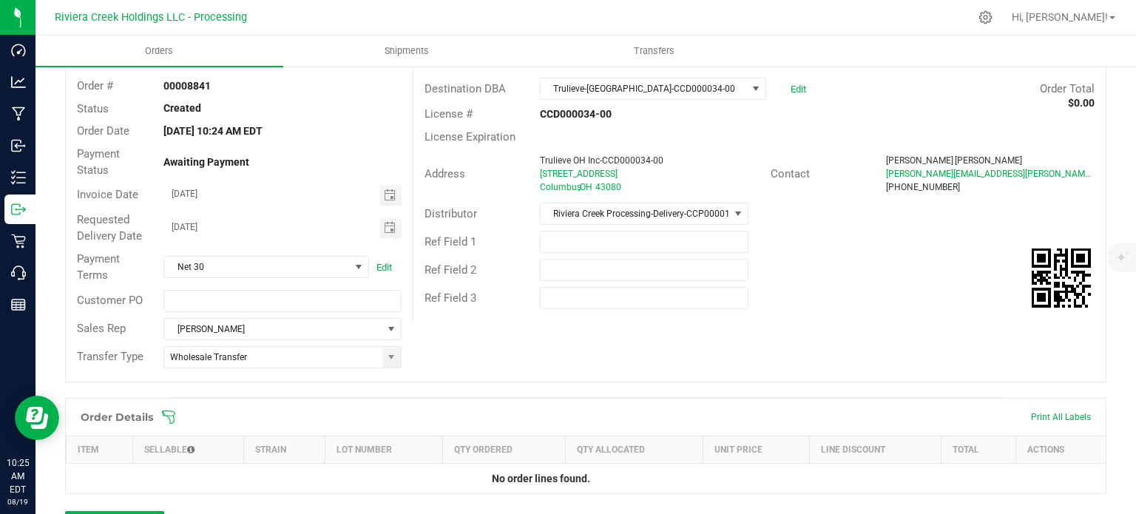
scroll to position [0, 0]
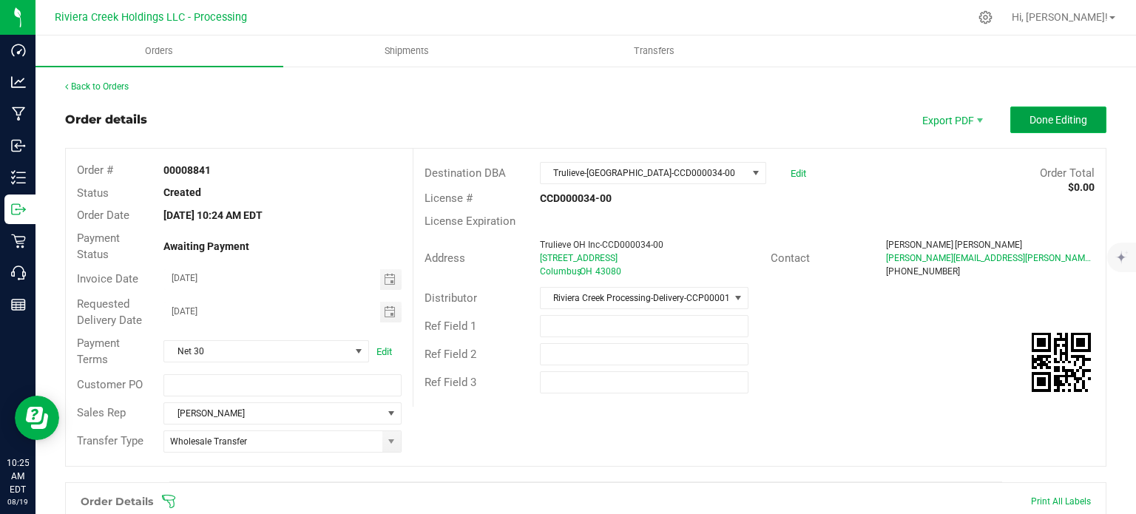
click at [1030, 124] on span "Done Editing" at bounding box center [1058, 120] width 58 height 12
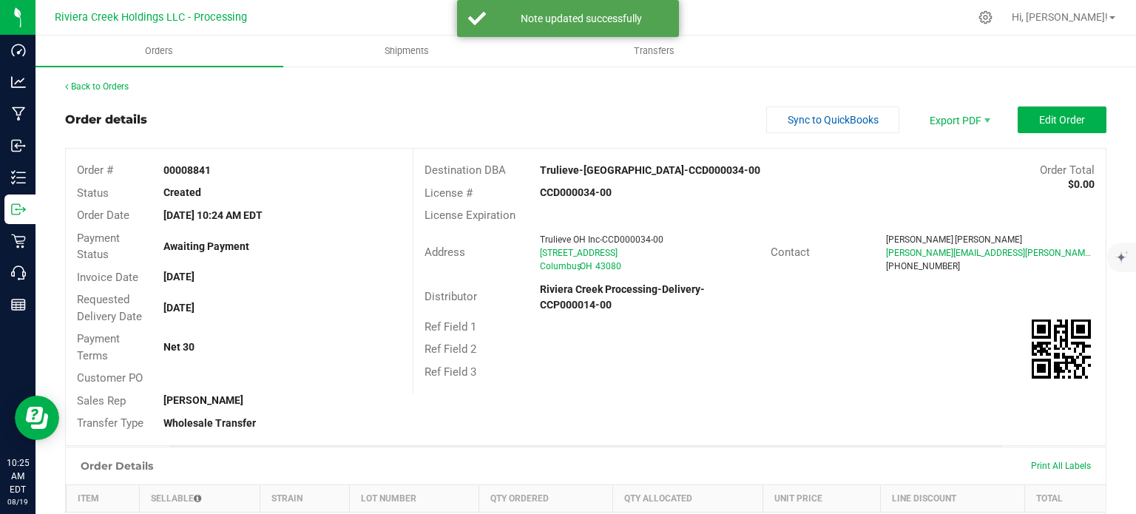
drag, startPoint x: 156, startPoint y: 169, endPoint x: 207, endPoint y: 169, distance: 51.0
click at [207, 169] on div "00008841" at bounding box center [282, 171] width 260 height 16
copy strong "00008841"
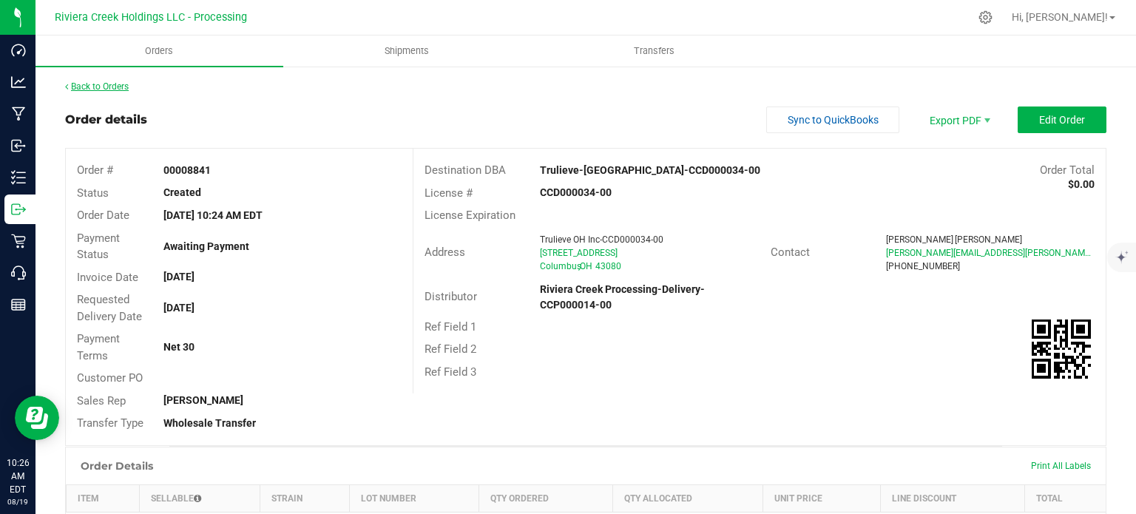
click at [112, 88] on link "Back to Orders" at bounding box center [97, 86] width 64 height 10
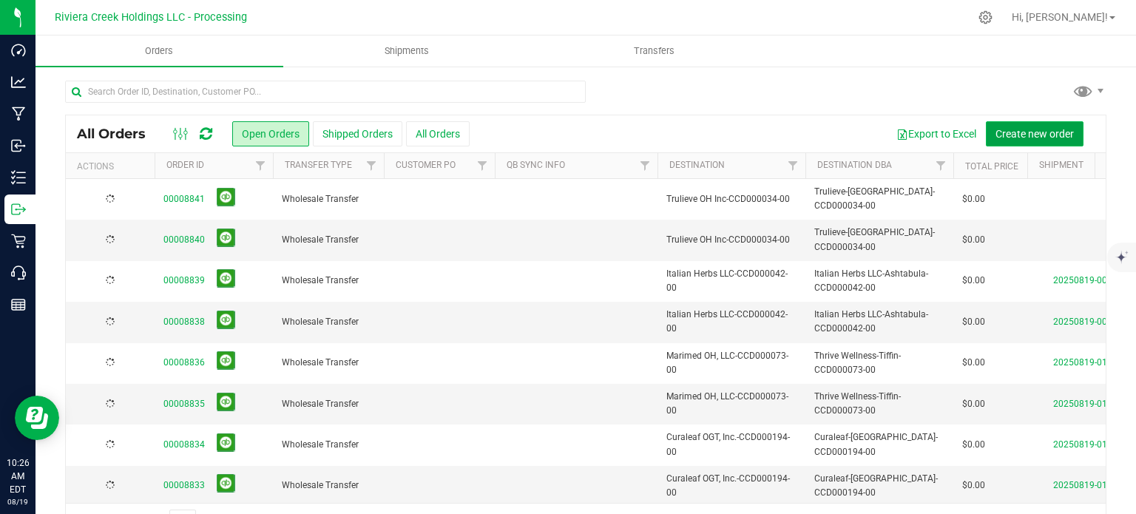
click at [1006, 133] on span "Create new order" at bounding box center [1034, 134] width 78 height 12
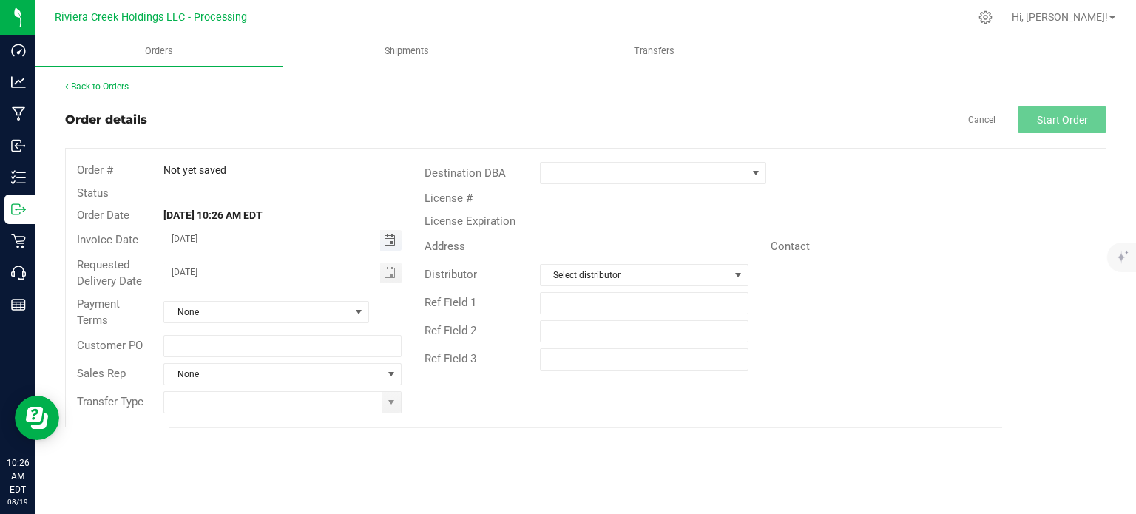
click at [385, 240] on span "Toggle calendar" at bounding box center [390, 240] width 12 height 12
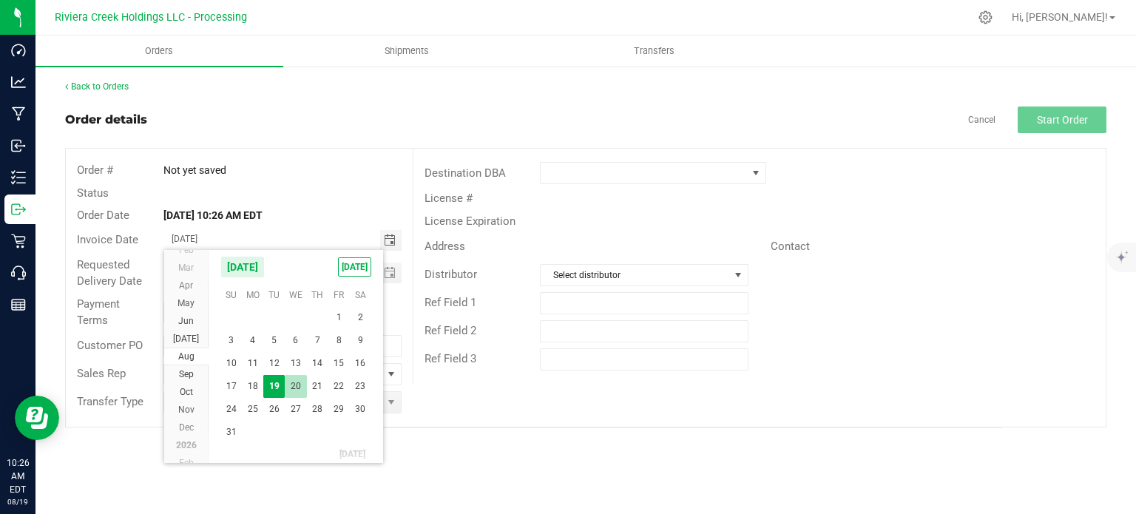
click at [294, 390] on span "20" at bounding box center [295, 386] width 21 height 23
type input "08/20/2025"
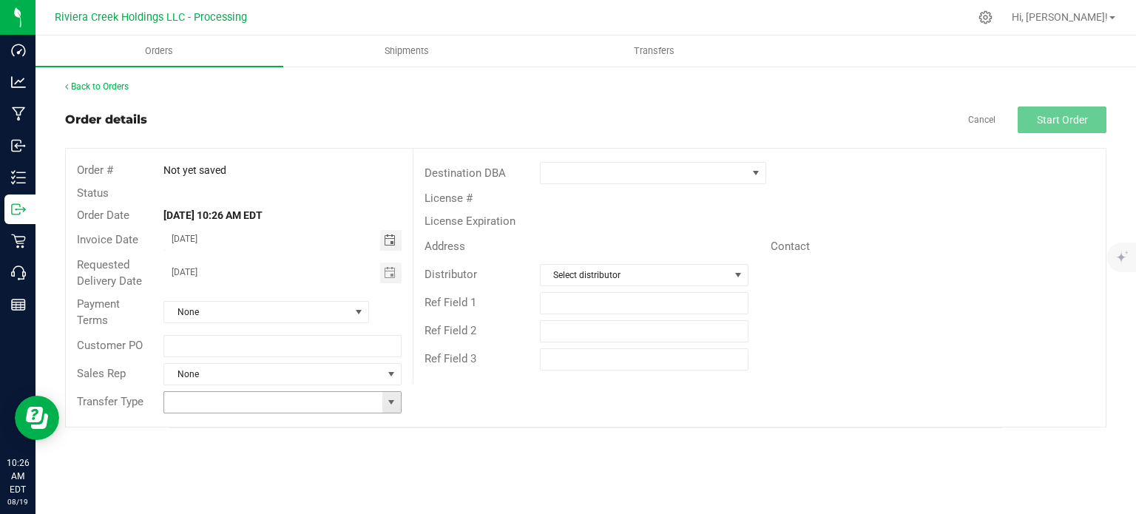
click at [390, 402] on span at bounding box center [391, 402] width 12 height 12
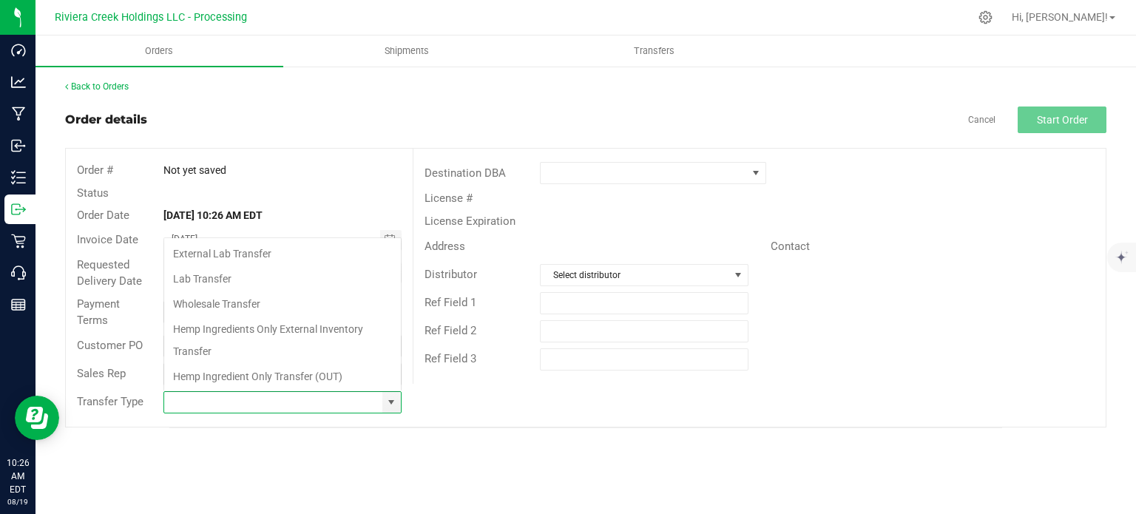
scroll to position [21, 234]
click at [238, 305] on li "Wholesale Transfer" at bounding box center [282, 303] width 237 height 25
type input "Wholesale Transfer"
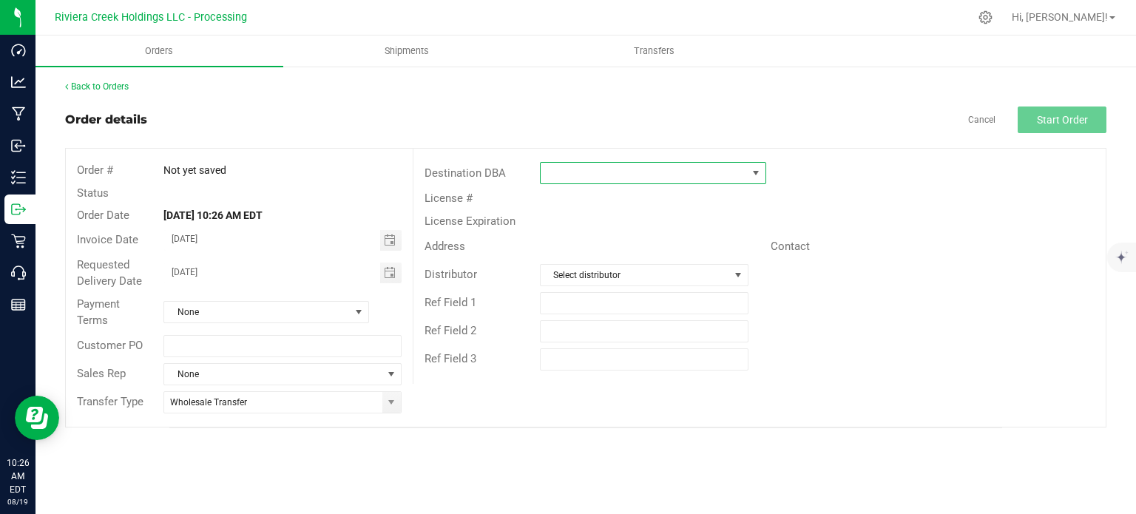
click at [571, 174] on span at bounding box center [644, 173] width 206 height 21
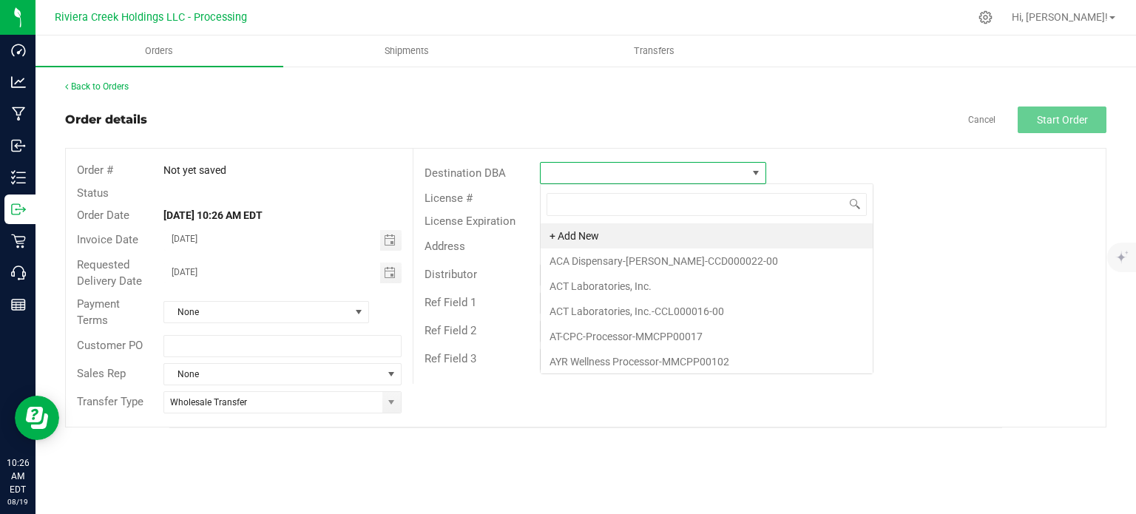
scroll to position [21, 226]
type input "tru"
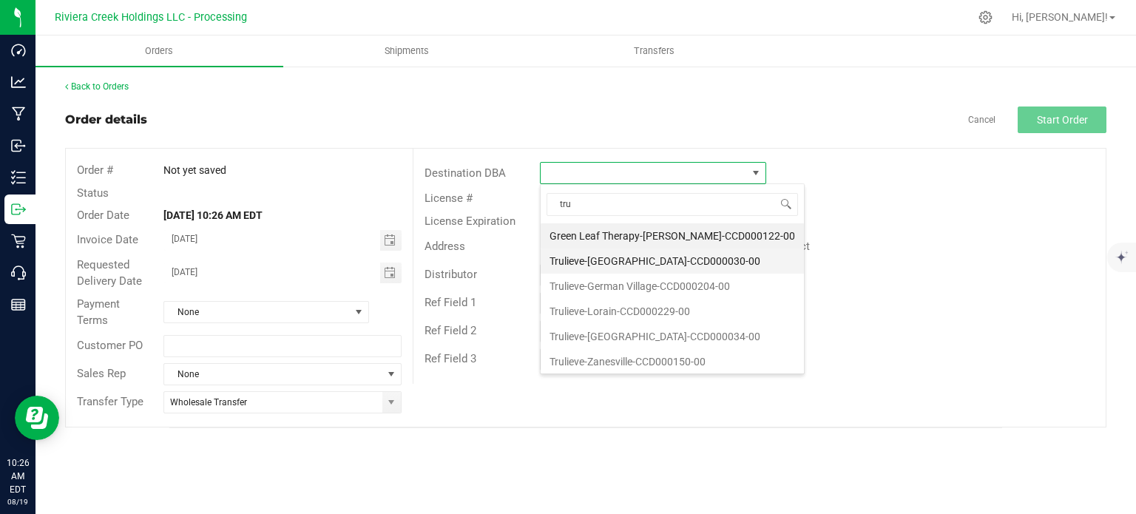
click at [588, 265] on li "Trulieve-[GEOGRAPHIC_DATA]-CCD000030-00" at bounding box center [672, 260] width 263 height 25
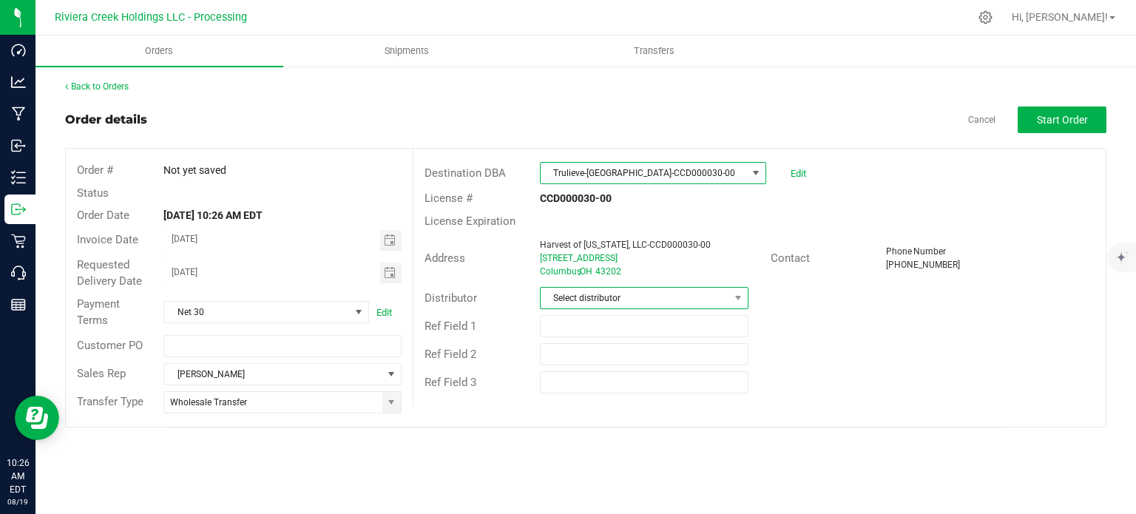
click at [595, 302] on span "Select distributor" at bounding box center [635, 298] width 189 height 21
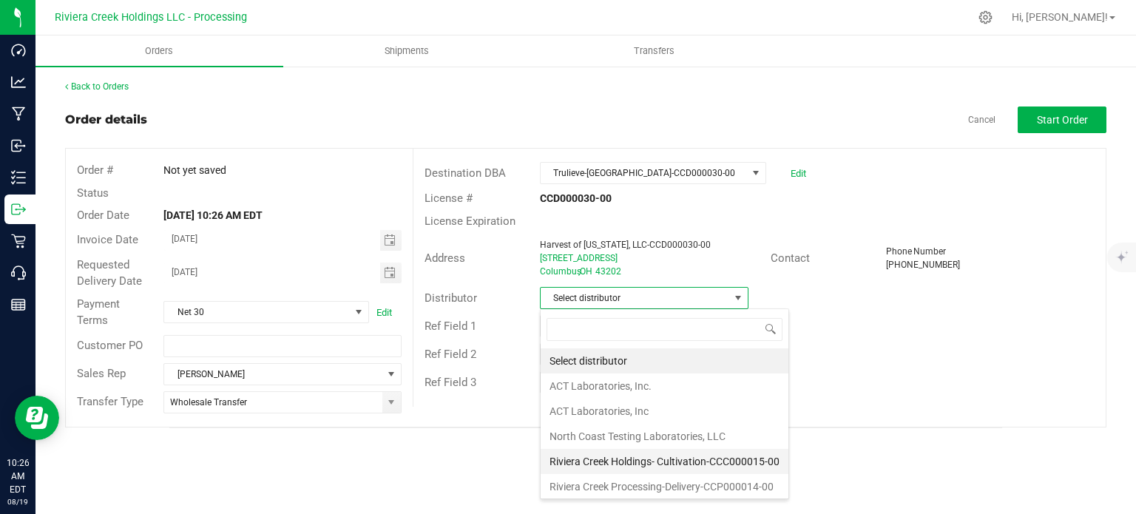
scroll to position [1, 0]
click at [616, 481] on li "Riviera Creek Processing-Delivery-CCP000014-00" at bounding box center [665, 485] width 248 height 25
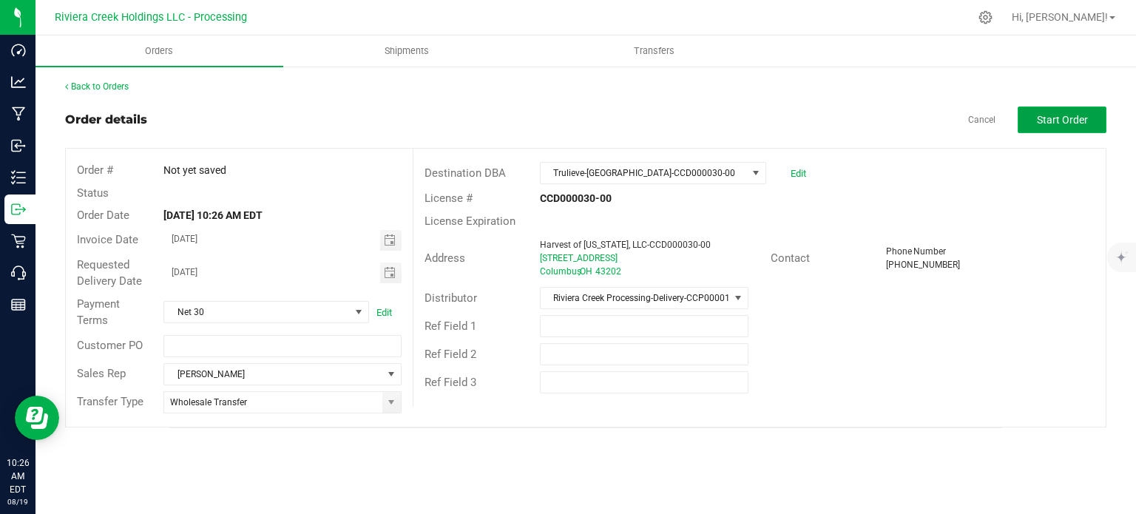
click at [1042, 121] on span "Start Order" at bounding box center [1062, 120] width 51 height 12
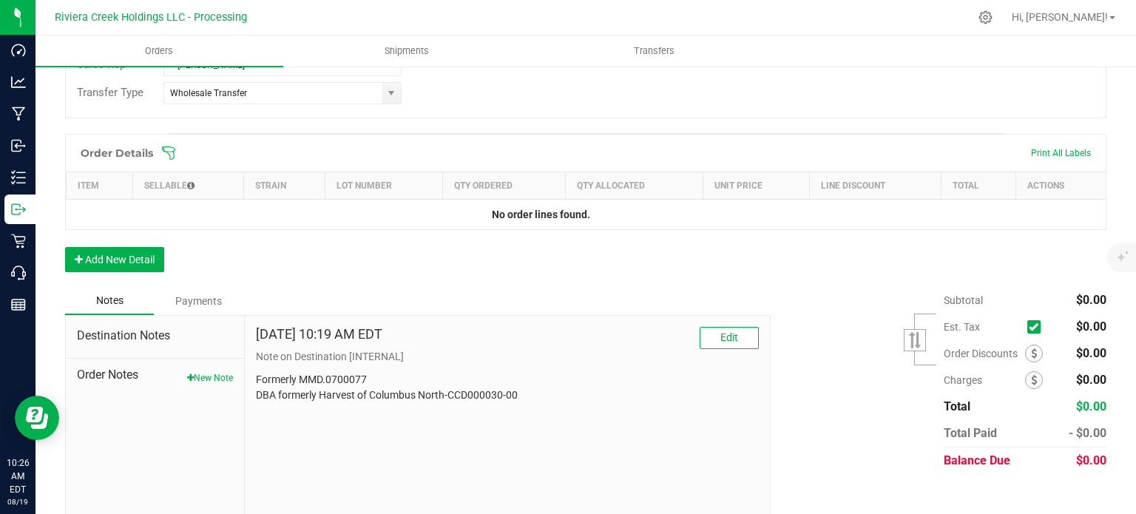
scroll to position [361, 0]
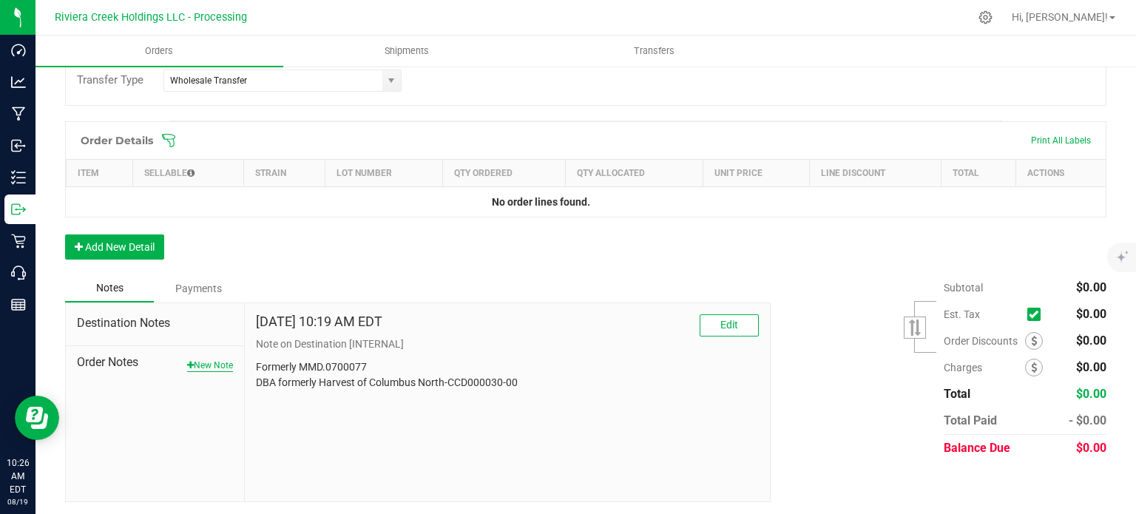
click at [194, 368] on button "New Note" at bounding box center [210, 365] width 46 height 13
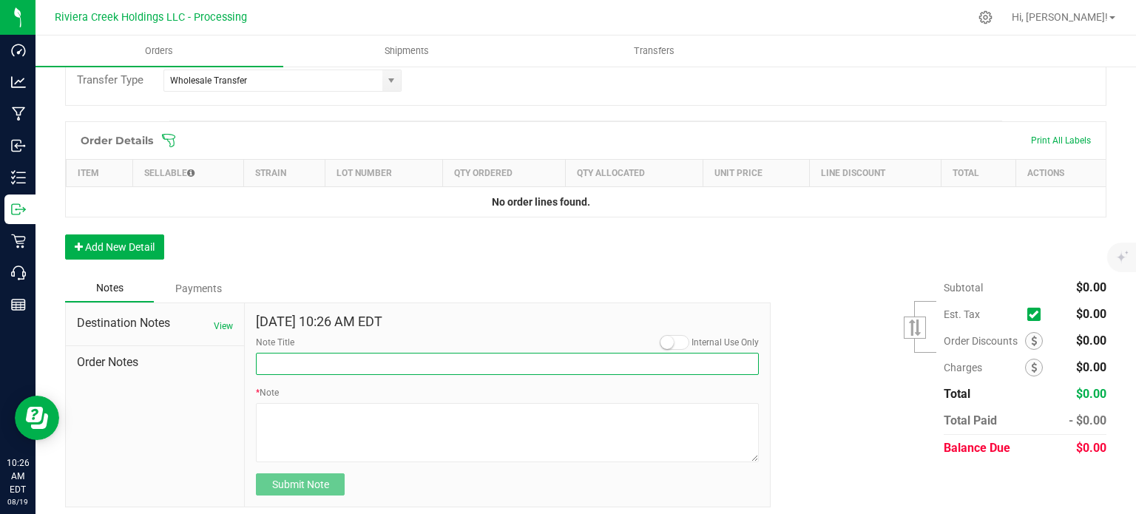
click at [281, 367] on input "Note Title" at bounding box center [507, 364] width 503 height 22
type input "10% Discount"
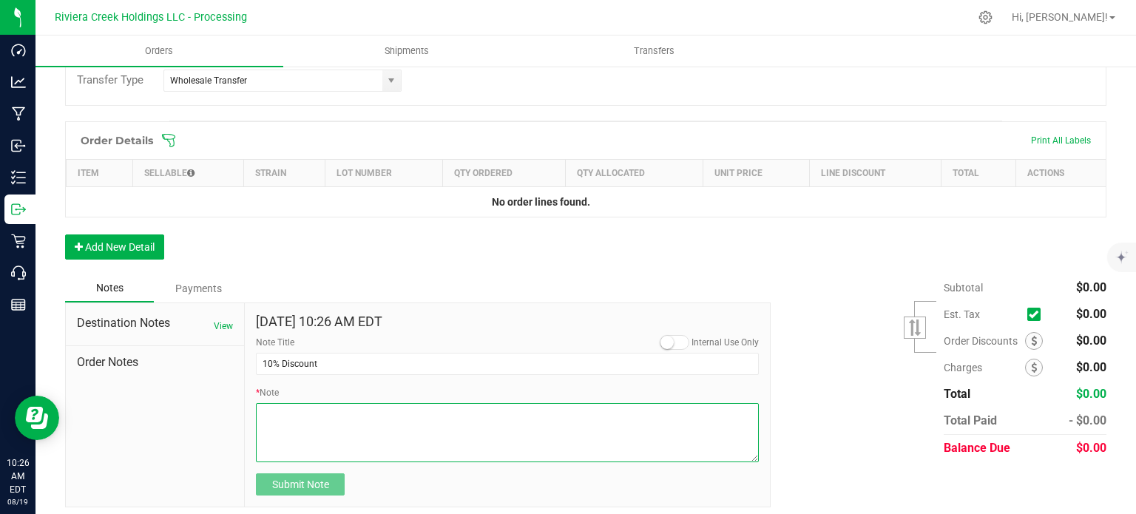
click at [297, 417] on textarea "* Note" at bounding box center [507, 432] width 503 height 59
click at [282, 417] on textarea "* Note" at bounding box center [507, 432] width 503 height 59
type textarea "Applied to Line Items"
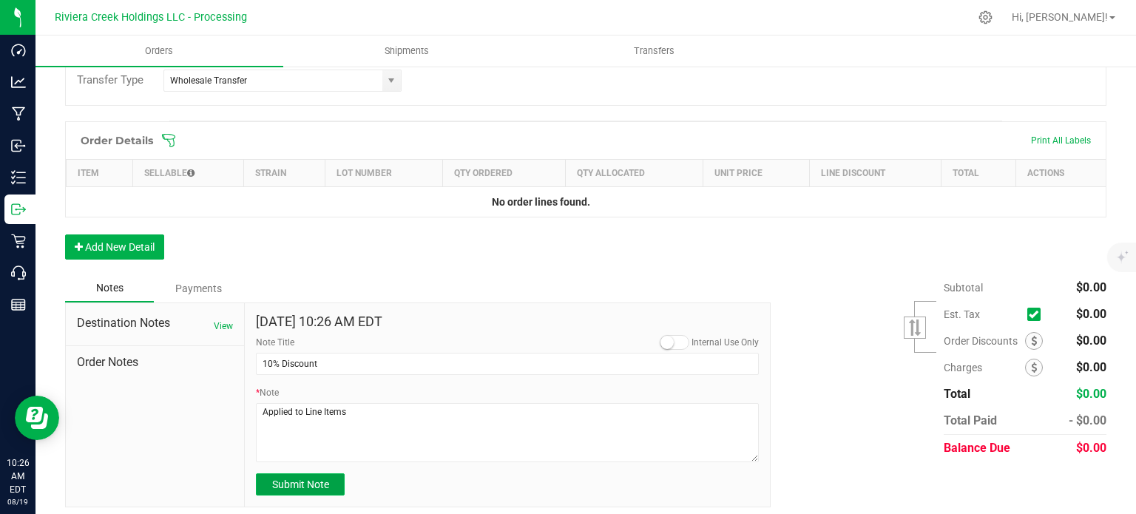
click at [290, 484] on span "Submit Note" at bounding box center [300, 484] width 57 height 12
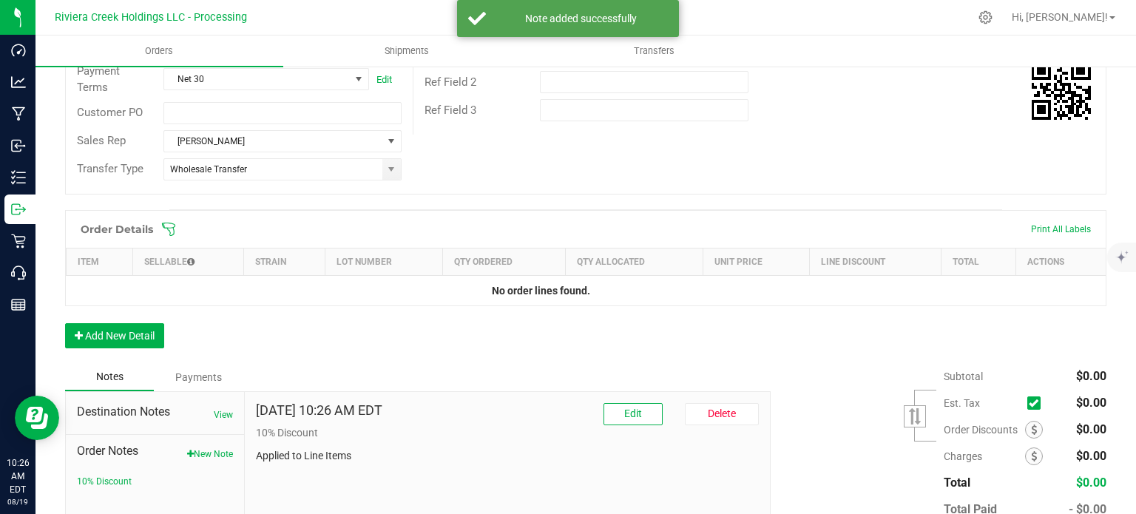
scroll to position [0, 0]
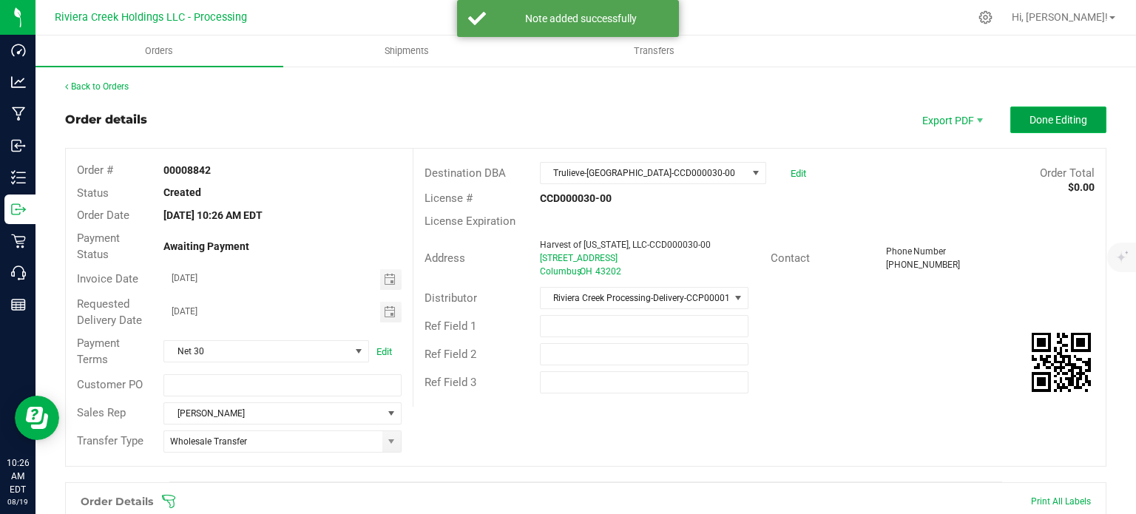
click at [1030, 112] on button "Done Editing" at bounding box center [1058, 119] width 96 height 27
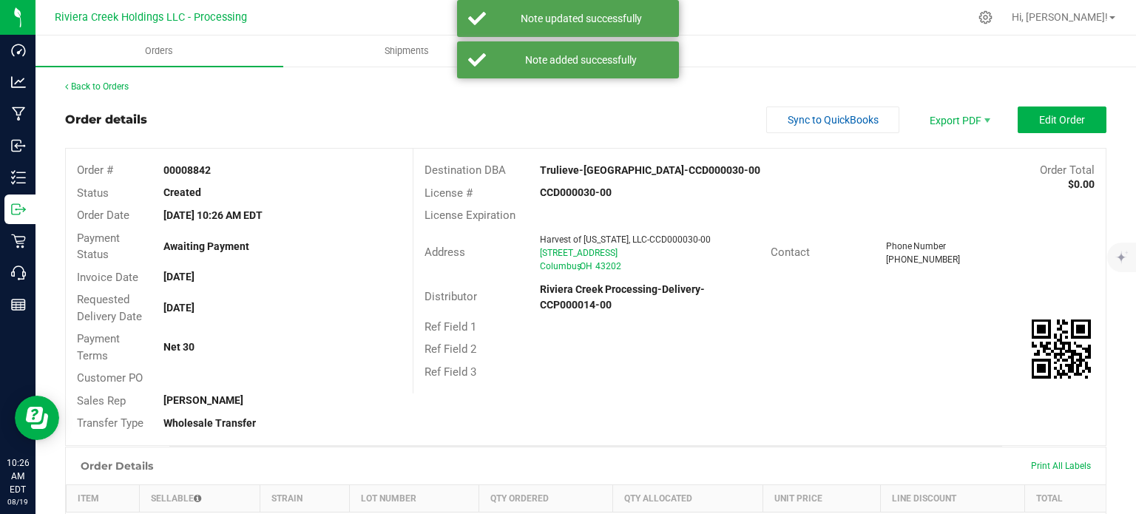
drag, startPoint x: 157, startPoint y: 169, endPoint x: 218, endPoint y: 169, distance: 61.4
click at [218, 169] on div "00008842" at bounding box center [282, 171] width 260 height 16
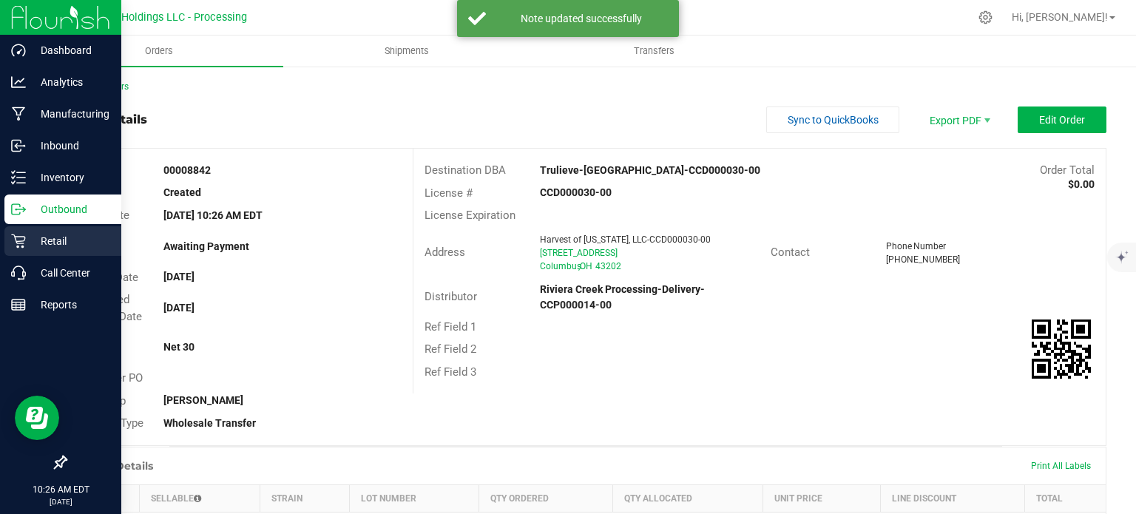
copy strong "00008842"
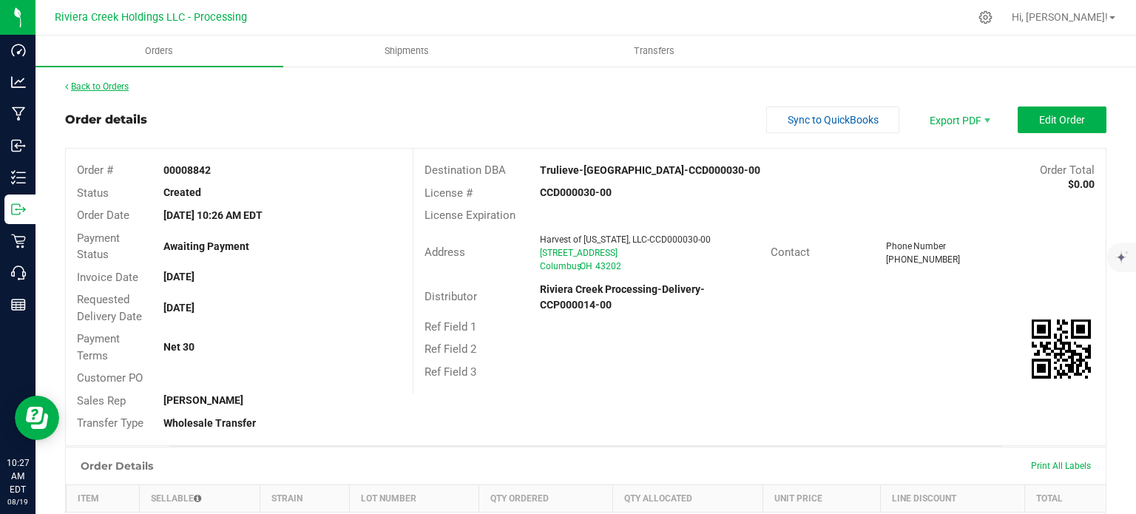
click at [112, 86] on link "Back to Orders" at bounding box center [97, 86] width 64 height 10
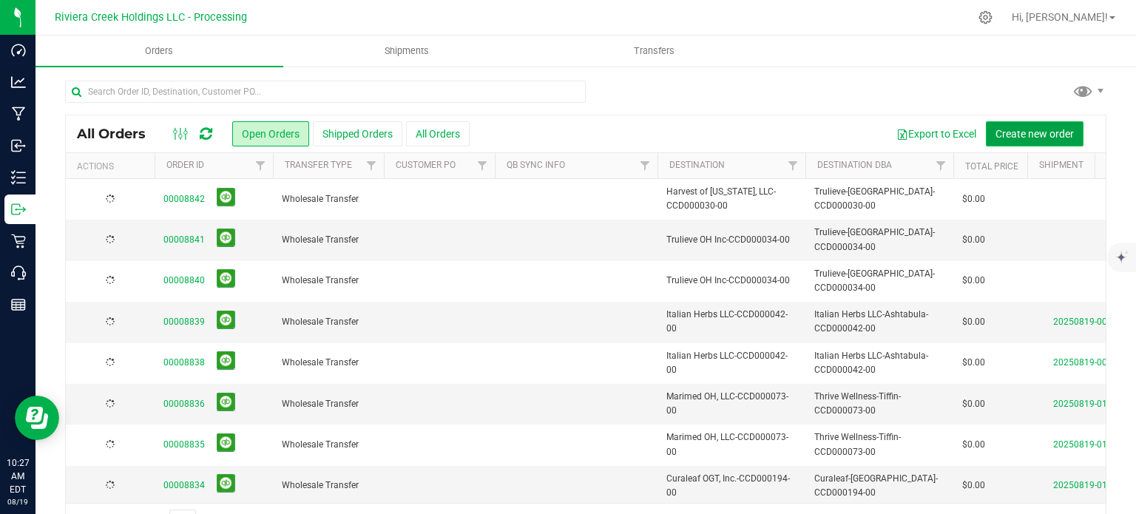
click at [1010, 130] on span "Create new order" at bounding box center [1034, 134] width 78 height 12
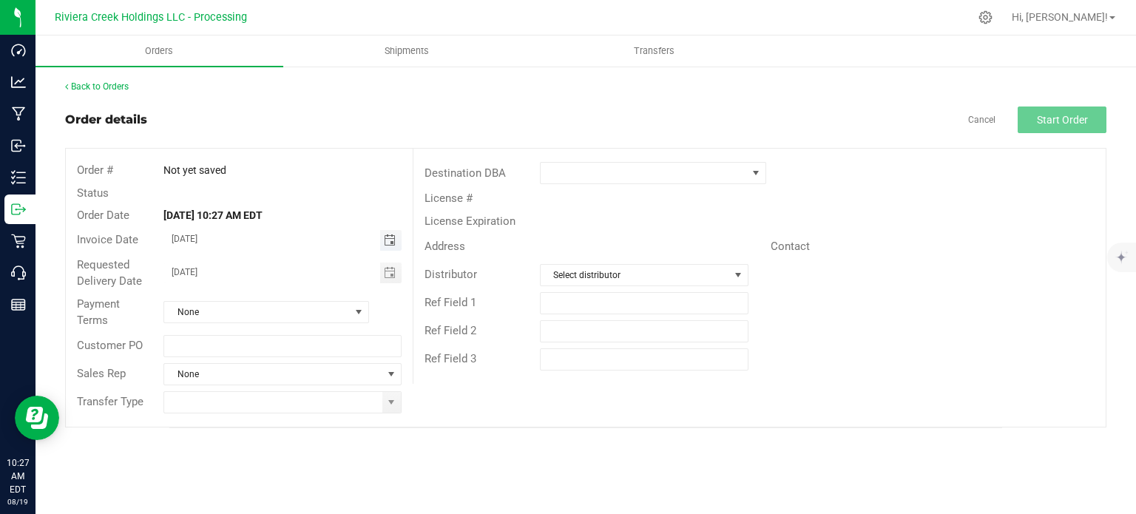
click at [388, 245] on span "Toggle calendar" at bounding box center [390, 240] width 12 height 12
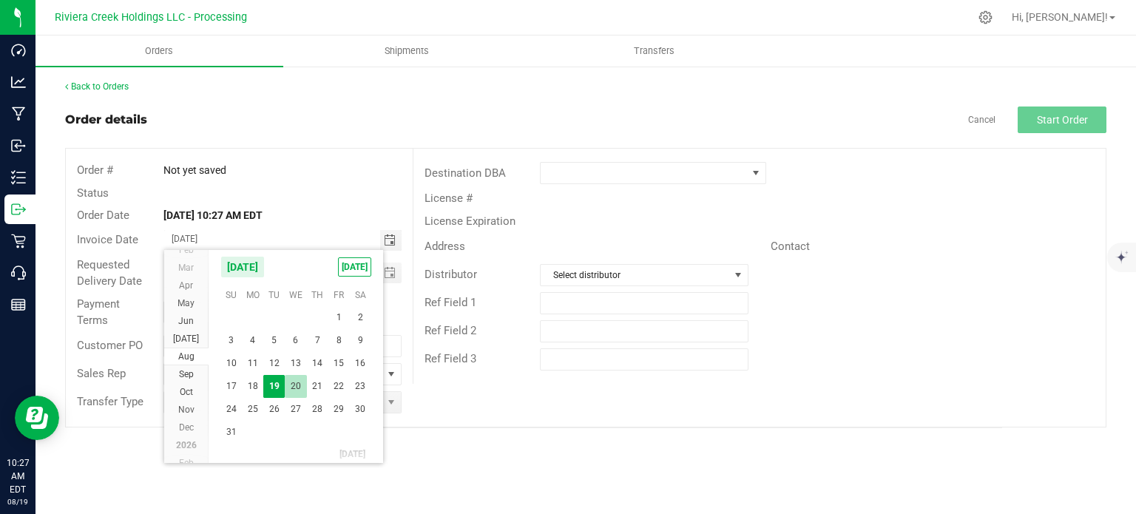
click at [295, 386] on span "20" at bounding box center [295, 386] width 21 height 23
type input "[DATE]"
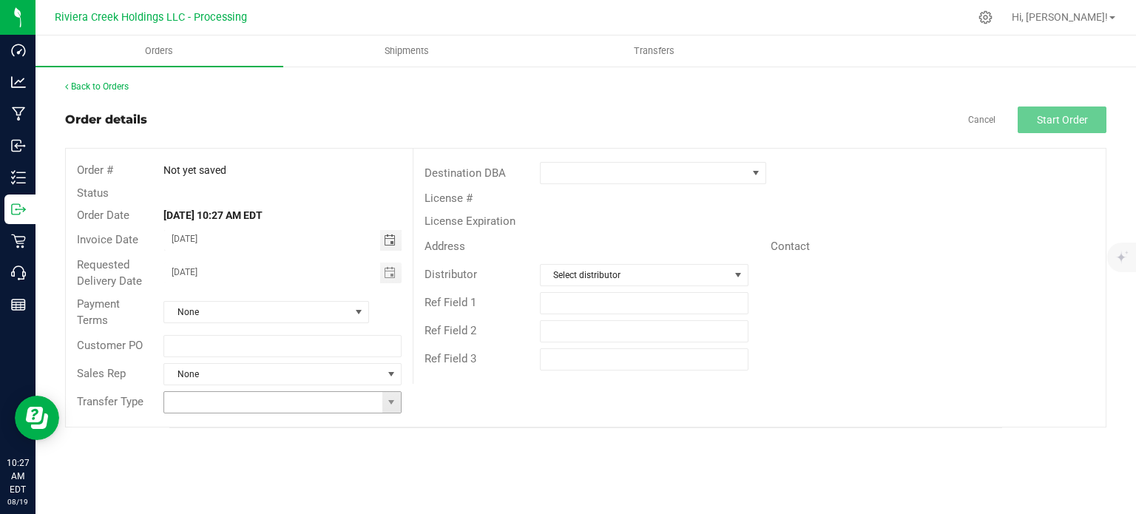
click at [393, 410] on span at bounding box center [391, 402] width 18 height 21
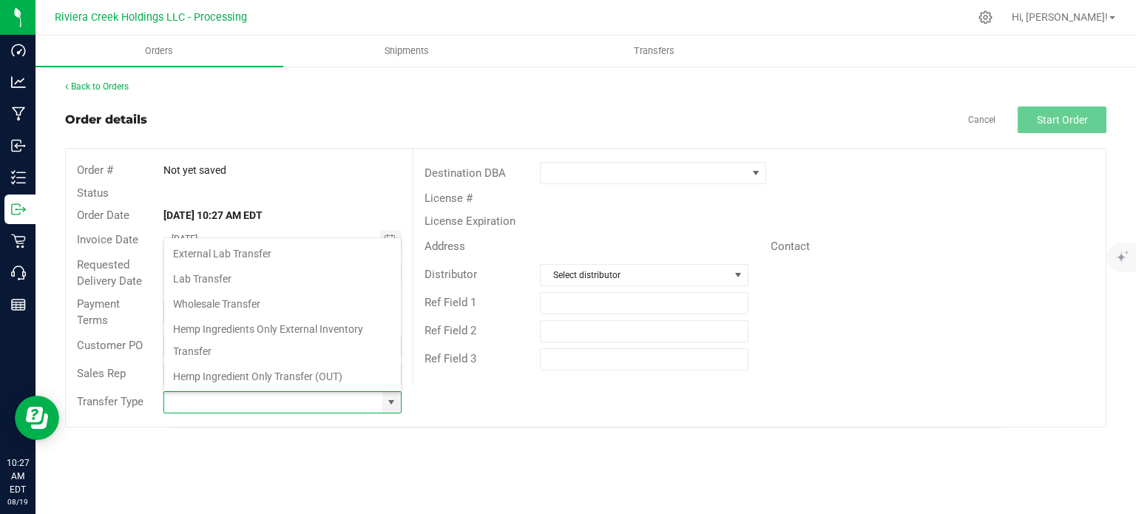
scroll to position [21, 234]
drag, startPoint x: 214, startPoint y: 307, endPoint x: 248, endPoint y: 292, distance: 37.8
click at [214, 307] on li "Wholesale Transfer" at bounding box center [282, 303] width 237 height 25
type input "Wholesale Transfer"
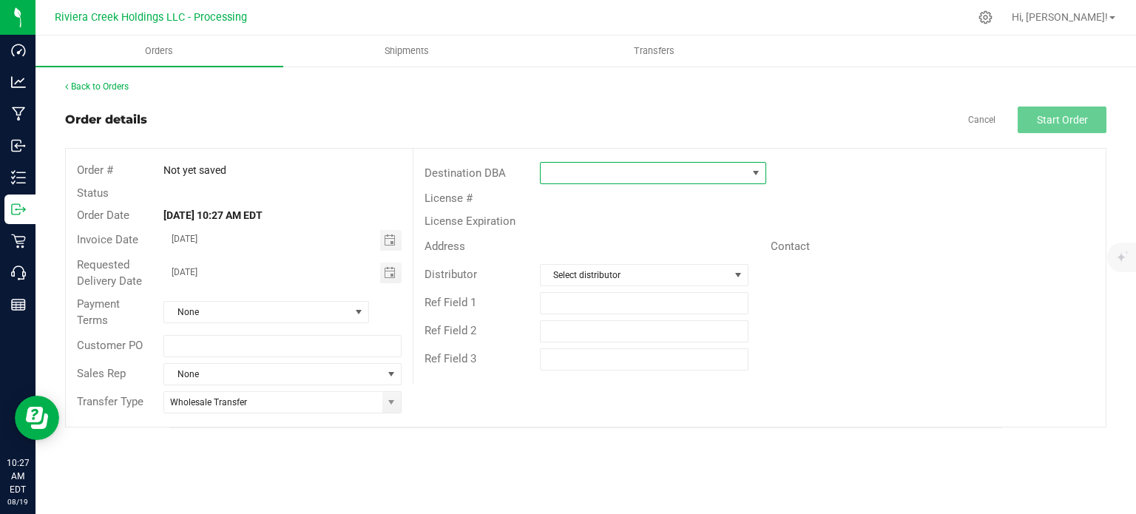
click at [567, 177] on span at bounding box center [644, 173] width 206 height 21
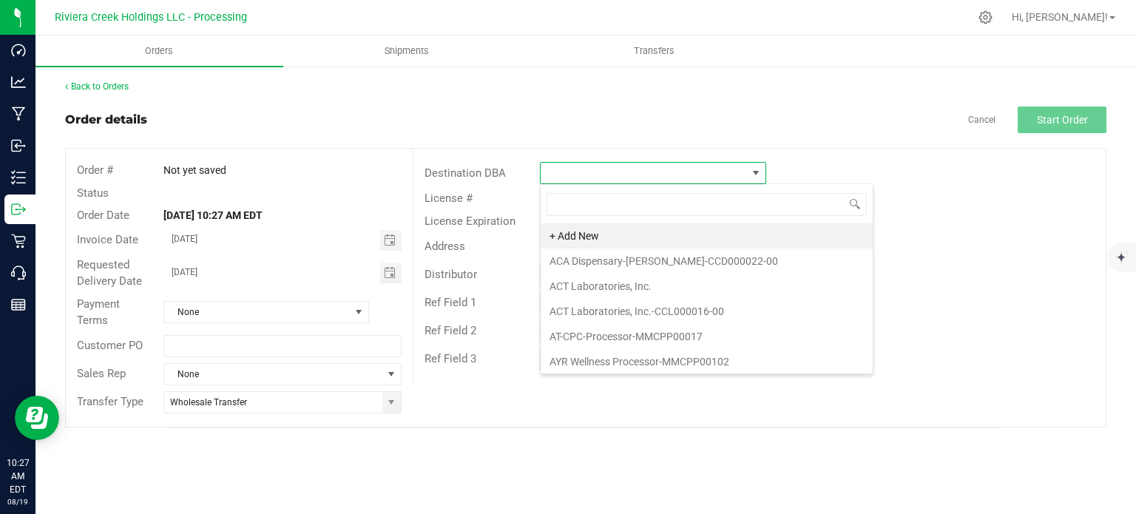
scroll to position [21, 226]
type input "tru"
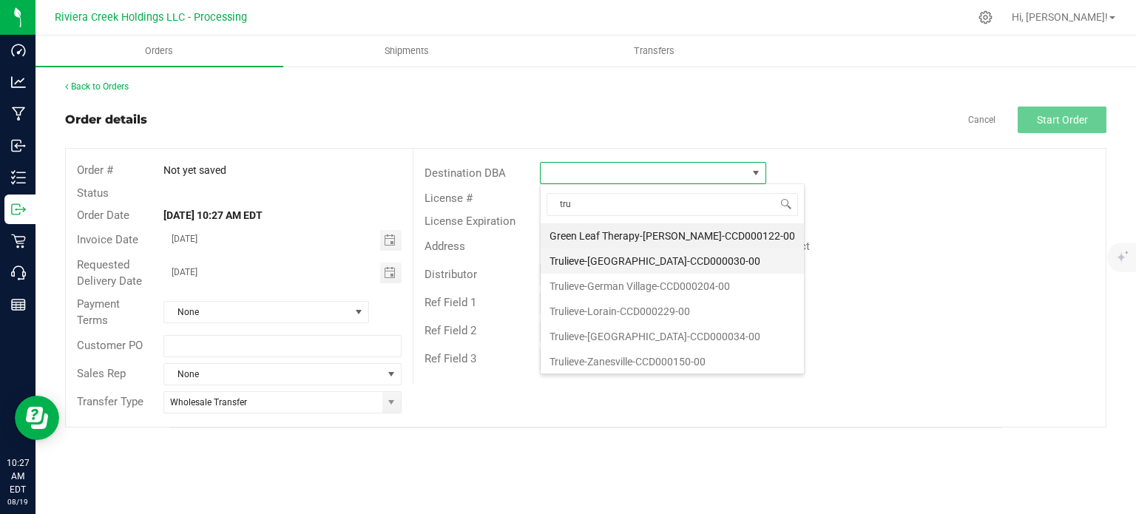
click at [582, 259] on li "Trulieve-[GEOGRAPHIC_DATA]-CCD000030-00" at bounding box center [672, 260] width 263 height 25
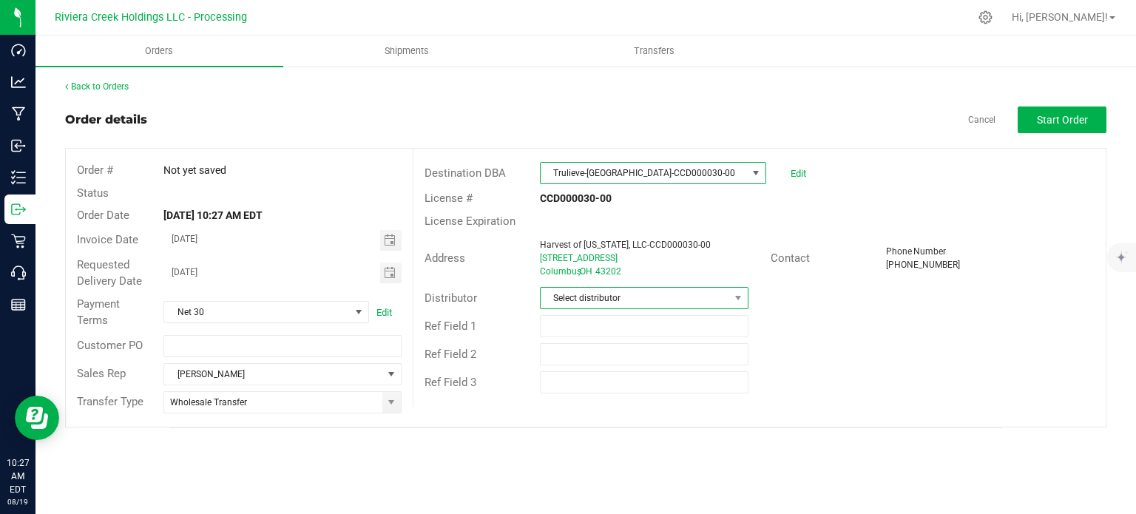
click at [596, 300] on span "Select distributor" at bounding box center [635, 298] width 189 height 21
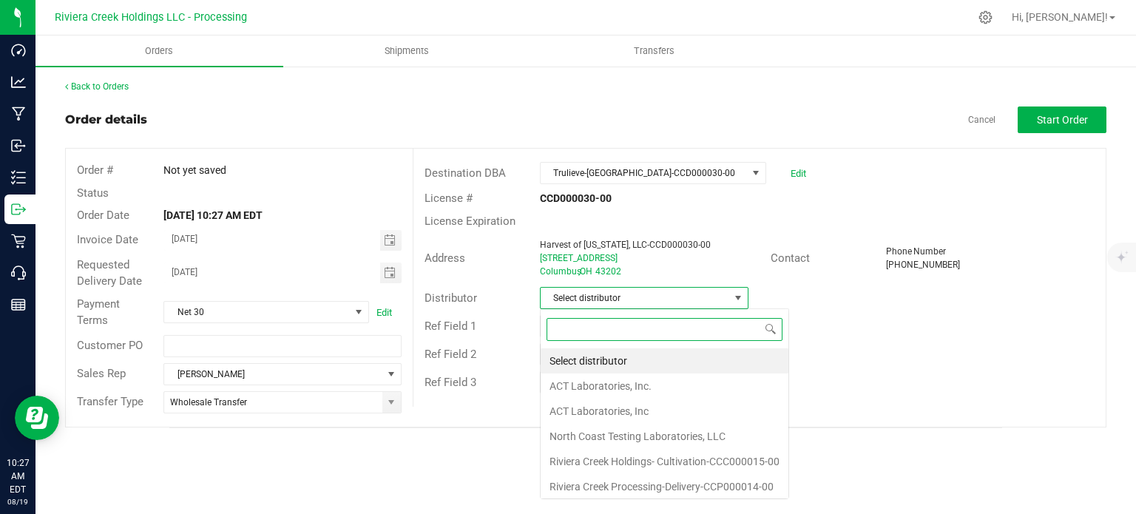
scroll to position [21, 209]
click at [621, 487] on li "Riviera Creek Processing-Delivery-CCP000014-00" at bounding box center [665, 486] width 248 height 25
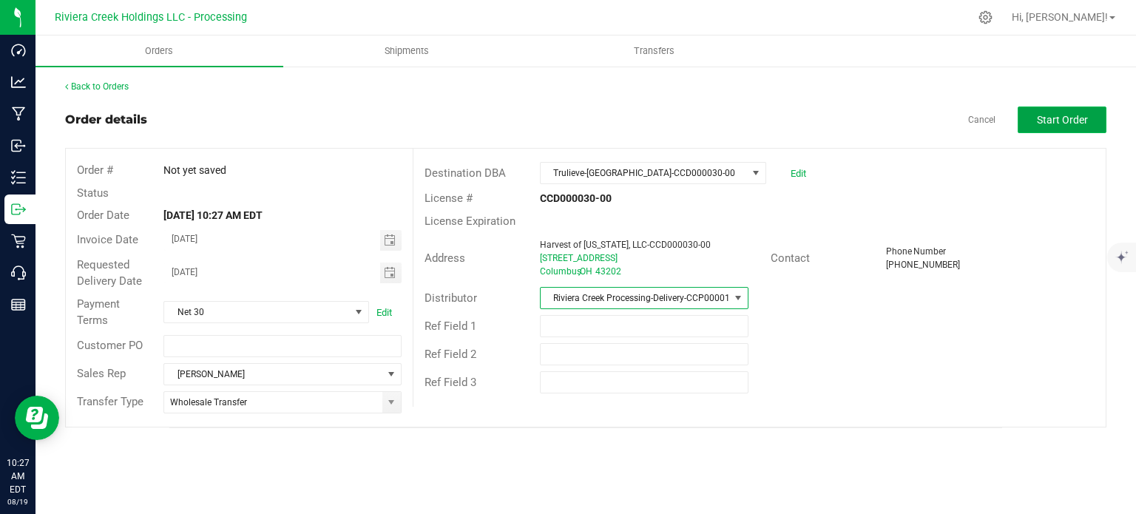
click at [1062, 125] on span "Start Order" at bounding box center [1062, 120] width 51 height 12
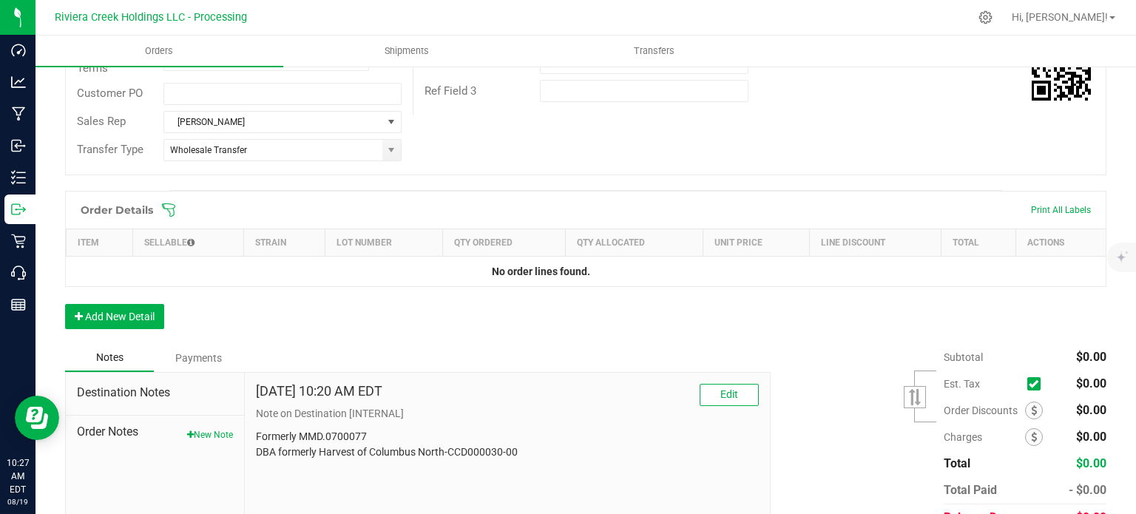
scroll to position [361, 0]
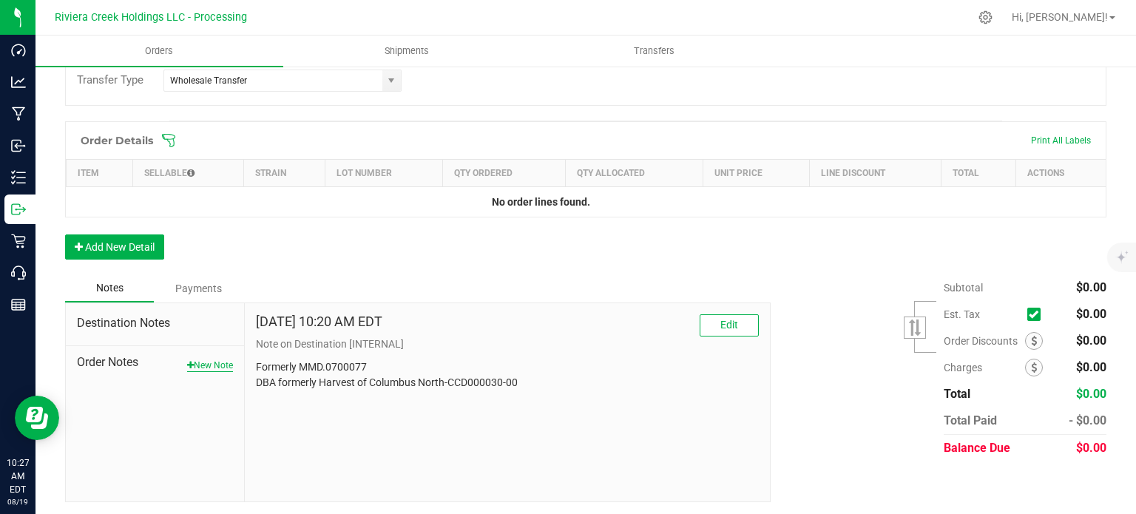
click at [212, 361] on button "New Note" at bounding box center [210, 365] width 46 height 13
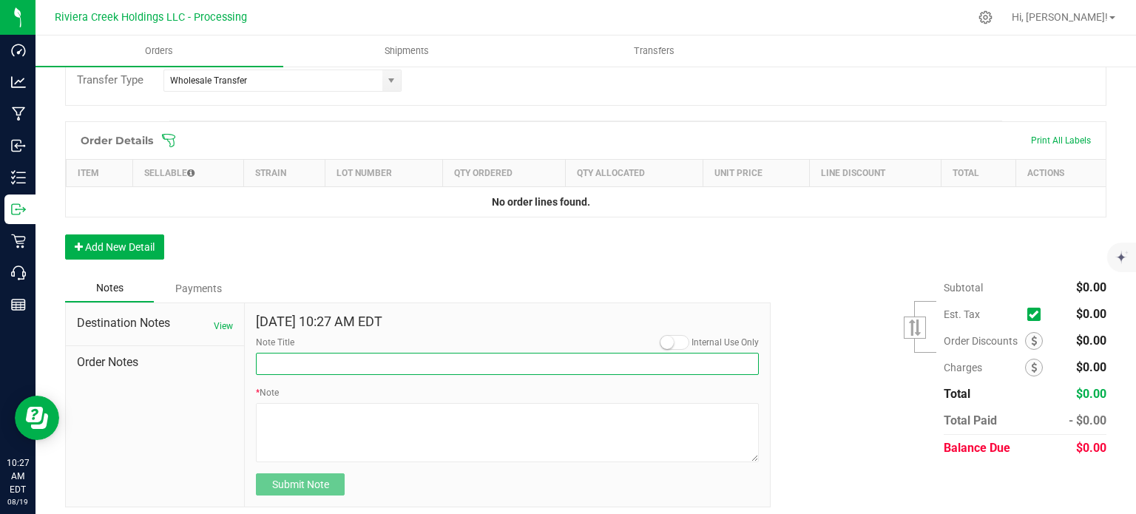
click at [289, 366] on input "Note Title" at bounding box center [507, 364] width 503 height 22
type input "10% Discount"
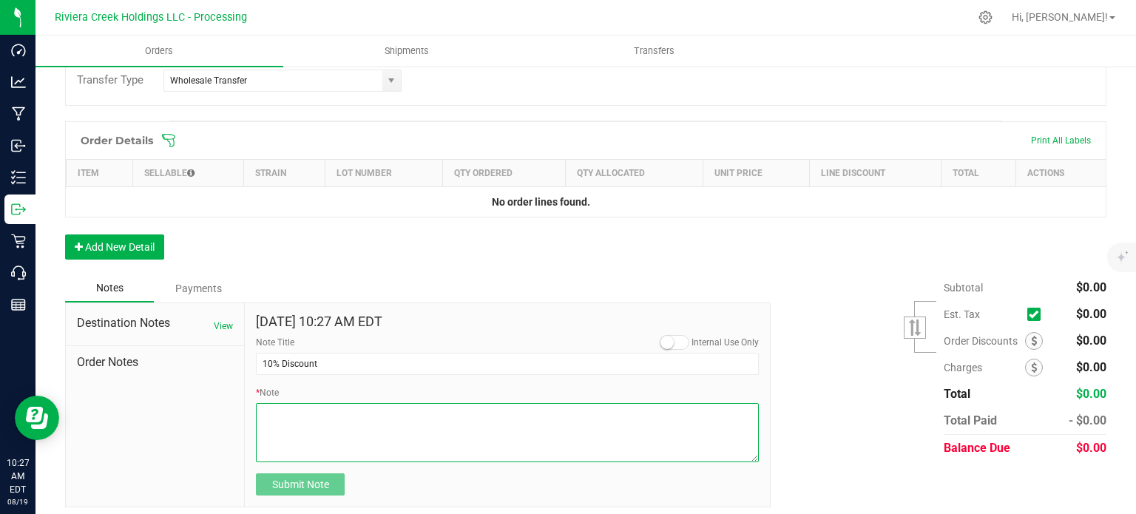
click at [306, 419] on textarea "* Note" at bounding box center [507, 432] width 503 height 59
click at [282, 413] on textarea "* Note" at bounding box center [507, 432] width 503 height 59
type textarea "Applied to Line Items"
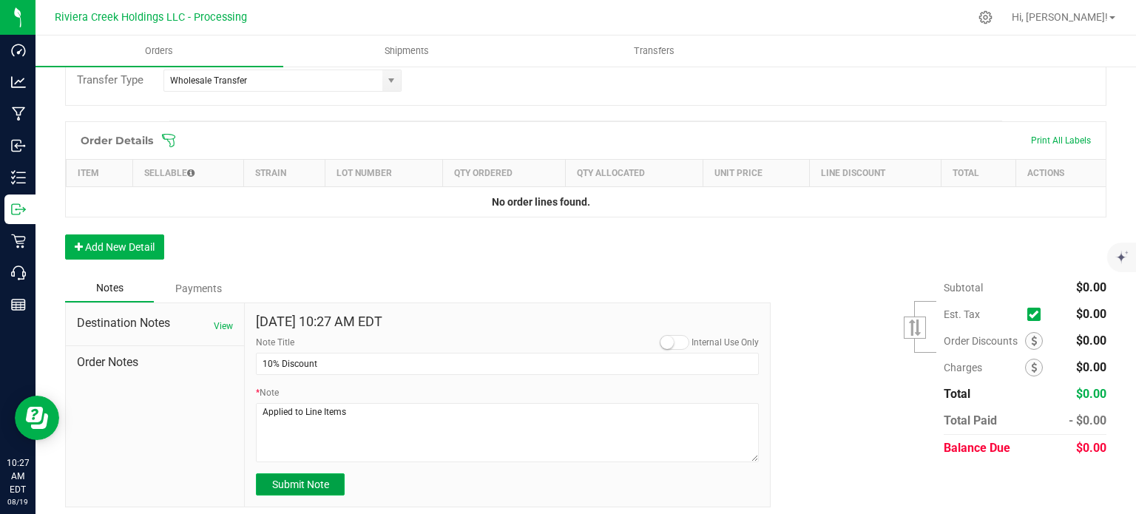
click at [302, 483] on span "Submit Note" at bounding box center [300, 484] width 57 height 12
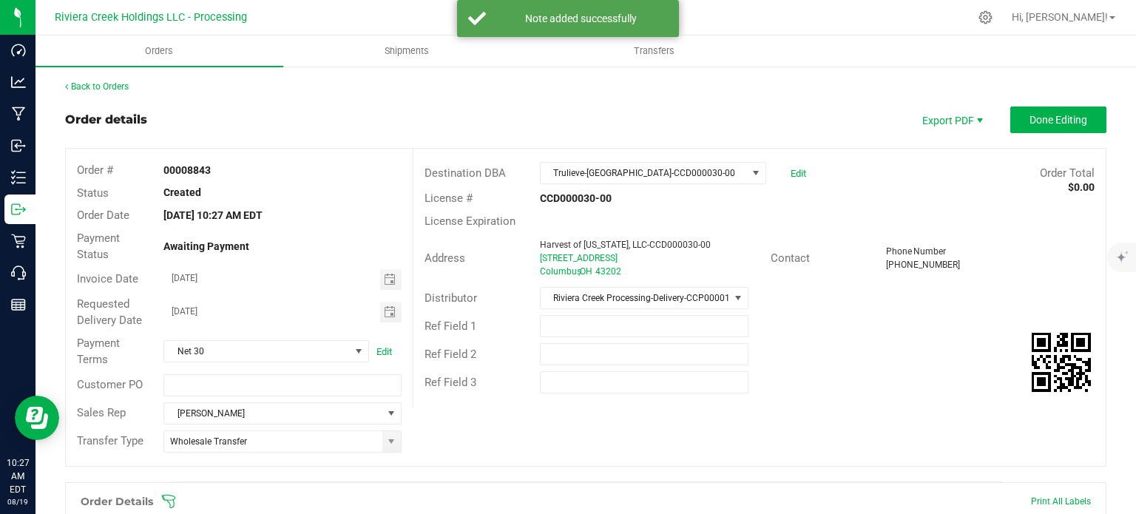
scroll to position [0, 0]
click at [1040, 131] on button "Done Editing" at bounding box center [1058, 119] width 96 height 27
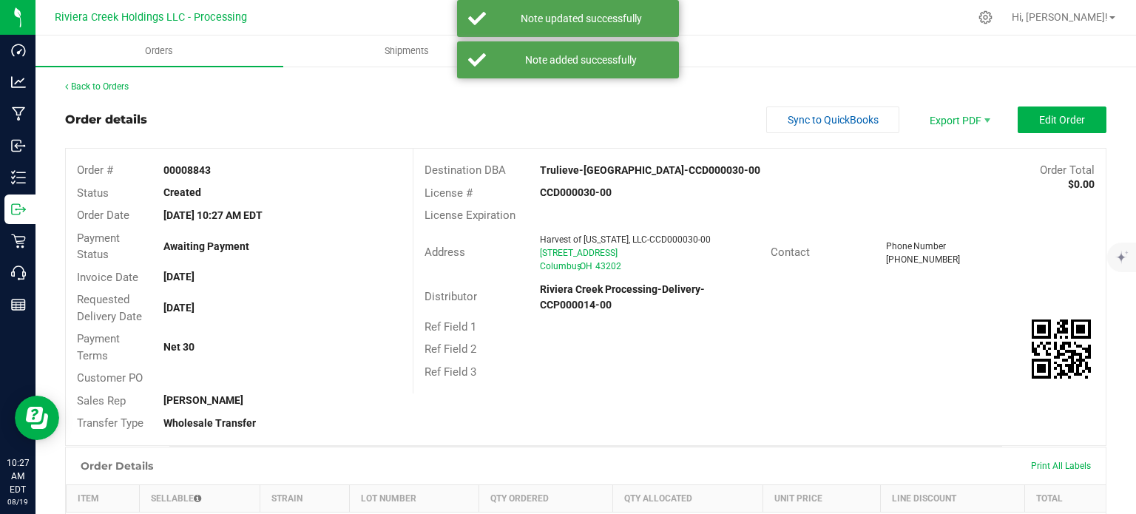
drag, startPoint x: 163, startPoint y: 171, endPoint x: 219, endPoint y: 171, distance: 56.2
click at [219, 171] on div "00008843" at bounding box center [282, 171] width 260 height 16
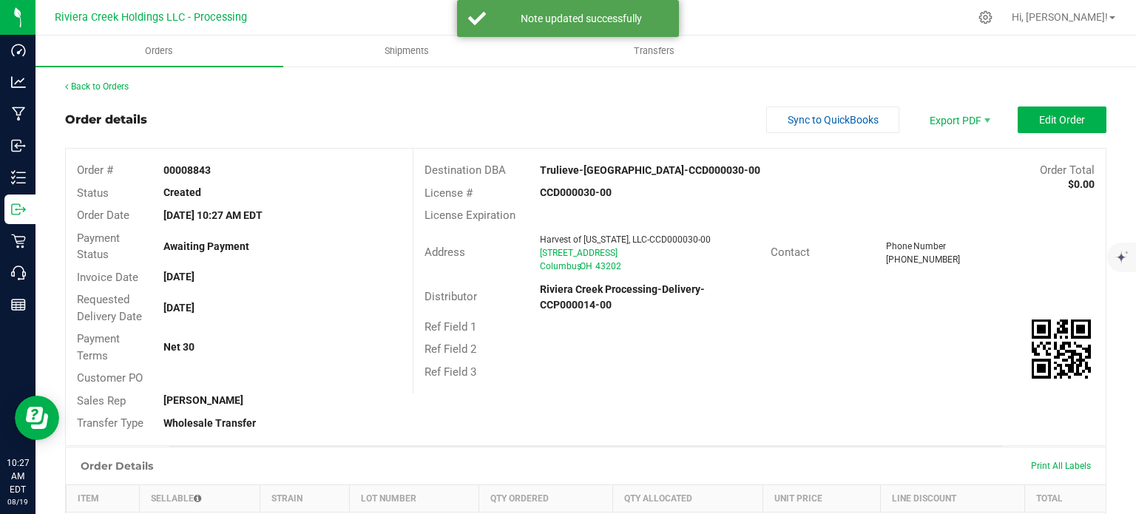
copy strong "00008843"
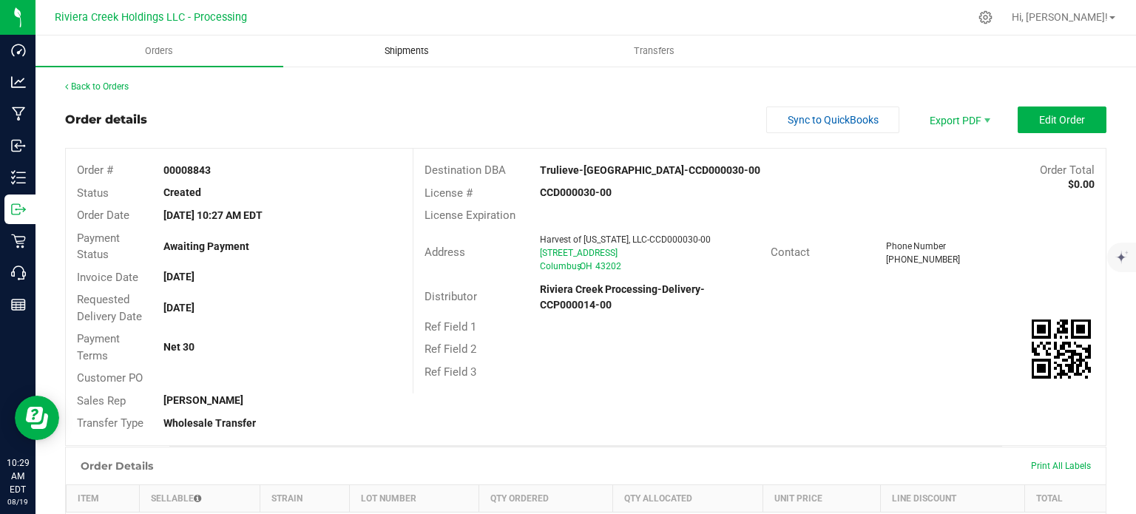
click at [411, 50] on span "Shipments" at bounding box center [407, 50] width 84 height 13
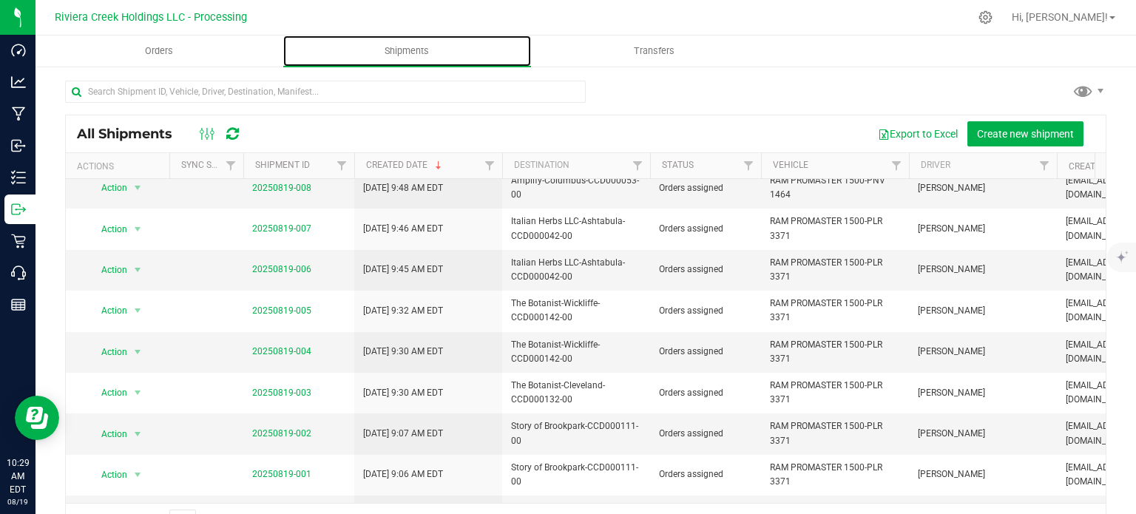
scroll to position [296, 0]
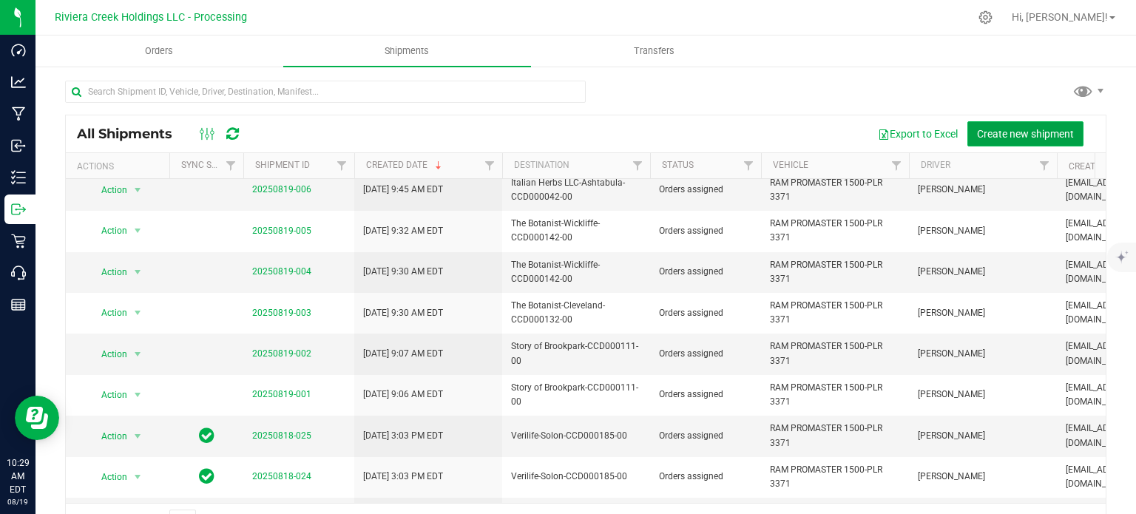
click at [995, 135] on span "Create new shipment" at bounding box center [1025, 134] width 97 height 12
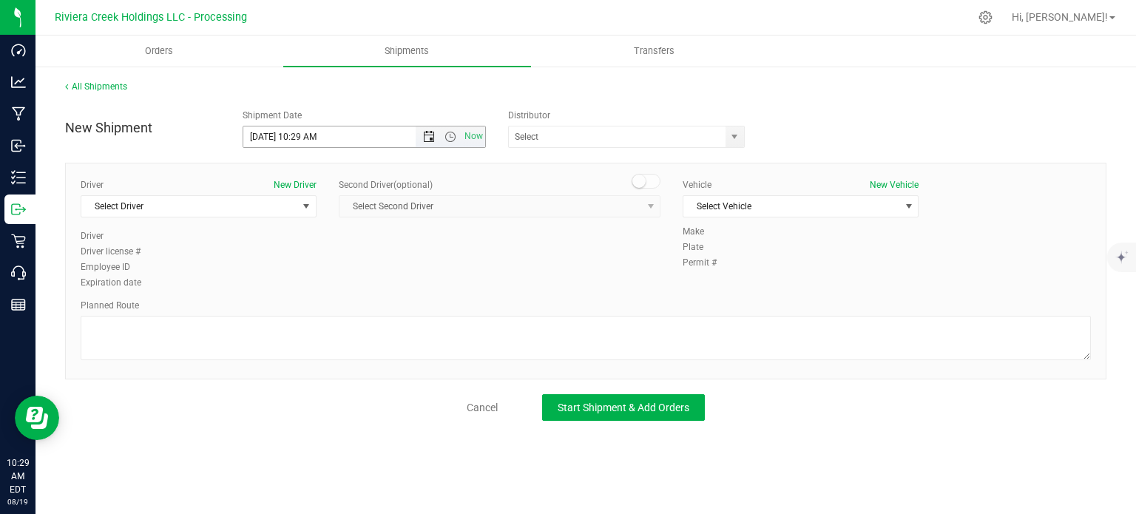
click at [429, 141] on span "Open the date view" at bounding box center [429, 137] width 12 height 12
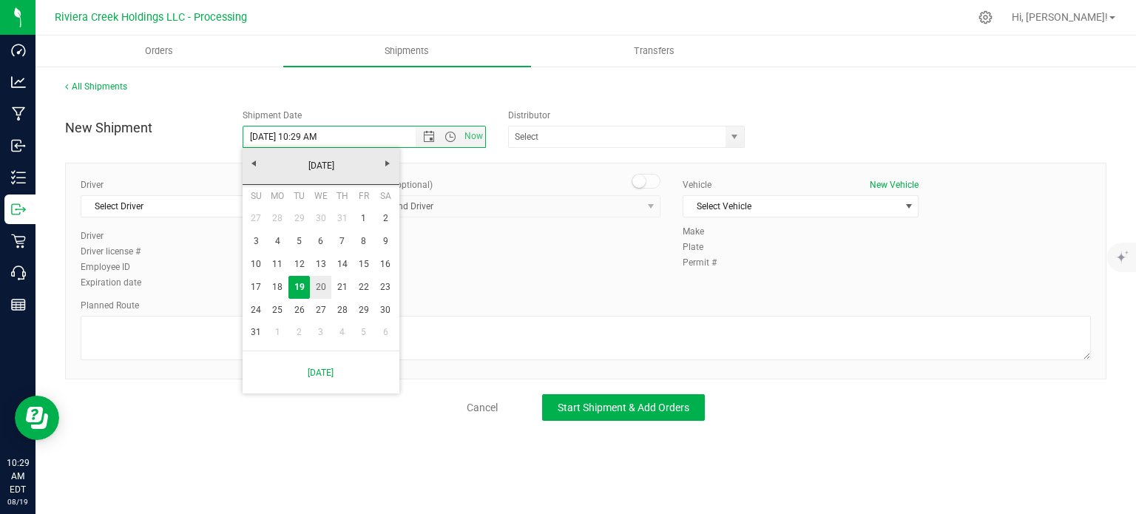
click at [318, 292] on link "20" at bounding box center [320, 287] width 21 height 23
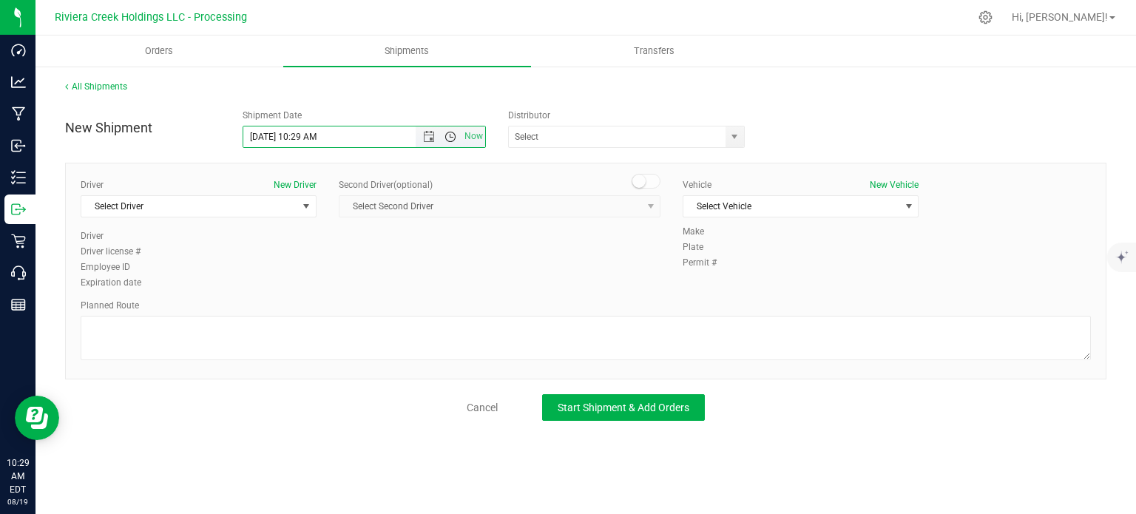
click at [453, 139] on span "Open the time view" at bounding box center [450, 137] width 12 height 12
click at [267, 292] on li "7:30 AM" at bounding box center [363, 297] width 241 height 19
type input "8/20/2025 7:30 AM"
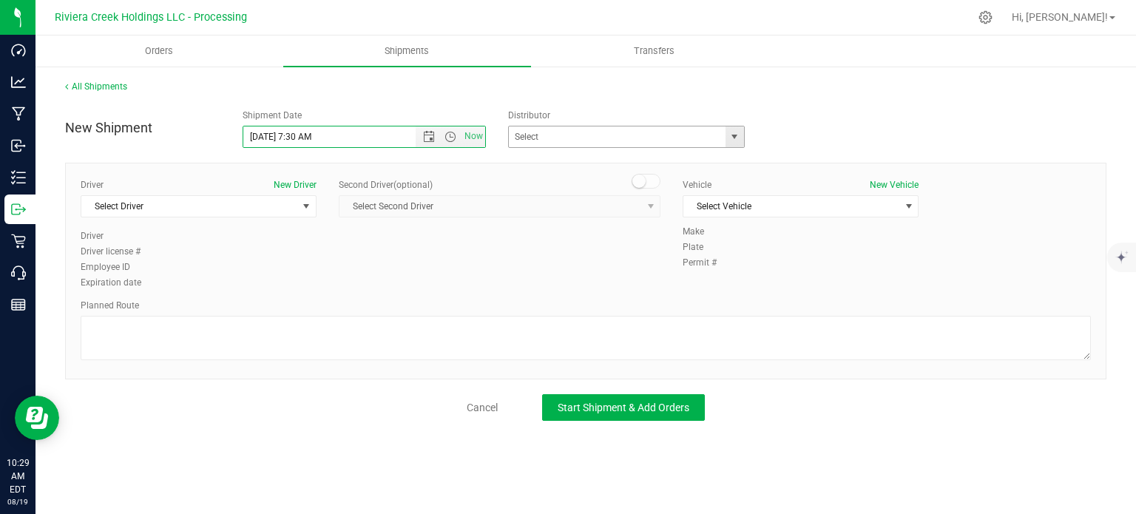
click at [738, 138] on span "select" at bounding box center [734, 137] width 12 height 12
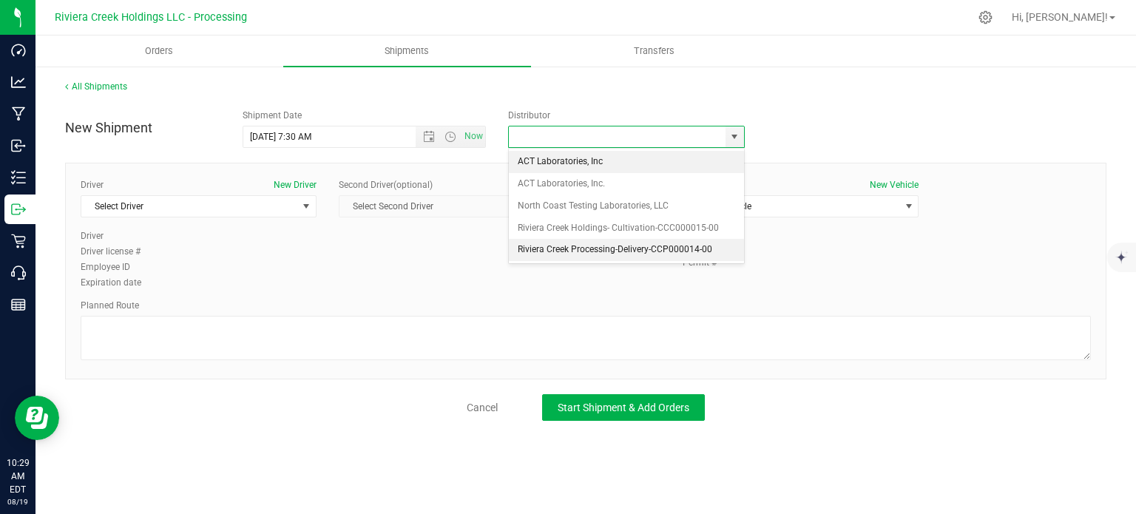
click at [574, 243] on li "Riviera Creek Processing-Delivery-CCP000014-00" at bounding box center [626, 250] width 235 height 22
type input "Riviera Creek Processing-Delivery-CCP000014-00"
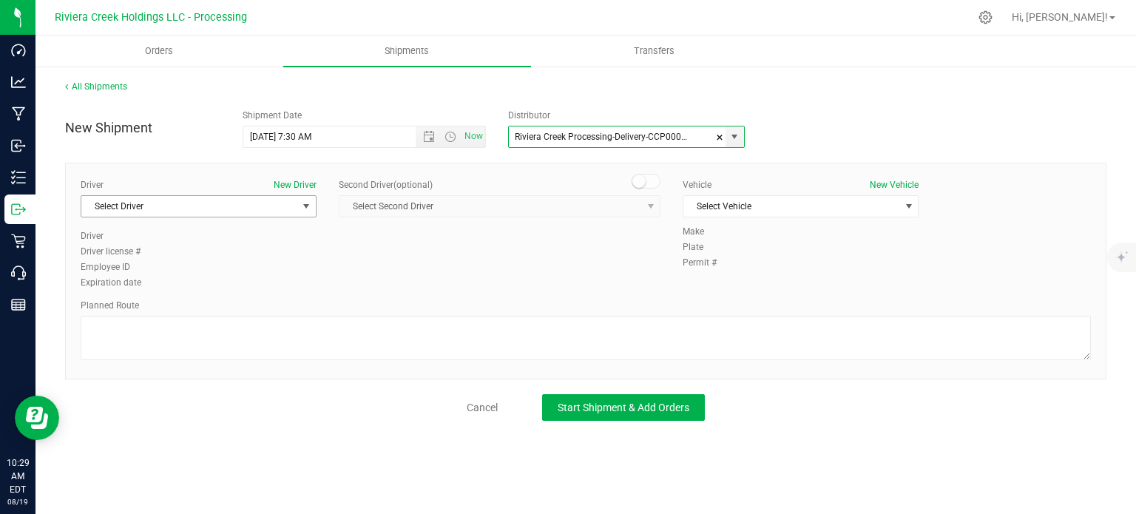
click at [136, 213] on span "Select Driver" at bounding box center [189, 206] width 216 height 21
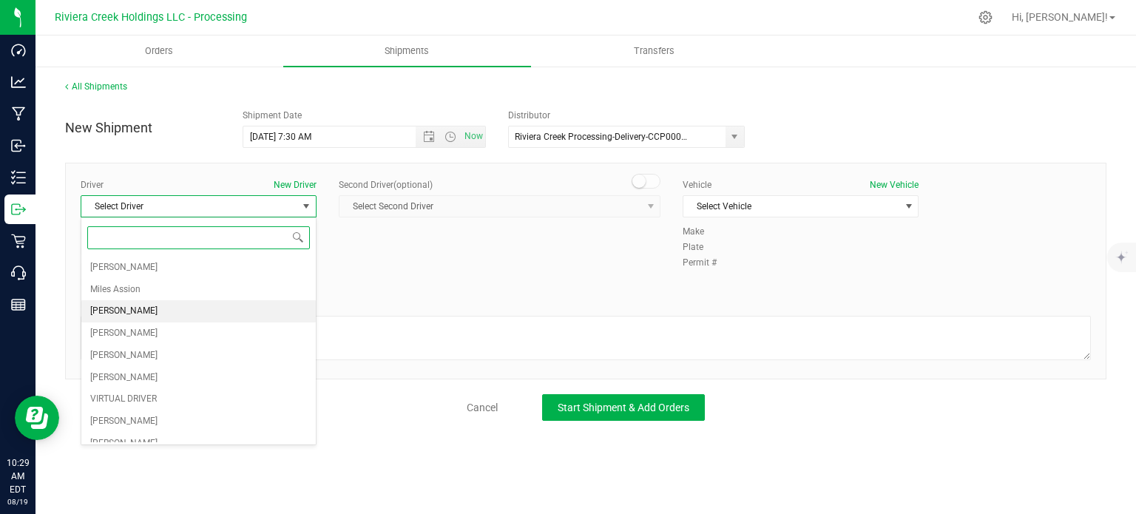
click at [129, 313] on span "James Bednar Jr." at bounding box center [123, 311] width 67 height 19
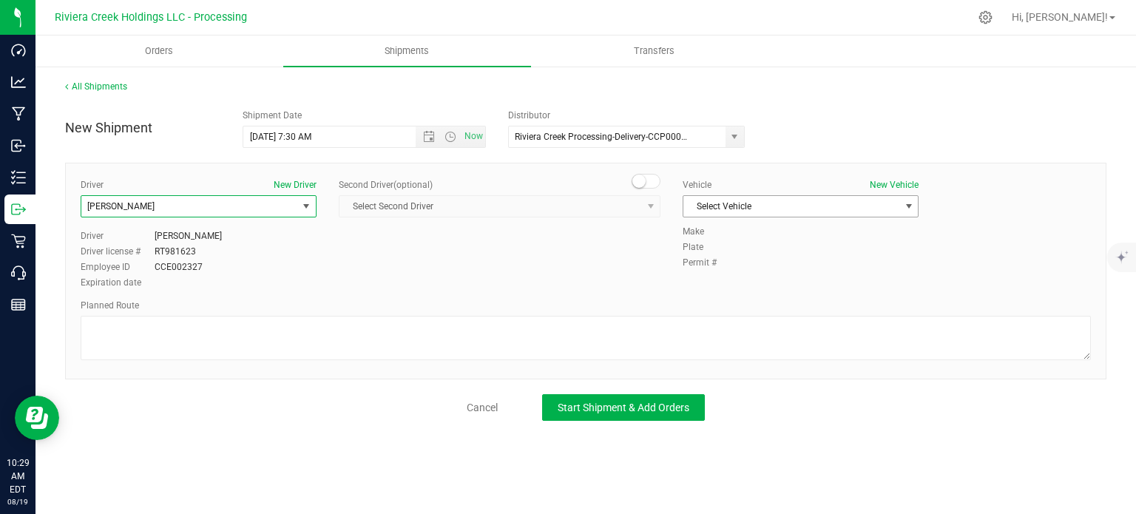
click at [713, 206] on span "Select Vehicle" at bounding box center [791, 206] width 216 height 21
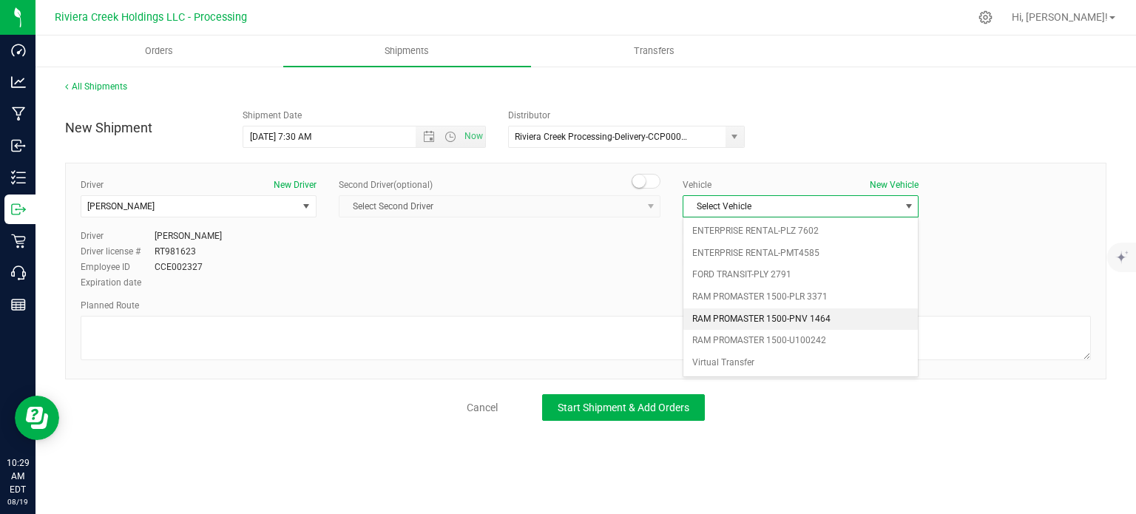
click at [719, 314] on li "RAM PROMASTER 1500-PNV 1464" at bounding box center [800, 319] width 234 height 22
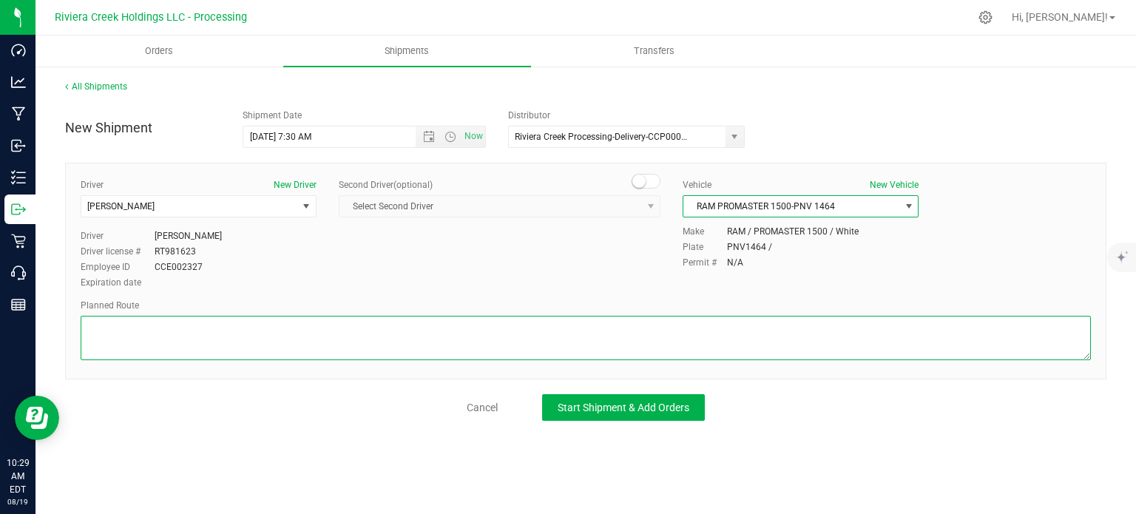
click at [382, 328] on textarea at bounding box center [586, 338] width 1010 height 44
paste textarea "Head west on St Clair St toward Crescent St 187 ft St Clair St turns slightly l…"
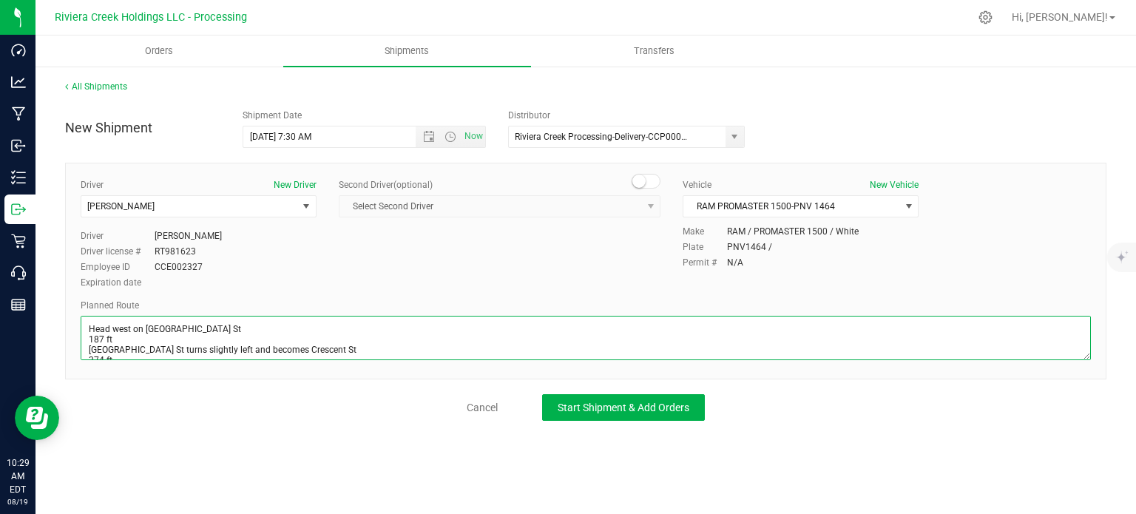
scroll to position [476, 0]
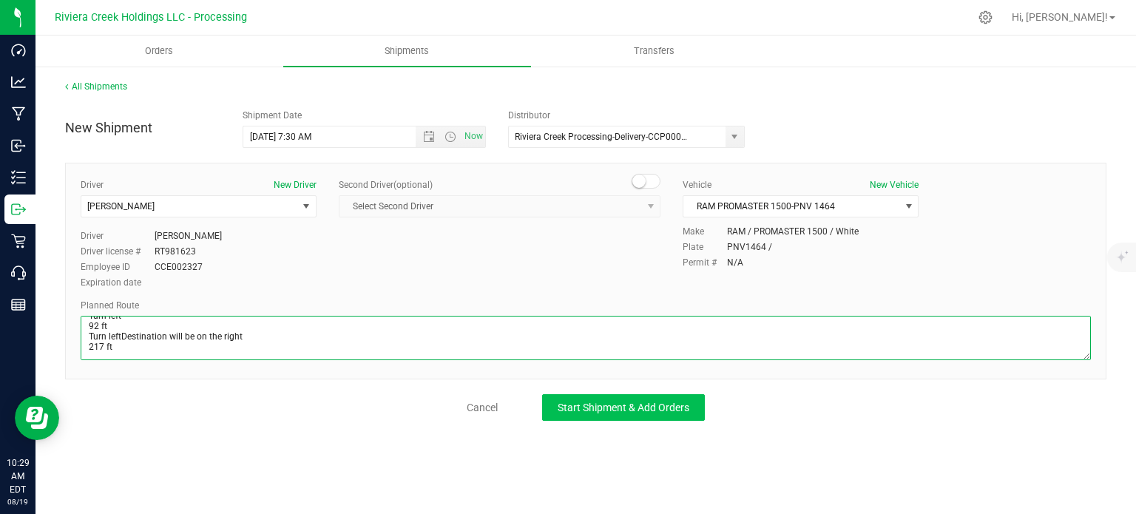
type textarea "Head west on St Clair St toward Crescent St 187 ft St Clair St turns slightly l…"
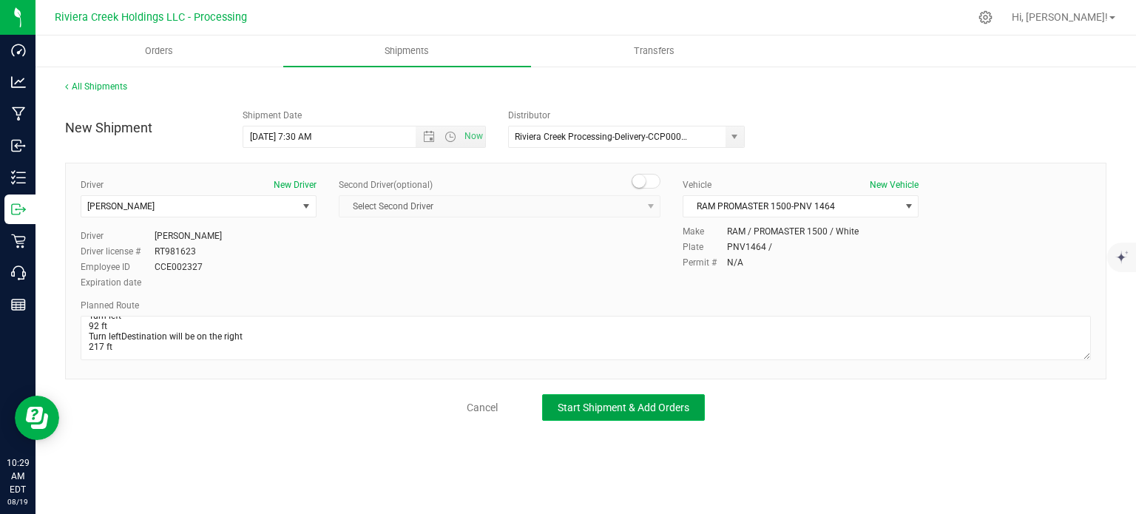
click at [589, 411] on span "Start Shipment & Add Orders" at bounding box center [624, 408] width 132 height 12
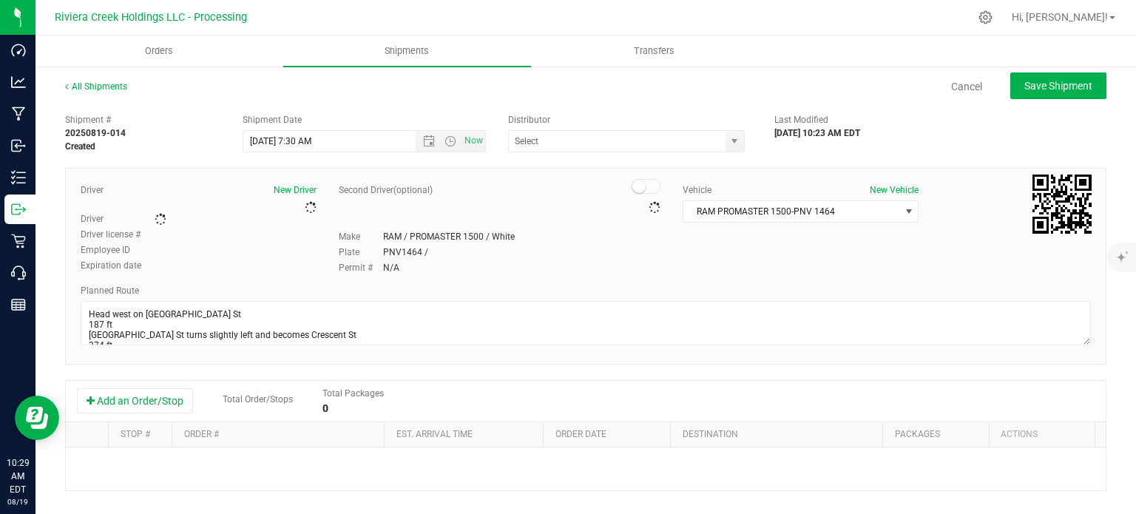
type input "Riviera Creek Processing-Delivery-CCP000014-00"
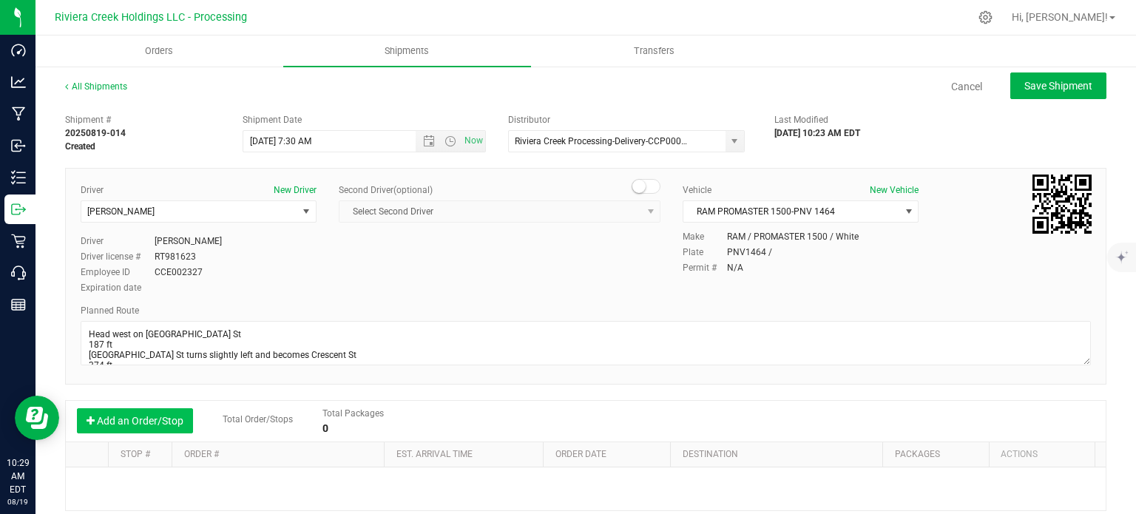
click at [139, 416] on button "Add an Order/Stop" at bounding box center [135, 420] width 116 height 25
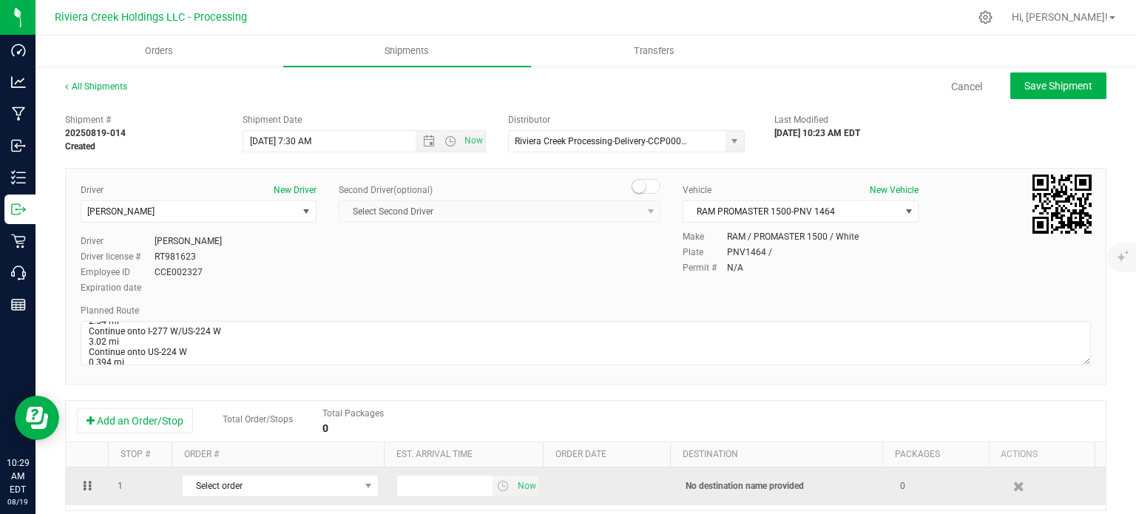
scroll to position [222, 0]
click at [346, 487] on span "Select order" at bounding box center [271, 486] width 177 height 21
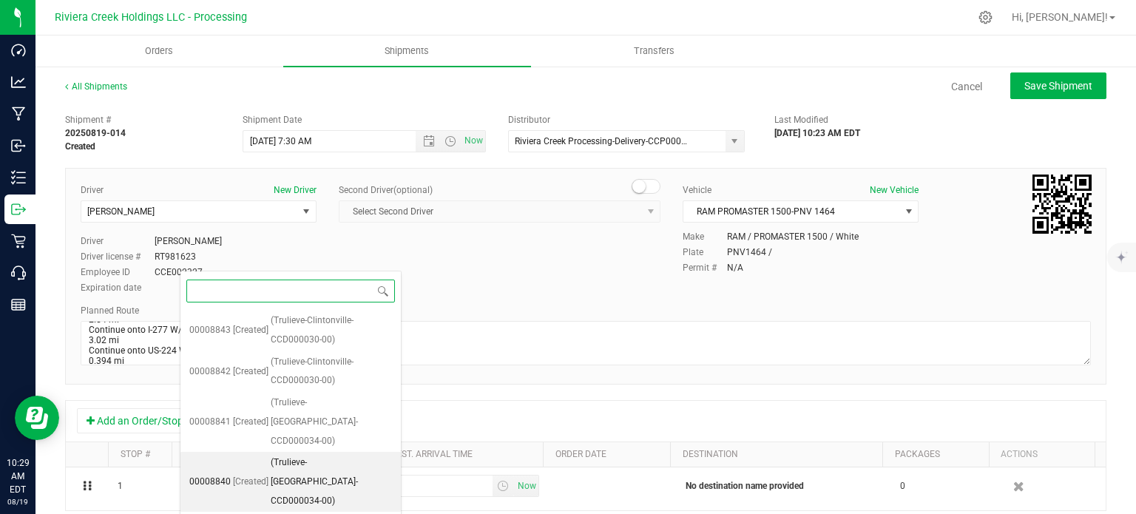
click at [308, 461] on span "(Trulieve-Westerville-CCD000034-00)" at bounding box center [331, 481] width 121 height 57
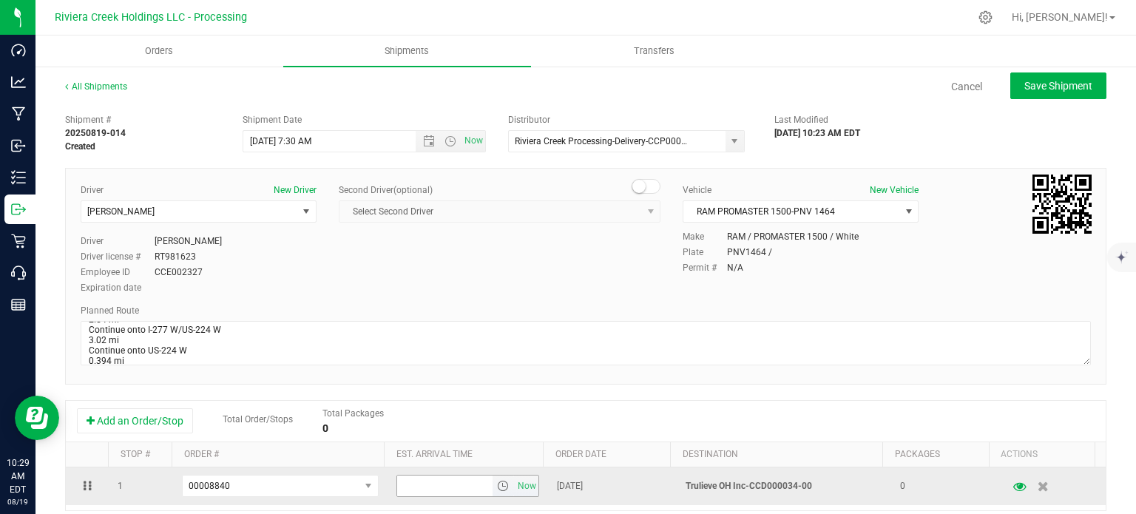
click at [497, 490] on span "select" at bounding box center [503, 486] width 12 height 12
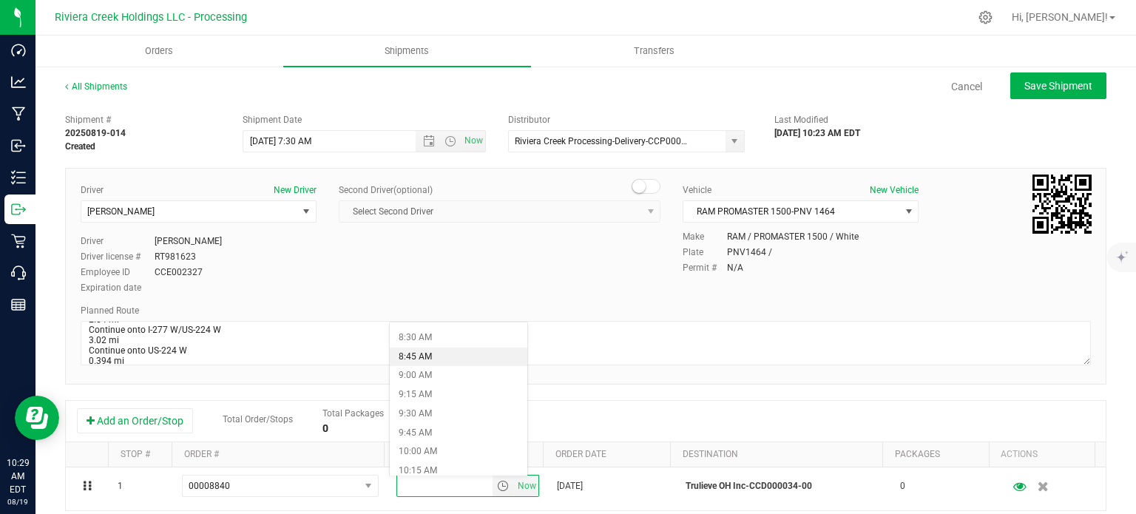
scroll to position [666, 0]
click at [450, 463] on li "10:30 AM" at bounding box center [458, 467] width 137 height 19
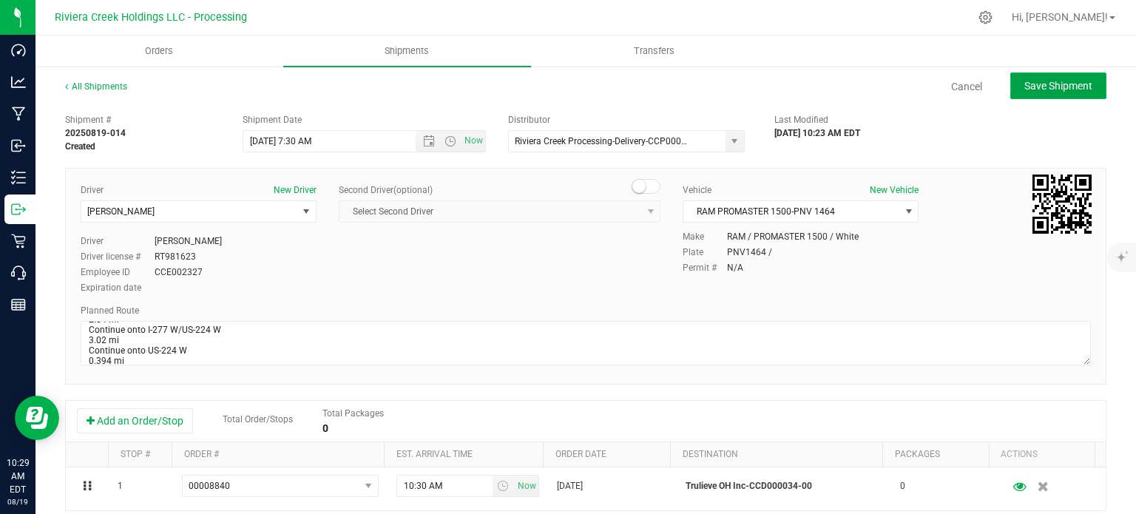
click at [1032, 94] on button "Save Shipment" at bounding box center [1058, 85] width 96 height 27
type input "8/20/2025 11:30 AM"
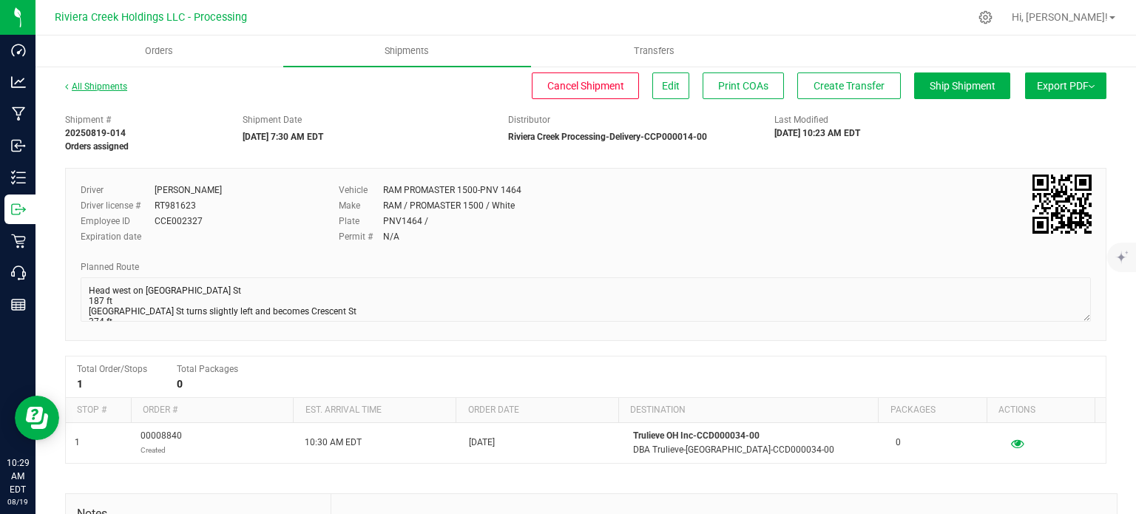
click at [92, 85] on link "All Shipments" at bounding box center [96, 86] width 62 height 10
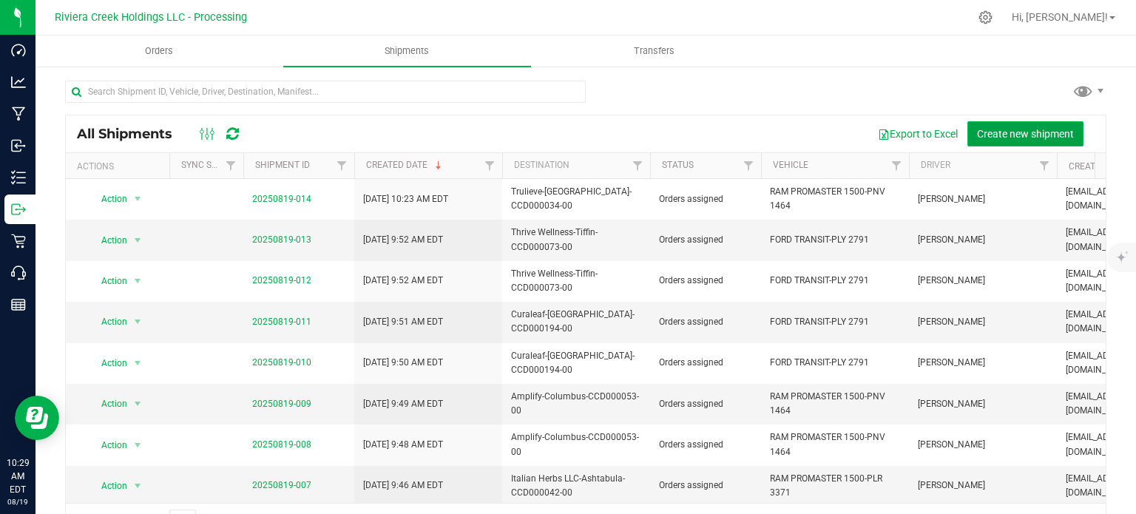
click at [1003, 135] on span "Create new shipment" at bounding box center [1025, 134] width 97 height 12
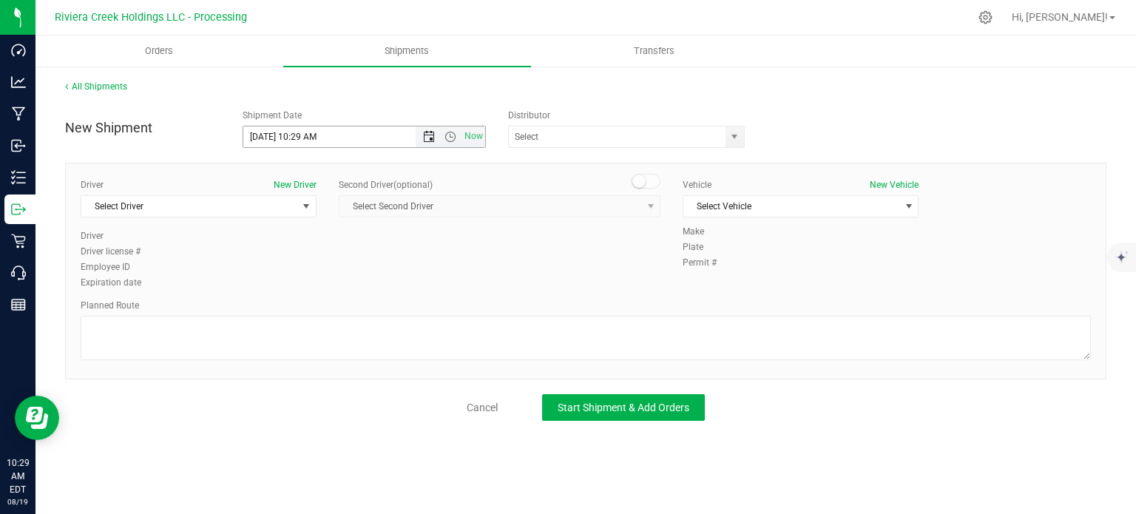
click at [429, 137] on span "Open the date view" at bounding box center [429, 137] width 12 height 12
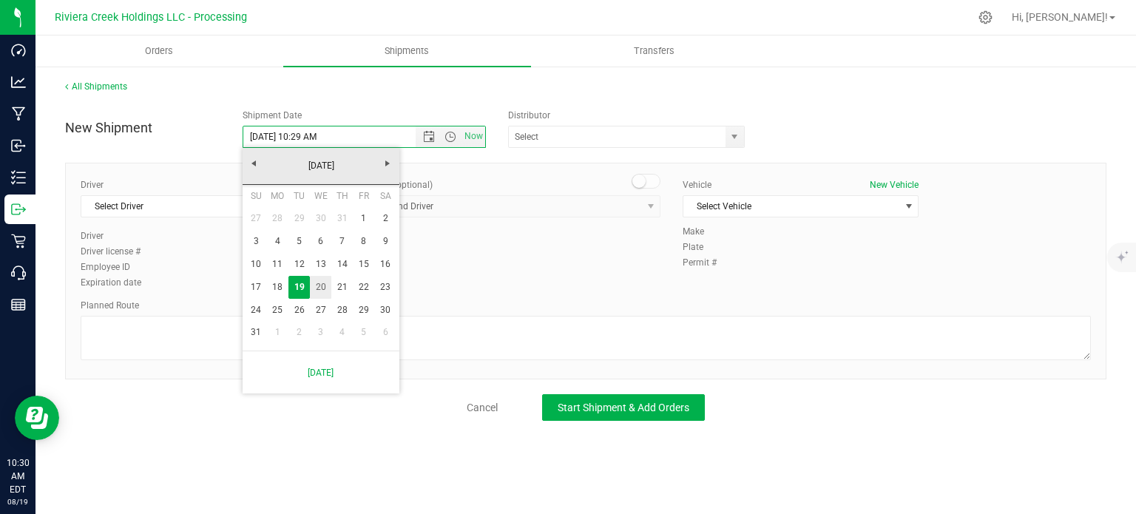
click at [322, 289] on link "20" at bounding box center [320, 287] width 21 height 23
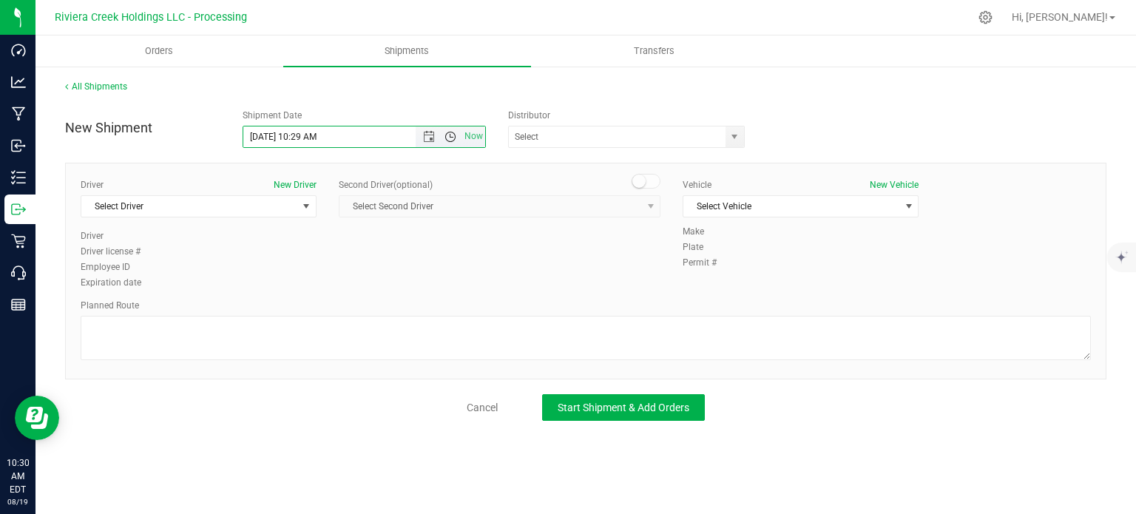
click at [452, 135] on span "Open the time view" at bounding box center [450, 137] width 12 height 12
click at [308, 228] on li "7:30 AM" at bounding box center [363, 223] width 241 height 19
type input "8/20/2025 7:30 AM"
click at [733, 133] on span "select" at bounding box center [734, 137] width 12 height 12
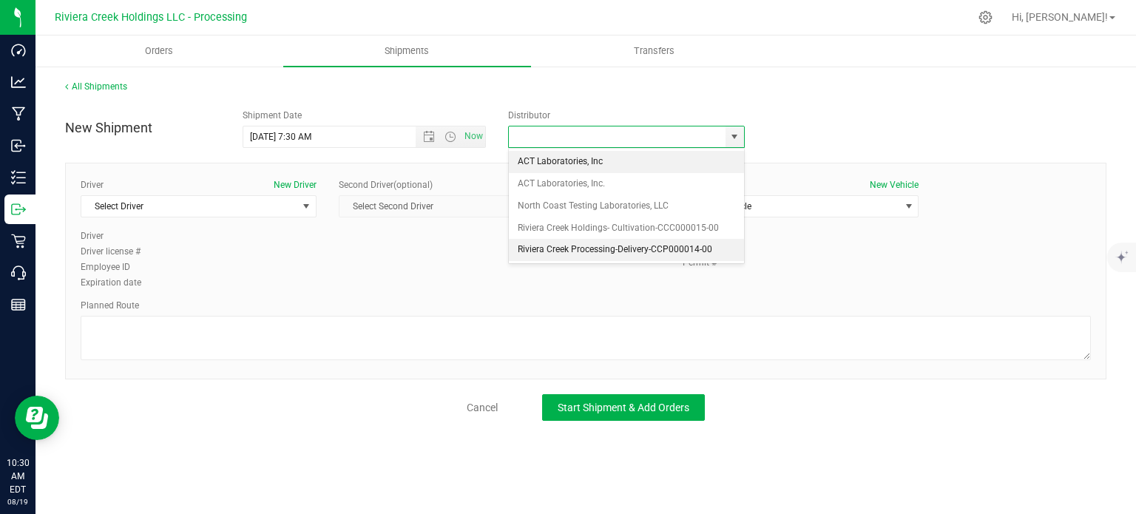
click at [532, 248] on li "Riviera Creek Processing-Delivery-CCP000014-00" at bounding box center [626, 250] width 235 height 22
type input "Riviera Creek Processing-Delivery-CCP000014-00"
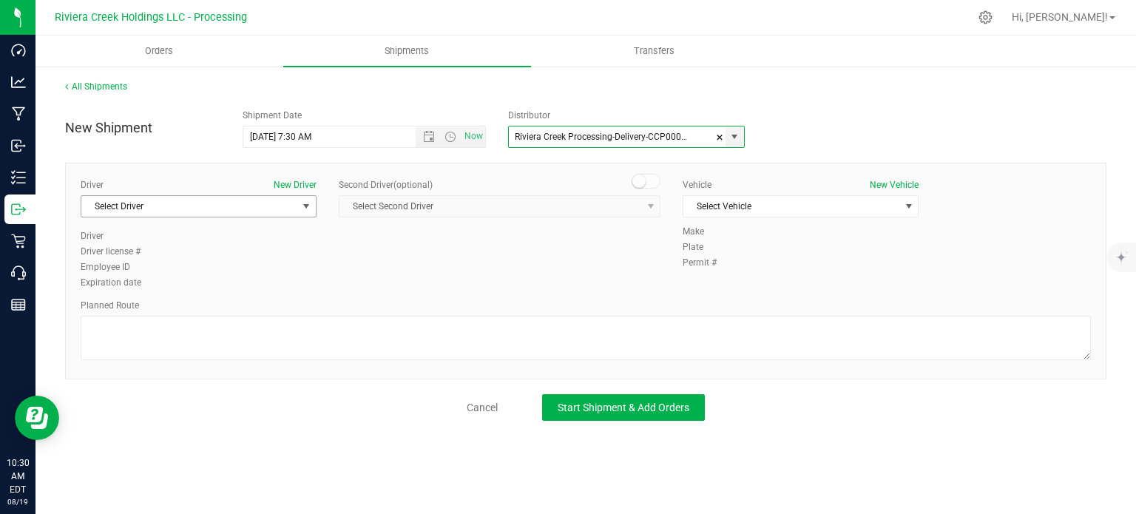
click at [237, 208] on span "Select Driver" at bounding box center [189, 206] width 216 height 21
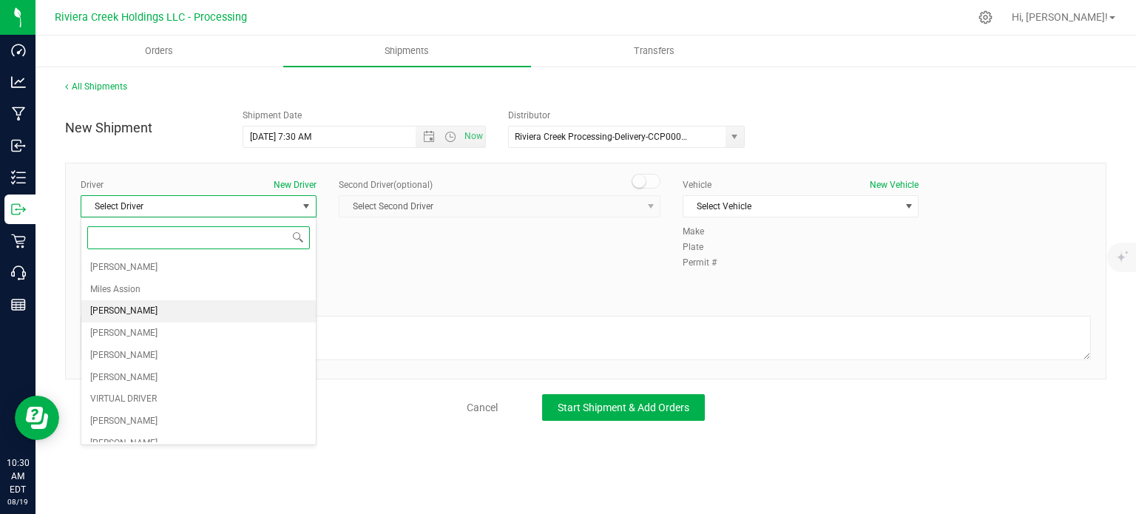
click at [141, 309] on span "James Bednar Jr." at bounding box center [123, 311] width 67 height 19
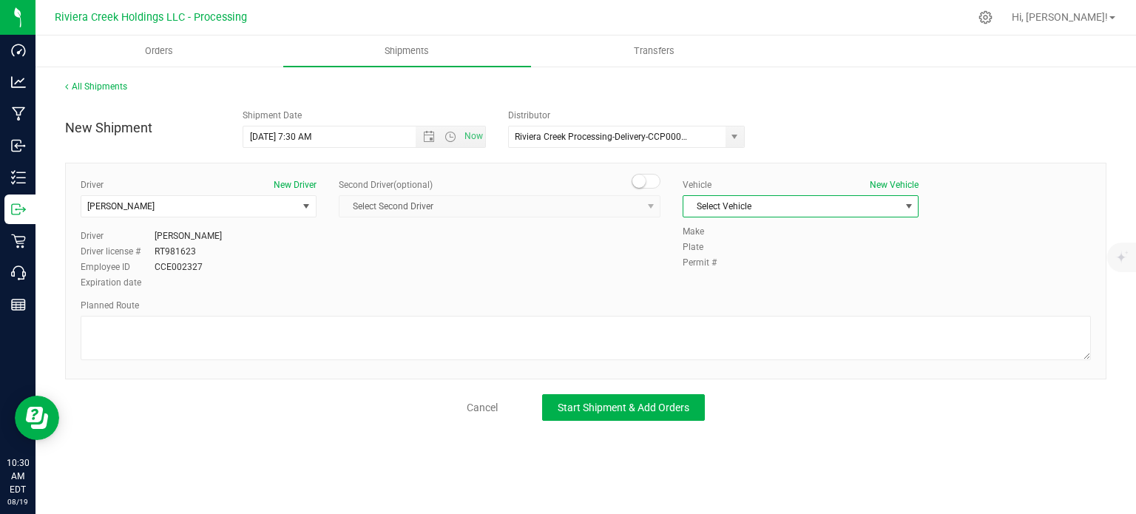
click at [742, 201] on span "Select Vehicle" at bounding box center [791, 206] width 216 height 21
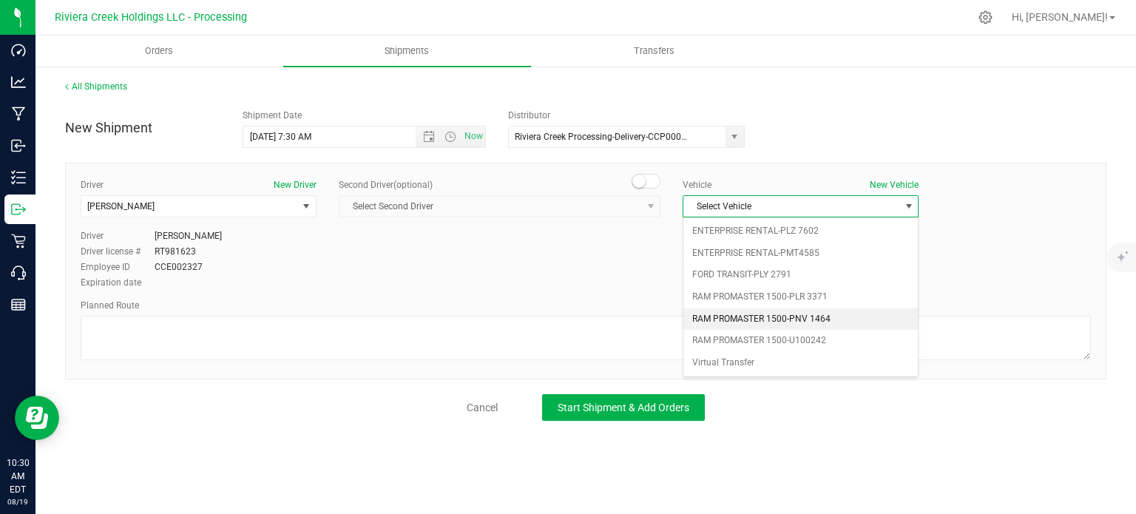
click at [735, 317] on li "RAM PROMASTER 1500-PNV 1464" at bounding box center [800, 319] width 234 height 22
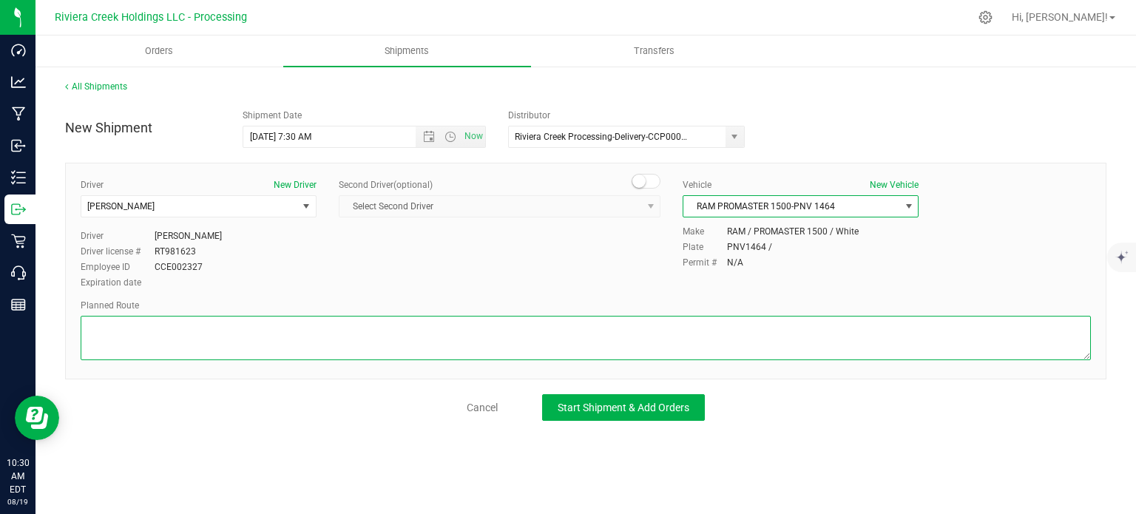
click at [636, 339] on textarea at bounding box center [586, 338] width 1010 height 44
paste textarea "Head west on St Clair St toward Crescent St 187 ft St Clair St turns slightly l…"
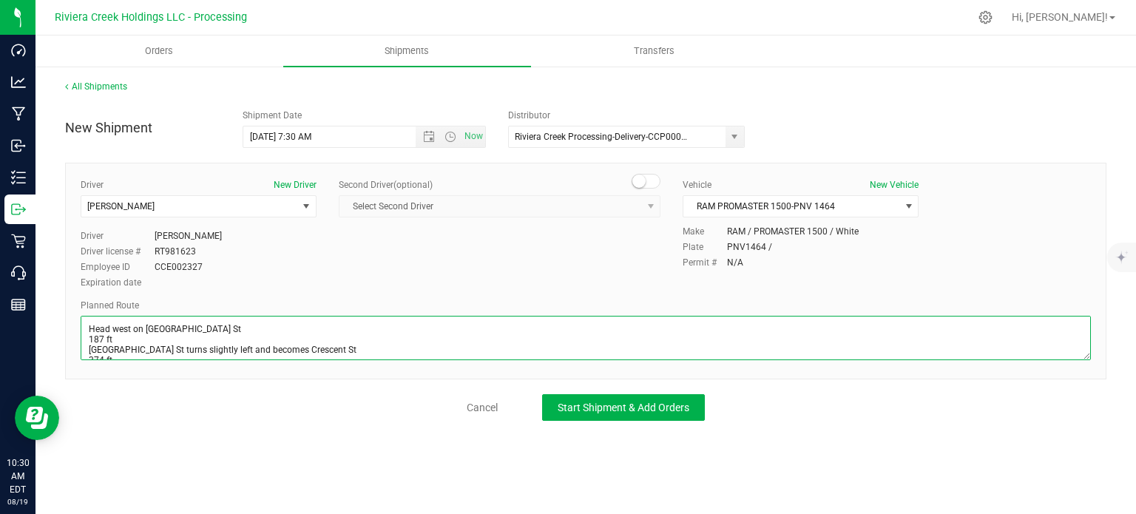
scroll to position [476, 0]
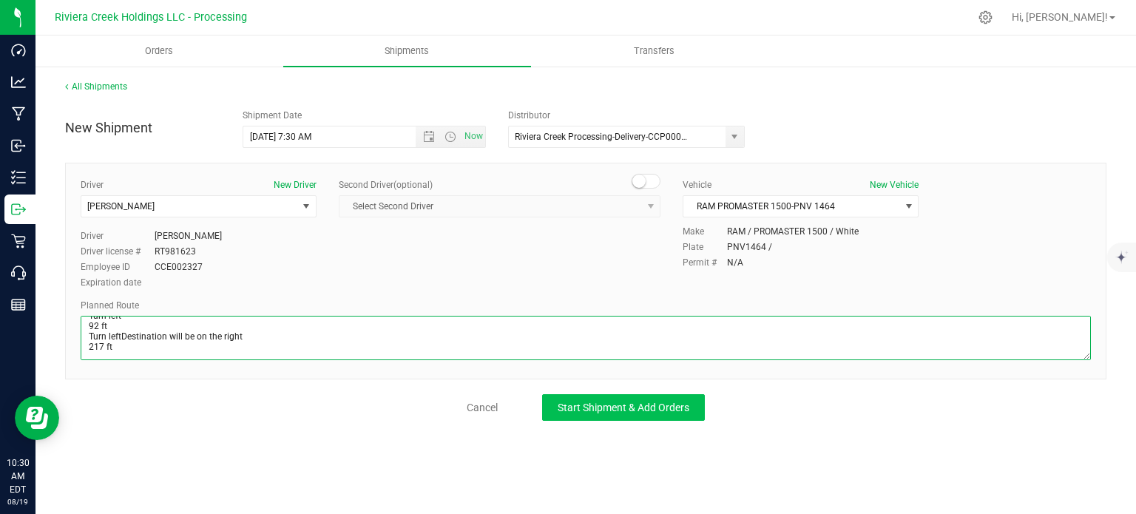
type textarea "Head west on St Clair St toward Crescent St 187 ft St Clair St turns slightly l…"
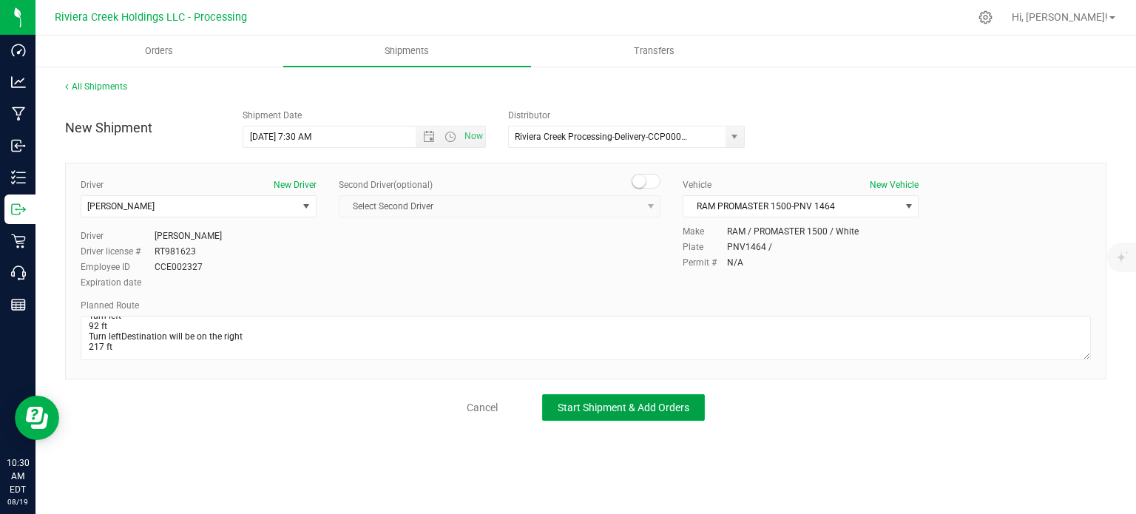
click at [654, 403] on span "Start Shipment & Add Orders" at bounding box center [624, 408] width 132 height 12
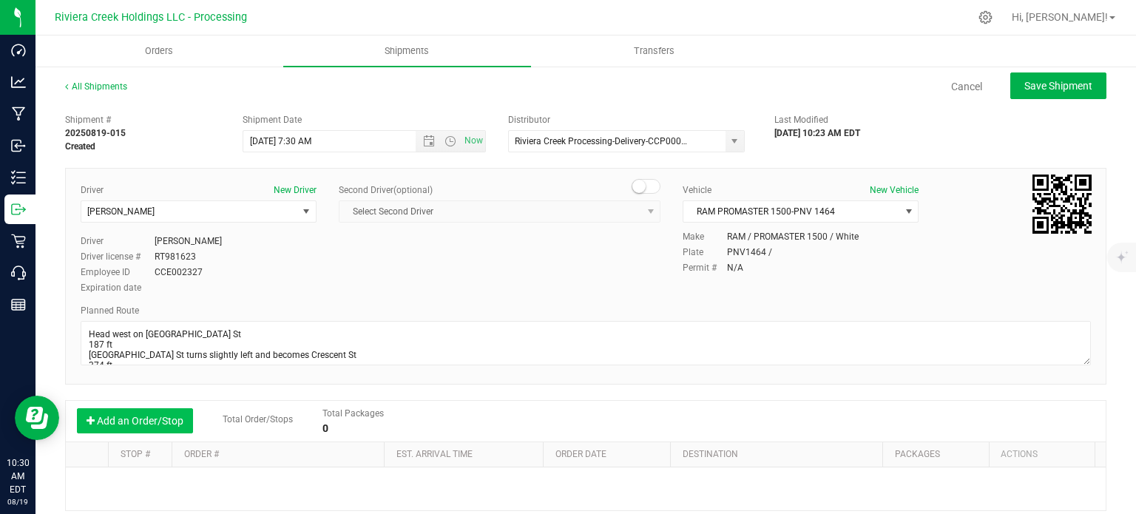
click at [135, 416] on button "Add an Order/Stop" at bounding box center [135, 420] width 116 height 25
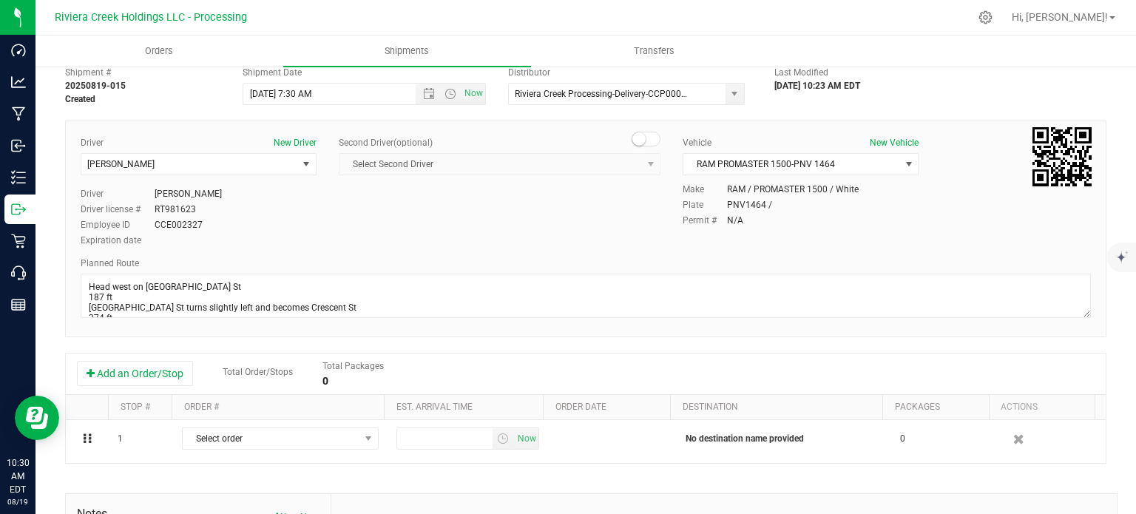
scroll to position [74, 0]
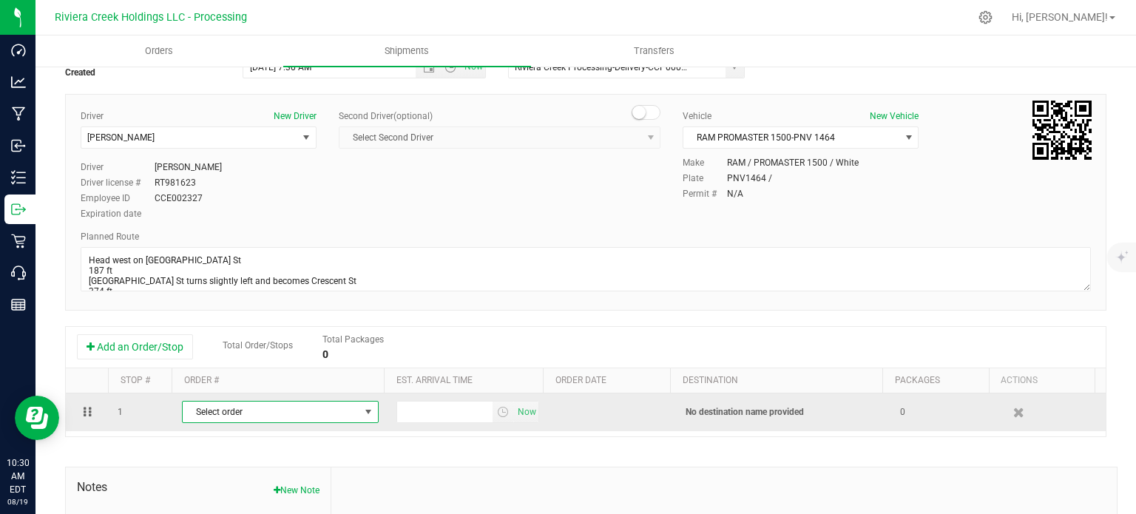
click at [287, 419] on span "Select order" at bounding box center [271, 412] width 177 height 21
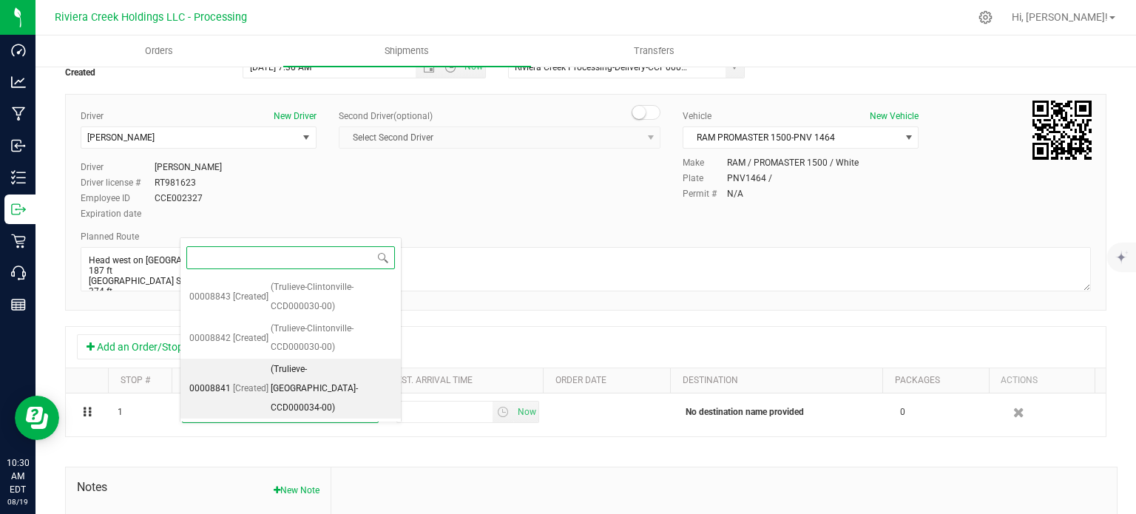
click at [294, 368] on span "(Trulieve-Westerville-CCD000034-00)" at bounding box center [331, 388] width 121 height 57
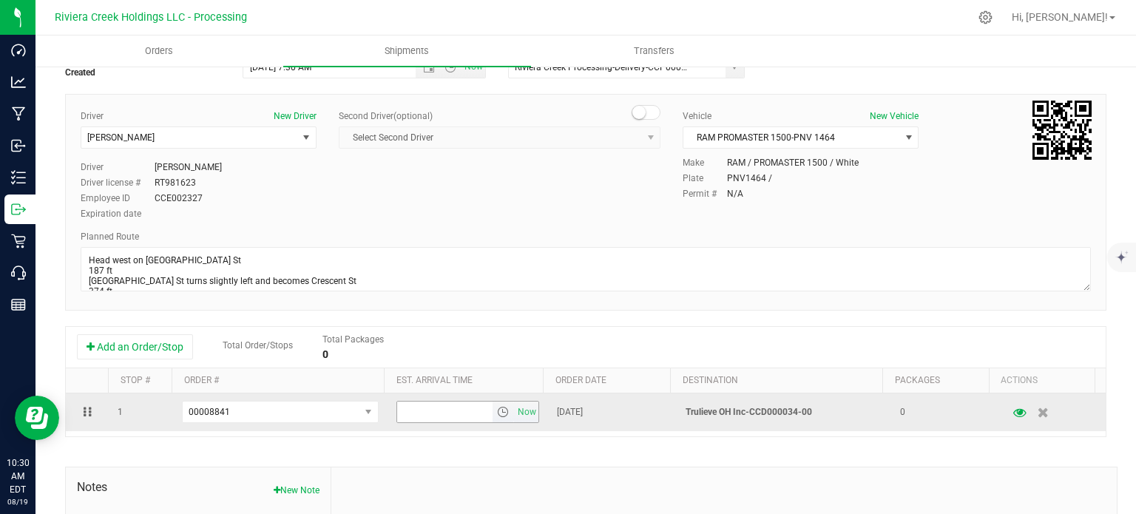
click at [501, 413] on span "select" at bounding box center [503, 412] width 21 height 21
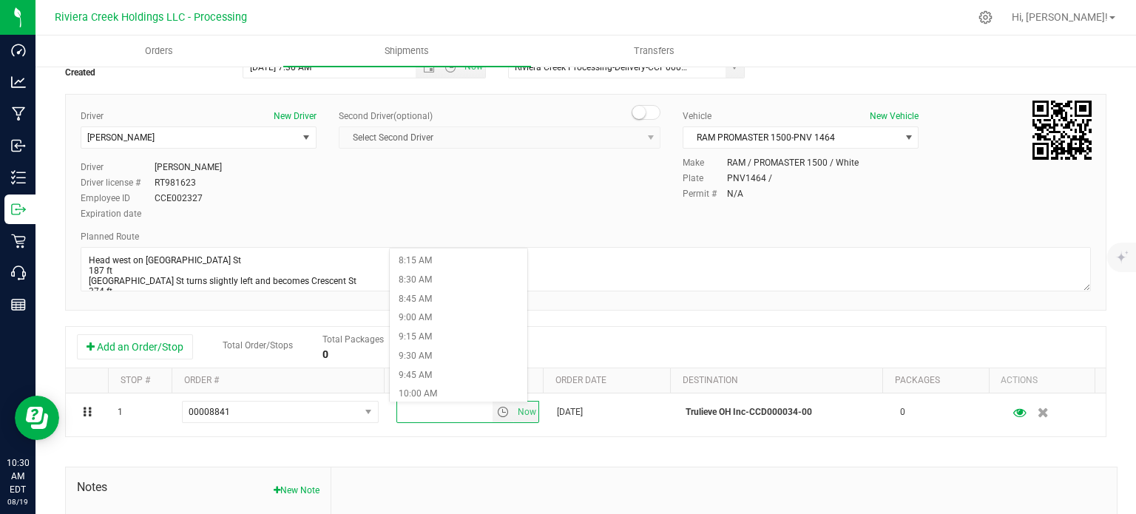
scroll to position [666, 0]
click at [439, 392] on li "10:30 AM" at bounding box center [458, 393] width 137 height 19
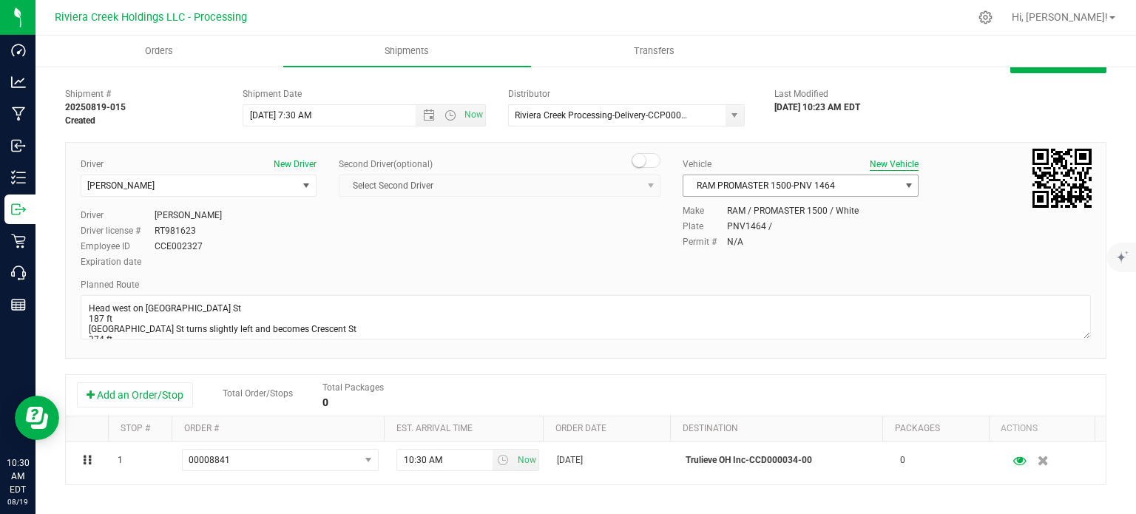
scroll to position [0, 0]
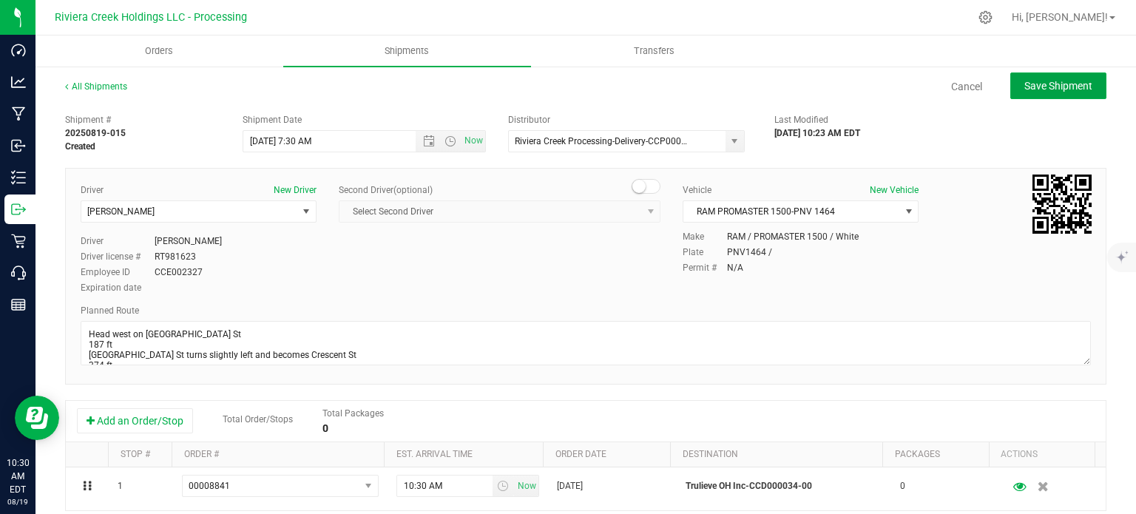
drag, startPoint x: 1039, startPoint y: 90, endPoint x: 1006, endPoint y: 100, distance: 33.9
click at [1038, 90] on span "Save Shipment" at bounding box center [1058, 86] width 68 height 12
type input "8/20/2025 11:30 AM"
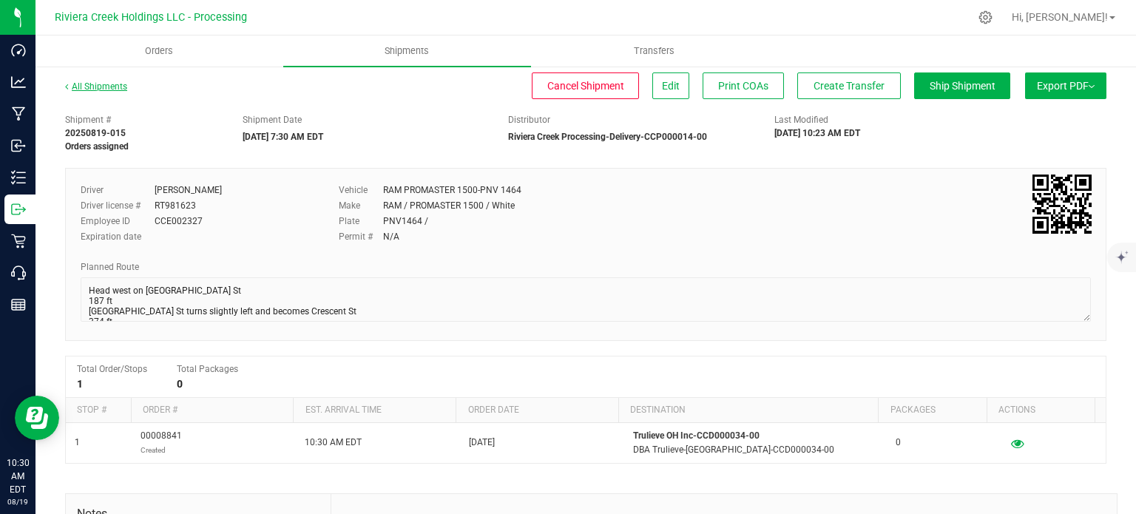
click at [86, 83] on link "All Shipments" at bounding box center [96, 86] width 62 height 10
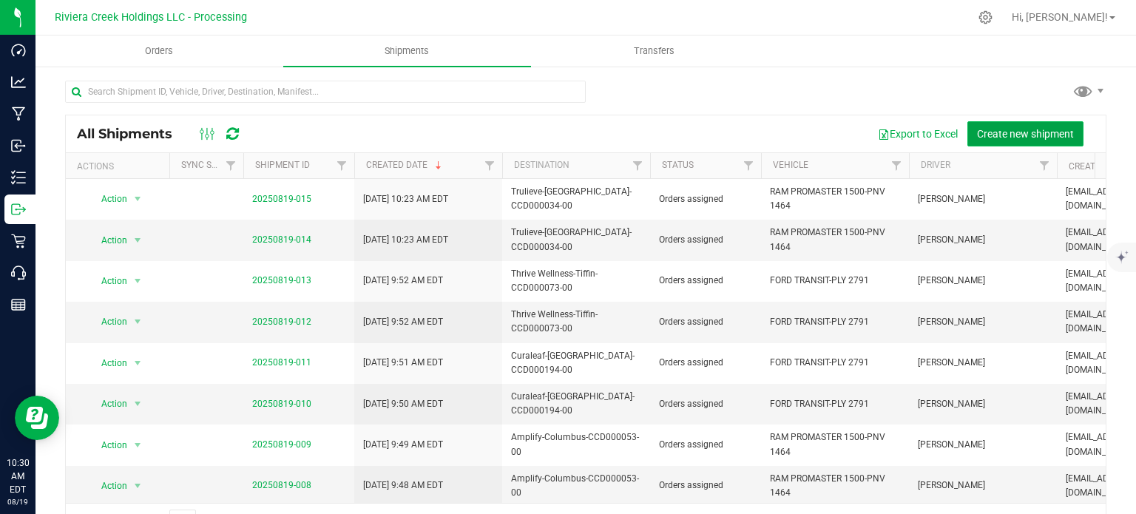
click at [1009, 136] on span "Create new shipment" at bounding box center [1025, 134] width 97 height 12
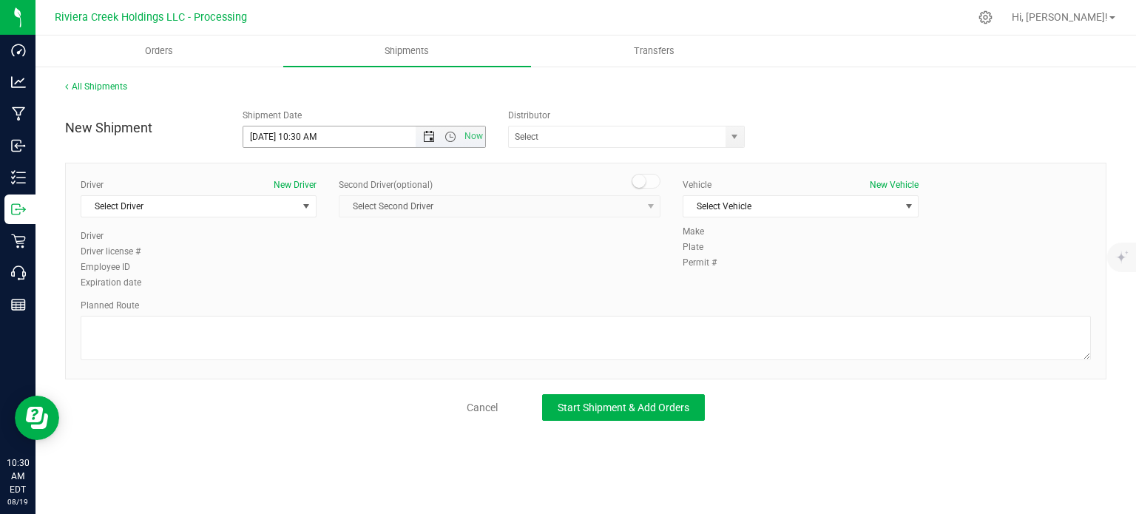
click at [424, 138] on span "Open the date view" at bounding box center [429, 137] width 12 height 12
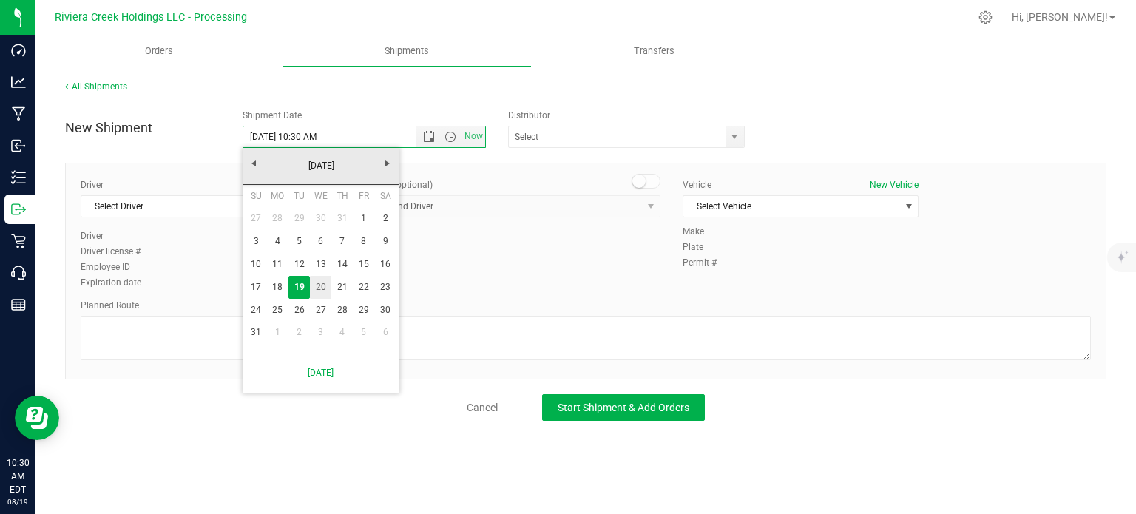
click at [319, 291] on link "20" at bounding box center [320, 287] width 21 height 23
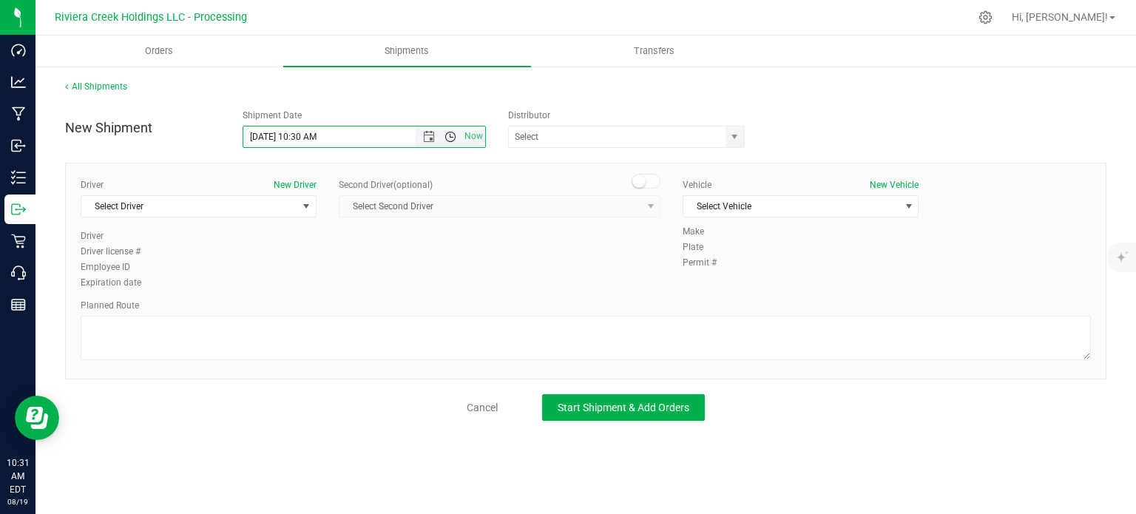
click at [452, 137] on span "Open the time view" at bounding box center [450, 137] width 12 height 12
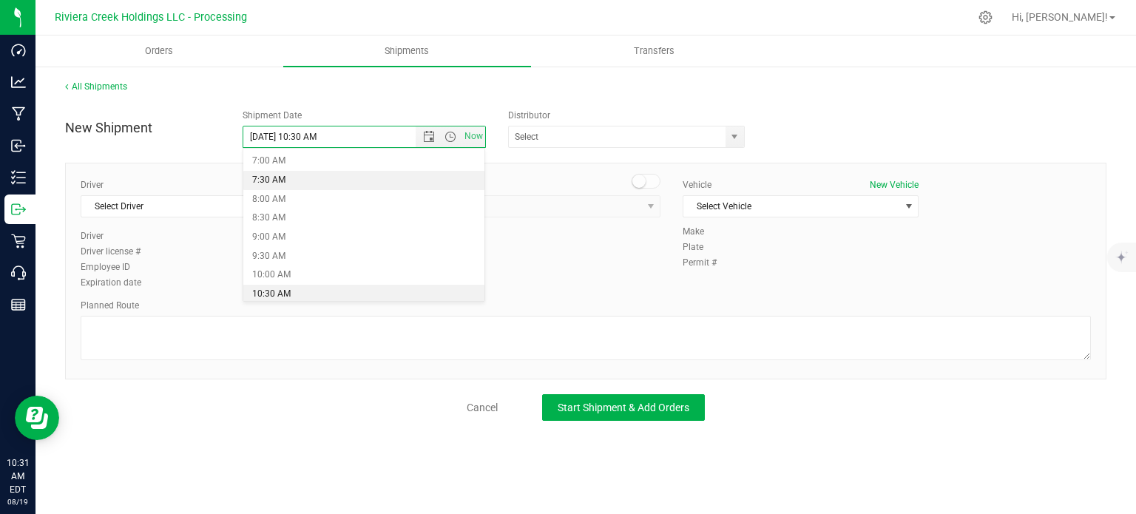
click at [276, 183] on li "7:30 AM" at bounding box center [363, 180] width 241 height 19
type input "8/20/2025 7:30 AM"
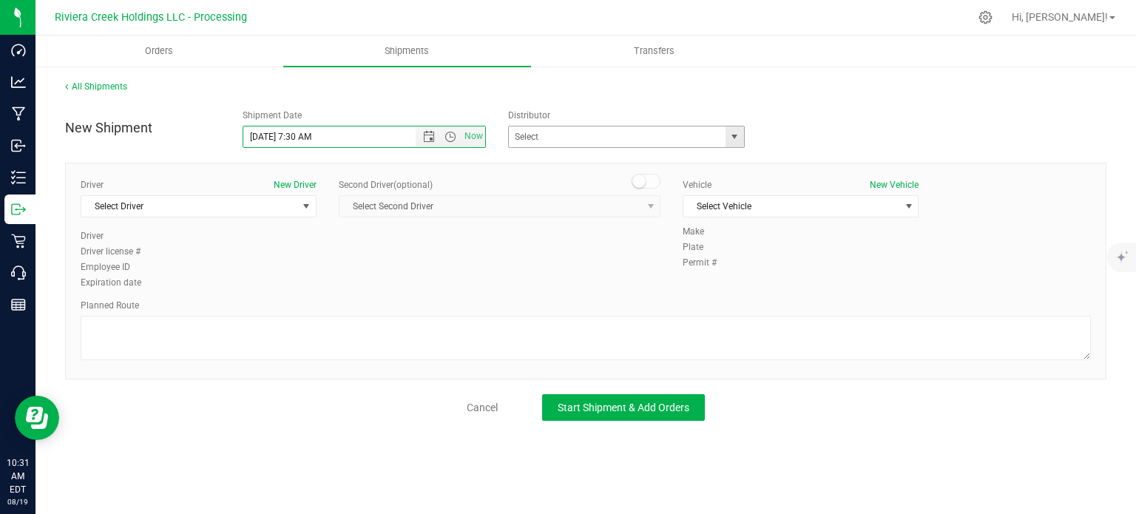
click at [734, 141] on span "select" at bounding box center [734, 137] width 12 height 12
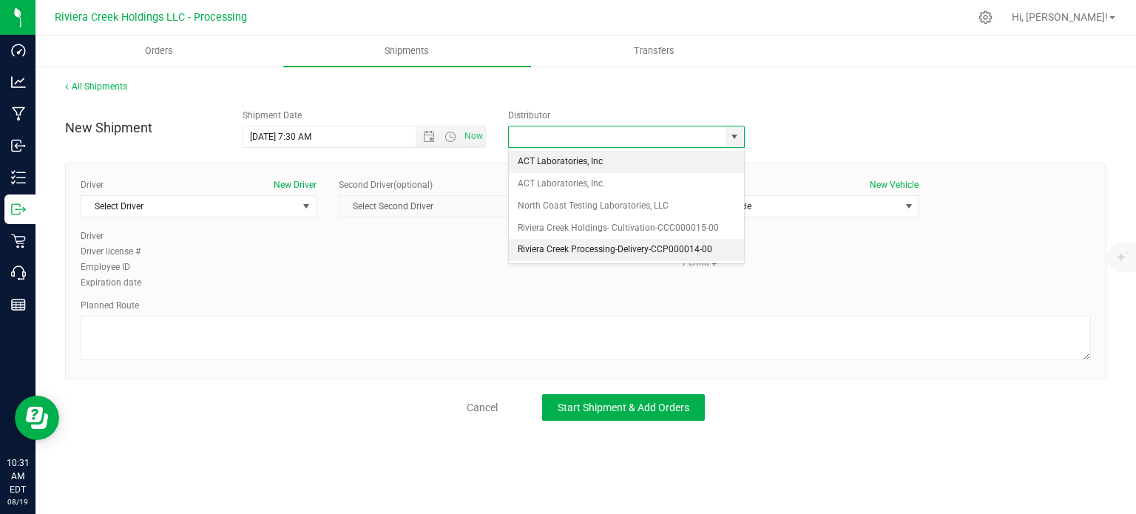
click at [595, 245] on li "Riviera Creek Processing-Delivery-CCP000014-00" at bounding box center [626, 250] width 235 height 22
type input "Riviera Creek Processing-Delivery-CCP000014-00"
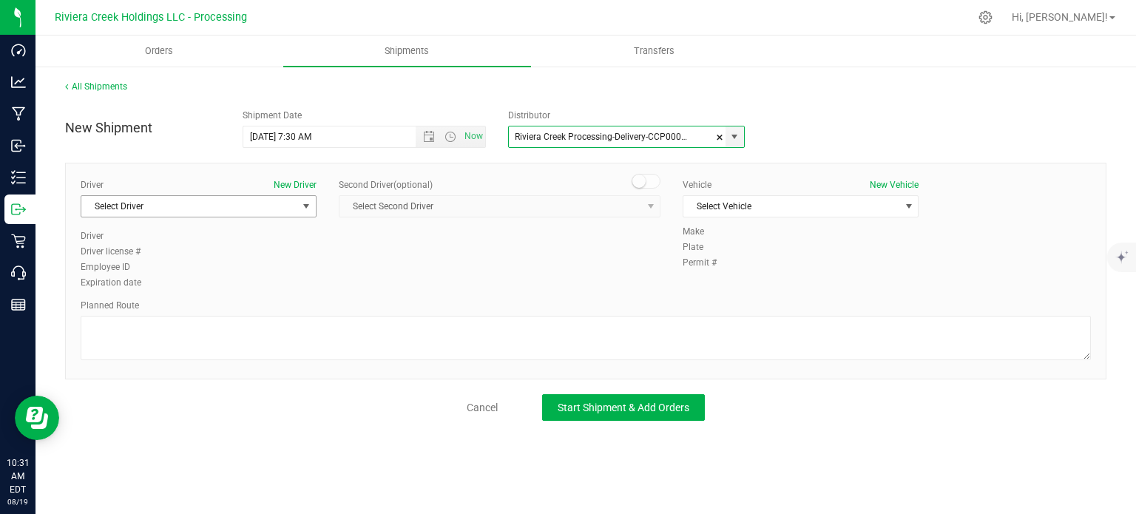
click at [202, 210] on span "Select Driver" at bounding box center [189, 206] width 216 height 21
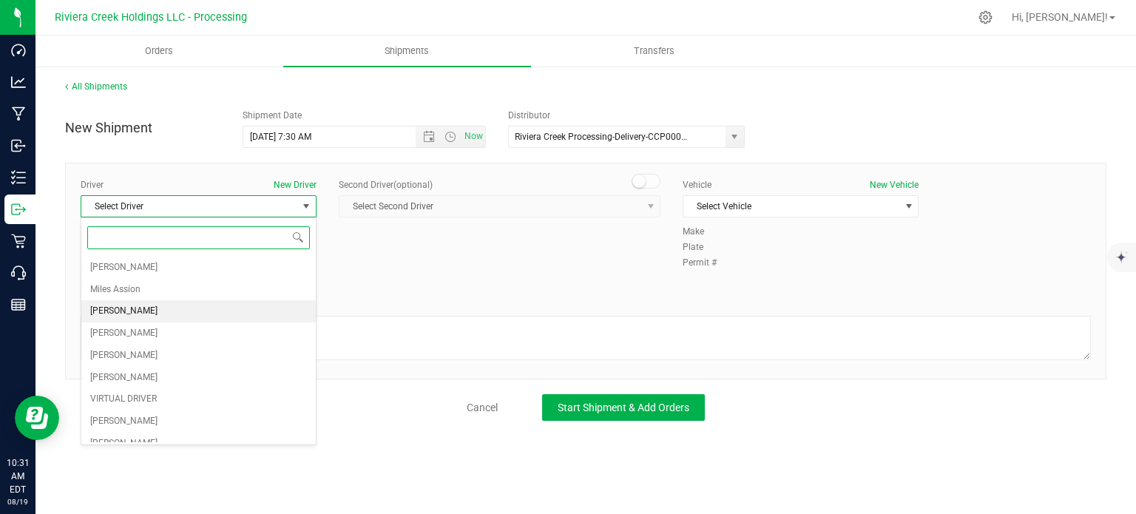
click at [109, 317] on span "James Bednar Jr." at bounding box center [123, 311] width 67 height 19
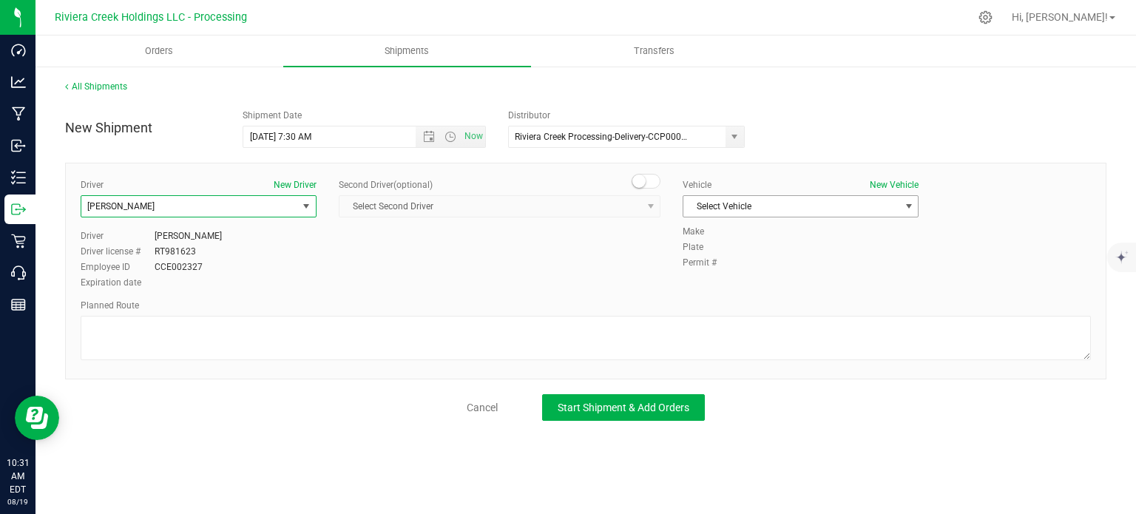
click at [701, 210] on span "Select Vehicle" at bounding box center [791, 206] width 216 height 21
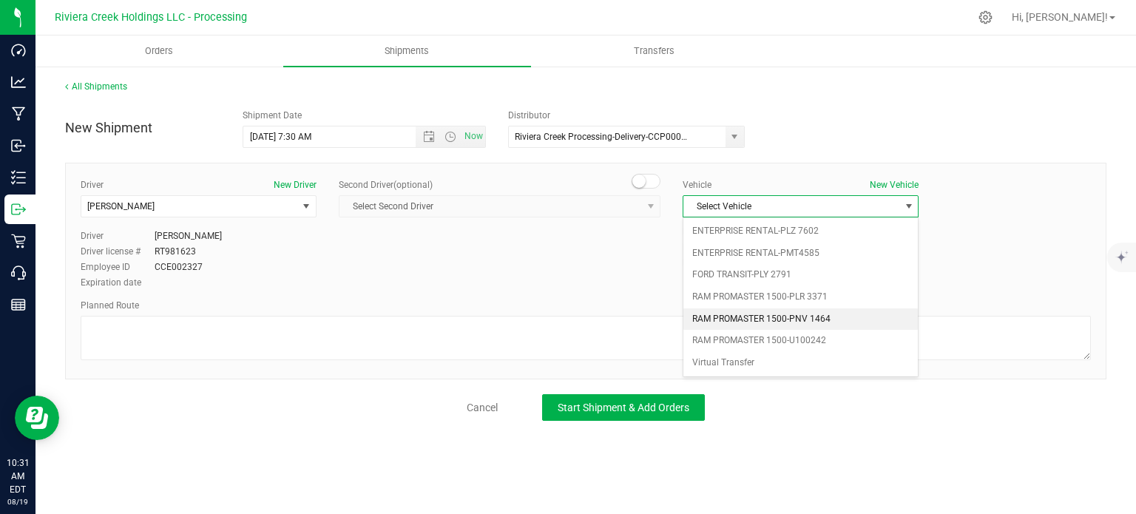
click at [719, 313] on li "RAM PROMASTER 1500-PNV 1464" at bounding box center [800, 319] width 234 height 22
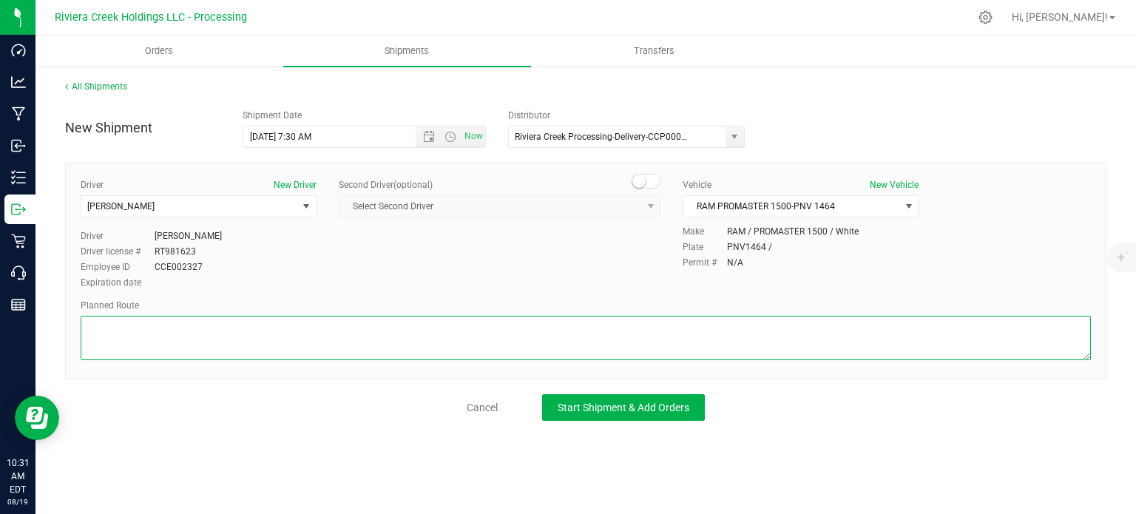
click at [343, 347] on textarea at bounding box center [586, 338] width 1010 height 44
paste textarea "Head east 217 ft Turn right toward Sancus Blvd 92 ft Turn right toward Sancus B…"
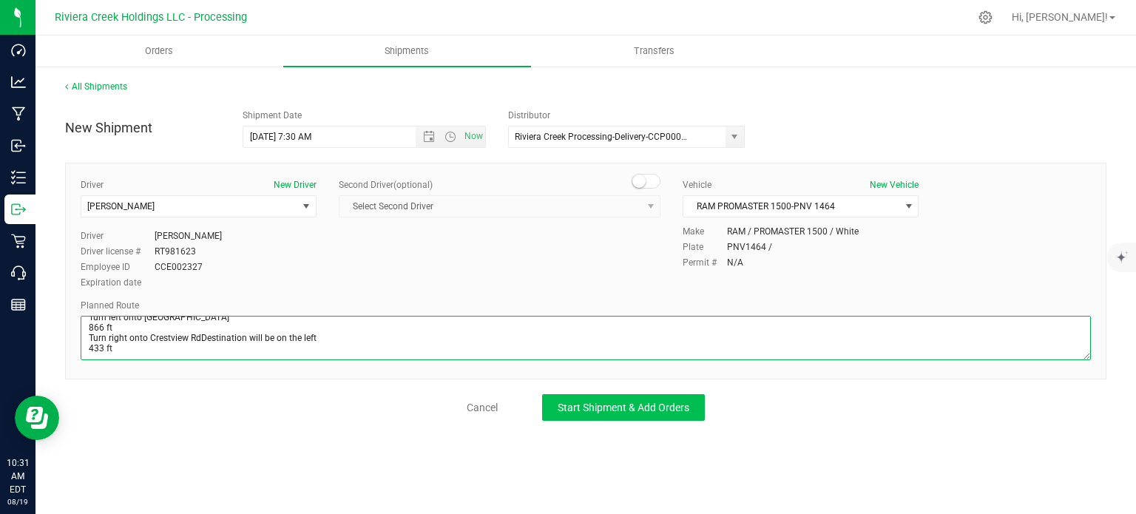
type textarea "Head east 217 ft Turn right toward Sancus Blvd 92 ft Turn right toward Sancus B…"
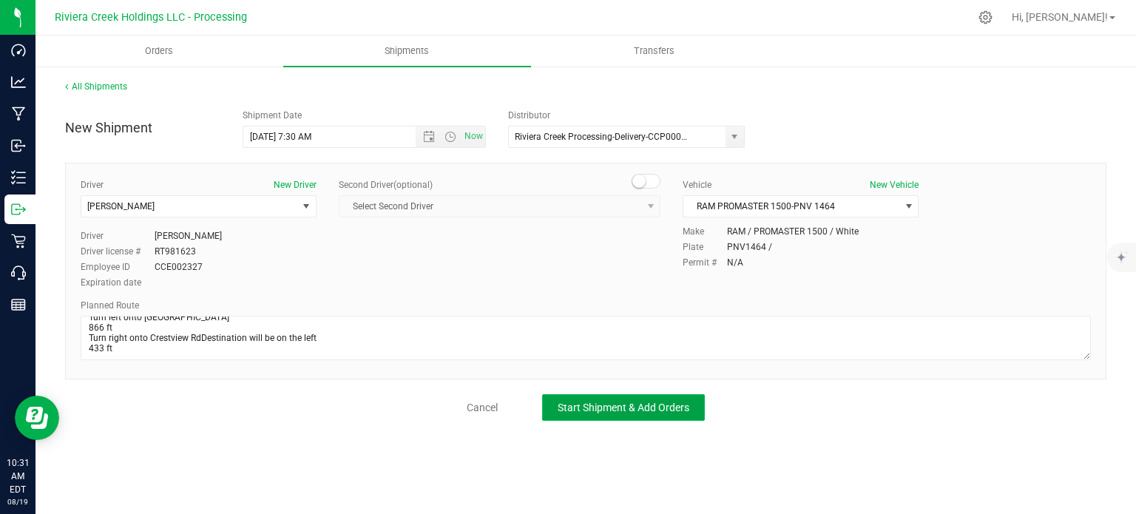
click at [564, 407] on span "Start Shipment & Add Orders" at bounding box center [624, 408] width 132 height 12
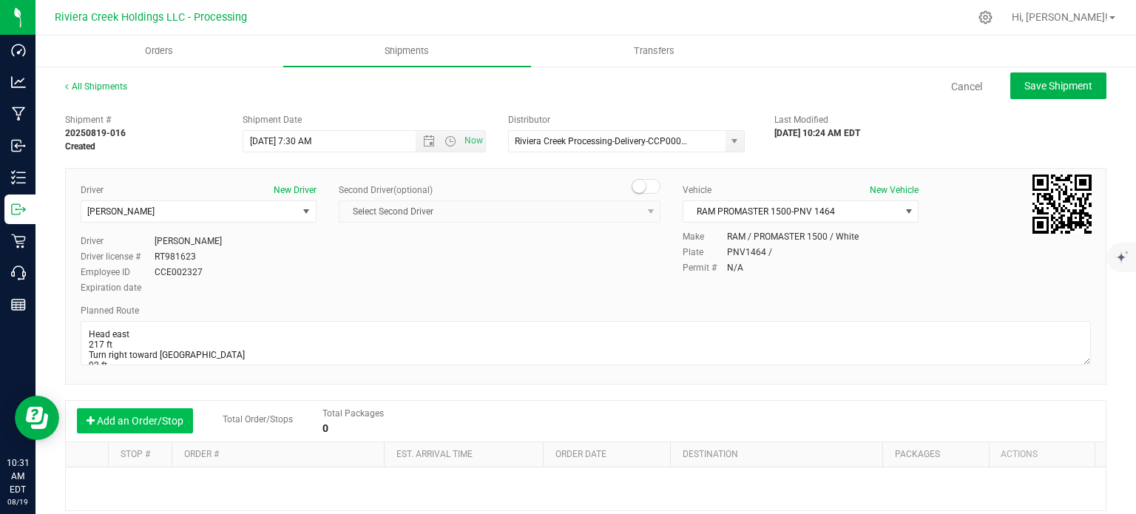
click at [149, 419] on button "Add an Order/Stop" at bounding box center [135, 420] width 116 height 25
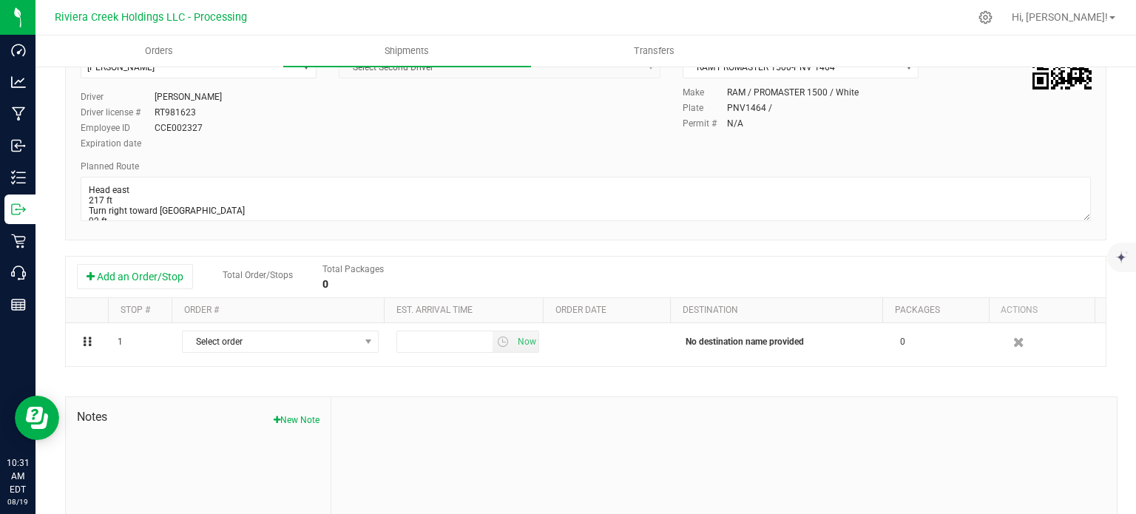
scroll to position [148, 0]
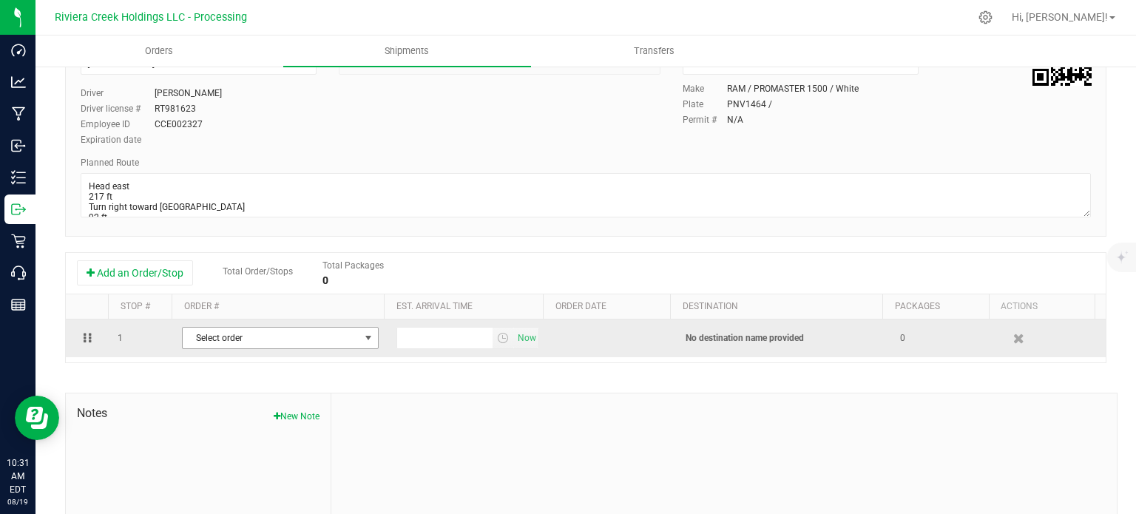
click at [321, 339] on span "Select order" at bounding box center [271, 338] width 177 height 21
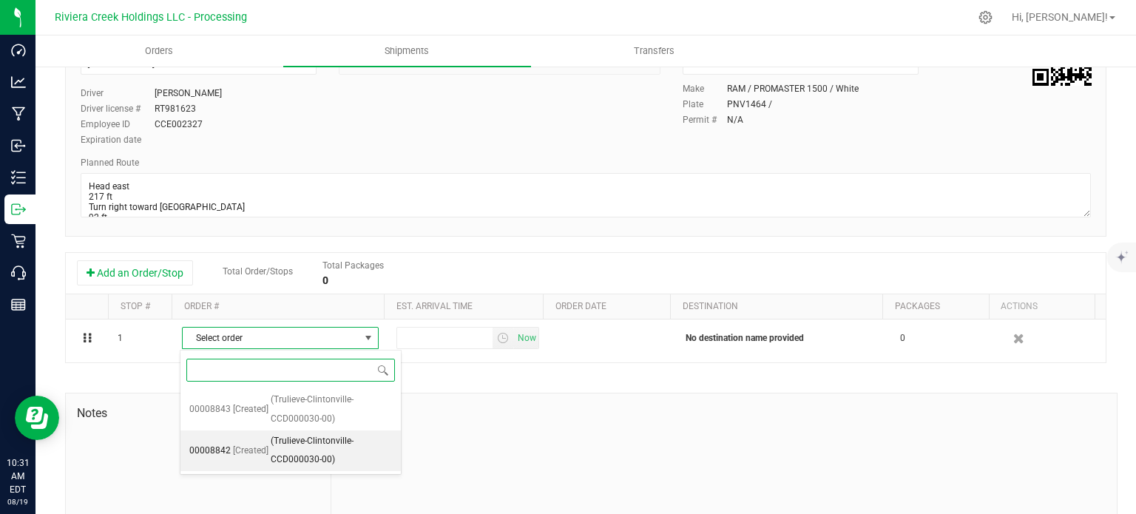
click at [317, 445] on span "(Trulieve-Clintonville-CCD000030-00)" at bounding box center [331, 451] width 121 height 38
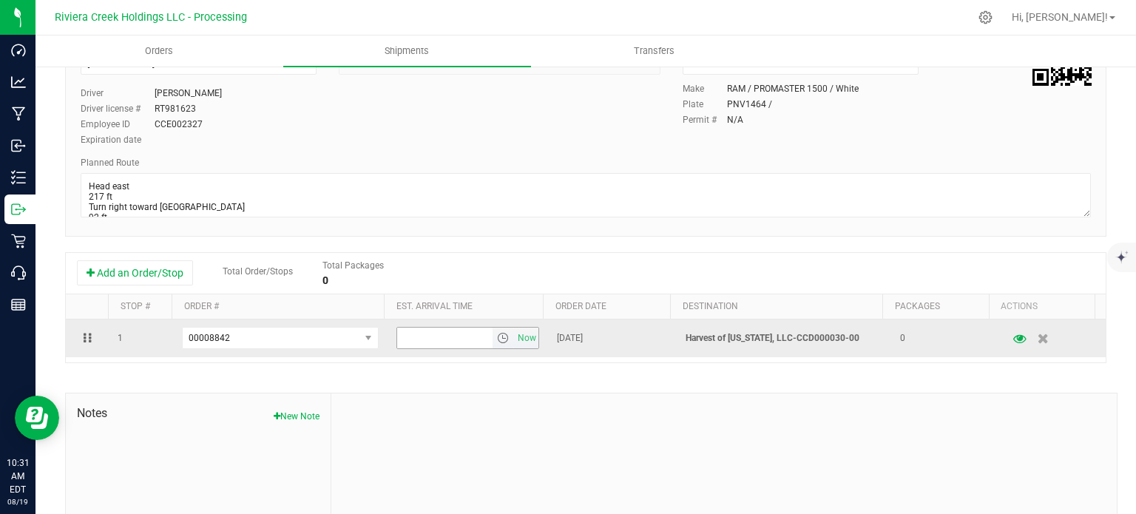
click at [497, 336] on span "select" at bounding box center [503, 338] width 12 height 12
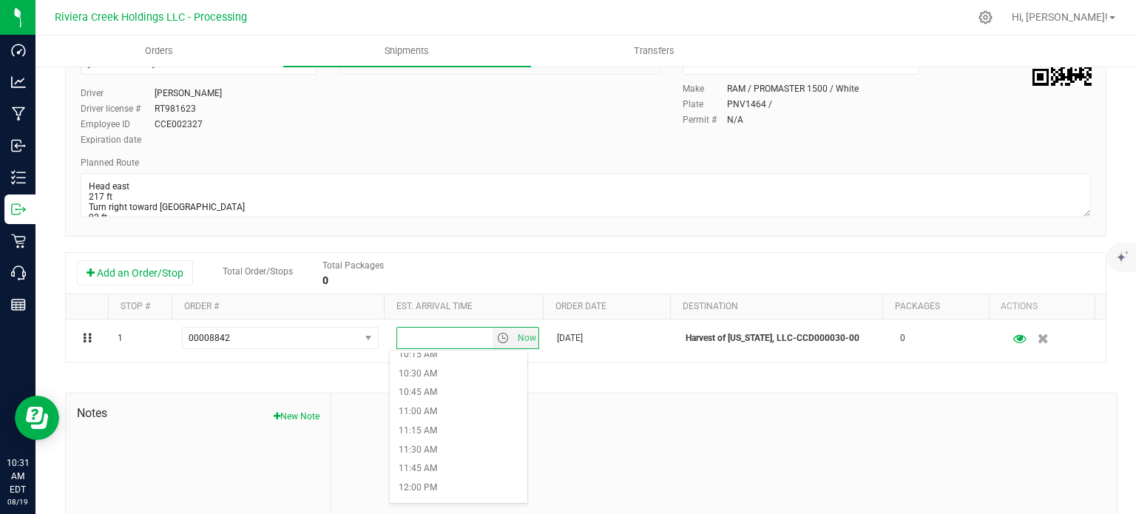
scroll to position [813, 0]
click at [434, 405] on li "11:15 AM" at bounding box center [458, 404] width 137 height 19
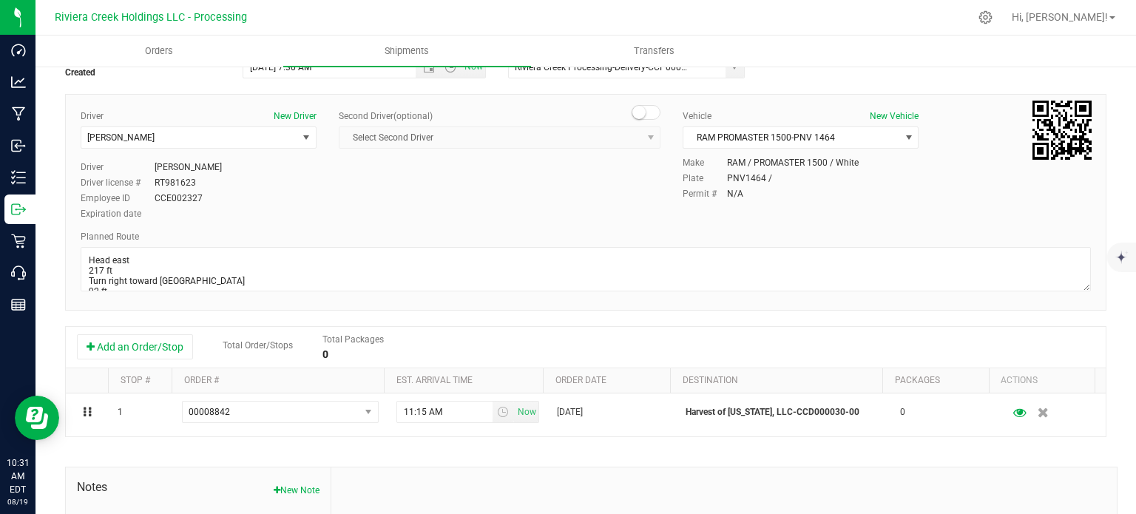
scroll to position [0, 0]
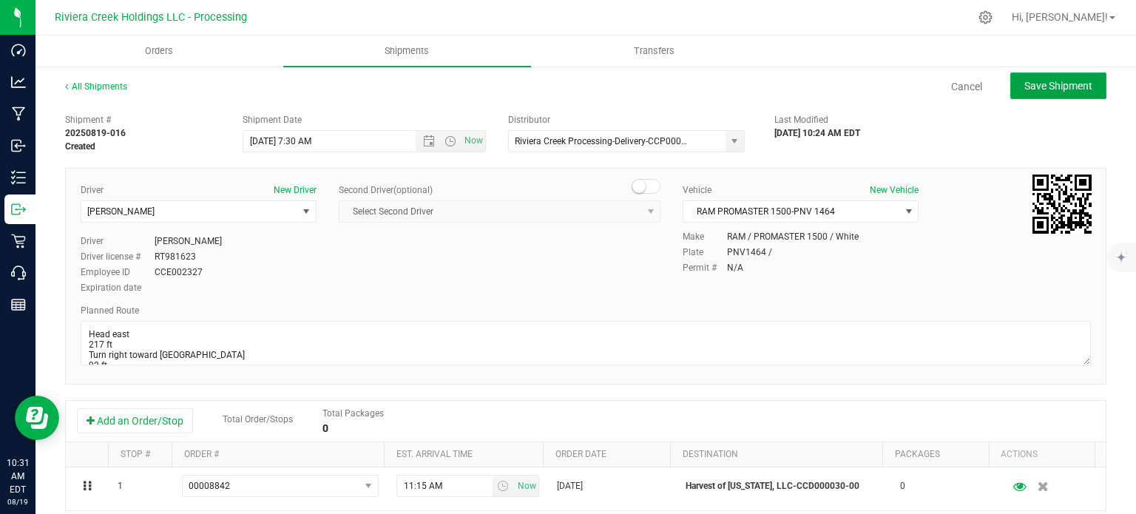
click at [1029, 88] on span "Save Shipment" at bounding box center [1058, 86] width 68 height 12
type input "8/20/2025 11:30 AM"
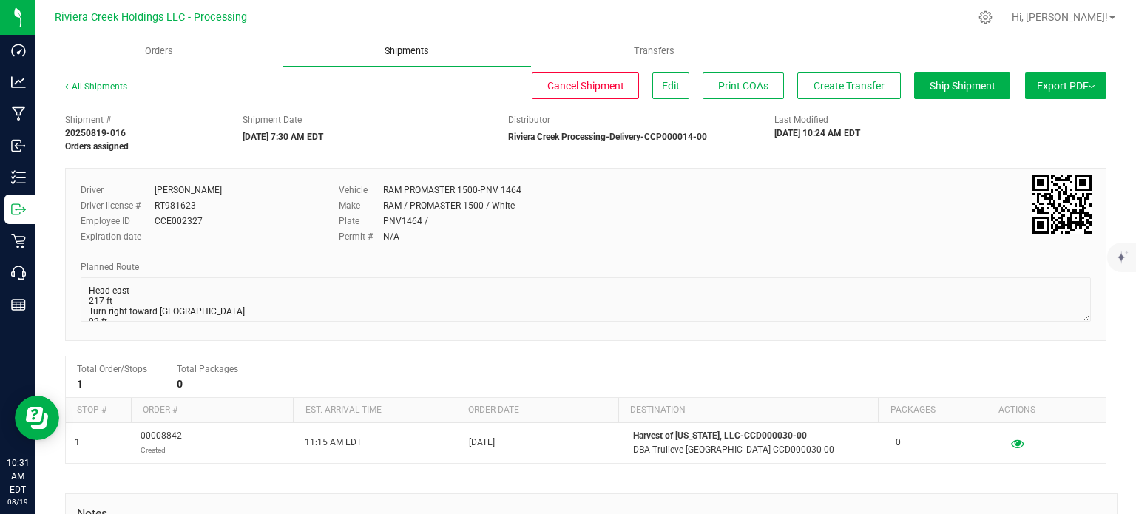
click at [402, 51] on span "Shipments" at bounding box center [407, 50] width 84 height 13
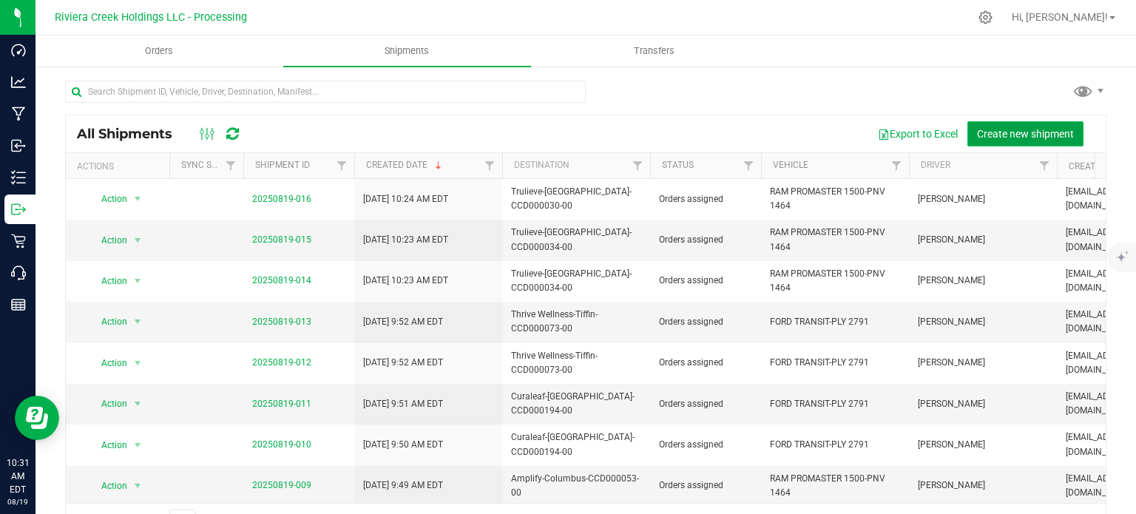
click at [1003, 132] on span "Create new shipment" at bounding box center [1025, 134] width 97 height 12
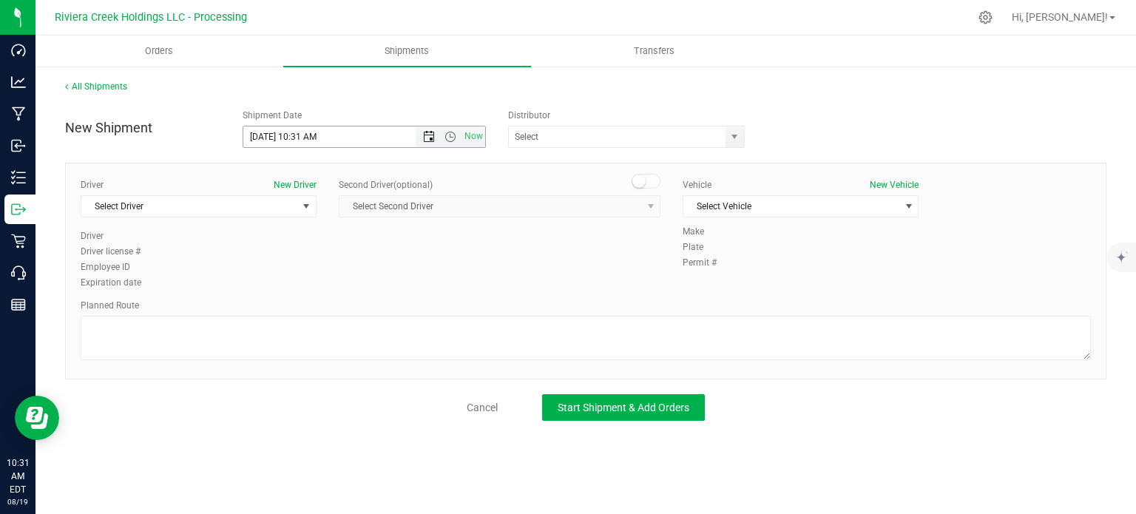
click at [426, 137] on span "Open the date view" at bounding box center [429, 137] width 12 height 12
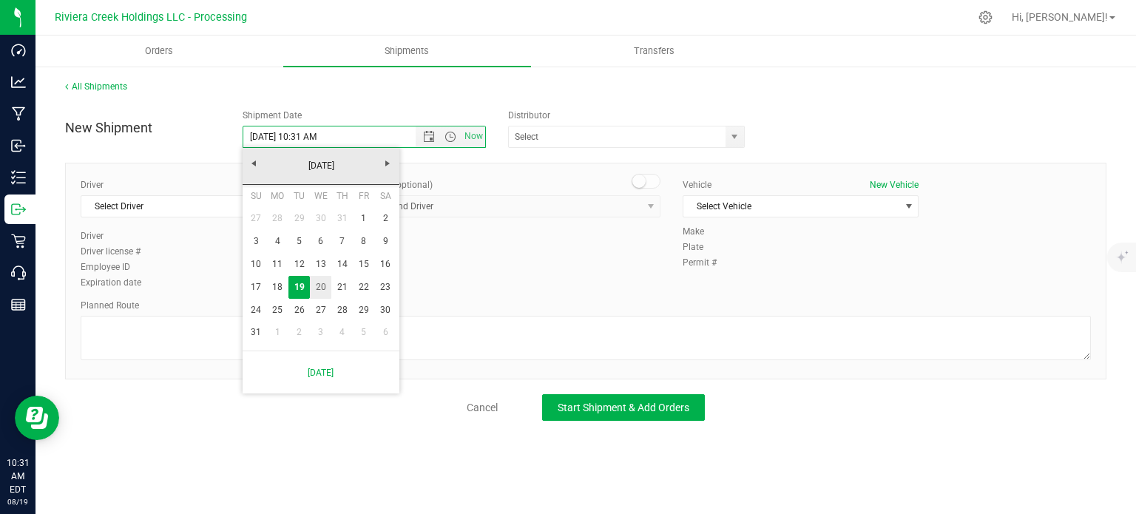
click at [322, 291] on link "20" at bounding box center [320, 287] width 21 height 23
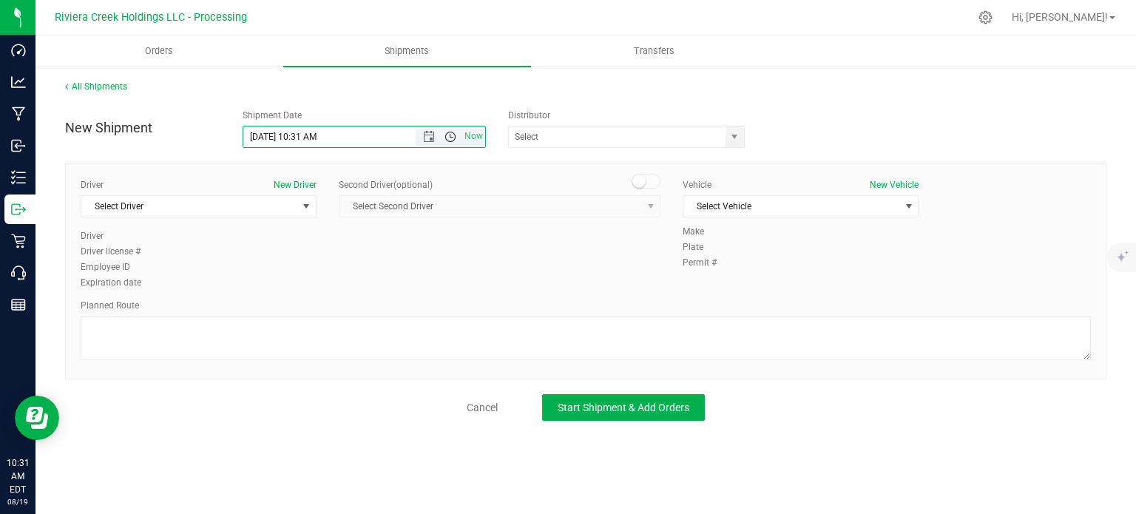
click at [450, 138] on span "Open the time view" at bounding box center [450, 137] width 12 height 12
click at [287, 227] on li "7:30 AM" at bounding box center [363, 223] width 241 height 19
type input "8/20/2025 7:30 AM"
click at [737, 136] on span "select" at bounding box center [734, 137] width 12 height 12
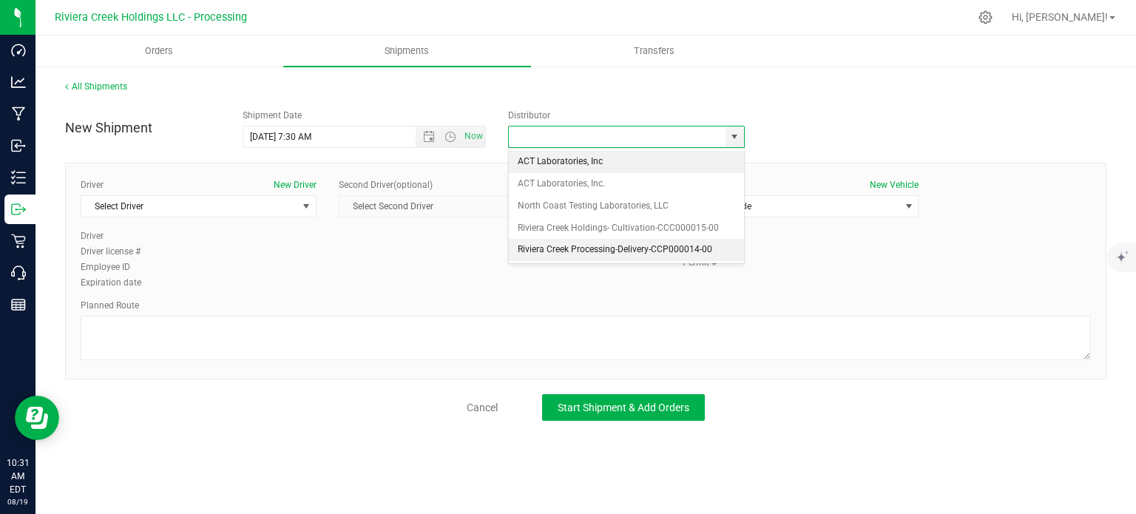
click at [538, 251] on li "Riviera Creek Processing-Delivery-CCP000014-00" at bounding box center [626, 250] width 235 height 22
type input "Riviera Creek Processing-Delivery-CCP000014-00"
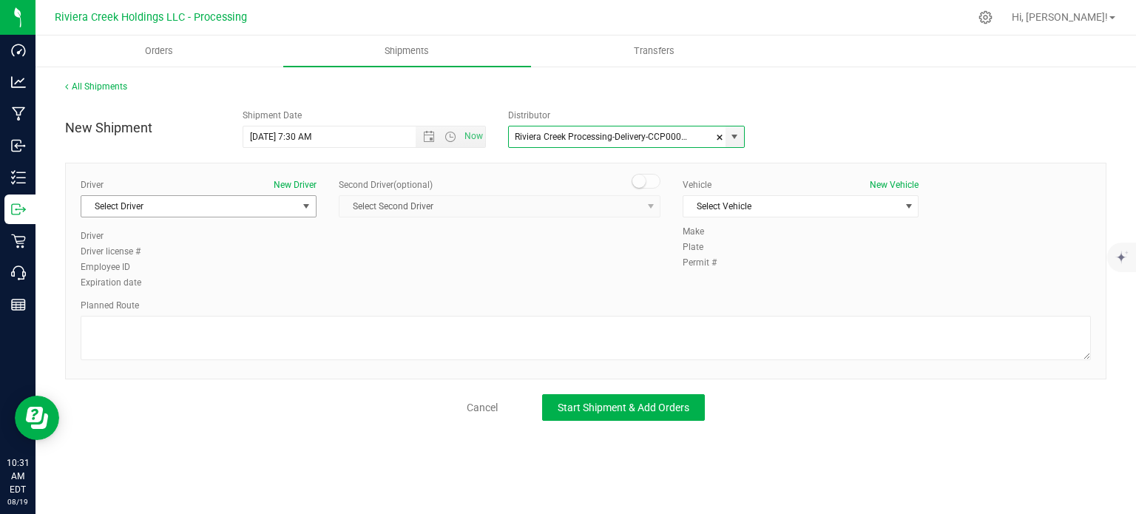
click at [161, 206] on span "Select Driver" at bounding box center [189, 206] width 216 height 21
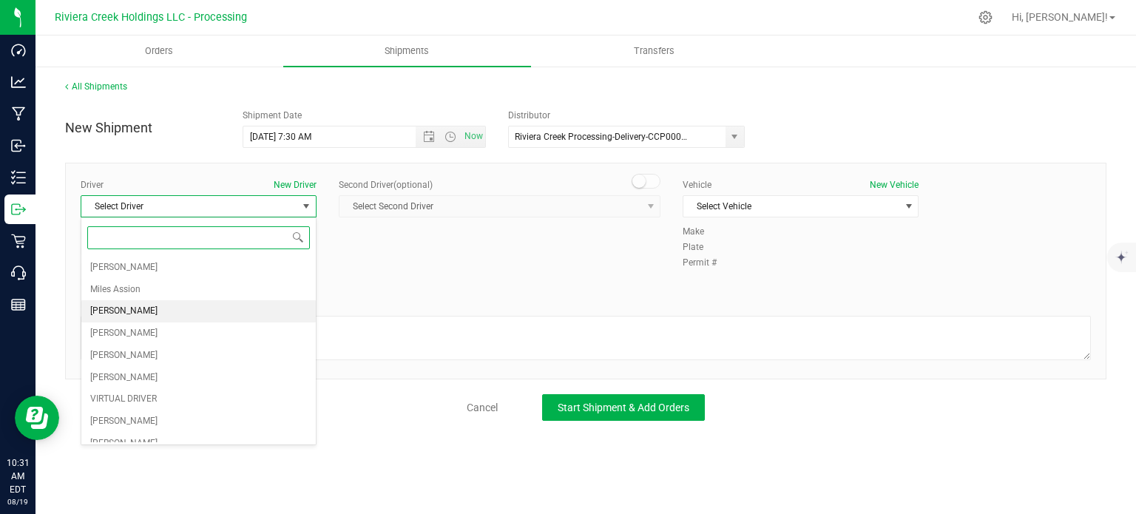
click at [116, 309] on span "[PERSON_NAME]" at bounding box center [123, 311] width 67 height 19
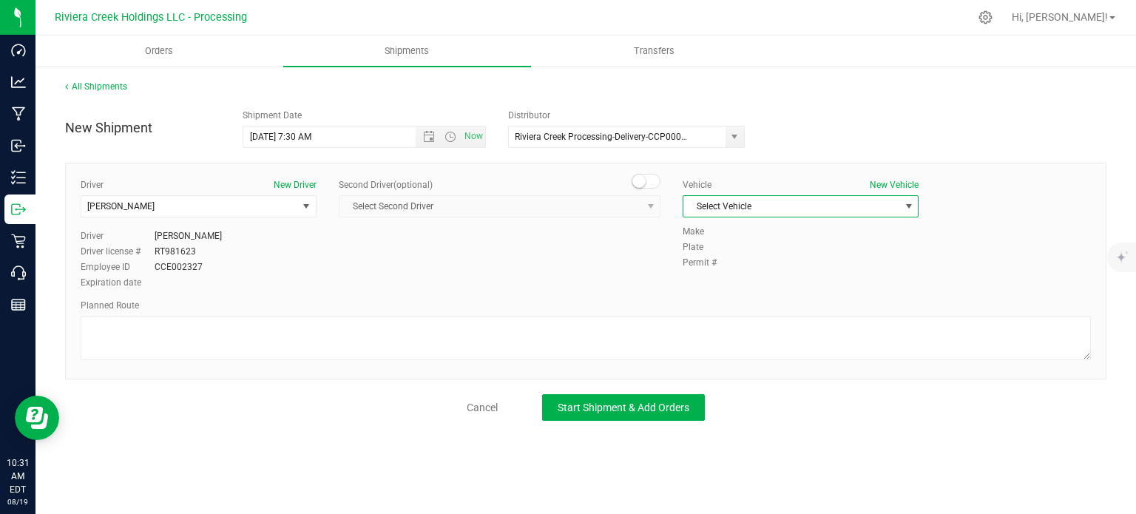
click at [718, 209] on span "Select Vehicle" at bounding box center [791, 206] width 216 height 21
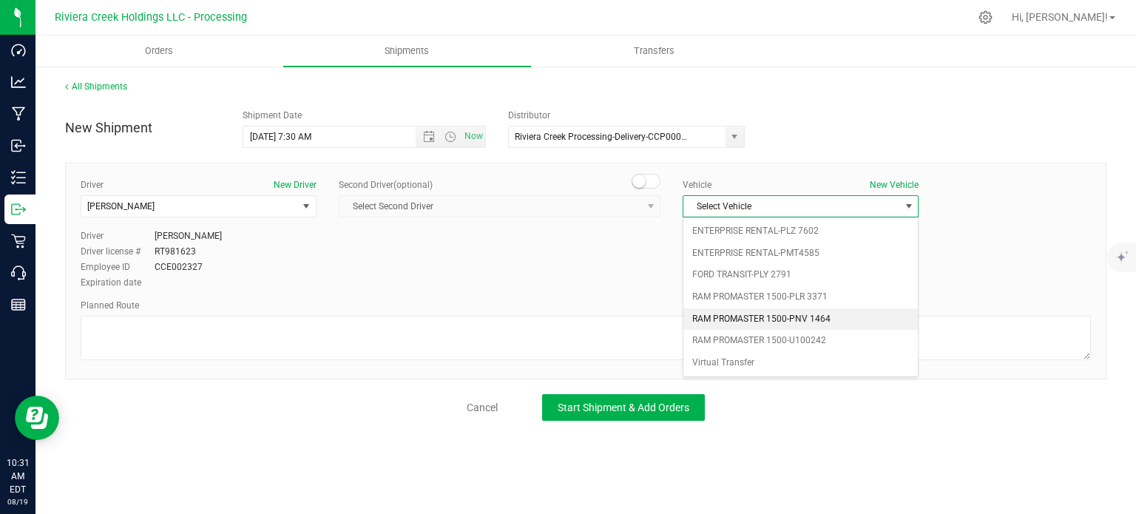
click at [764, 318] on li "RAM PROMASTER 1500-PNV 1464" at bounding box center [800, 319] width 234 height 22
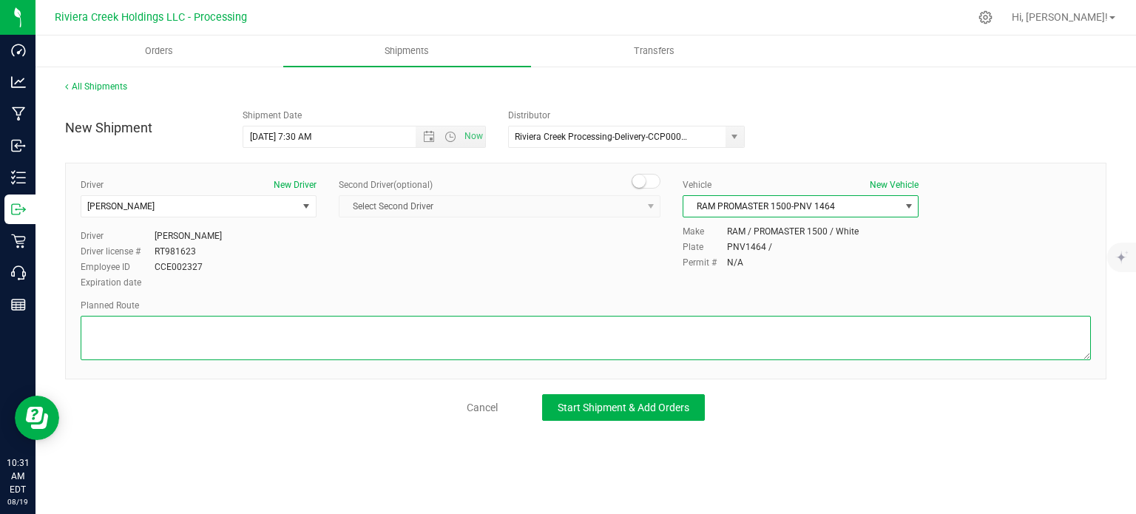
drag, startPoint x: 503, startPoint y: 325, endPoint x: 491, endPoint y: 325, distance: 11.9
click at [501, 325] on textarea at bounding box center [586, 338] width 1010 height 44
paste textarea "Head east 217 ft Turn right toward Sancus Blvd 92 ft Turn right toward Sancus B…"
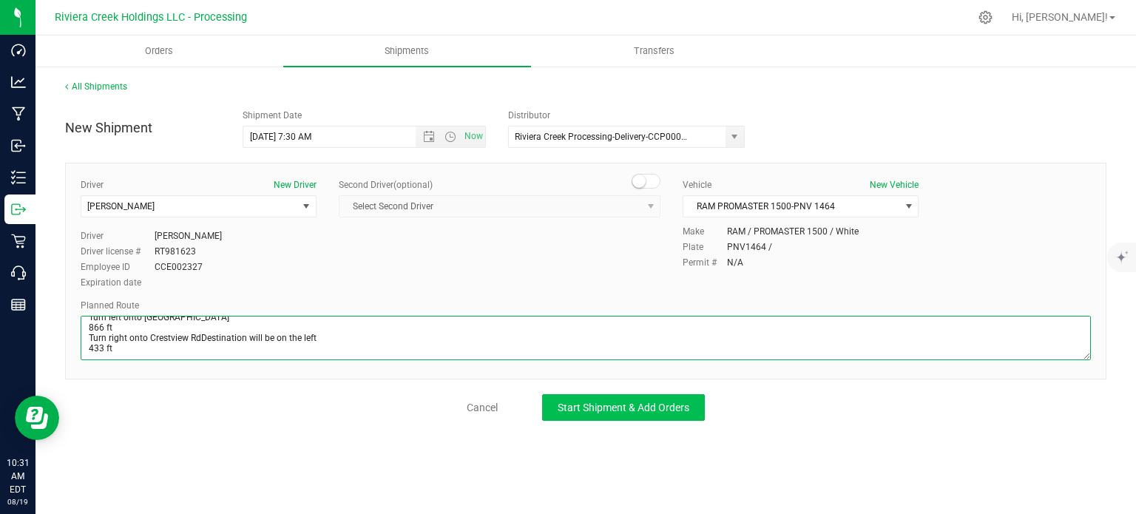
type textarea "Head east 217 ft Turn right toward Sancus Blvd 92 ft Turn right toward Sancus B…"
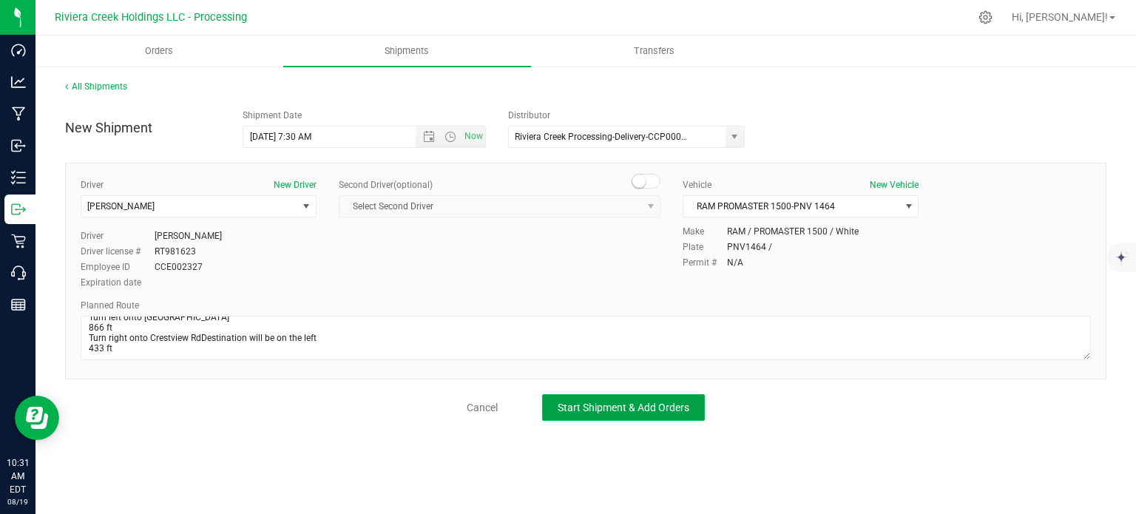
click at [566, 407] on span "Start Shipment & Add Orders" at bounding box center [624, 408] width 132 height 12
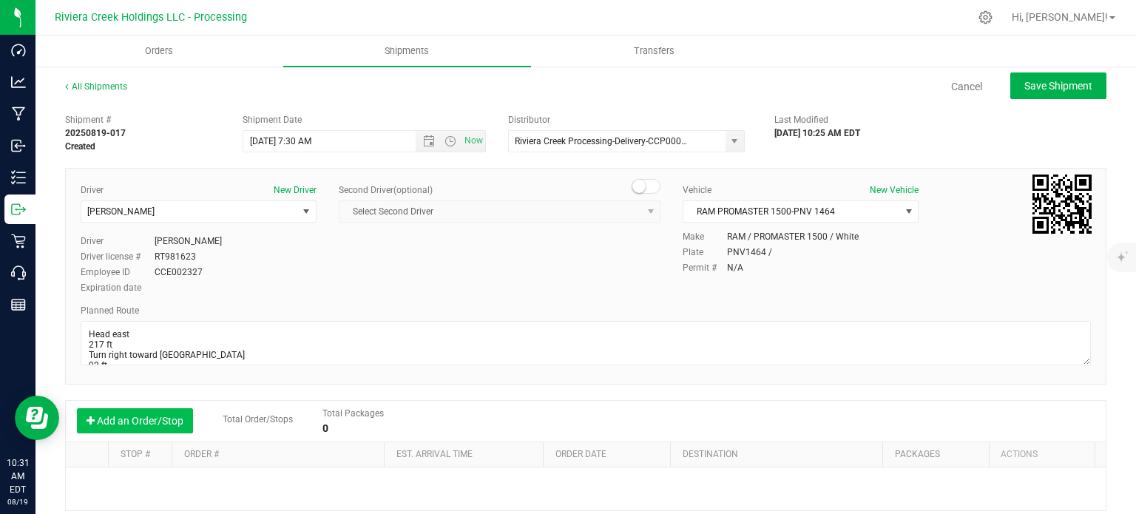
click at [146, 421] on button "Add an Order/Stop" at bounding box center [135, 420] width 116 height 25
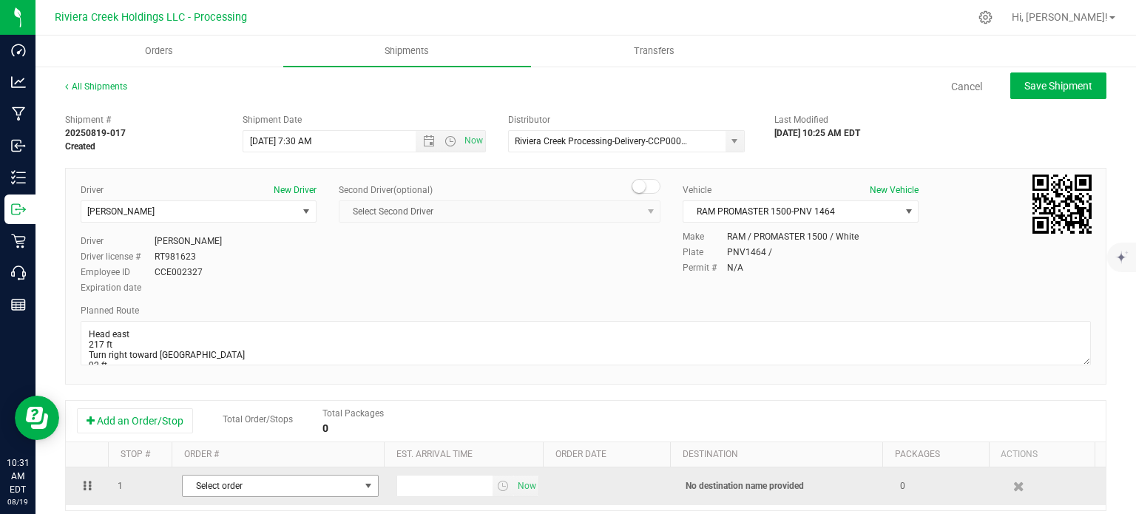
click at [262, 486] on span "Select order" at bounding box center [271, 486] width 177 height 21
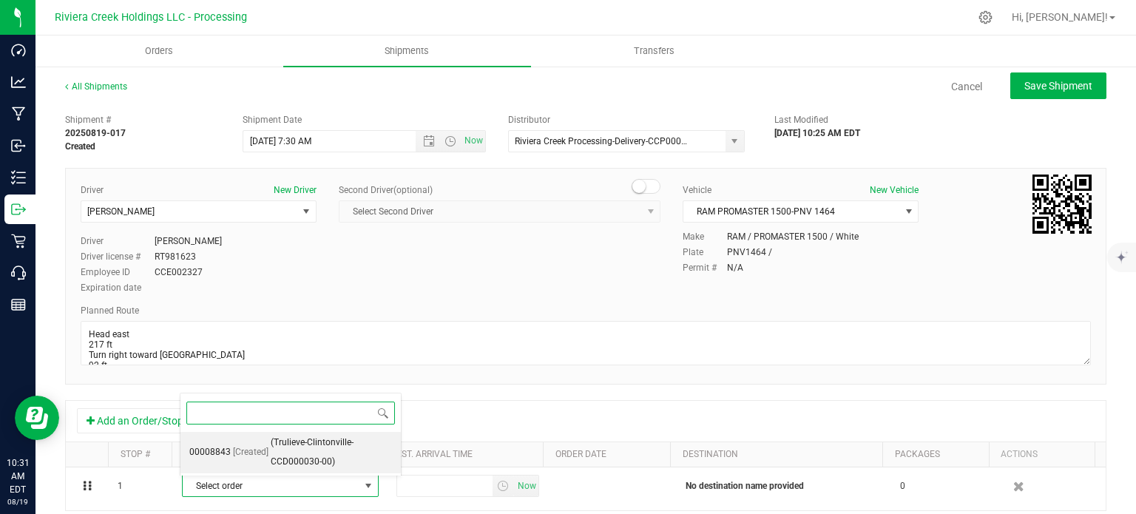
click at [271, 467] on span "(Trulieve-Clintonville-CCD000030-00)" at bounding box center [331, 452] width 121 height 38
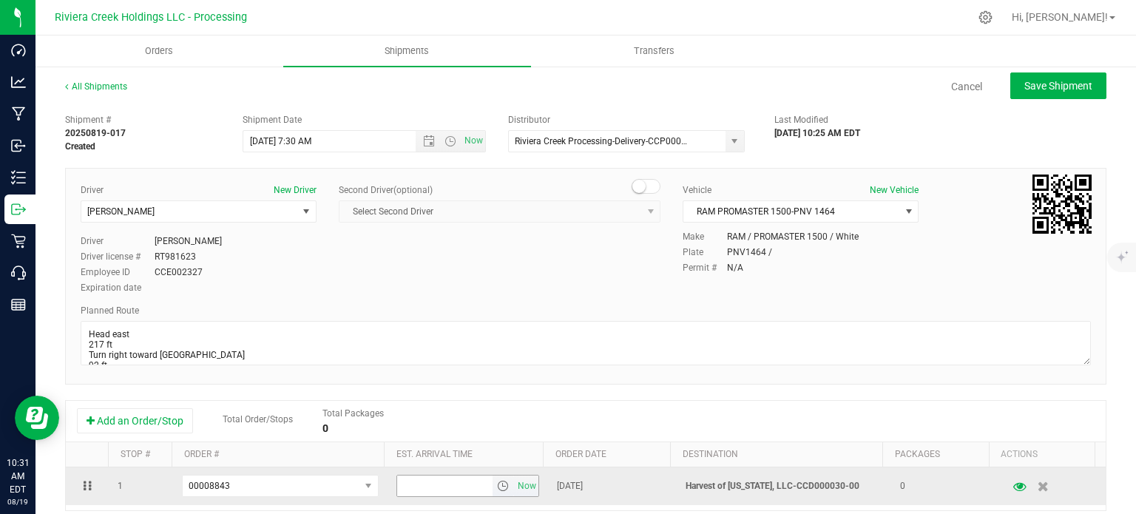
click at [497, 490] on span "select" at bounding box center [503, 486] width 12 height 12
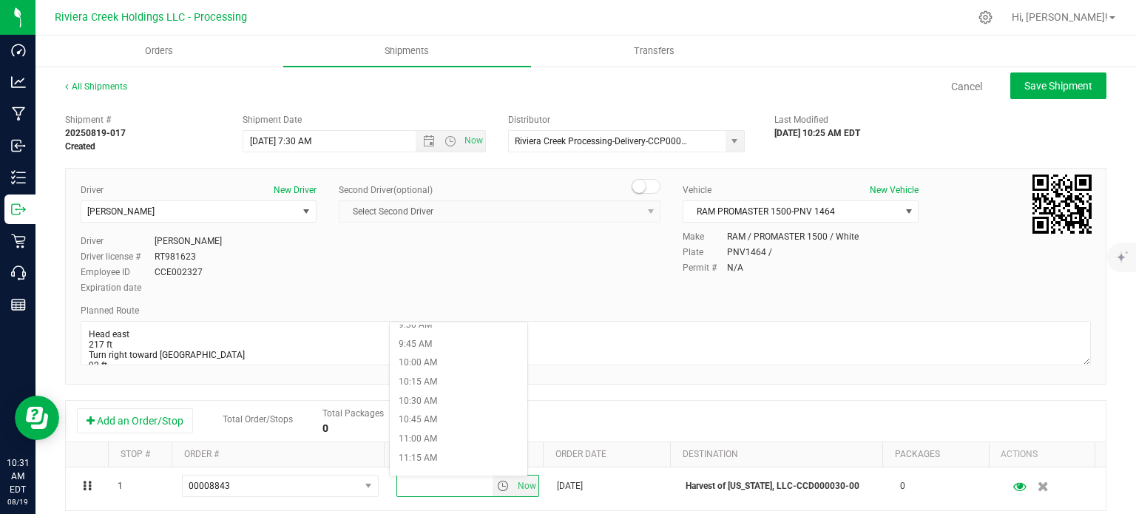
scroll to position [740, 0]
click at [436, 444] on li "11:15 AM" at bounding box center [458, 450] width 137 height 19
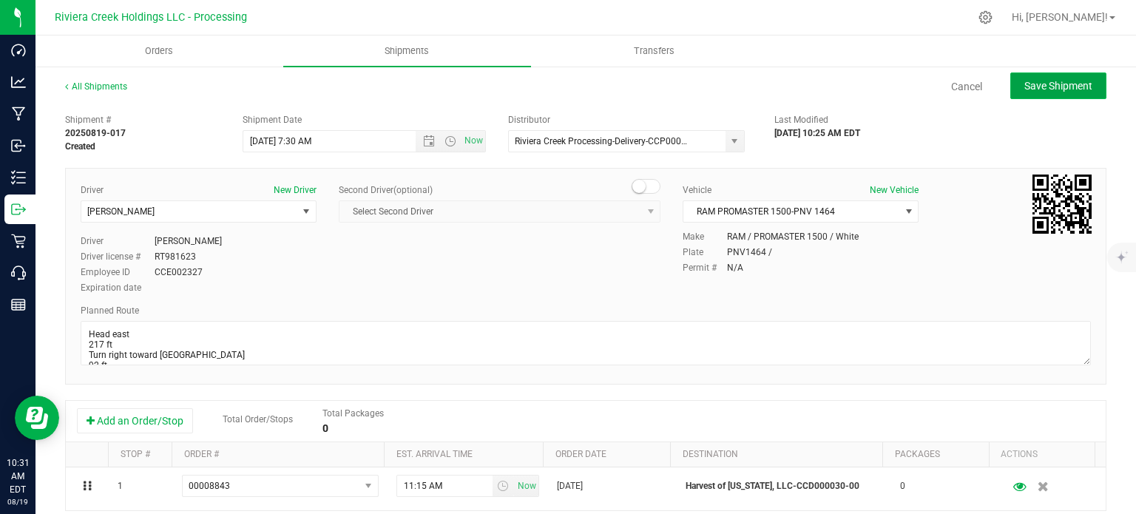
click at [1024, 88] on span "Save Shipment" at bounding box center [1058, 86] width 68 height 12
type input "8/20/2025 11:30 AM"
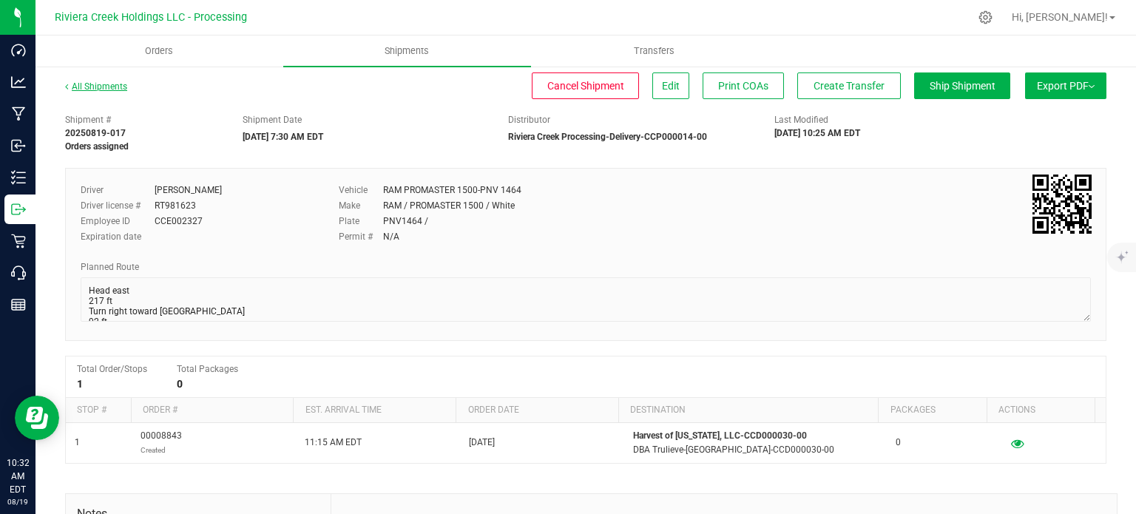
click at [115, 88] on link "All Shipments" at bounding box center [96, 86] width 62 height 10
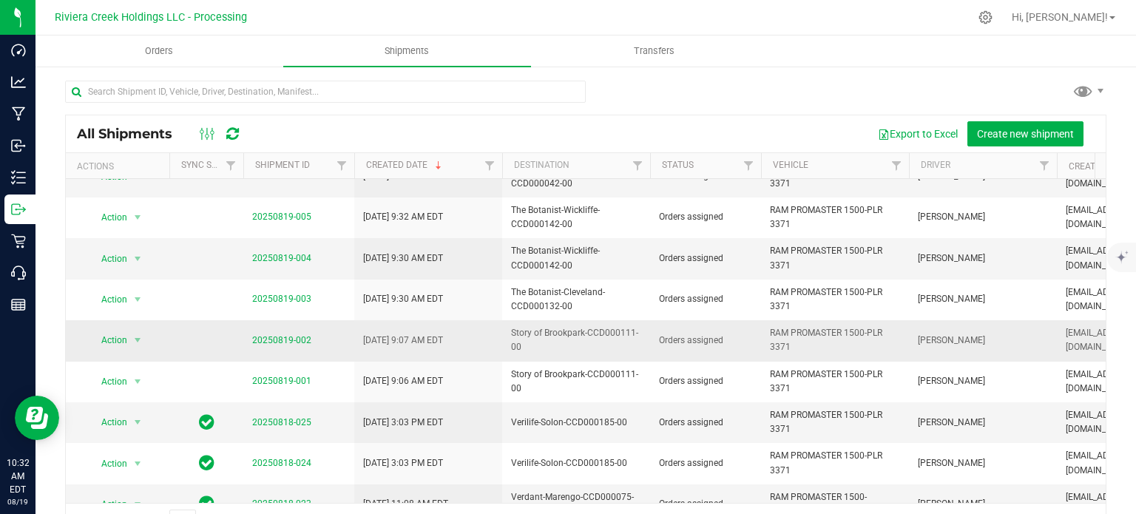
scroll to position [488, 0]
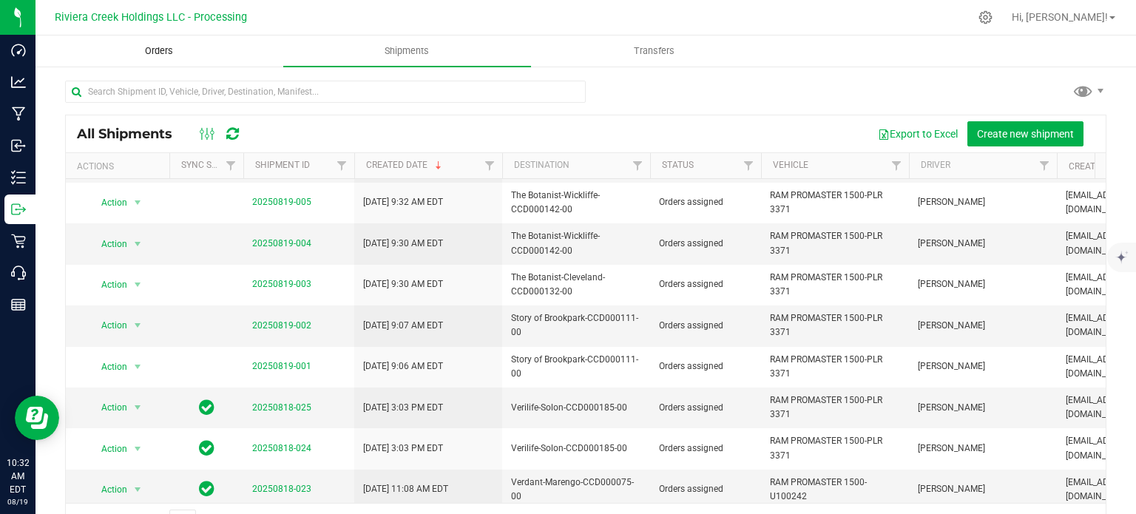
click at [154, 52] on span "Orders" at bounding box center [159, 50] width 68 height 13
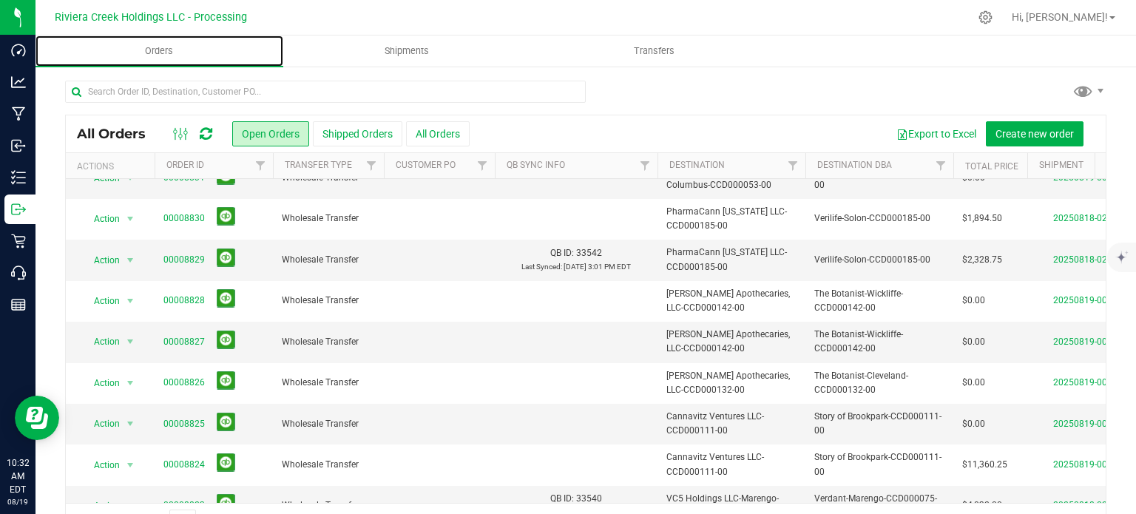
scroll to position [503, 0]
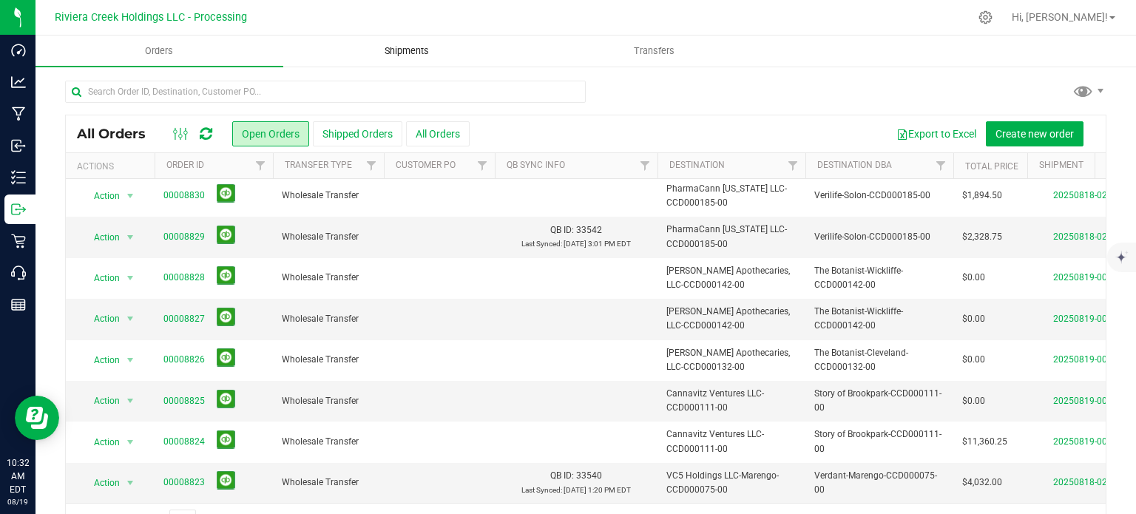
click at [414, 52] on span "Shipments" at bounding box center [407, 50] width 84 height 13
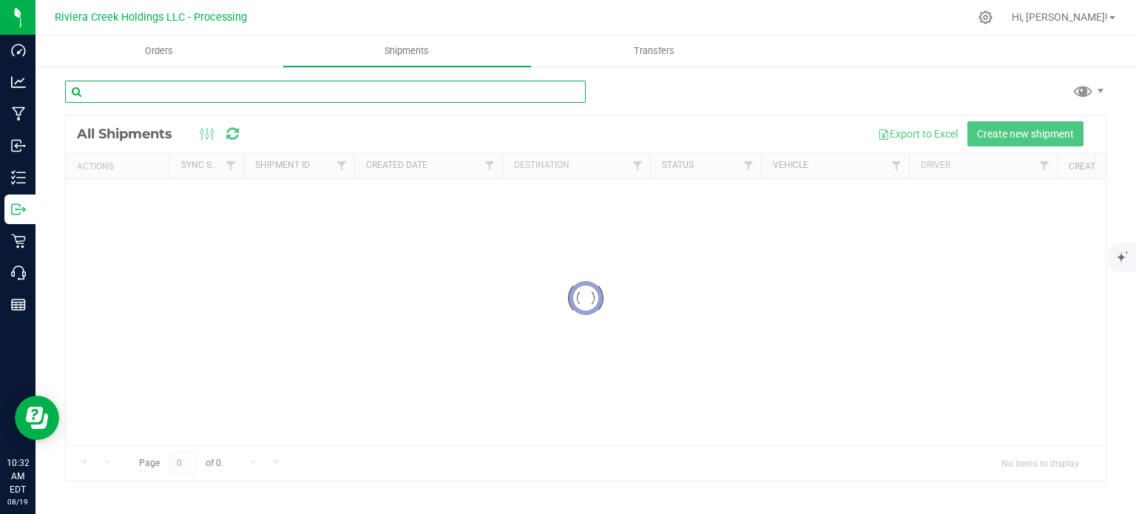
click at [157, 87] on input "text" at bounding box center [325, 92] width 521 height 22
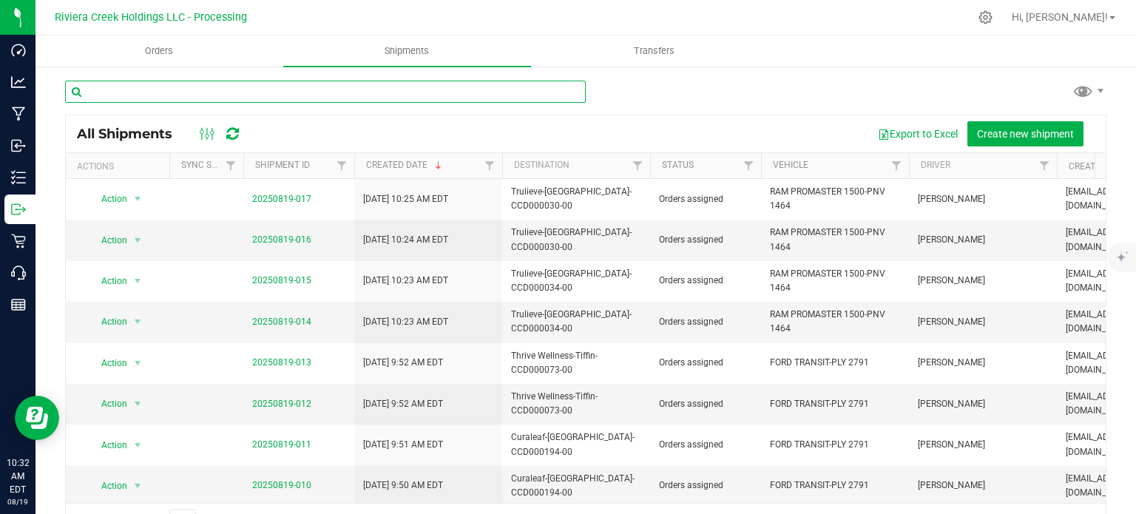
paste input "CCD000229-00"
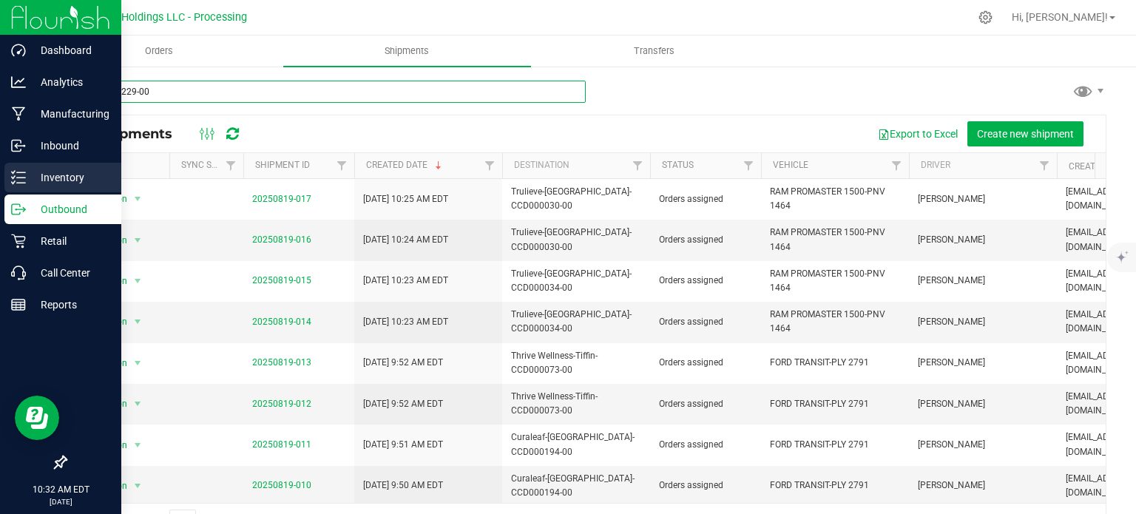
type input "CCD000229-00"
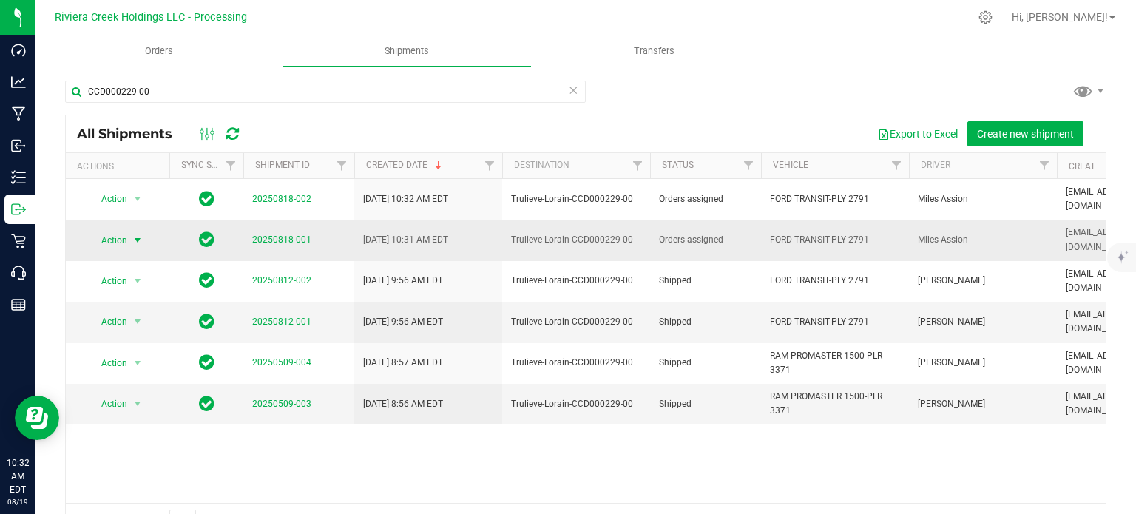
click at [132, 234] on span "select" at bounding box center [138, 240] width 12 height 12
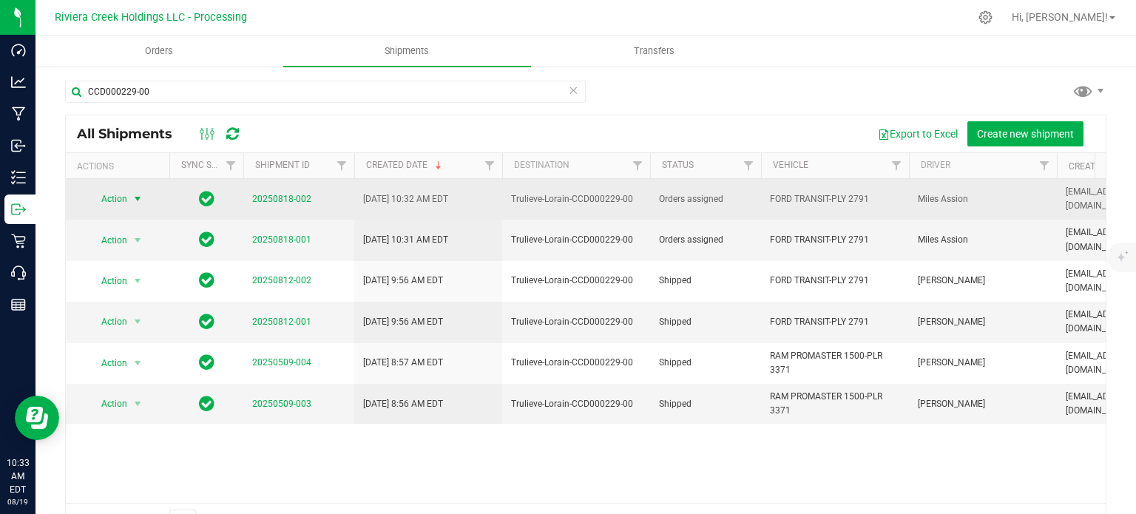
click at [124, 192] on span "Action" at bounding box center [108, 199] width 40 height 21
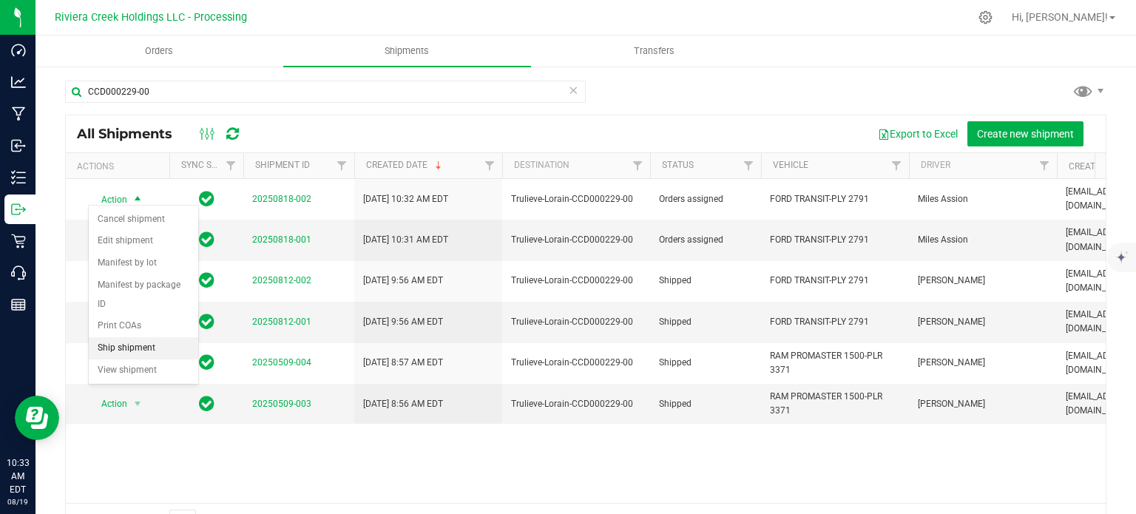
click at [119, 337] on li "Ship shipment" at bounding box center [143, 348] width 109 height 22
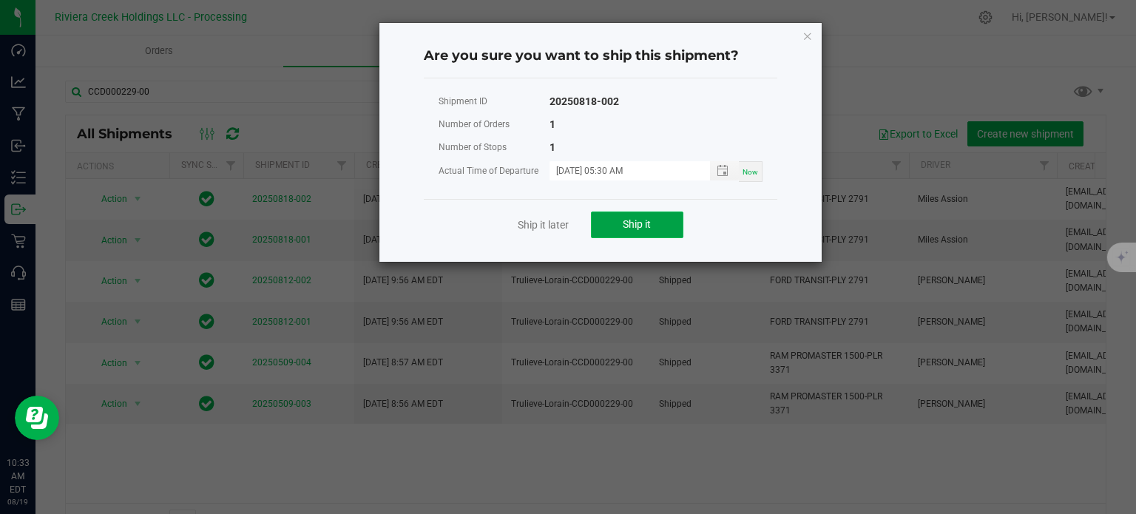
click at [642, 227] on span "Ship it" at bounding box center [637, 224] width 28 height 12
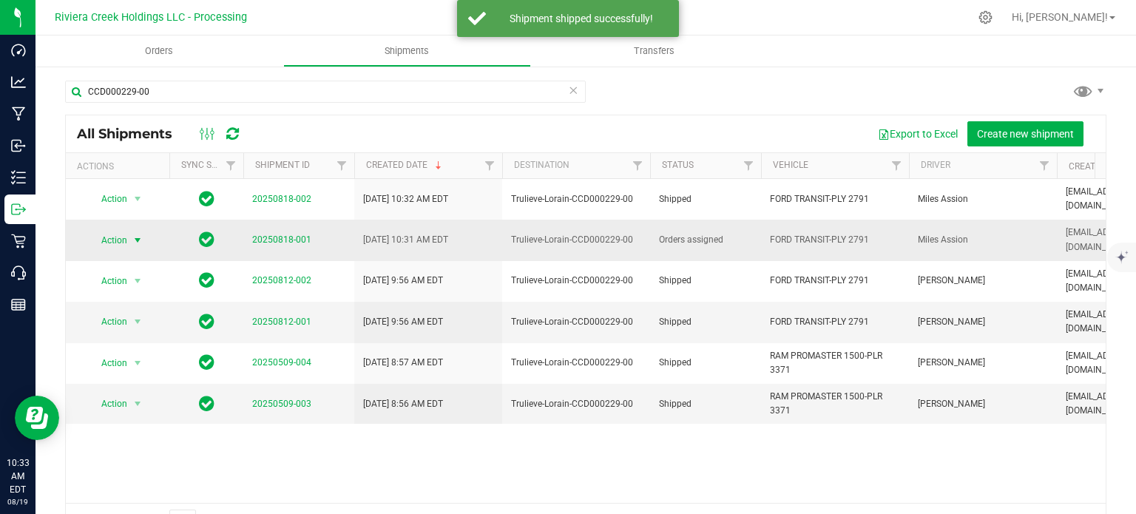
click at [124, 230] on span "Action" at bounding box center [108, 240] width 40 height 21
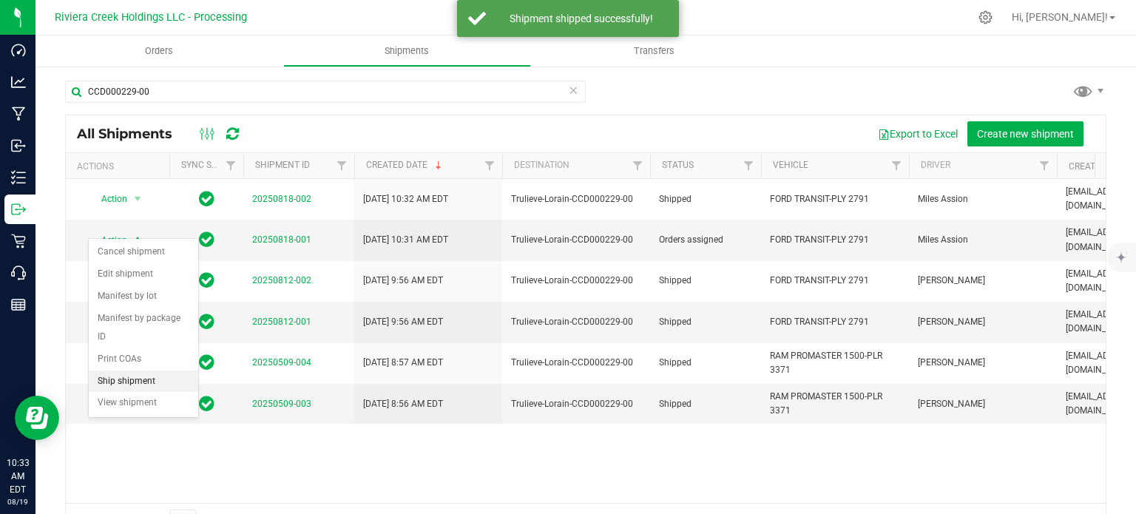
click at [127, 370] on li "Ship shipment" at bounding box center [143, 381] width 109 height 22
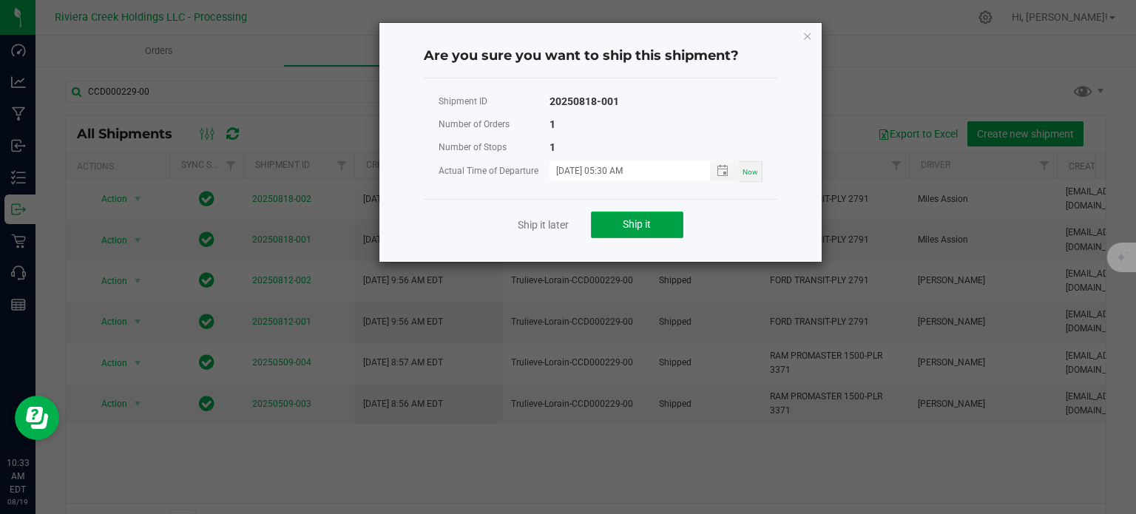
click at [644, 221] on span "Ship it" at bounding box center [637, 224] width 28 height 12
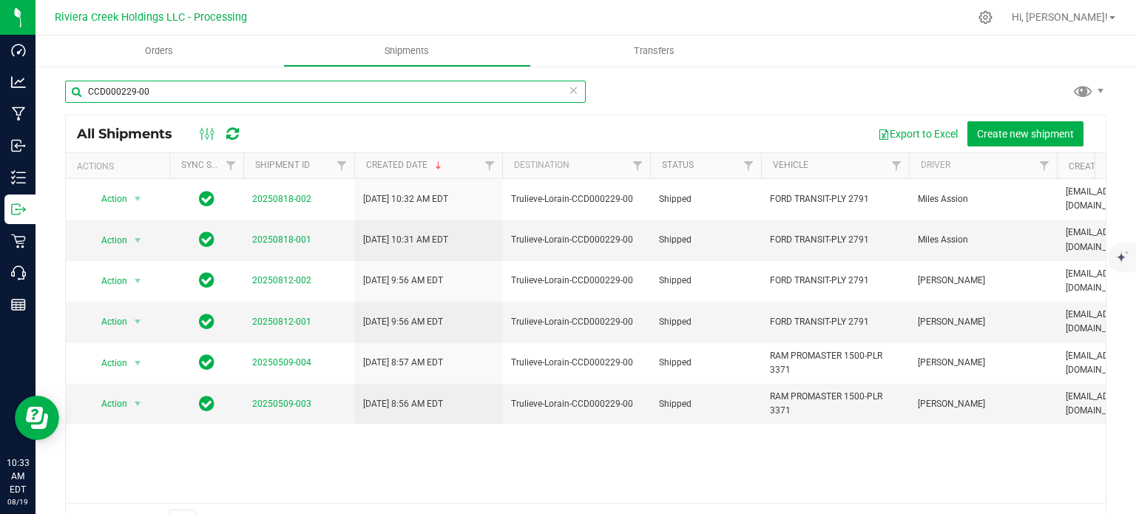
drag, startPoint x: 168, startPoint y: 93, endPoint x: 81, endPoint y: 90, distance: 86.6
click at [81, 90] on input "CCD000229-00" at bounding box center [325, 92] width 521 height 22
paste input "CCD000154"
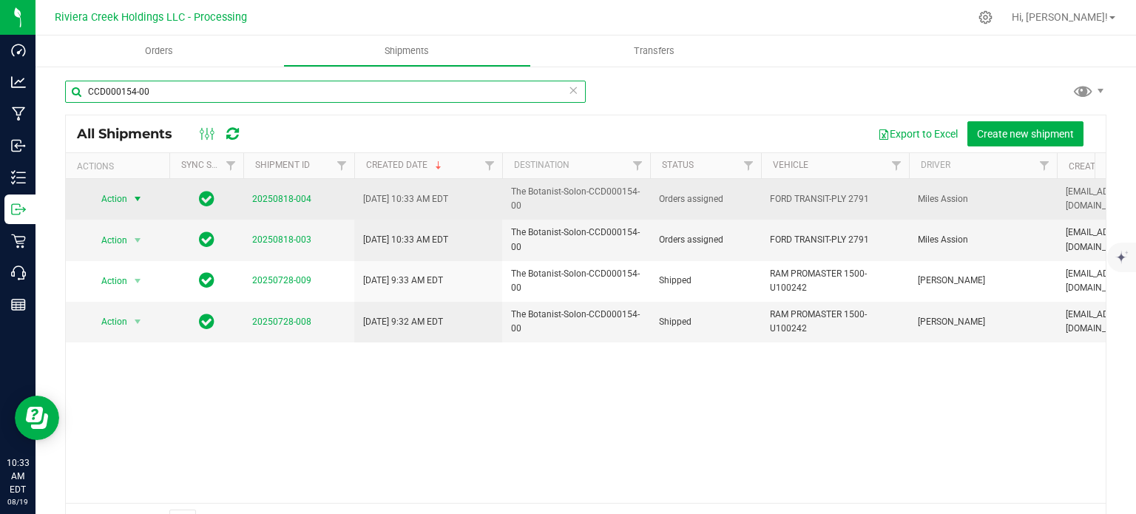
type input "CCD000154-00"
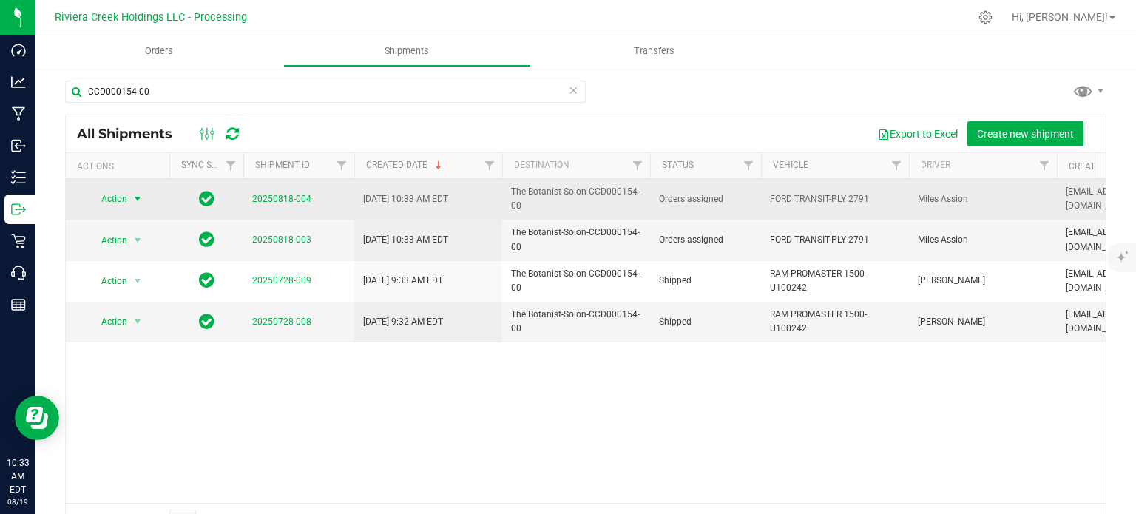
click at [121, 199] on span "Action" at bounding box center [108, 199] width 40 height 21
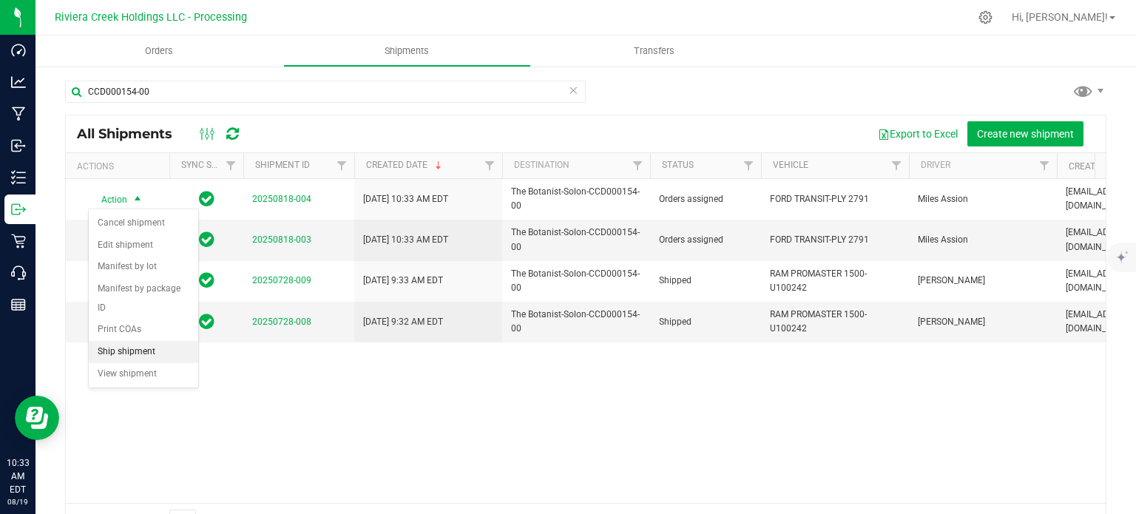
click at [136, 341] on li "Ship shipment" at bounding box center [143, 352] width 109 height 22
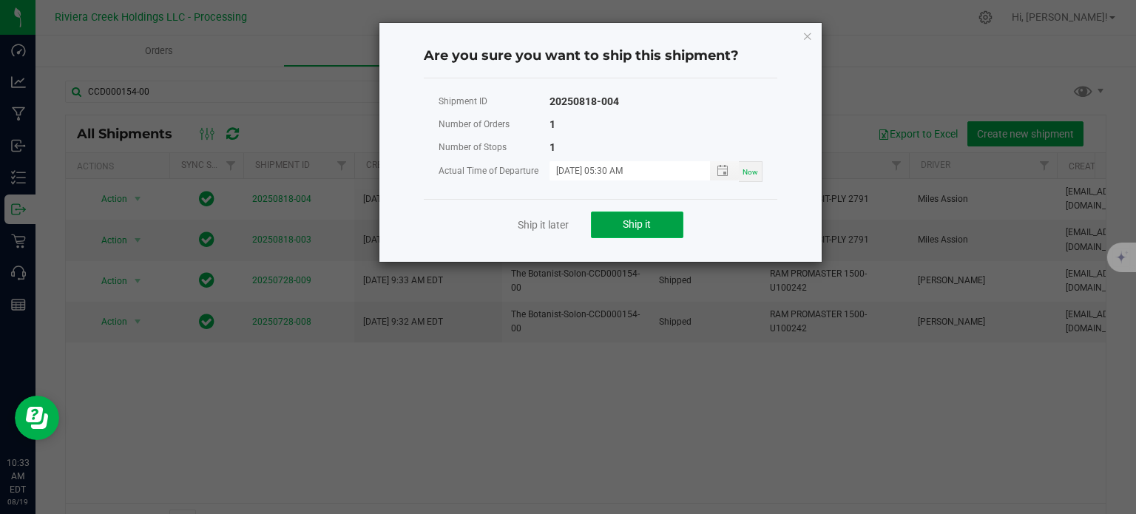
click at [627, 224] on span "Ship it" at bounding box center [637, 224] width 28 height 12
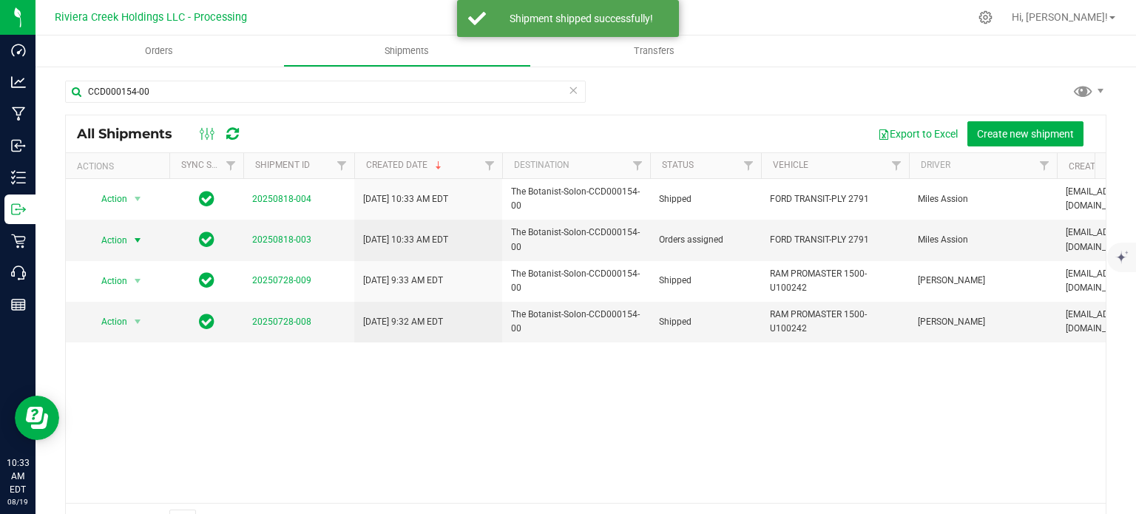
click at [118, 239] on span "Action" at bounding box center [108, 240] width 40 height 21
click at [131, 382] on li "Ship shipment" at bounding box center [143, 393] width 109 height 22
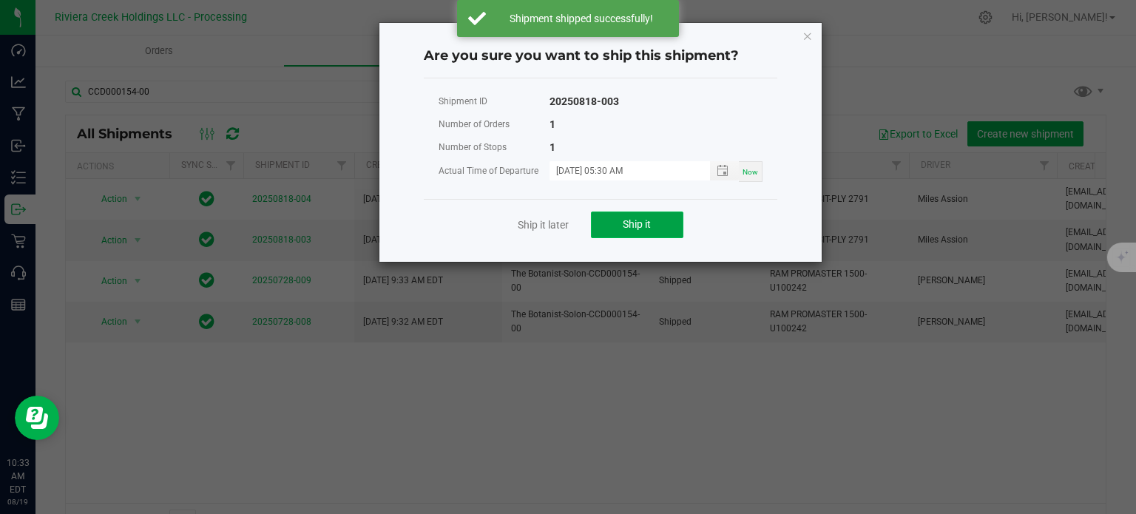
click at [606, 228] on button "Ship it" at bounding box center [637, 225] width 92 height 27
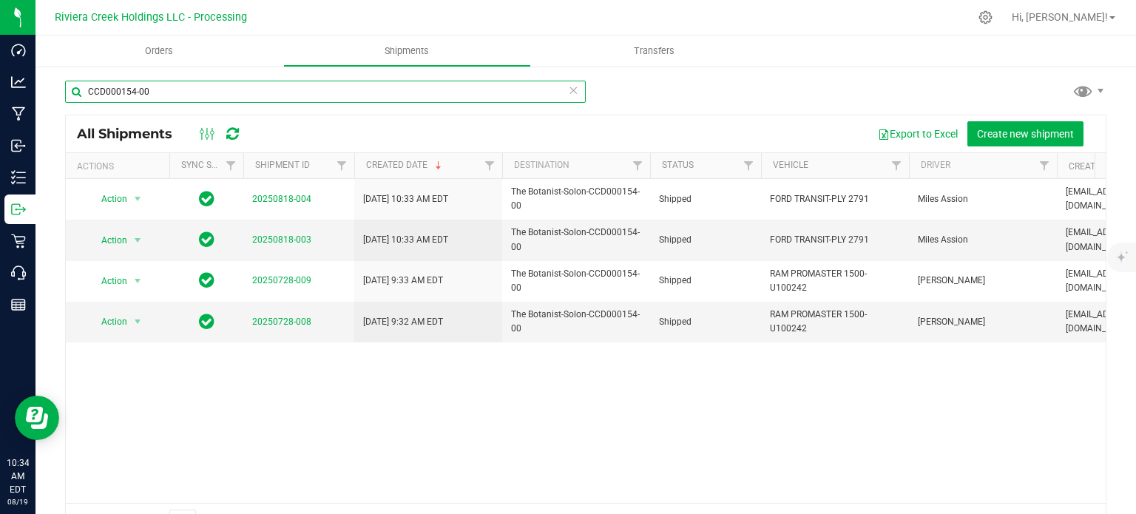
drag, startPoint x: 159, startPoint y: 94, endPoint x: 70, endPoint y: 88, distance: 88.9
click at [70, 88] on input "CCD000154-00" at bounding box center [325, 92] width 521 height 22
paste input "055"
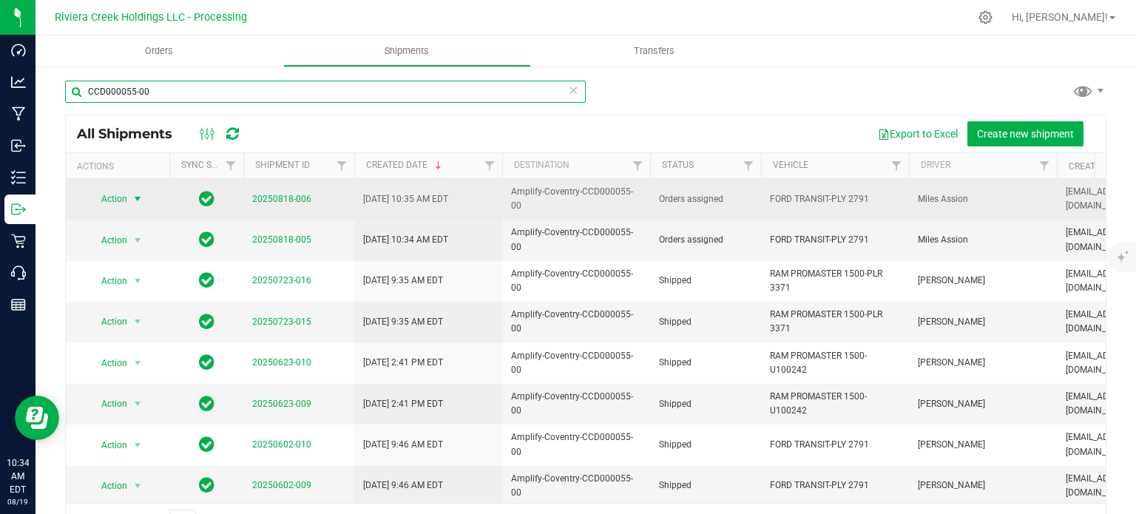
type input "CCD000055-00"
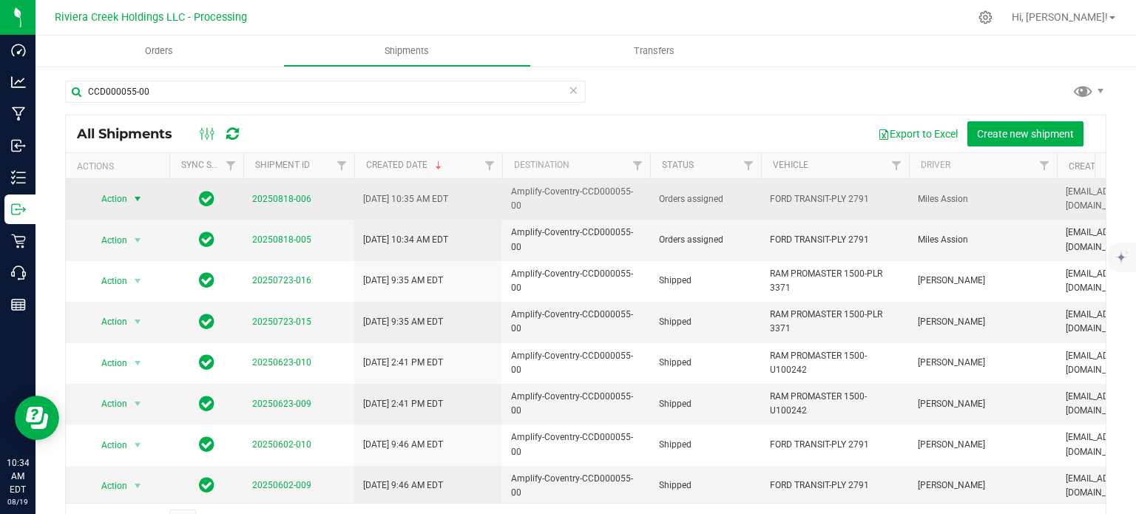
click at [133, 193] on span "select" at bounding box center [138, 199] width 12 height 12
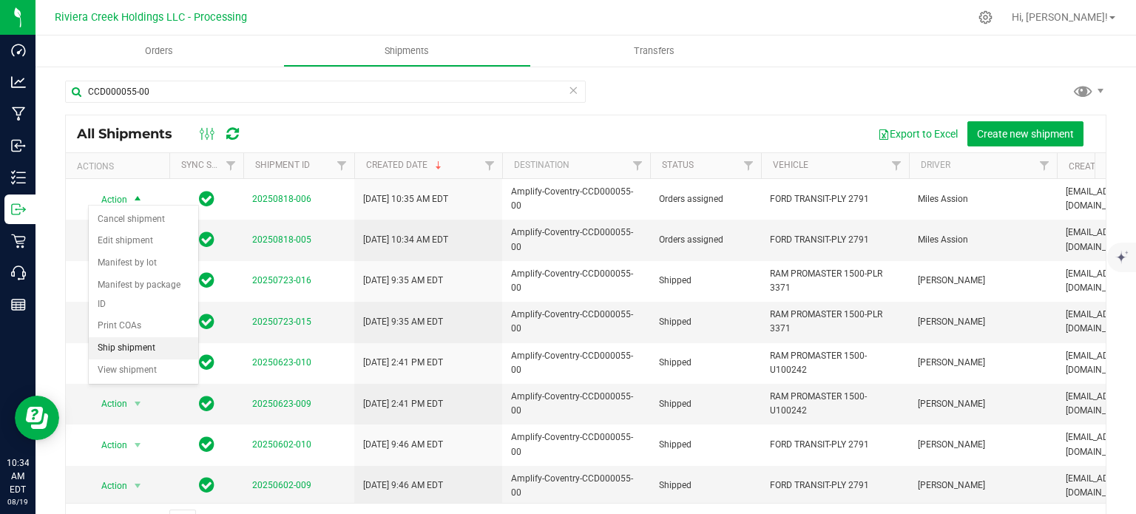
click at [130, 337] on li "Ship shipment" at bounding box center [143, 348] width 109 height 22
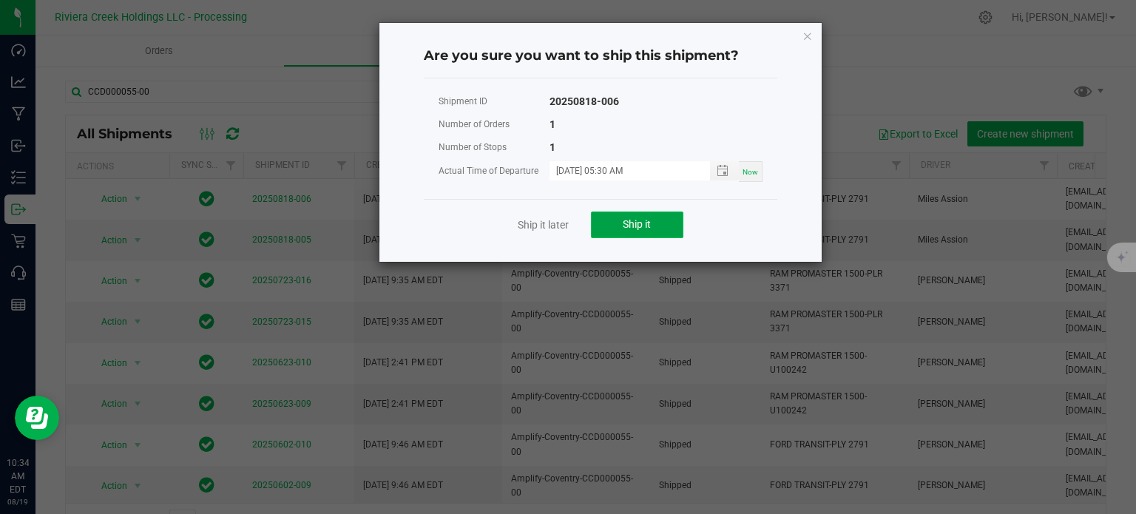
drag, startPoint x: 613, startPoint y: 219, endPoint x: 600, endPoint y: 223, distance: 13.3
click at [613, 220] on button "Ship it" at bounding box center [637, 225] width 92 height 27
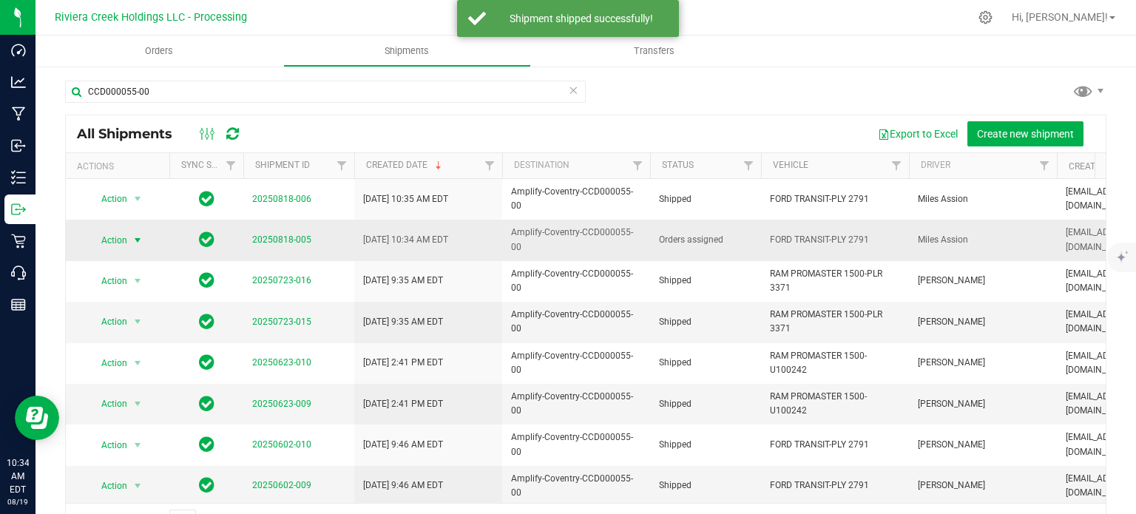
click at [122, 231] on span "Action" at bounding box center [108, 240] width 40 height 21
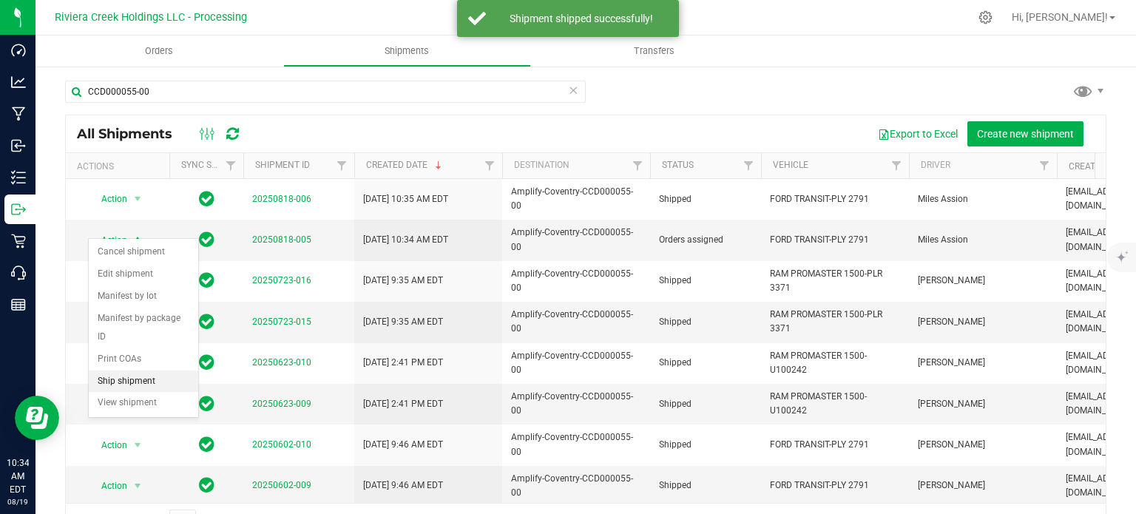
click at [130, 370] on li "Ship shipment" at bounding box center [143, 381] width 109 height 22
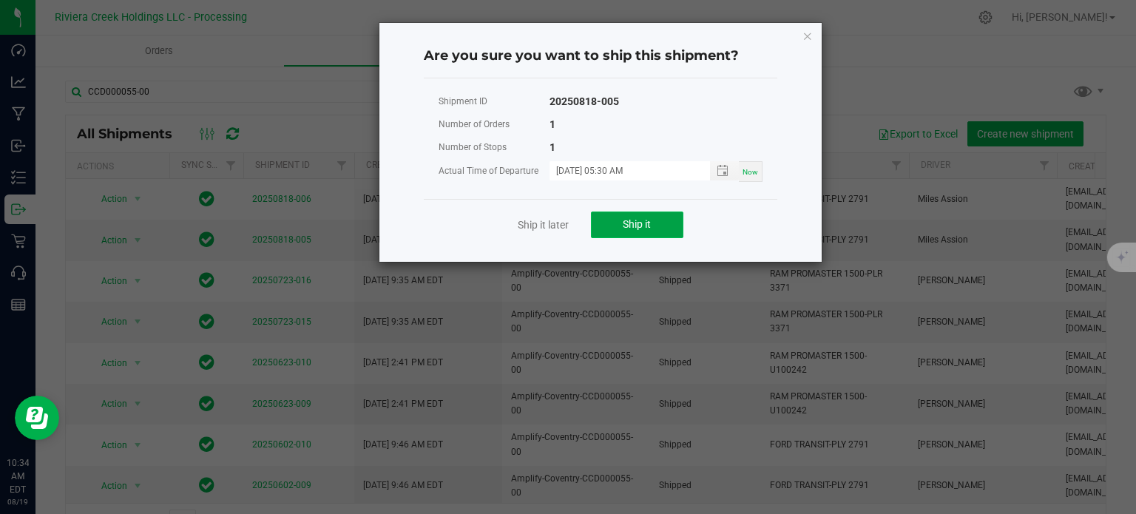
click at [618, 224] on button "Ship it" at bounding box center [637, 225] width 92 height 27
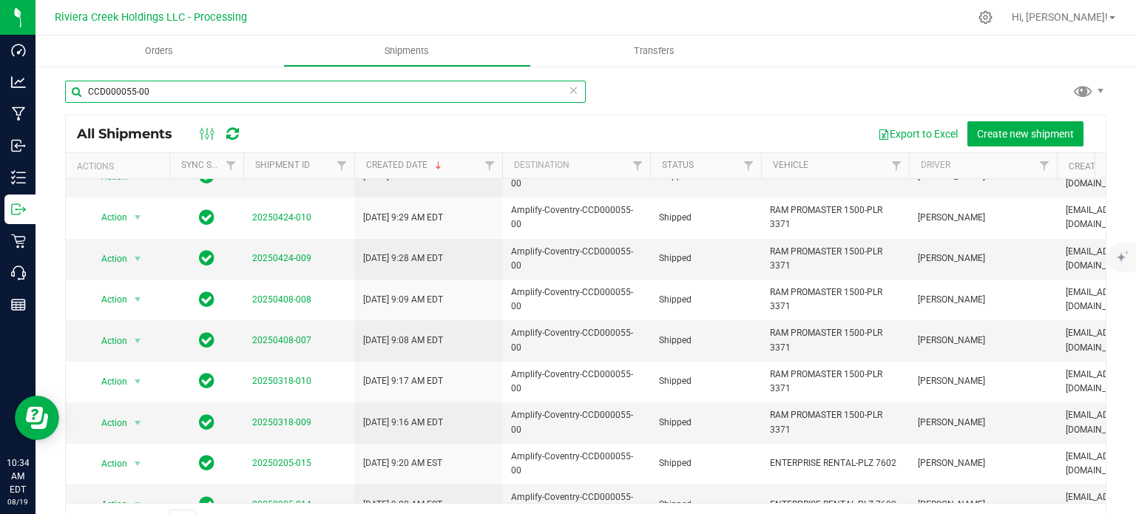
drag, startPoint x: 172, startPoint y: 91, endPoint x: 61, endPoint y: 89, distance: 110.9
click at [61, 89] on div "CCD000055-00 All Shipments Export to Excel Create new shipment Actions Sync Sta…" at bounding box center [585, 309] width 1100 height 489
paste input "131-00"
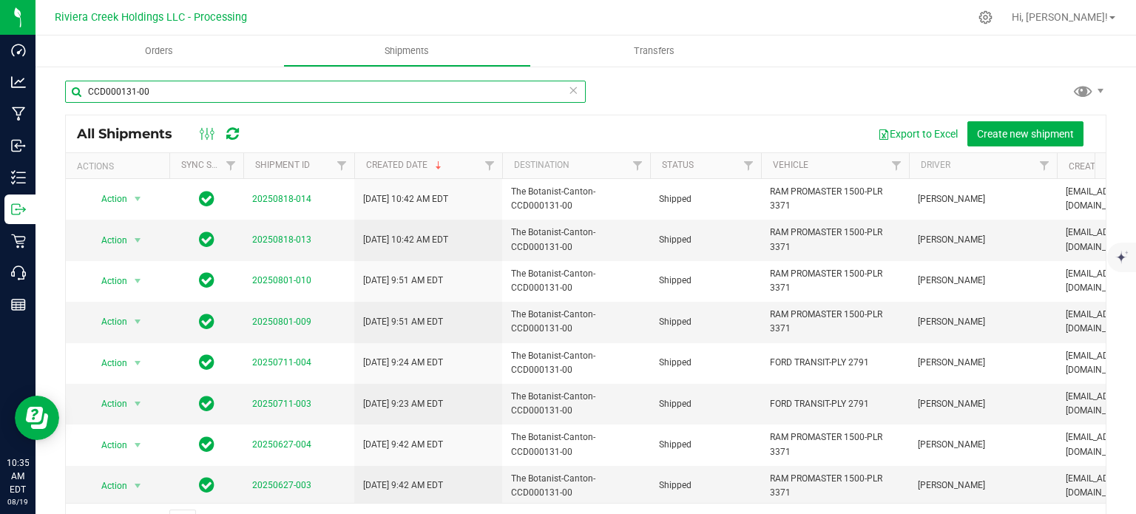
drag, startPoint x: 135, startPoint y: 93, endPoint x: 84, endPoint y: 93, distance: 51.0
click at [84, 93] on input "CCD000131-00" at bounding box center [325, 92] width 521 height 22
paste input "54-00"
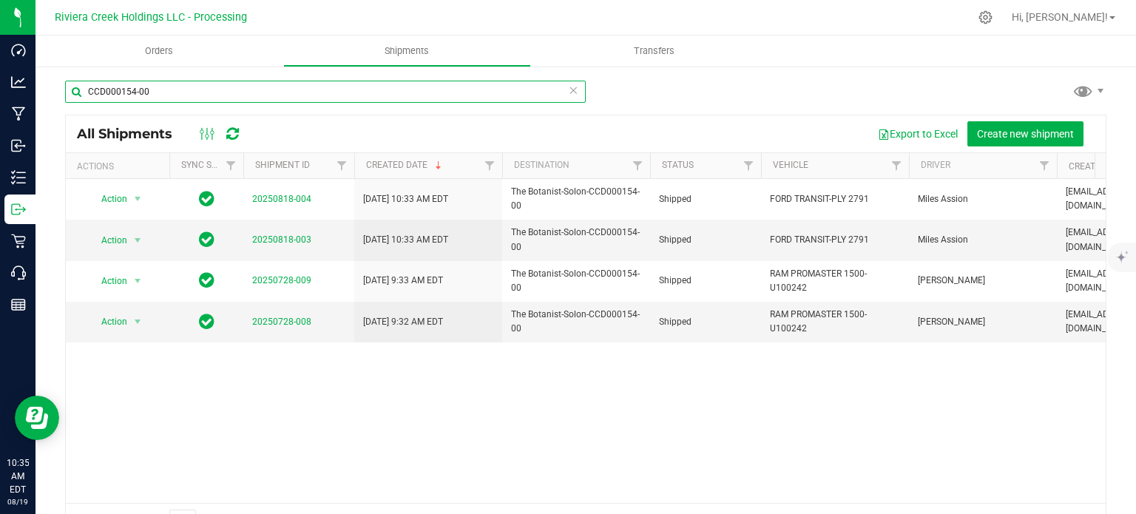
type input "CCD000154-00"
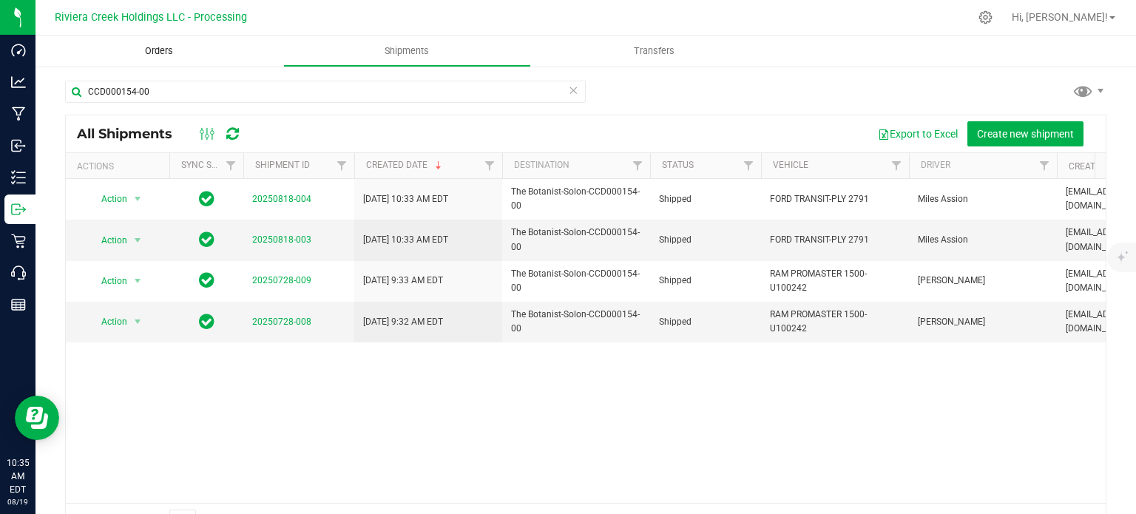
click at [165, 47] on span "Orders" at bounding box center [159, 50] width 68 height 13
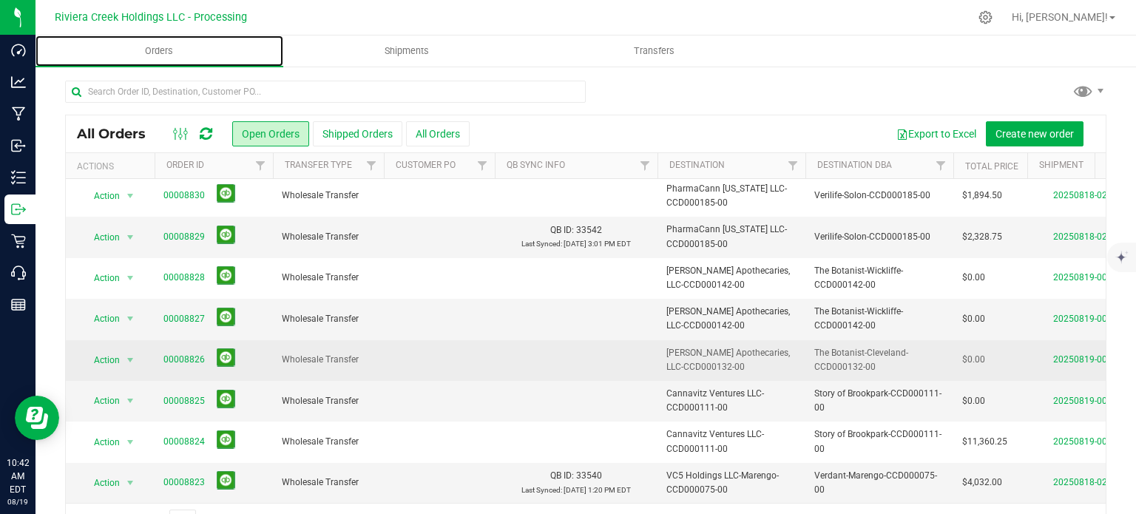
scroll to position [38, 0]
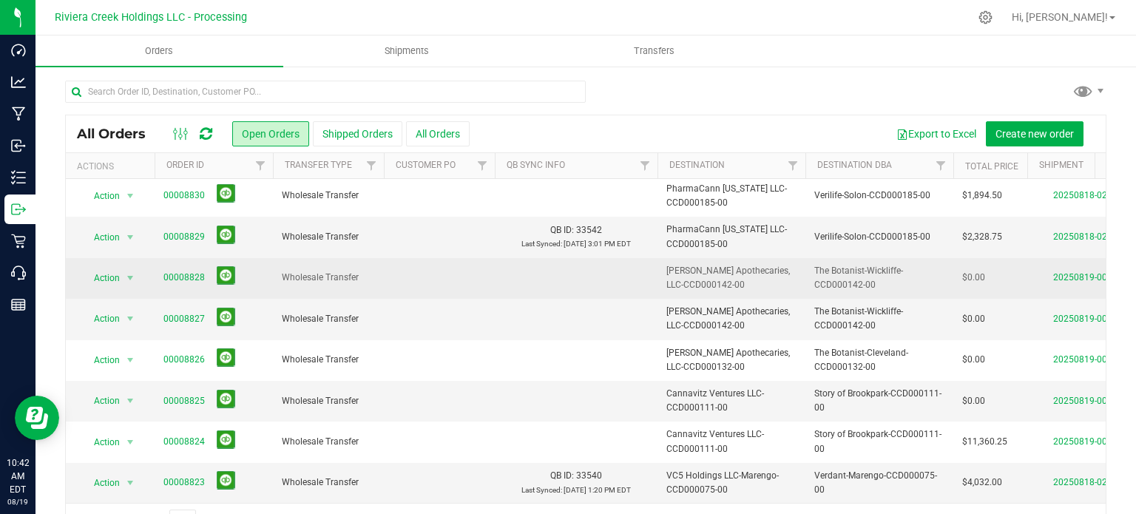
scroll to position [38, 0]
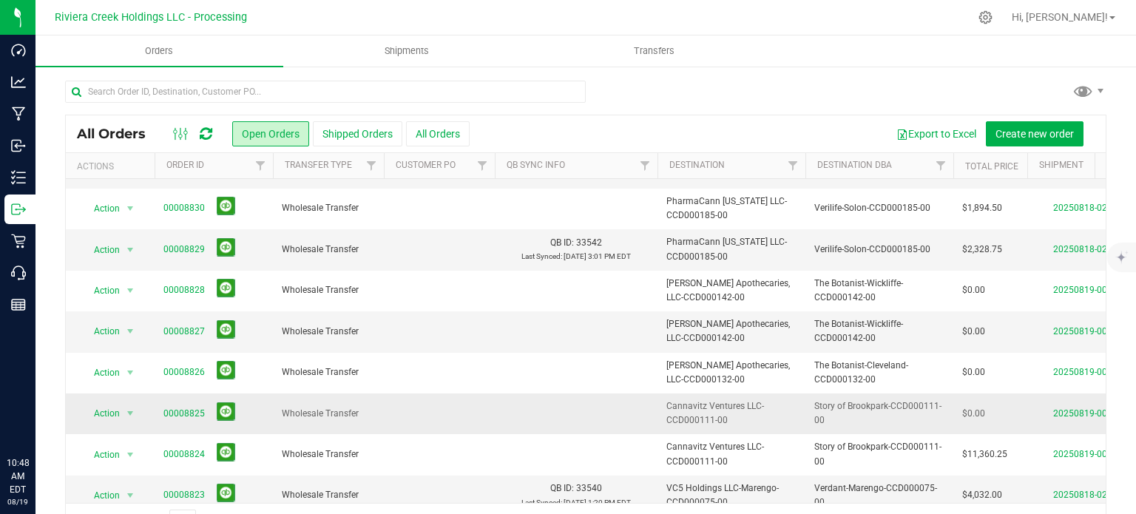
scroll to position [503, 0]
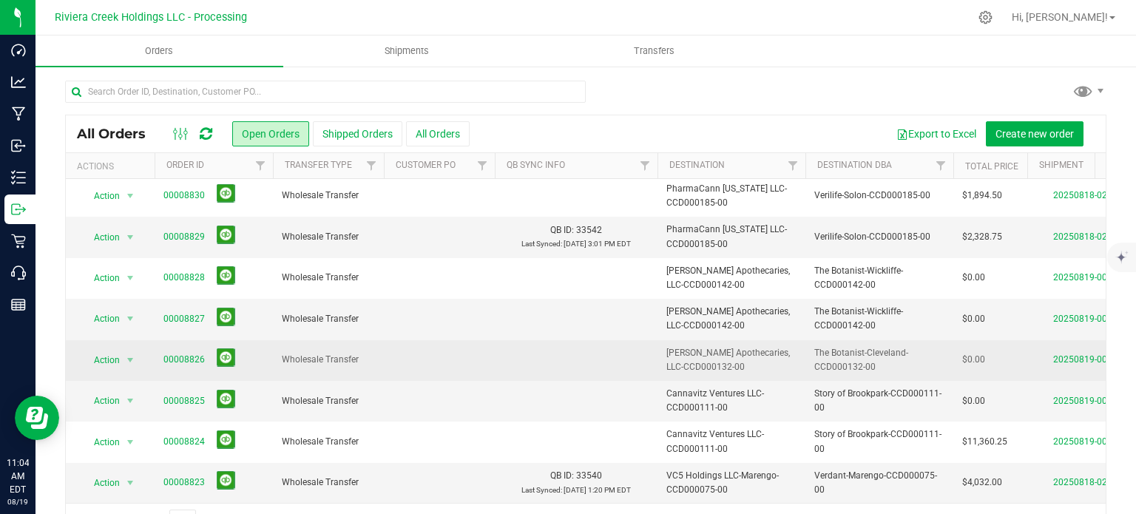
scroll to position [38, 0]
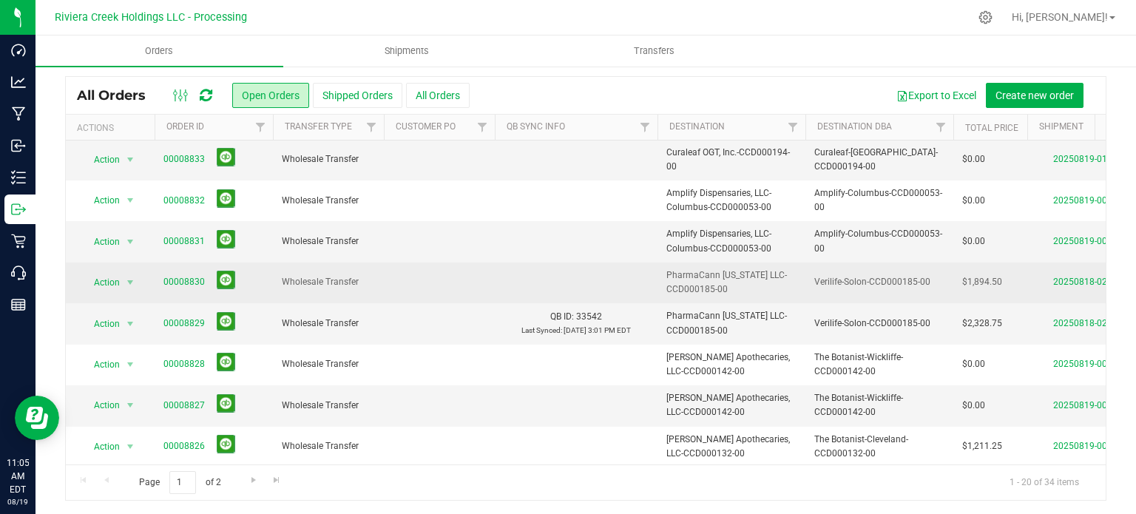
scroll to position [503, 0]
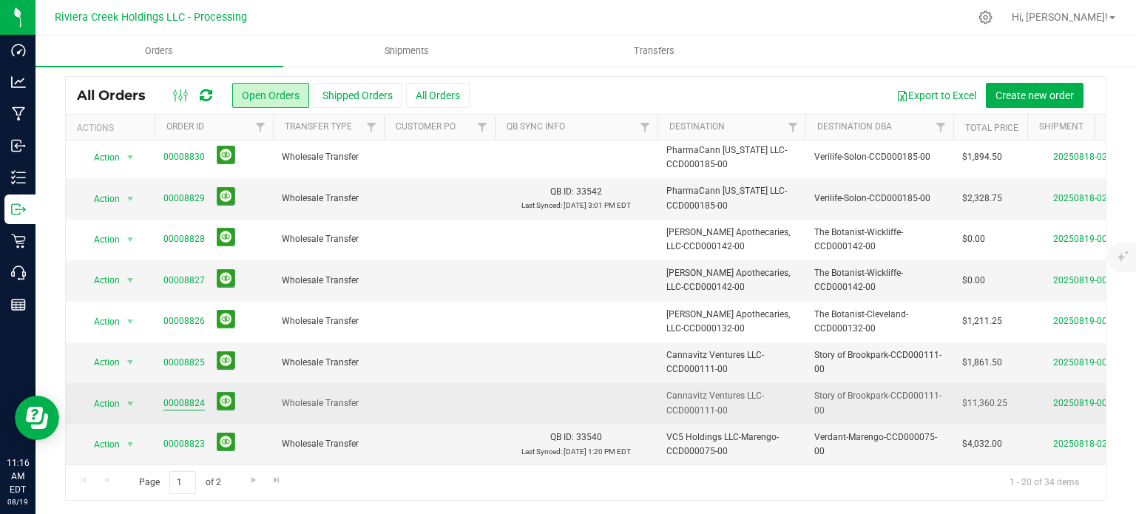
click at [187, 396] on link "00008824" at bounding box center [183, 403] width 41 height 14
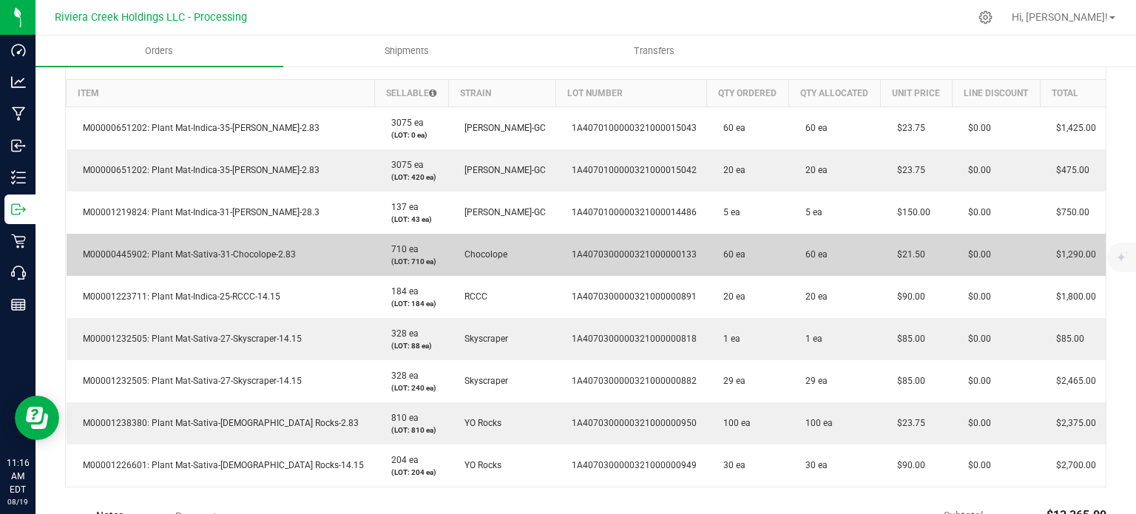
scroll to position [408, 0]
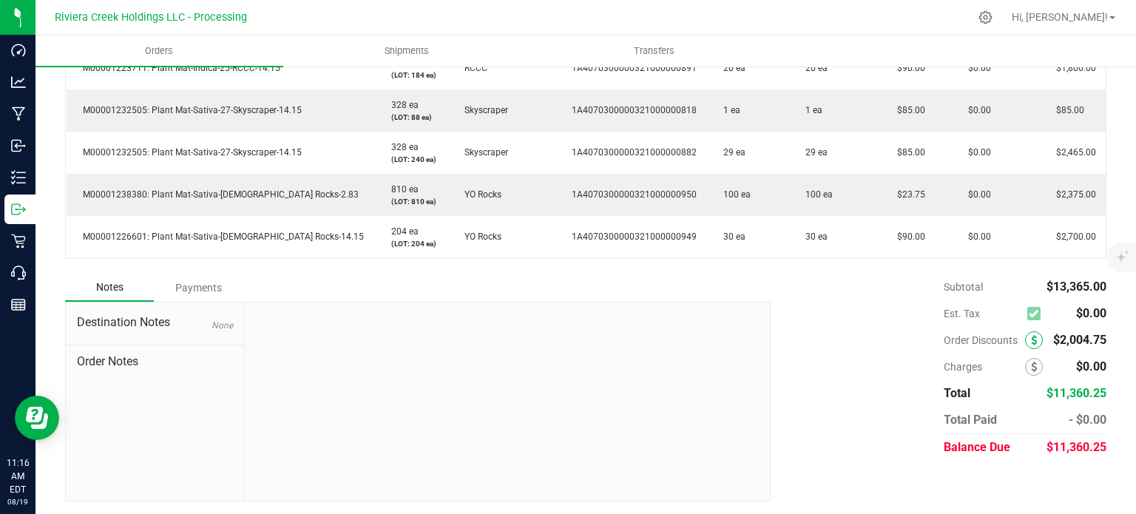
click at [1031, 336] on icon at bounding box center [1034, 340] width 6 height 10
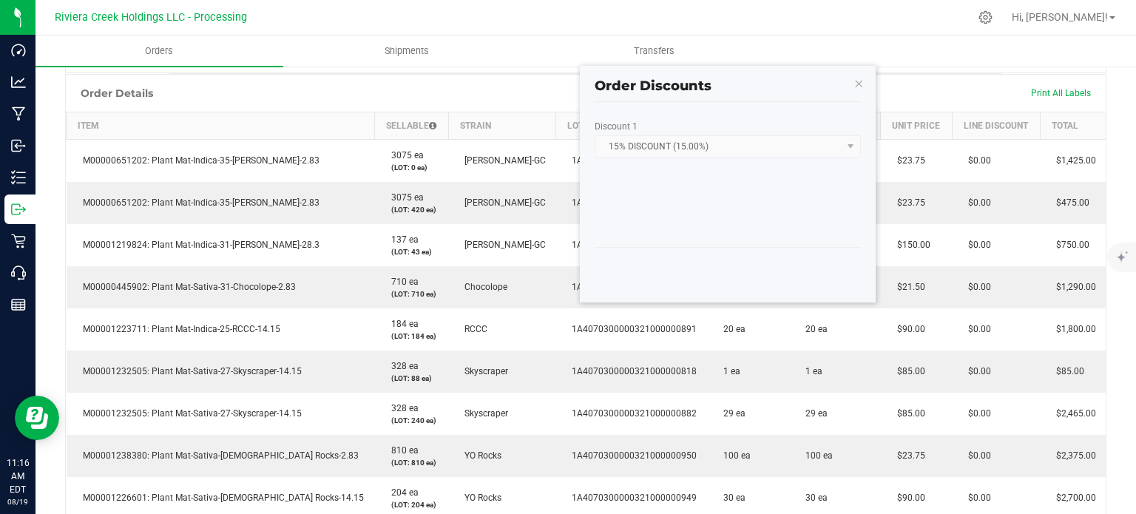
scroll to position [338, 0]
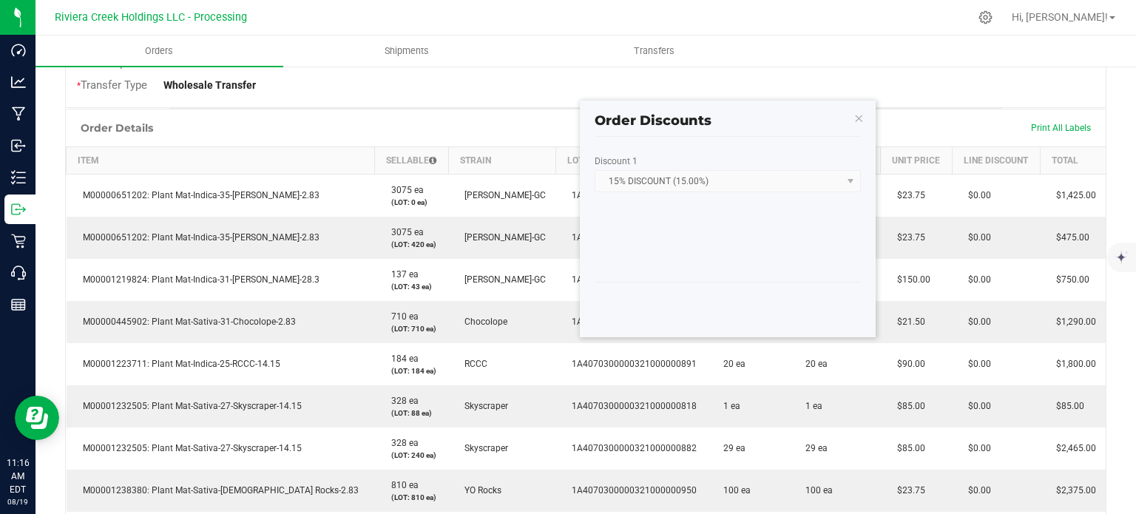
click at [864, 118] on kendo-window-titlebar "Order Discounts" at bounding box center [728, 115] width 296 height 28
click at [859, 115] on icon "button" at bounding box center [858, 118] width 10 height 18
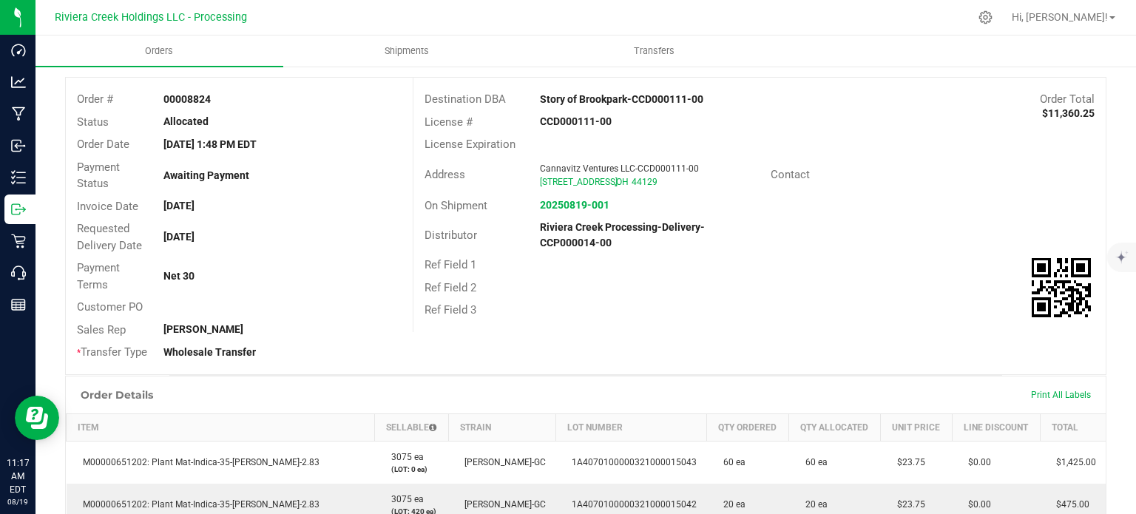
scroll to position [0, 0]
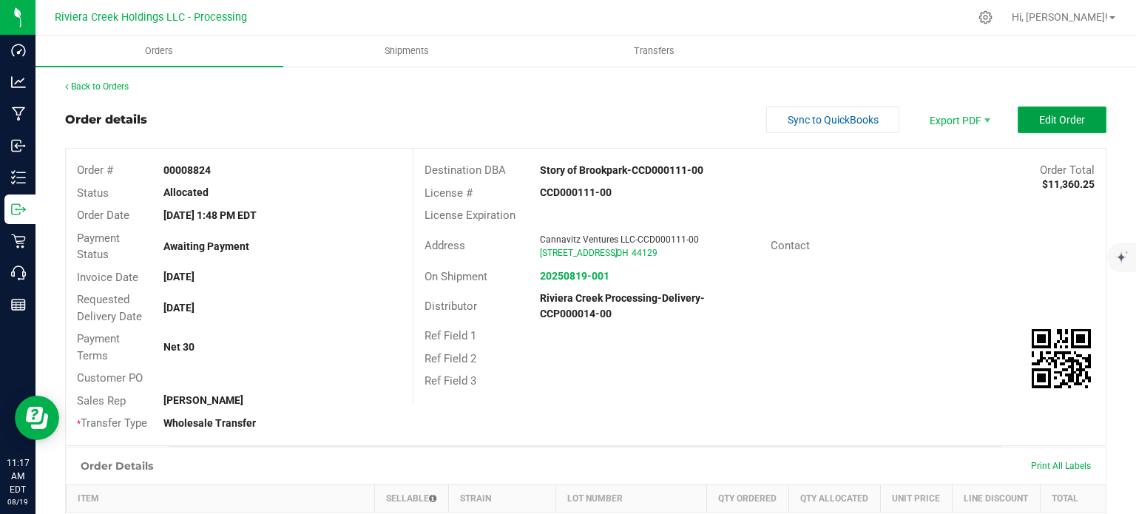
click at [1071, 121] on span "Edit Order" at bounding box center [1062, 120] width 46 height 12
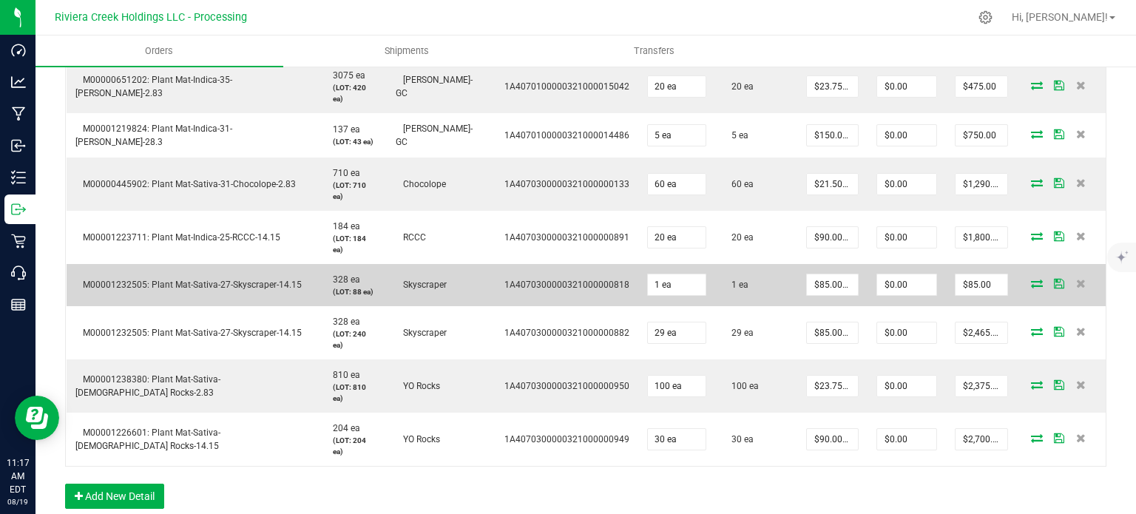
scroll to position [592, 0]
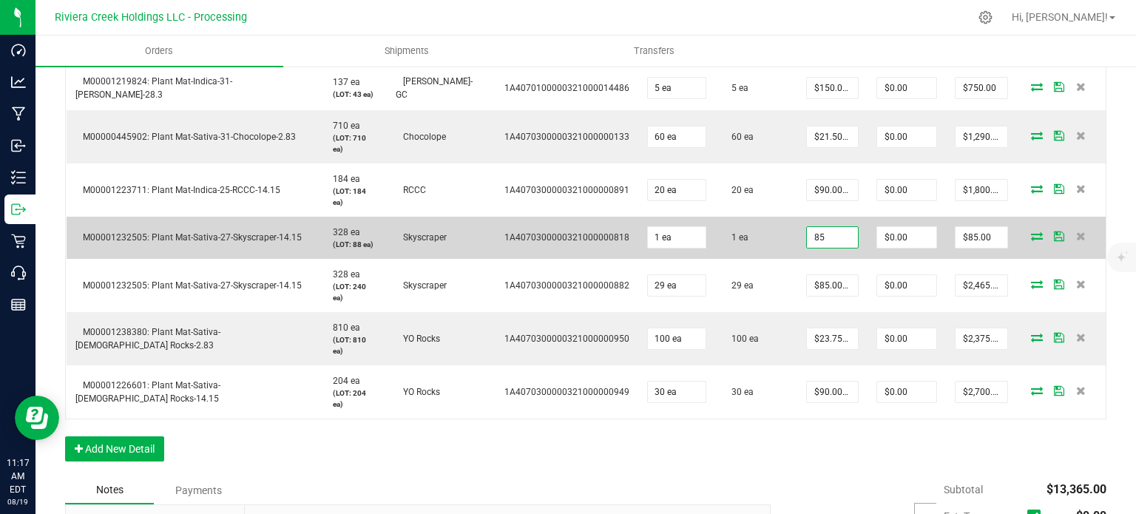
click at [819, 227] on input "85" at bounding box center [832, 237] width 51 height 21
type input "$90.00000"
type input "0"
type input "$90.00"
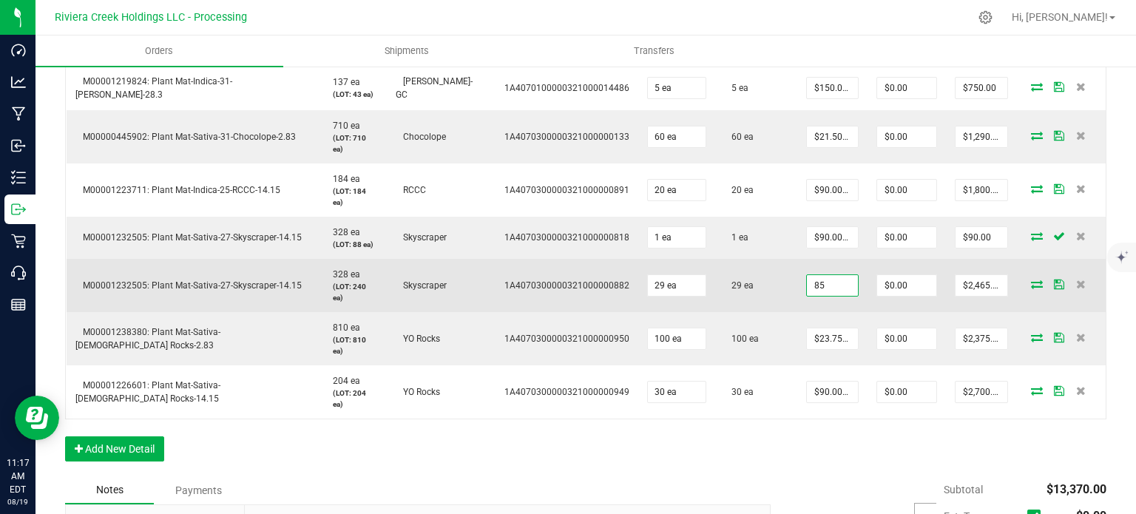
click at [817, 275] on input "85" at bounding box center [832, 285] width 51 height 21
type input "$90.00000"
type input "0"
type input "$2,610.00"
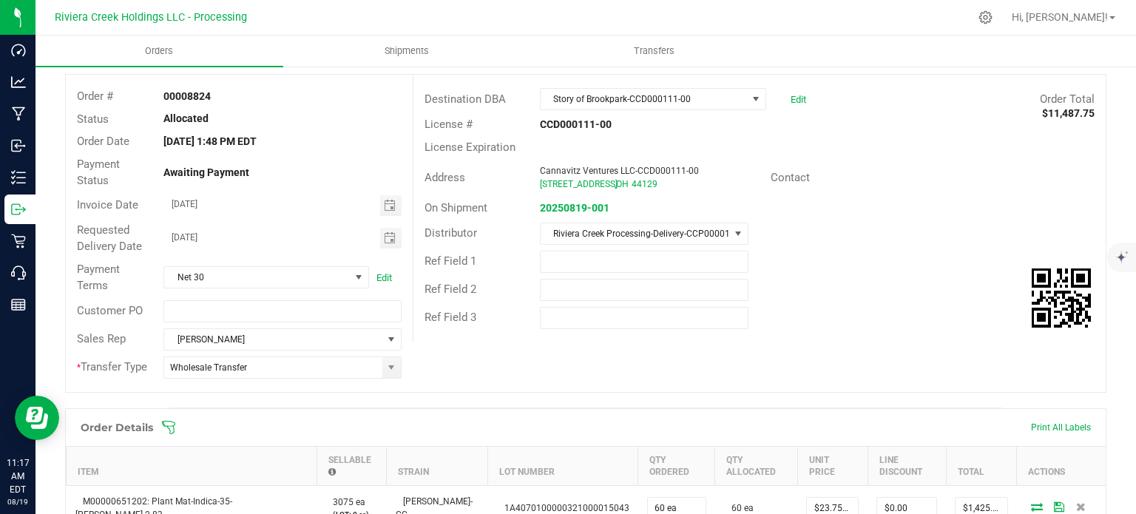
scroll to position [0, 0]
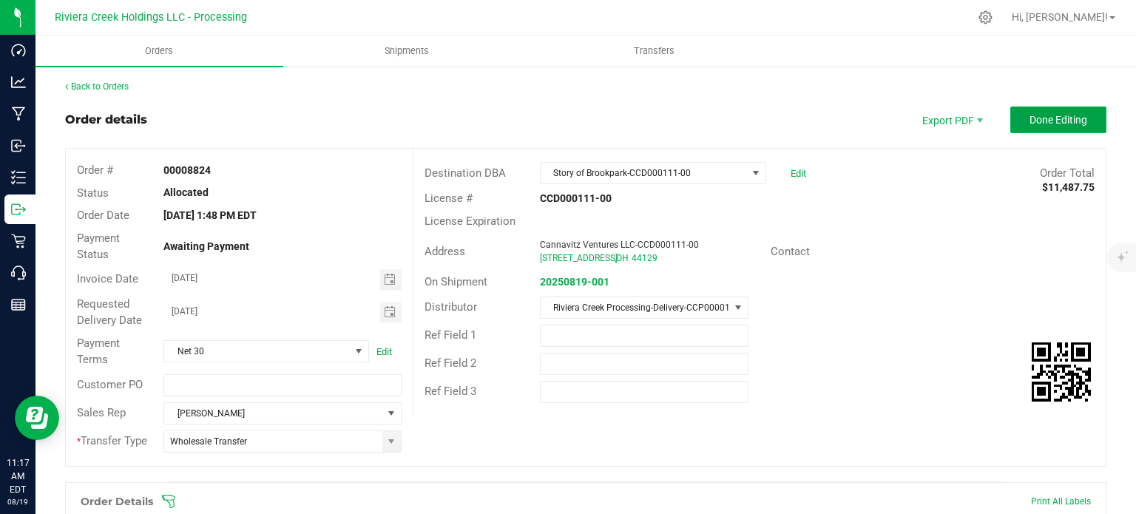
click at [1029, 123] on span "Done Editing" at bounding box center [1058, 120] width 58 height 12
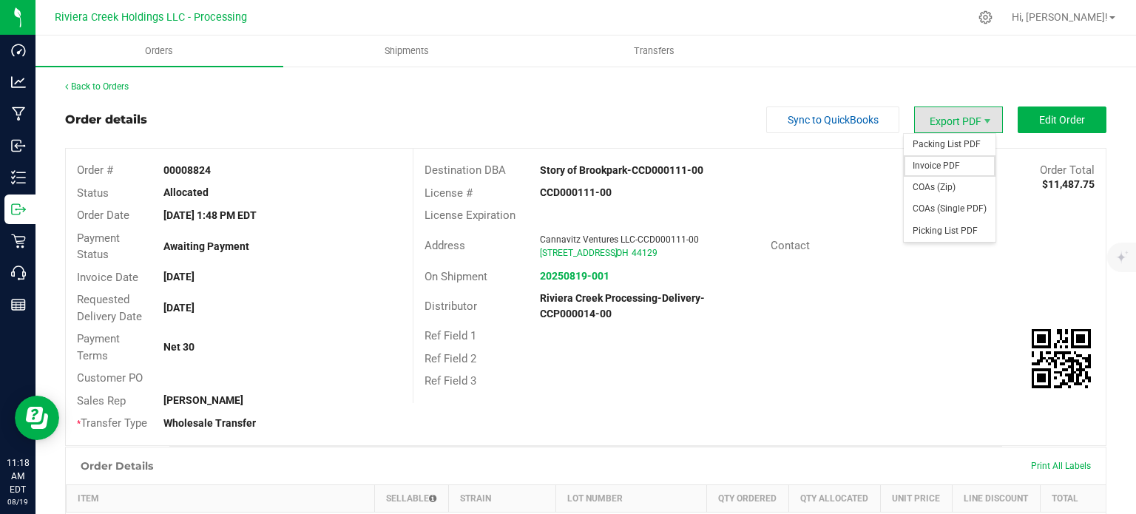
click at [930, 165] on span "Invoice PDF" at bounding box center [950, 165] width 92 height 21
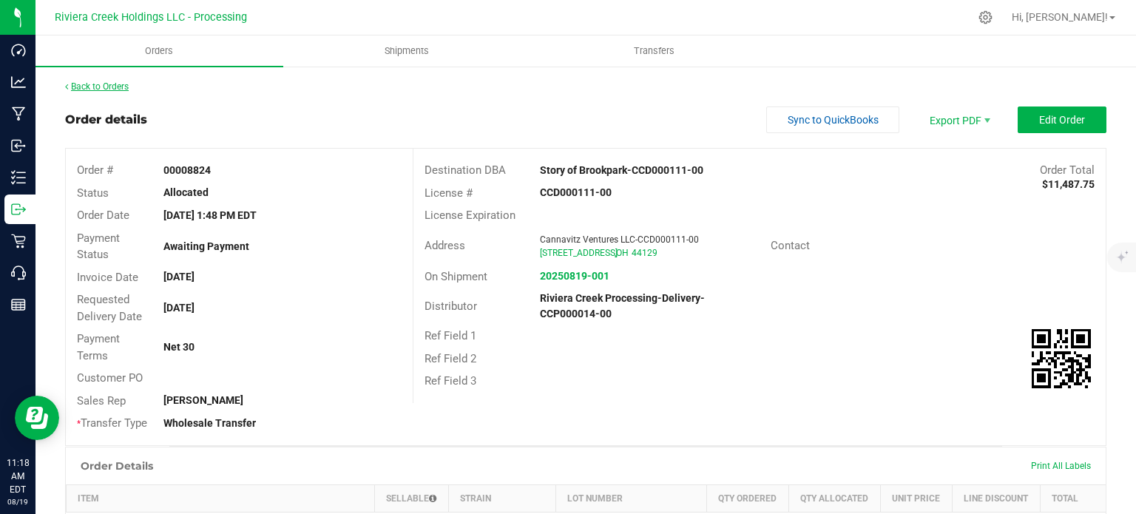
click at [103, 86] on link "Back to Orders" at bounding box center [97, 86] width 64 height 10
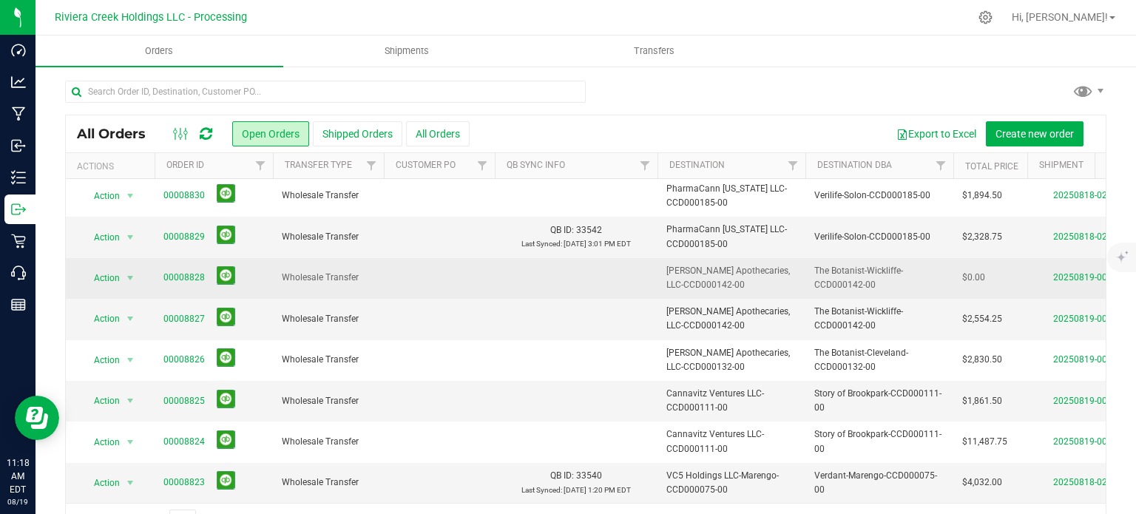
scroll to position [503, 0]
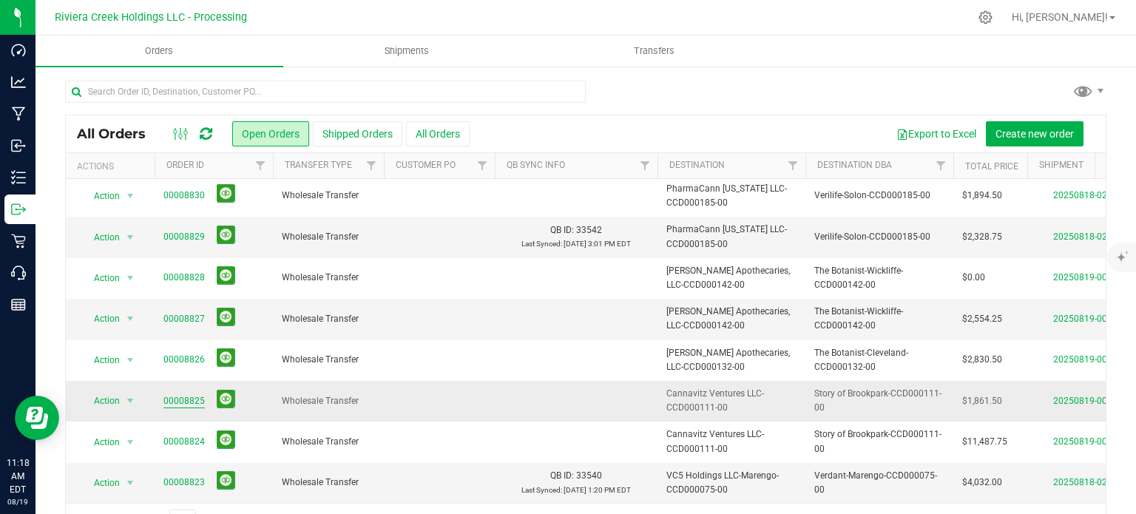
click at [183, 394] on link "00008825" at bounding box center [183, 401] width 41 height 14
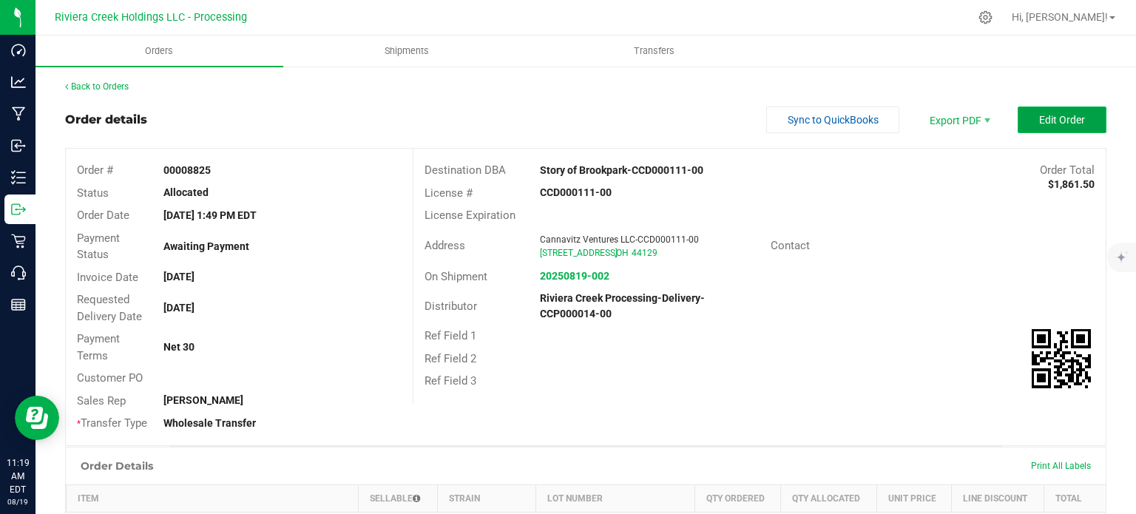
click at [1044, 125] on span "Edit Order" at bounding box center [1062, 120] width 46 height 12
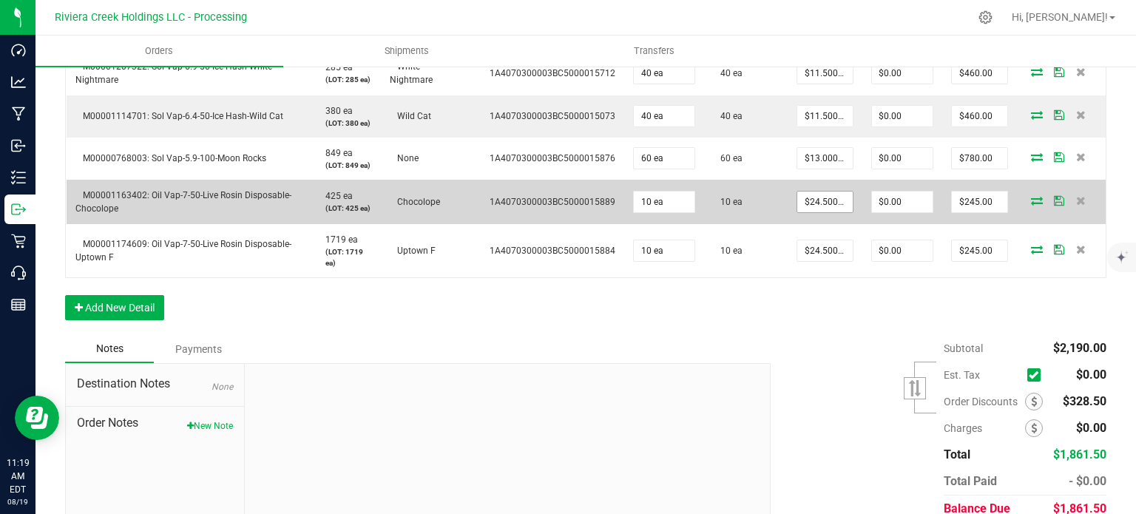
scroll to position [518, 0]
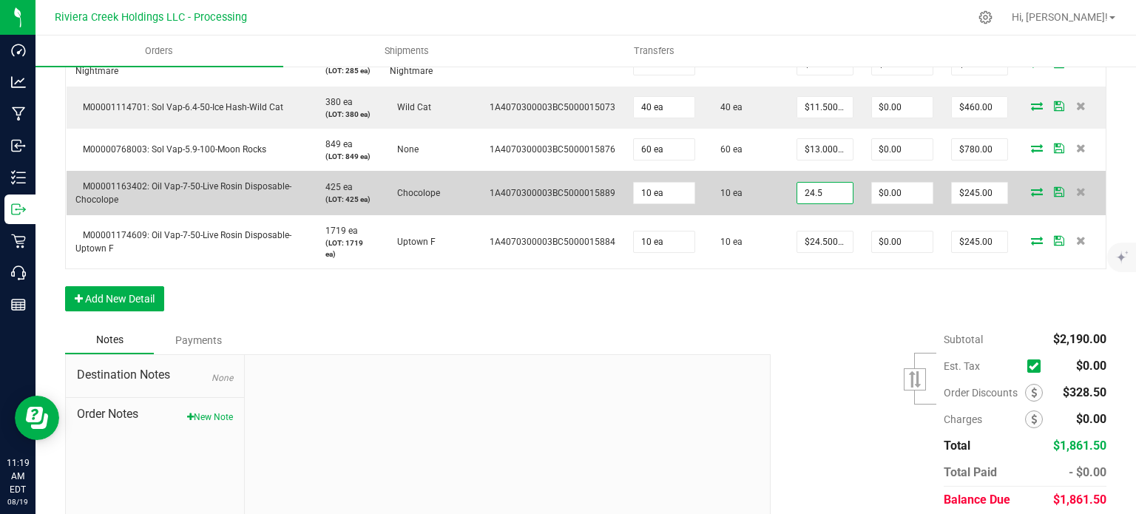
click at [810, 192] on input "24.5" at bounding box center [824, 193] width 55 height 21
type input "$17.75000"
type input "0"
type input "$177.50"
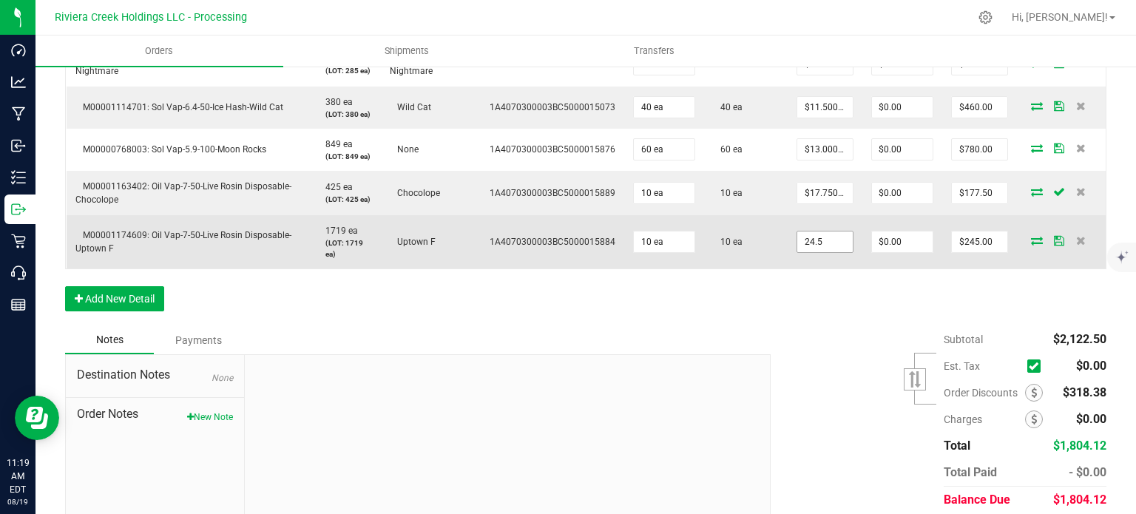
click at [815, 236] on input "24.5" at bounding box center [824, 241] width 55 height 21
type input "$17.75000"
type input "0"
type input "$177.50"
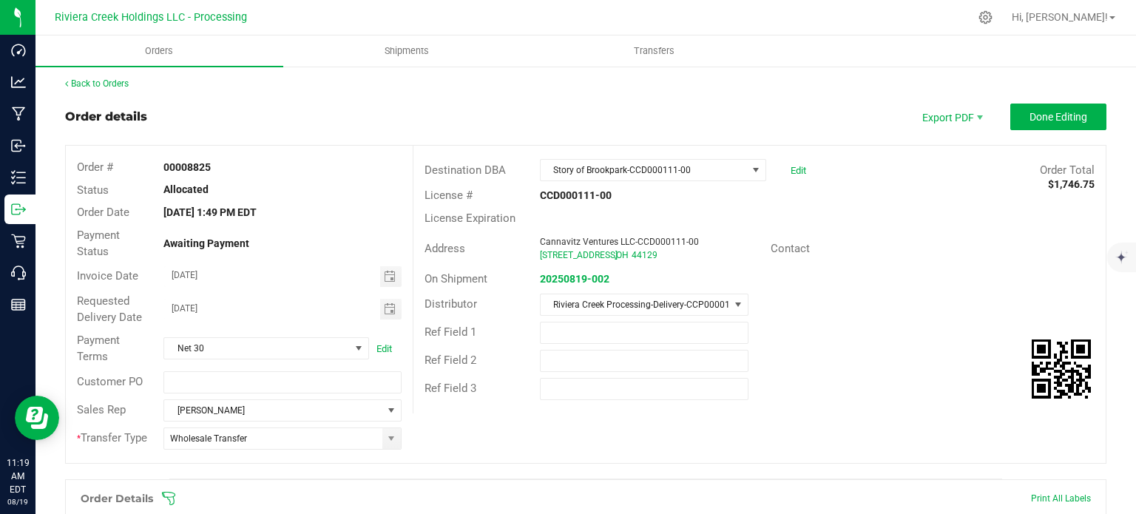
scroll to position [0, 0]
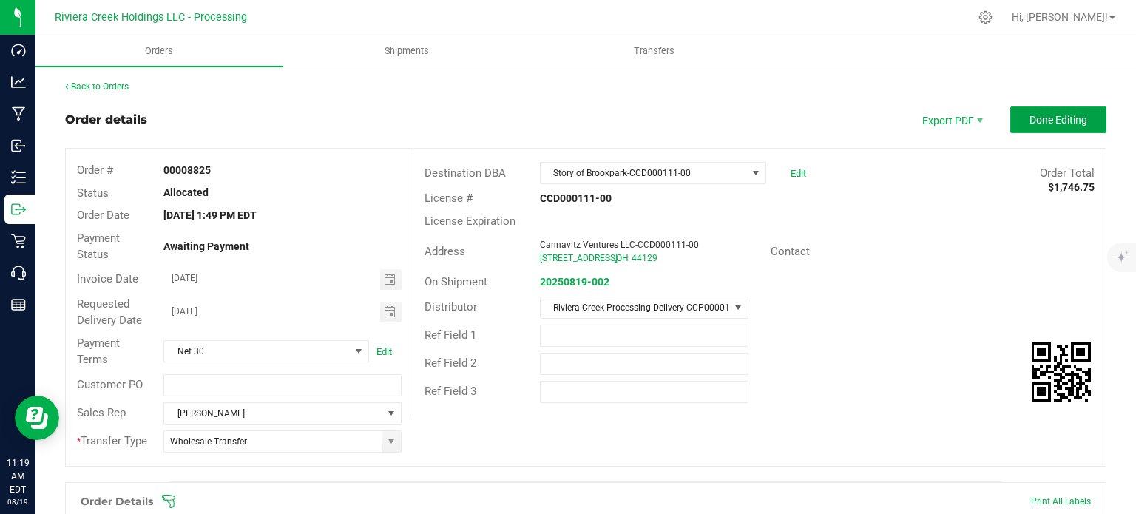
click at [1010, 120] on button "Done Editing" at bounding box center [1058, 119] width 96 height 27
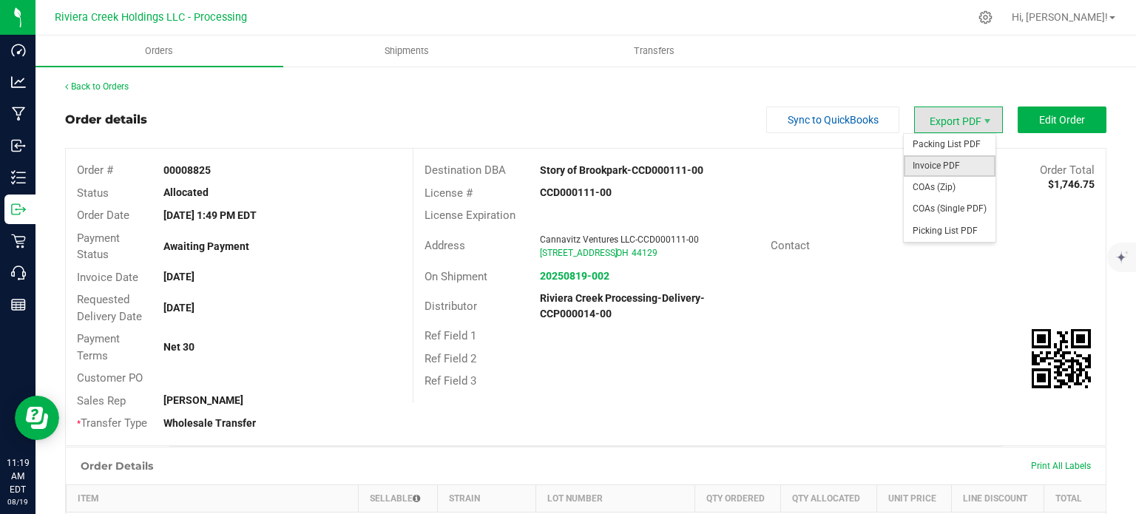
click at [922, 165] on span "Invoice PDF" at bounding box center [950, 165] width 92 height 21
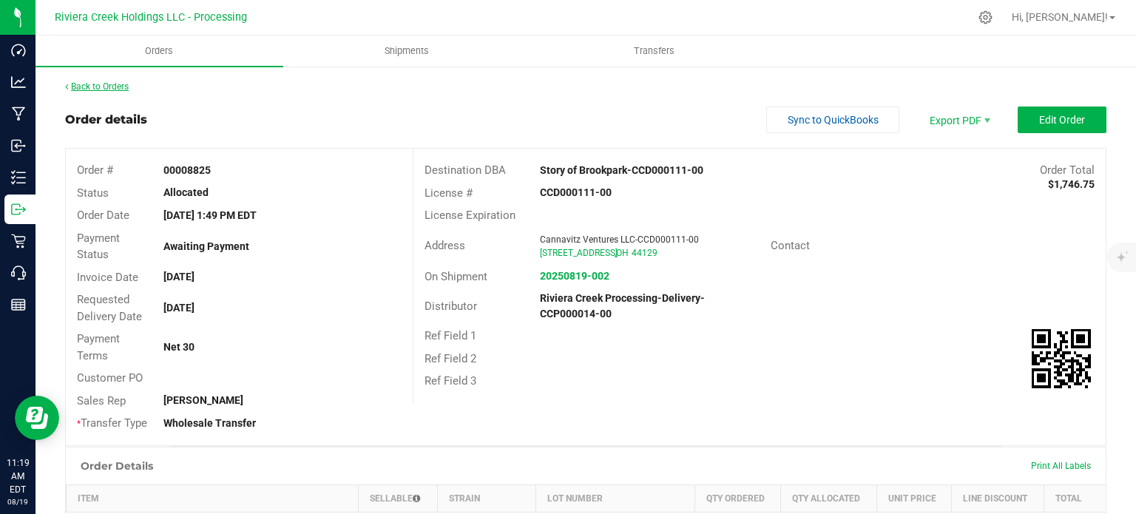
click at [106, 84] on link "Back to Orders" at bounding box center [97, 86] width 64 height 10
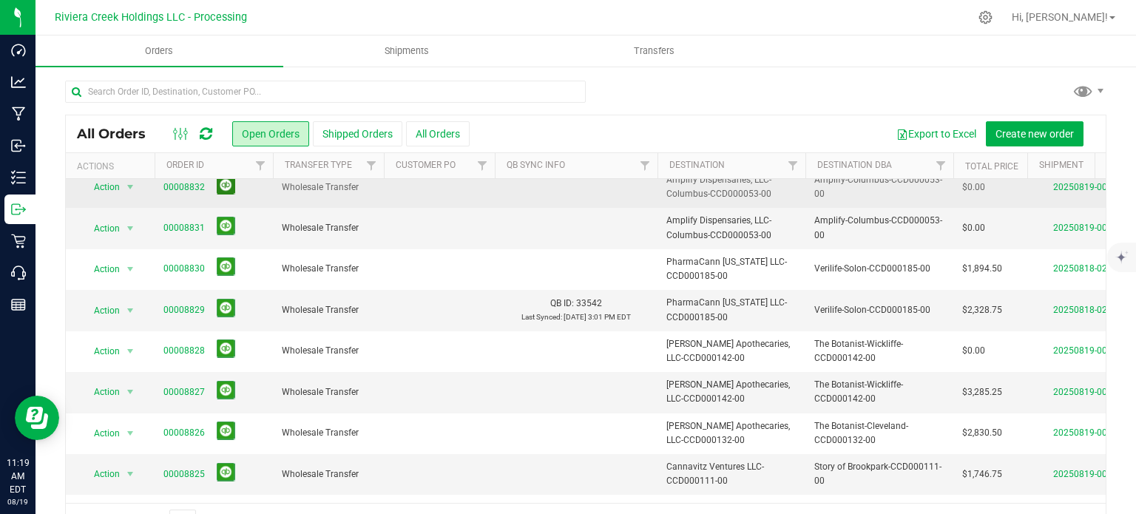
scroll to position [444, 0]
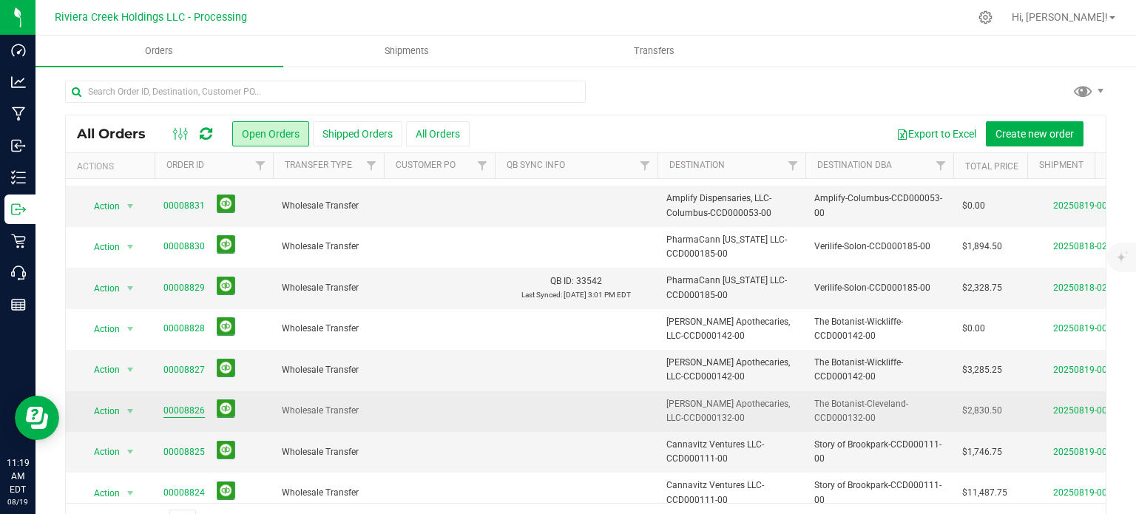
click at [189, 406] on link "00008826" at bounding box center [183, 411] width 41 height 14
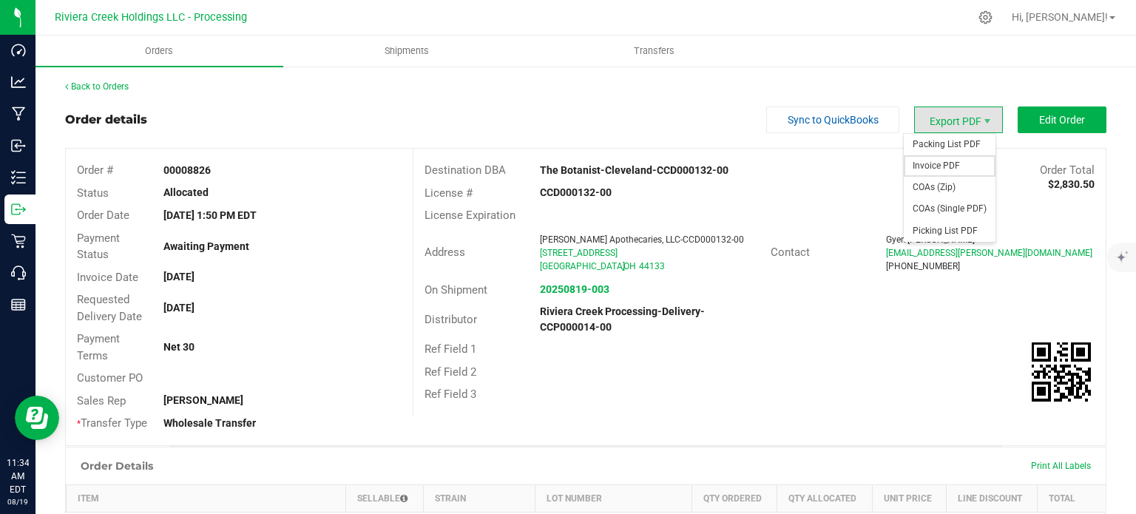
click at [929, 165] on span "Invoice PDF" at bounding box center [950, 165] width 92 height 21
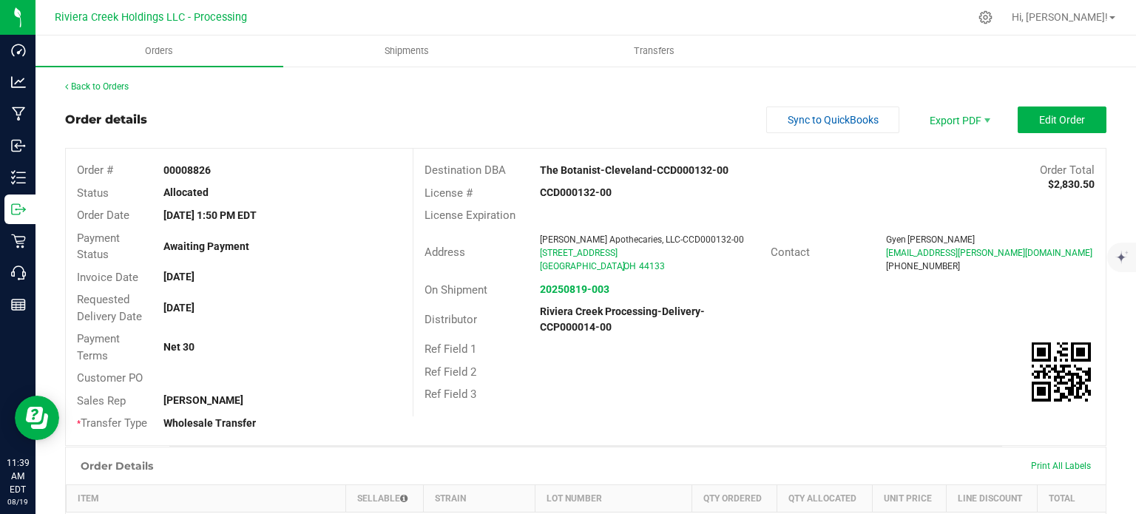
click at [101, 90] on link "Back to Orders" at bounding box center [97, 86] width 64 height 10
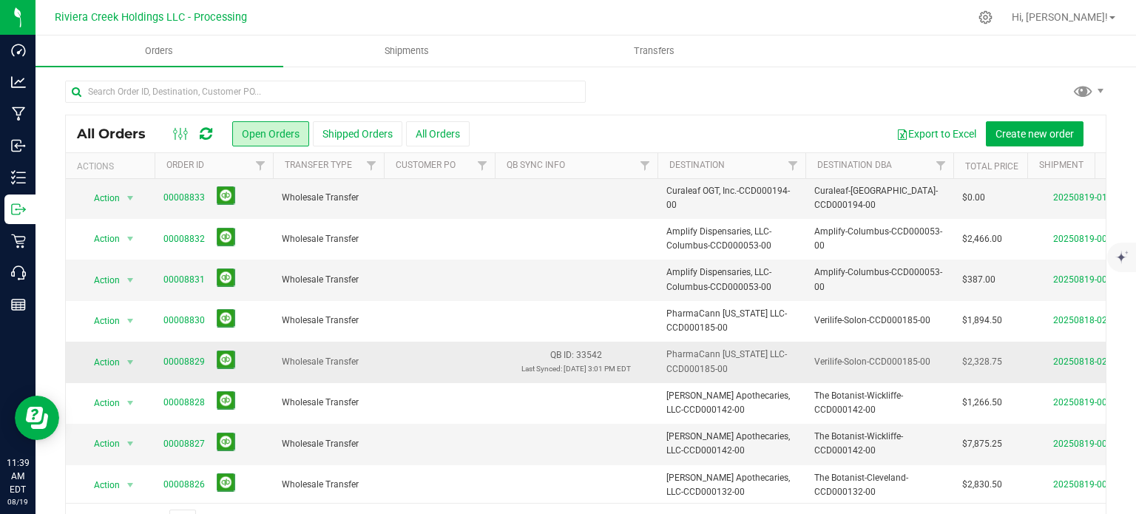
scroll to position [503, 0]
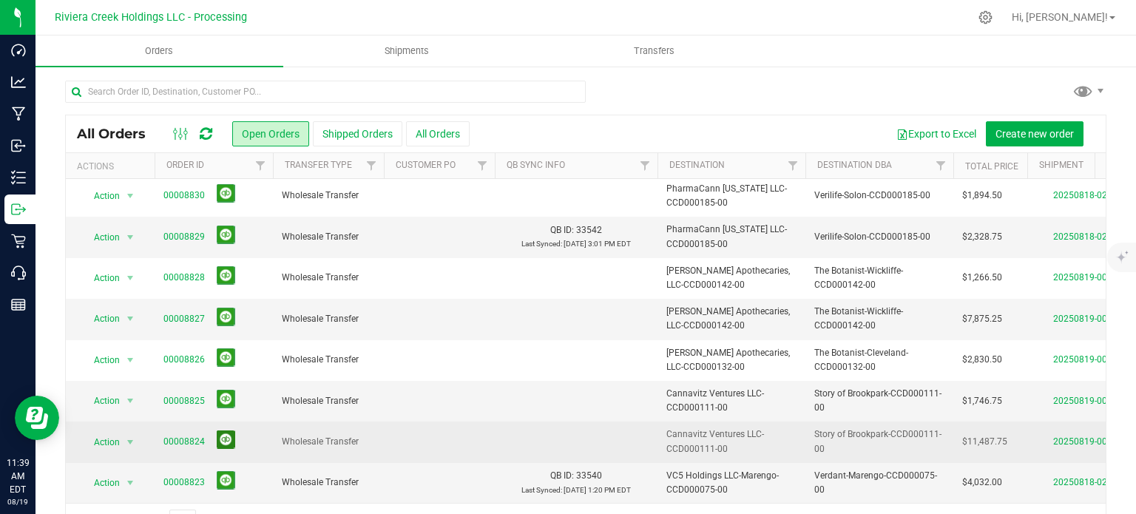
click at [224, 431] on button at bounding box center [226, 439] width 18 height 18
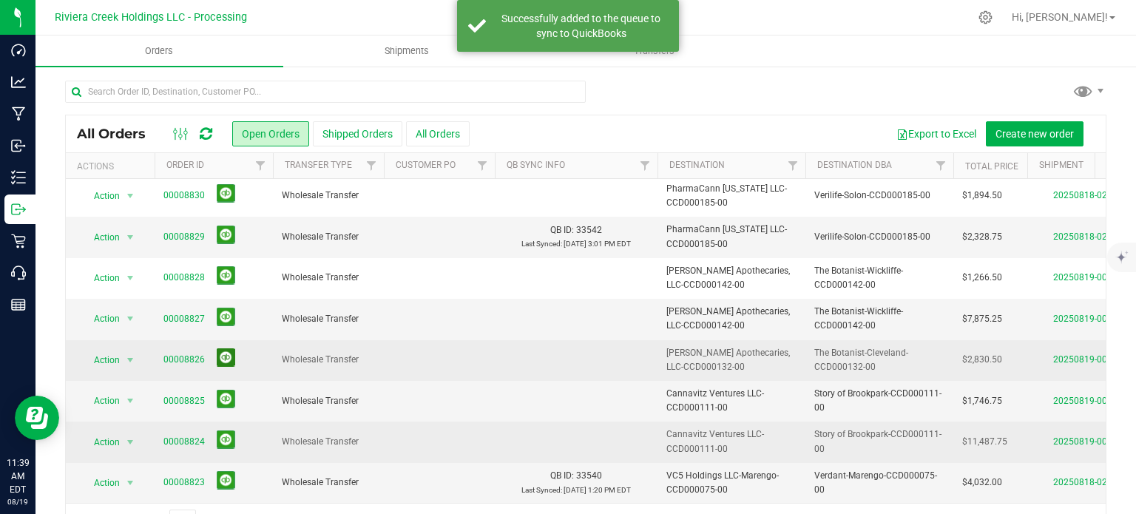
click at [224, 348] on button at bounding box center [226, 357] width 18 height 18
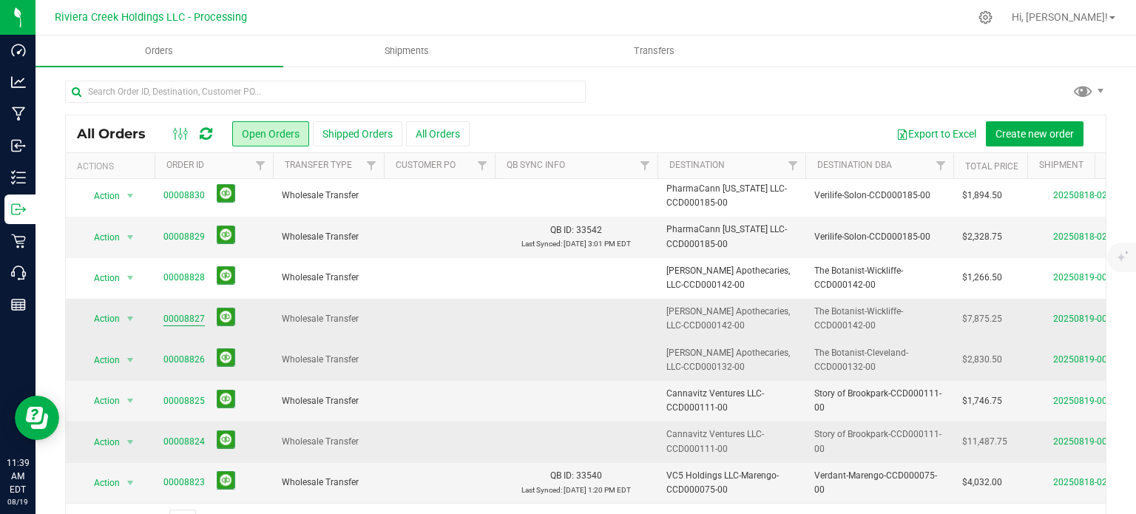
click at [189, 312] on link "00008827" at bounding box center [183, 319] width 41 height 14
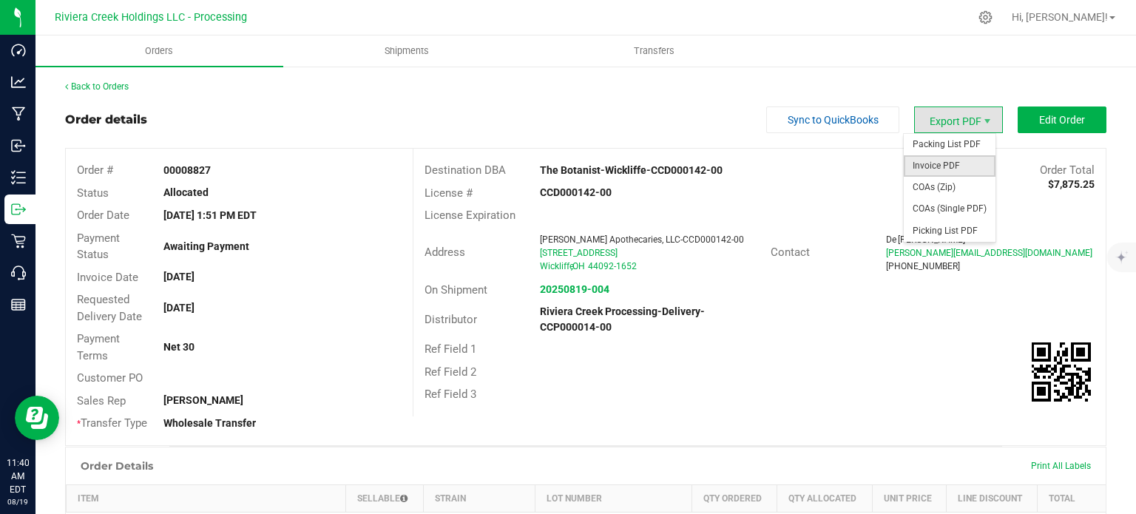
click at [930, 169] on span "Invoice PDF" at bounding box center [950, 165] width 92 height 21
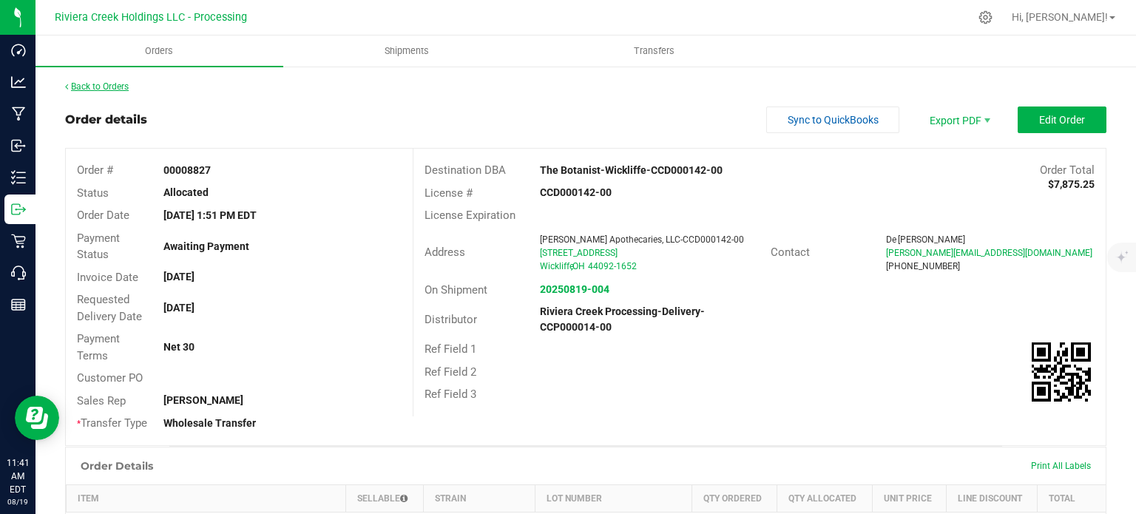
click at [92, 89] on link "Back to Orders" at bounding box center [97, 86] width 64 height 10
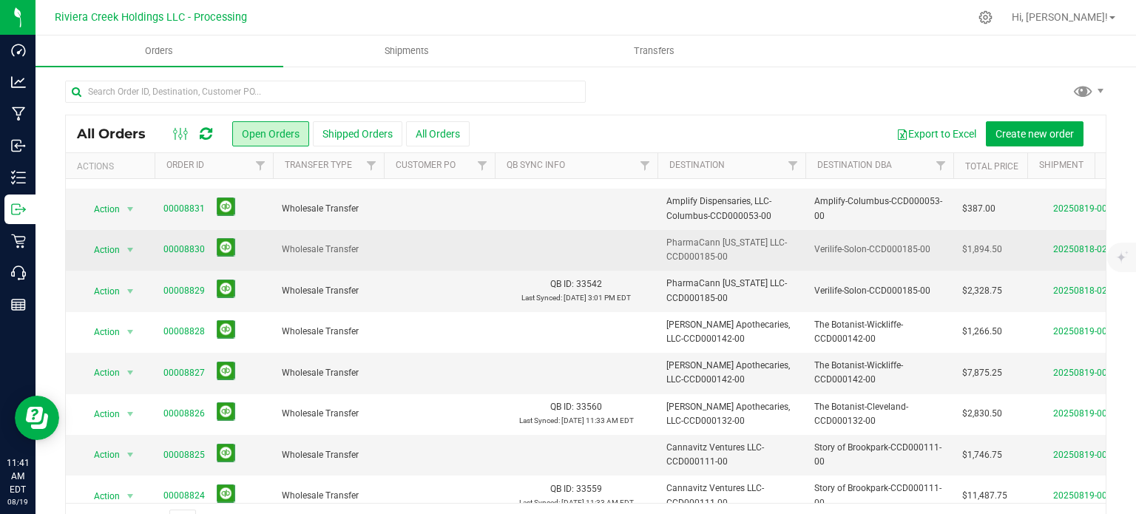
scroll to position [444, 0]
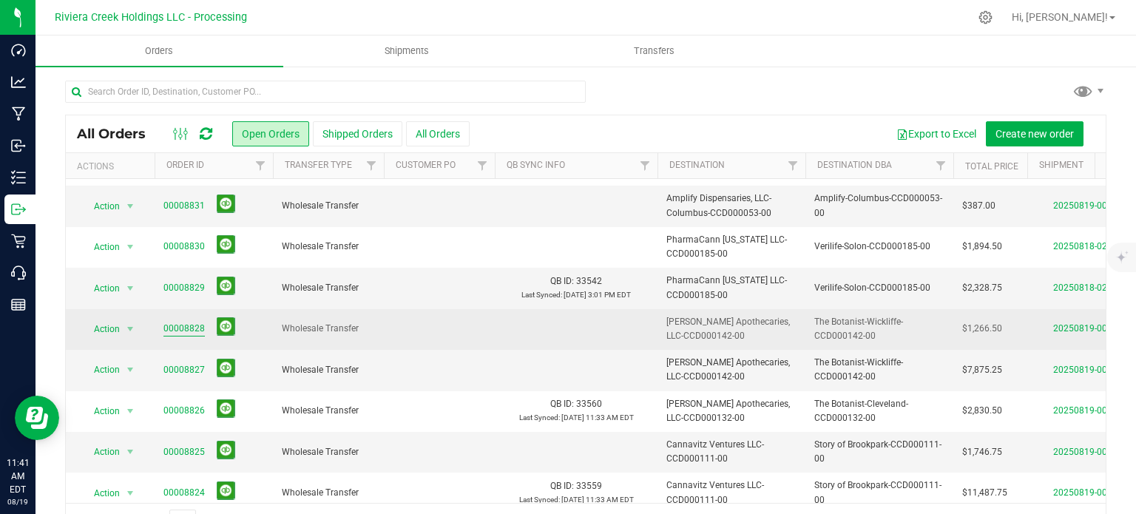
click at [173, 324] on link "00008828" at bounding box center [183, 329] width 41 height 14
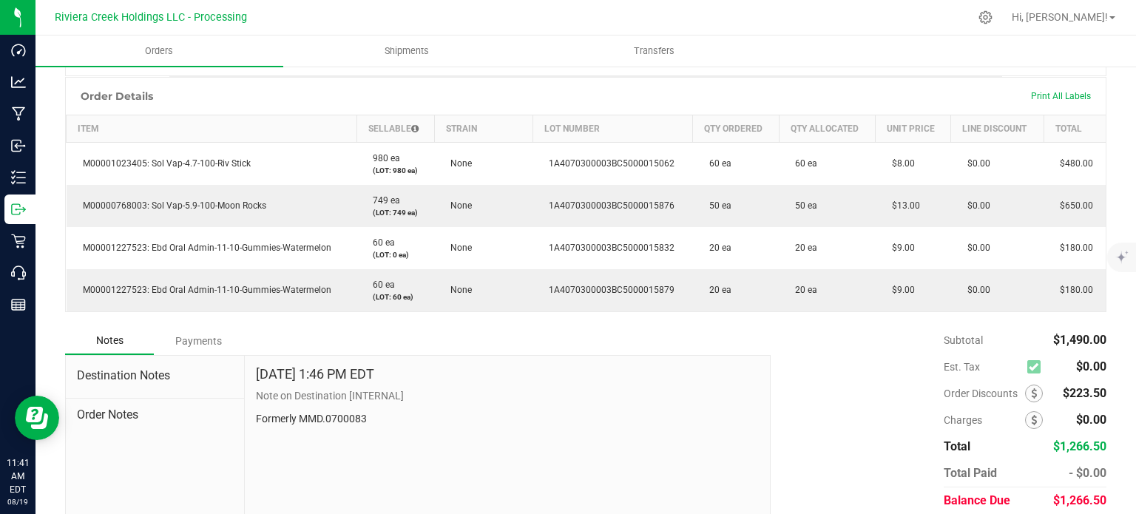
scroll to position [423, 0]
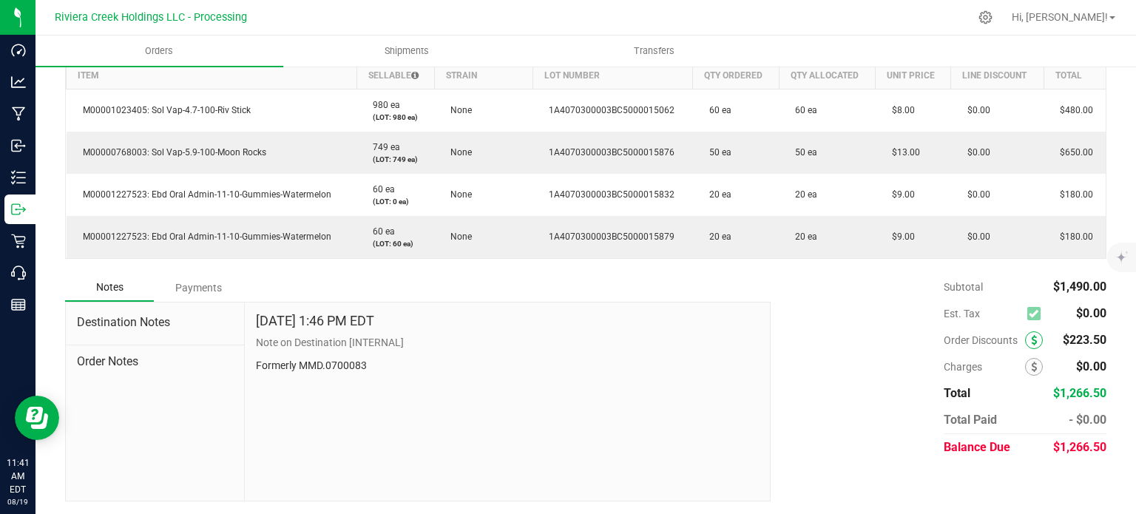
click at [1025, 344] on span at bounding box center [1034, 340] width 18 height 18
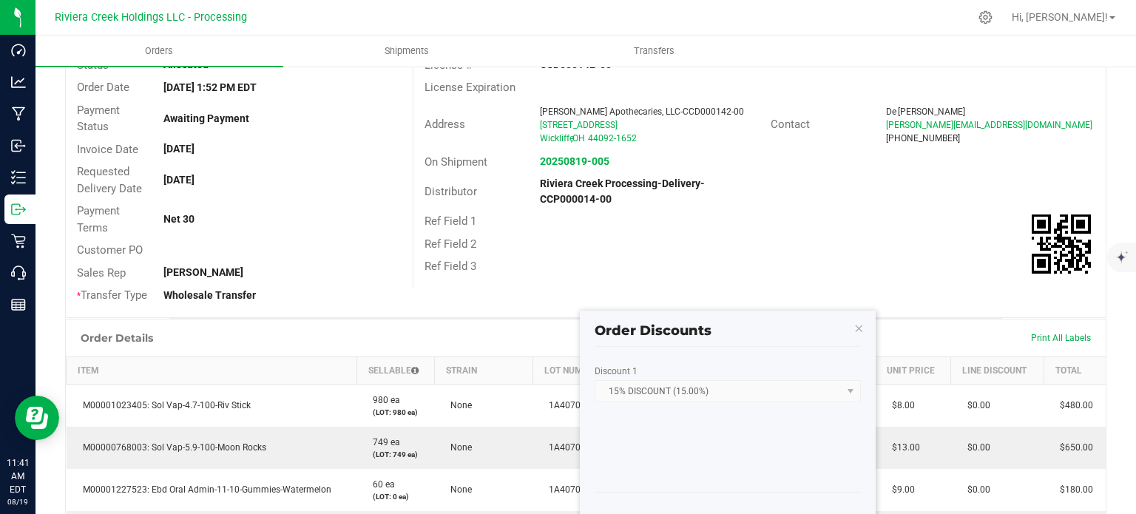
scroll to position [127, 0]
click at [856, 334] on icon "button" at bounding box center [858, 328] width 10 height 18
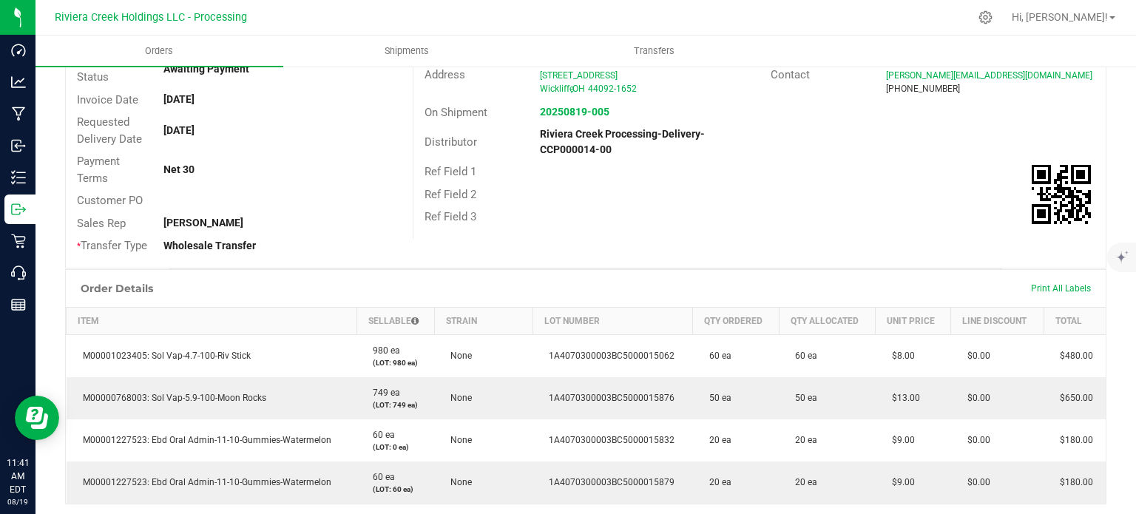
scroll to position [0, 0]
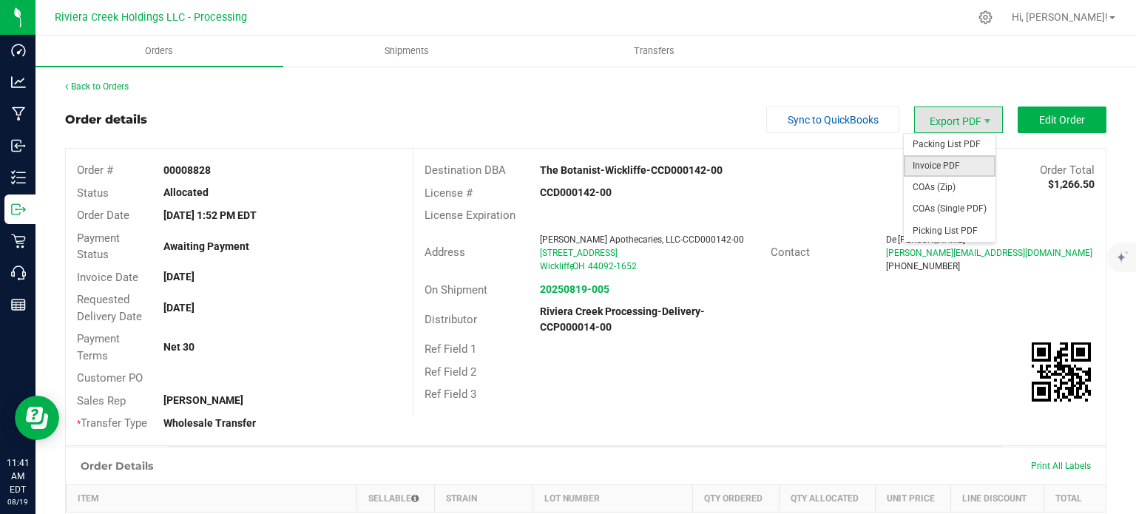
click at [932, 162] on span "Invoice PDF" at bounding box center [950, 165] width 92 height 21
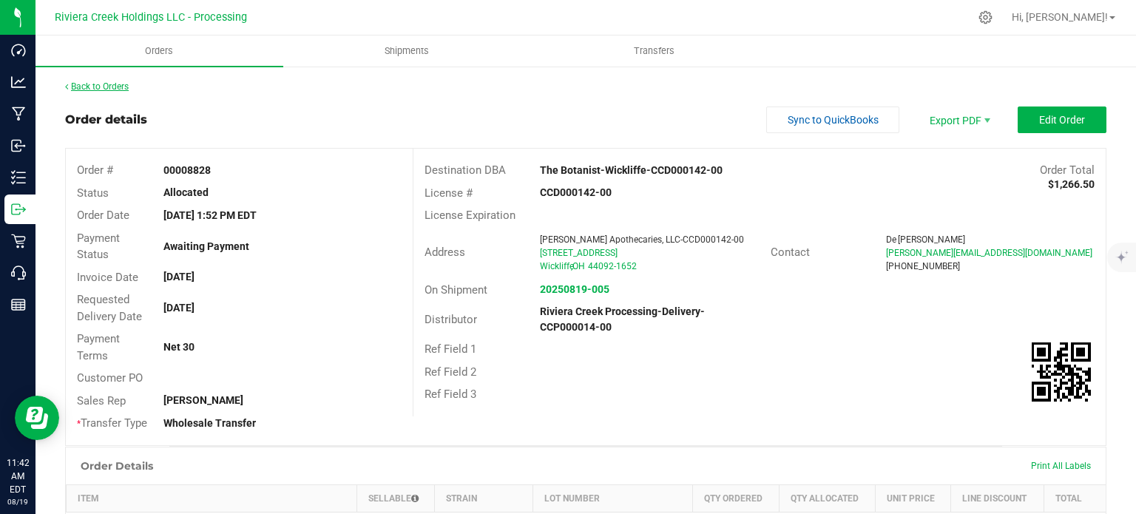
click at [118, 88] on link "Back to Orders" at bounding box center [97, 86] width 64 height 10
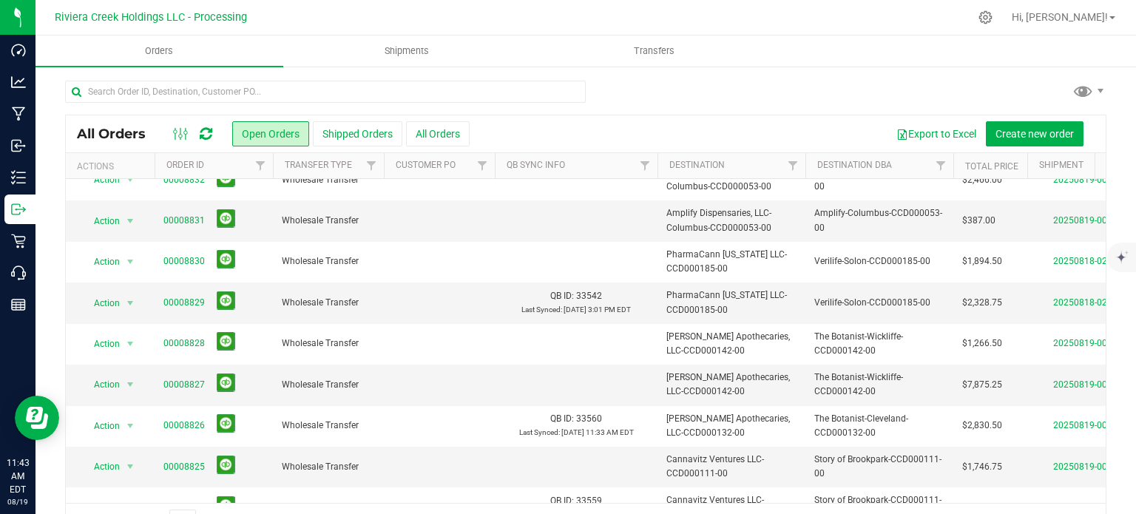
scroll to position [444, 0]
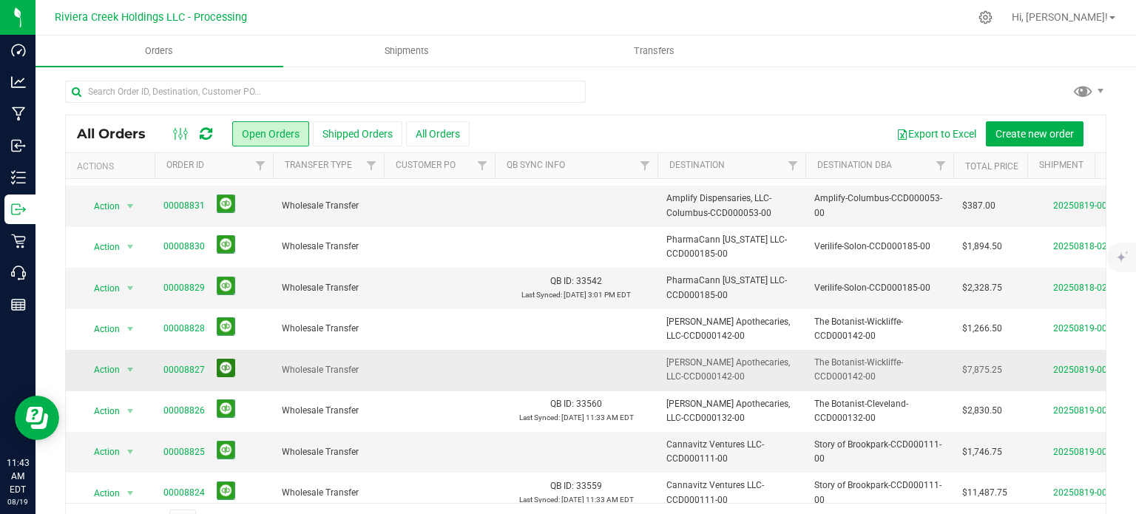
click at [225, 365] on button at bounding box center [226, 368] width 18 height 18
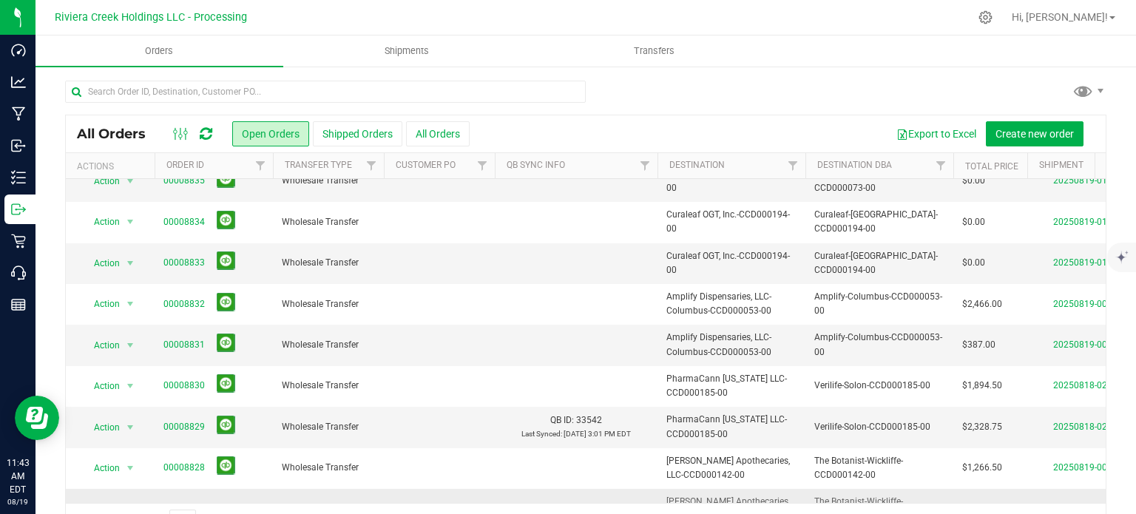
scroll to position [296, 0]
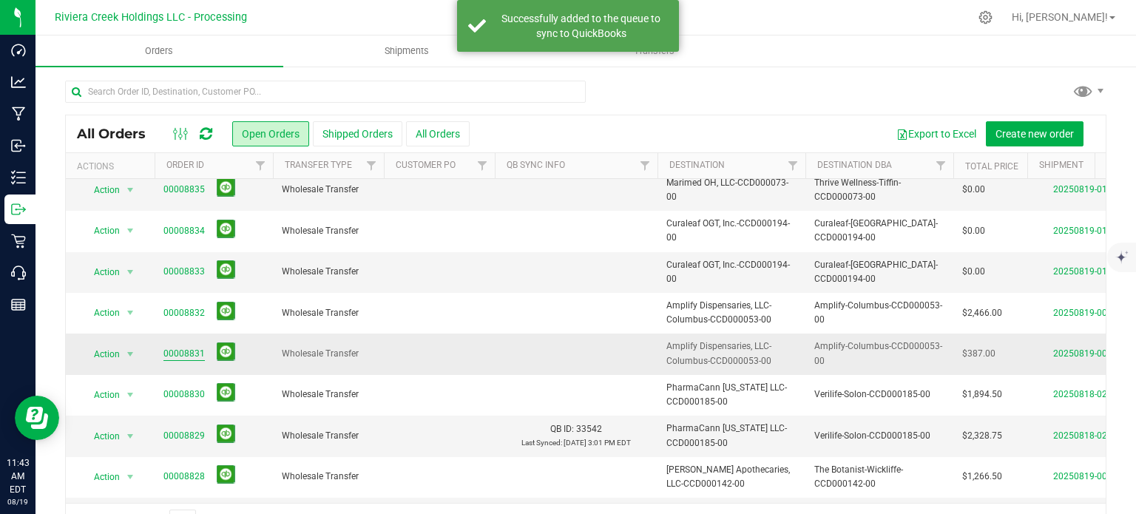
click at [167, 348] on link "00008831" at bounding box center [183, 354] width 41 height 14
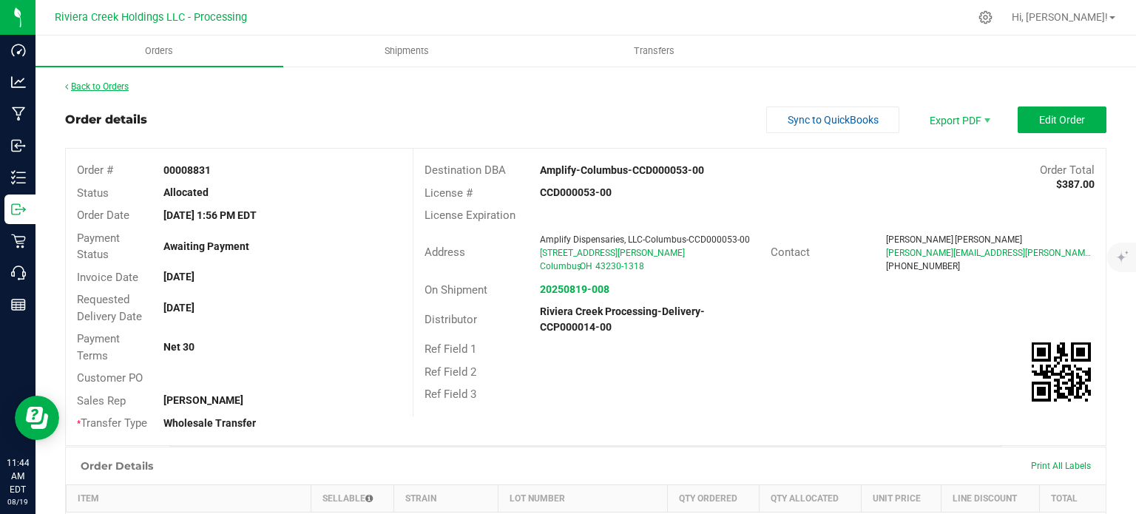
click at [115, 84] on link "Back to Orders" at bounding box center [97, 86] width 64 height 10
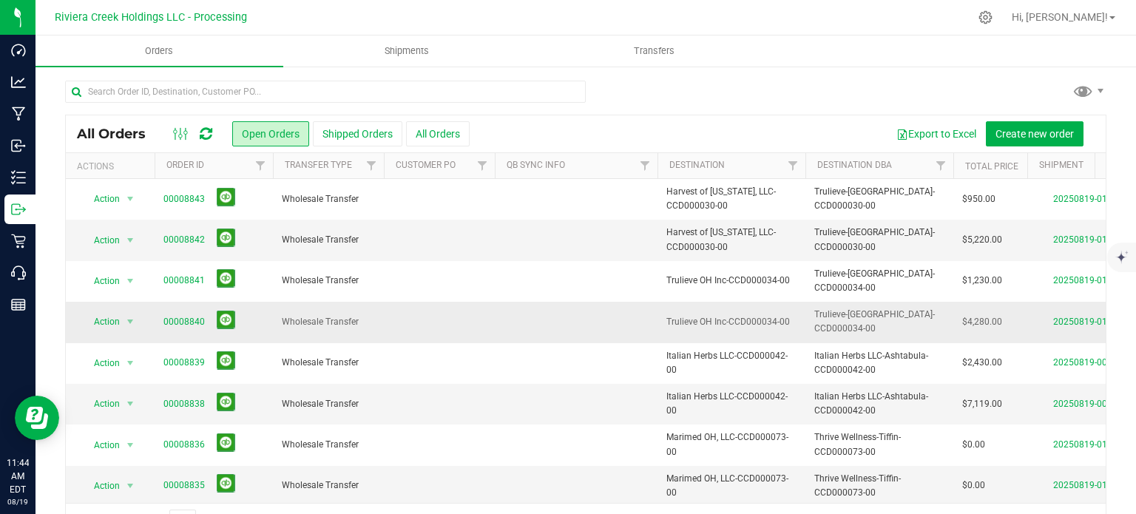
scroll to position [74, 0]
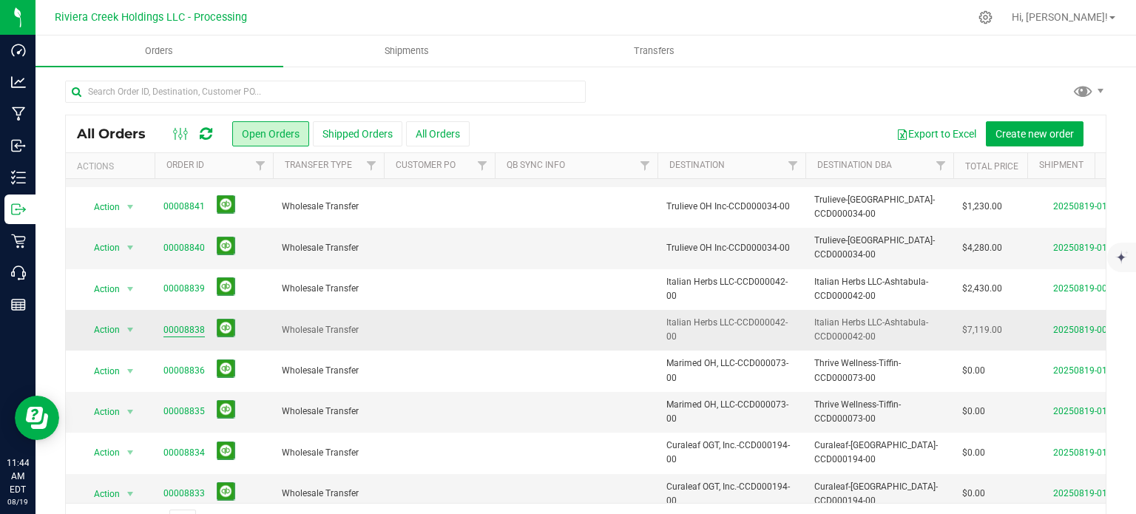
click at [189, 328] on link "00008838" at bounding box center [183, 330] width 41 height 14
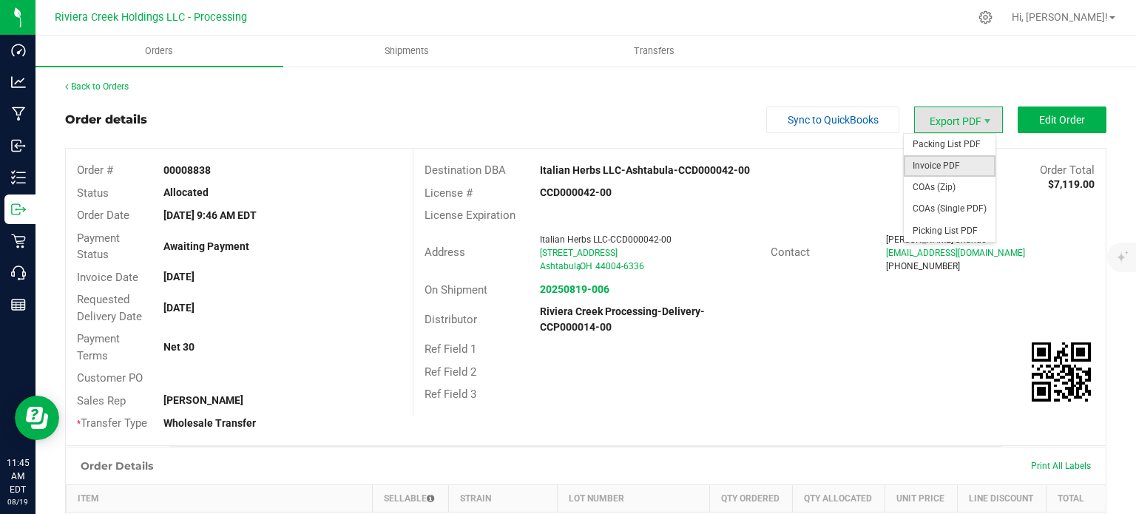
click at [932, 169] on span "Invoice PDF" at bounding box center [950, 165] width 92 height 21
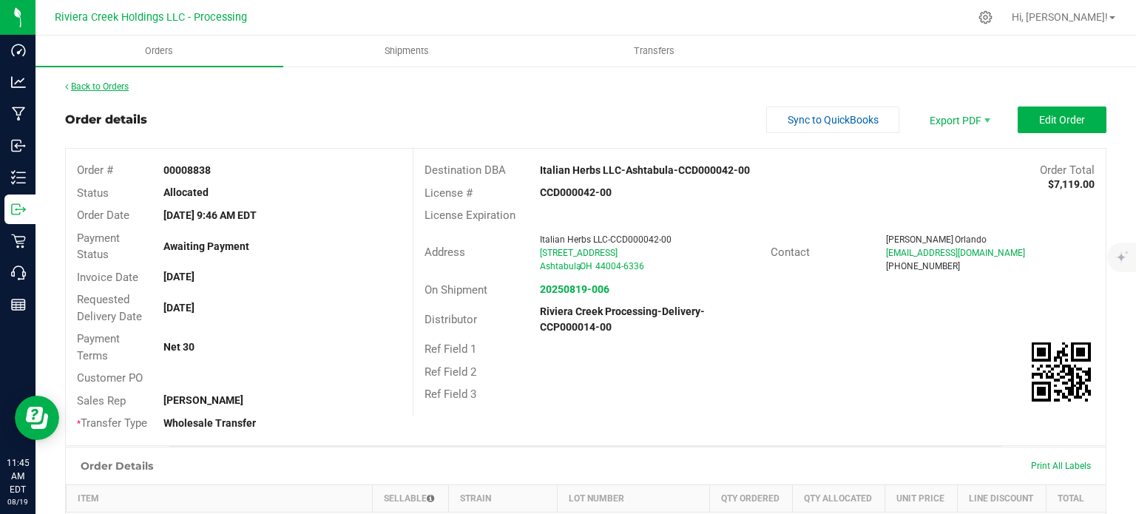
click at [84, 85] on link "Back to Orders" at bounding box center [97, 86] width 64 height 10
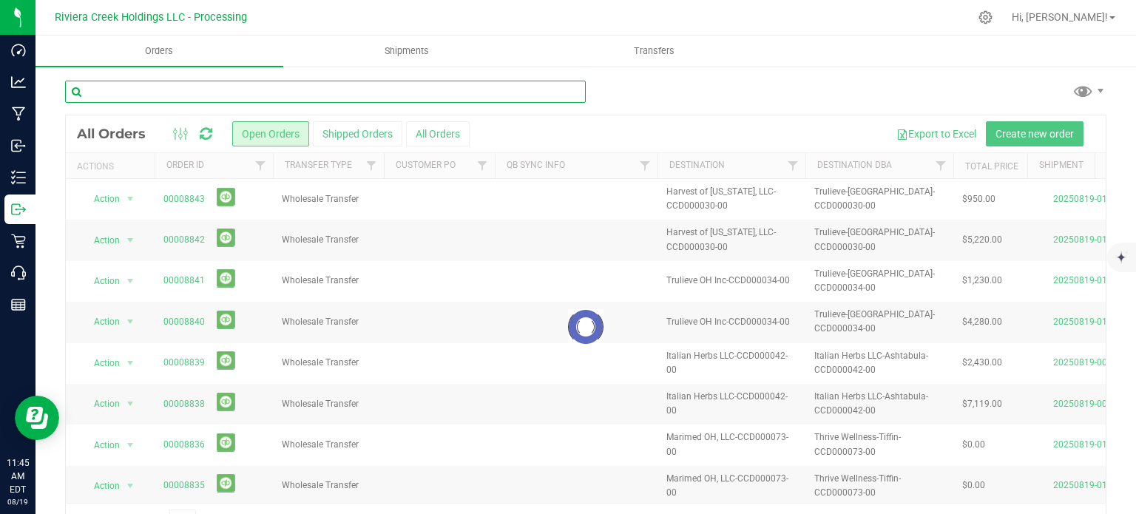
click at [121, 97] on input "text" at bounding box center [325, 92] width 521 height 22
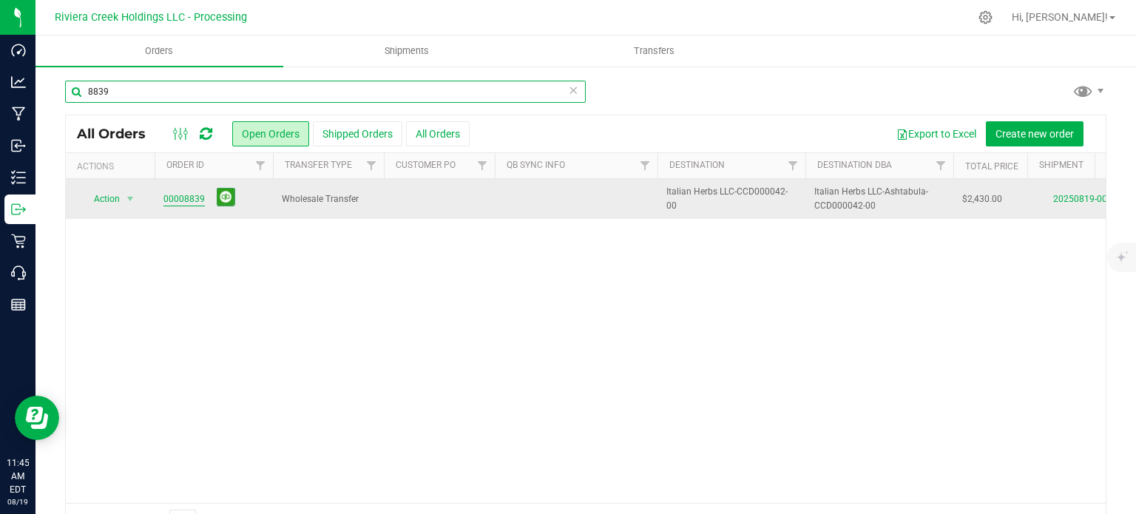
type input "8839"
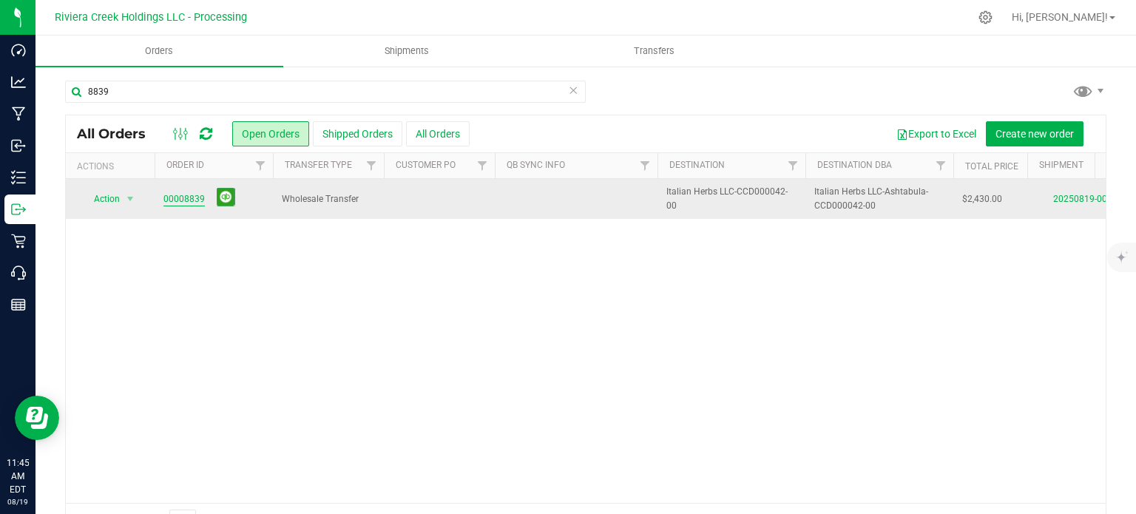
click at [167, 201] on link "00008839" at bounding box center [183, 199] width 41 height 14
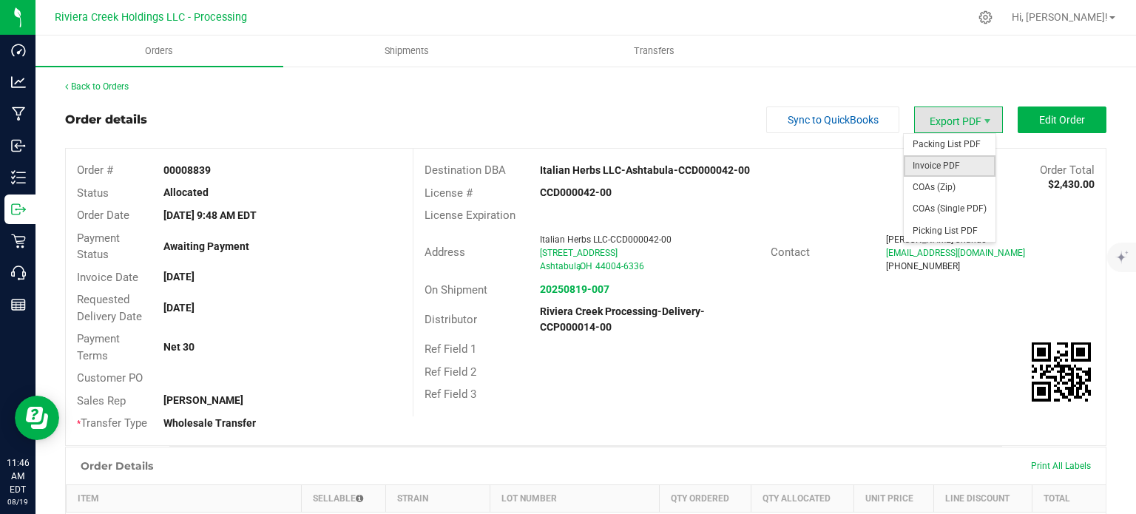
click at [926, 165] on span "Invoice PDF" at bounding box center [950, 165] width 92 height 21
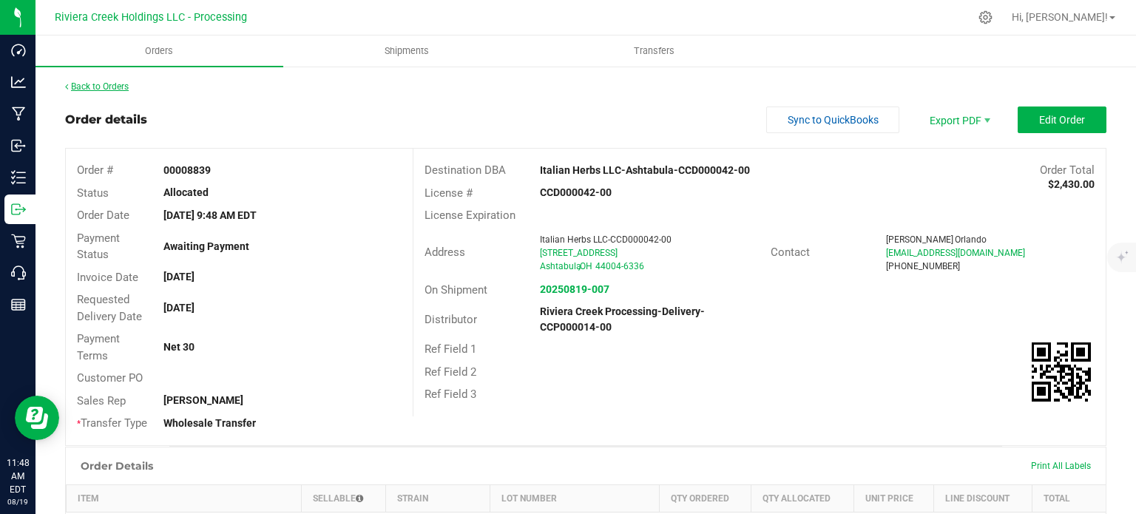
click at [112, 87] on link "Back to Orders" at bounding box center [97, 86] width 64 height 10
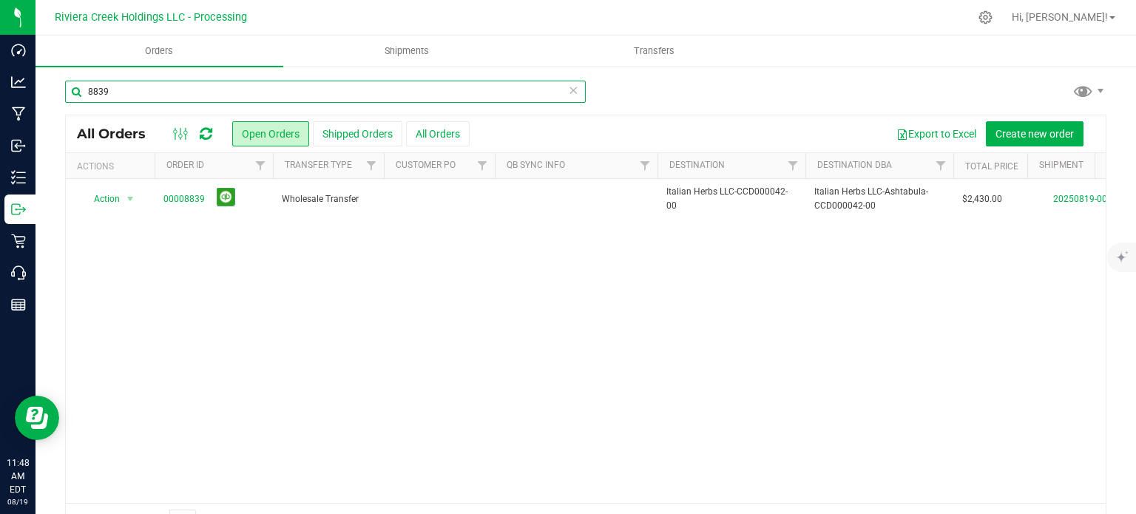
click at [132, 82] on input "8839" at bounding box center [325, 92] width 521 height 22
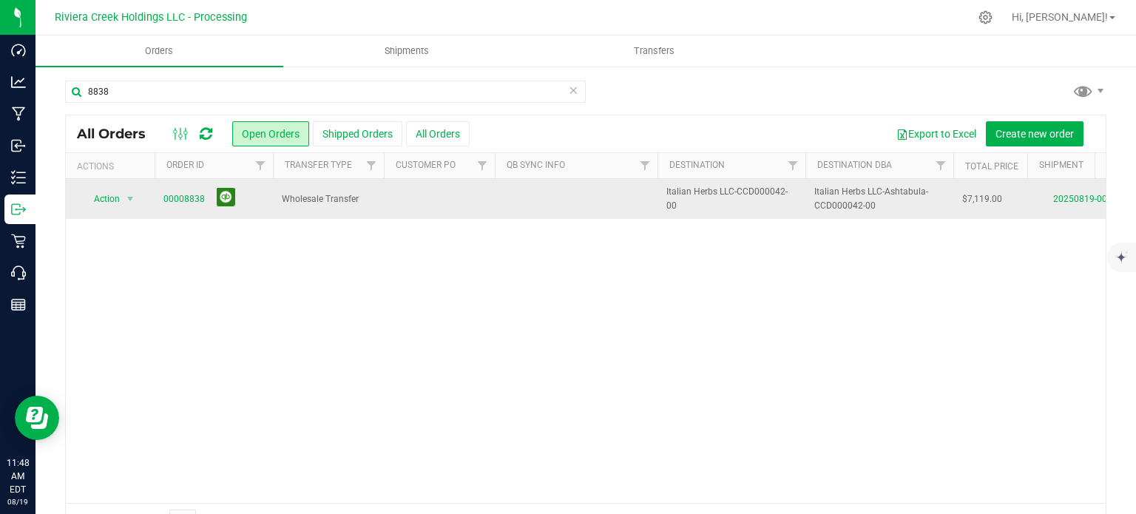
click at [222, 201] on button at bounding box center [226, 197] width 18 height 18
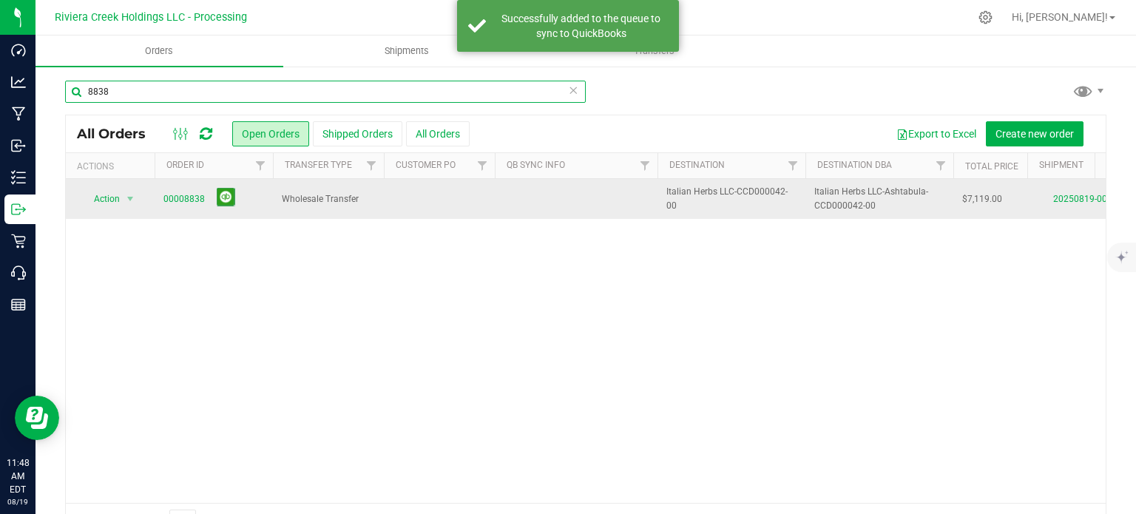
click at [122, 94] on input "8838" at bounding box center [325, 92] width 521 height 22
type input "8"
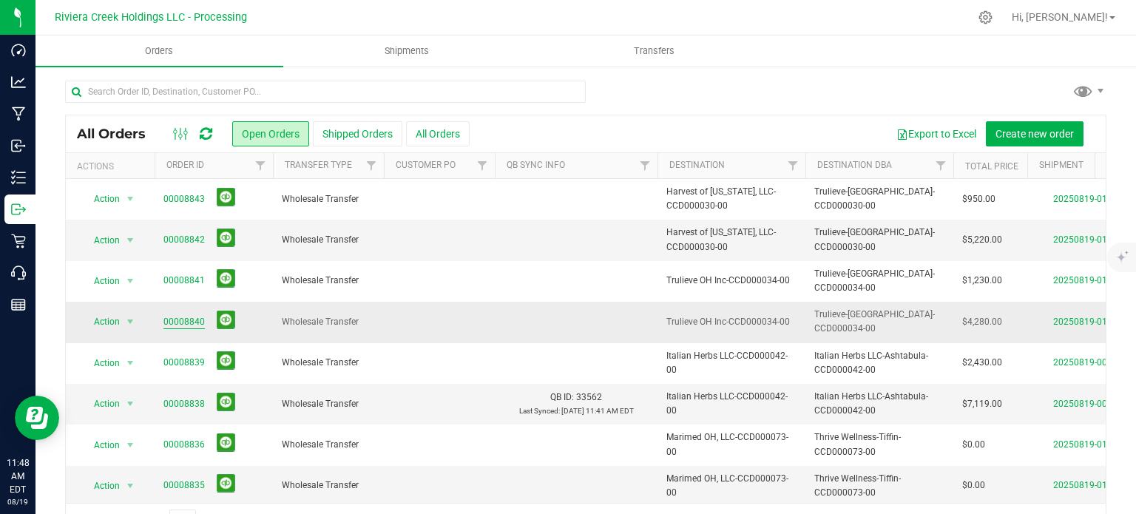
click at [187, 319] on link "00008840" at bounding box center [183, 322] width 41 height 14
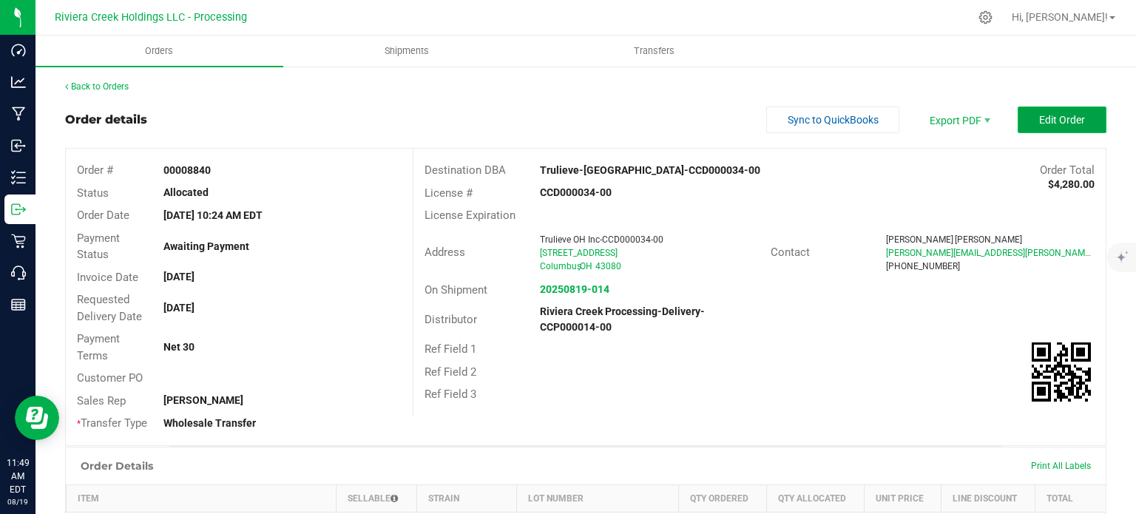
click at [1039, 114] on span "Edit Order" at bounding box center [1062, 120] width 46 height 12
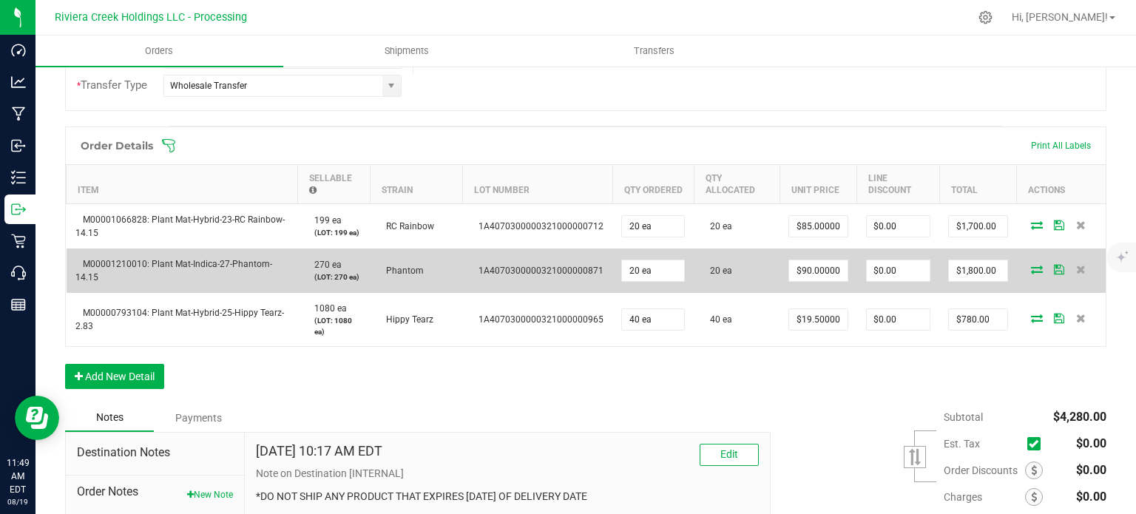
scroll to position [370, 0]
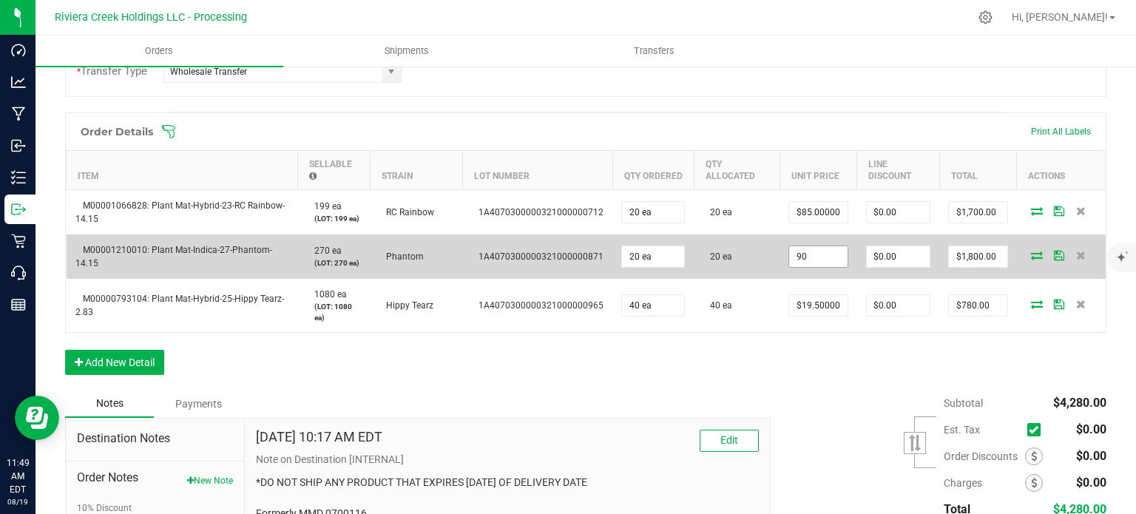
click at [811, 254] on input "90" at bounding box center [818, 256] width 58 height 21
type input "$85.00000"
type input "0"
type input "$1,700.00"
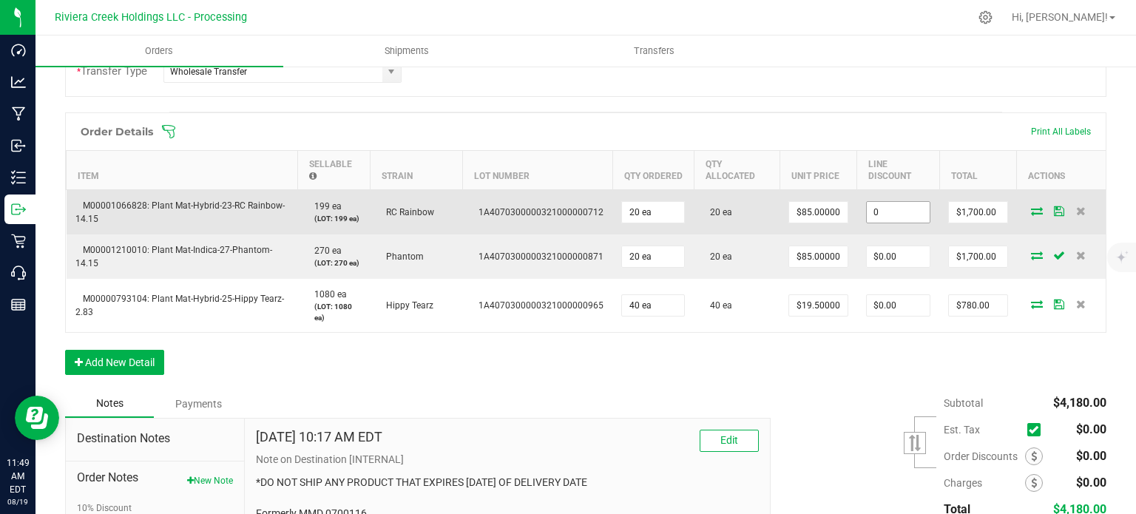
click at [886, 214] on input "0" at bounding box center [898, 212] width 63 height 21
type input "$170.00"
type input "1530"
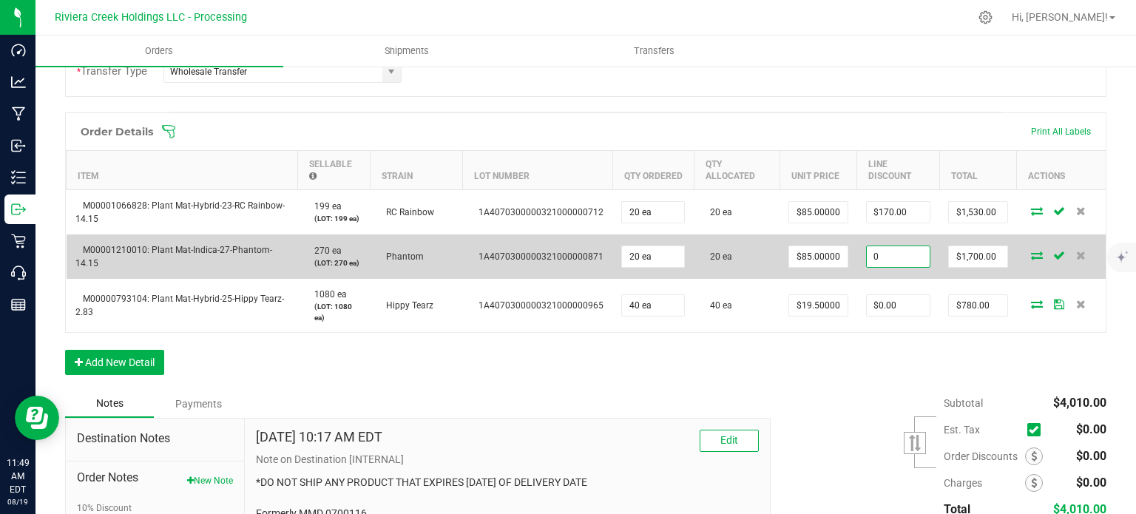
click at [876, 257] on input "0" at bounding box center [898, 256] width 63 height 21
type input "$170.00"
type input "1530"
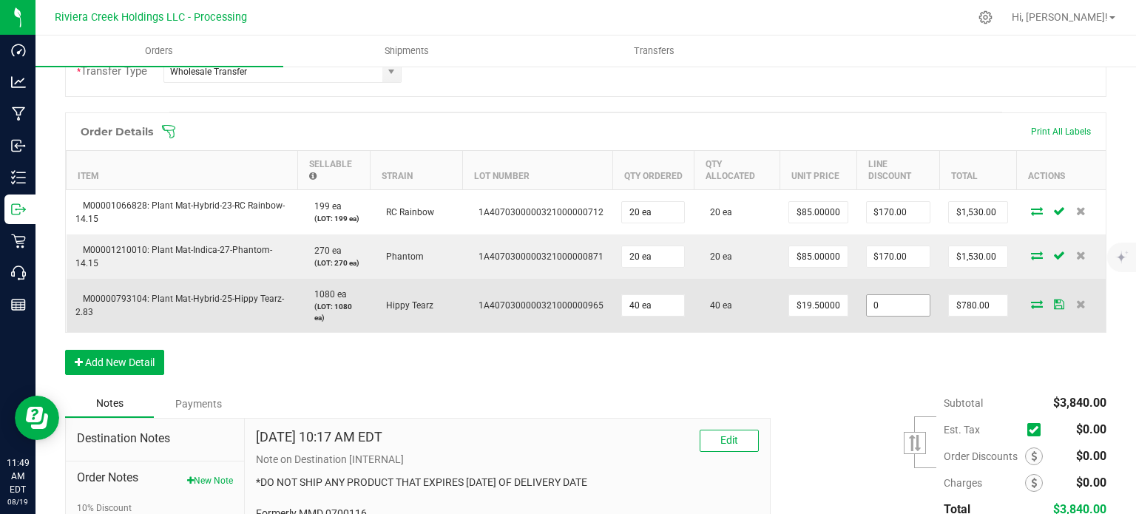
click at [877, 305] on input "0" at bounding box center [898, 305] width 63 height 21
type input "$78.00"
type input "702"
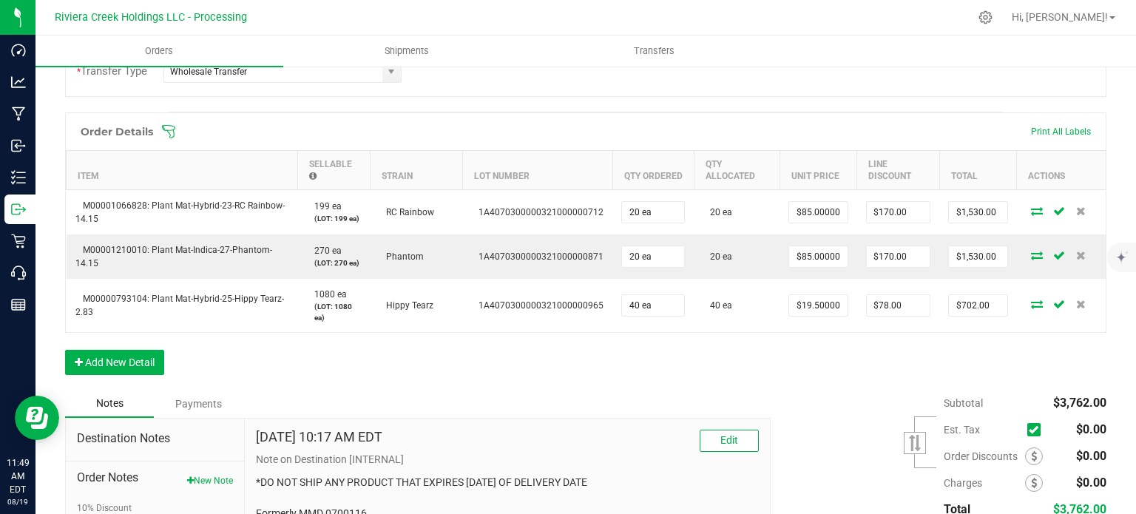
scroll to position [0, 0]
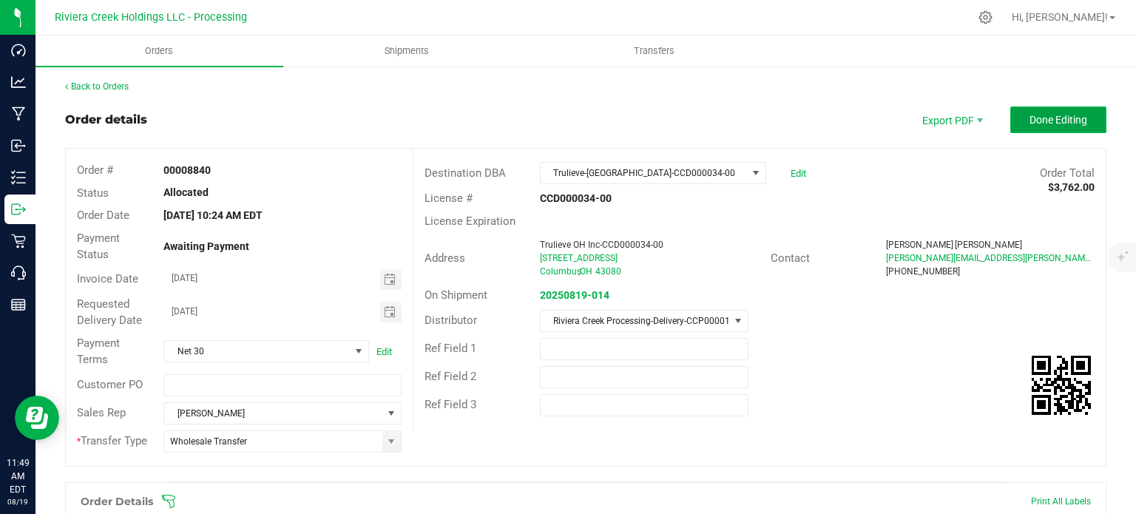
click at [1030, 114] on span "Done Editing" at bounding box center [1058, 120] width 58 height 12
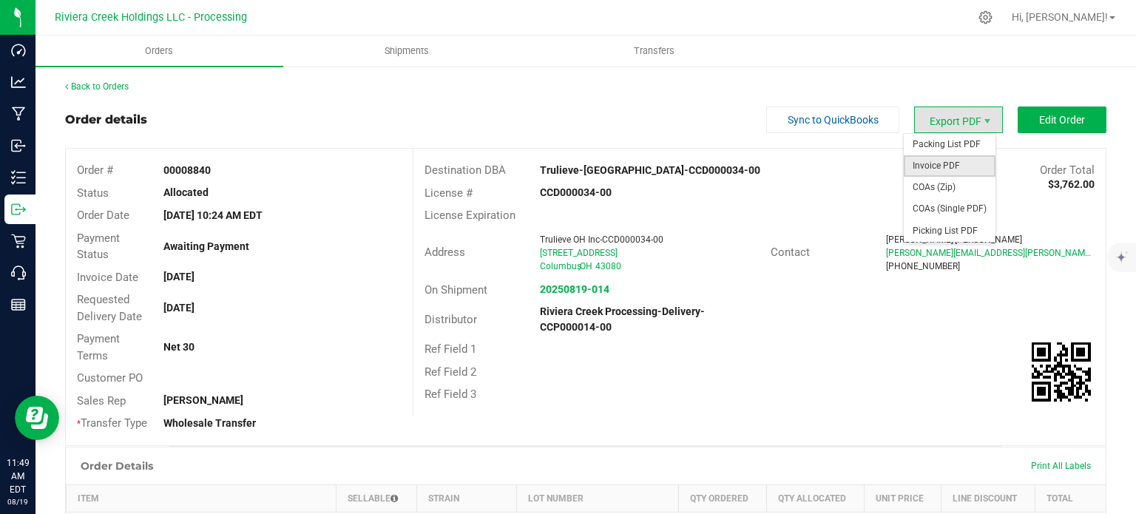
click at [922, 169] on span "Invoice PDF" at bounding box center [950, 165] width 92 height 21
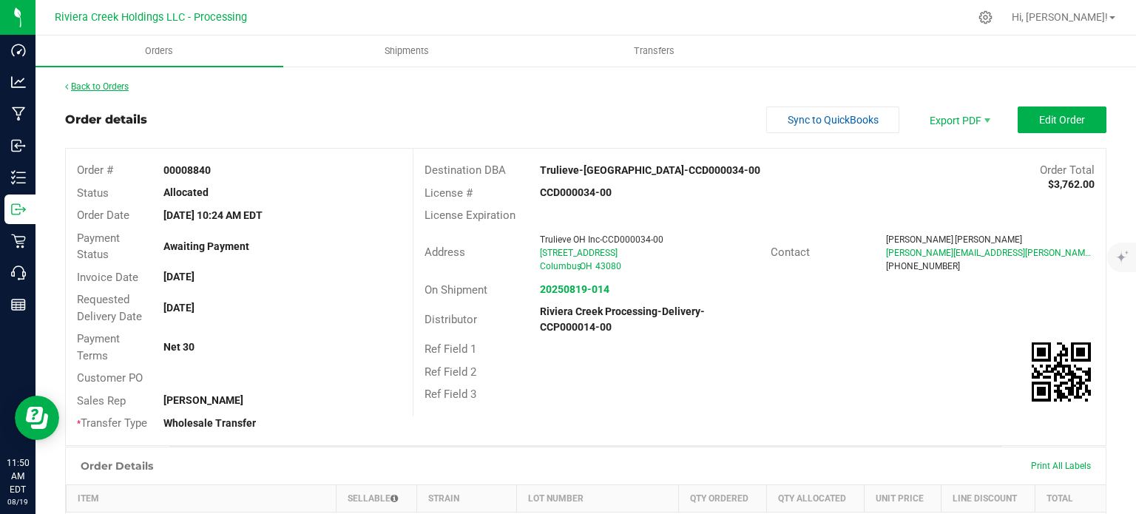
click at [110, 86] on link "Back to Orders" at bounding box center [97, 86] width 64 height 10
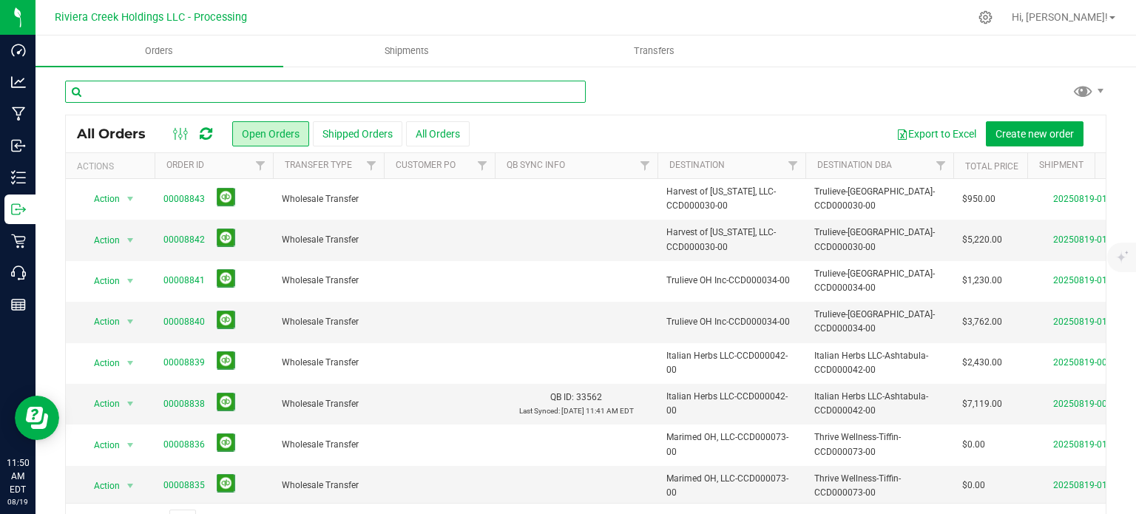
click at [112, 91] on input "text" at bounding box center [325, 92] width 521 height 22
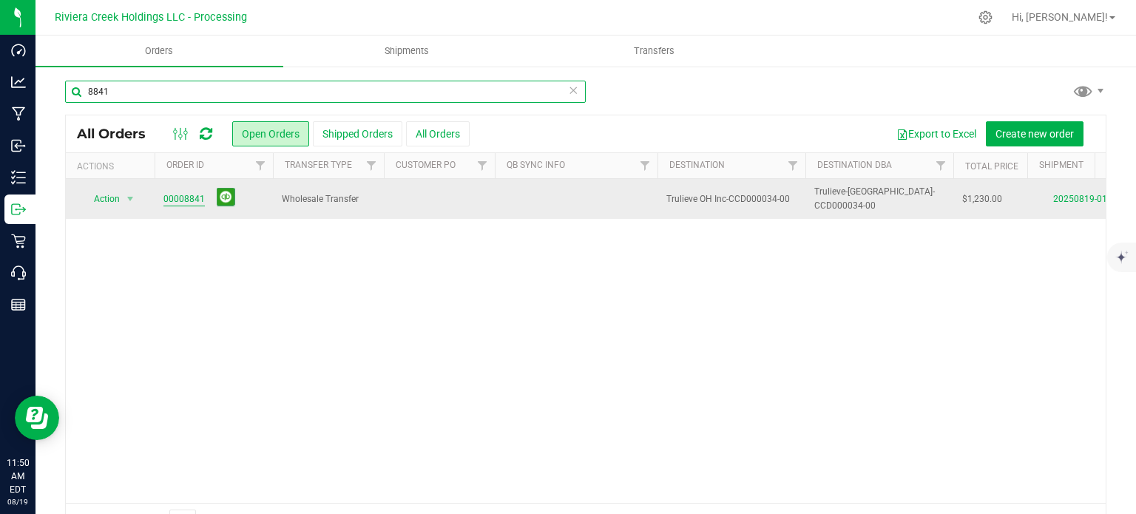
type input "8841"
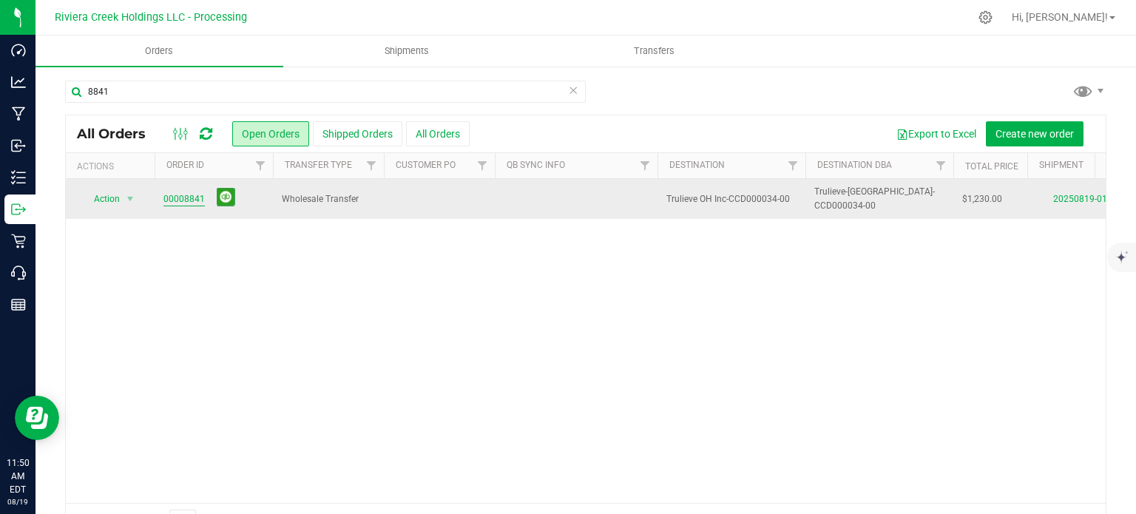
click at [194, 199] on link "00008841" at bounding box center [183, 199] width 41 height 14
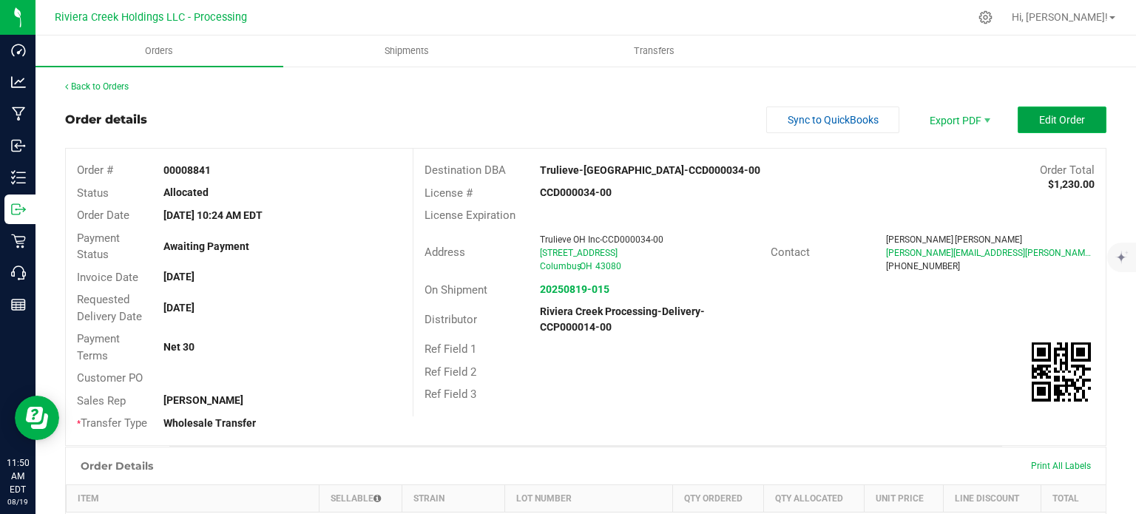
click at [1035, 128] on button "Edit Order" at bounding box center [1062, 119] width 89 height 27
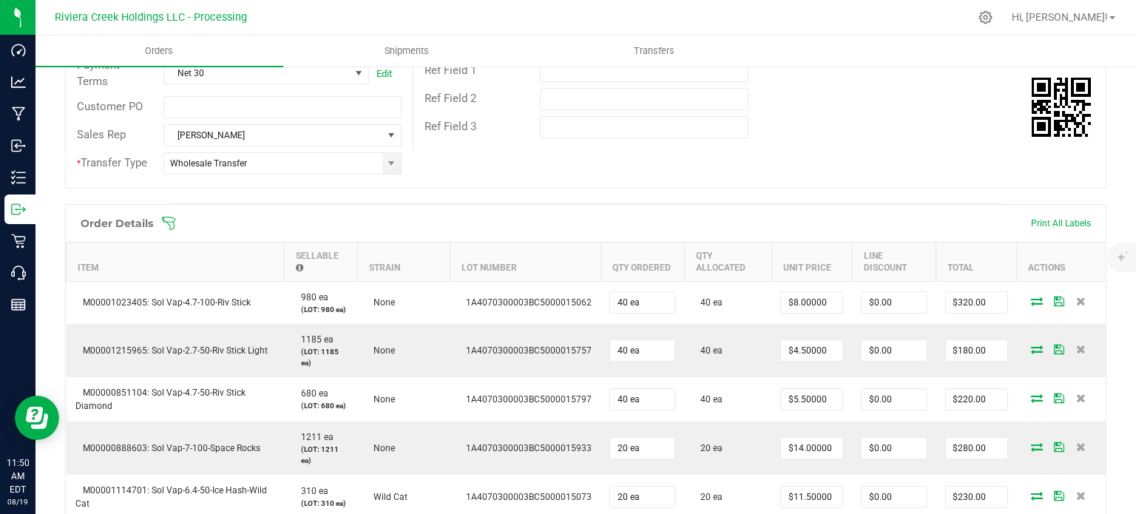
scroll to position [296, 0]
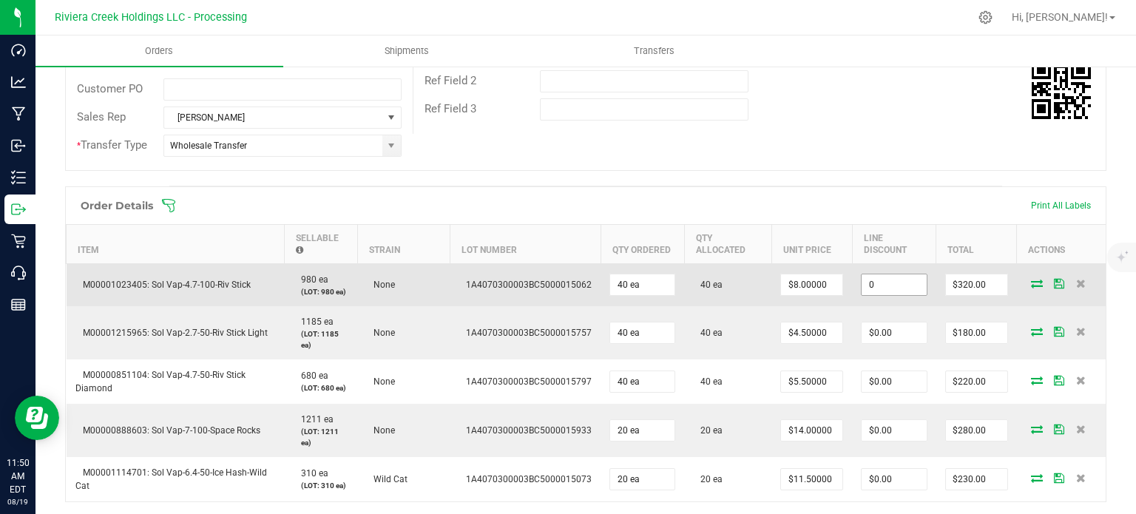
click at [880, 282] on input "0" at bounding box center [894, 284] width 65 height 21
type input "$32.00"
type input "288"
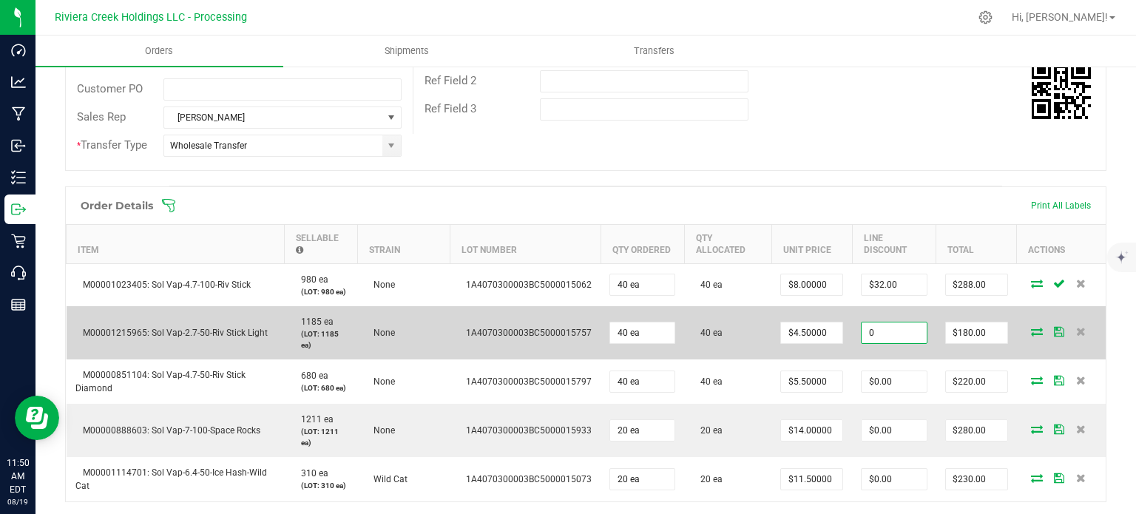
click at [867, 338] on input "0" at bounding box center [894, 332] width 65 height 21
type input "$18.00"
type input "162"
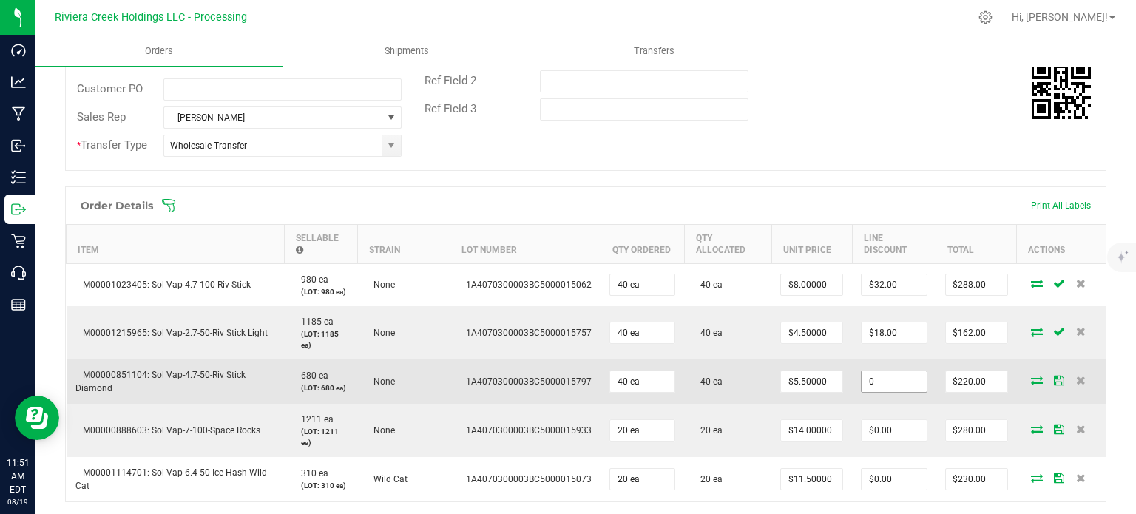
click at [873, 382] on input "0" at bounding box center [894, 381] width 65 height 21
type input "$22.00"
type input "198"
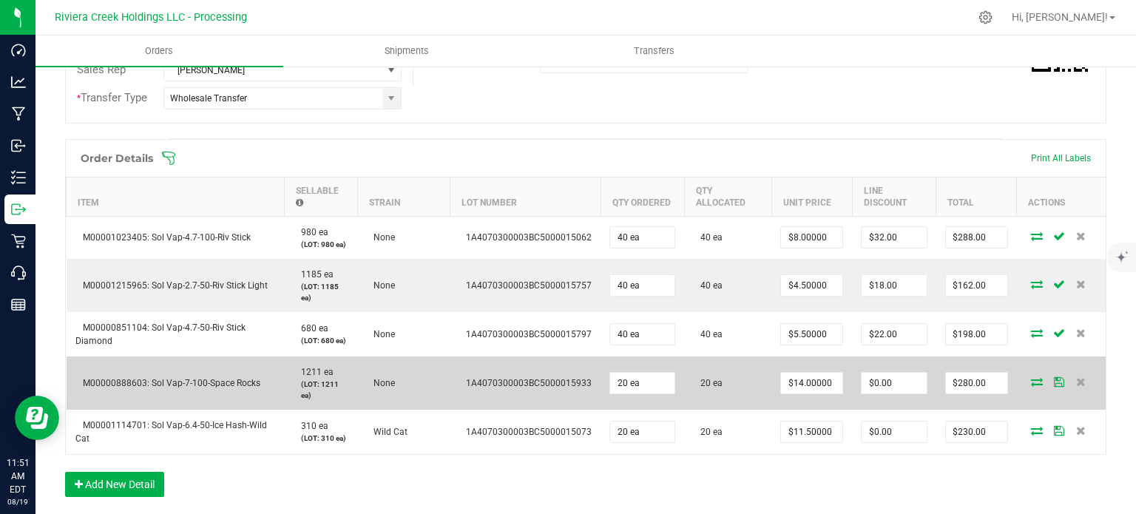
scroll to position [370, 0]
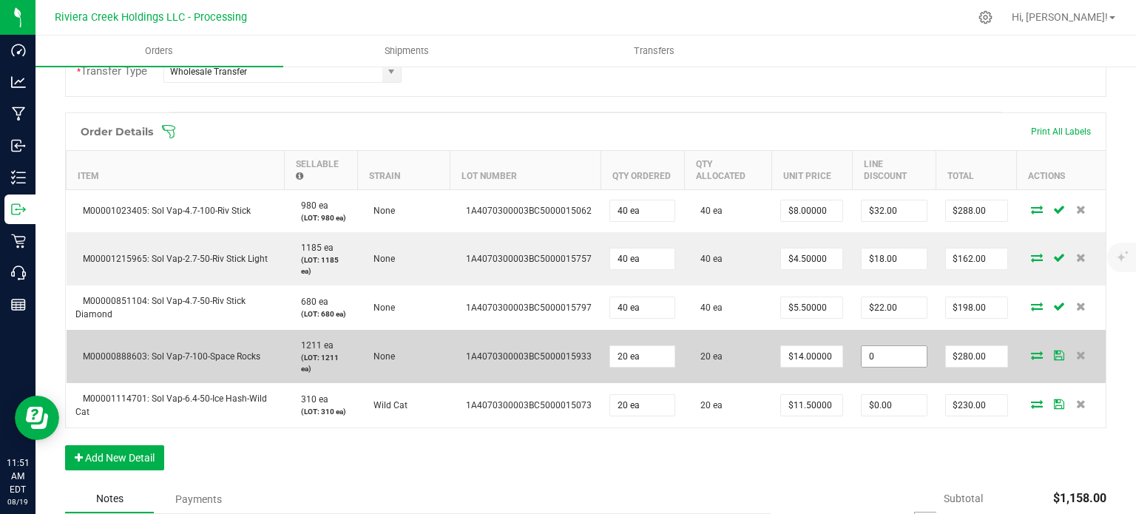
click at [874, 356] on input "0" at bounding box center [894, 356] width 65 height 21
type input "$28.00"
type input "252"
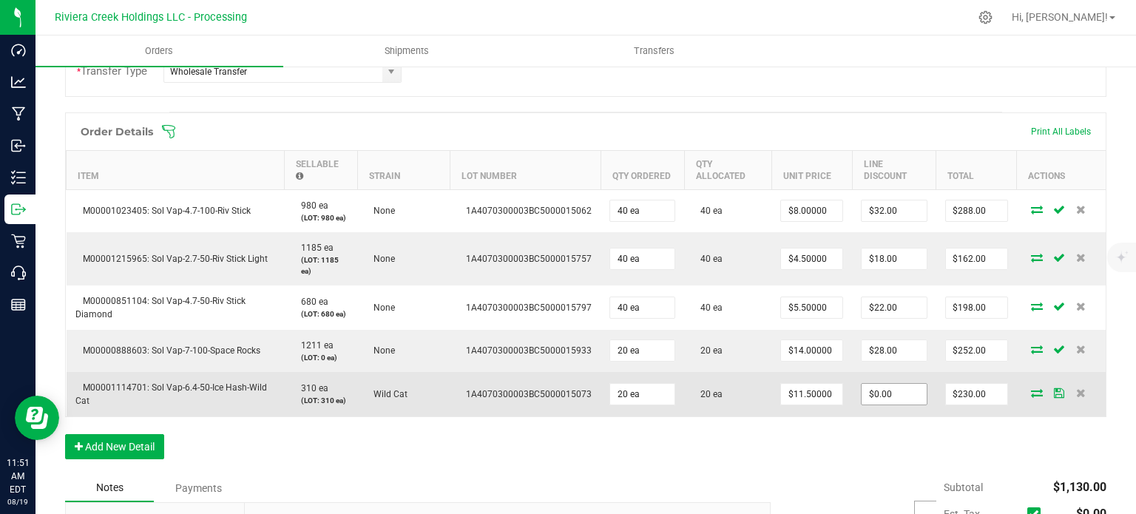
click at [864, 407] on td "$0.00" at bounding box center [894, 394] width 84 height 44
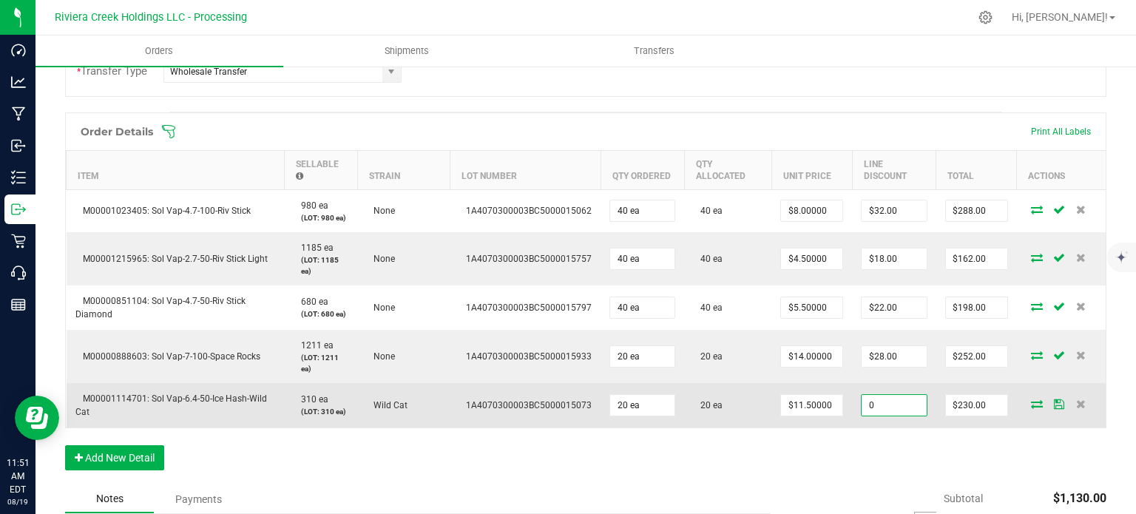
click at [864, 407] on input "0" at bounding box center [894, 405] width 65 height 21
type input "$23.00"
type input "207"
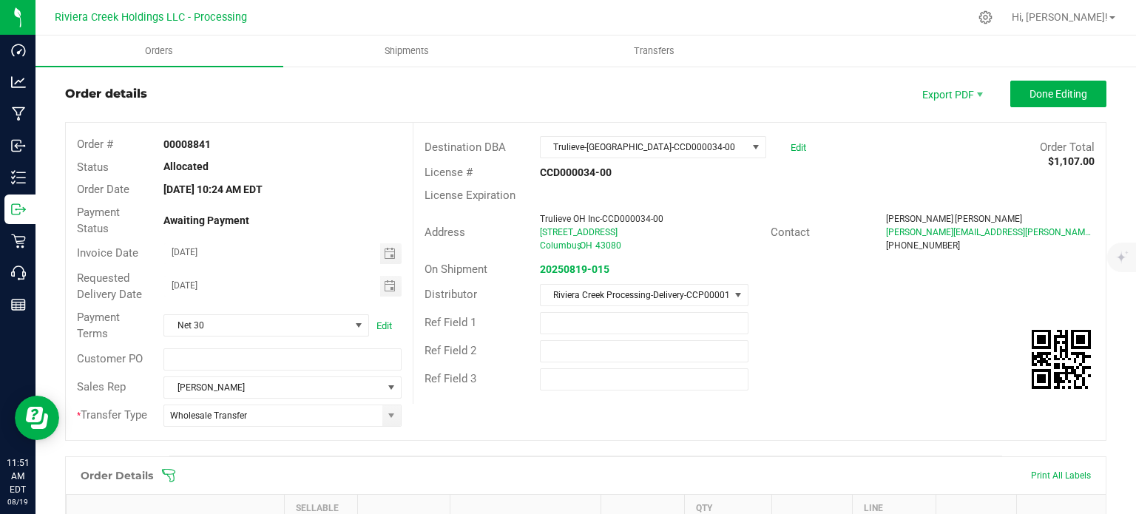
scroll to position [0, 0]
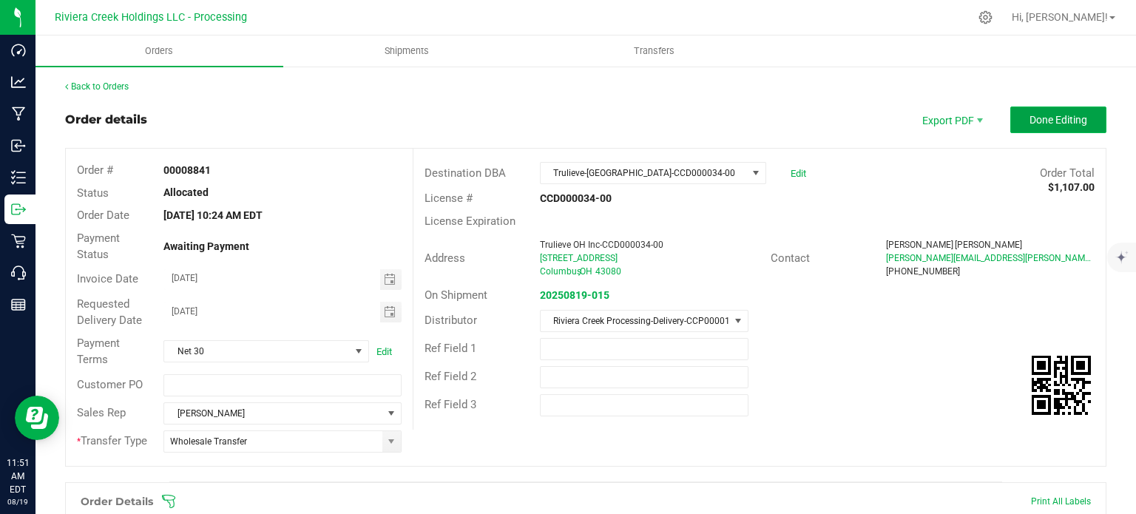
click at [1029, 123] on span "Done Editing" at bounding box center [1058, 120] width 58 height 12
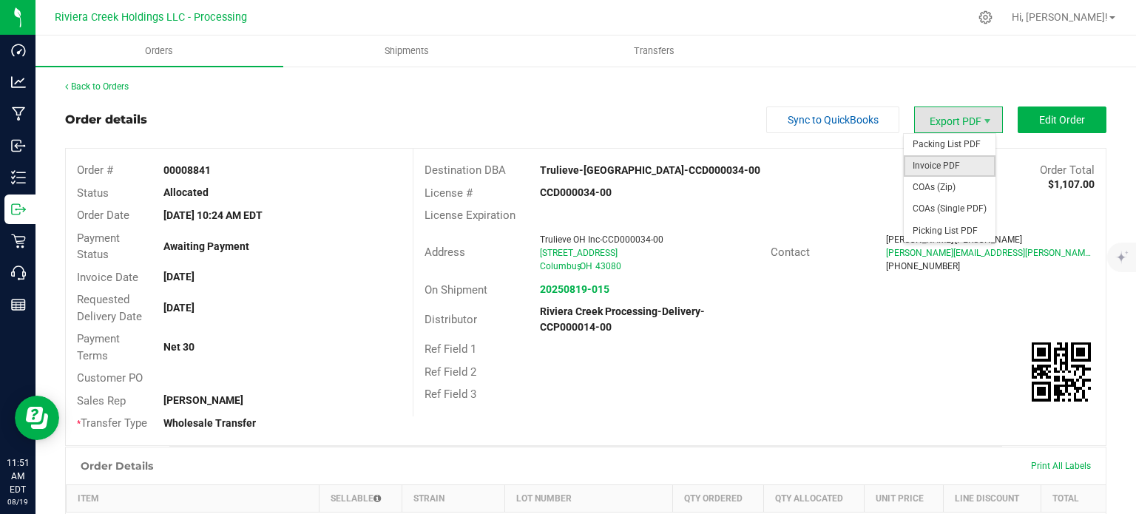
click at [927, 163] on span "Invoice PDF" at bounding box center [950, 165] width 92 height 21
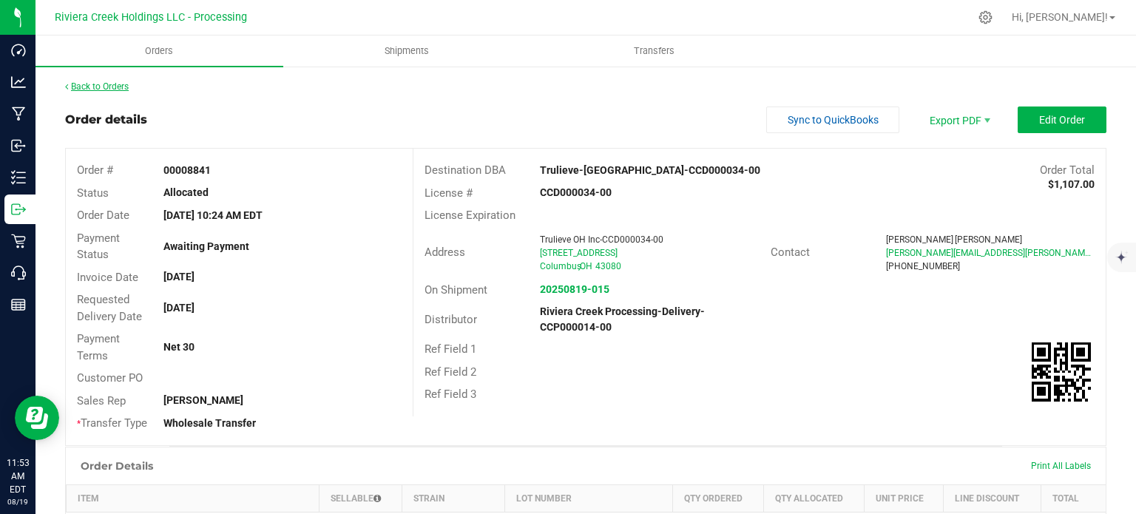
click at [111, 85] on link "Back to Orders" at bounding box center [97, 86] width 64 height 10
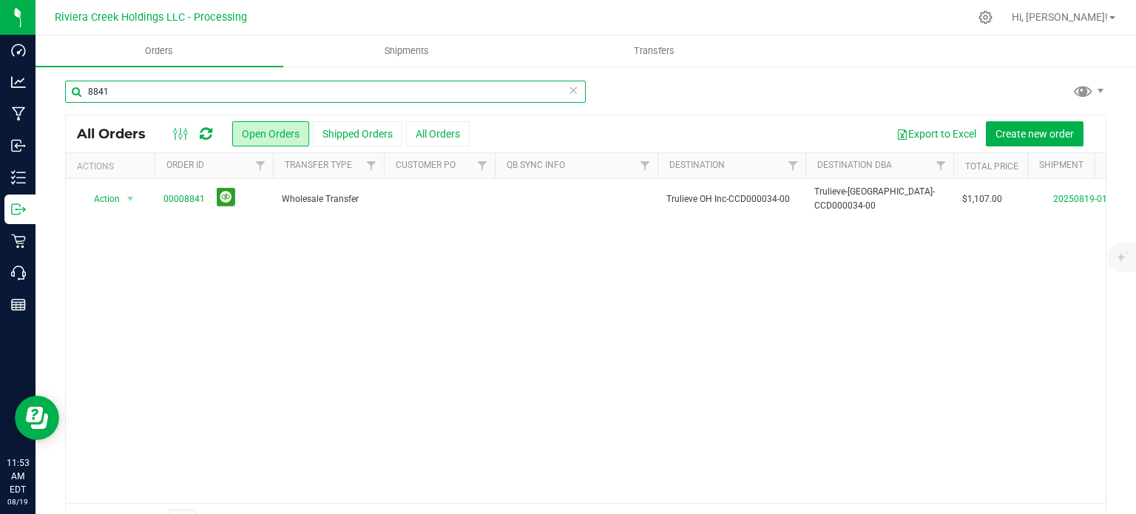
drag, startPoint x: 119, startPoint y: 91, endPoint x: 102, endPoint y: 90, distance: 17.0
click at [102, 91] on input "8841" at bounding box center [325, 92] width 521 height 22
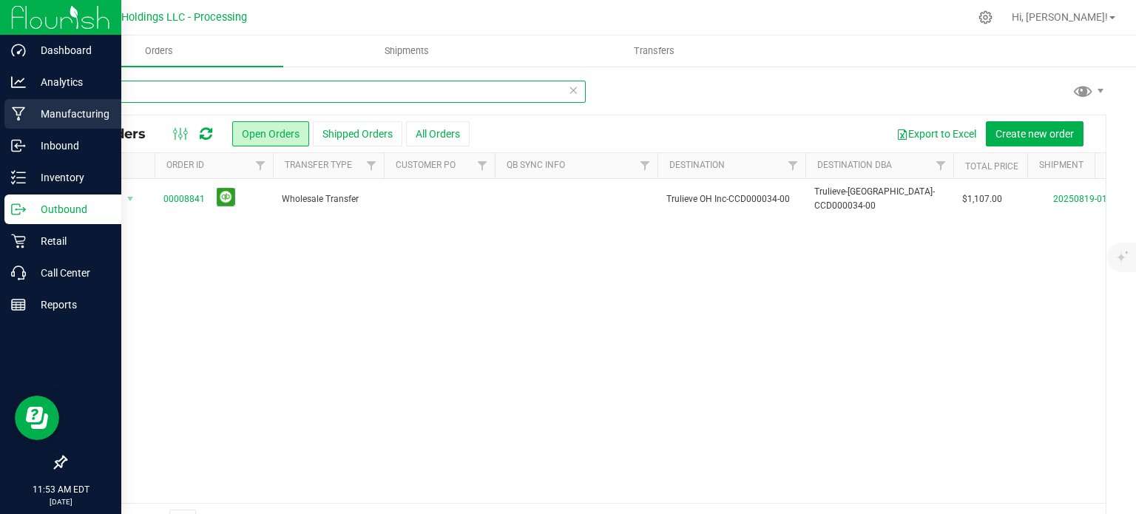
type input "8840"
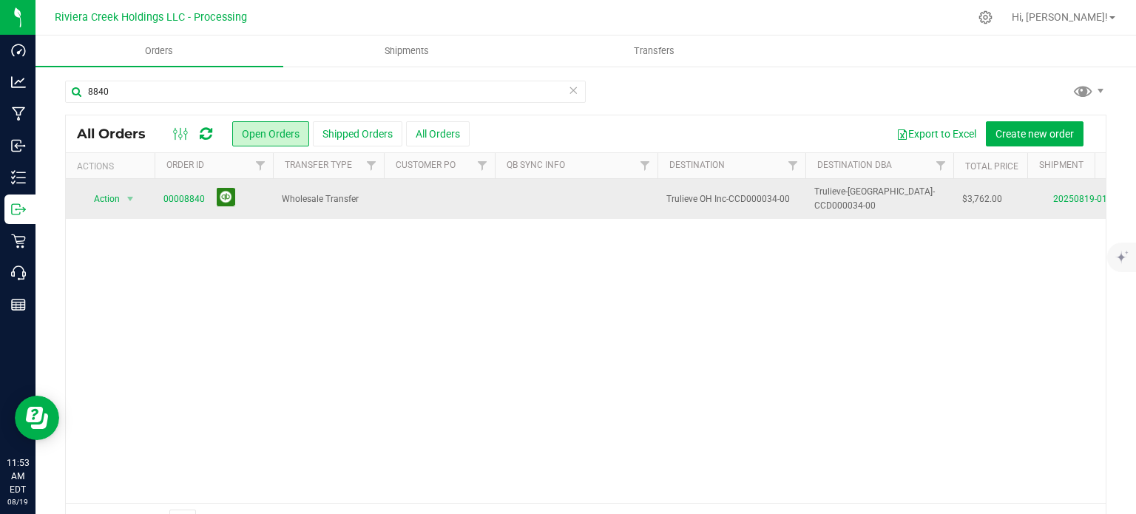
click at [228, 195] on button at bounding box center [226, 197] width 18 height 18
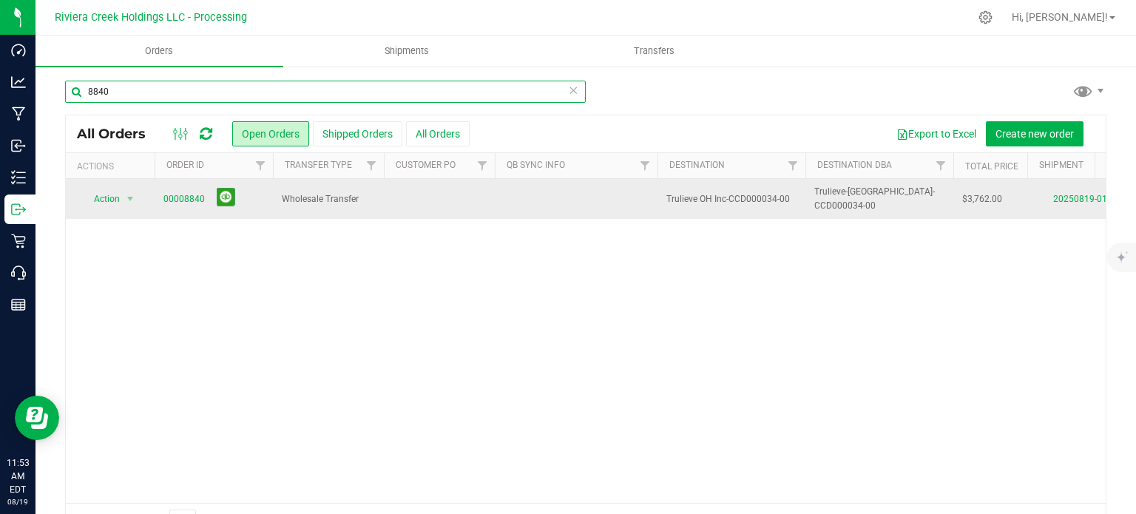
drag, startPoint x: 123, startPoint y: 88, endPoint x: 75, endPoint y: 94, distance: 47.7
click at [75, 94] on input "8840" at bounding box center [325, 92] width 521 height 22
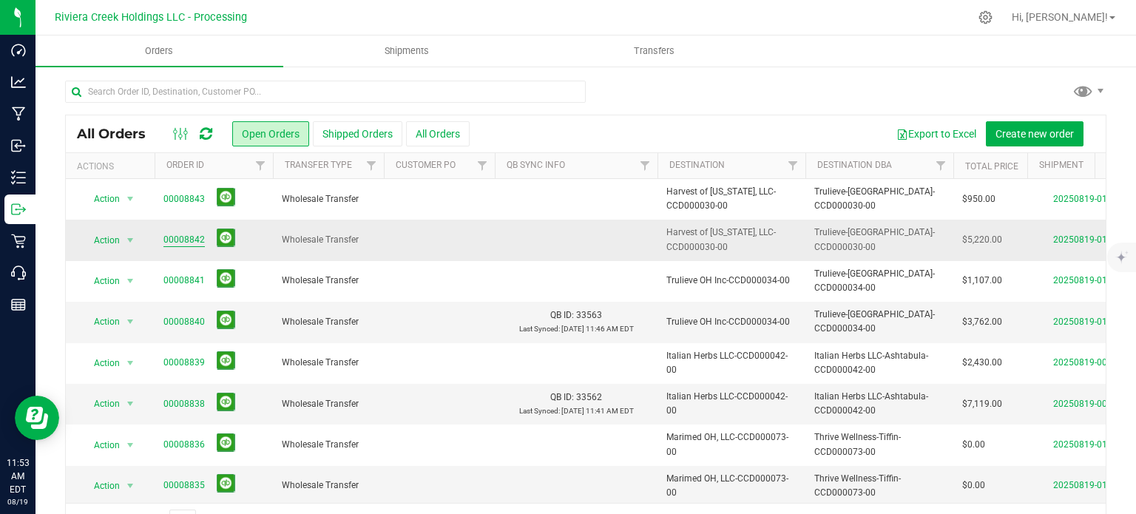
click at [189, 235] on link "00008842" at bounding box center [183, 240] width 41 height 14
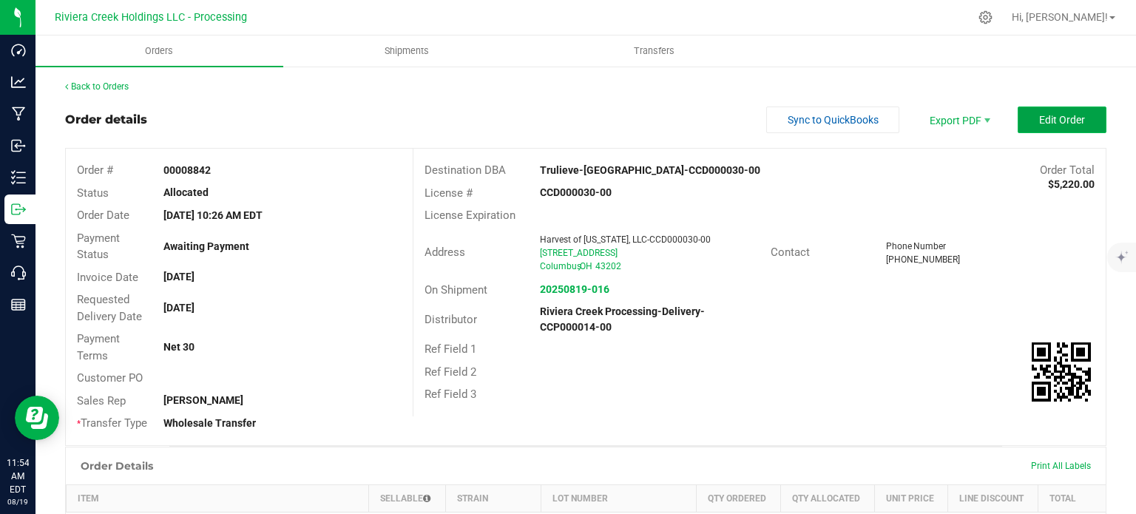
click at [1023, 125] on button "Edit Order" at bounding box center [1062, 119] width 89 height 27
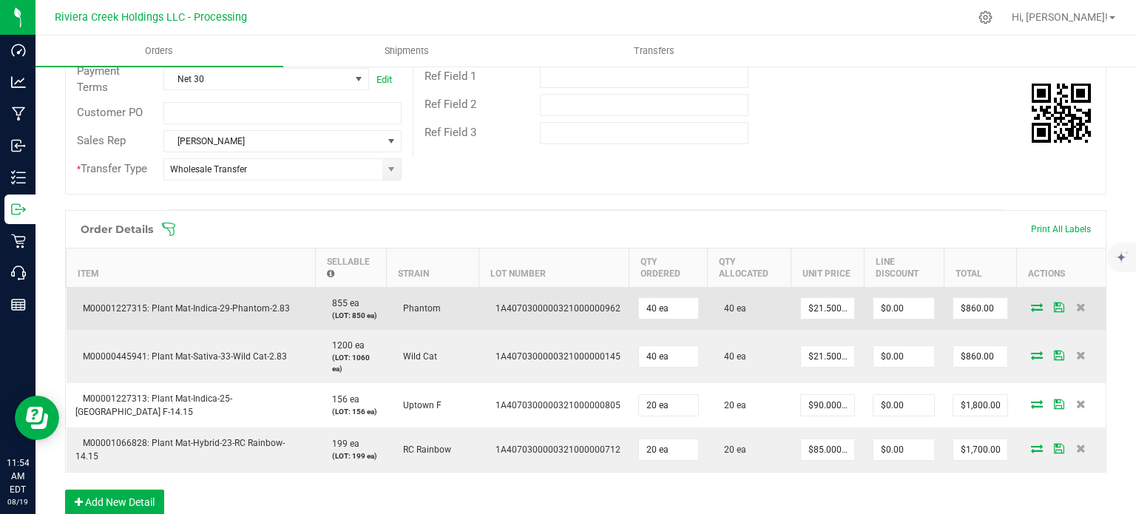
scroll to position [296, 0]
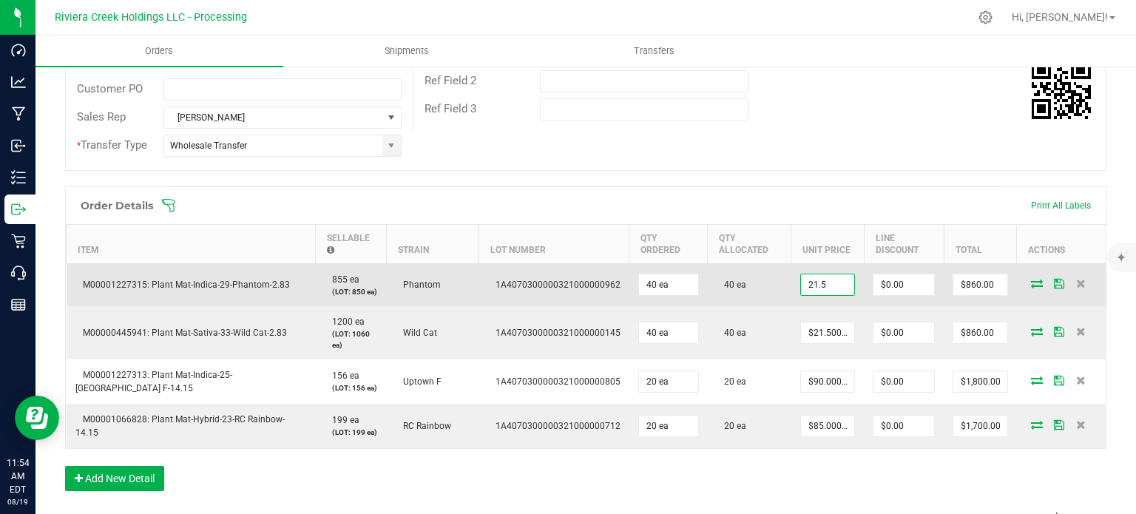
click at [819, 280] on input "21.5" at bounding box center [827, 284] width 53 height 21
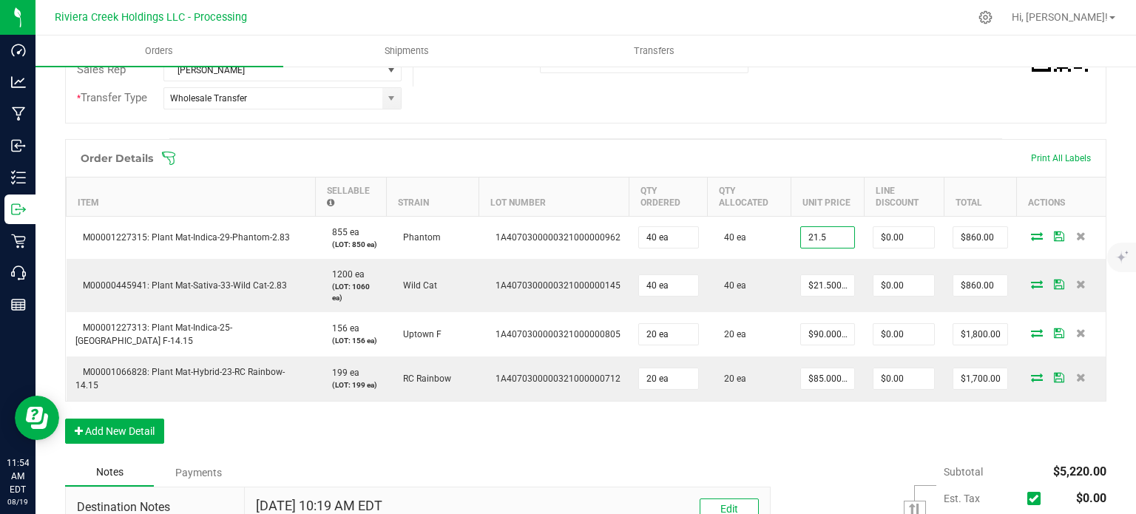
scroll to position [370, 0]
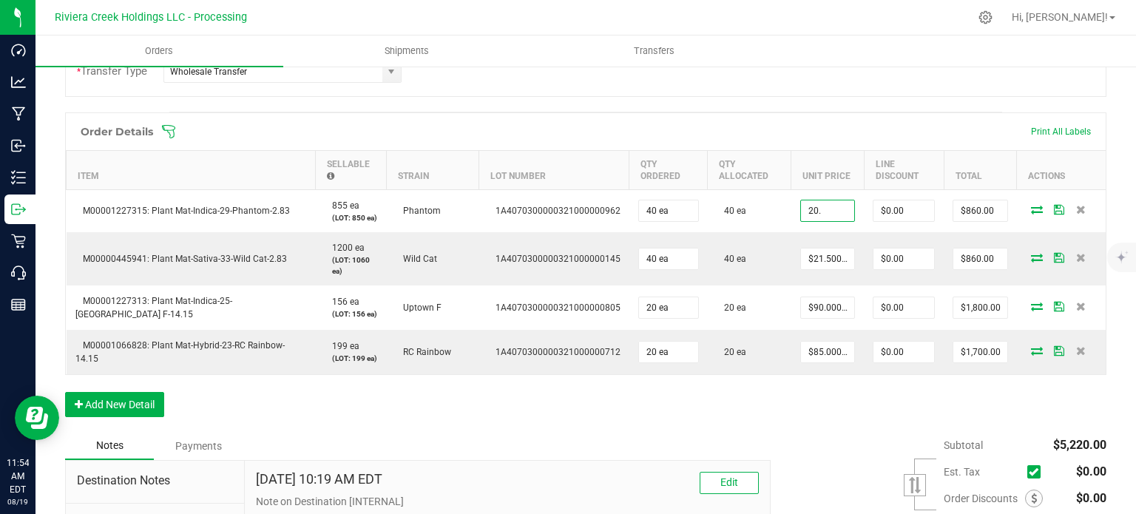
type input "$20.00000"
type input "0"
type input "$800.00"
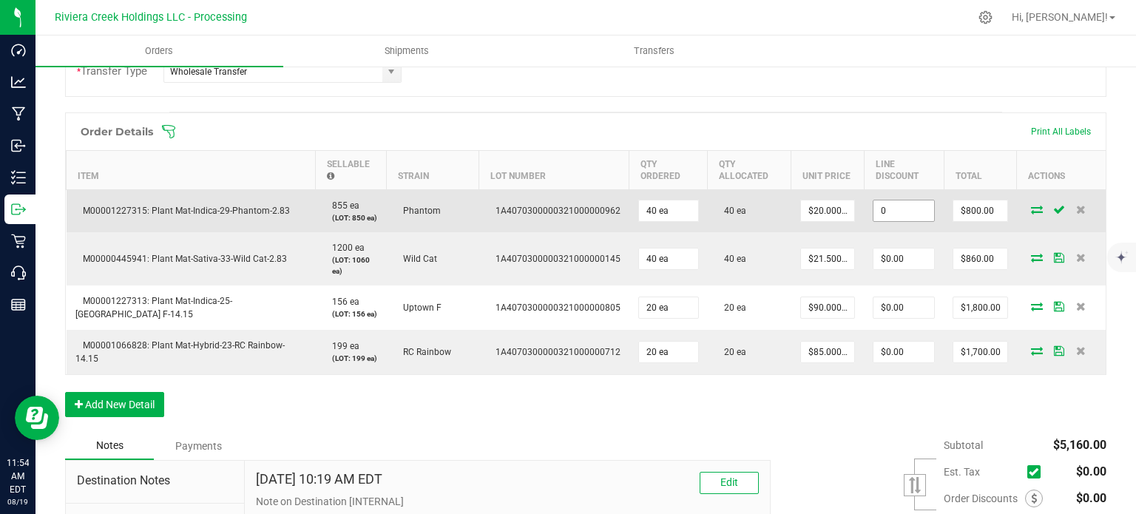
click at [873, 214] on input "0" at bounding box center [903, 210] width 61 height 21
type input "$80.00"
type input "720"
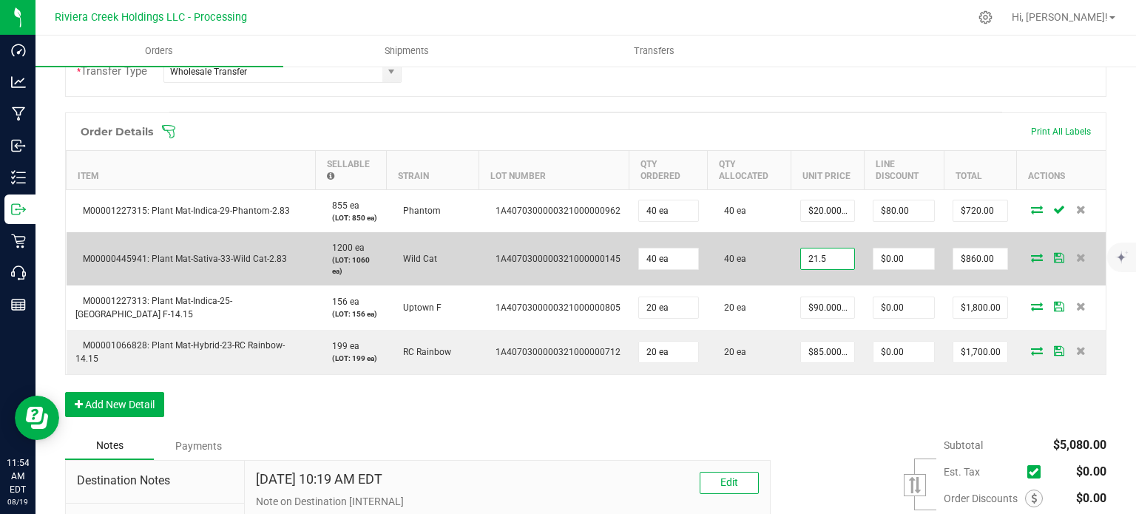
click at [816, 254] on input "21.5" at bounding box center [827, 258] width 53 height 21
type input "$20.00000"
type input "0"
type input "$800.00"
click at [874, 257] on input "0" at bounding box center [903, 258] width 61 height 21
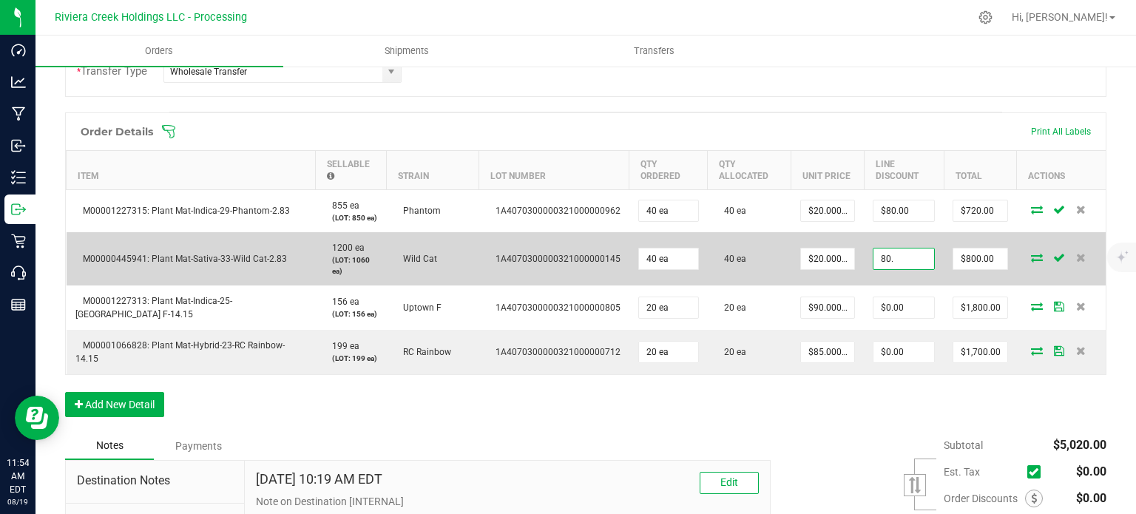
type input "$80.00"
type input "720"
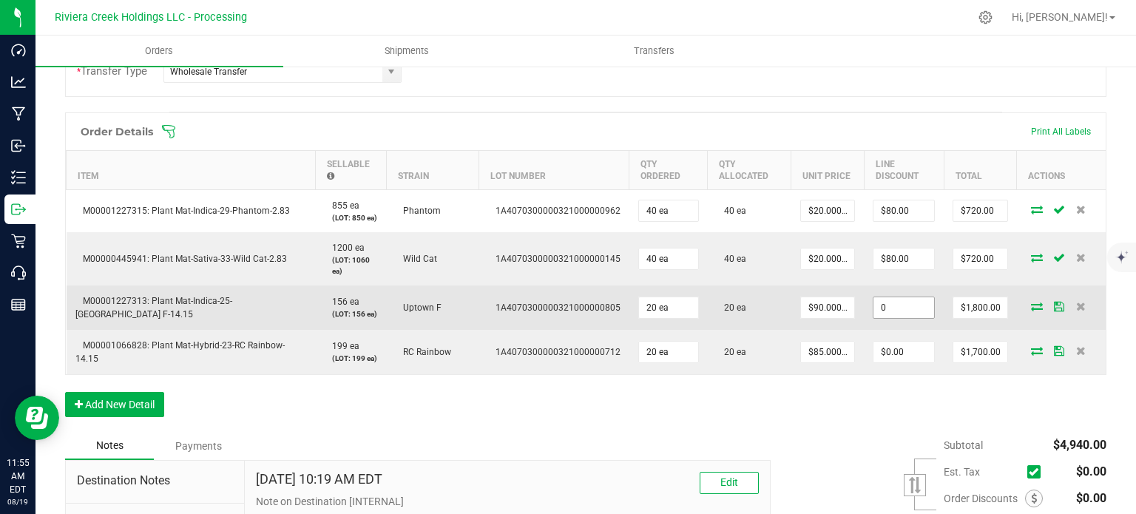
click at [873, 304] on input "0" at bounding box center [903, 307] width 61 height 21
type input "$180.00"
type input "1620"
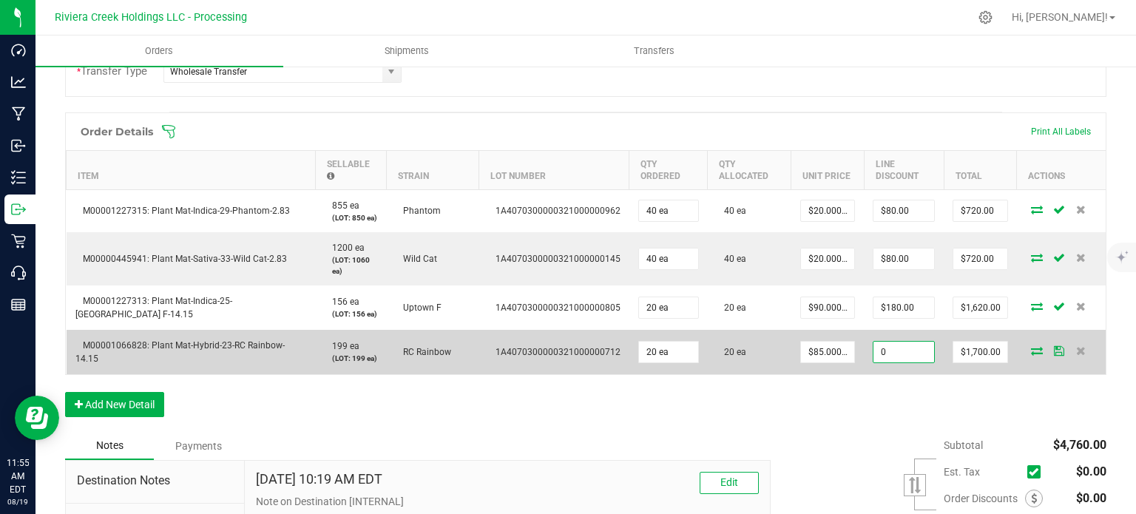
click at [889, 351] on input "0" at bounding box center [903, 352] width 61 height 21
type input "$170.00"
type input "1530"
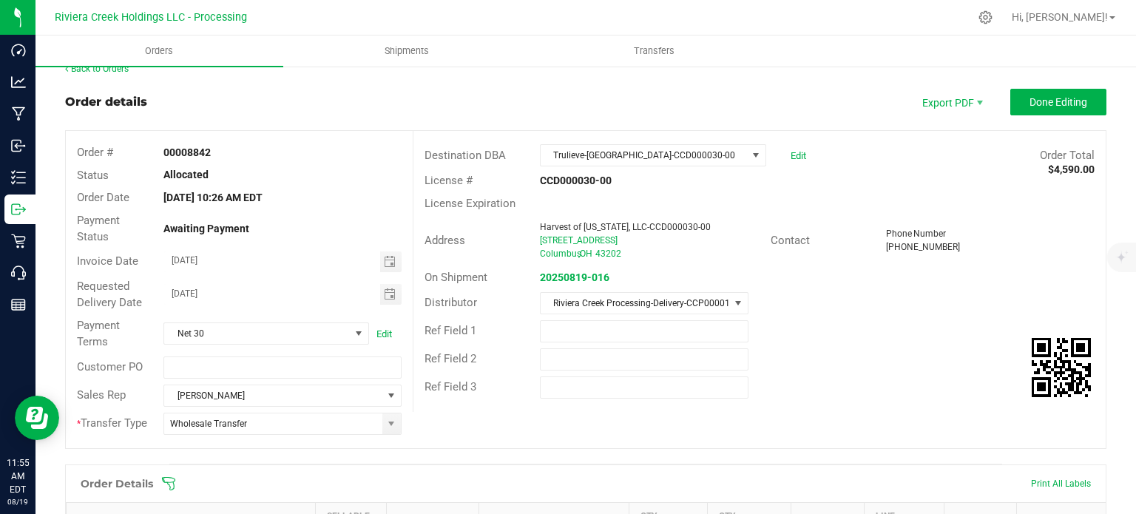
scroll to position [0, 0]
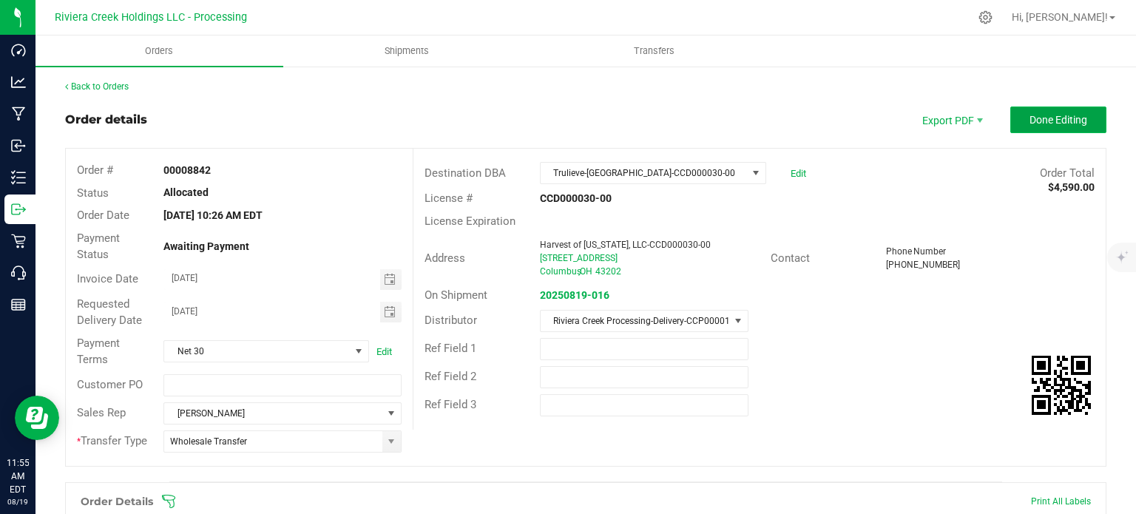
drag, startPoint x: 1030, startPoint y: 125, endPoint x: 1013, endPoint y: 173, distance: 51.0
click at [1029, 125] on span "Done Editing" at bounding box center [1058, 120] width 58 height 12
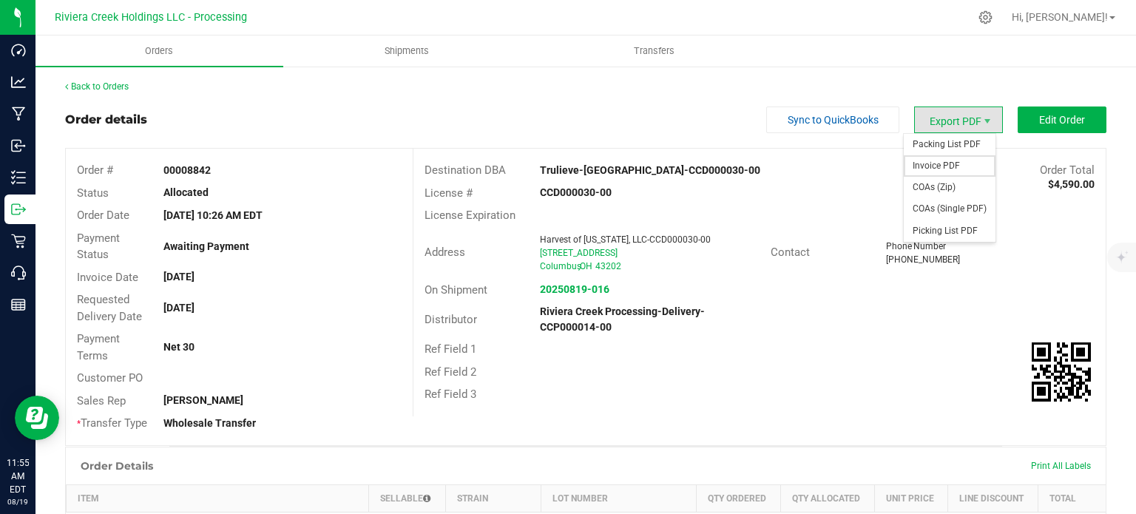
click at [928, 165] on span "Invoice PDF" at bounding box center [950, 165] width 92 height 21
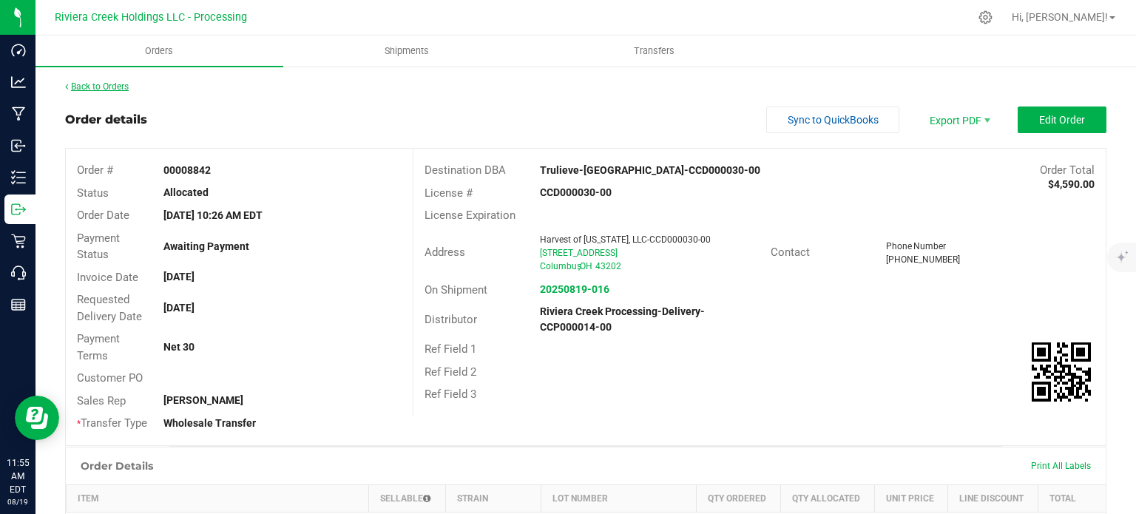
click at [92, 88] on link "Back to Orders" at bounding box center [97, 86] width 64 height 10
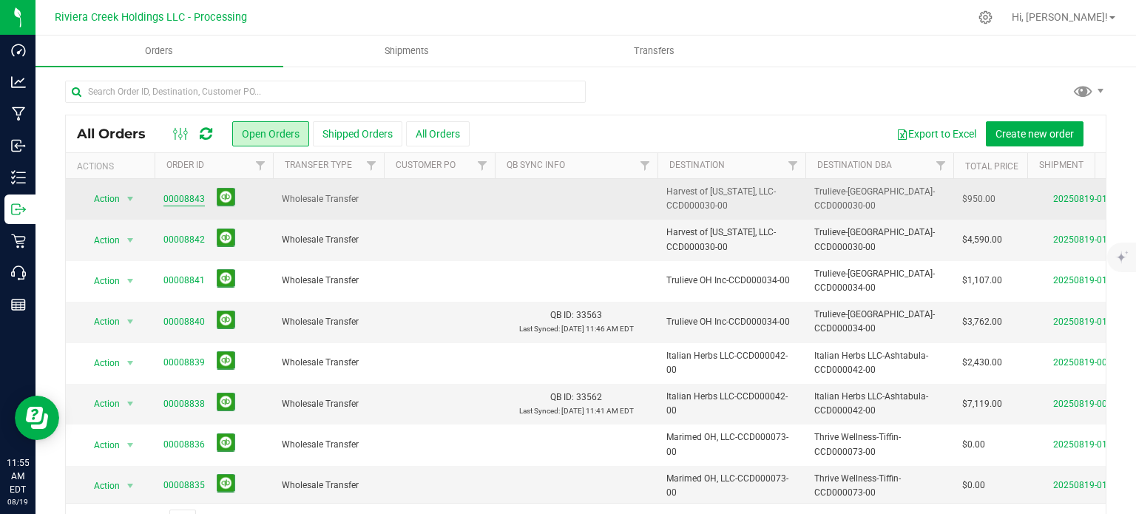
click at [175, 199] on link "00008843" at bounding box center [183, 199] width 41 height 14
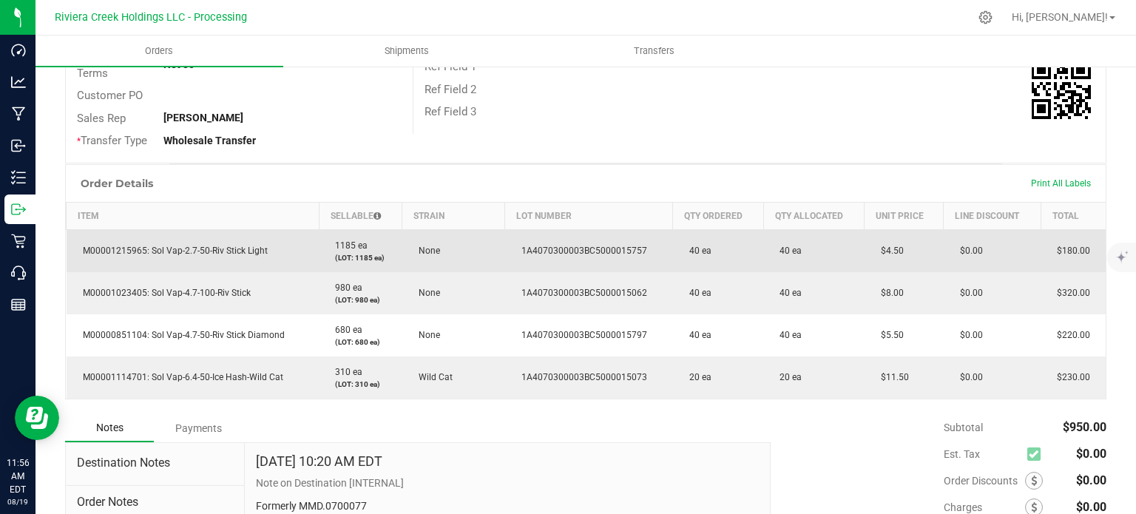
scroll to position [296, 0]
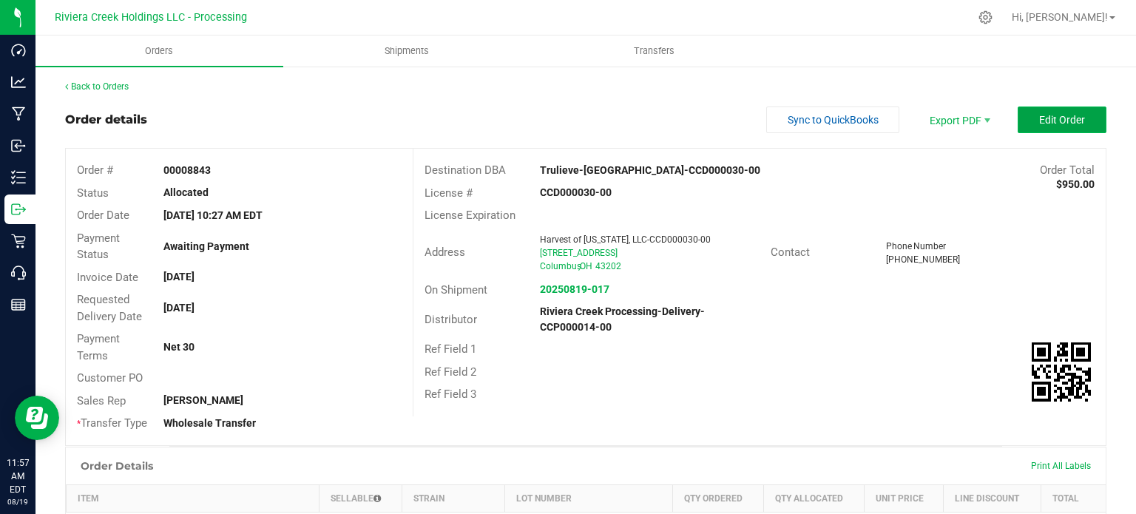
click at [1049, 121] on span "Edit Order" at bounding box center [1062, 120] width 46 height 12
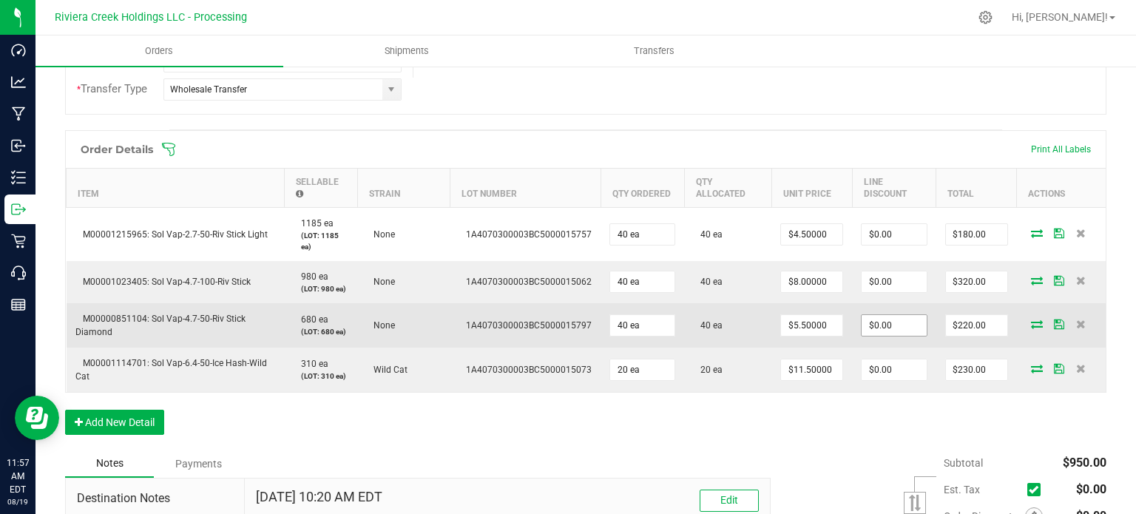
scroll to position [370, 0]
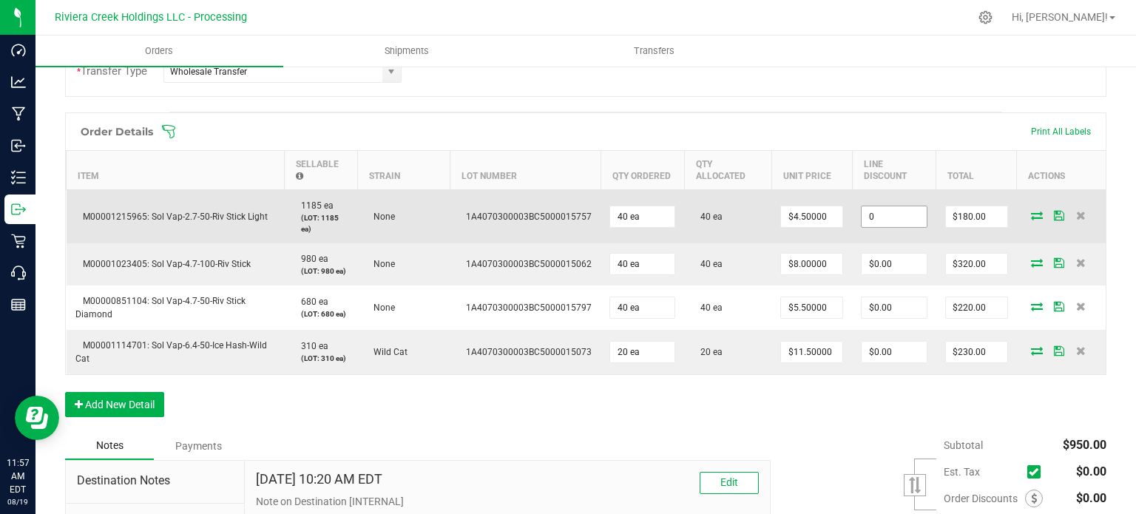
click at [873, 217] on input "0" at bounding box center [894, 216] width 65 height 21
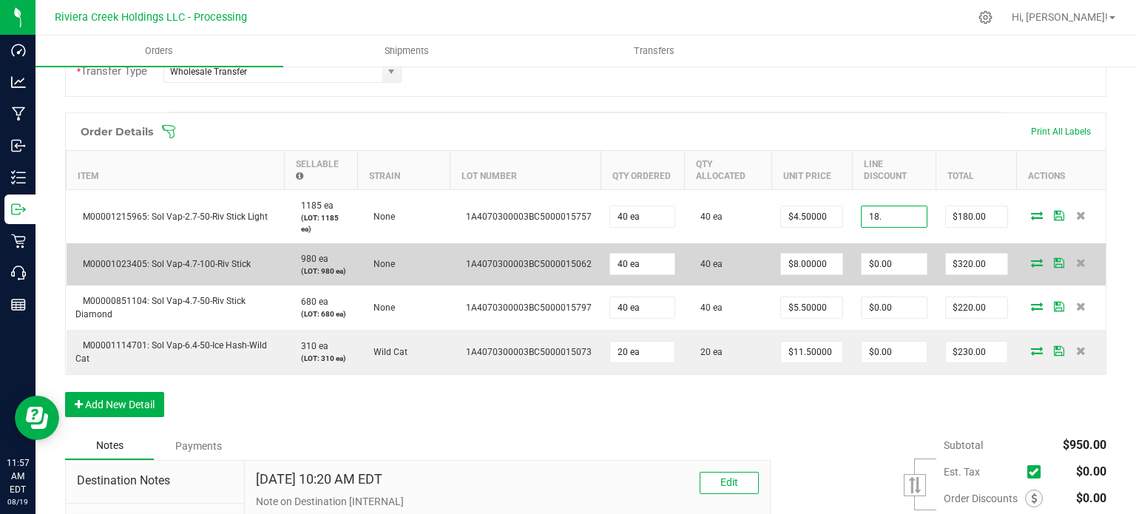
type input "$18.00"
type input "162"
click at [873, 260] on input "0" at bounding box center [894, 264] width 65 height 21
type input "$32.00"
type input "288"
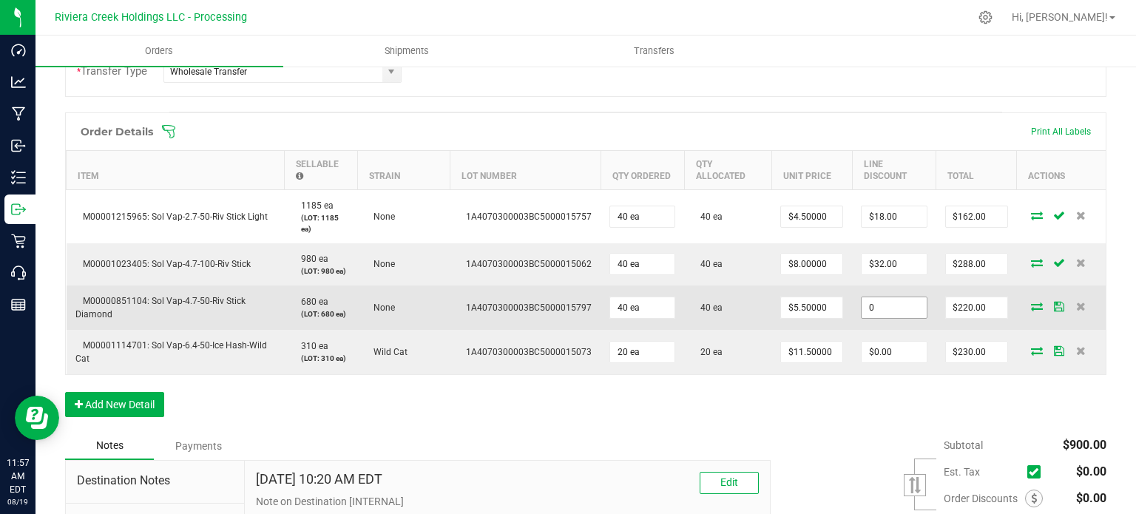
click at [872, 305] on input "0" at bounding box center [894, 307] width 65 height 21
type input "$22.00"
type input "198"
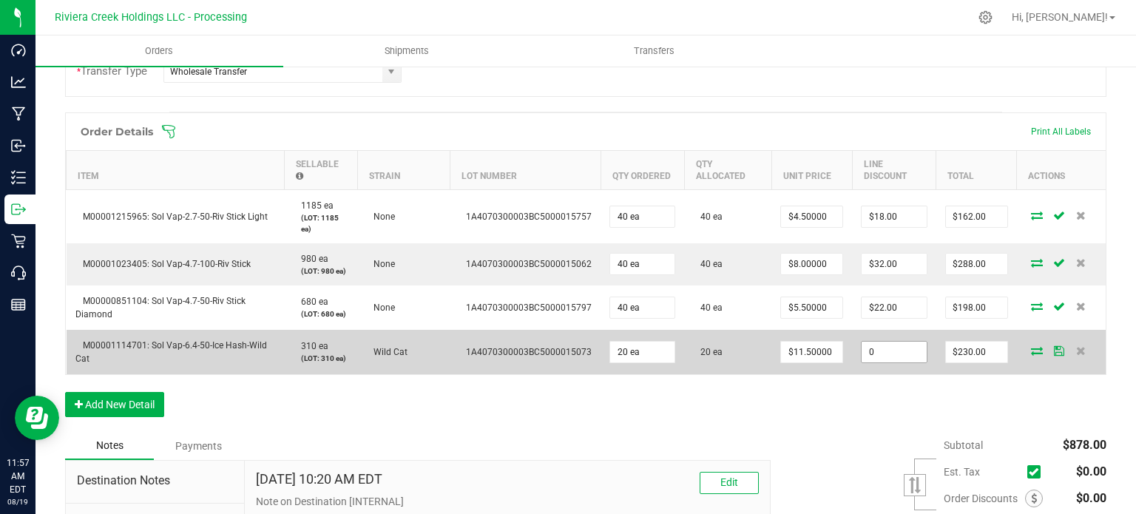
click at [873, 354] on input "0" at bounding box center [894, 352] width 65 height 21
type input "$23.00"
type input "207"
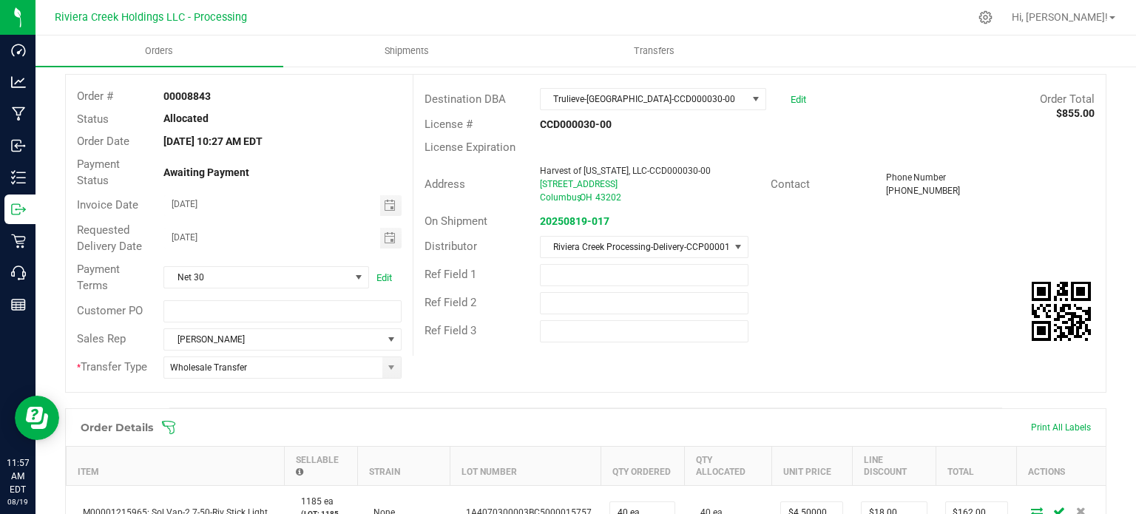
scroll to position [0, 0]
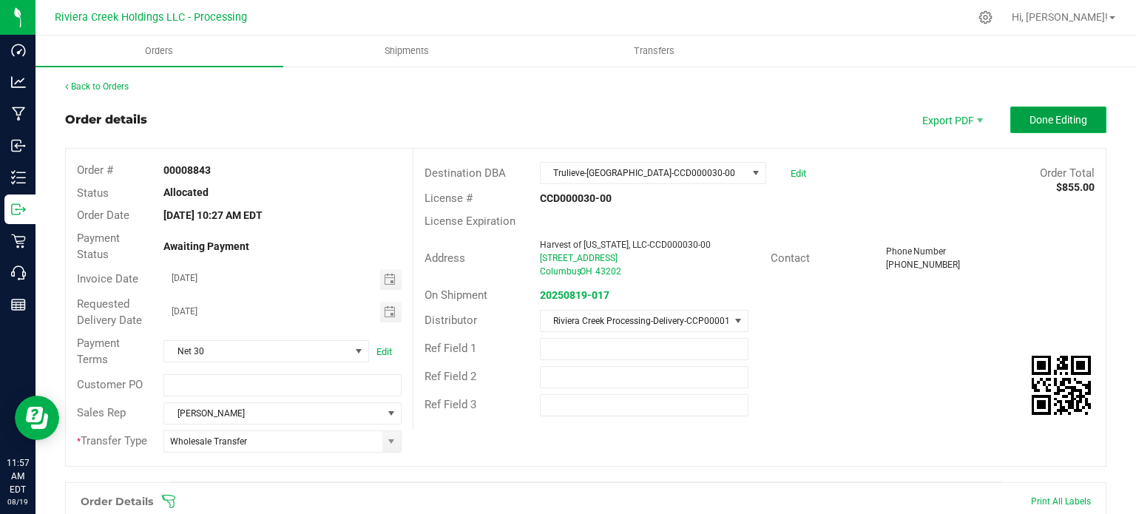
click at [1014, 129] on button "Done Editing" at bounding box center [1058, 119] width 96 height 27
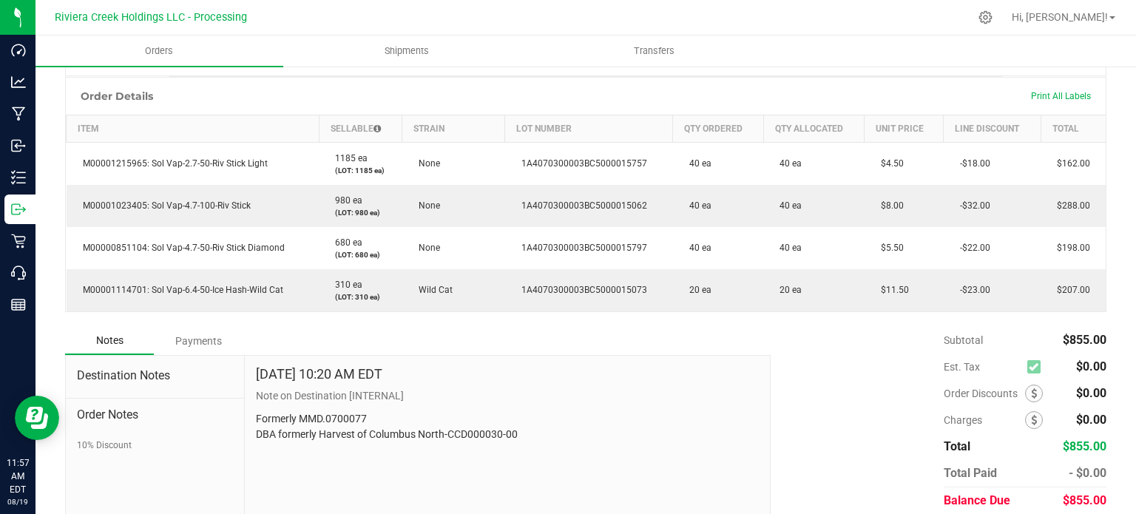
scroll to position [296, 0]
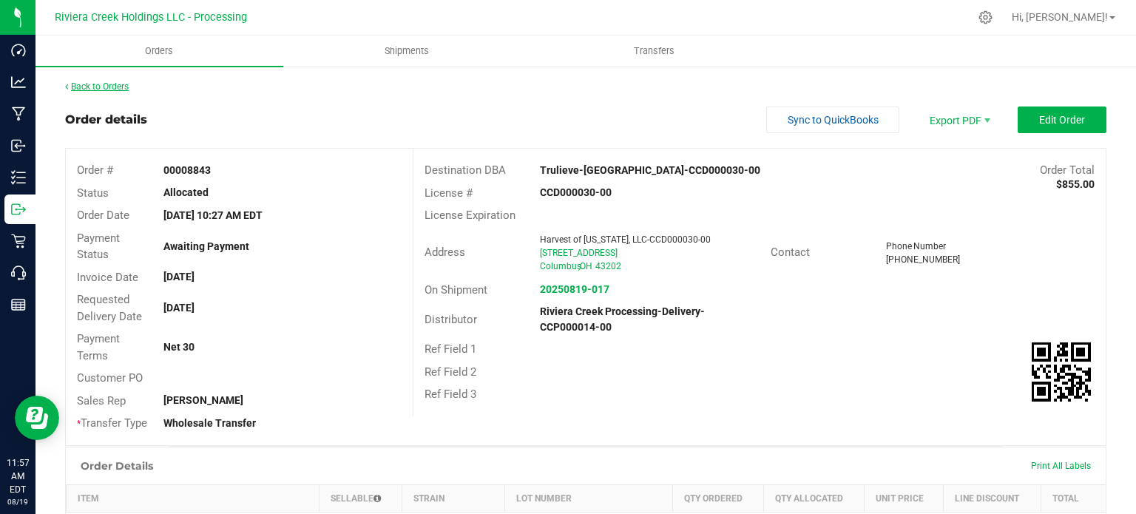
click at [113, 86] on link "Back to Orders" at bounding box center [97, 86] width 64 height 10
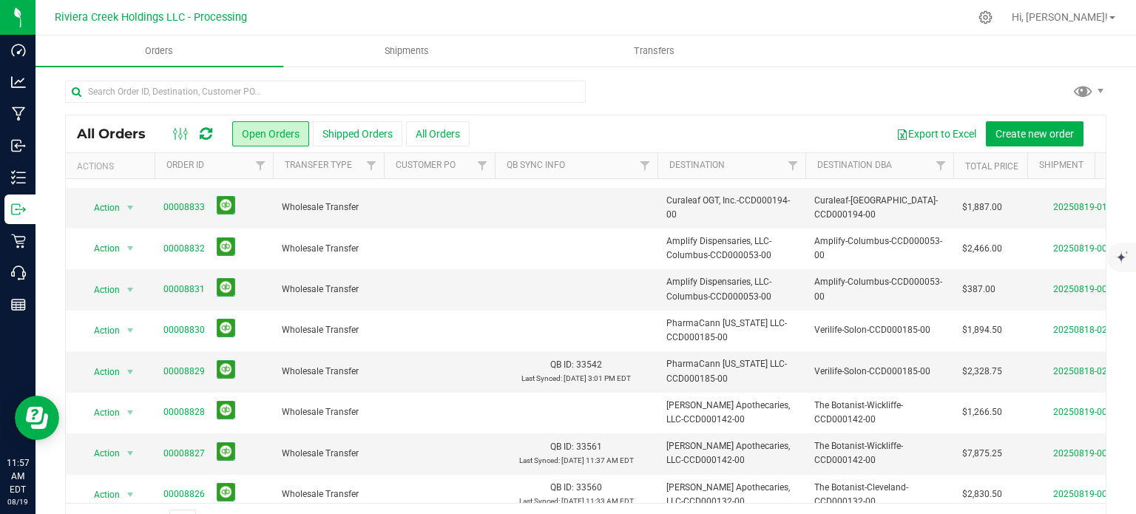
scroll to position [370, 0]
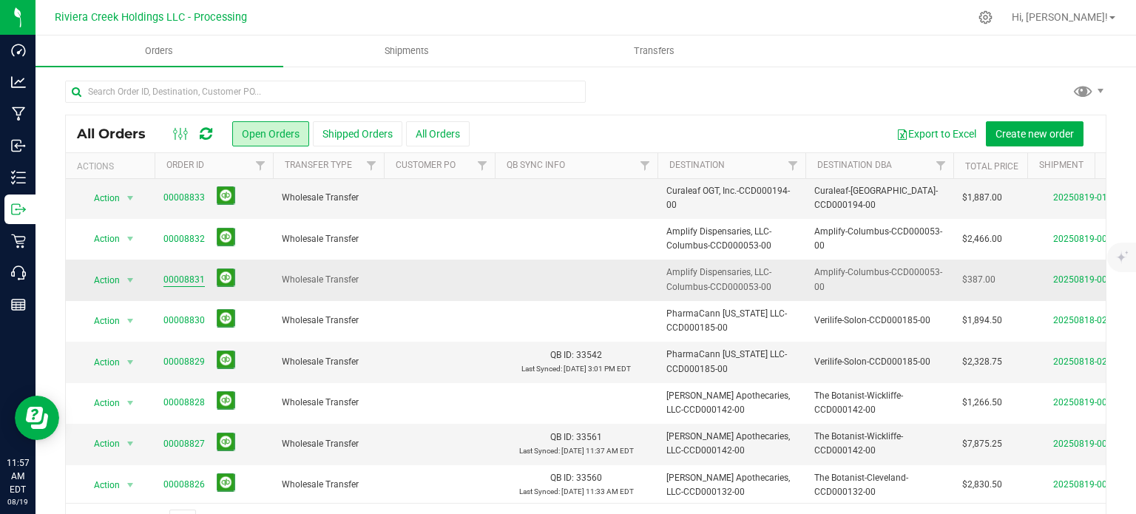
click at [179, 276] on link "00008831" at bounding box center [183, 280] width 41 height 14
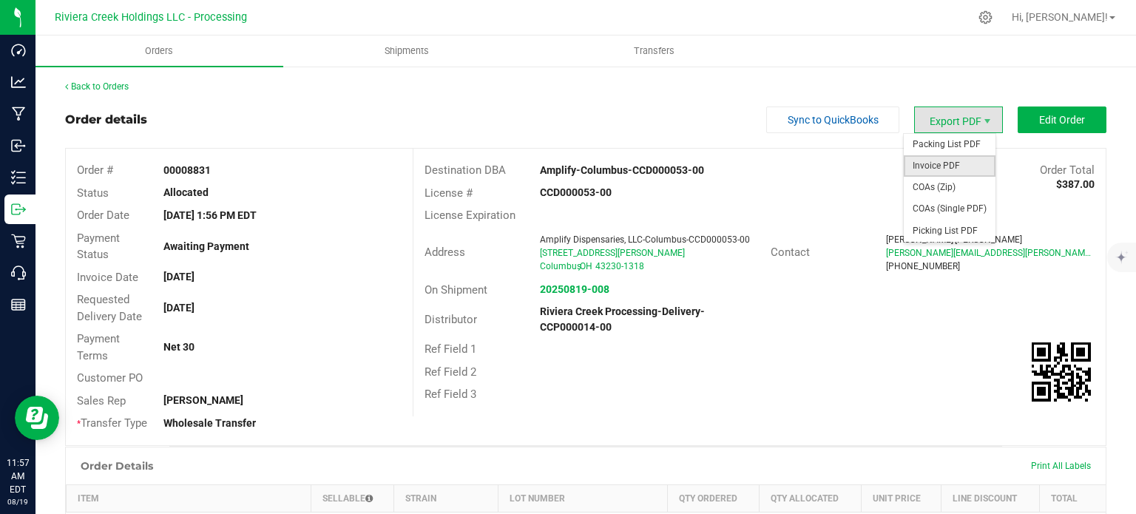
click at [923, 162] on span "Invoice PDF" at bounding box center [950, 165] width 92 height 21
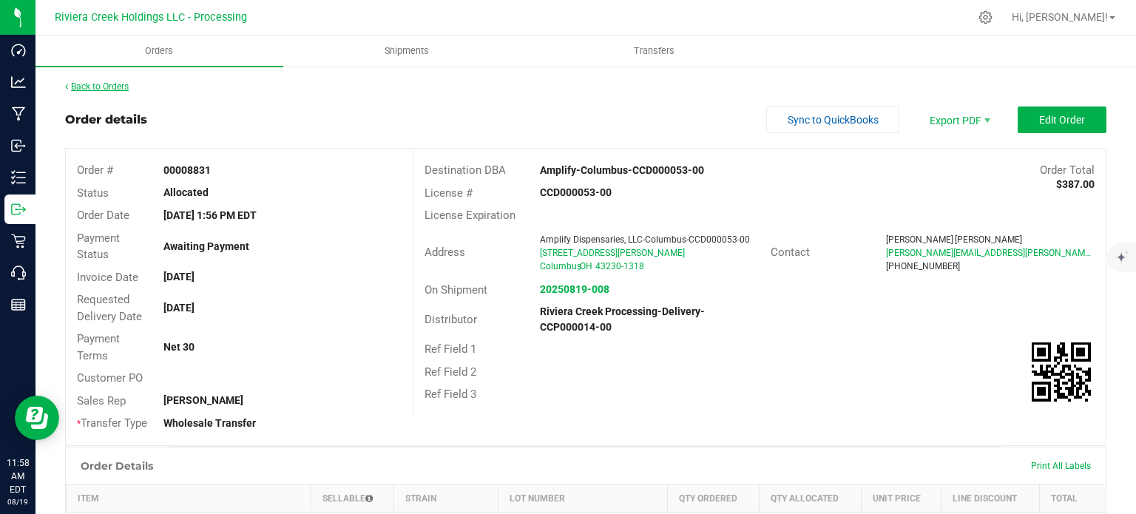
click at [108, 88] on link "Back to Orders" at bounding box center [97, 86] width 64 height 10
click at [109, 84] on link "Back to Orders" at bounding box center [97, 86] width 64 height 10
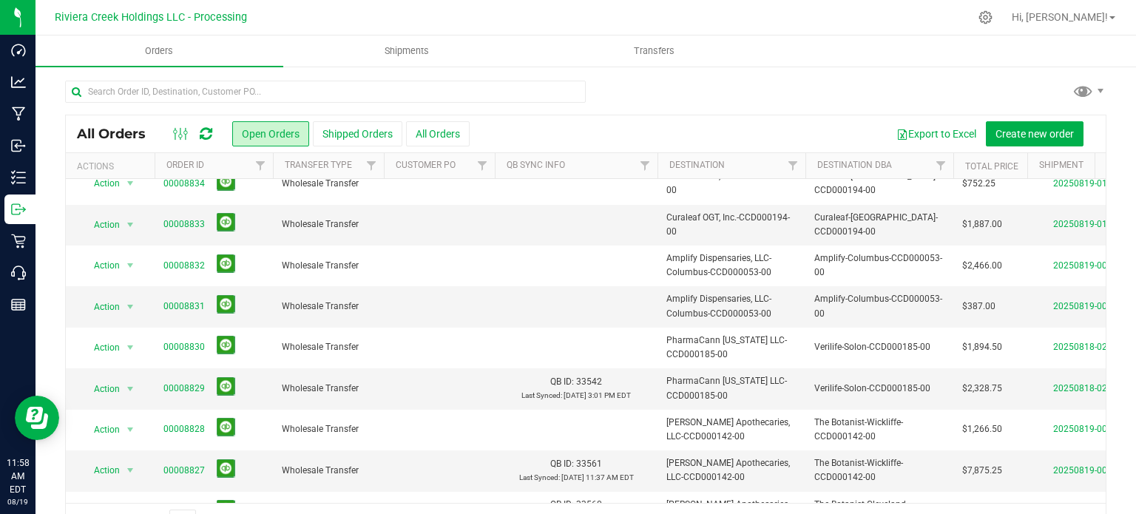
scroll to position [370, 0]
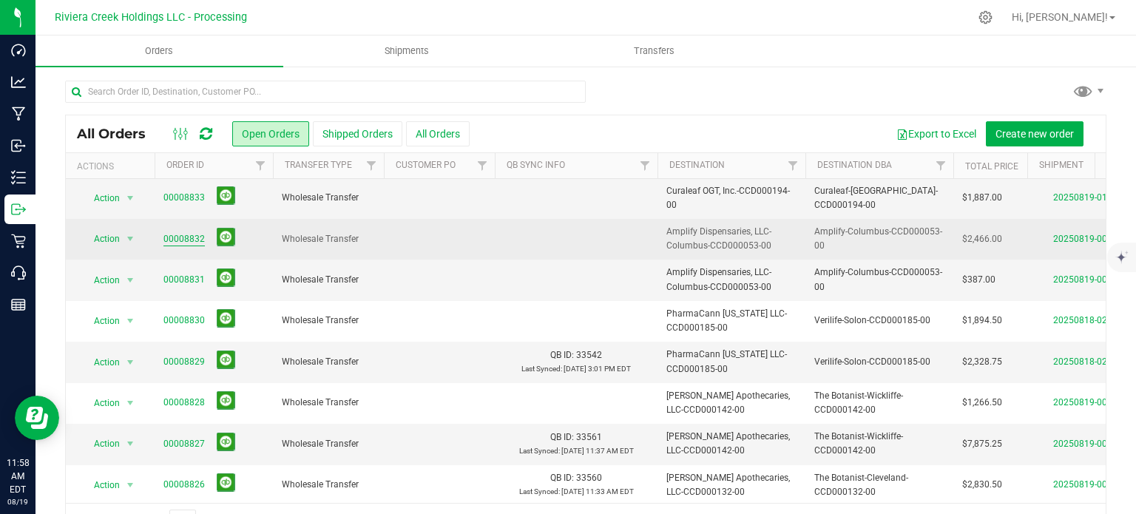
click at [187, 236] on link "00008832" at bounding box center [183, 239] width 41 height 14
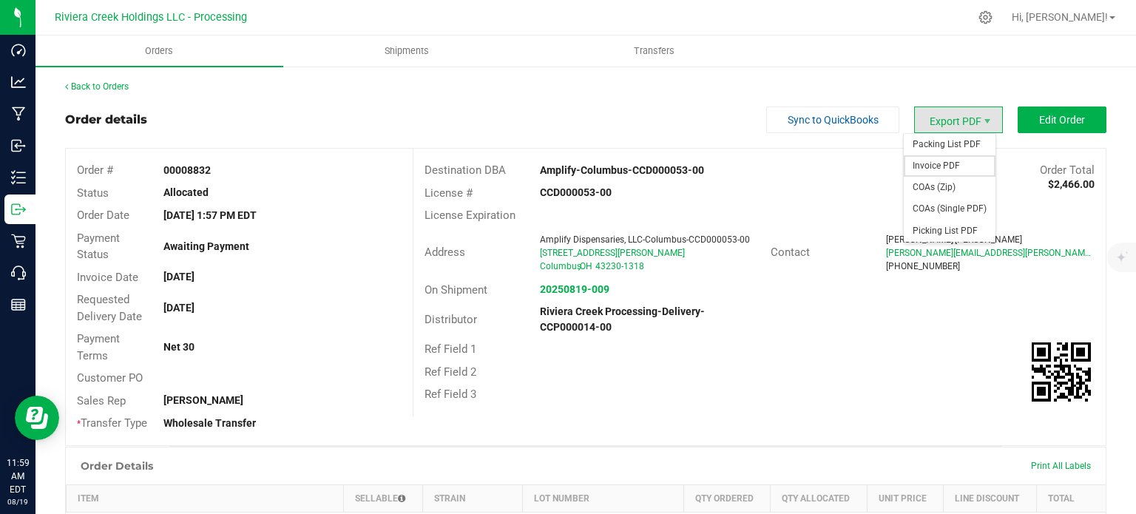
drag, startPoint x: 932, startPoint y: 159, endPoint x: 927, endPoint y: 165, distance: 7.9
click at [932, 159] on span "Invoice PDF" at bounding box center [950, 165] width 92 height 21
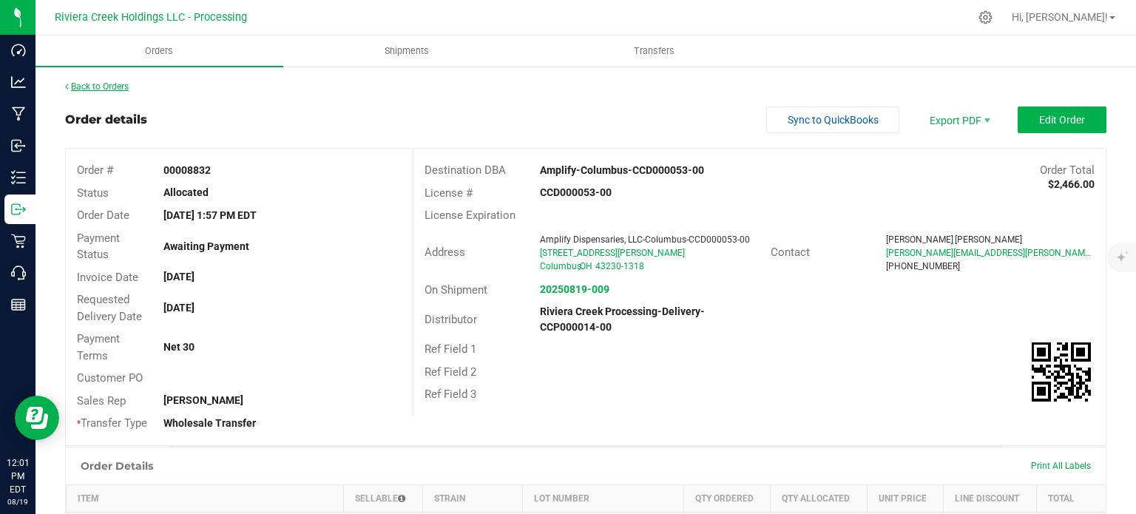
click at [108, 84] on link "Back to Orders" at bounding box center [97, 86] width 64 height 10
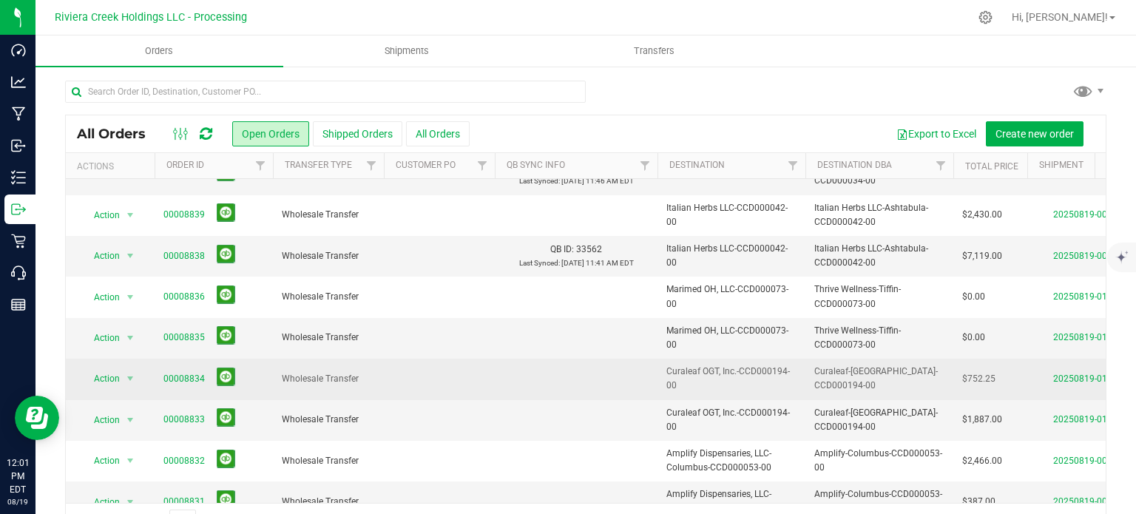
scroll to position [222, 0]
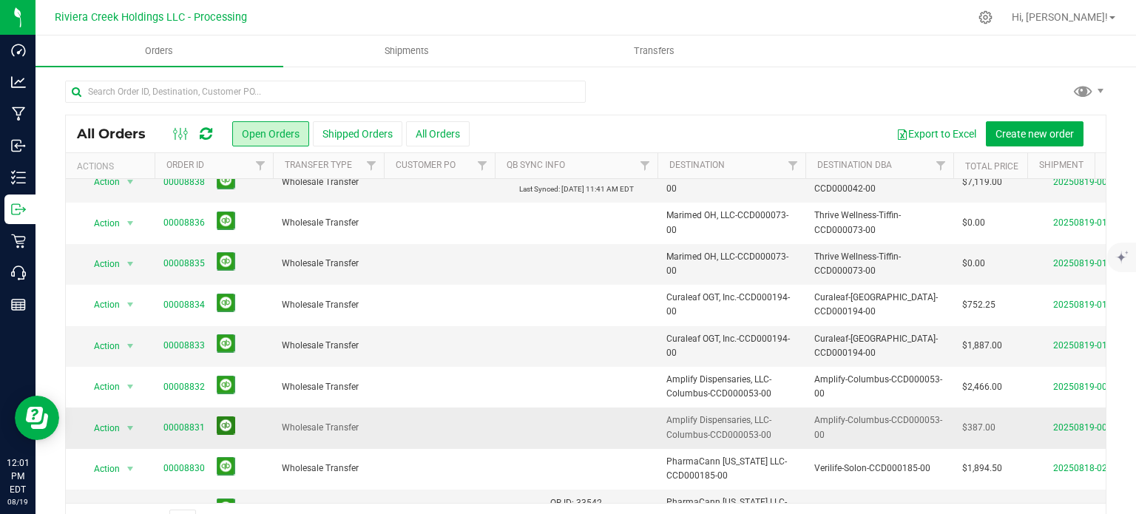
click at [225, 422] on button at bounding box center [226, 425] width 18 height 18
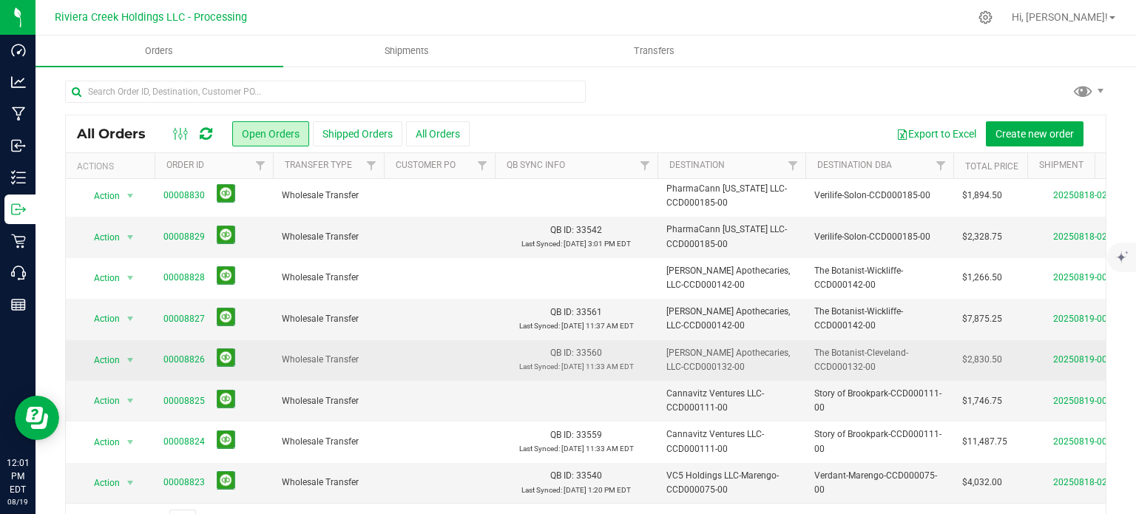
scroll to position [355, 0]
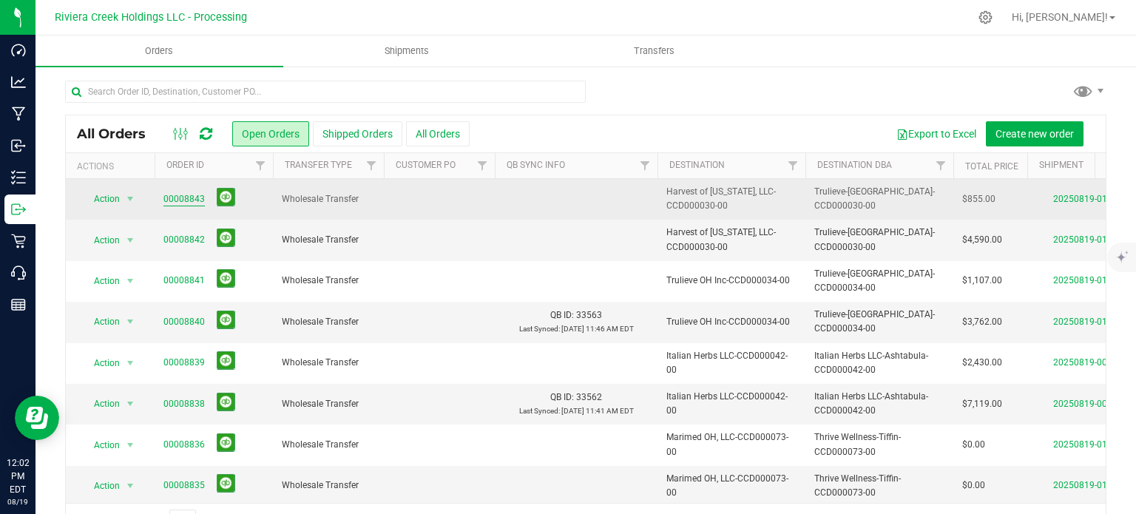
click at [172, 197] on link "00008843" at bounding box center [183, 199] width 41 height 14
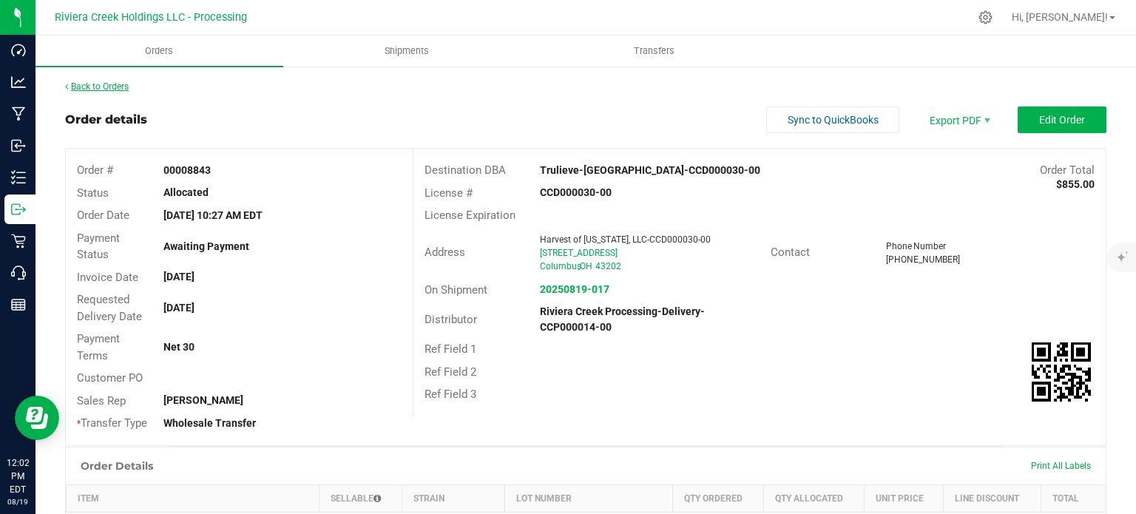
click at [92, 86] on link "Back to Orders" at bounding box center [97, 86] width 64 height 10
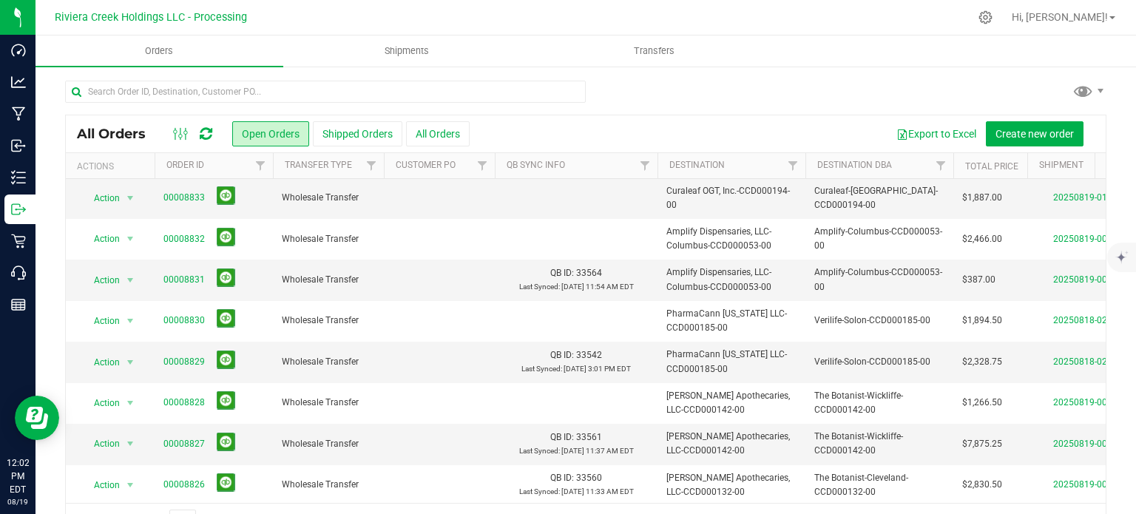
scroll to position [296, 0]
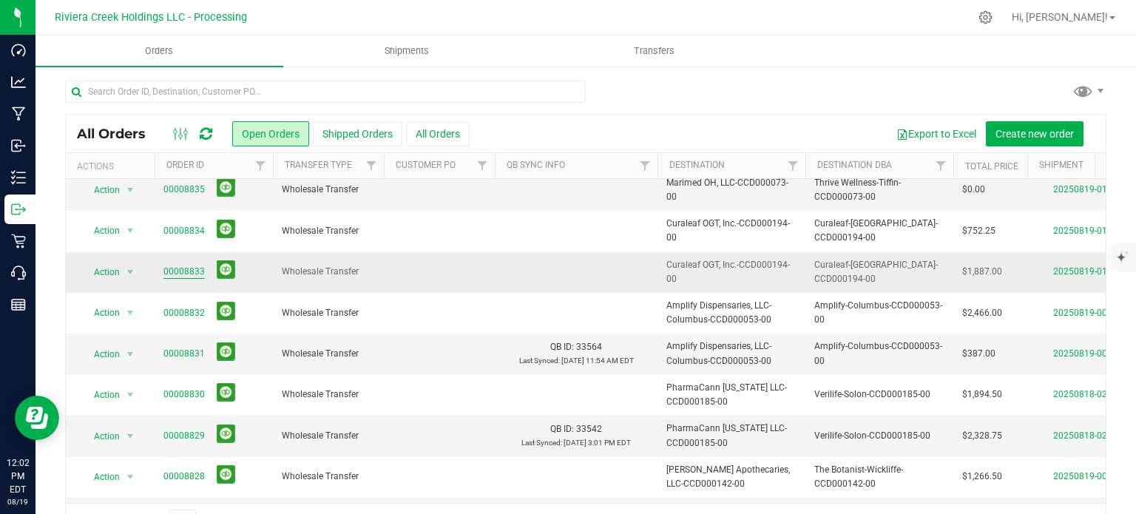
click at [175, 268] on link "00008833" at bounding box center [183, 272] width 41 height 14
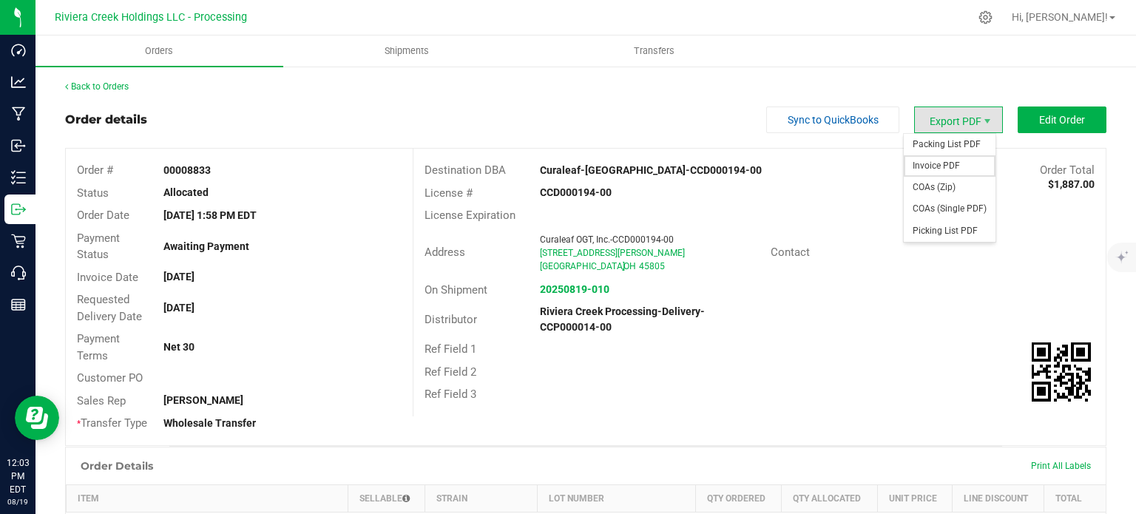
click at [932, 162] on span "Invoice PDF" at bounding box center [950, 165] width 92 height 21
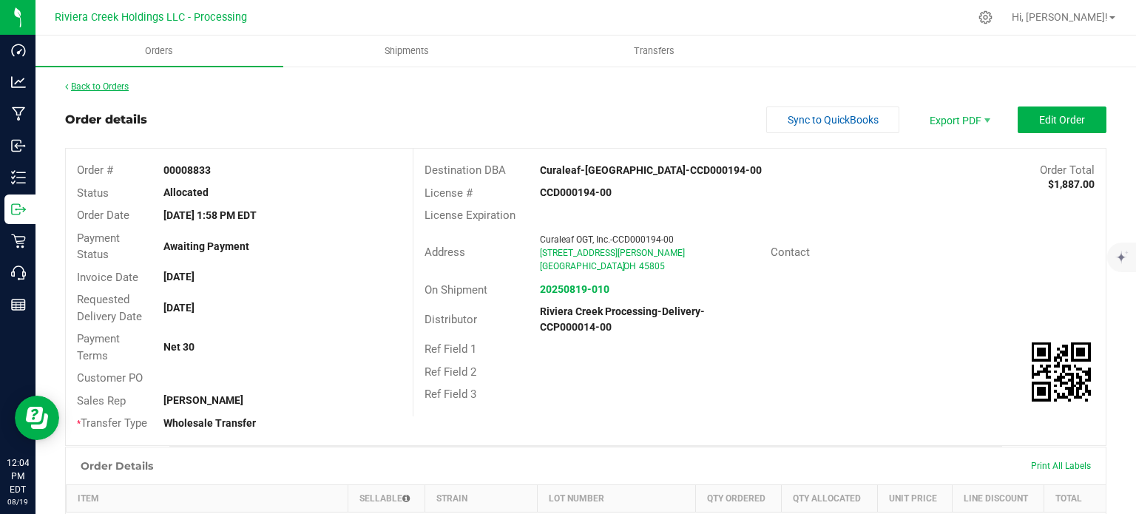
click at [86, 86] on link "Back to Orders" at bounding box center [97, 86] width 64 height 10
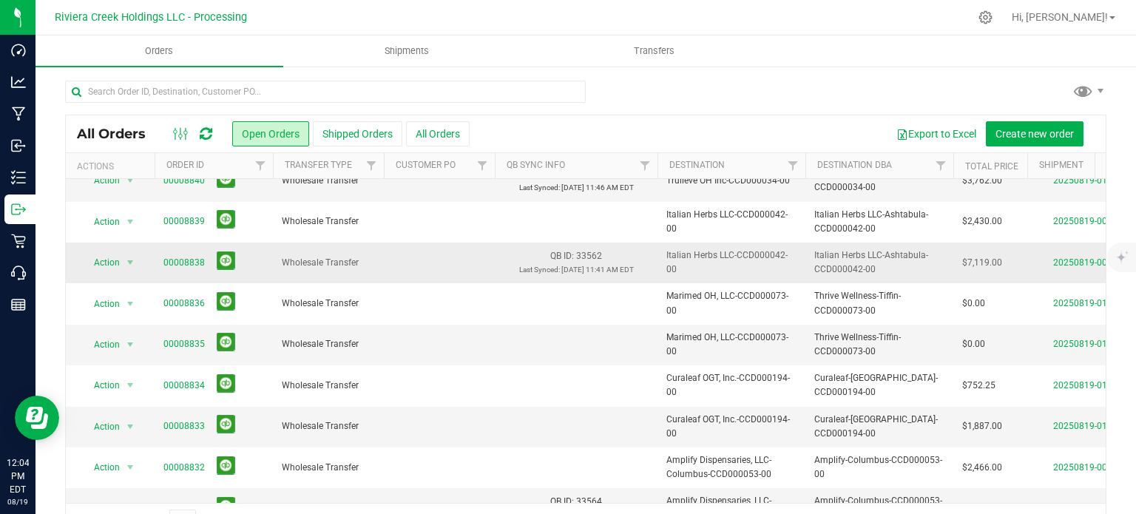
scroll to position [222, 0]
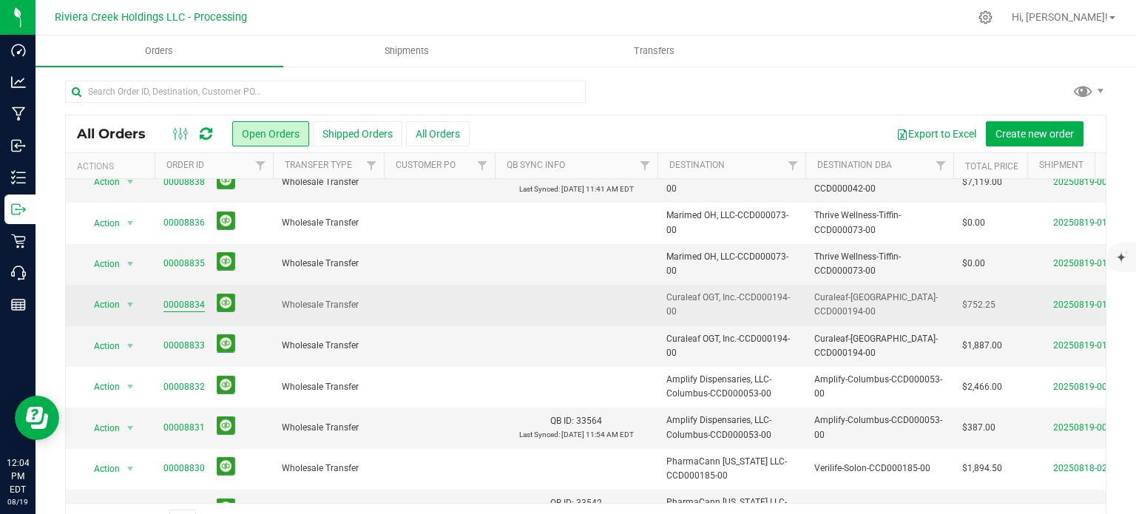
click at [183, 302] on link "00008834" at bounding box center [183, 305] width 41 height 14
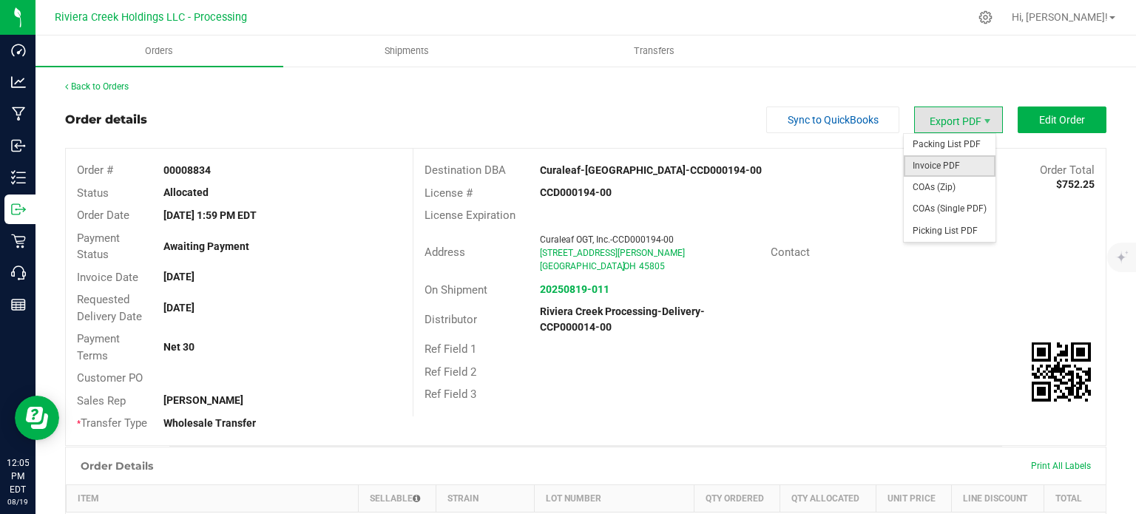
click at [927, 162] on span "Invoice PDF" at bounding box center [950, 165] width 92 height 21
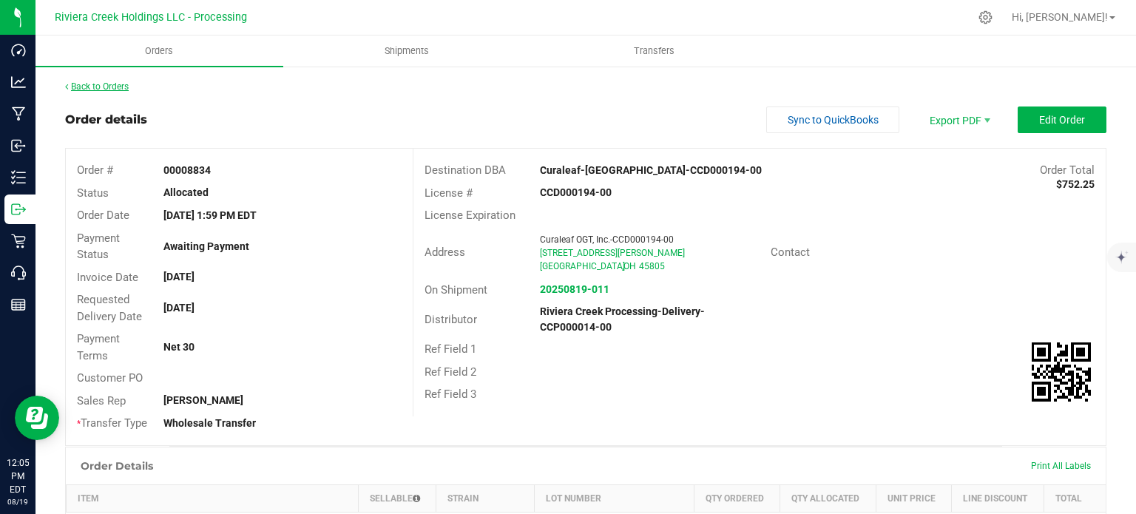
click at [98, 88] on link "Back to Orders" at bounding box center [97, 86] width 64 height 10
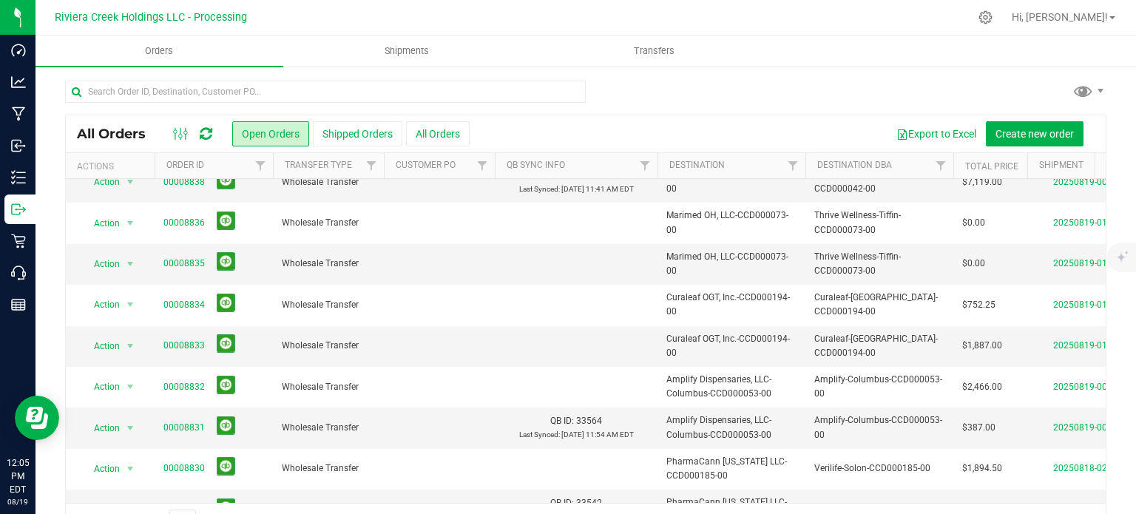
scroll to position [296, 0]
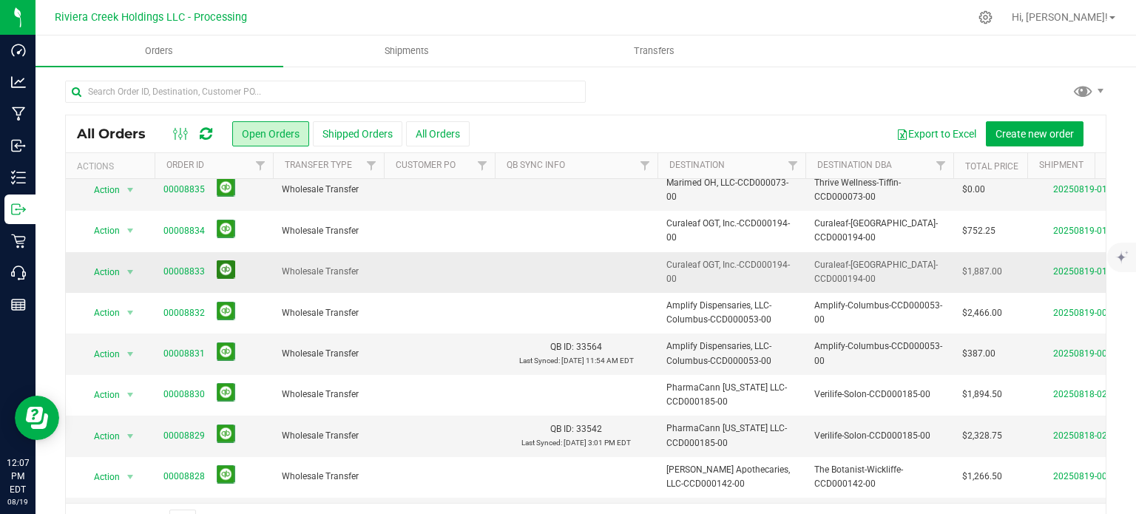
click at [220, 270] on button at bounding box center [226, 269] width 18 height 18
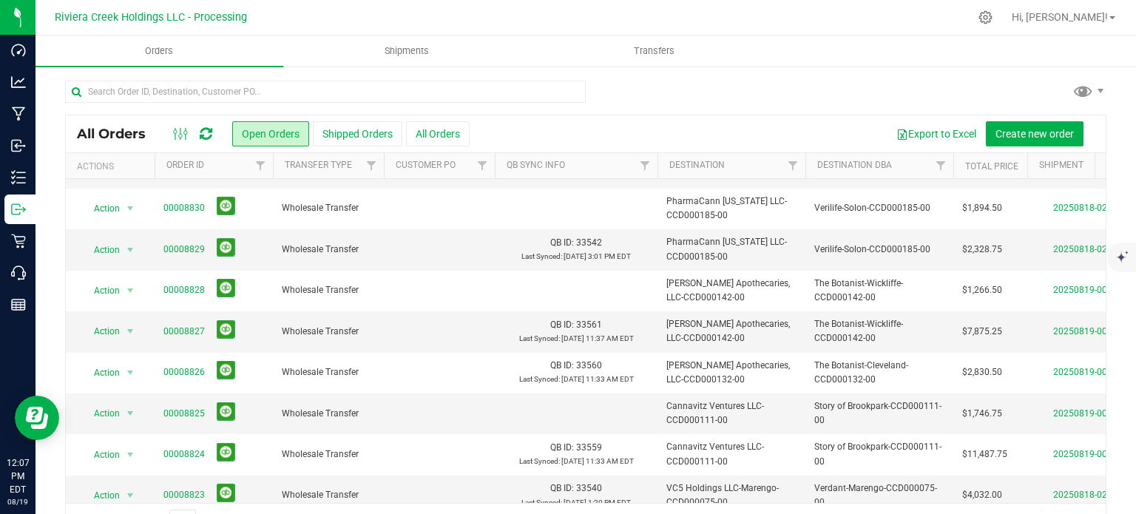
scroll to position [503, 0]
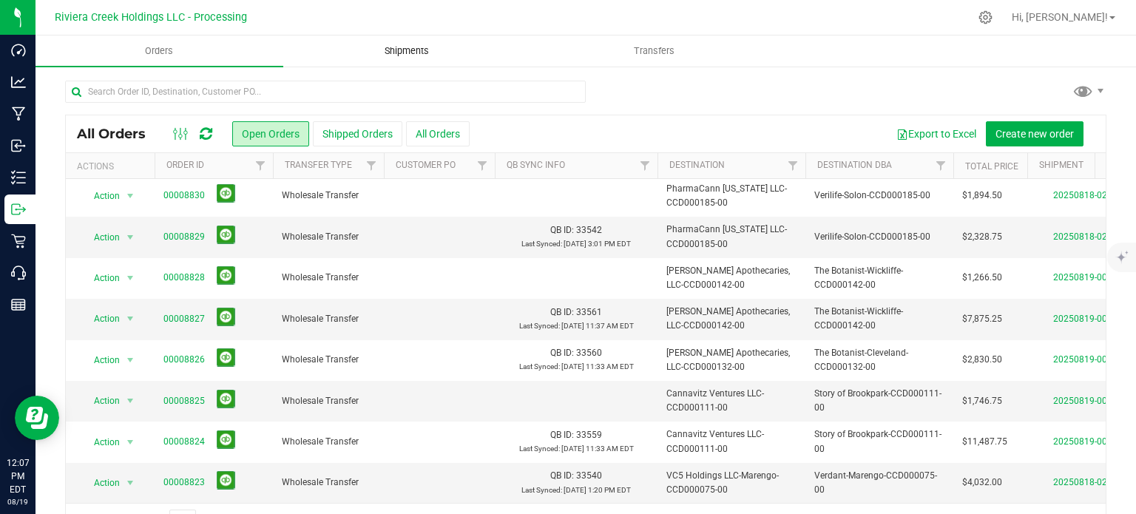
click at [393, 49] on span "Shipments" at bounding box center [407, 50] width 84 height 13
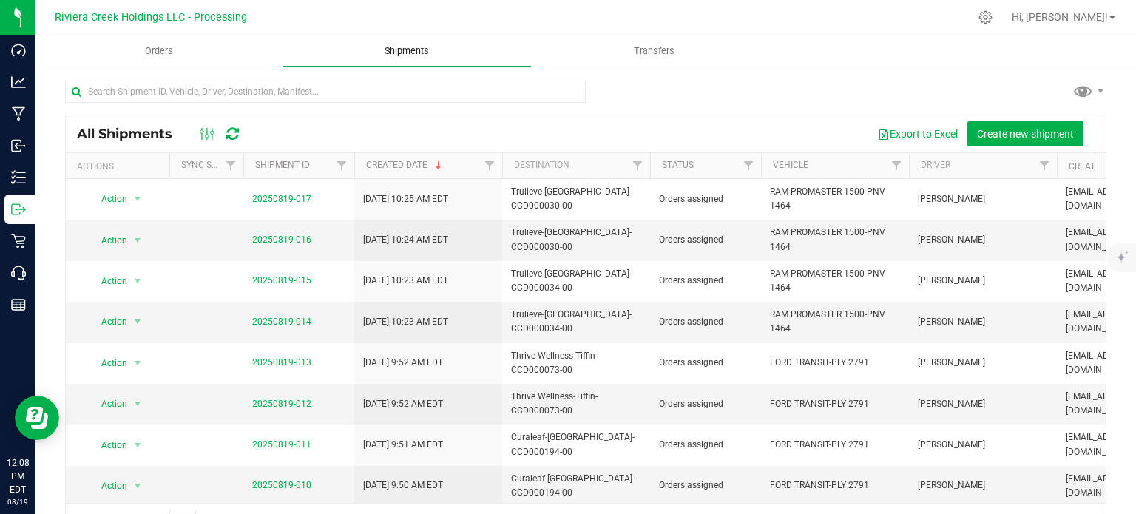
click at [400, 47] on span "Shipments" at bounding box center [407, 50] width 84 height 13
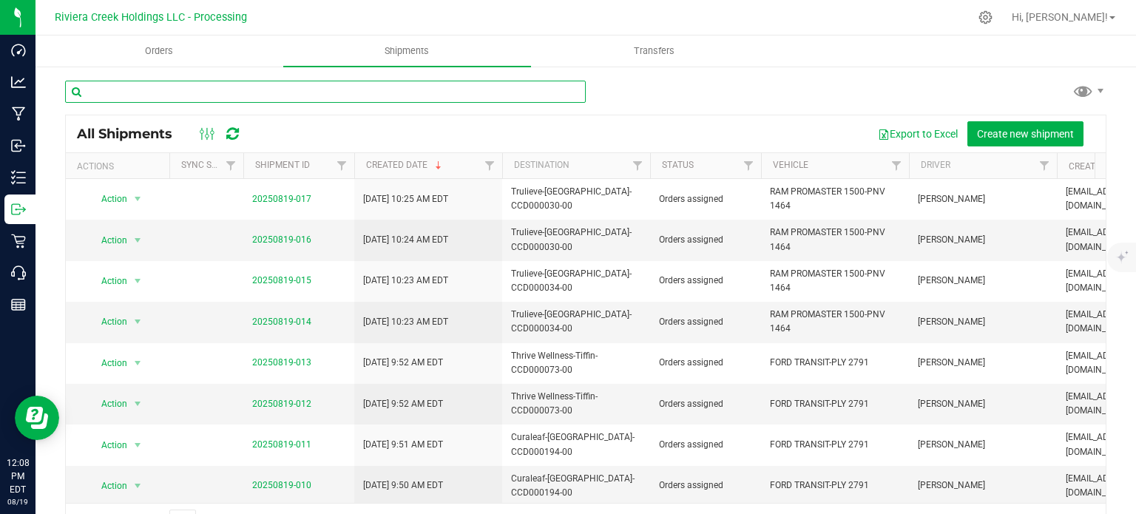
click at [257, 85] on input "text" at bounding box center [325, 92] width 521 height 22
paste input "CCD000206-00"
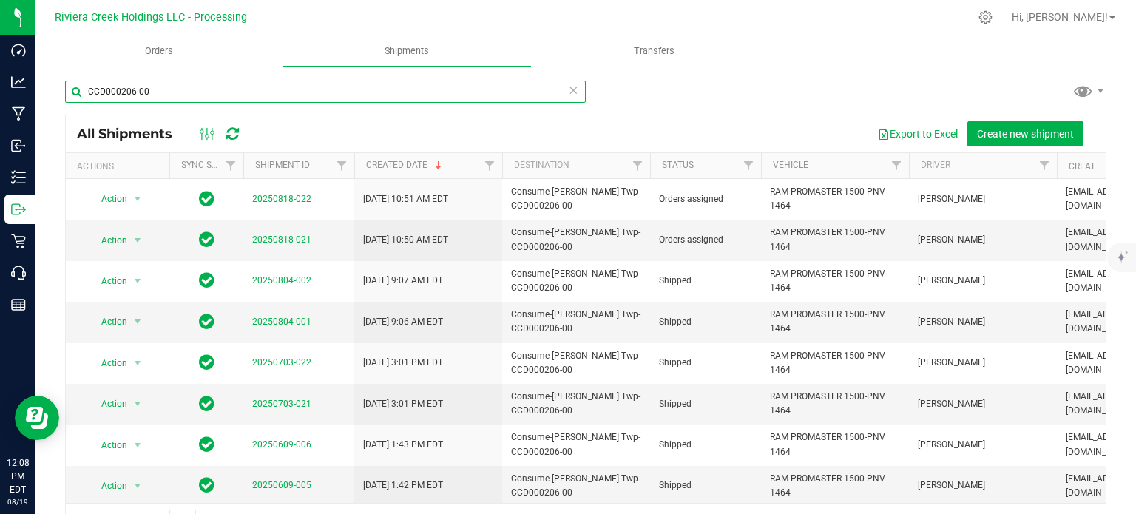
type input "CCD000206-00"
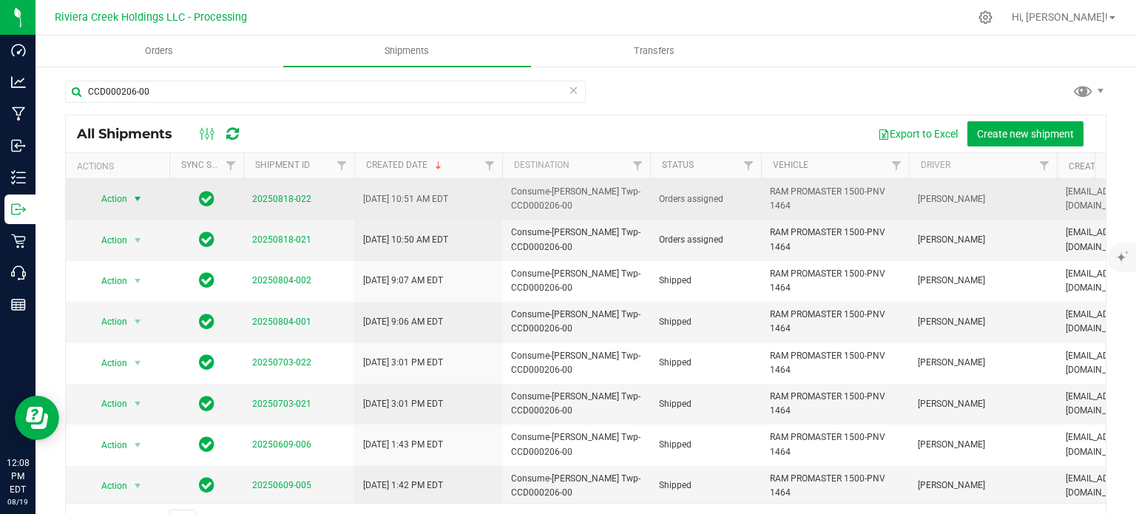
click at [133, 198] on span "select" at bounding box center [138, 199] width 12 height 12
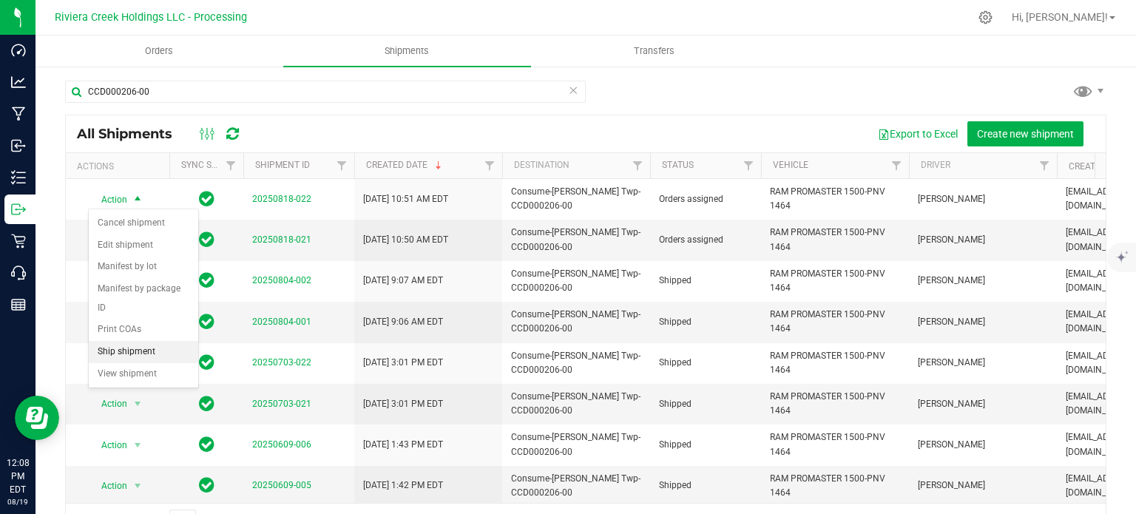
click at [129, 341] on li "Ship shipment" at bounding box center [143, 352] width 109 height 22
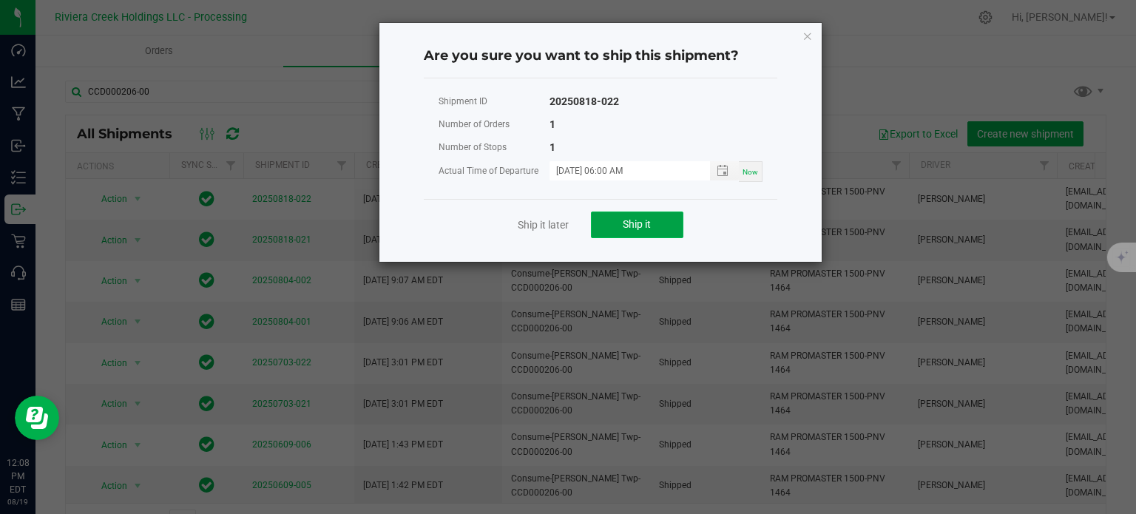
click at [637, 221] on span "Ship it" at bounding box center [637, 224] width 28 height 12
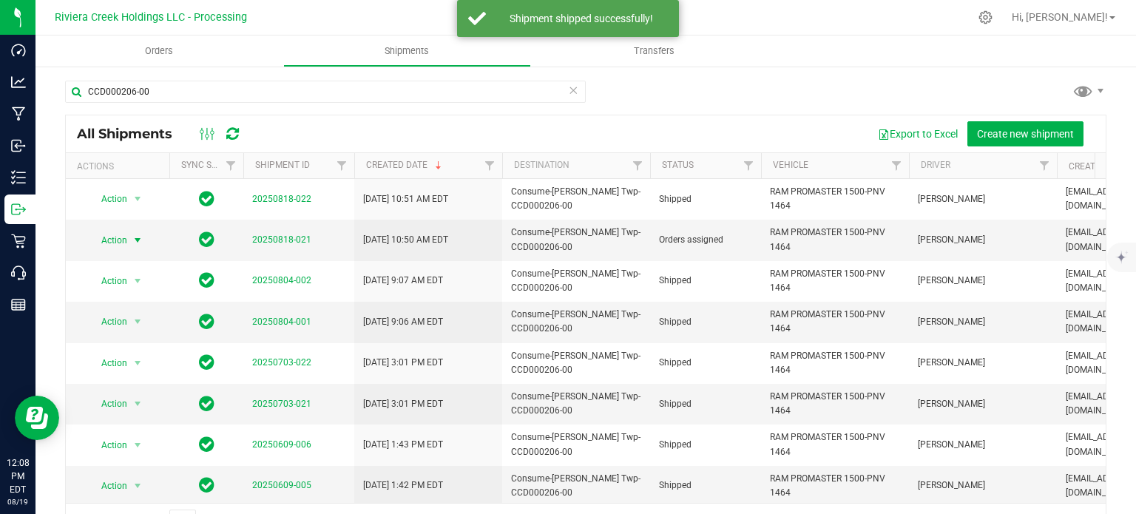
click at [120, 236] on span "Action" at bounding box center [108, 240] width 40 height 21
click at [133, 382] on li "Ship shipment" at bounding box center [143, 393] width 109 height 22
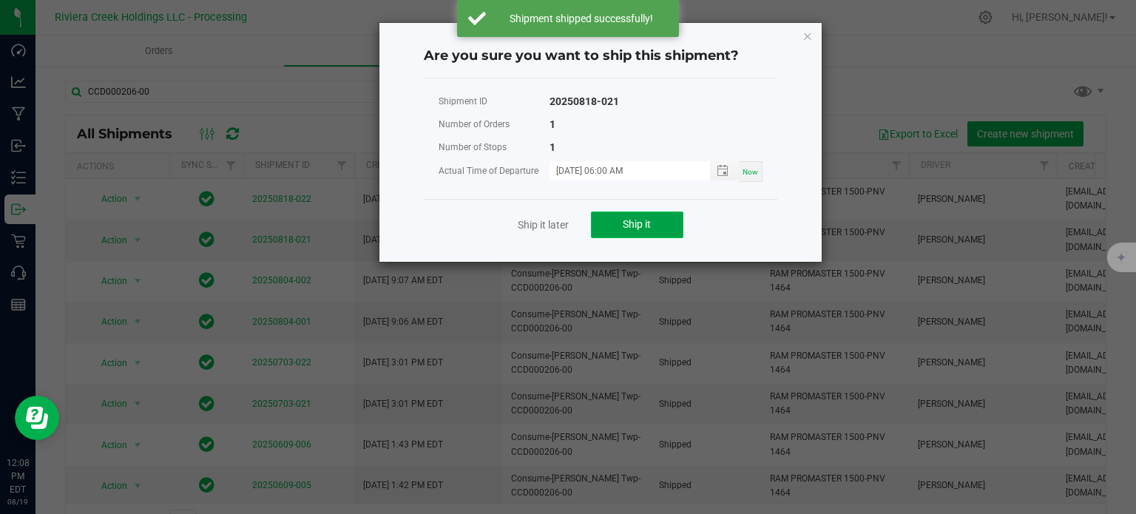
click at [627, 224] on span "Ship it" at bounding box center [637, 224] width 28 height 12
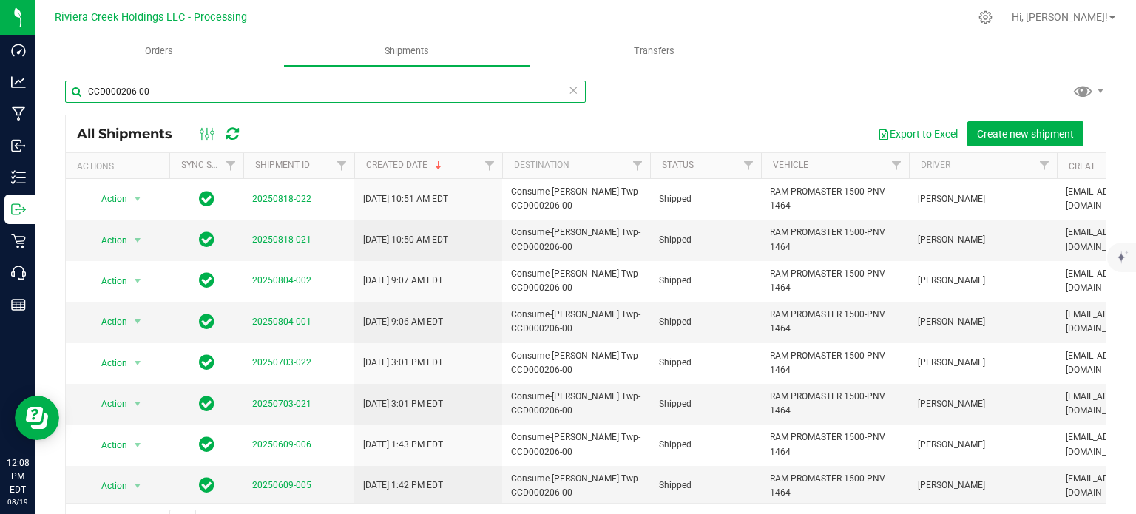
drag, startPoint x: 147, startPoint y: 96, endPoint x: 74, endPoint y: 100, distance: 73.3
click at [74, 100] on input "CCD000206-00" at bounding box center [325, 92] width 521 height 22
paste input "61-00"
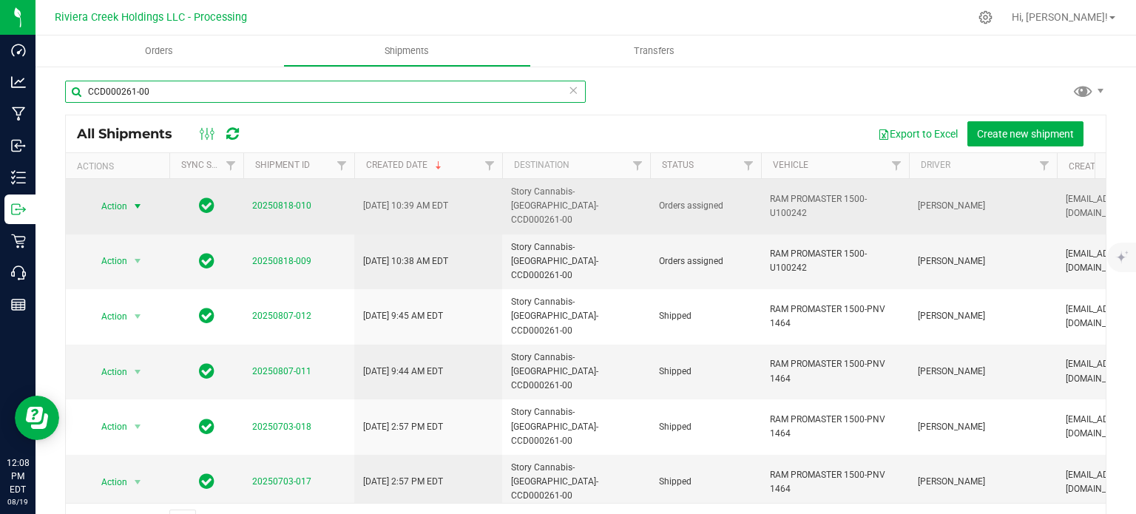
type input "CCD000261-00"
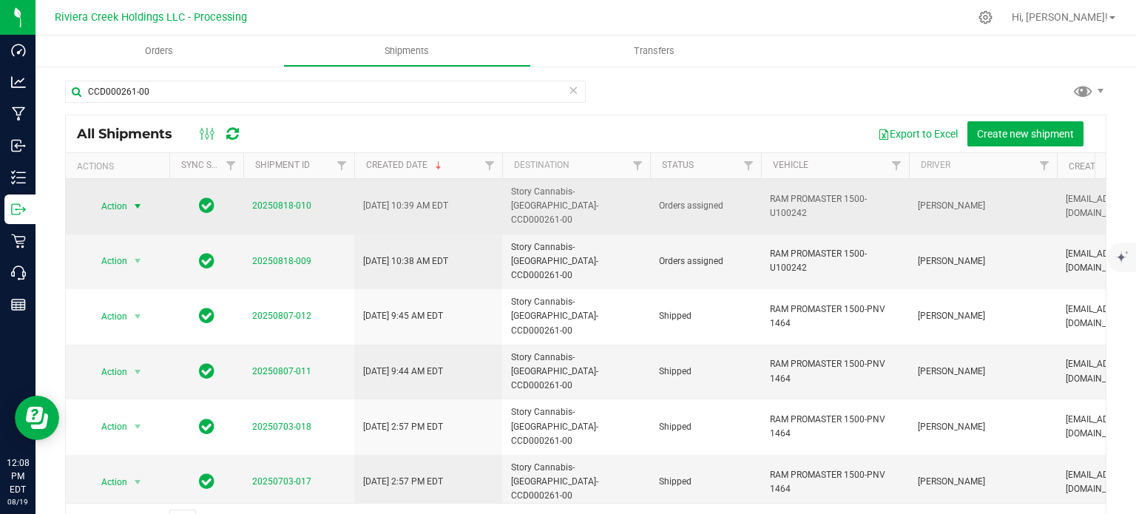
click at [110, 199] on span "Action" at bounding box center [108, 206] width 40 height 21
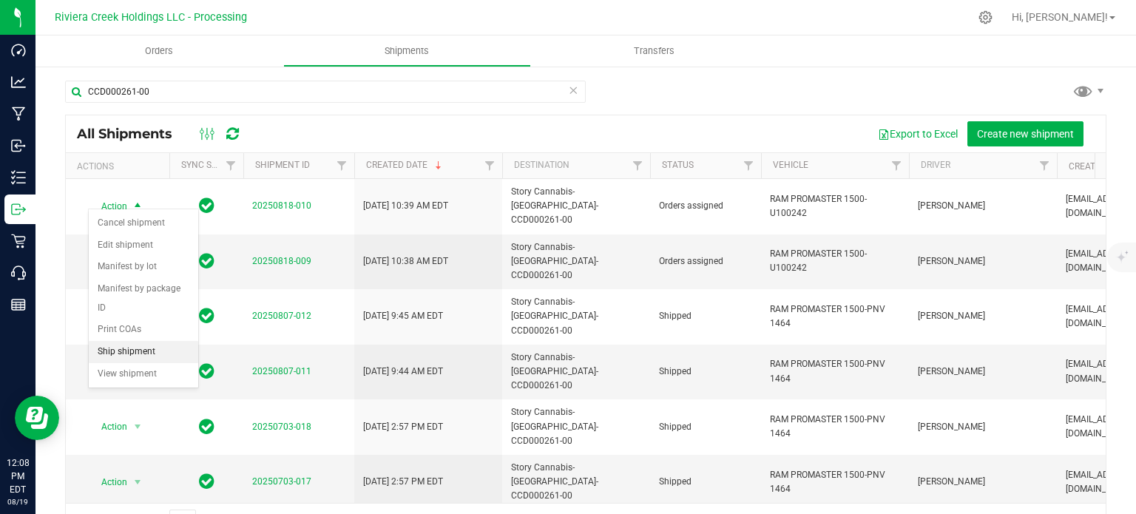
click at [128, 341] on li "Ship shipment" at bounding box center [143, 352] width 109 height 22
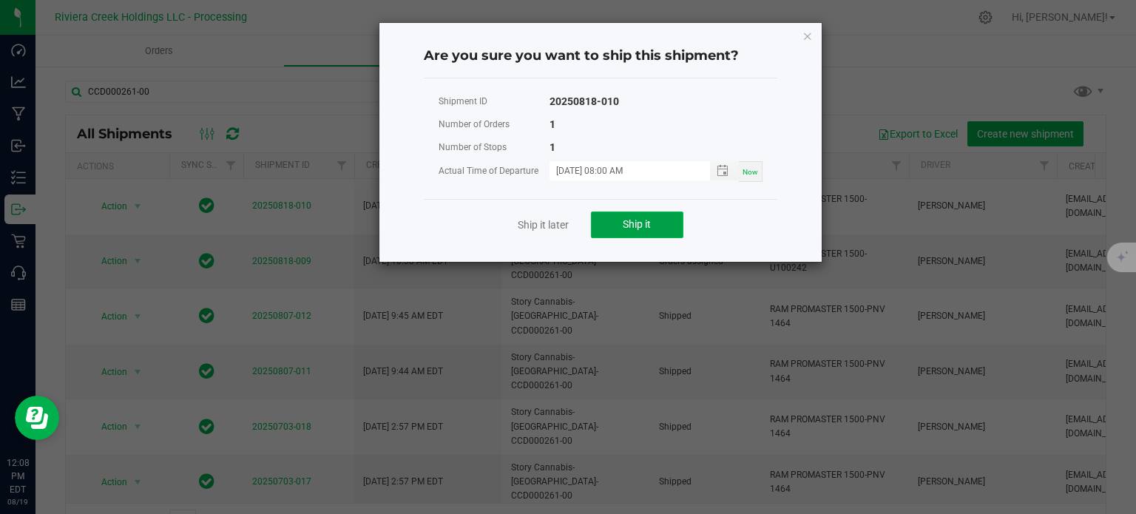
click at [628, 225] on span "Ship it" at bounding box center [637, 224] width 28 height 12
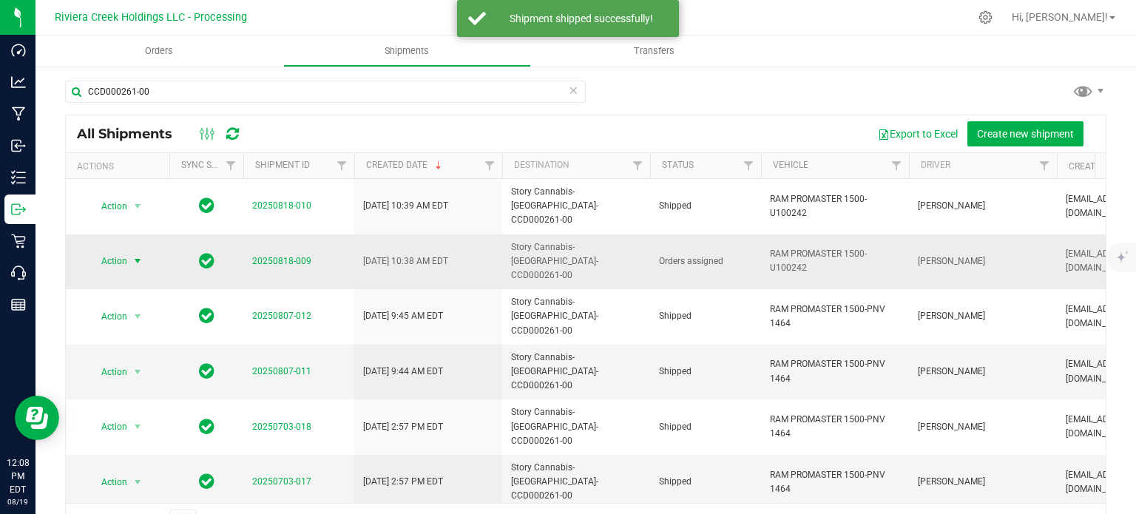
click at [124, 251] on span "Action" at bounding box center [108, 261] width 40 height 21
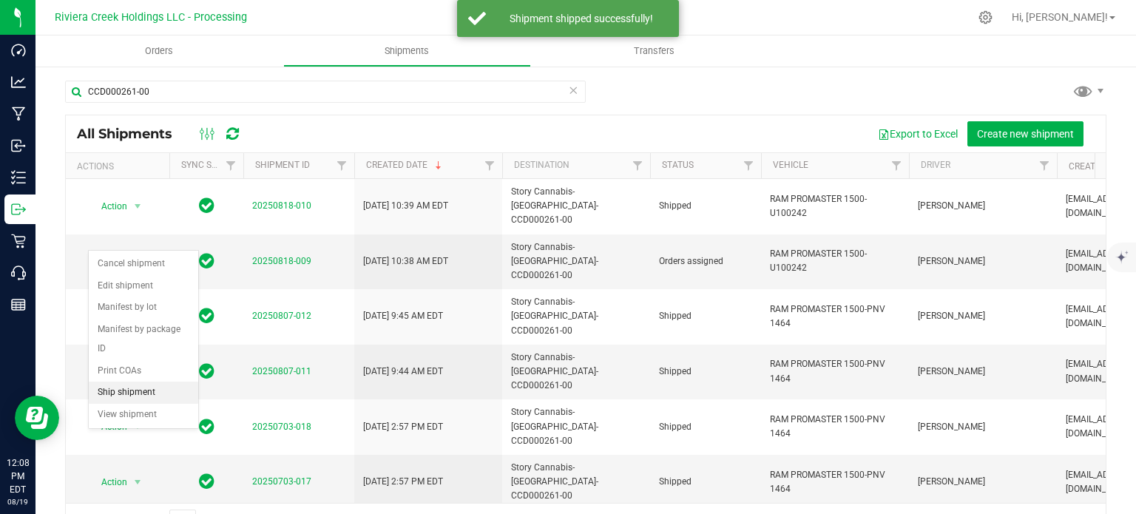
click at [136, 382] on li "Ship shipment" at bounding box center [143, 393] width 109 height 22
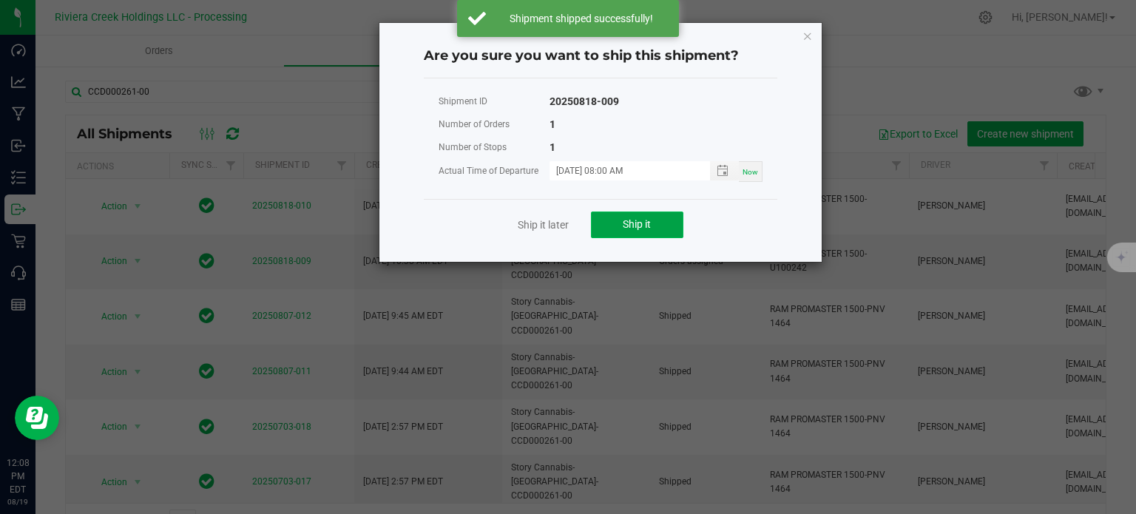
click at [607, 222] on button "Ship it" at bounding box center [637, 225] width 92 height 27
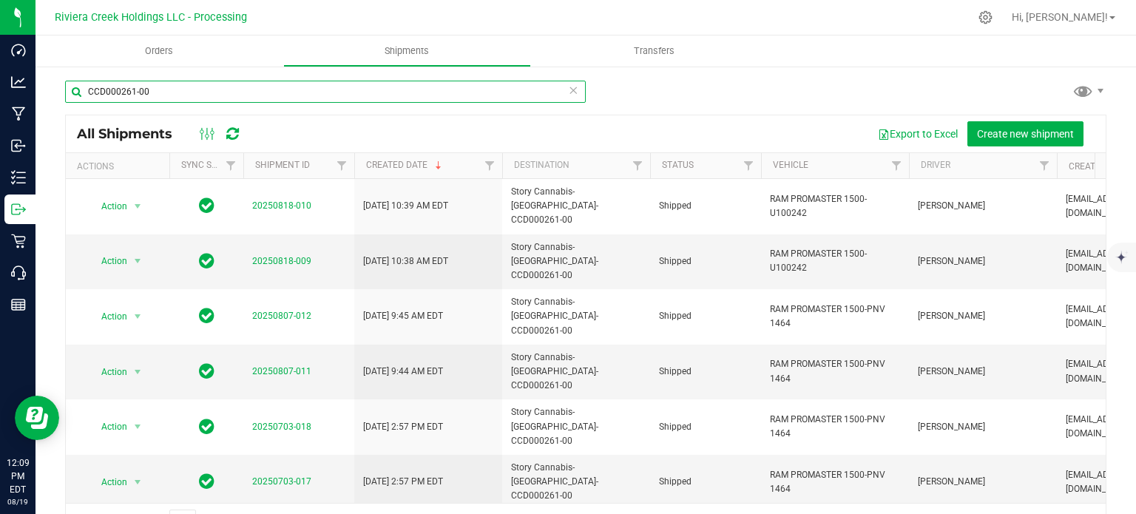
drag, startPoint x: 154, startPoint y: 89, endPoint x: 57, endPoint y: 91, distance: 96.9
click at [57, 91] on div "CCD000261-00 All Shipments Export to Excel Create new shipment Actions Sync Sta…" at bounding box center [585, 309] width 1100 height 489
paste input "071-00"
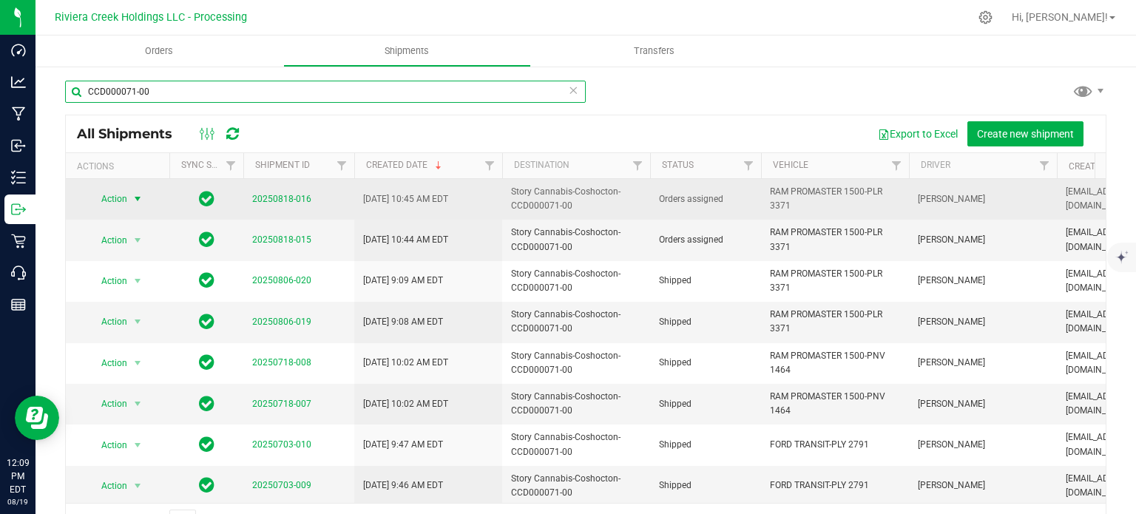
type input "CCD000071-00"
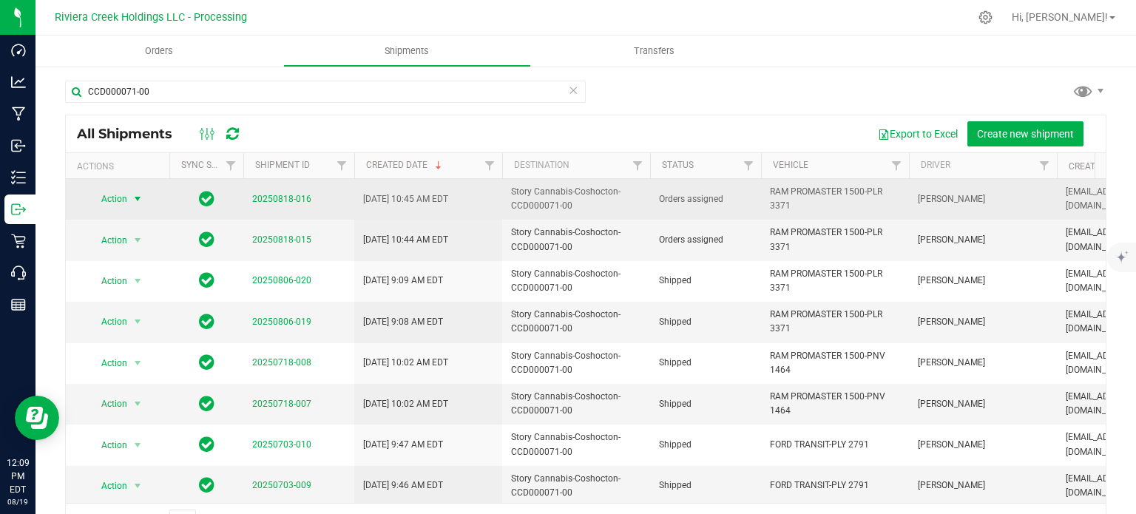
click at [109, 198] on span "Action" at bounding box center [108, 199] width 40 height 21
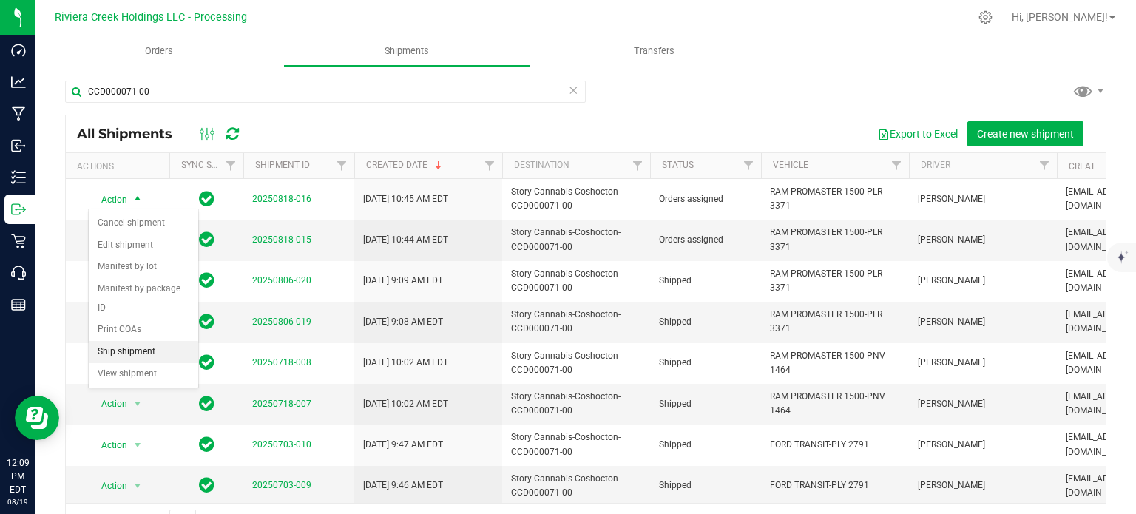
click at [129, 341] on li "Ship shipment" at bounding box center [143, 352] width 109 height 22
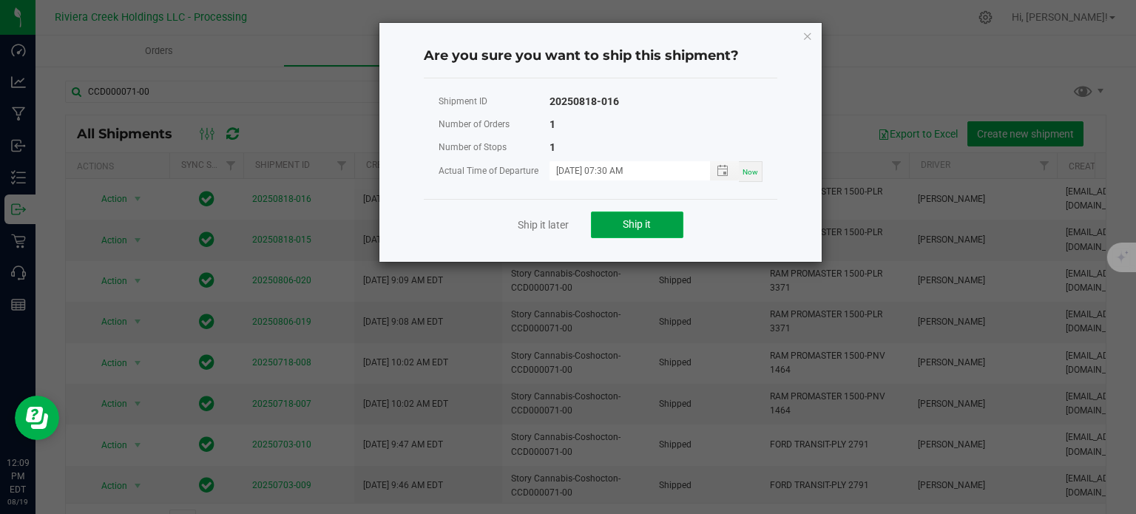
click at [618, 221] on button "Ship it" at bounding box center [637, 225] width 92 height 27
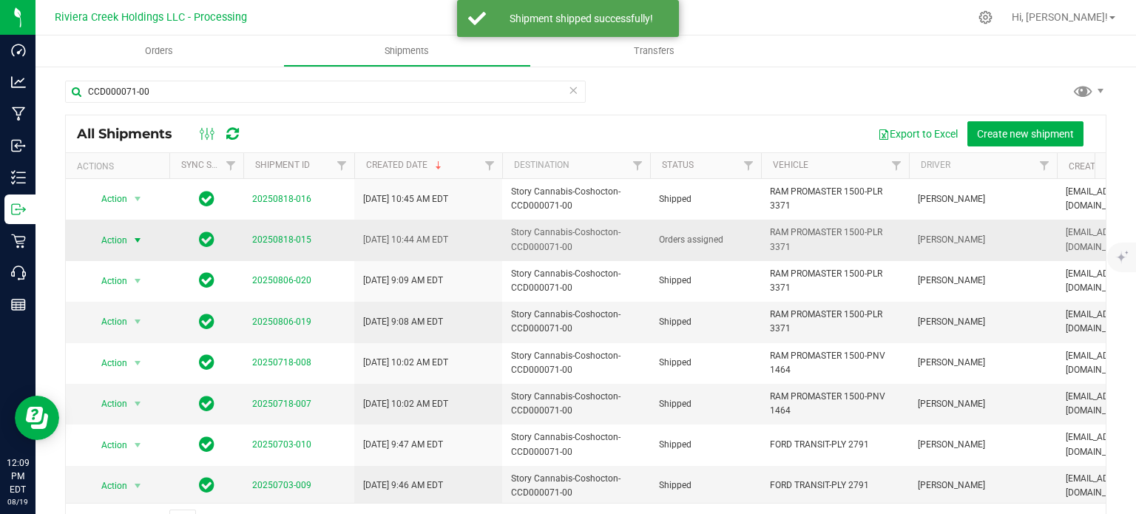
click at [132, 238] on span "select" at bounding box center [138, 240] width 12 height 12
click at [144, 382] on li "Ship shipment" at bounding box center [143, 393] width 109 height 22
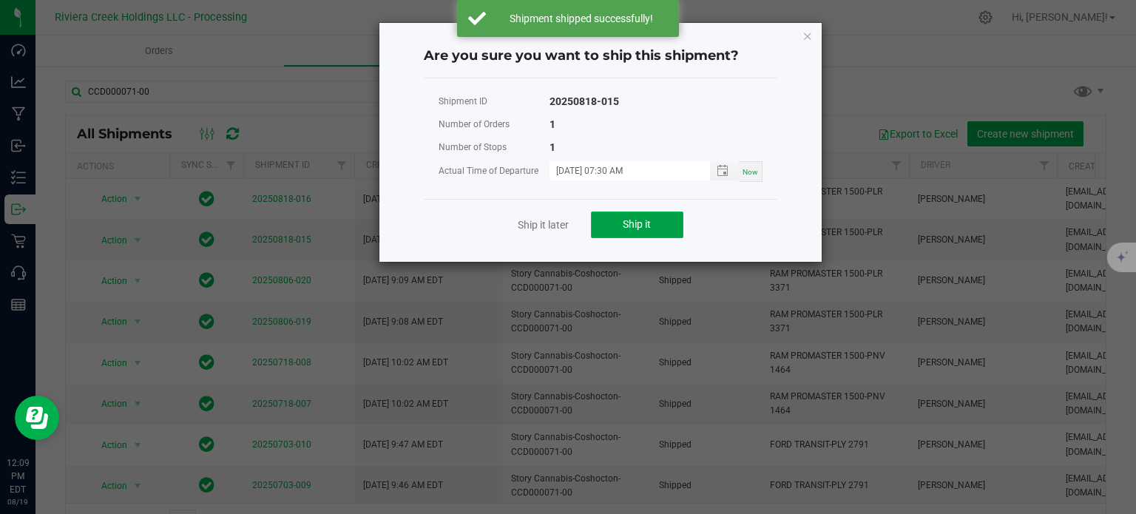
click at [614, 221] on button "Ship it" at bounding box center [637, 225] width 92 height 27
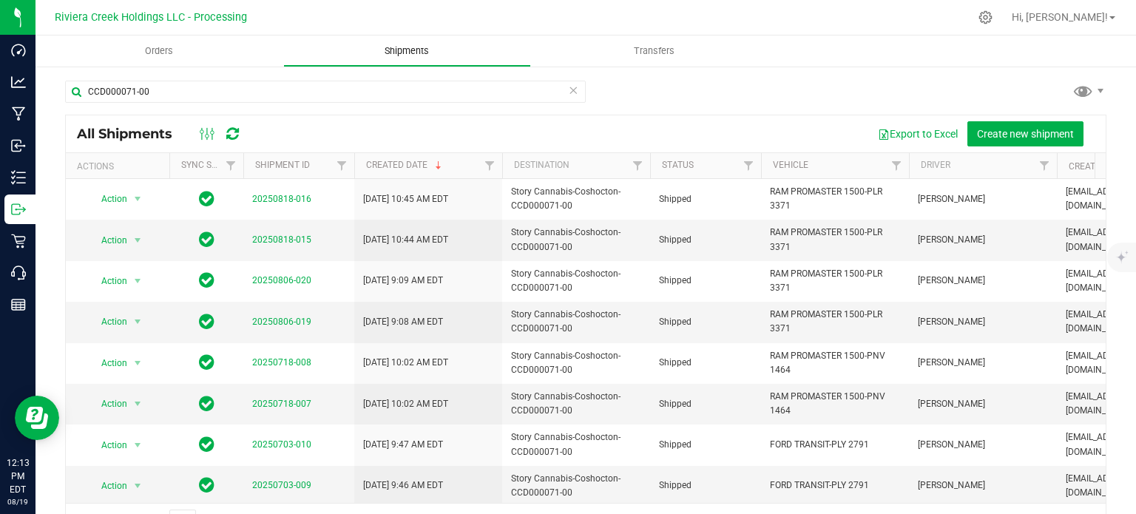
click at [396, 51] on span "Shipments" at bounding box center [407, 50] width 84 height 13
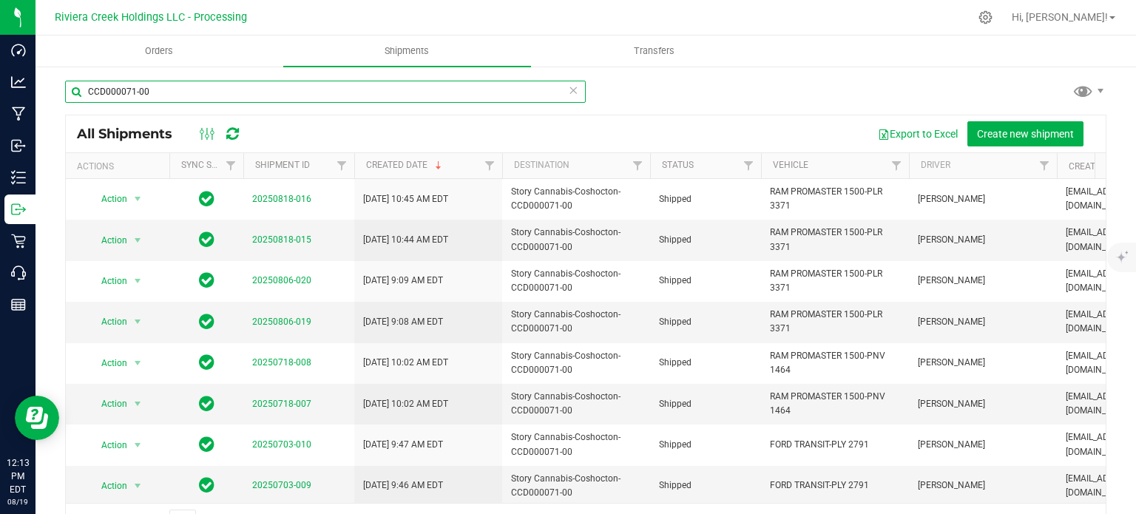
drag, startPoint x: 157, startPoint y: 82, endPoint x: 76, endPoint y: 88, distance: 80.8
click at [76, 88] on input "CCD000071-00" at bounding box center [325, 92] width 521 height 22
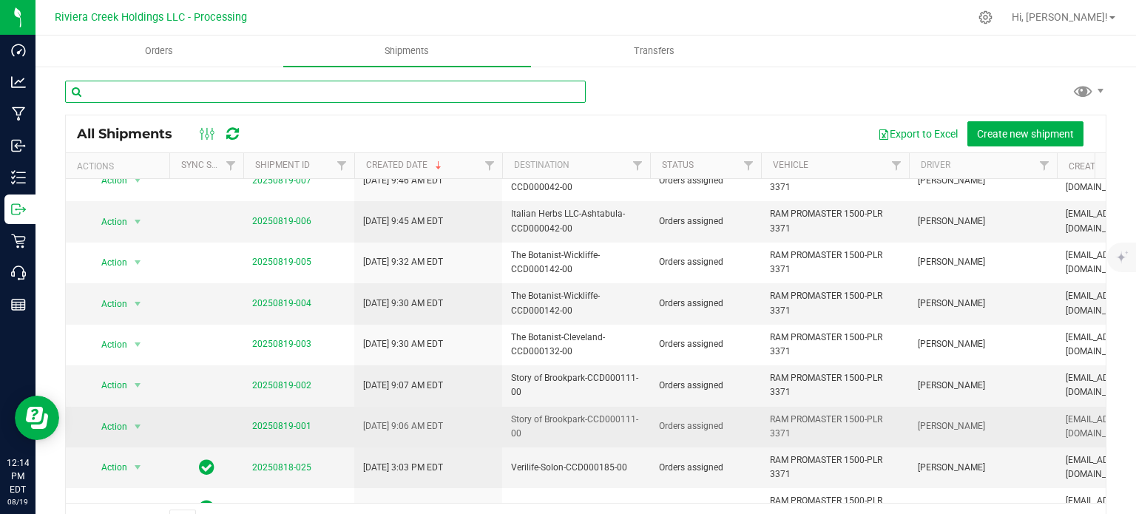
scroll to position [444, 0]
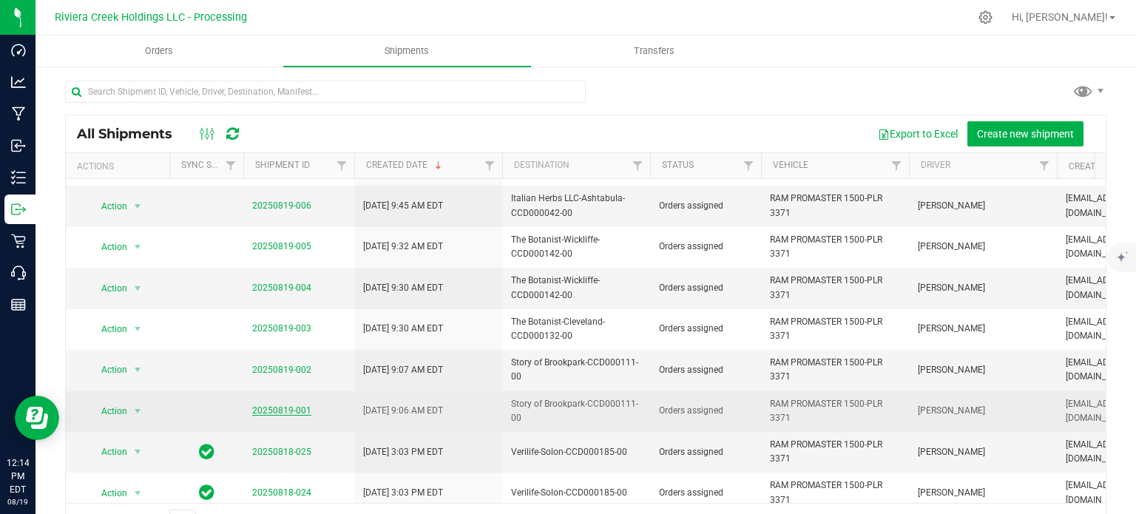
click at [290, 405] on link "20250819-001" at bounding box center [281, 410] width 59 height 10
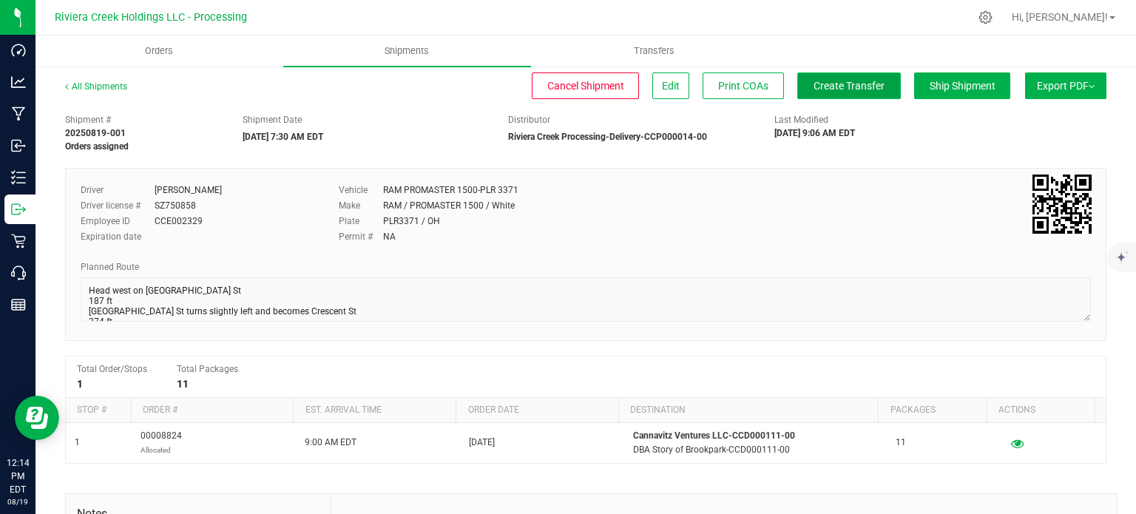
click at [820, 92] on button "Create Transfer" at bounding box center [849, 85] width 104 height 27
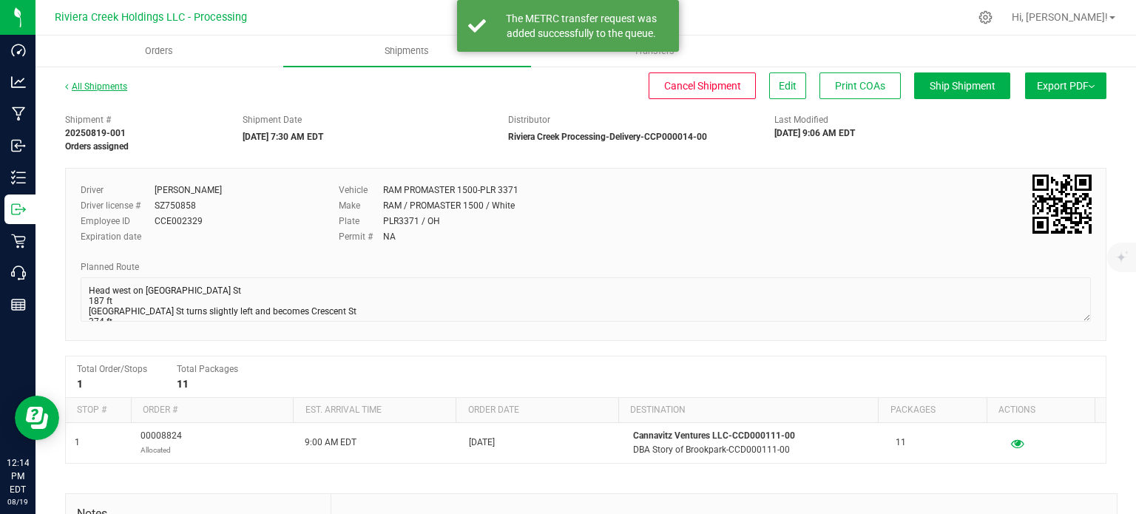
click at [90, 89] on link "All Shipments" at bounding box center [96, 86] width 62 height 10
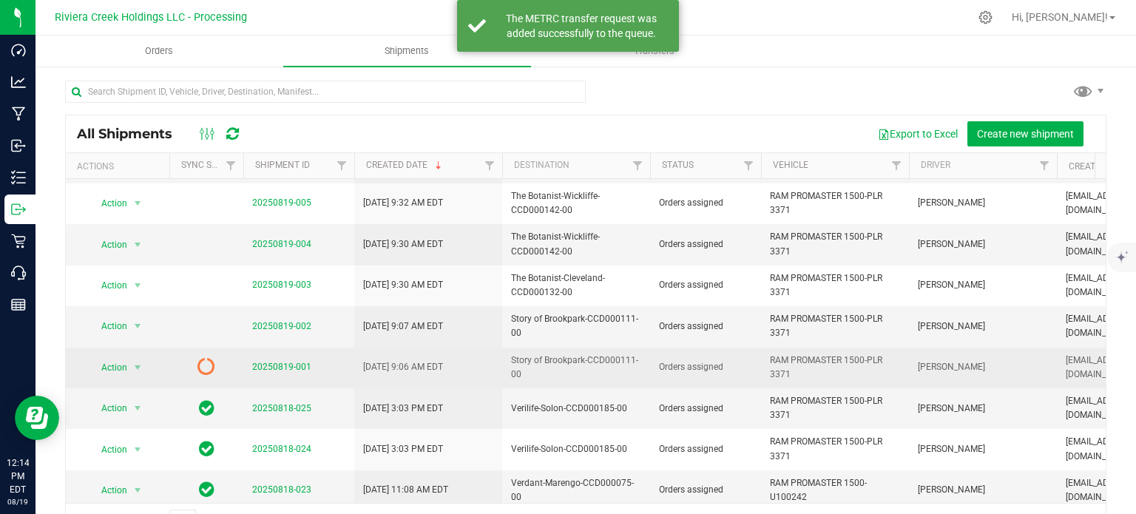
scroll to position [488, 0]
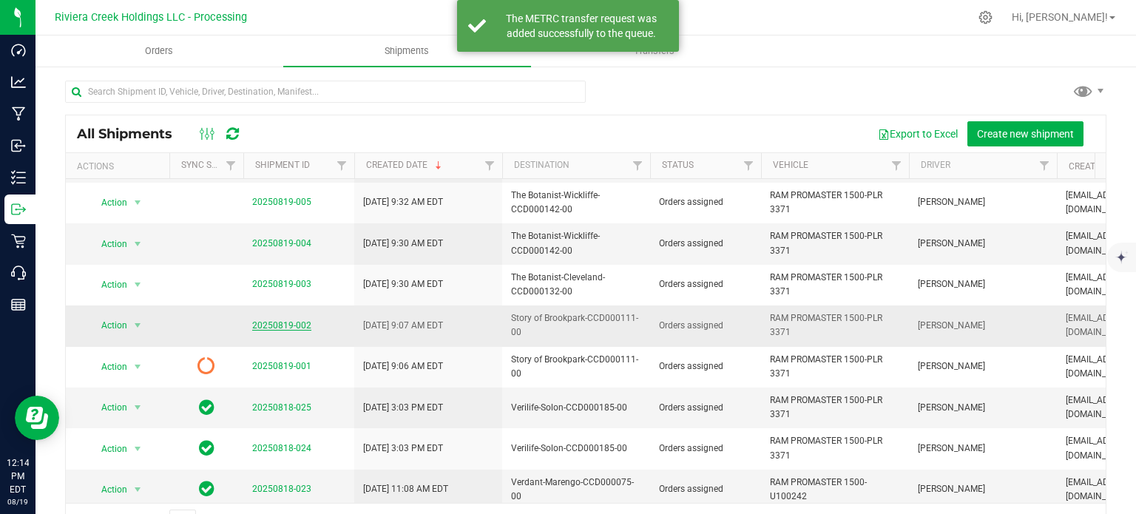
click at [285, 320] on link "20250819-002" at bounding box center [281, 325] width 59 height 10
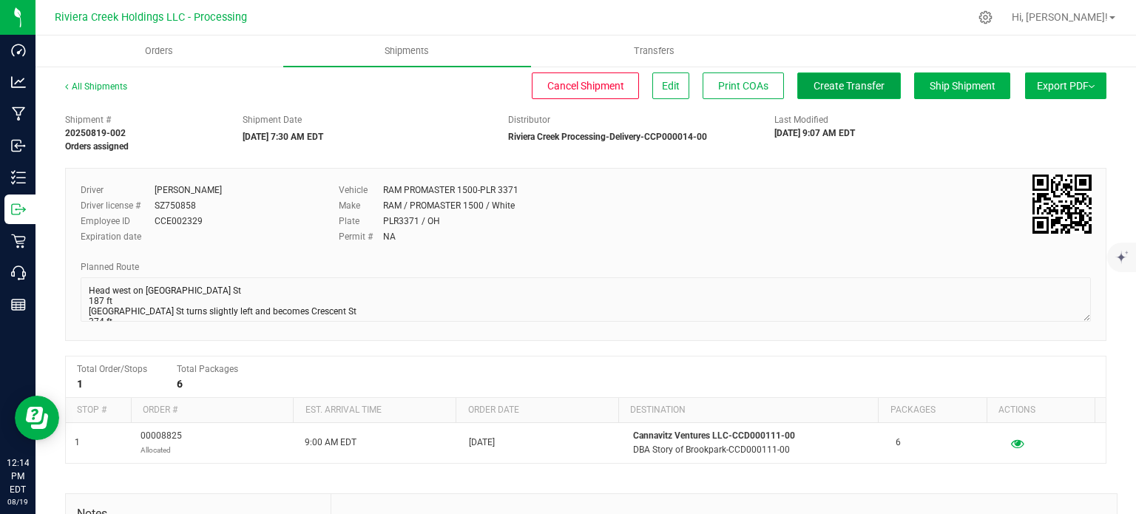
click at [829, 81] on span "Create Transfer" at bounding box center [848, 86] width 71 height 12
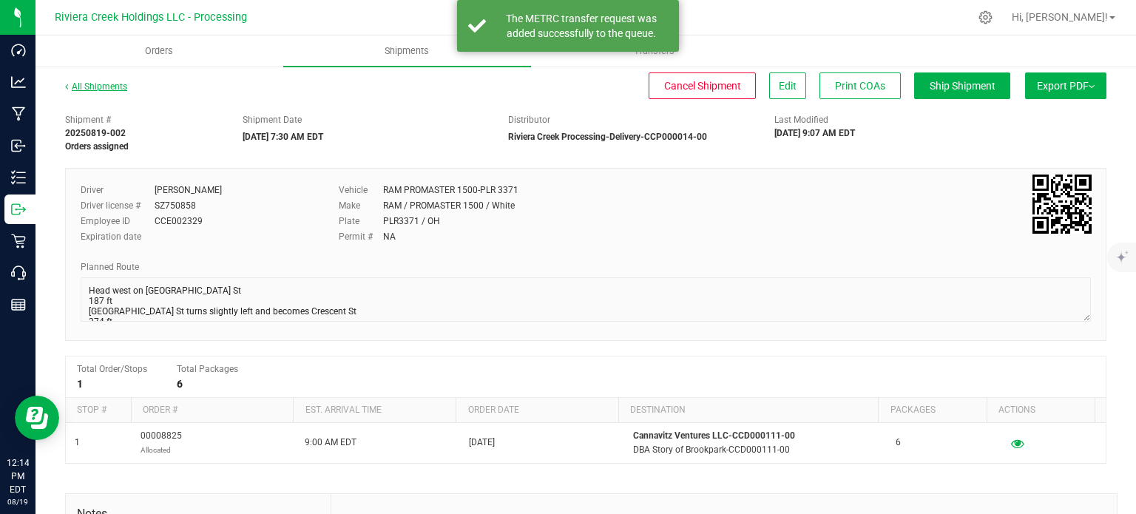
click at [103, 87] on link "All Shipments" at bounding box center [96, 86] width 62 height 10
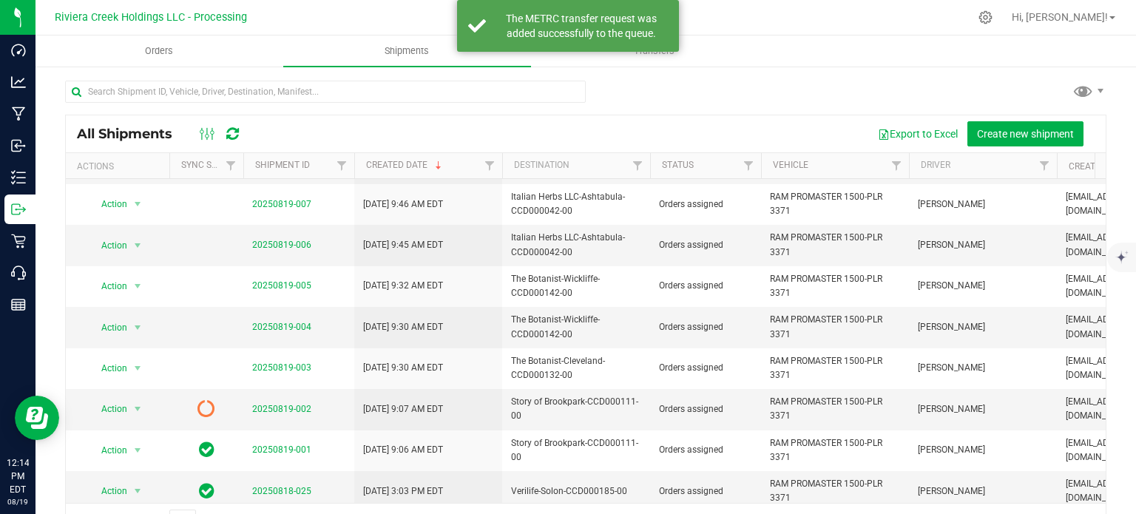
scroll to position [444, 0]
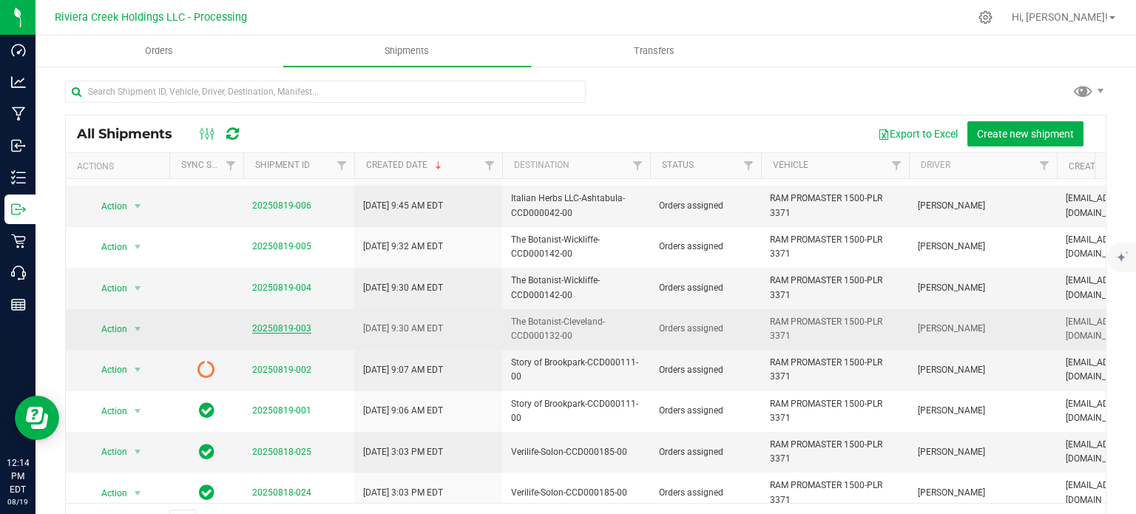
click at [278, 323] on link "20250819-003" at bounding box center [281, 328] width 59 height 10
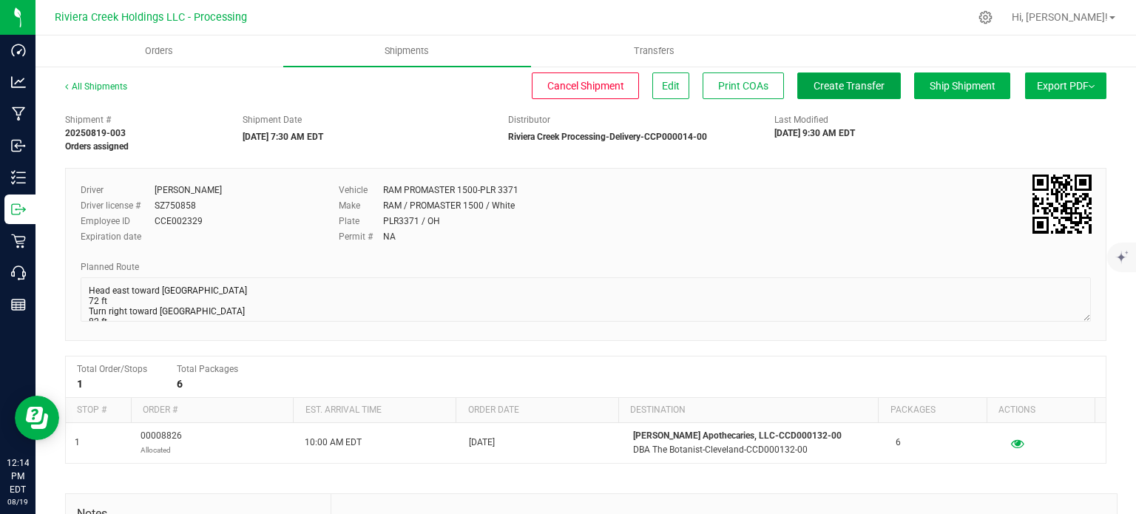
drag, startPoint x: 831, startPoint y: 88, endPoint x: 807, endPoint y: 101, distance: 27.5
click at [831, 87] on span "Create Transfer" at bounding box center [848, 86] width 71 height 12
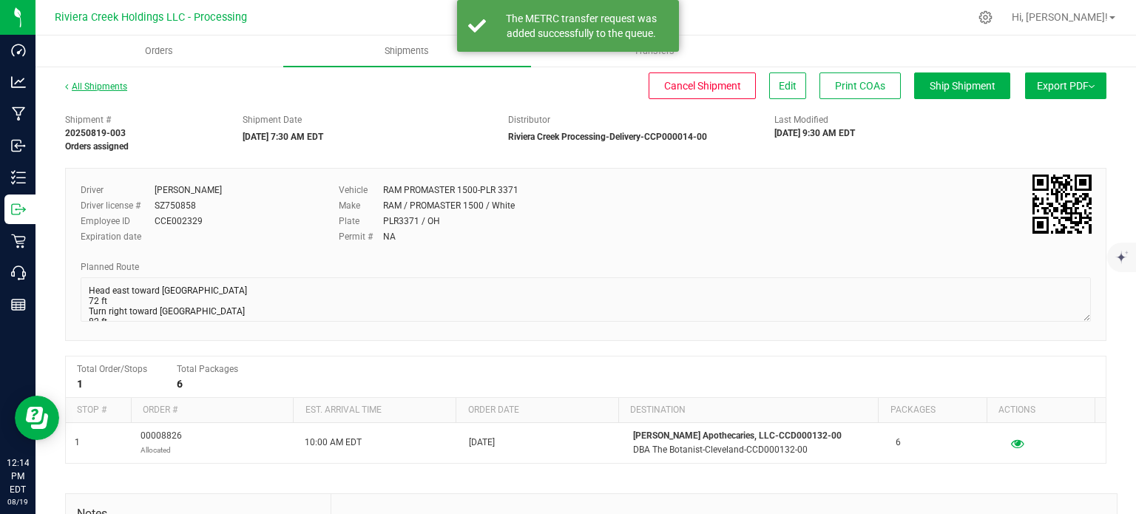
click at [95, 87] on link "All Shipments" at bounding box center [96, 86] width 62 height 10
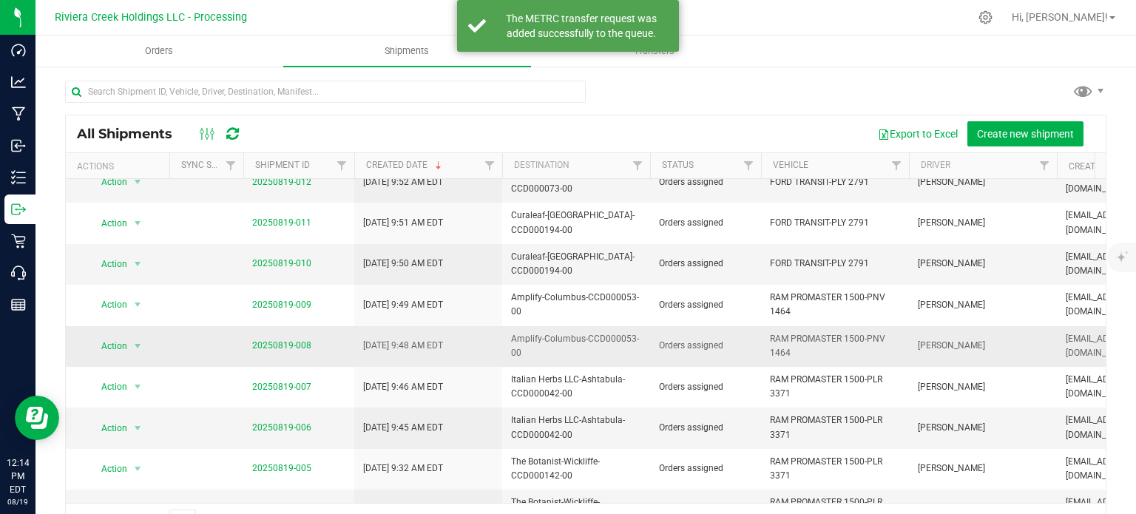
scroll to position [370, 0]
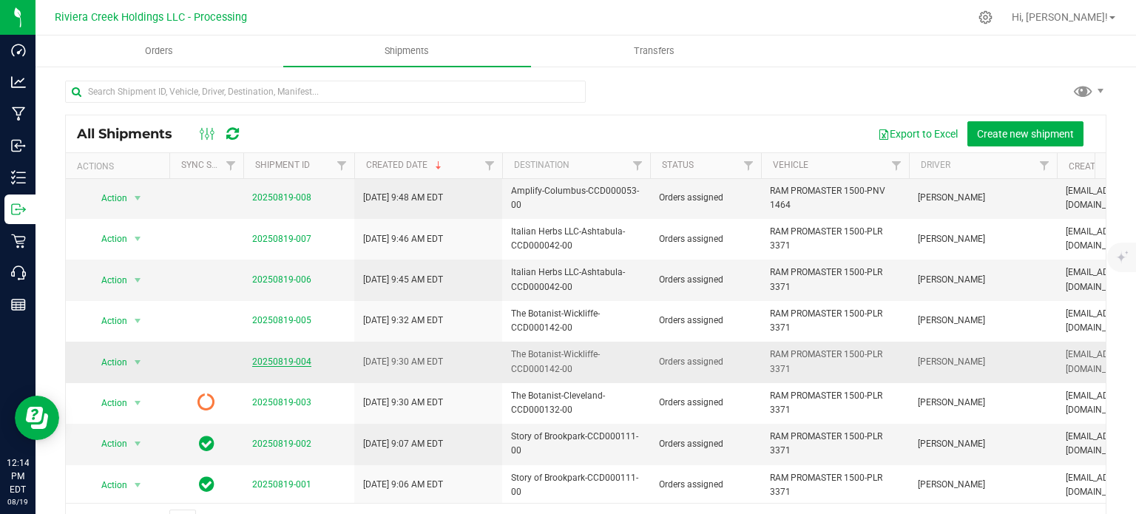
click at [290, 356] on link "20250819-004" at bounding box center [281, 361] width 59 height 10
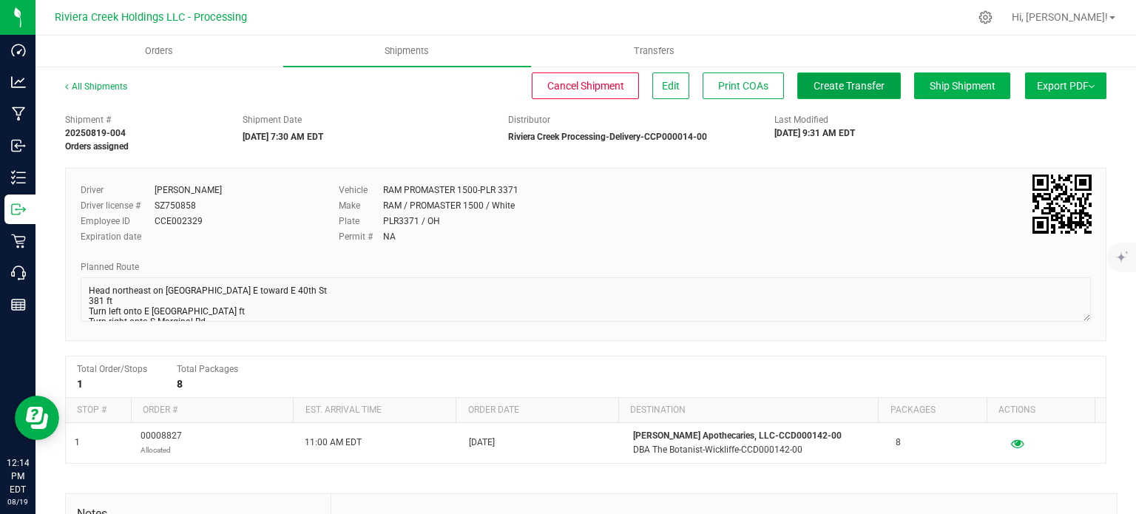
click at [824, 89] on span "Create Transfer" at bounding box center [848, 86] width 71 height 12
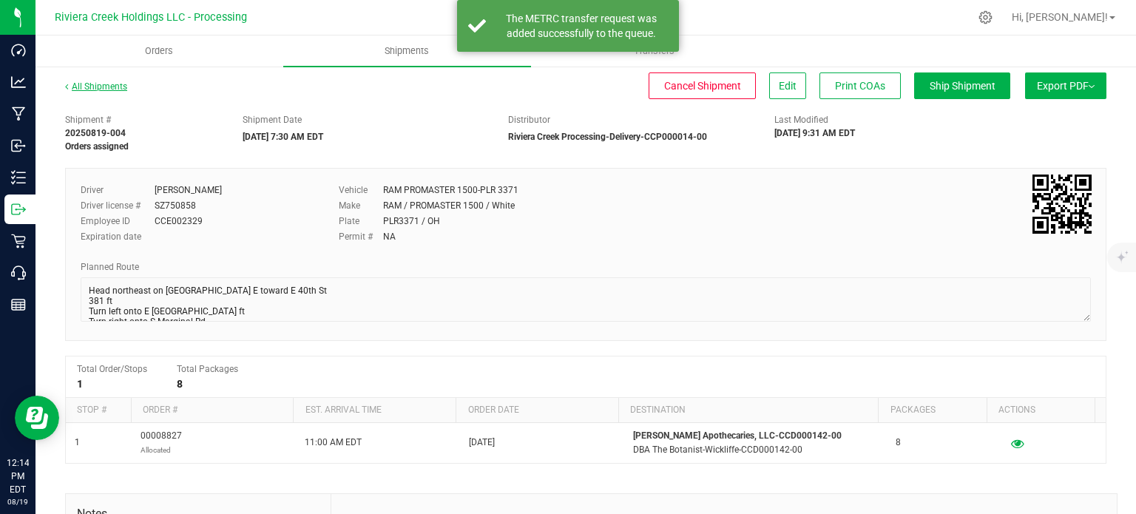
click at [109, 87] on link "All Shipments" at bounding box center [96, 86] width 62 height 10
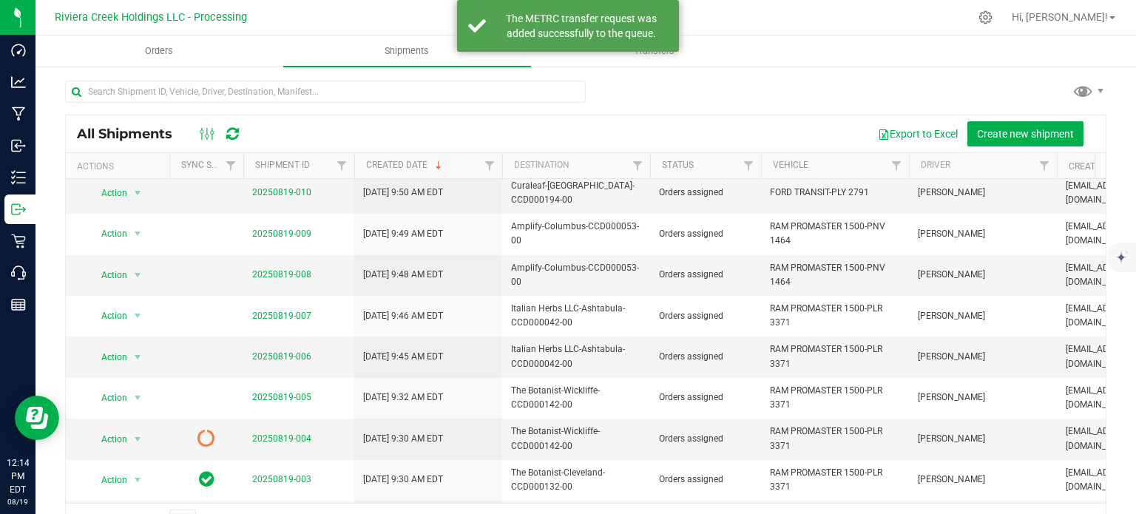
scroll to position [296, 0]
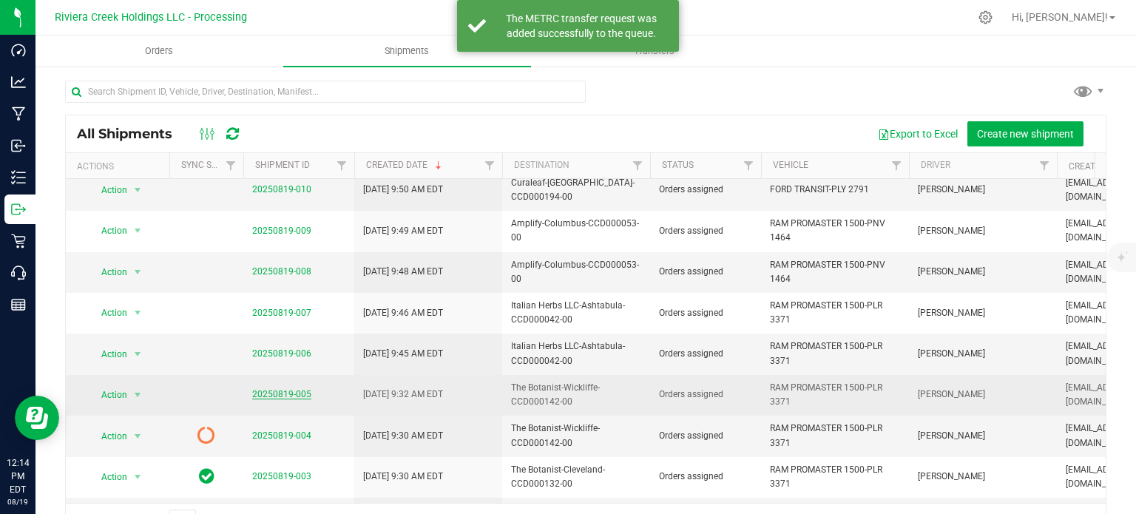
click at [297, 389] on link "20250819-005" at bounding box center [281, 394] width 59 height 10
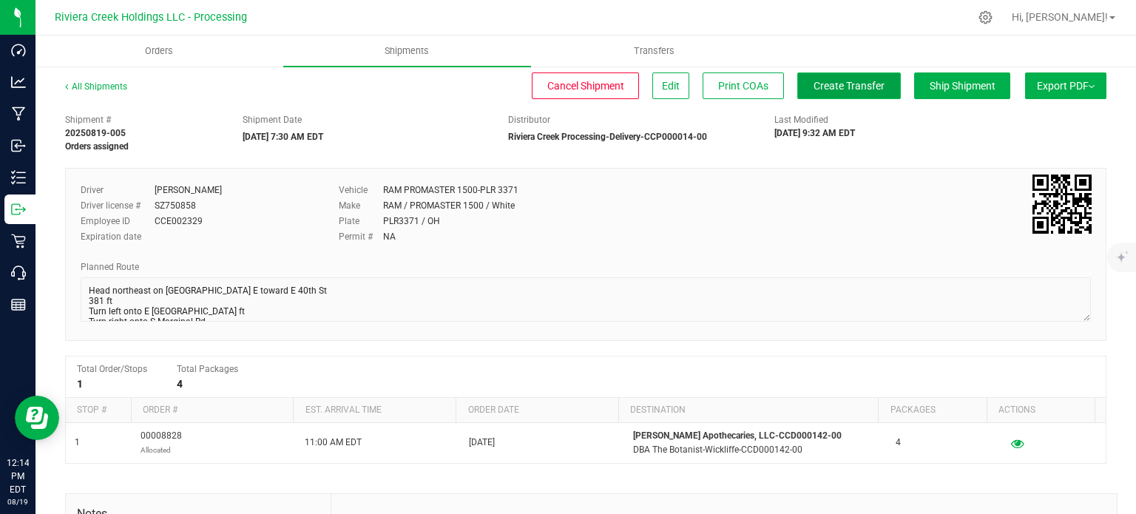
click at [817, 86] on span "Create Transfer" at bounding box center [848, 86] width 71 height 12
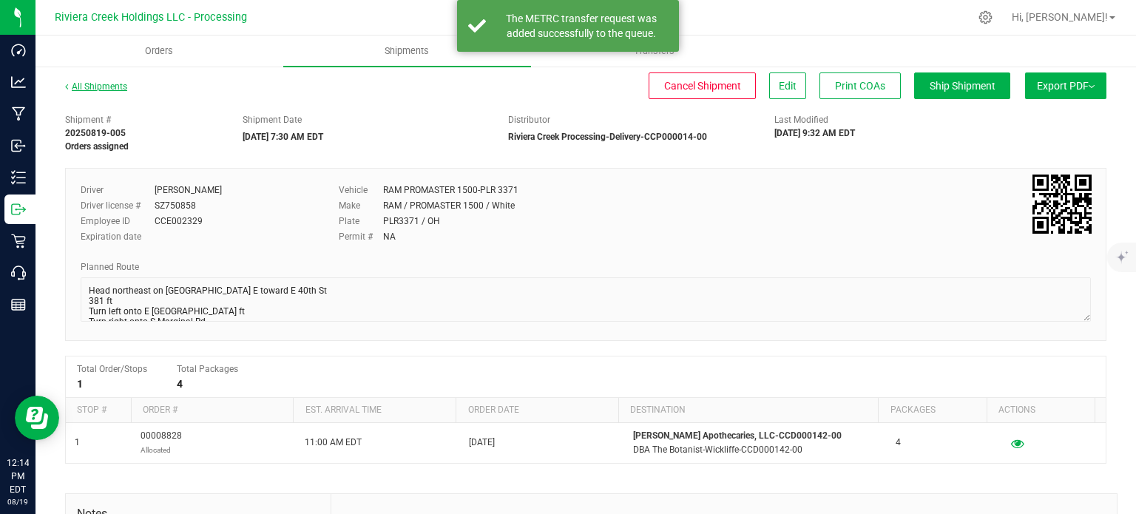
click at [104, 86] on link "All Shipments" at bounding box center [96, 86] width 62 height 10
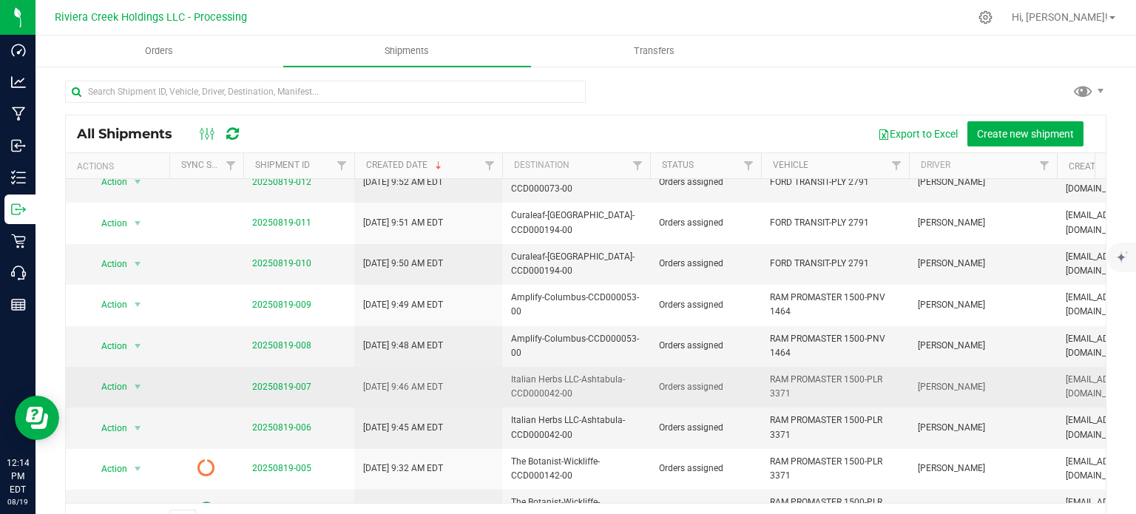
scroll to position [296, 0]
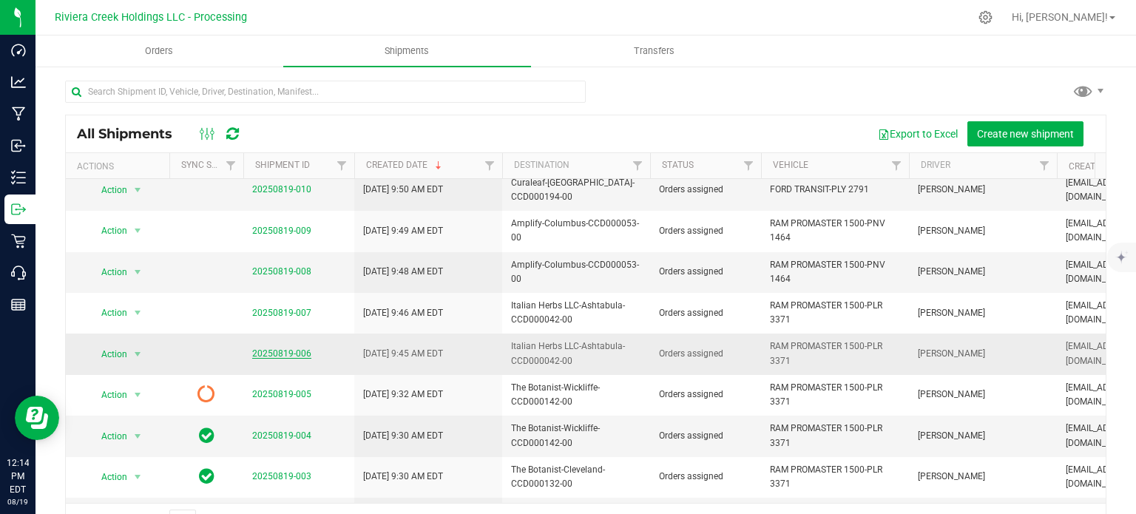
click at [277, 348] on link "20250819-006" at bounding box center [281, 353] width 59 height 10
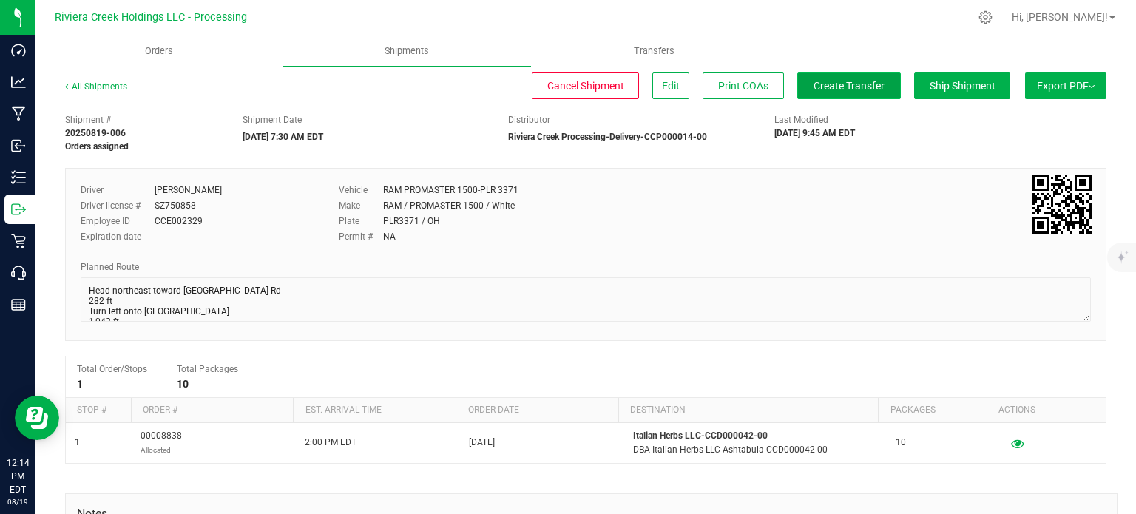
click at [819, 87] on span "Create Transfer" at bounding box center [848, 86] width 71 height 12
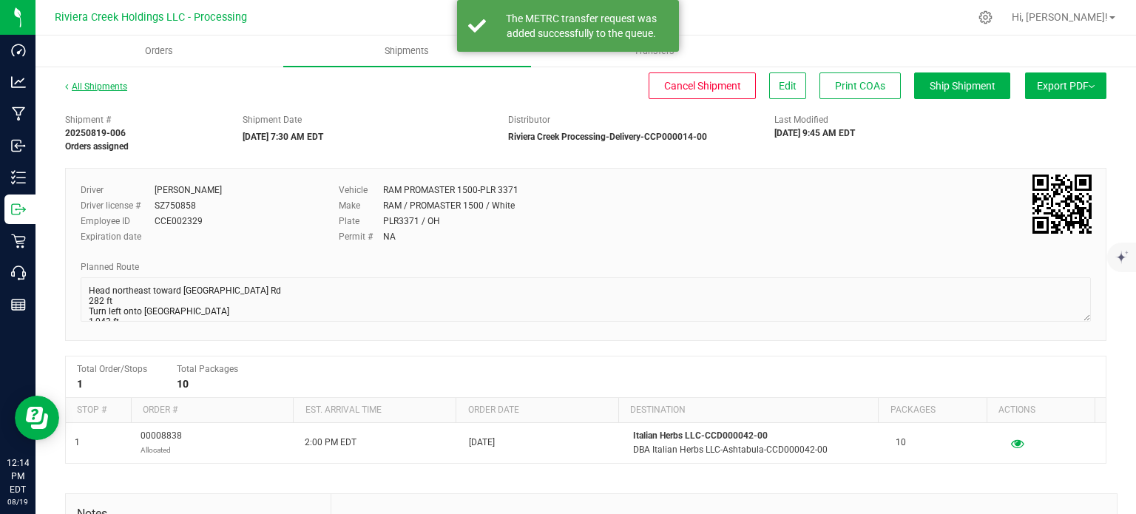
click at [98, 84] on link "All Shipments" at bounding box center [96, 86] width 62 height 10
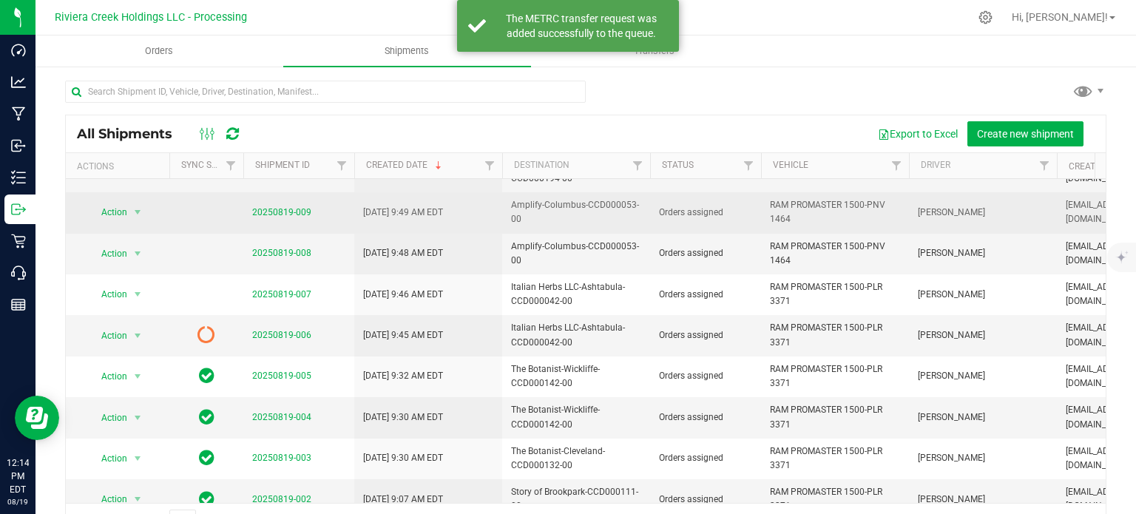
scroll to position [370, 0]
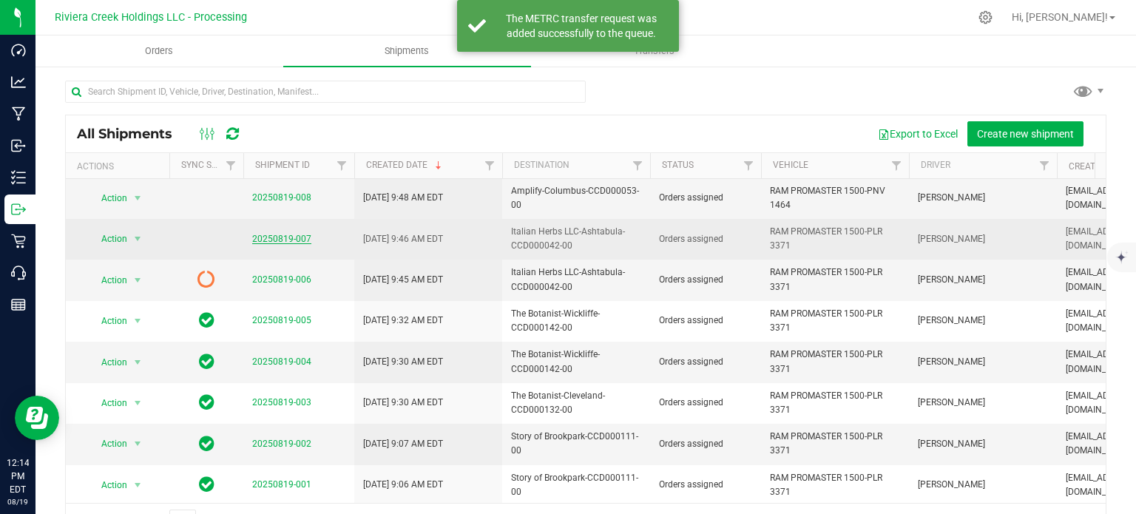
click at [281, 234] on link "20250819-007" at bounding box center [281, 239] width 59 height 10
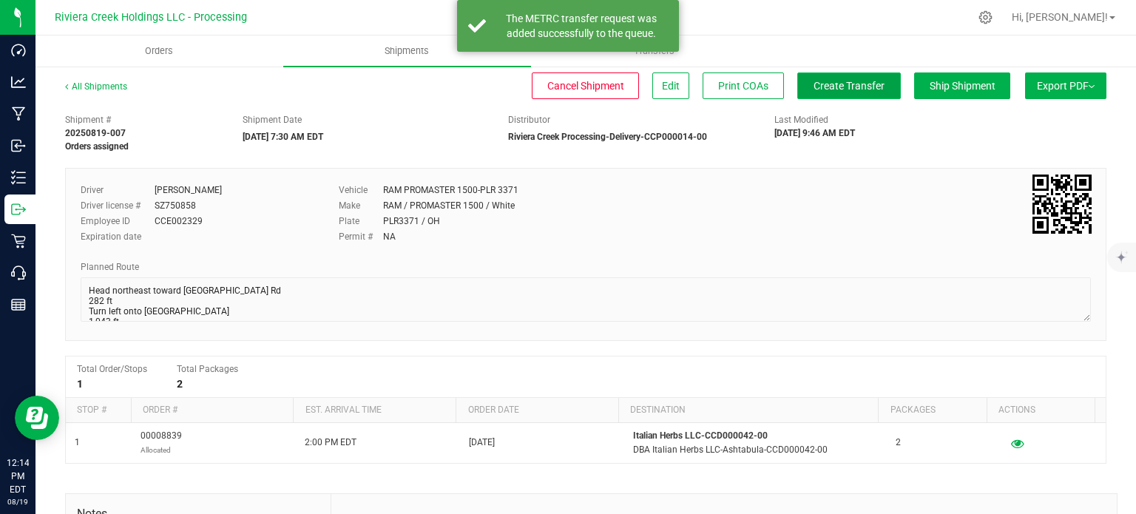
click at [813, 89] on span "Create Transfer" at bounding box center [848, 86] width 71 height 12
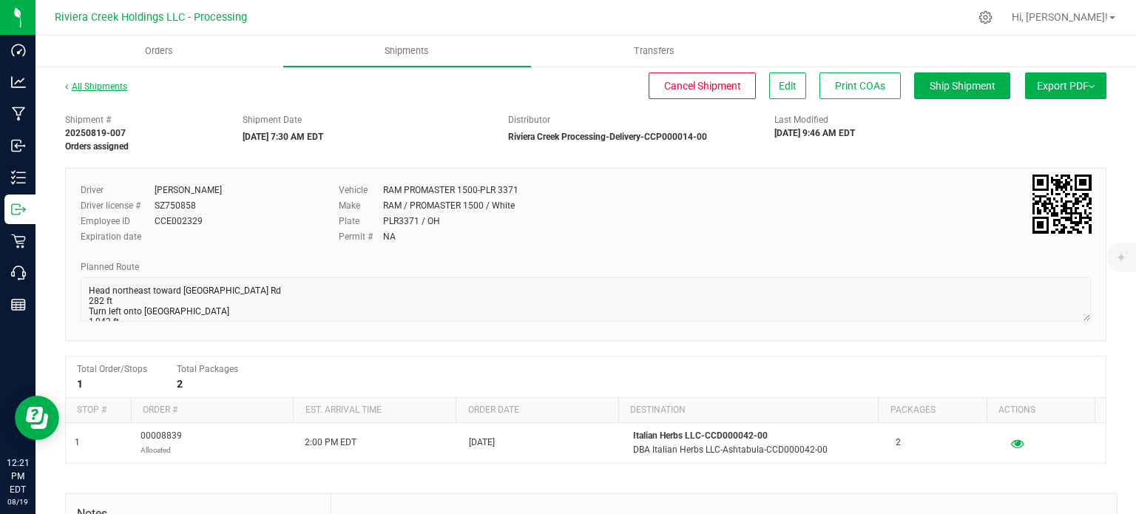
click at [90, 89] on link "All Shipments" at bounding box center [96, 86] width 62 height 10
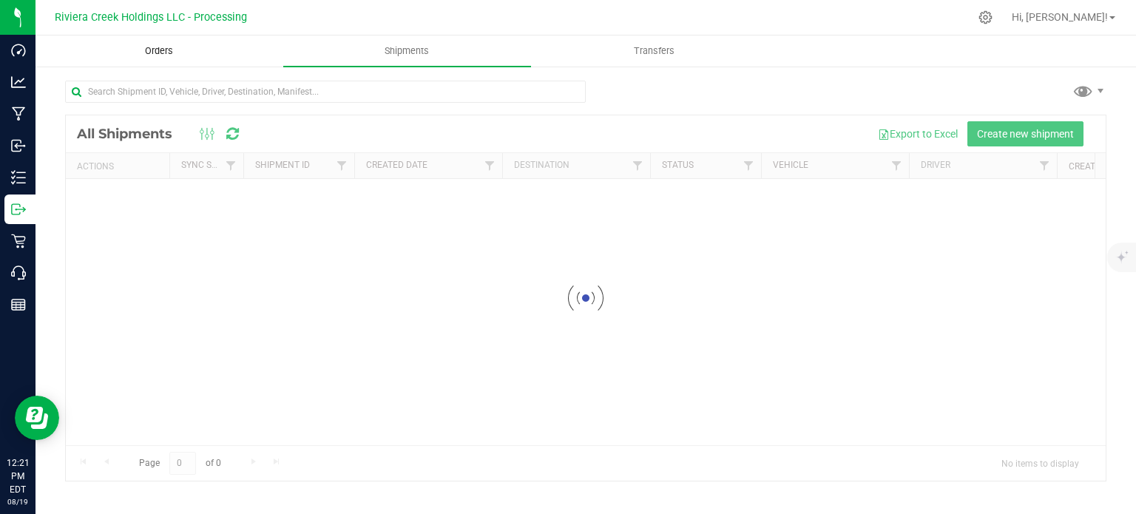
click at [153, 51] on span "Orders" at bounding box center [159, 50] width 68 height 13
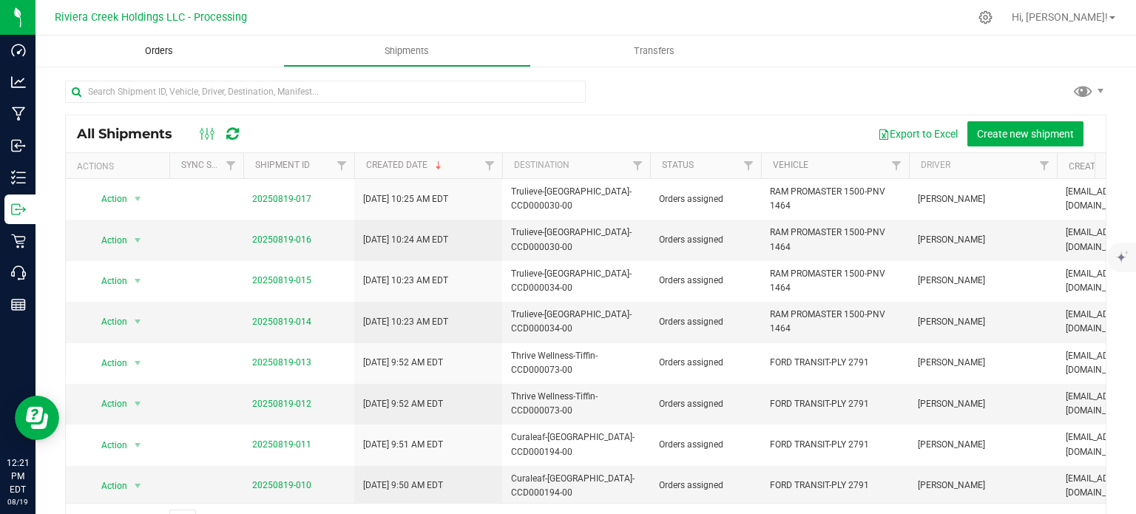
click at [160, 48] on span "Orders" at bounding box center [159, 50] width 68 height 13
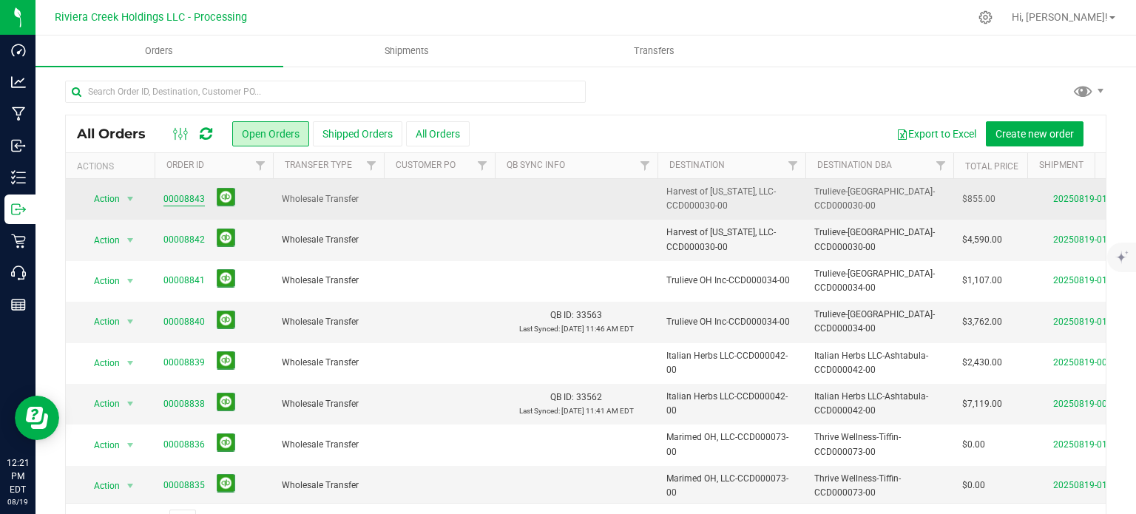
click at [180, 197] on link "00008843" at bounding box center [183, 199] width 41 height 14
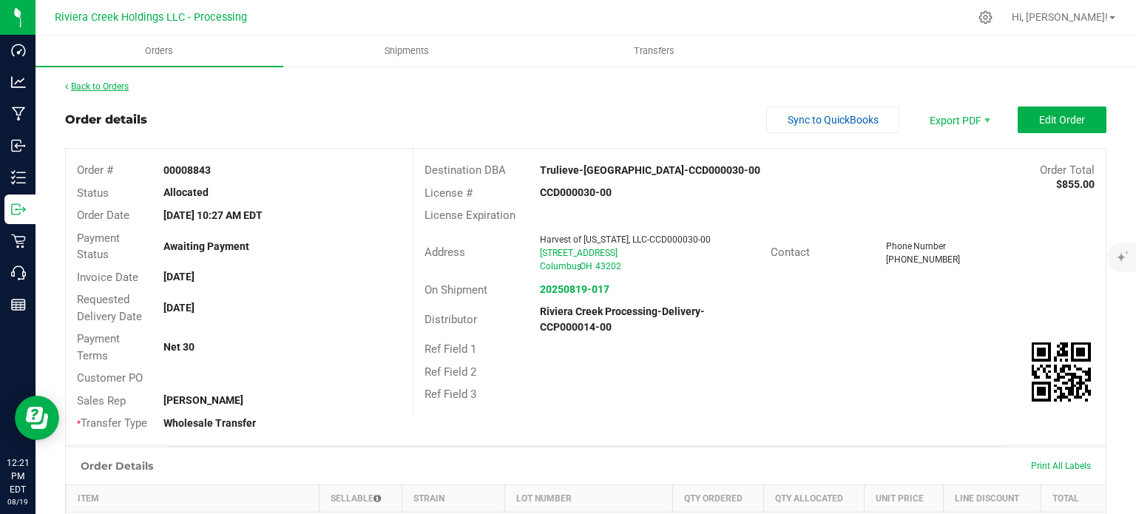
click at [119, 88] on link "Back to Orders" at bounding box center [97, 86] width 64 height 10
